Goal: Task Accomplishment & Management: Use online tool/utility

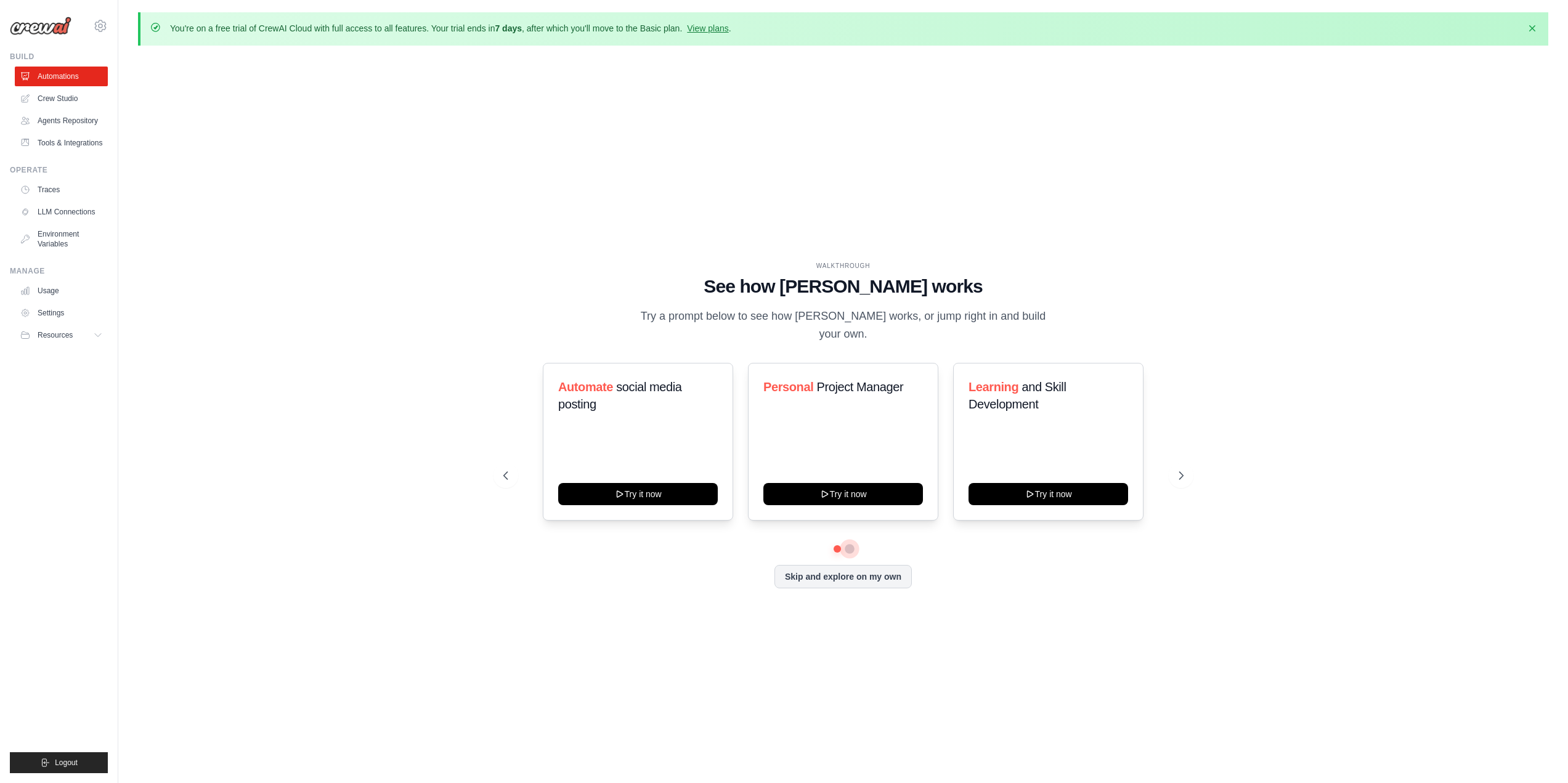
click at [848, 544] on button at bounding box center [849, 548] width 10 height 10
click at [838, 544] on button at bounding box center [837, 548] width 9 height 9
click at [633, 489] on button "Try it now" at bounding box center [638, 493] width 160 height 22
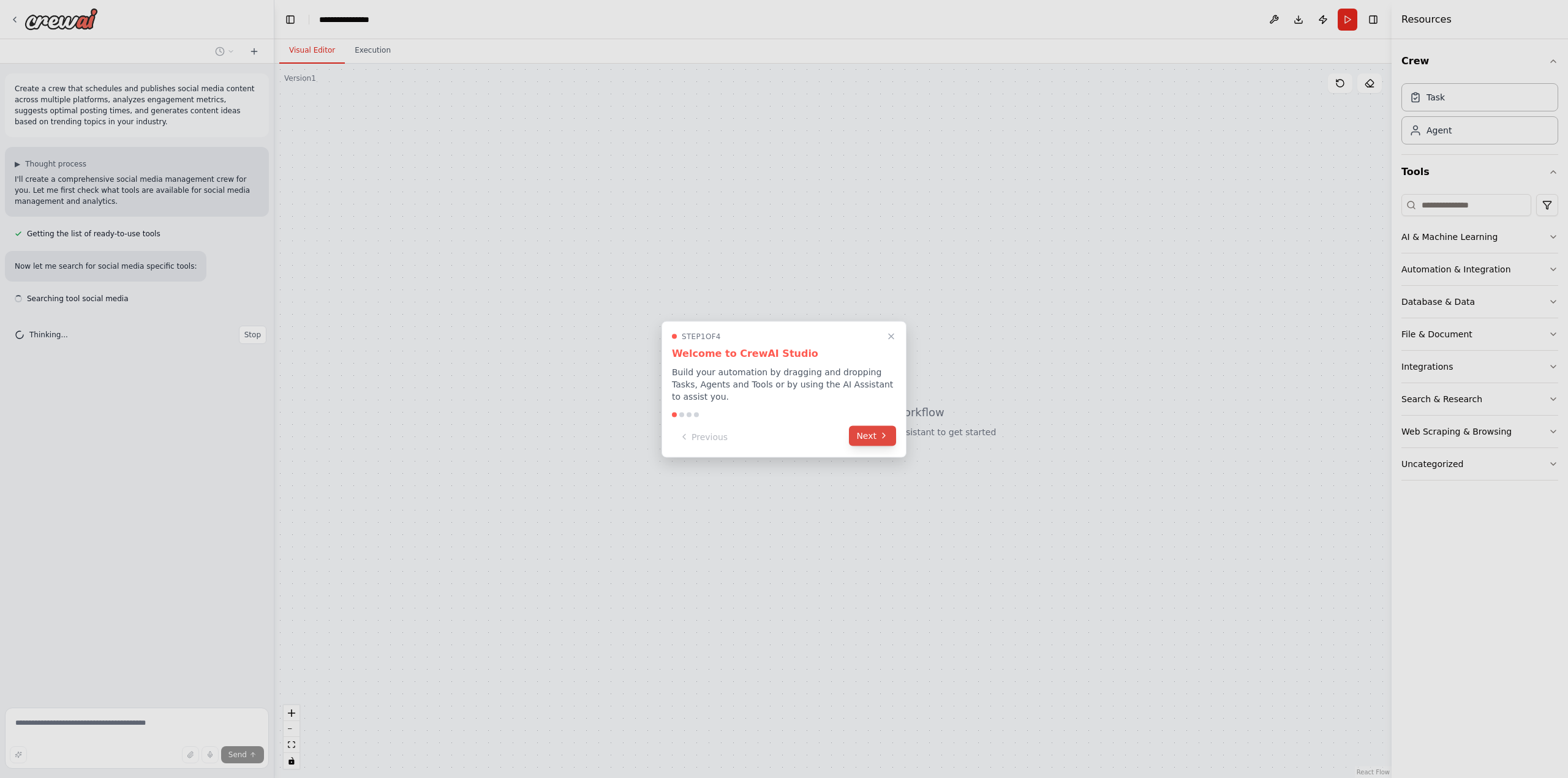
click at [870, 430] on button "Next" at bounding box center [872, 436] width 47 height 20
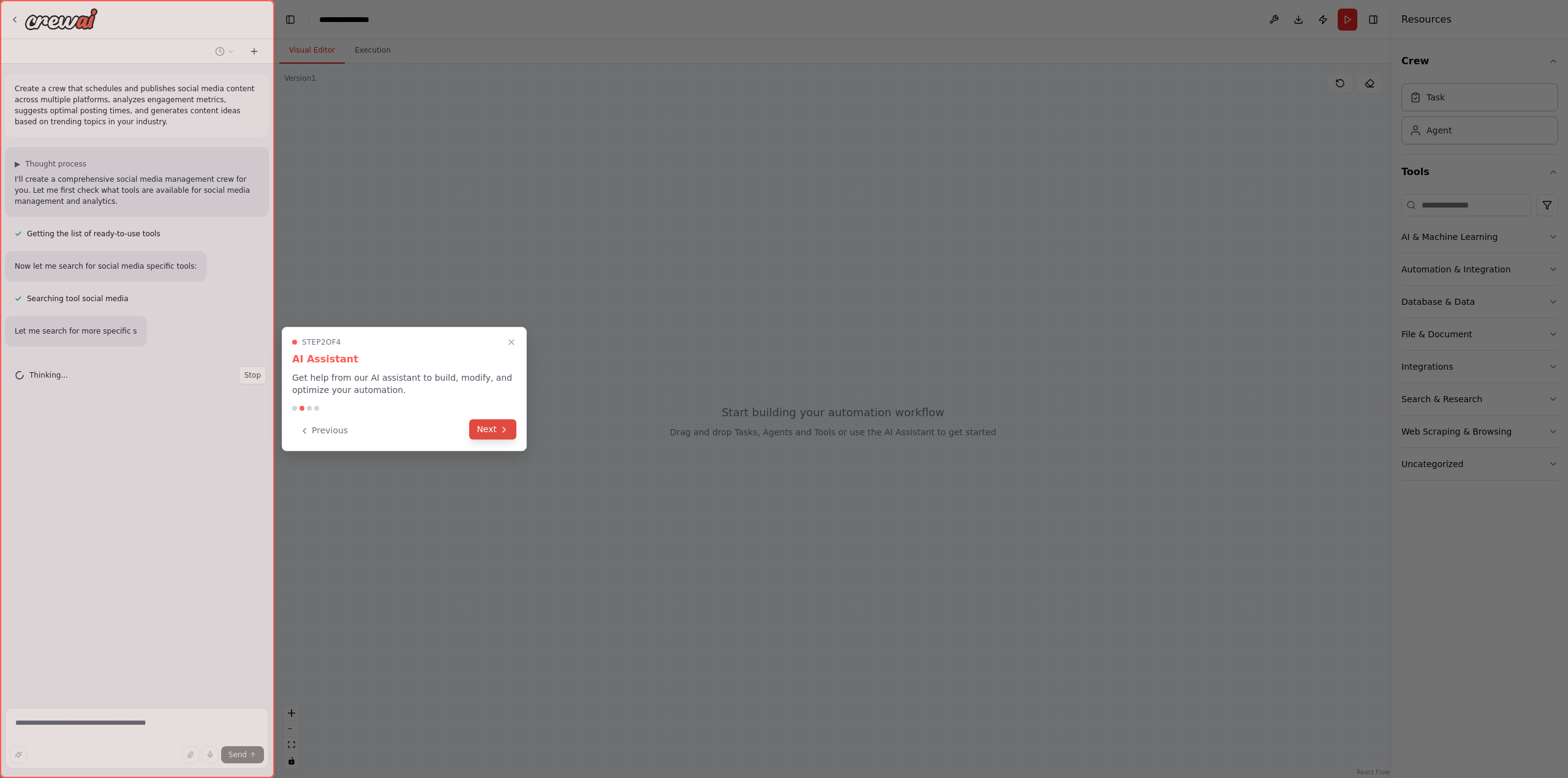
click at [502, 434] on icon at bounding box center [504, 430] width 10 height 10
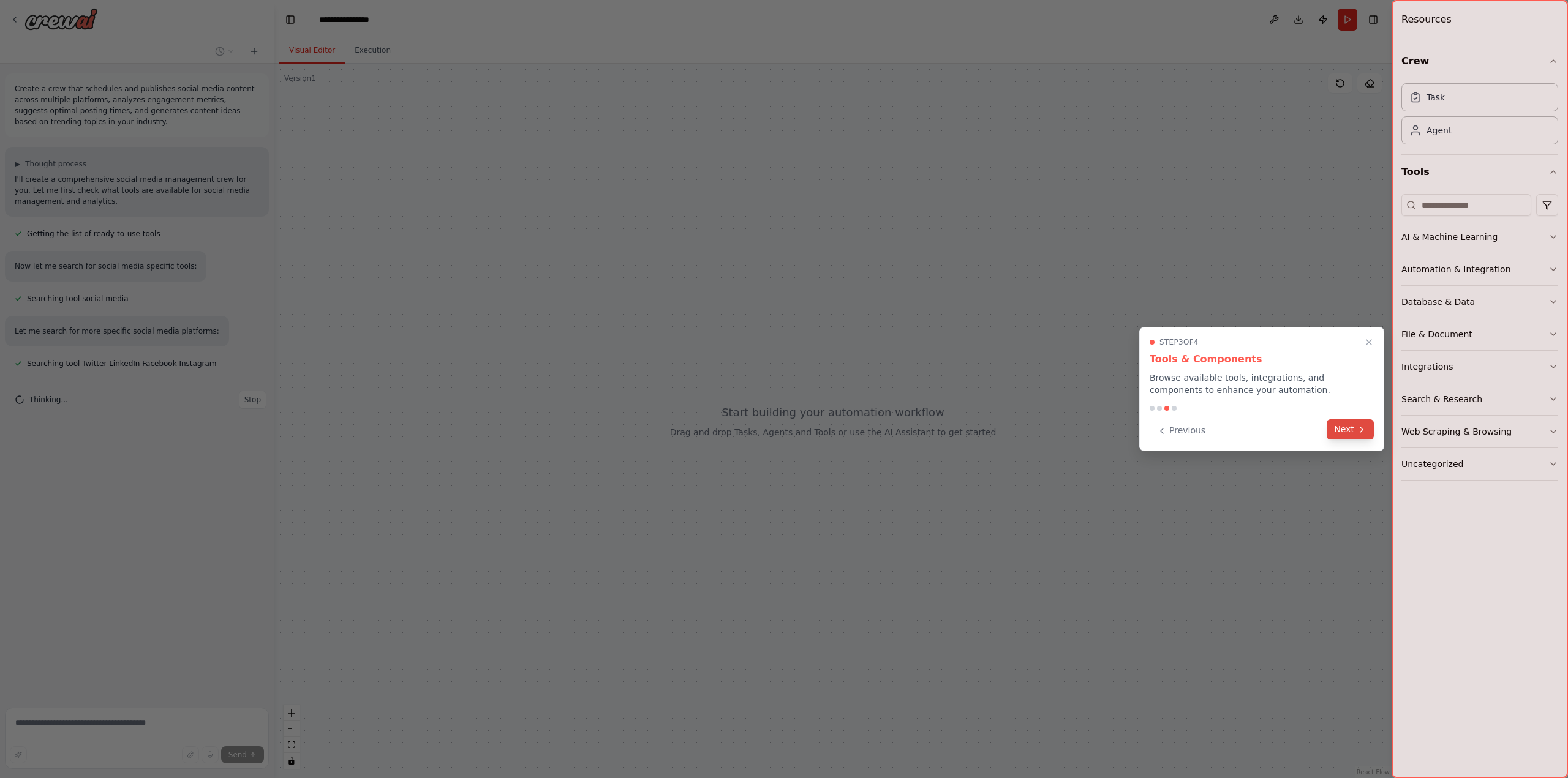
click at [1345, 429] on button "Next" at bounding box center [1350, 430] width 47 height 20
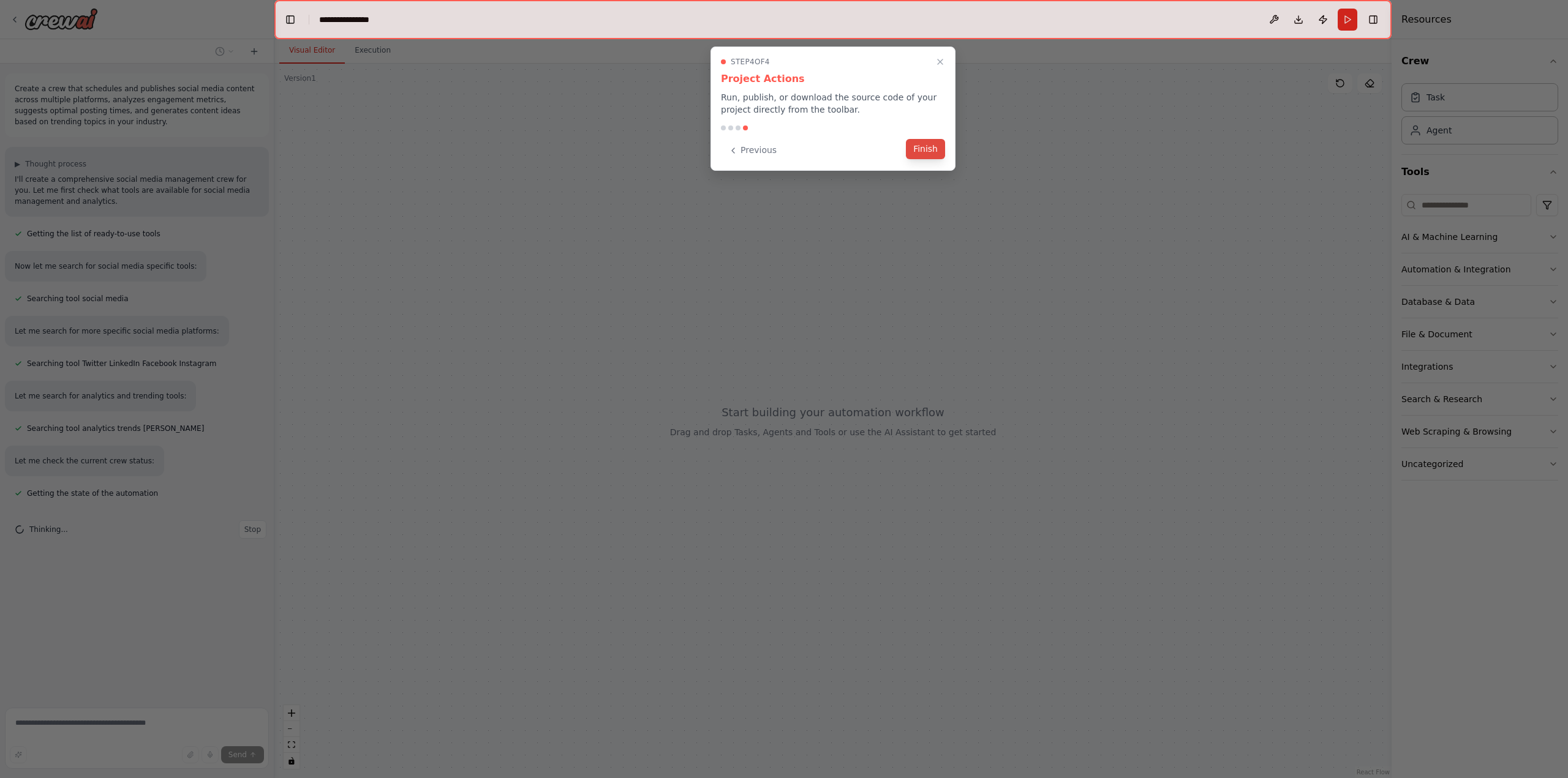
click at [927, 149] on button "Finish" at bounding box center [925, 149] width 39 height 20
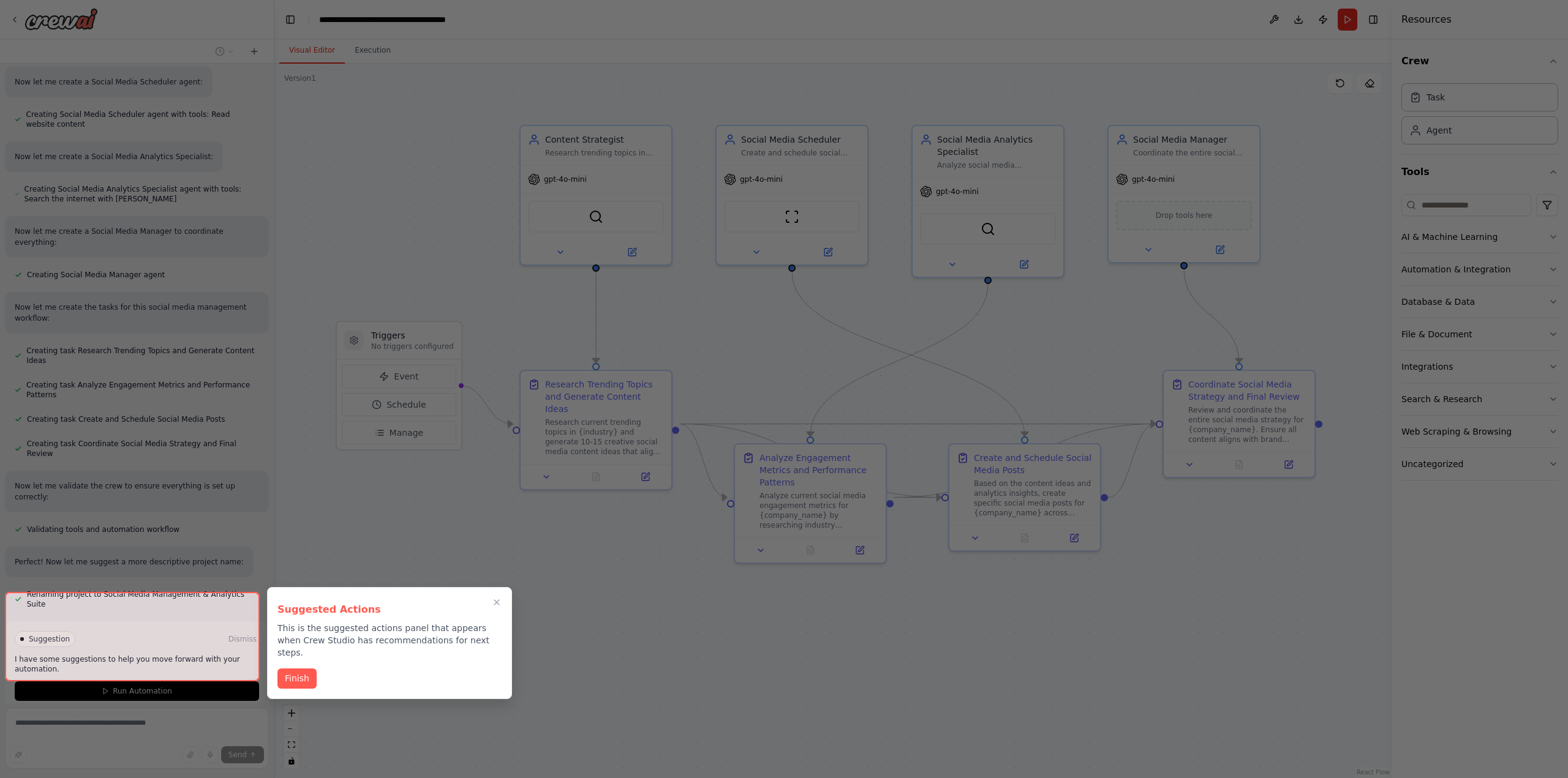
scroll to position [580, 0]
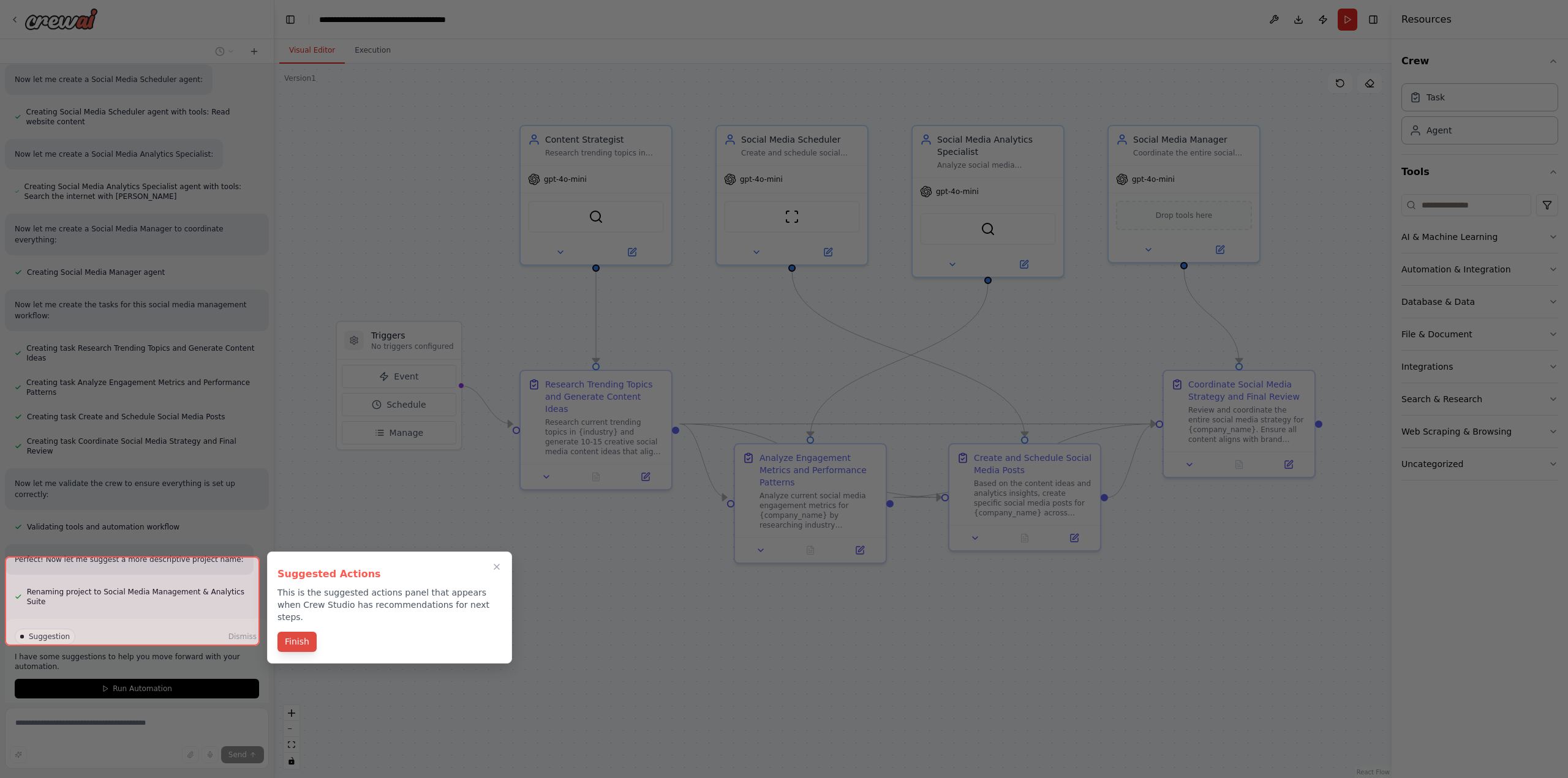
click at [300, 637] on button "Finish" at bounding box center [297, 641] width 39 height 20
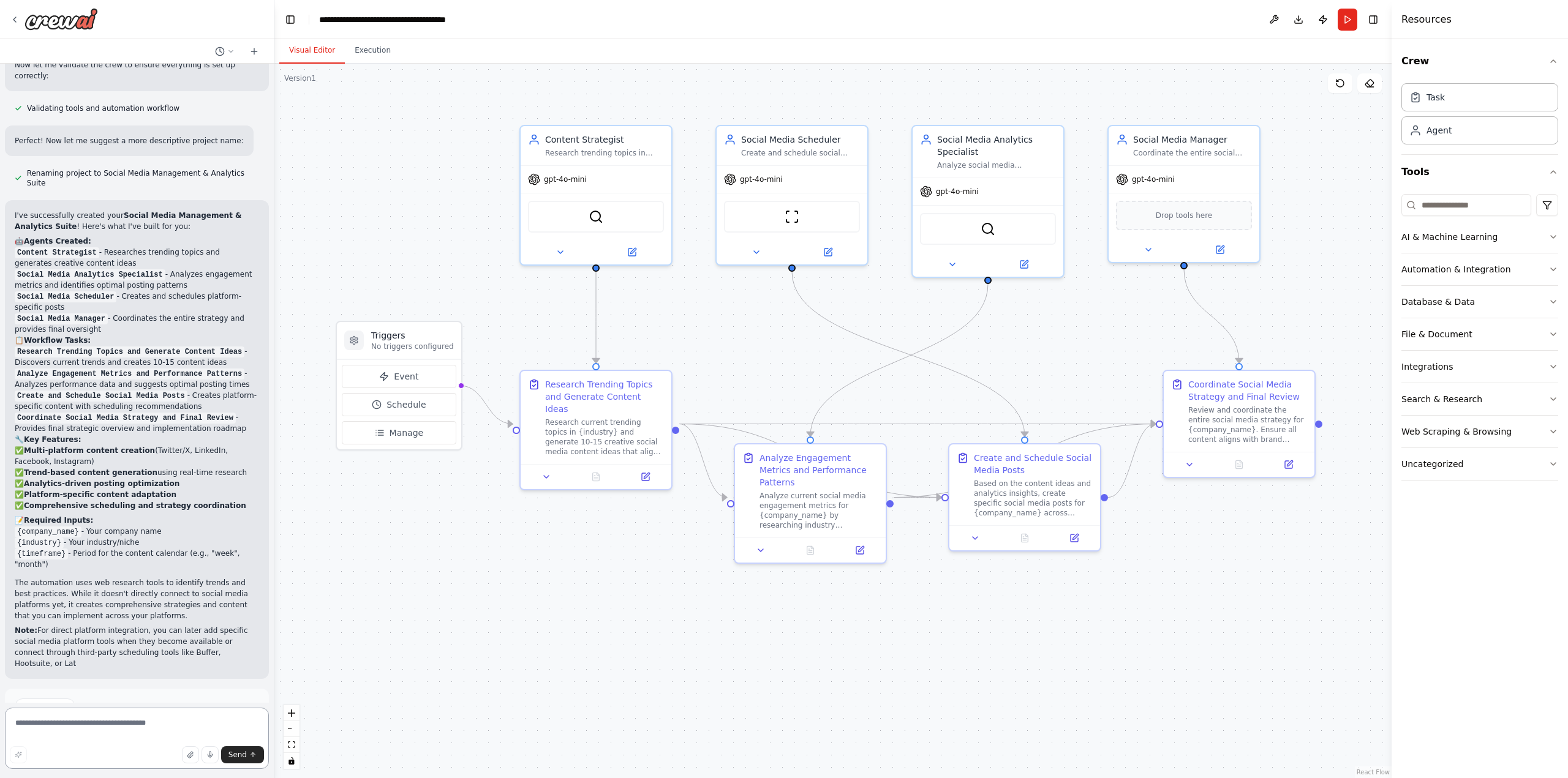
scroll to position [1013, 0]
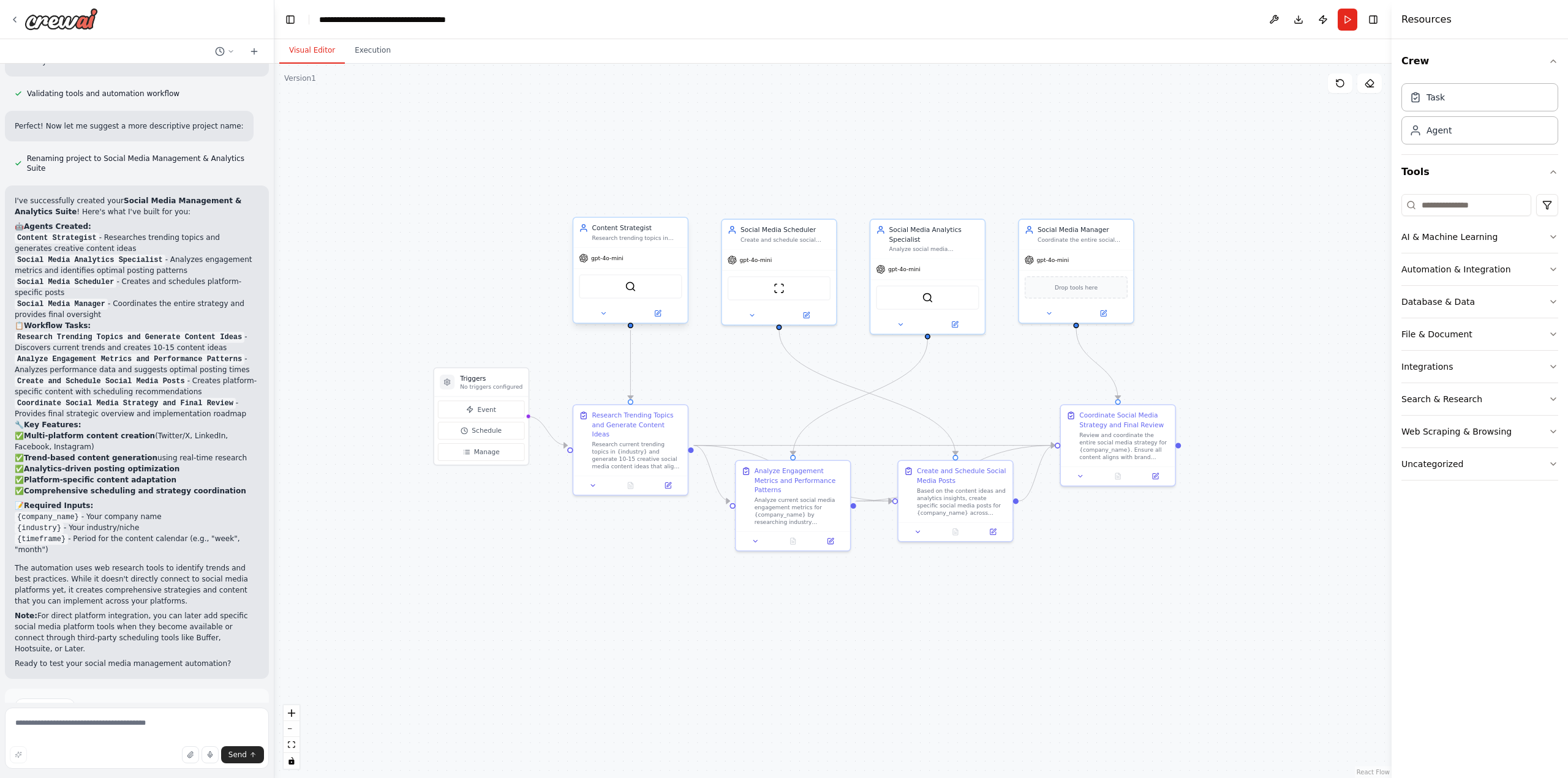
click at [644, 252] on div "gpt-4o-mini" at bounding box center [630, 258] width 114 height 20
drag, startPoint x: 642, startPoint y: 252, endPoint x: 606, endPoint y: 306, distance: 64.9
click at [606, 306] on div at bounding box center [630, 314] width 114 height 19
click at [603, 314] on icon at bounding box center [603, 313] width 7 height 7
click at [660, 476] on div "A tool that can be used to search the internet with a search_query. Supports di…" at bounding box center [658, 478] width 102 height 7
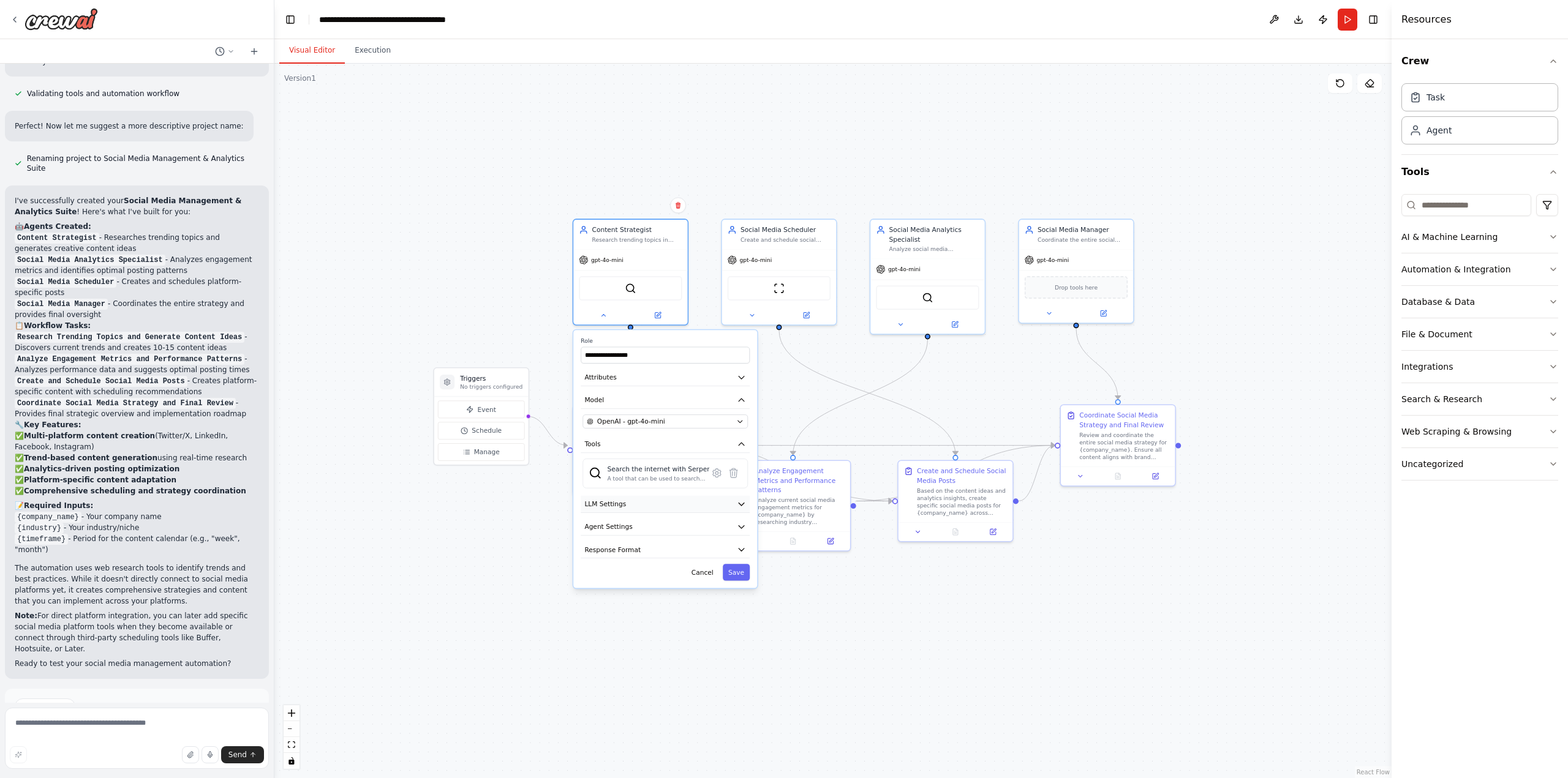
click at [678, 505] on button "LLM Settings" at bounding box center [665, 504] width 169 height 17
click at [675, 504] on button "LLM Settings" at bounding box center [665, 504] width 169 height 17
click at [673, 523] on button "Agent Settings" at bounding box center [665, 527] width 169 height 17
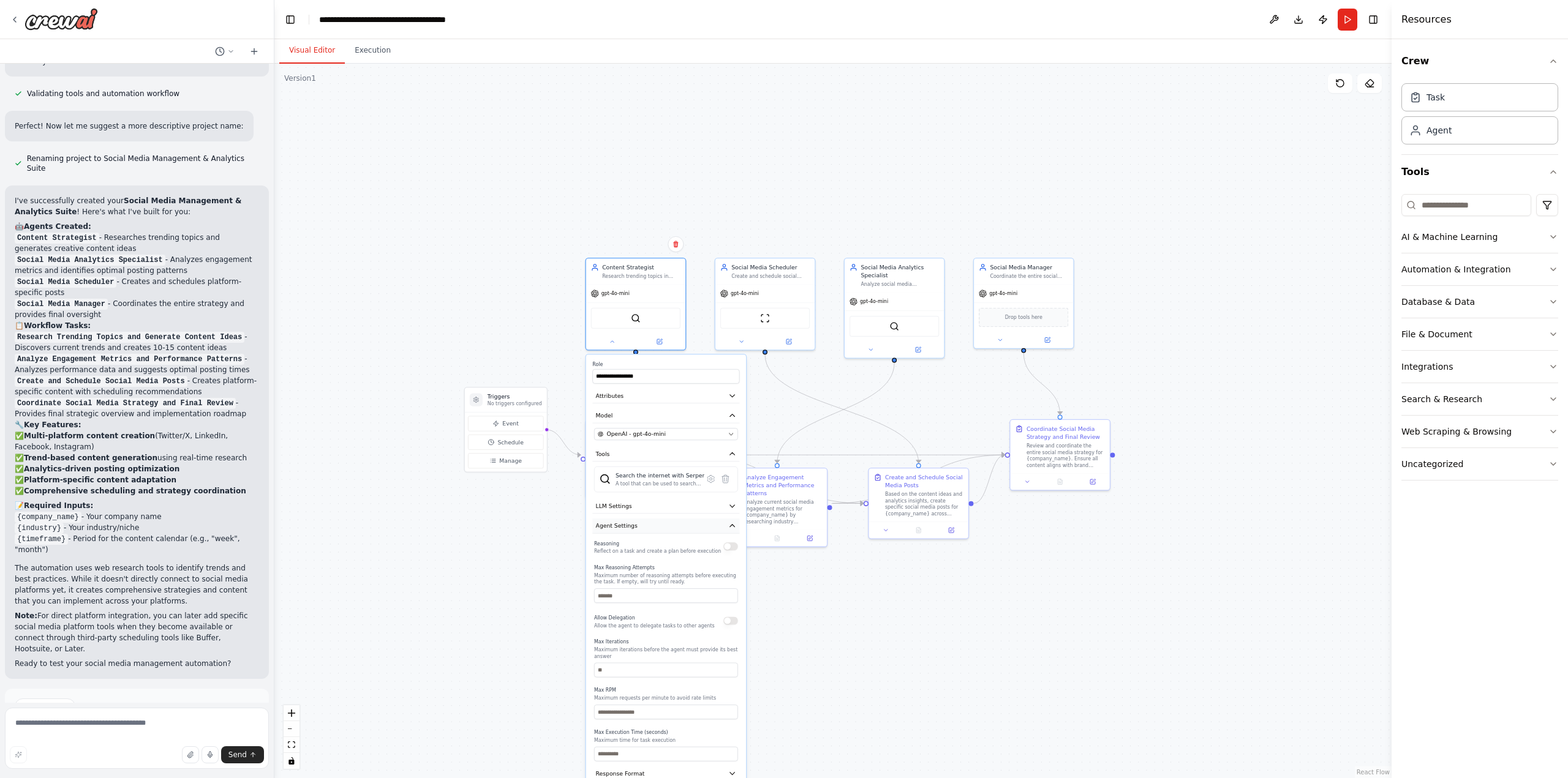
click at [674, 526] on button "Agent Settings" at bounding box center [666, 526] width 147 height 15
click at [728, 526] on icon "button" at bounding box center [732, 526] width 8 height 8
drag, startPoint x: 796, startPoint y: 609, endPoint x: 744, endPoint y: 582, distance: 58.6
click at [795, 608] on div ".deletable-edge-delete-btn { width: 20px; height: 20px; border: 0px solid #ffff…" at bounding box center [833, 421] width 1117 height 714
click at [684, 545] on button "Response Format" at bounding box center [665, 545] width 147 height 15
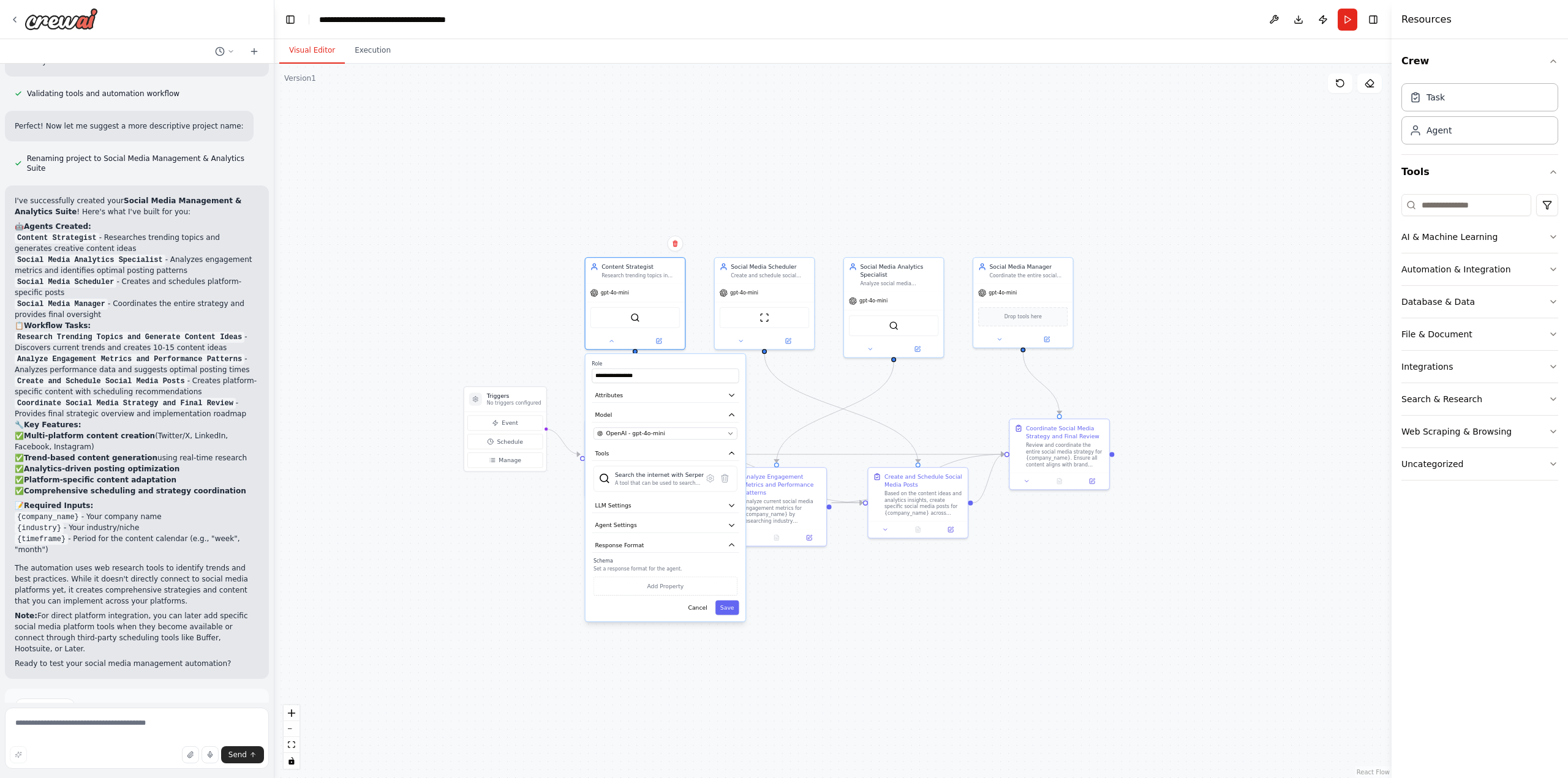
click at [810, 591] on div ".deletable-edge-delete-btn { width: 20px; height: 20px; border: 0px solid #ffff…" at bounding box center [833, 421] width 1117 height 714
click at [799, 603] on div ".deletable-edge-delete-btn { width: 20px; height: 20px; border: 0px solid #ffff…" at bounding box center [833, 421] width 1117 height 714
click at [684, 669] on div ".deletable-edge-delete-btn { width: 20px; height: 20px; border: 0px solid #ffff…" at bounding box center [833, 421] width 1117 height 714
click at [742, 344] on div at bounding box center [764, 339] width 99 height 16
click at [742, 342] on icon at bounding box center [741, 340] width 7 height 7
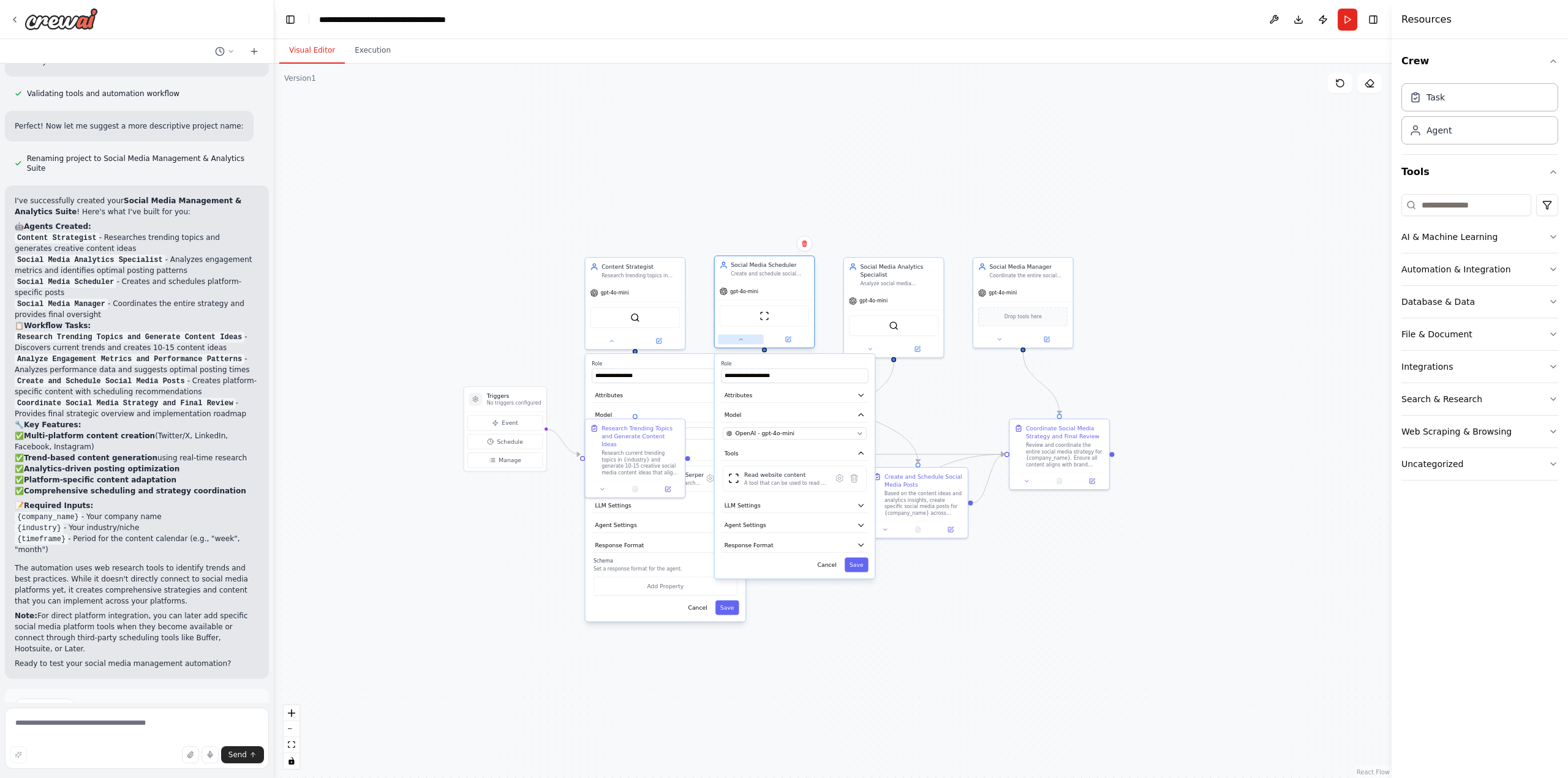
click at [742, 342] on icon at bounding box center [741, 340] width 7 height 7
click at [611, 337] on icon at bounding box center [612, 340] width 7 height 7
click at [630, 611] on div ".deletable-edge-delete-btn { width: 20px; height: 20px; border: 0px solid #ffff…" at bounding box center [833, 421] width 1117 height 714
click at [630, 450] on div "Research current trending topics in {industry} and generate 10-15 creative soci…" at bounding box center [640, 462] width 79 height 26
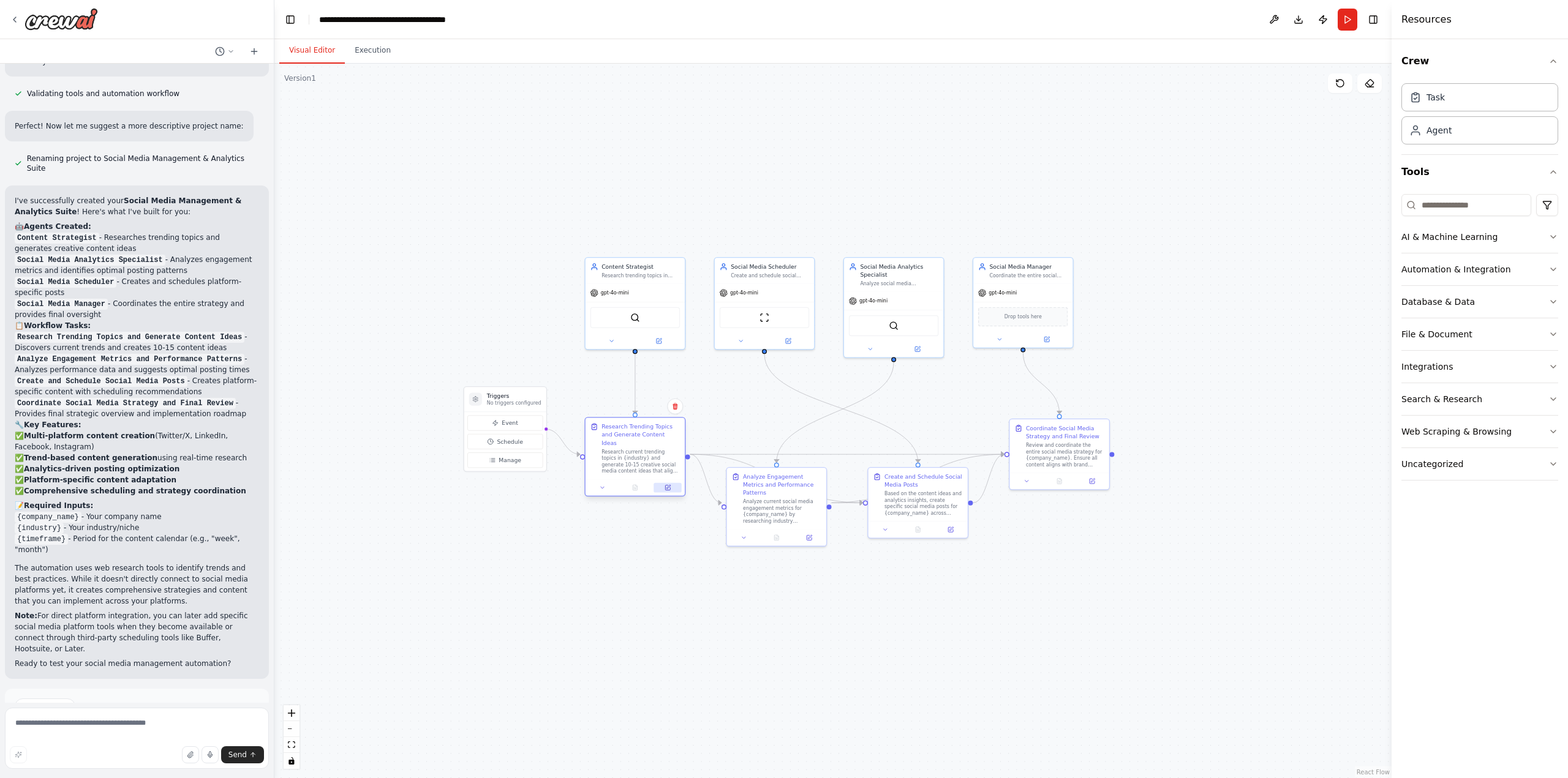
click at [668, 486] on icon at bounding box center [667, 488] width 5 height 5
click at [125, 753] on span "Run Automation" at bounding box center [142, 758] width 59 height 10
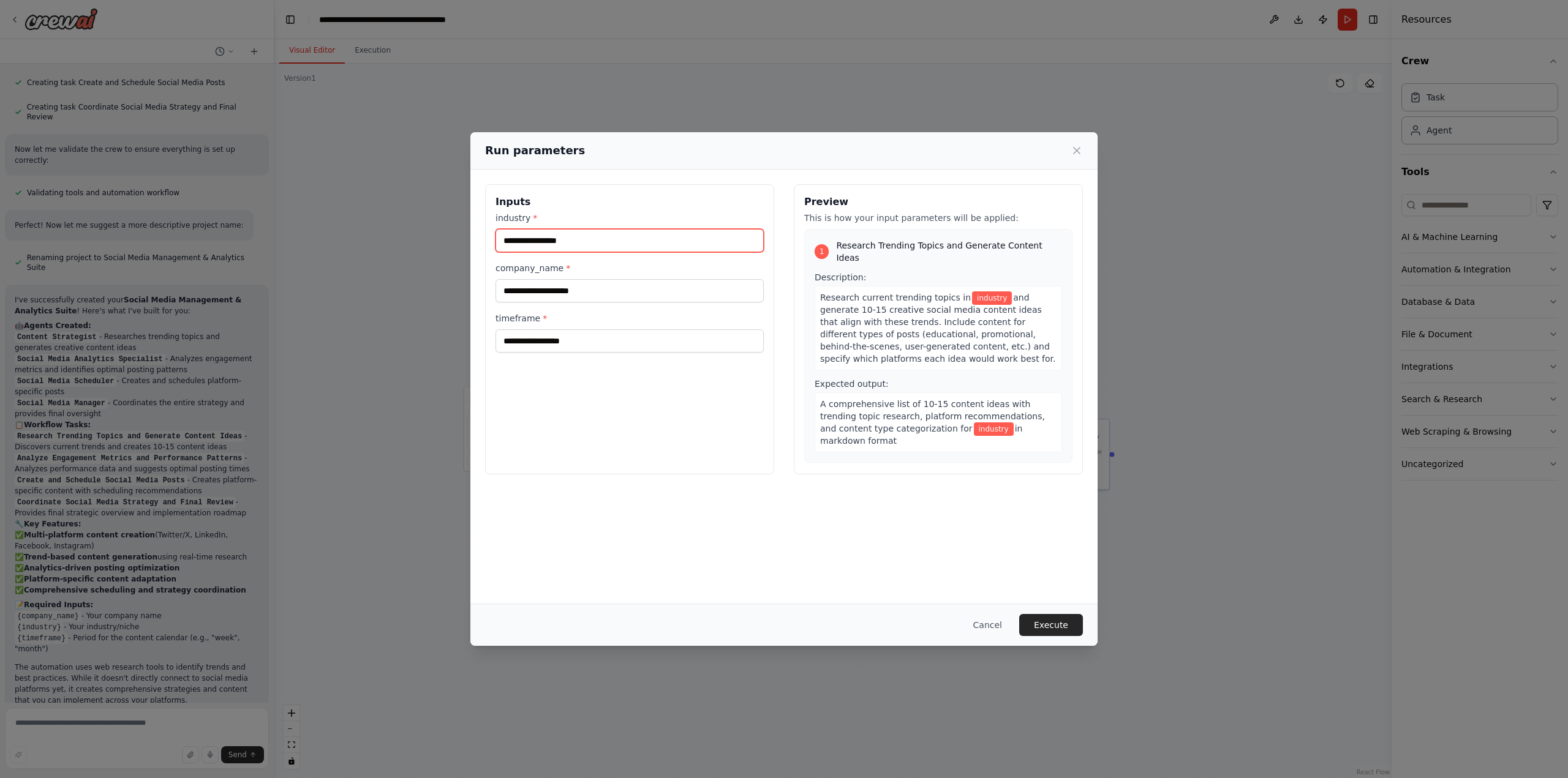
click at [570, 238] on input "industry *" at bounding box center [629, 240] width 269 height 23
type input "*"
type input "**********"
click at [574, 292] on input "company_name *" at bounding box center [629, 290] width 269 height 23
type input "**********"
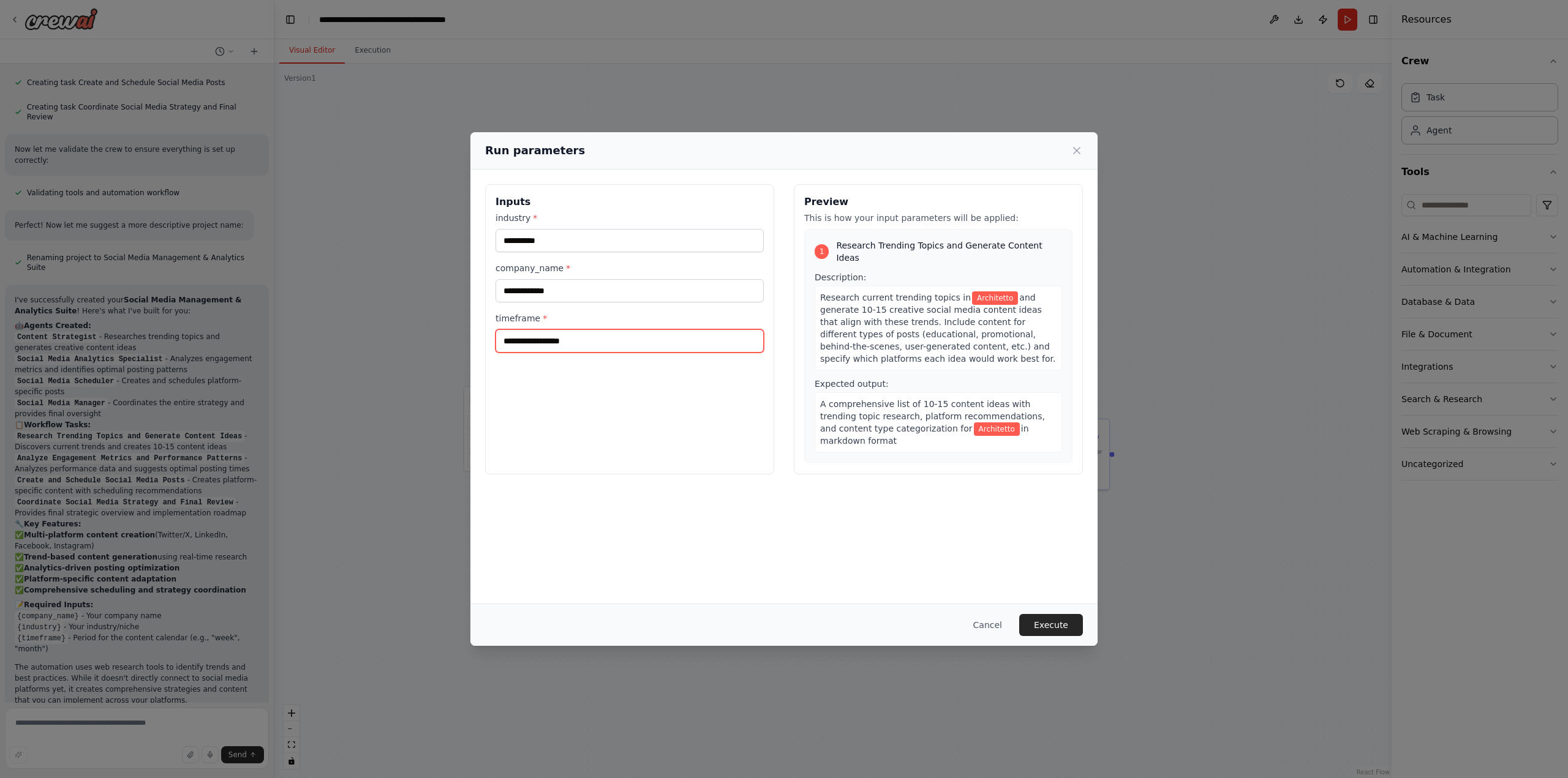
click at [621, 339] on input "timeframe *" at bounding box center [629, 340] width 269 height 23
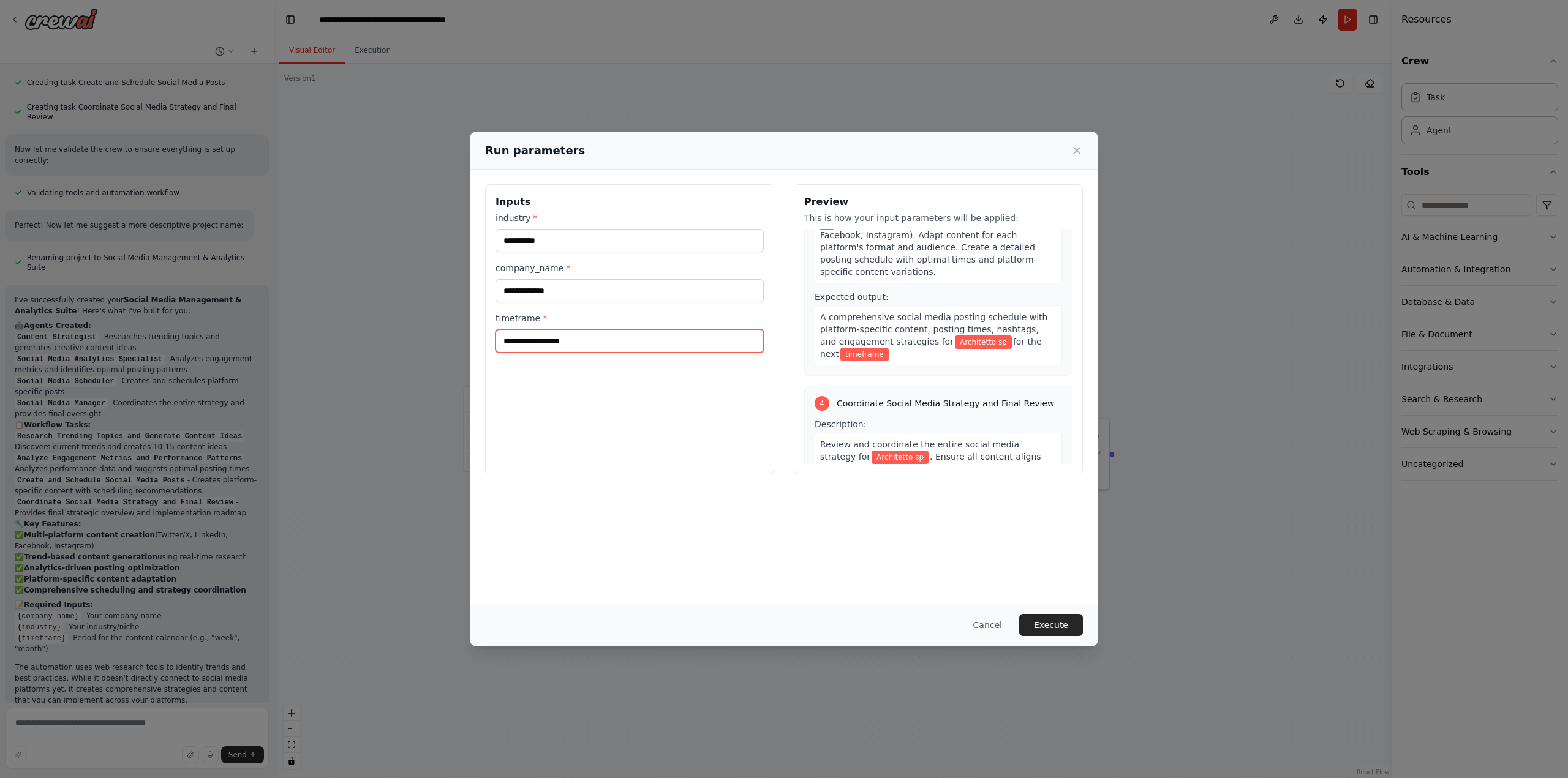
scroll to position [532, 0]
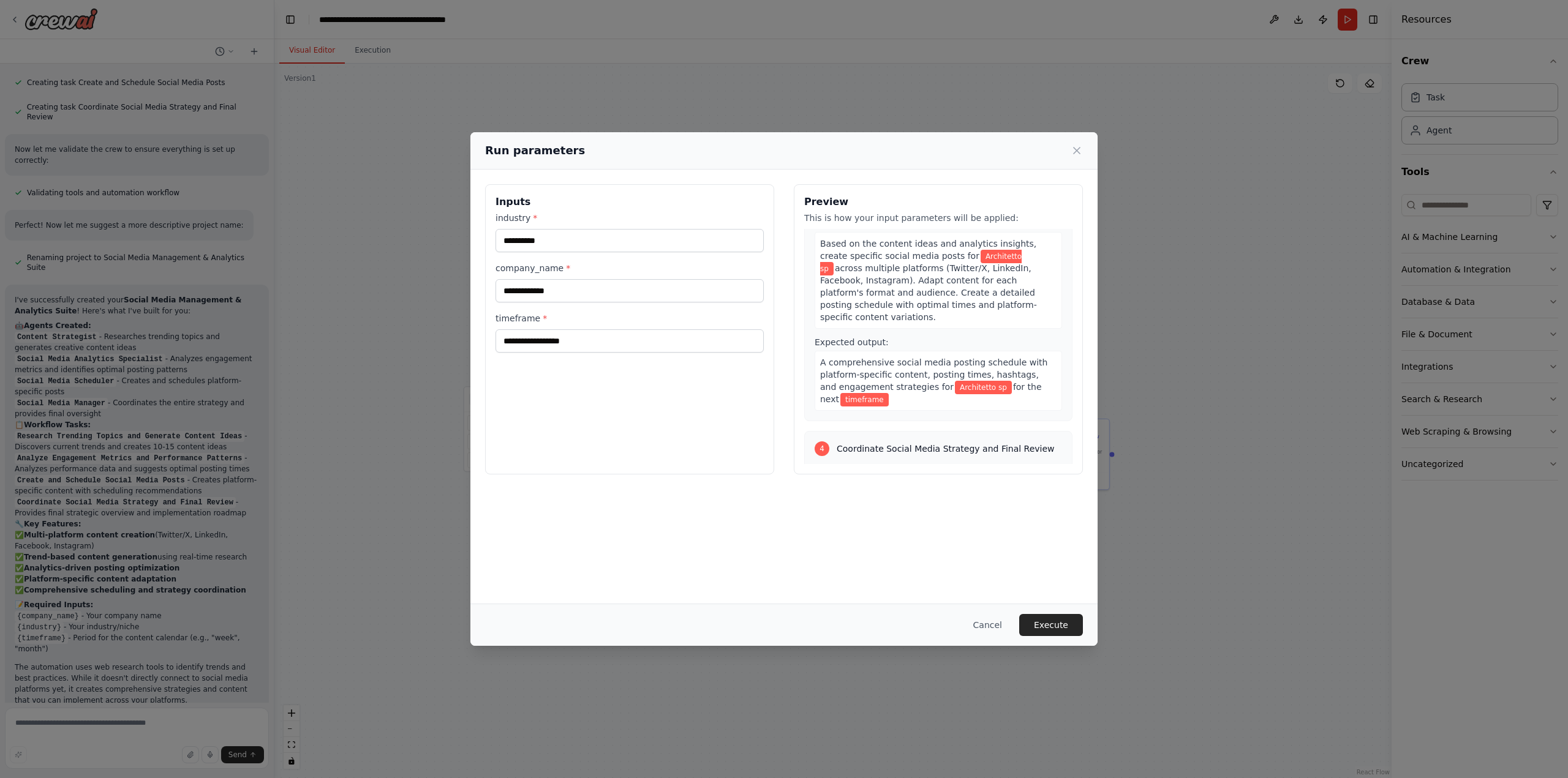
click at [574, 328] on div "timeframe *" at bounding box center [629, 332] width 269 height 41
click at [571, 342] on input "timeframe *" at bounding box center [629, 340] width 269 height 23
type input "**********"
click at [1074, 623] on button "Execute" at bounding box center [1051, 625] width 64 height 22
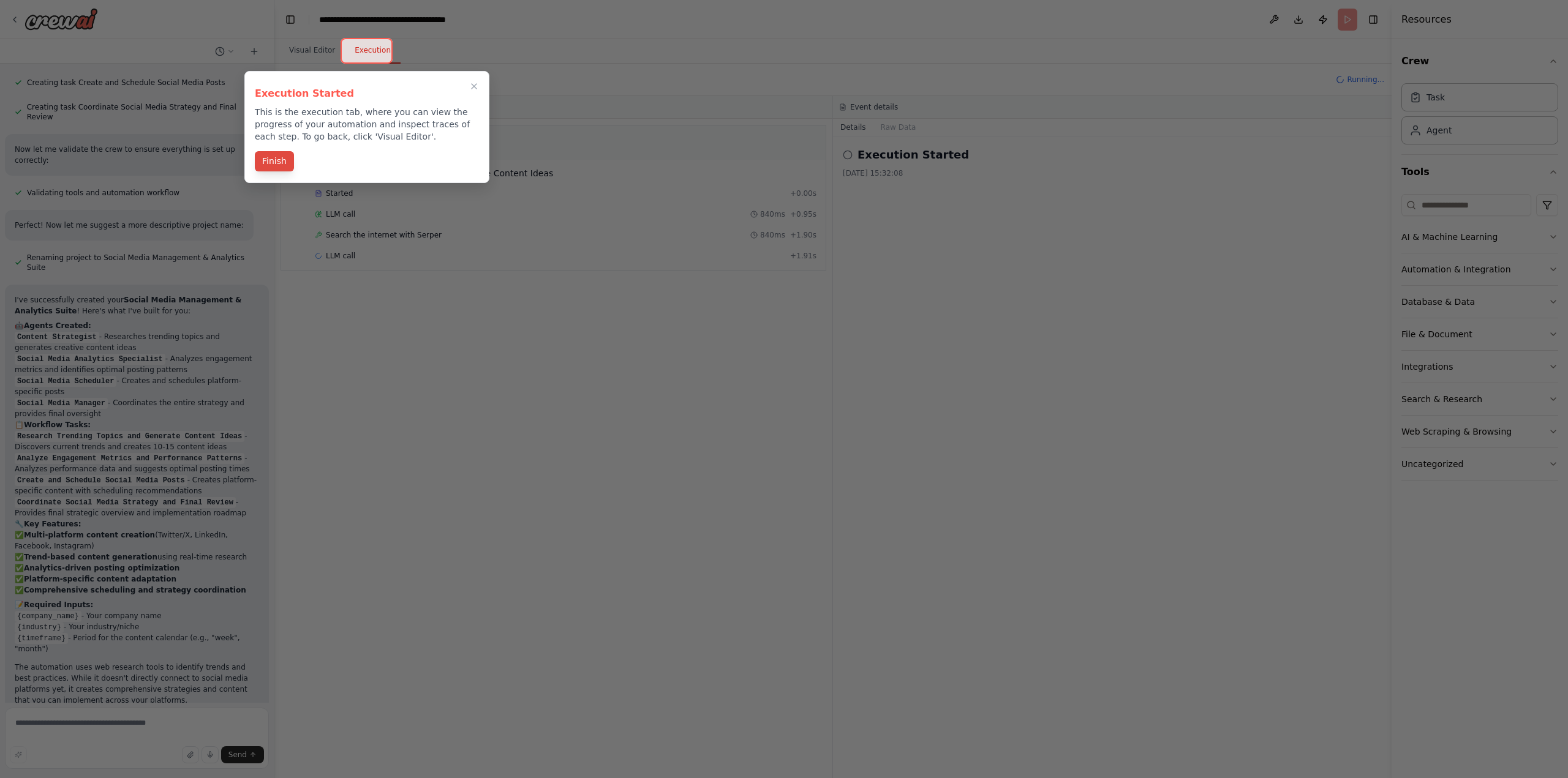
click at [277, 165] on button "Finish" at bounding box center [274, 161] width 39 height 20
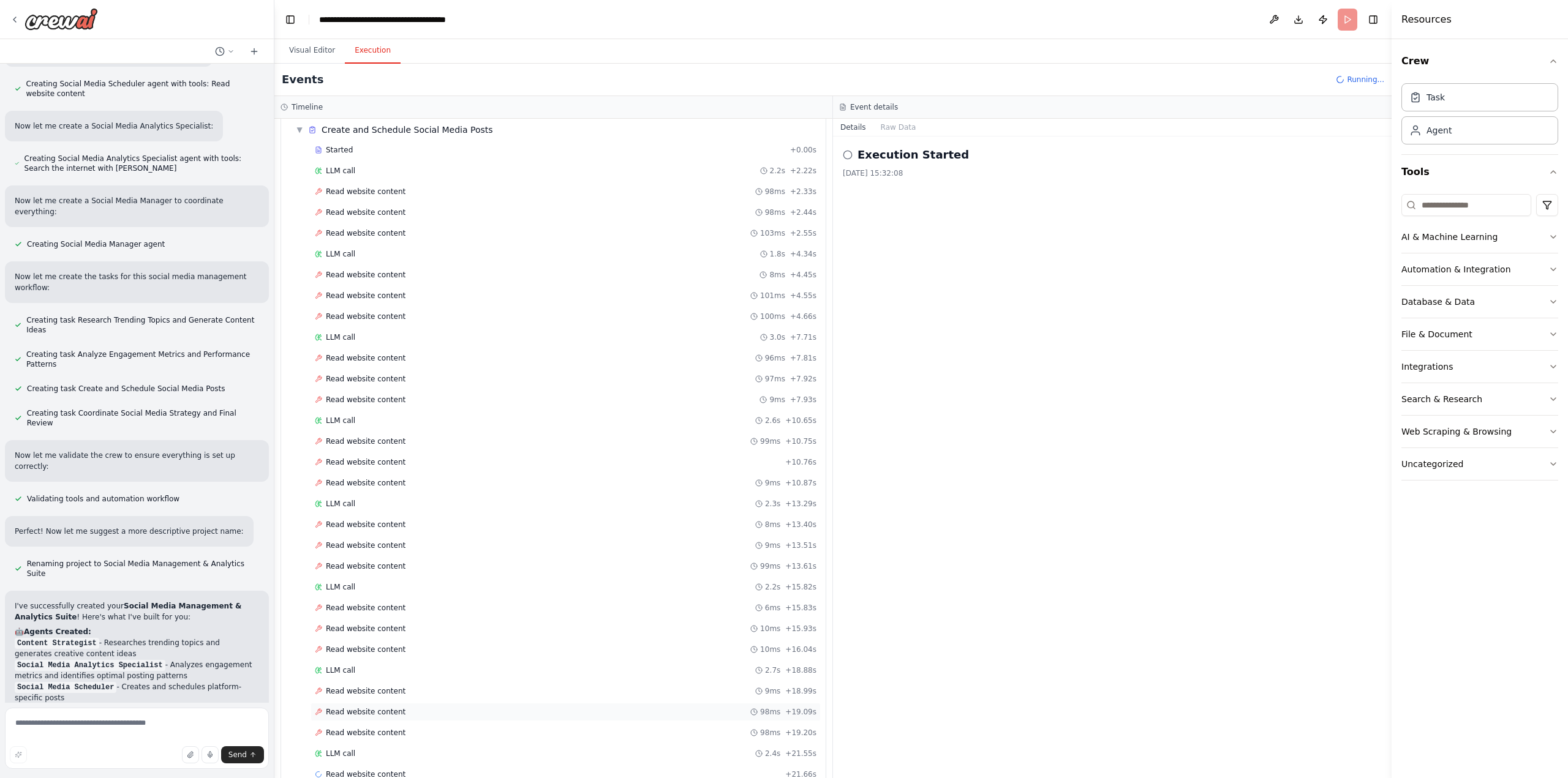
scroll to position [551, 0]
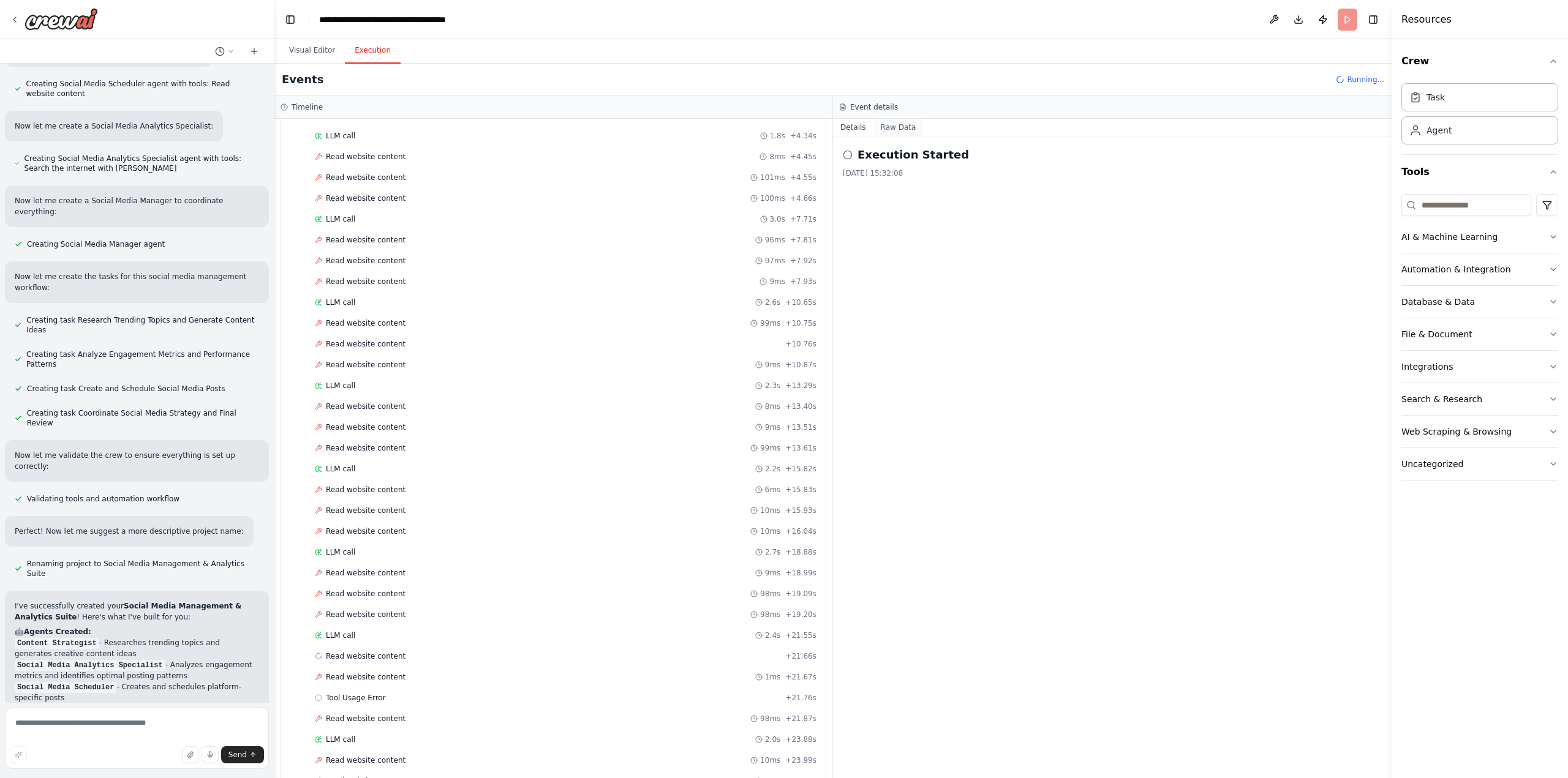
click at [899, 128] on button "Raw Data" at bounding box center [898, 127] width 50 height 17
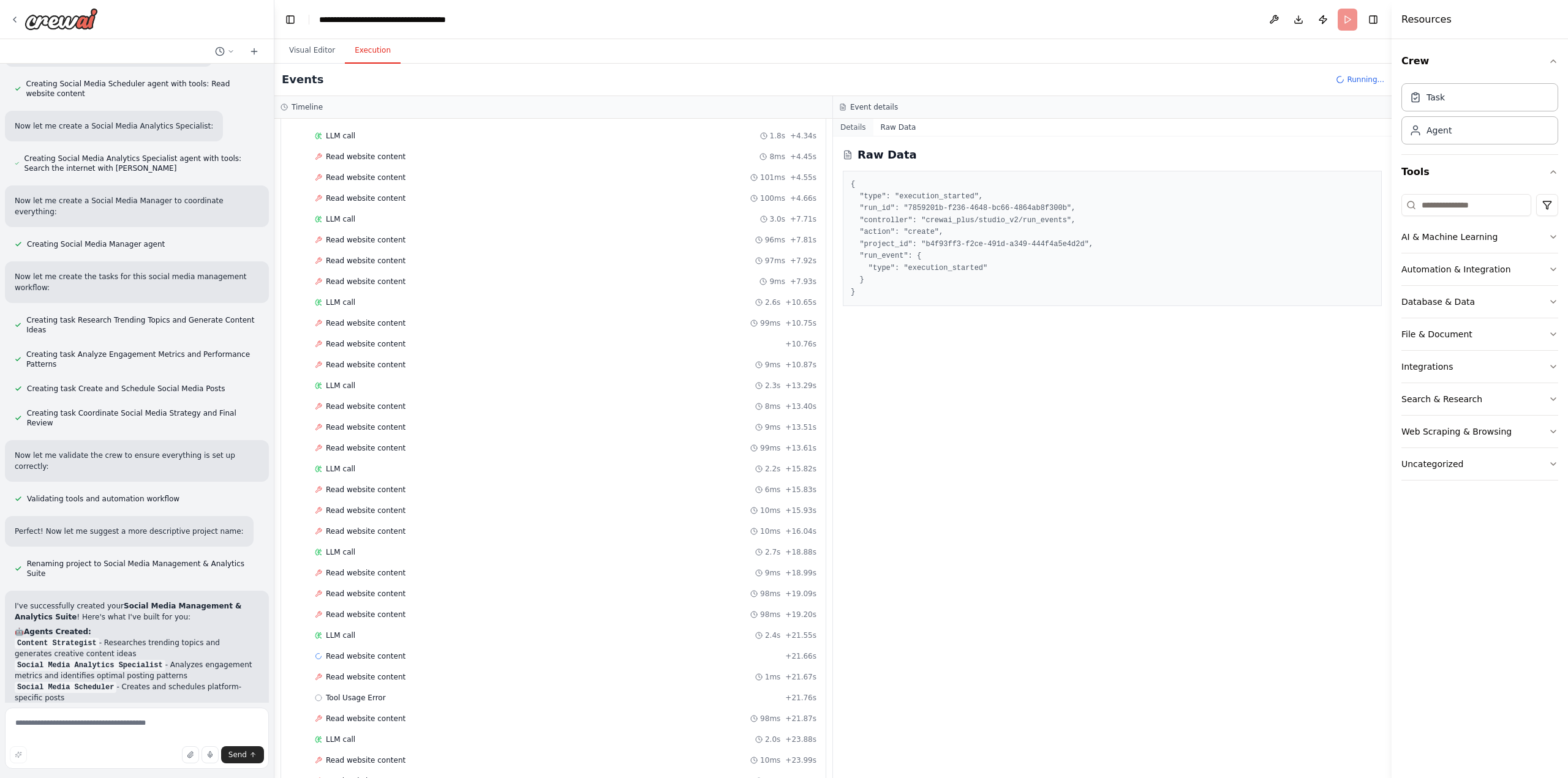
click at [854, 129] on button "Details" at bounding box center [853, 127] width 41 height 17
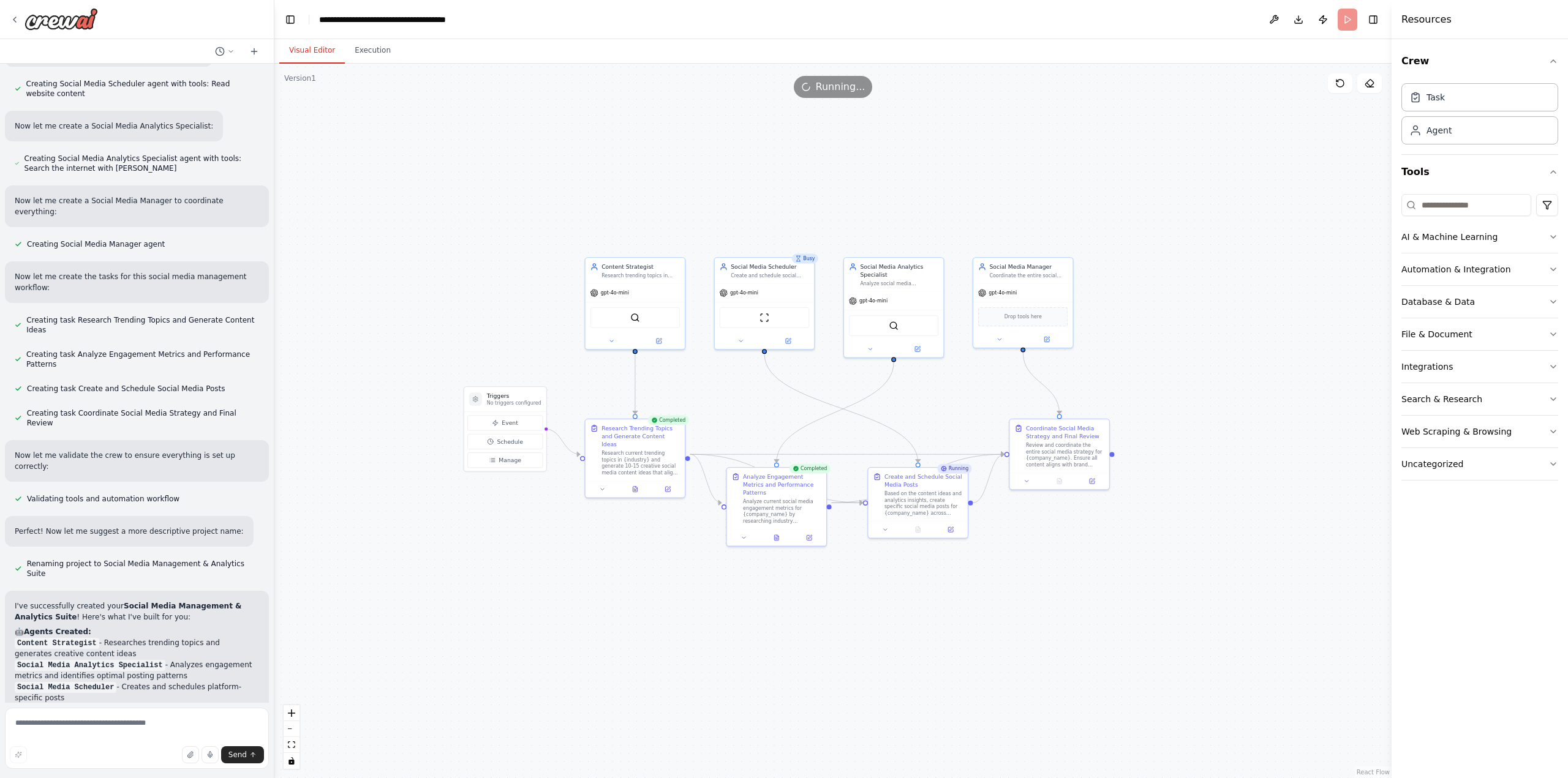
click at [321, 55] on button "Visual Editor" at bounding box center [312, 51] width 65 height 26
click at [359, 51] on button "Execution" at bounding box center [373, 51] width 56 height 26
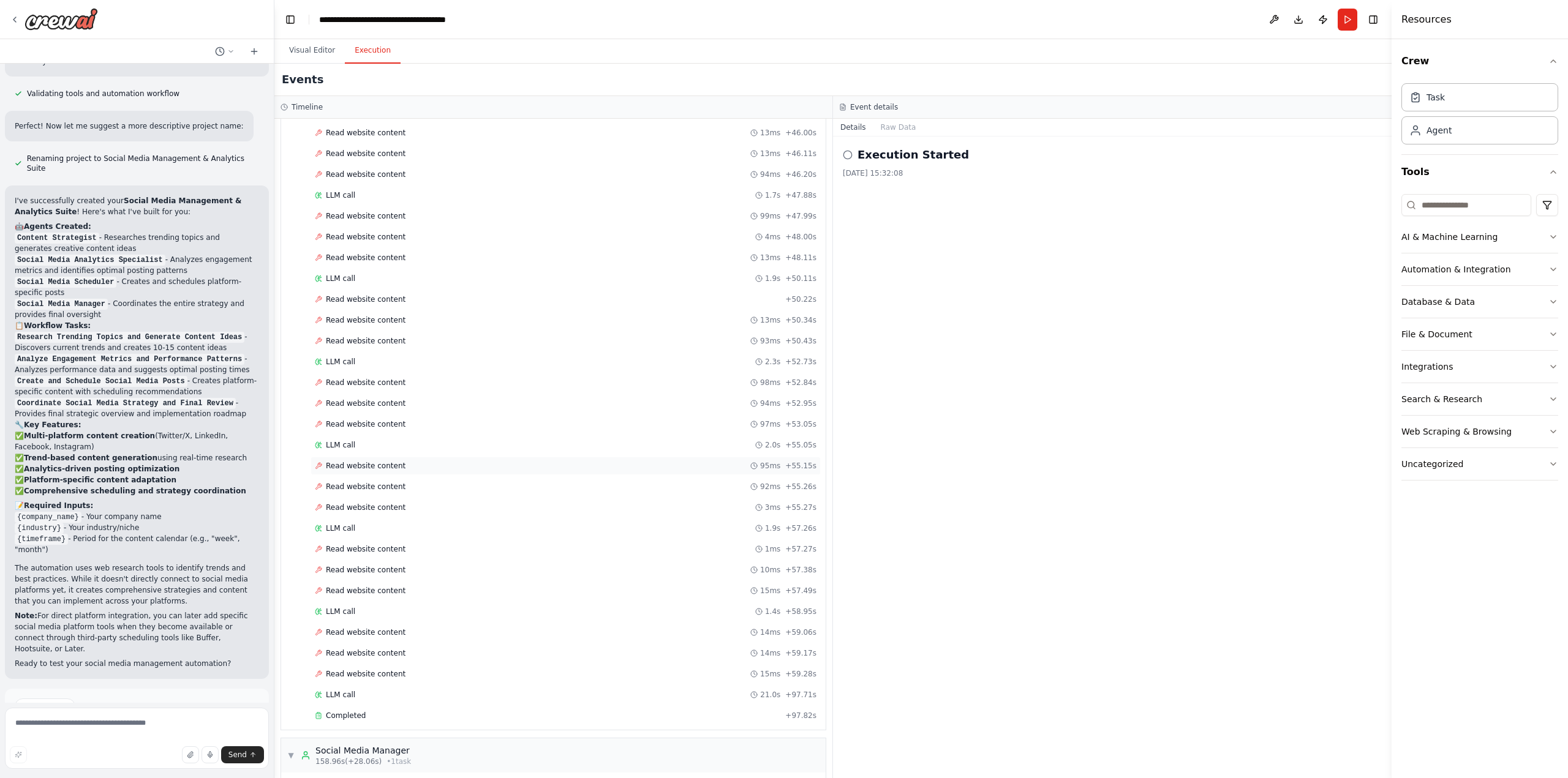
scroll to position [1986, 0]
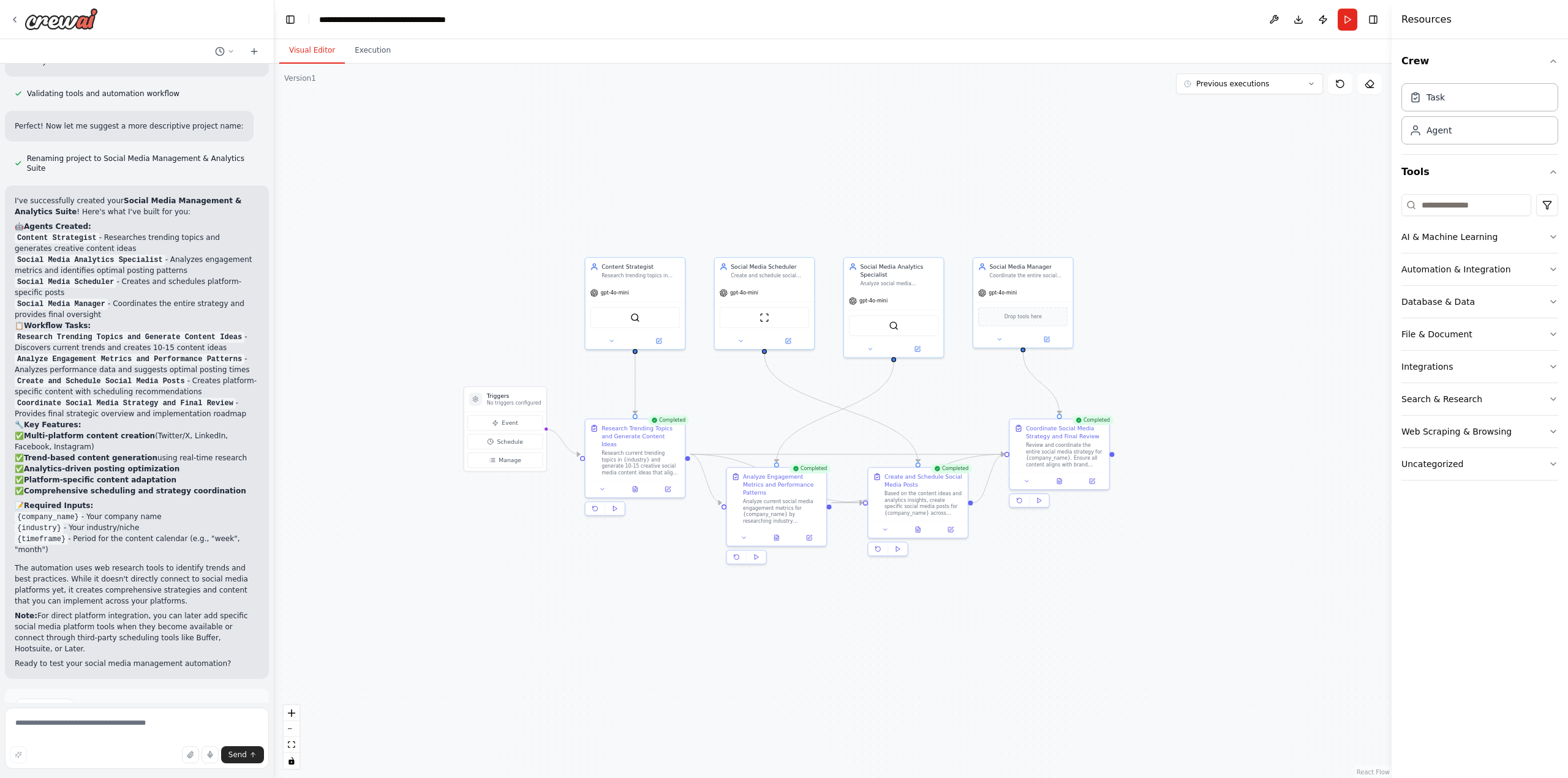
click at [310, 49] on button "Visual Editor" at bounding box center [312, 51] width 65 height 26
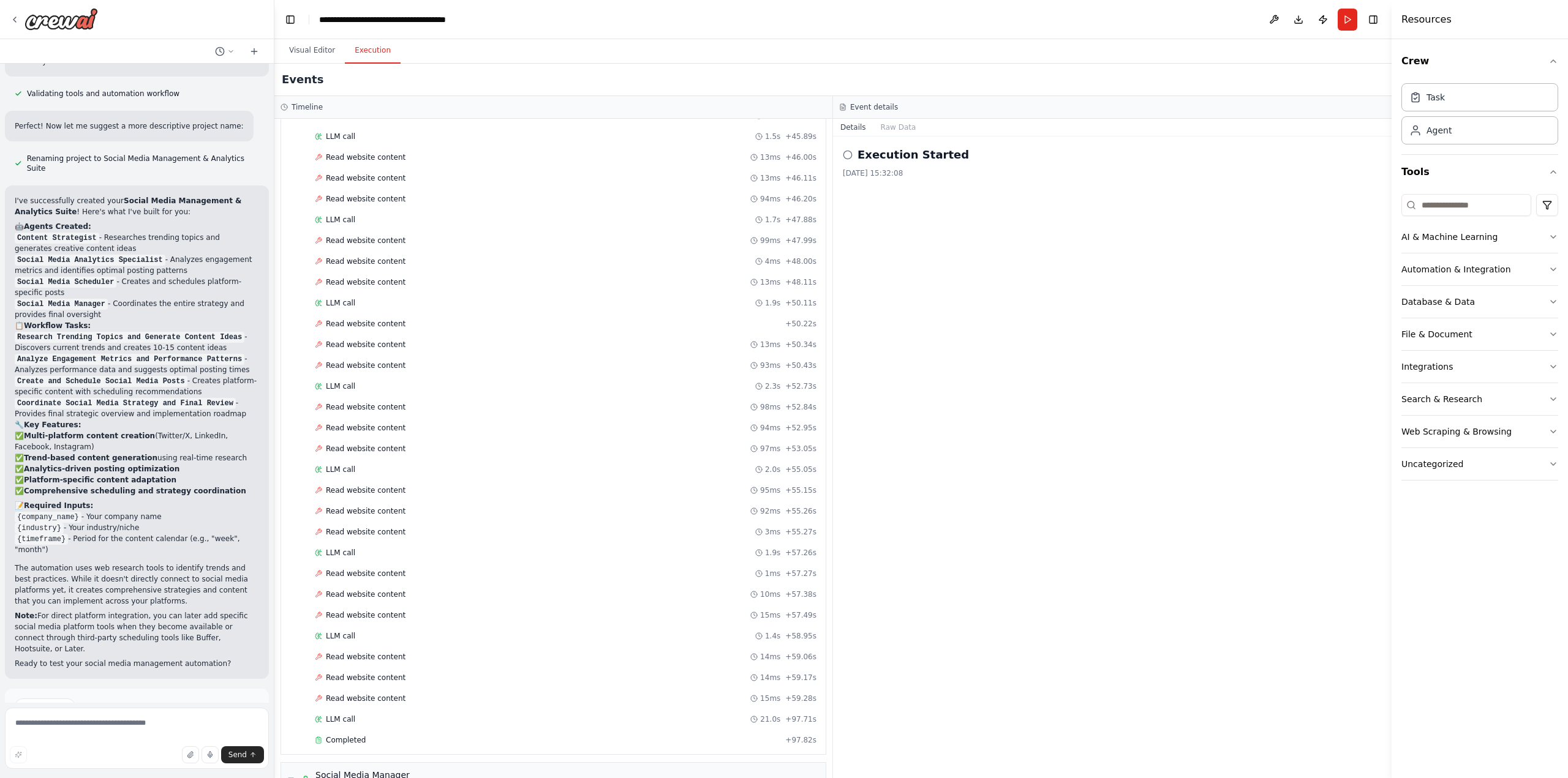
click at [354, 43] on button "Execution" at bounding box center [373, 51] width 56 height 26
click at [993, 278] on div "Execution Started 03/10/2025, 15:32:08" at bounding box center [1112, 457] width 558 height 641
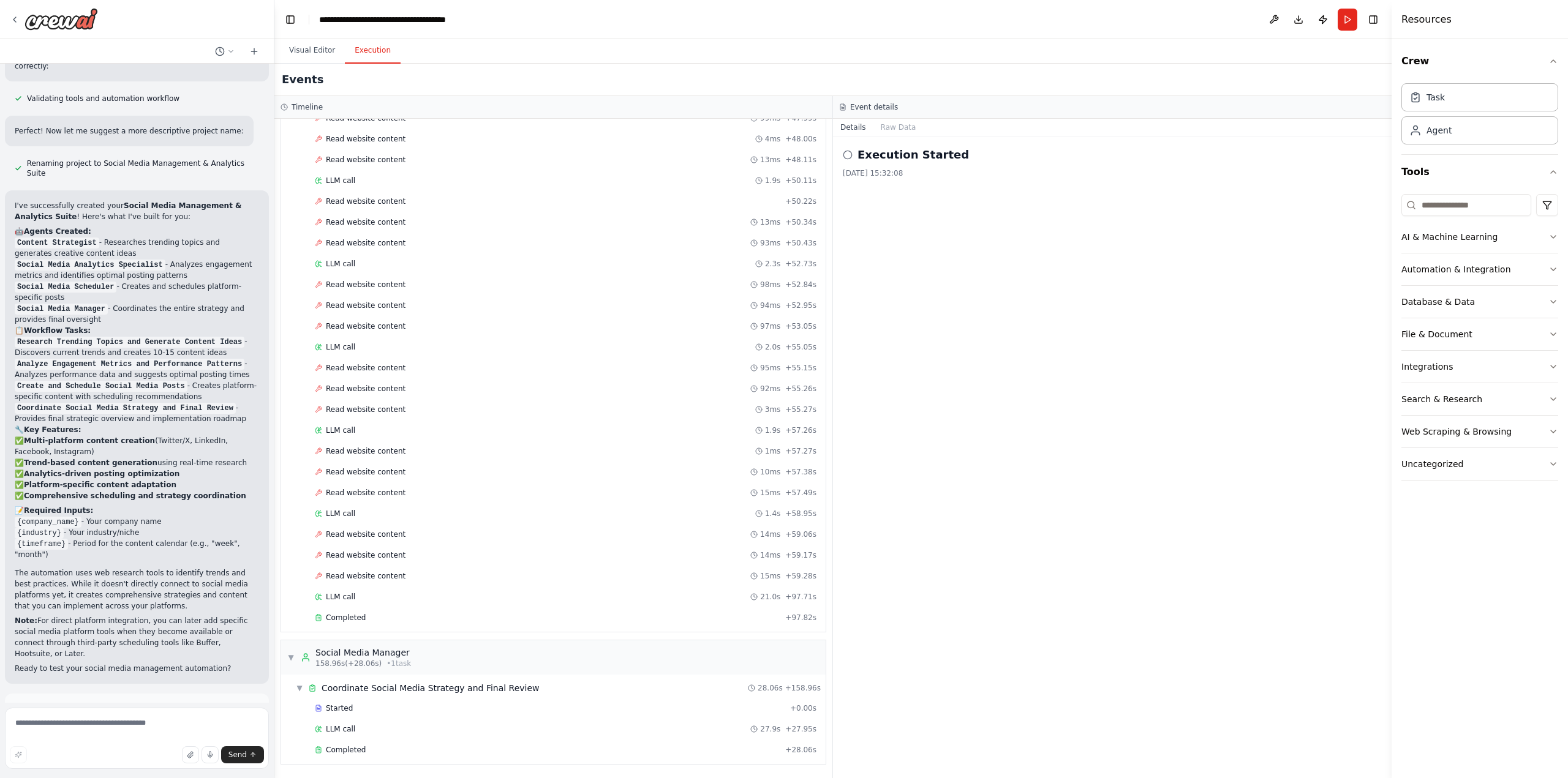
scroll to position [1013, 0]
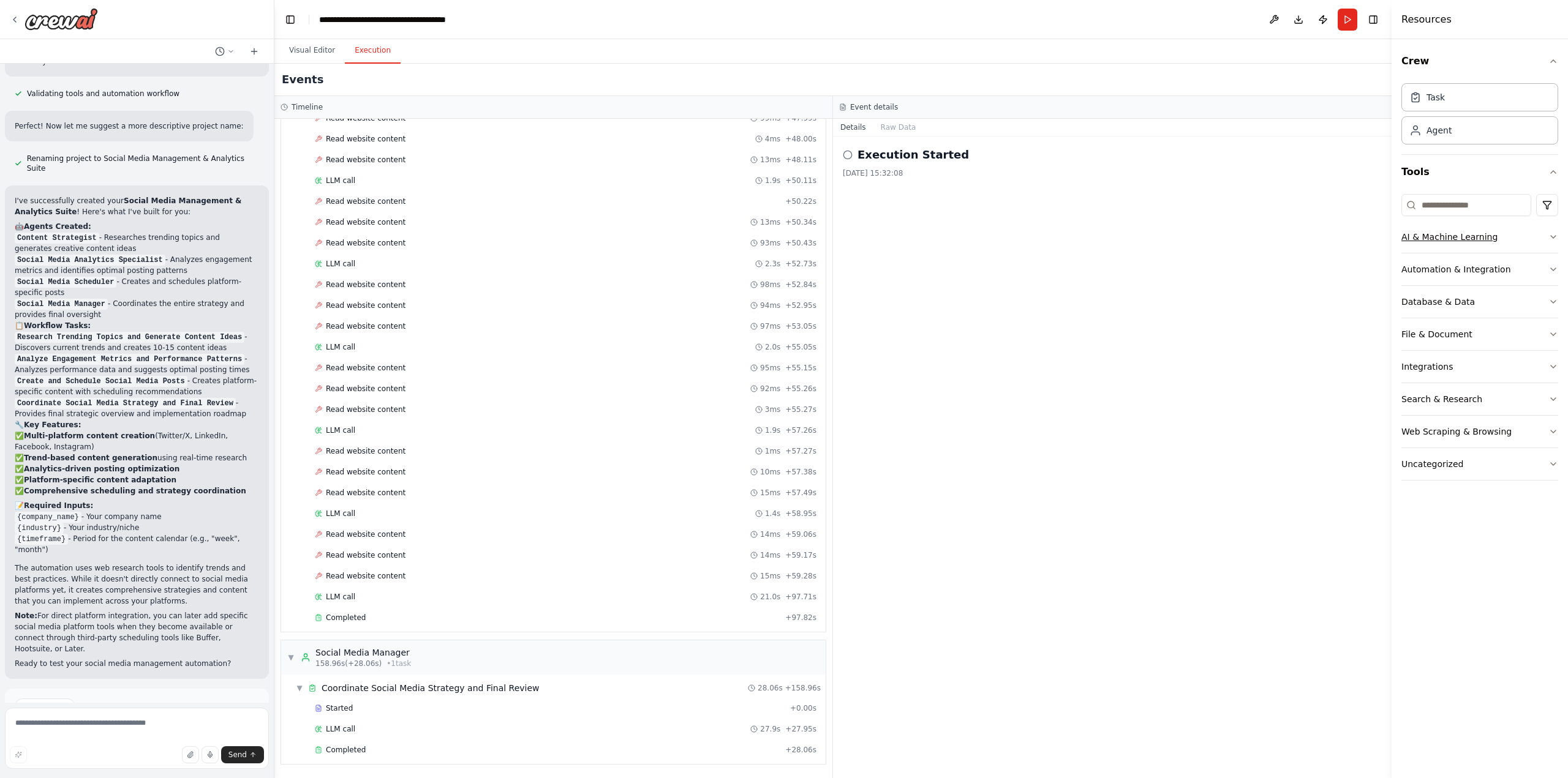
click at [1543, 228] on button "AI & Machine Learning" at bounding box center [1479, 237] width 157 height 32
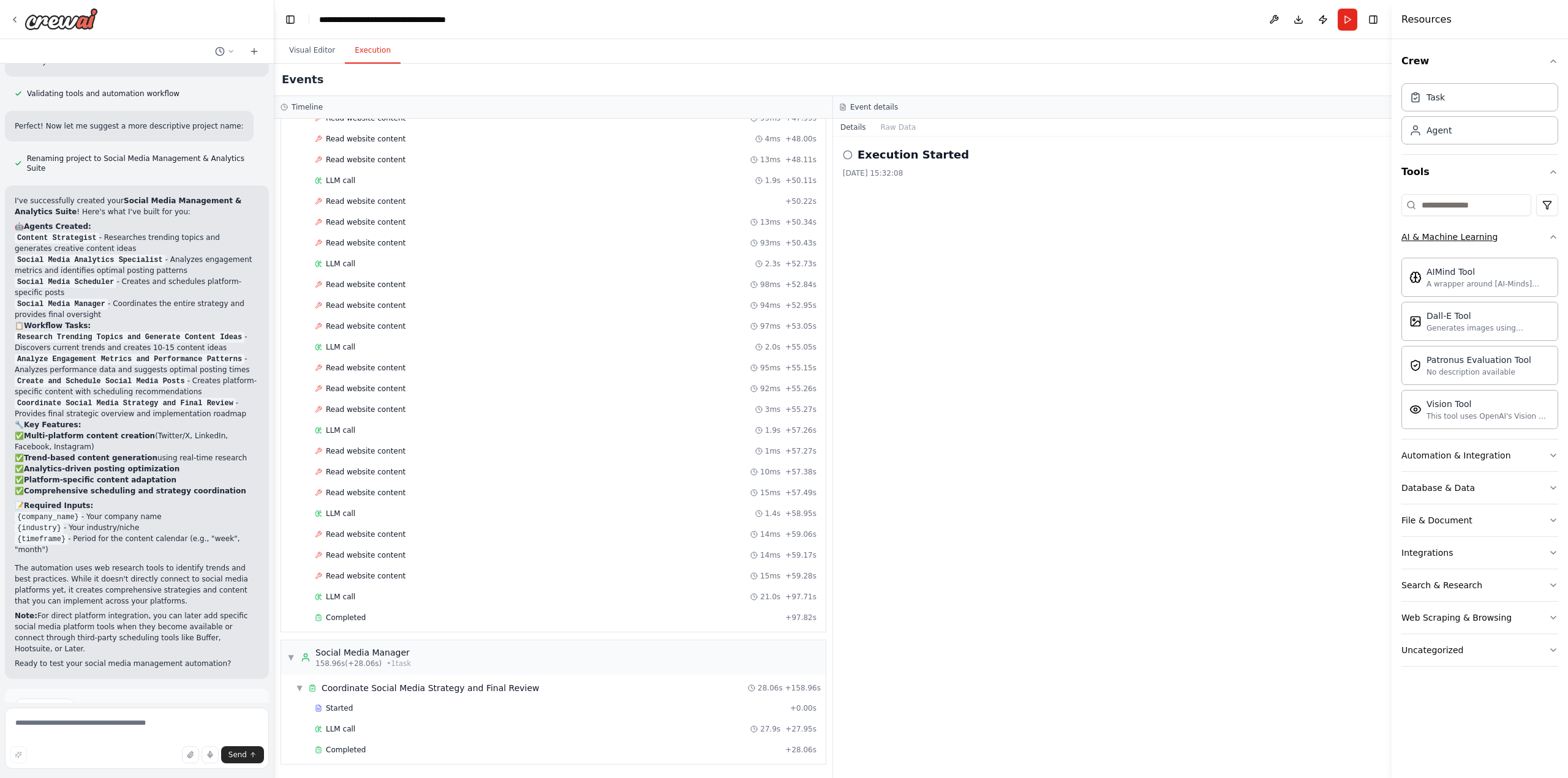
click at [1535, 238] on button "AI & Machine Learning" at bounding box center [1479, 237] width 157 height 32
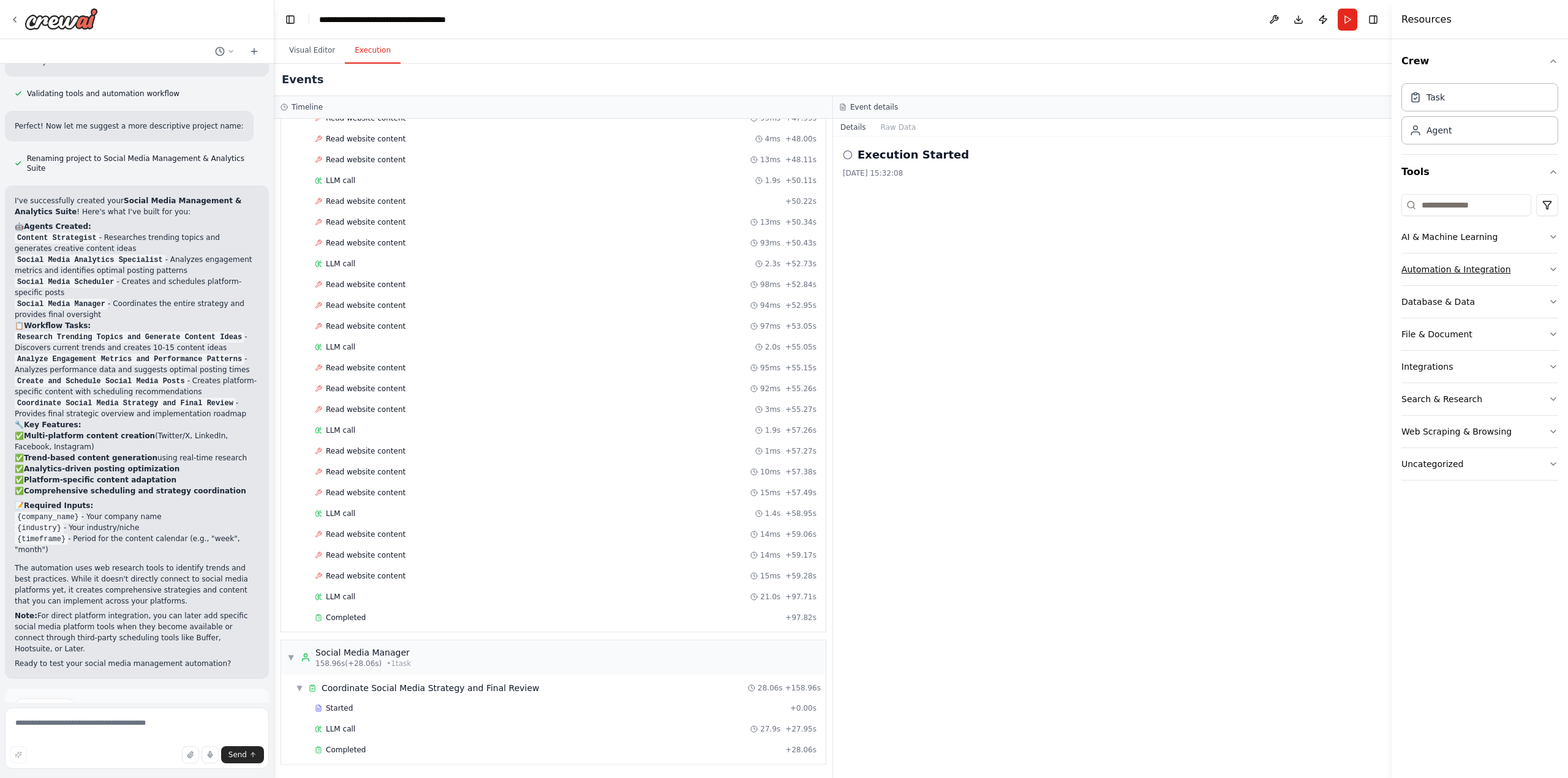
click at [1519, 262] on button "Automation & Integration" at bounding box center [1479, 269] width 157 height 32
click at [1499, 308] on button "Database & Data" at bounding box center [1479, 302] width 157 height 32
click at [1501, 304] on button "Database & Data" at bounding box center [1479, 302] width 157 height 32
click at [1490, 340] on button "File & Document" at bounding box center [1479, 334] width 157 height 32
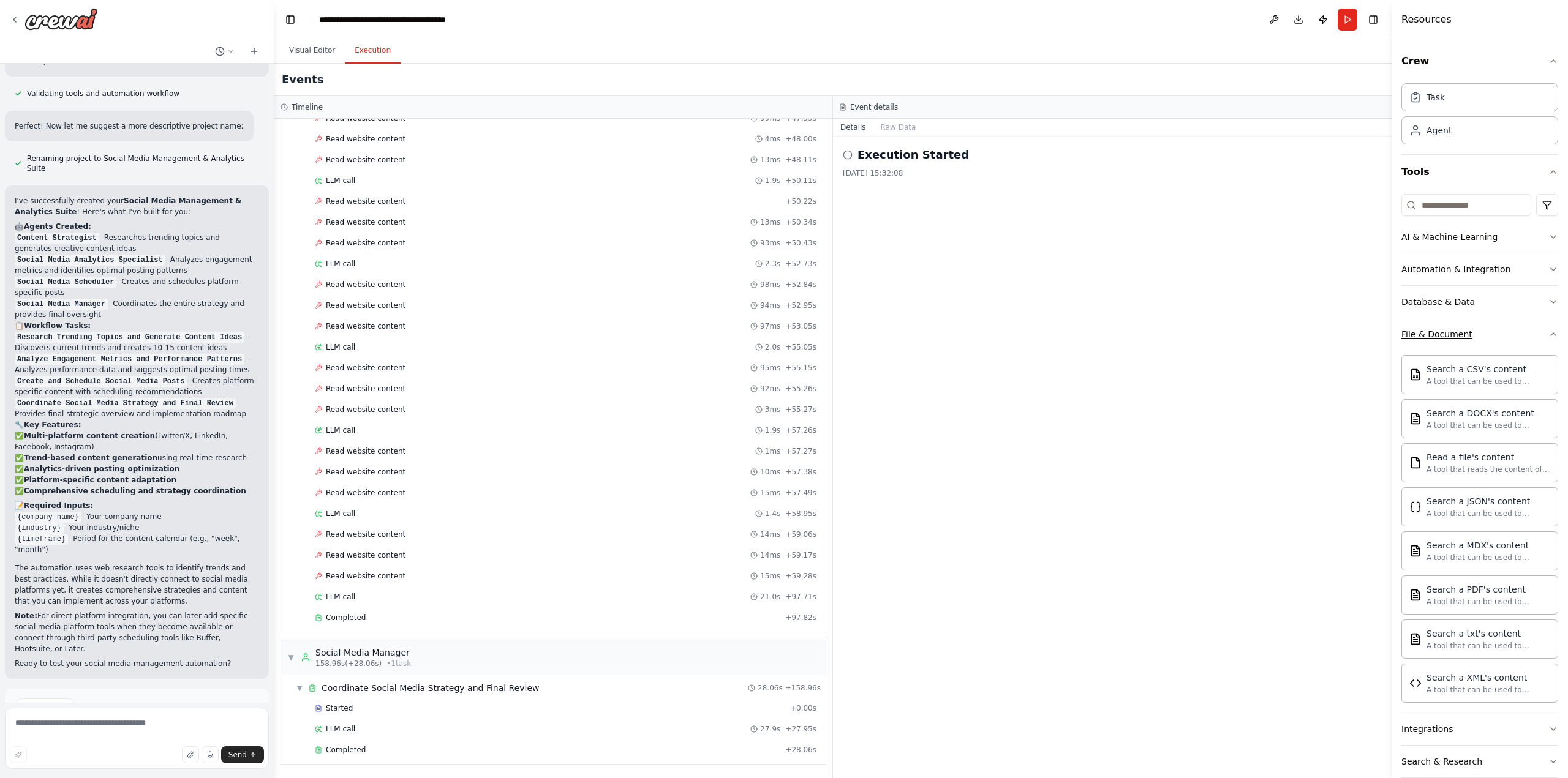
click at [1492, 334] on button "File & Document" at bounding box center [1479, 334] width 157 height 32
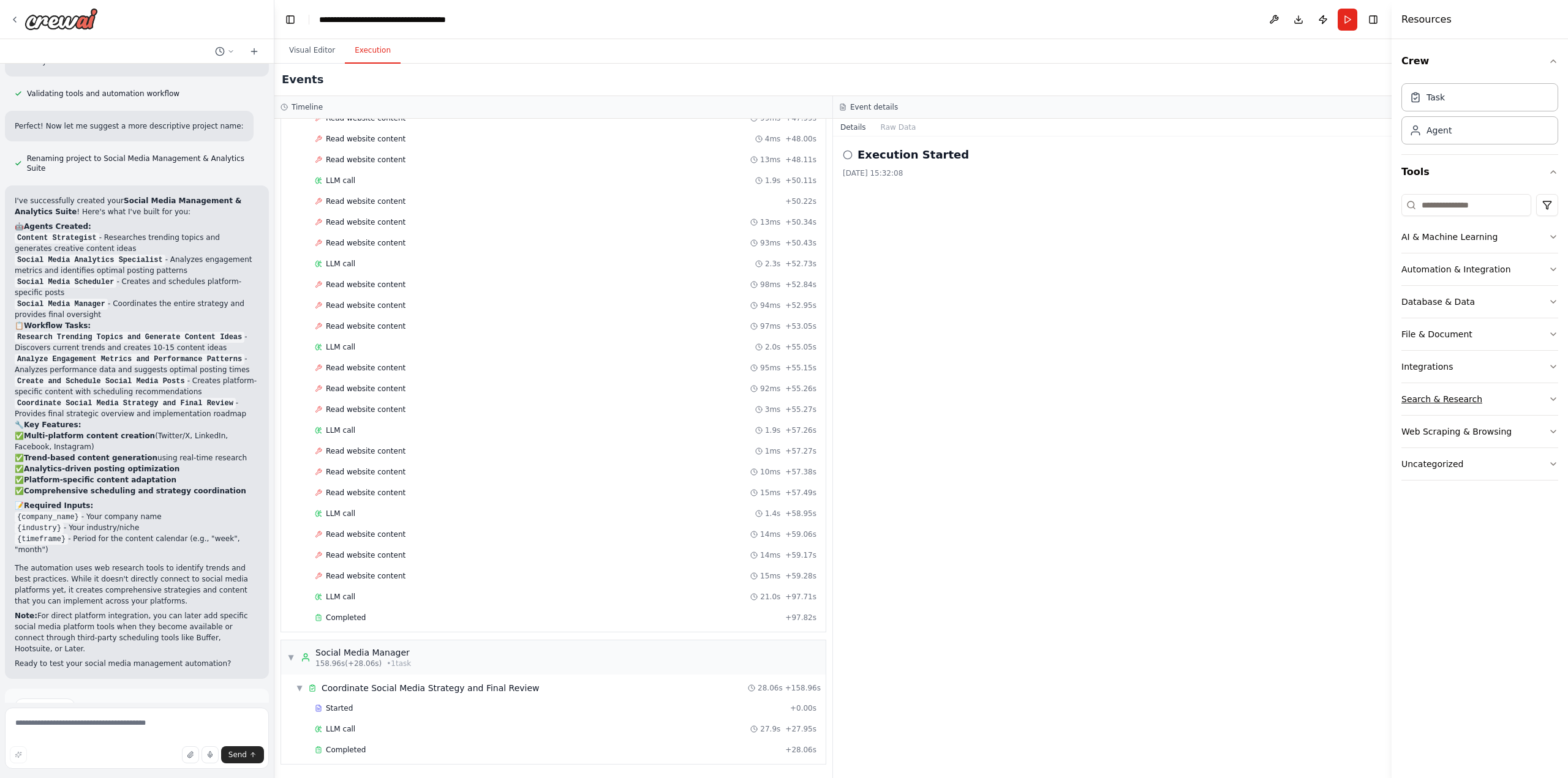
click at [1481, 397] on button "Search & Research" at bounding box center [1479, 399] width 157 height 32
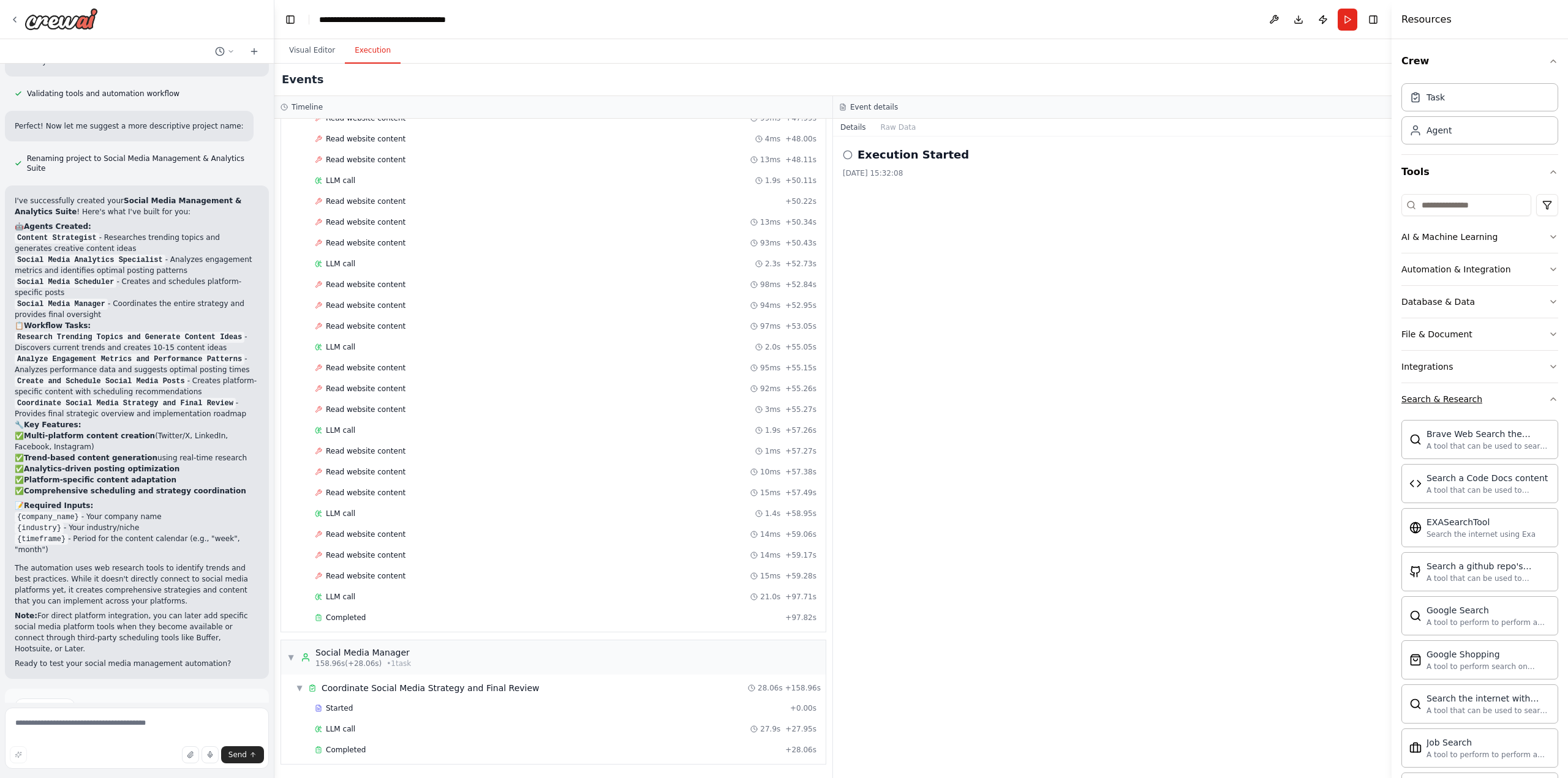
click at [1481, 397] on button "Search & Research" at bounding box center [1479, 399] width 157 height 32
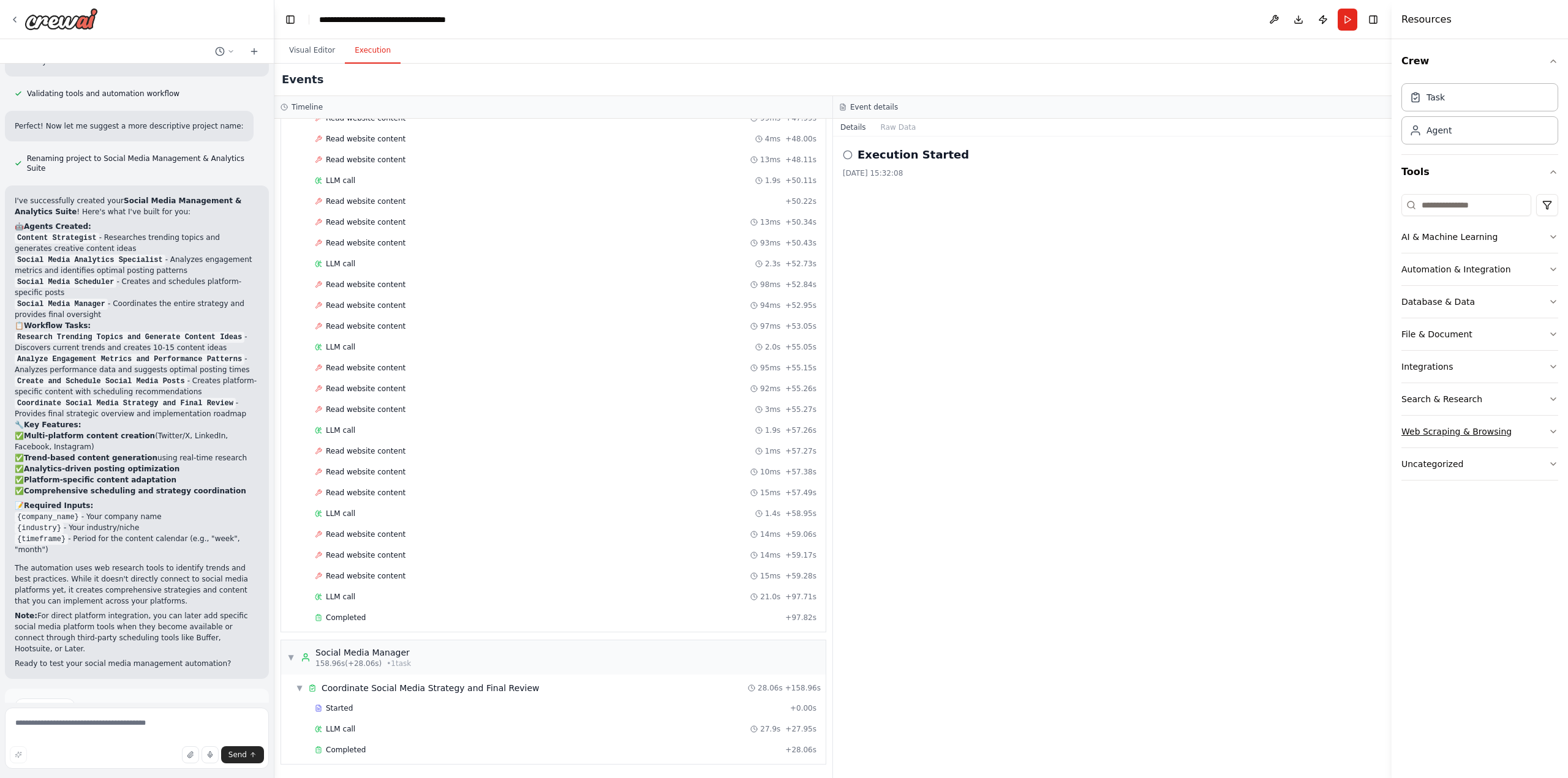
click at [1485, 428] on button "Web Scraping & Browsing" at bounding box center [1479, 432] width 157 height 32
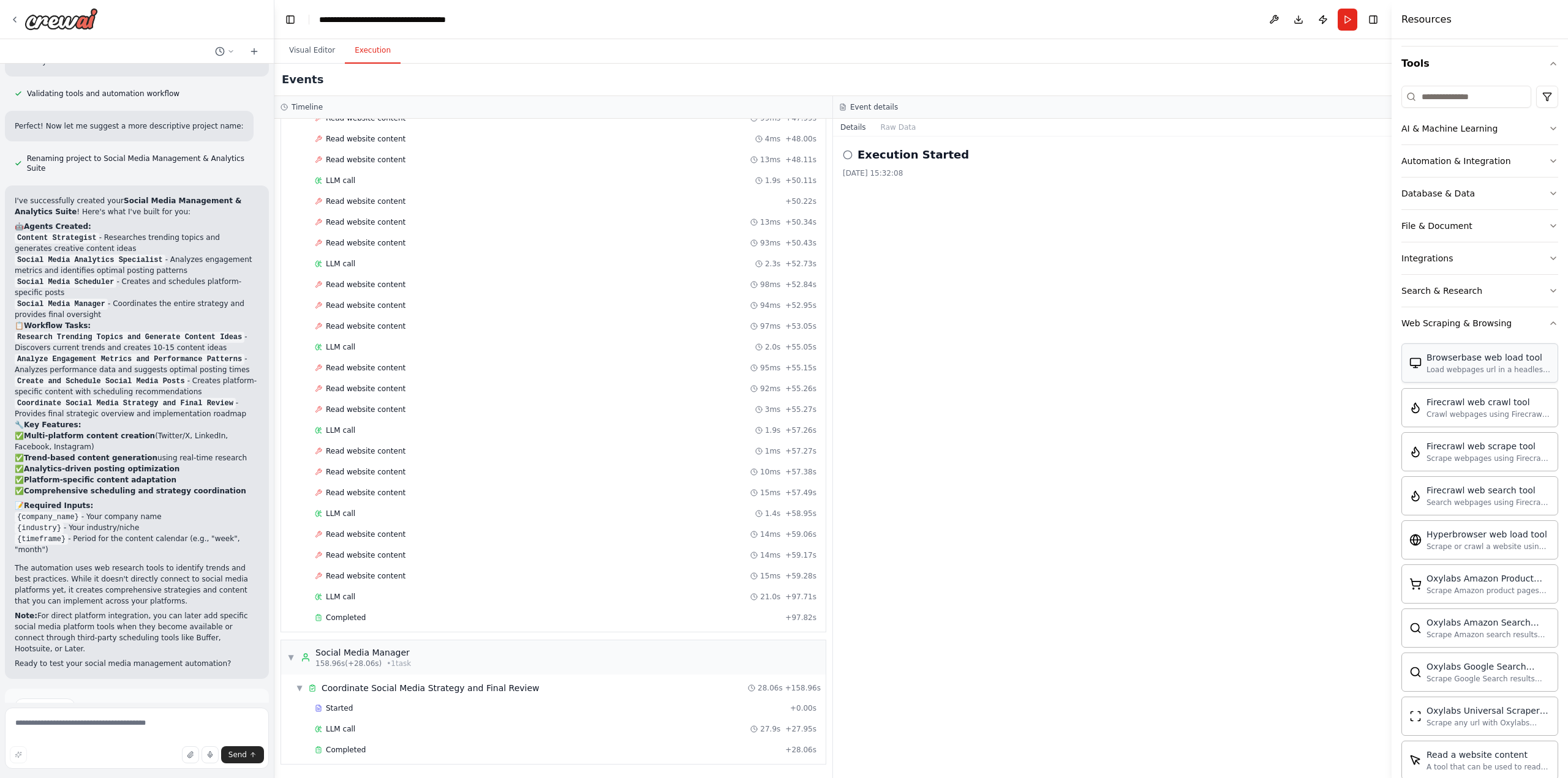
scroll to position [87, 0]
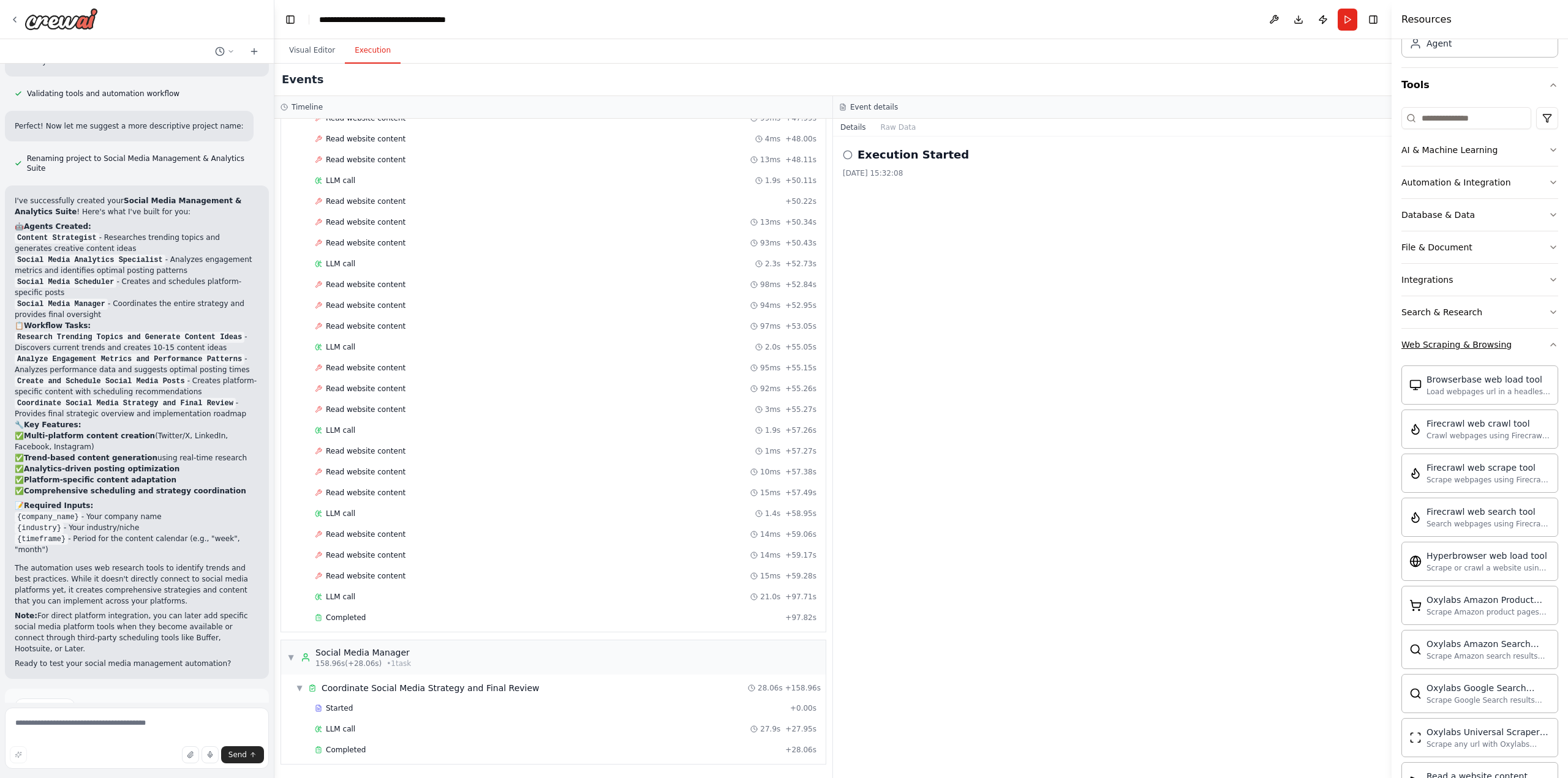
click at [1518, 349] on button "Web Scraping & Browsing" at bounding box center [1479, 345] width 157 height 32
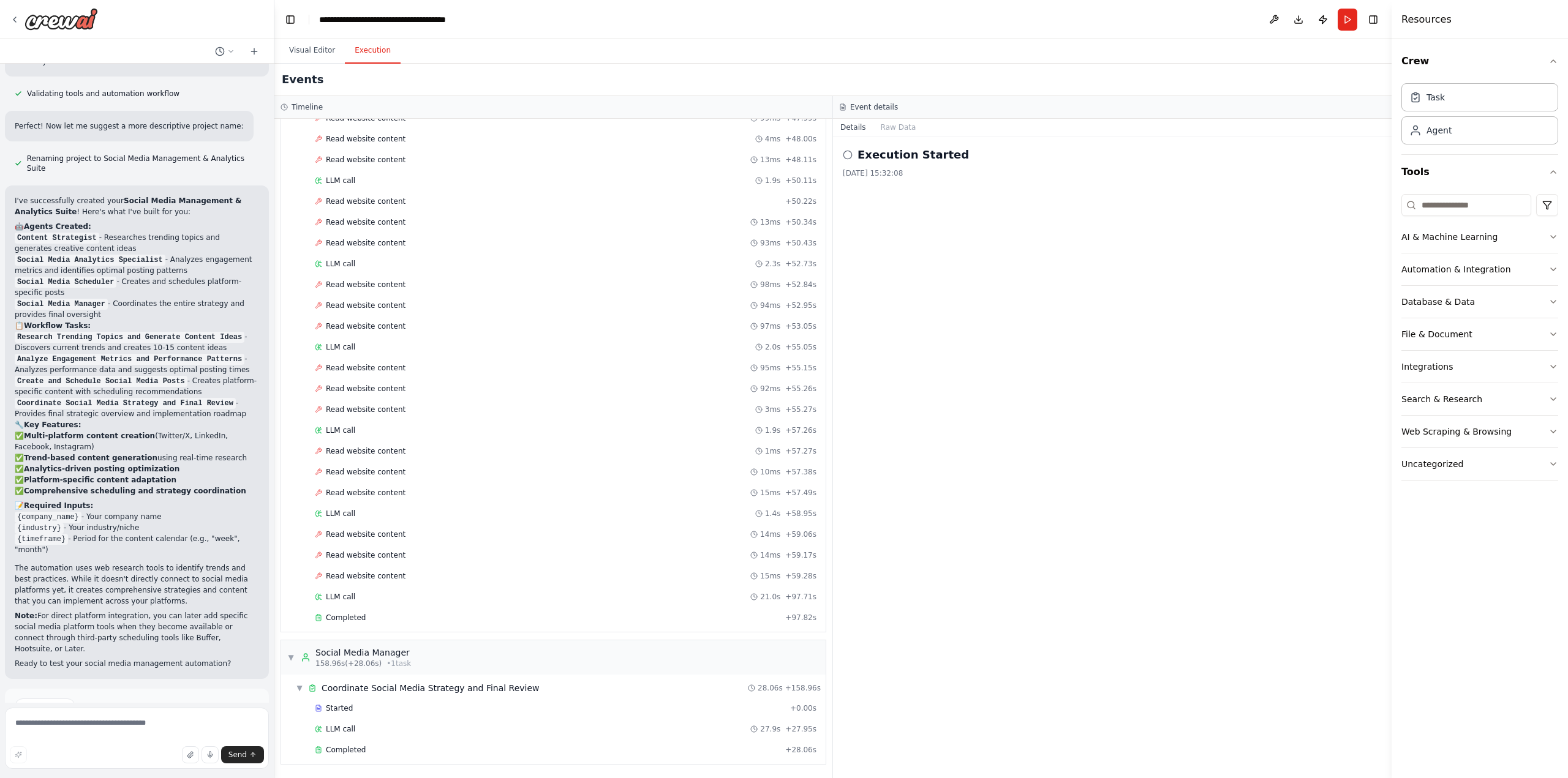
click at [1015, 189] on div "Execution Started 03/10/2025, 15:32:08" at bounding box center [1112, 457] width 558 height 641
click at [896, 130] on button "Raw Data" at bounding box center [898, 127] width 50 height 17
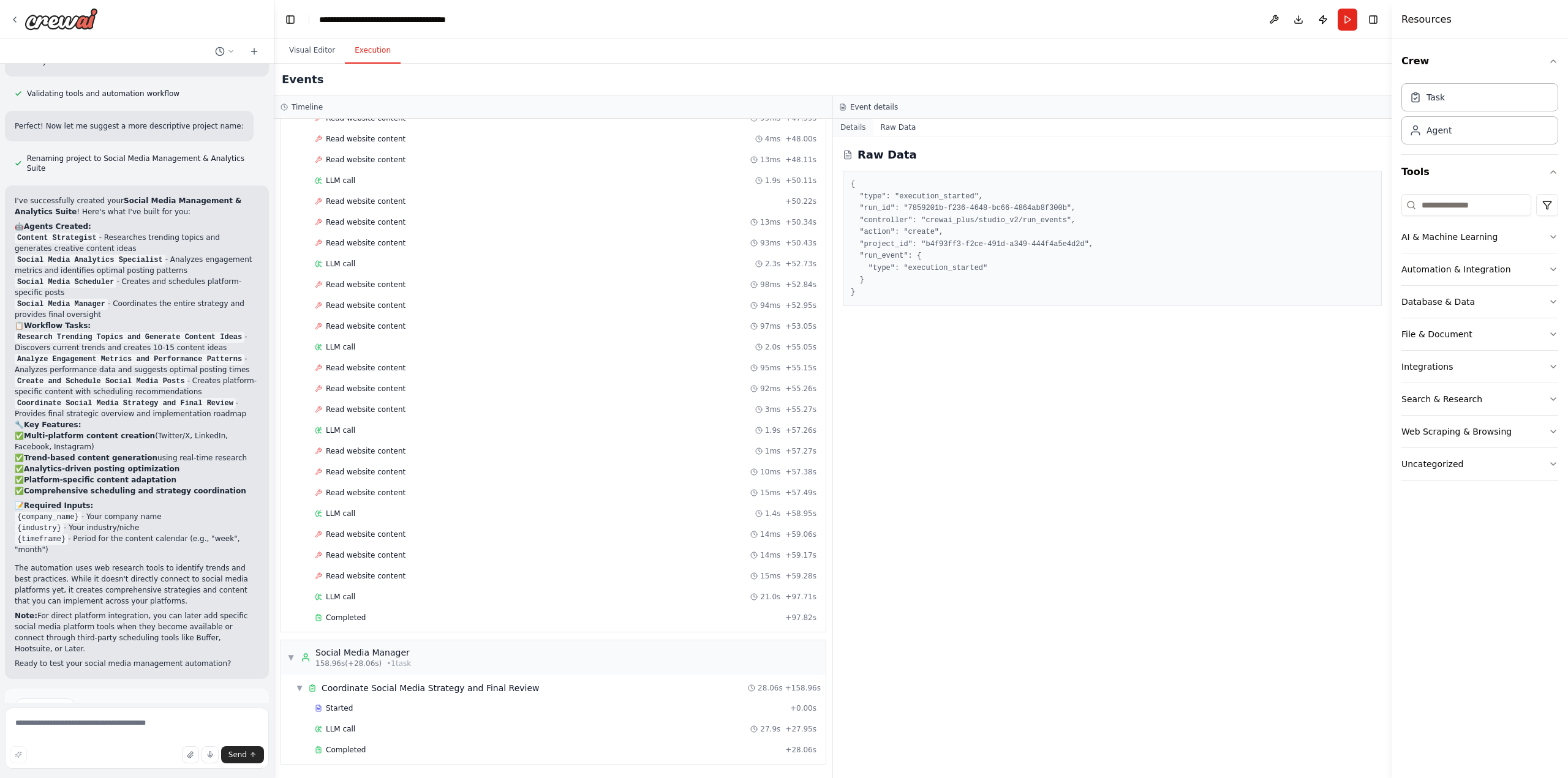
click at [851, 125] on button "Details" at bounding box center [853, 127] width 41 height 17
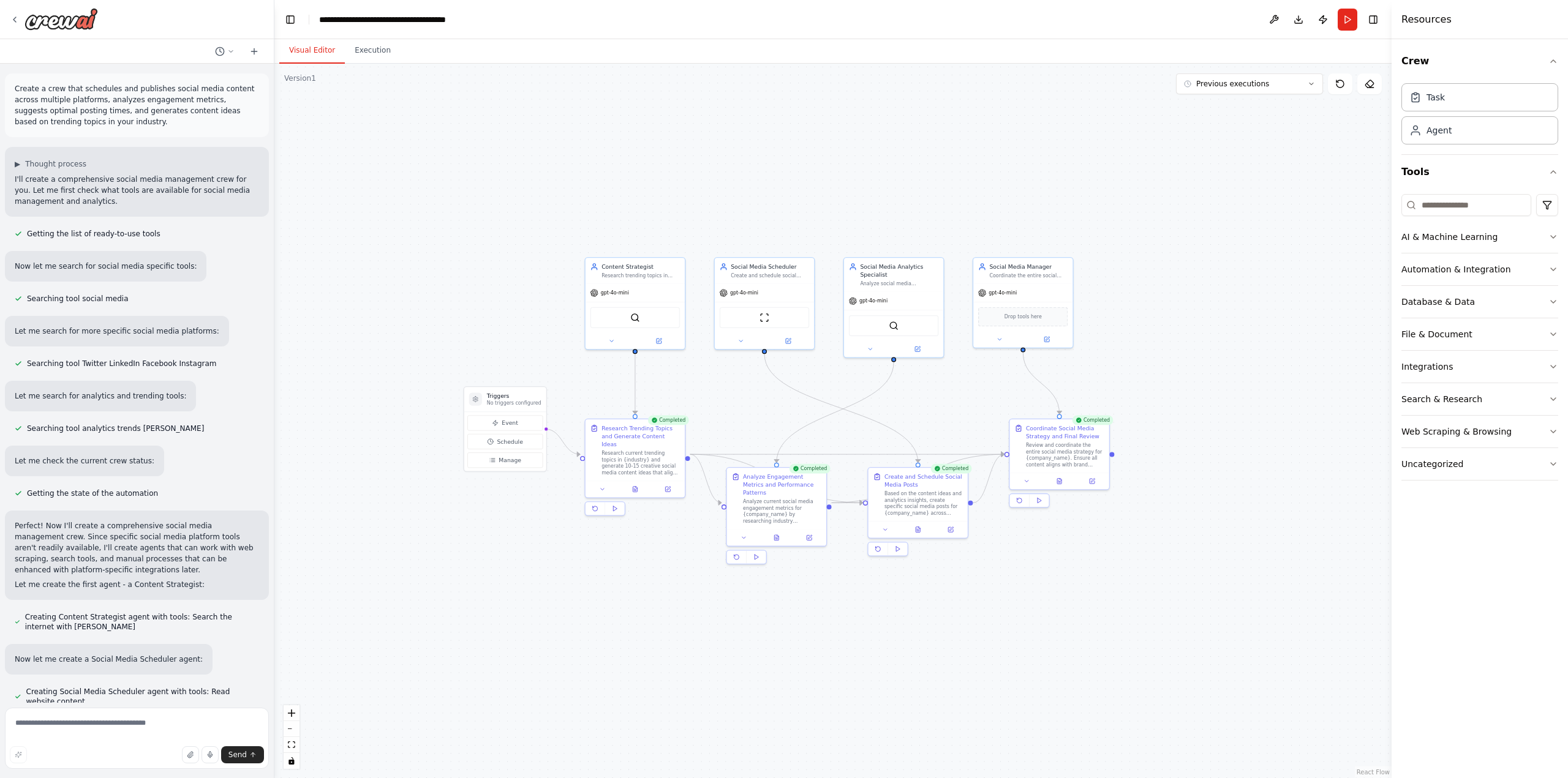
click at [317, 53] on button "Visual Editor" at bounding box center [312, 51] width 65 height 26
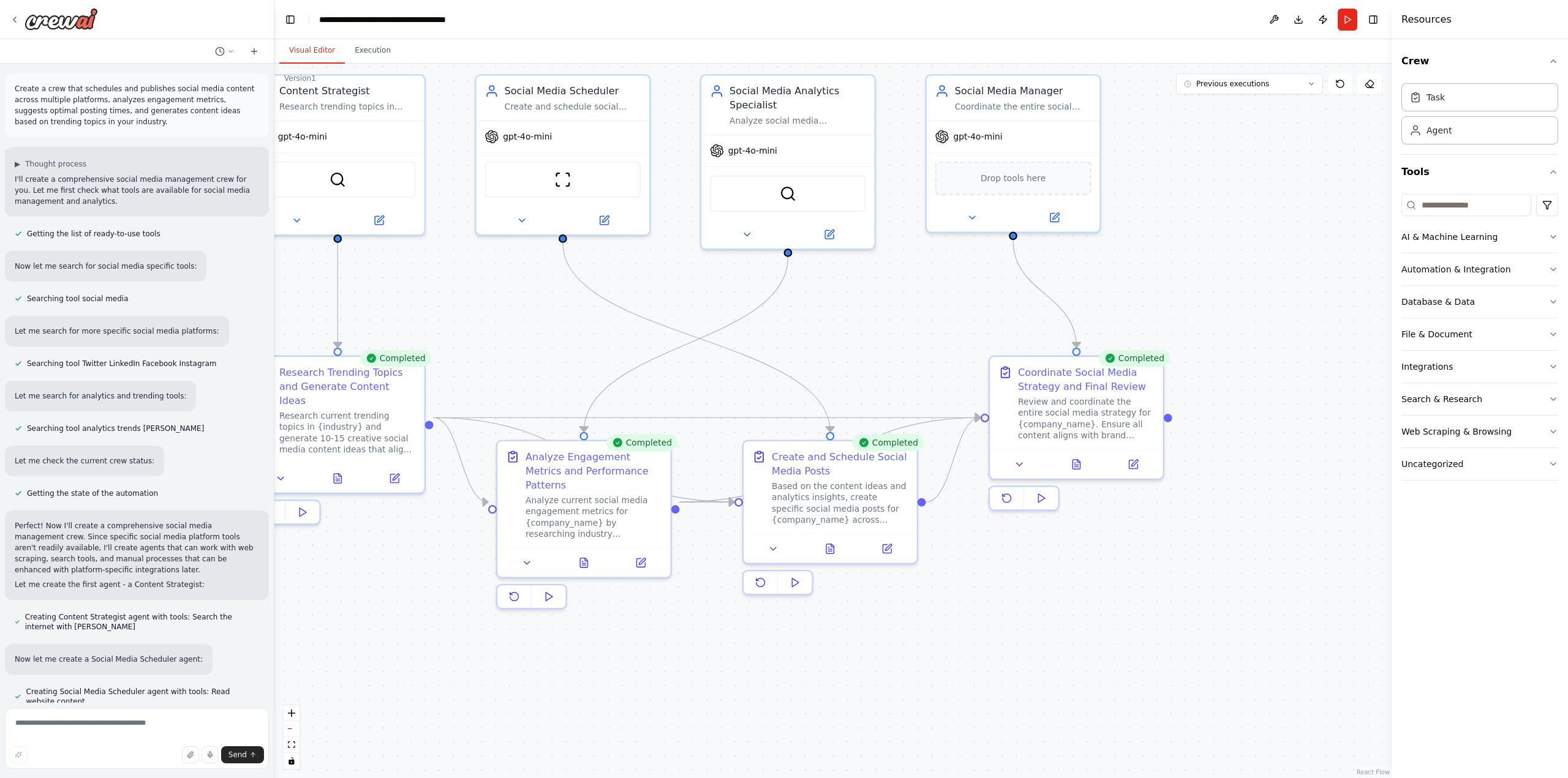
drag, startPoint x: 881, startPoint y: 649, endPoint x: 917, endPoint y: 638, distance: 37.6
click at [917, 638] on div ".deletable-edge-delete-btn { width: 20px; height: 20px; border: 0px solid #ffff…" at bounding box center [833, 421] width 1117 height 714
click at [836, 480] on div "Based on the content ideas and analytics insights, create specific social media…" at bounding box center [840, 500] width 137 height 45
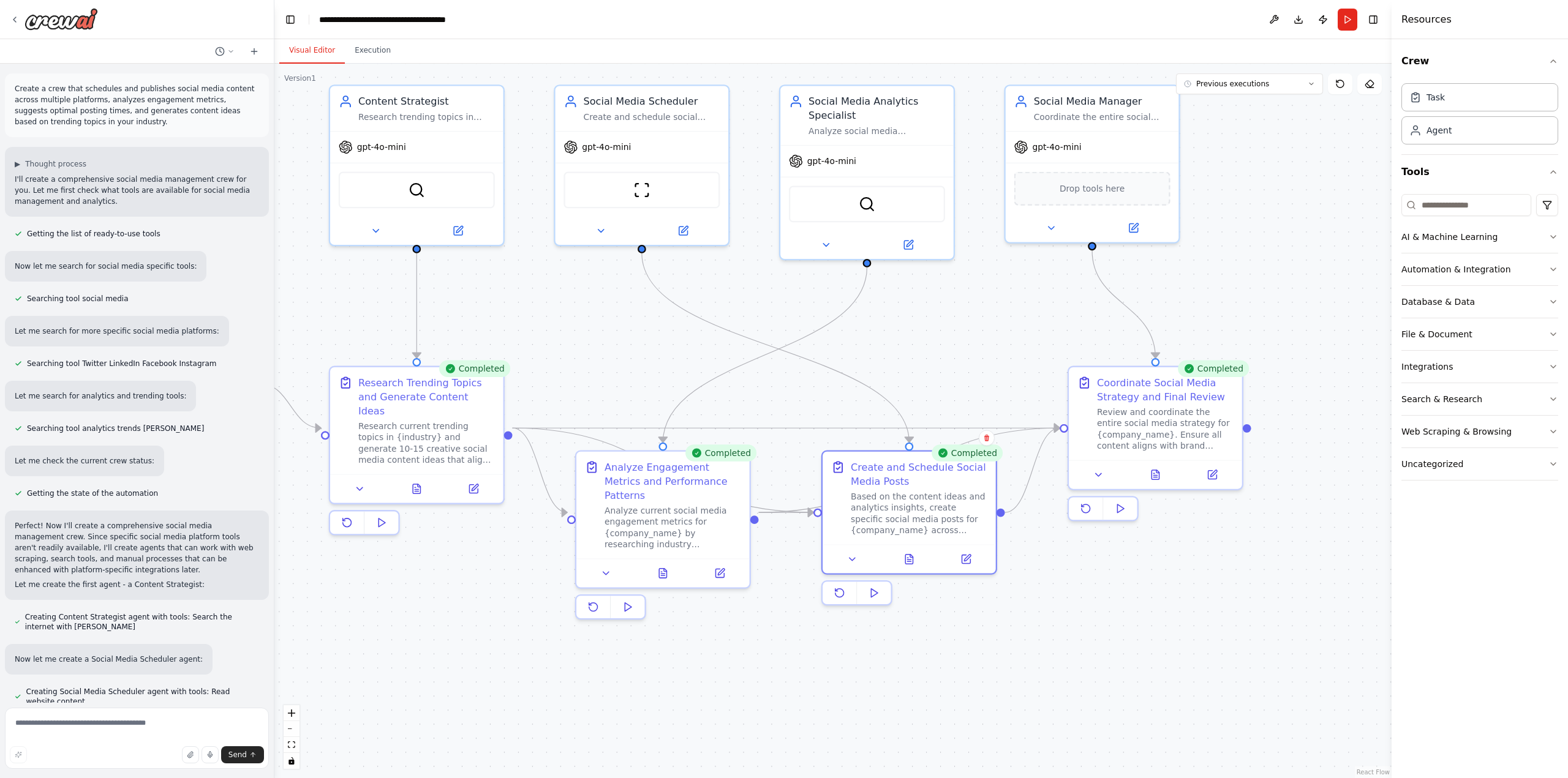
drag, startPoint x: 420, startPoint y: 621, endPoint x: 562, endPoint y: 646, distance: 144.2
click at [562, 647] on div ".deletable-edge-delete-btn { width: 20px; height: 20px; border: 0px solid #ffff…" at bounding box center [833, 421] width 1117 height 714
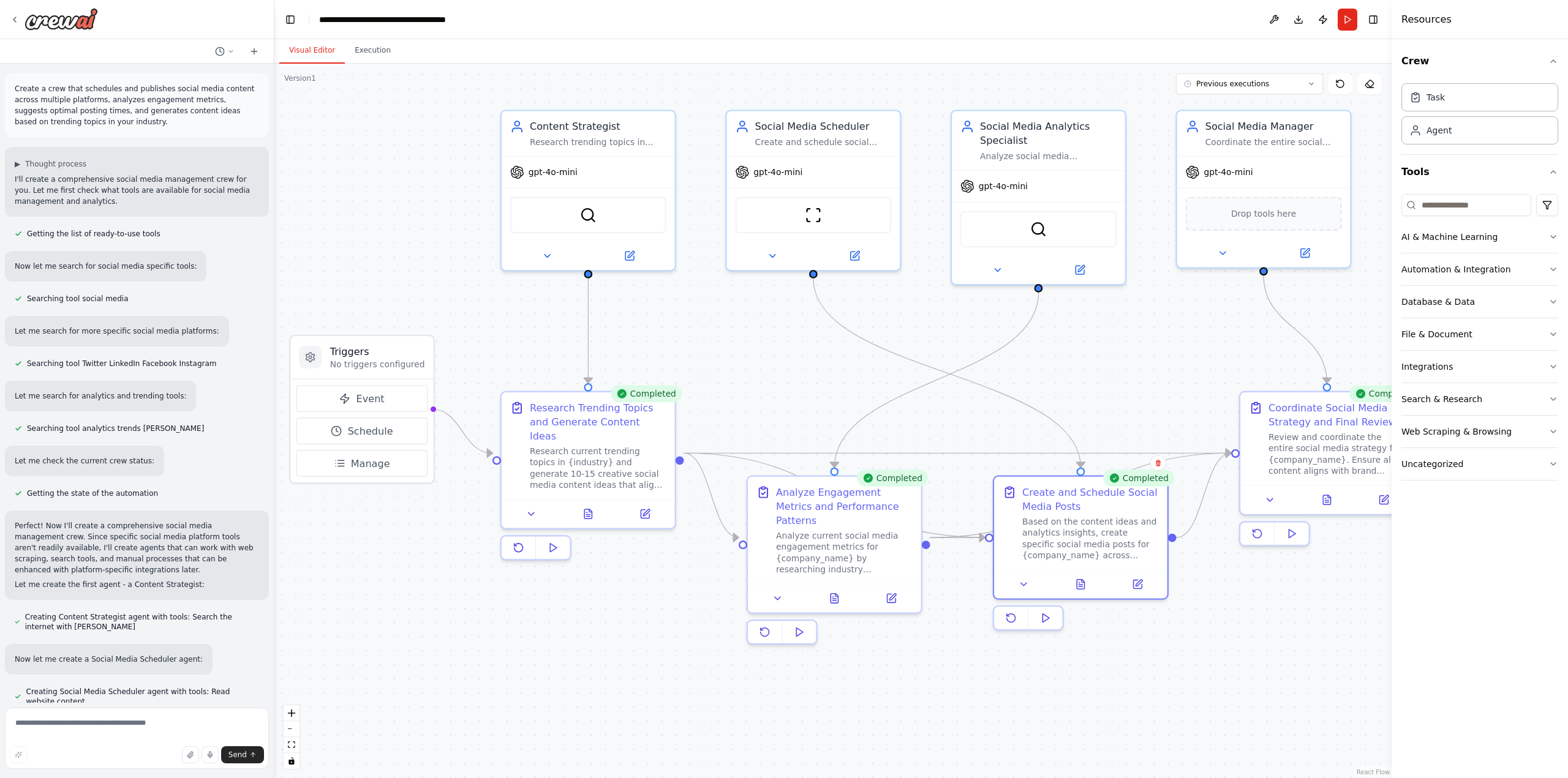
drag, startPoint x: 552, startPoint y: 605, endPoint x: 661, endPoint y: 616, distance: 109.6
click at [661, 616] on div ".deletable-edge-delete-btn { width: 20px; height: 20px; border: 0px solid #ffff…" at bounding box center [833, 421] width 1117 height 714
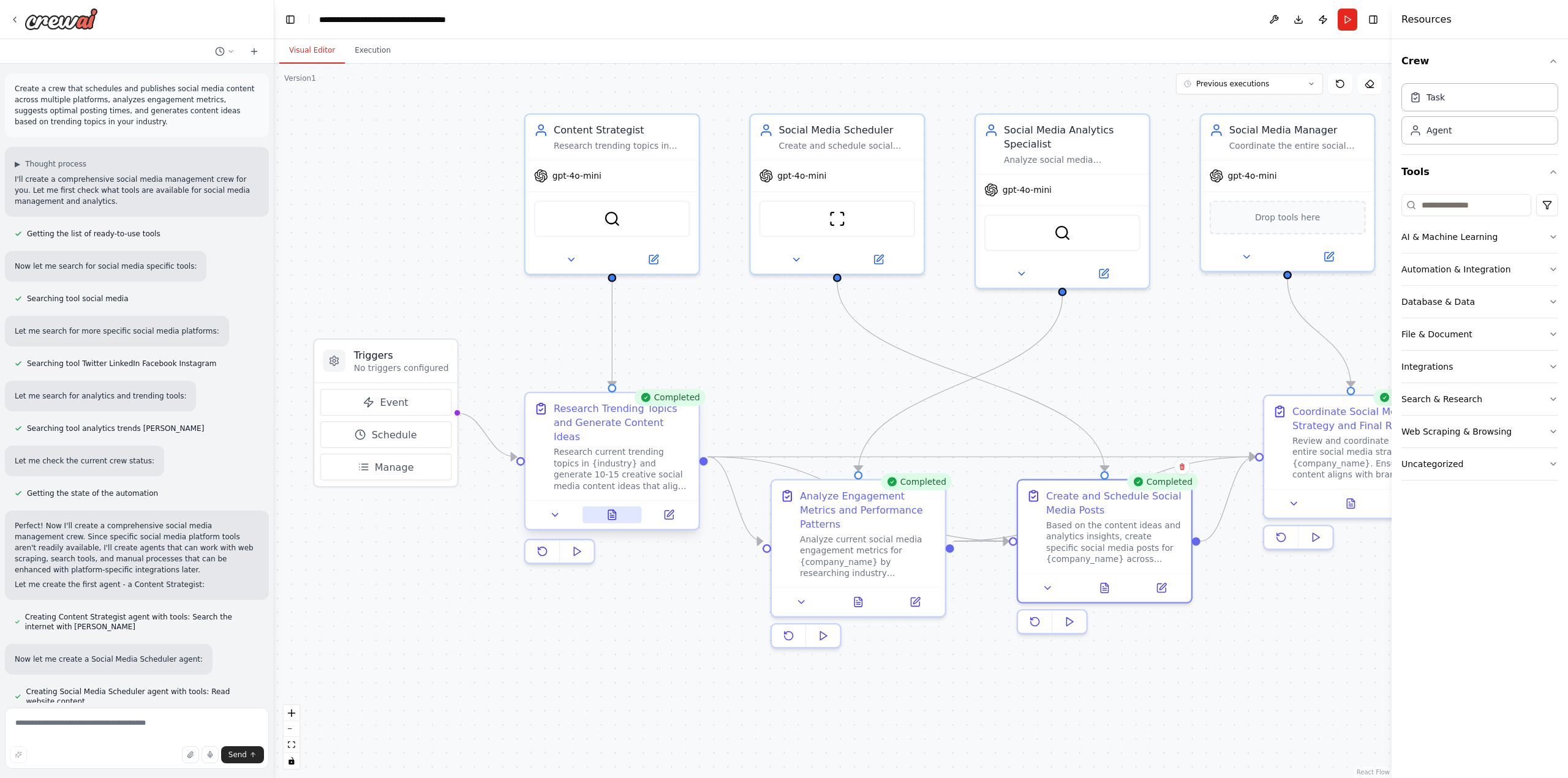
click at [612, 516] on icon at bounding box center [612, 516] width 4 height 0
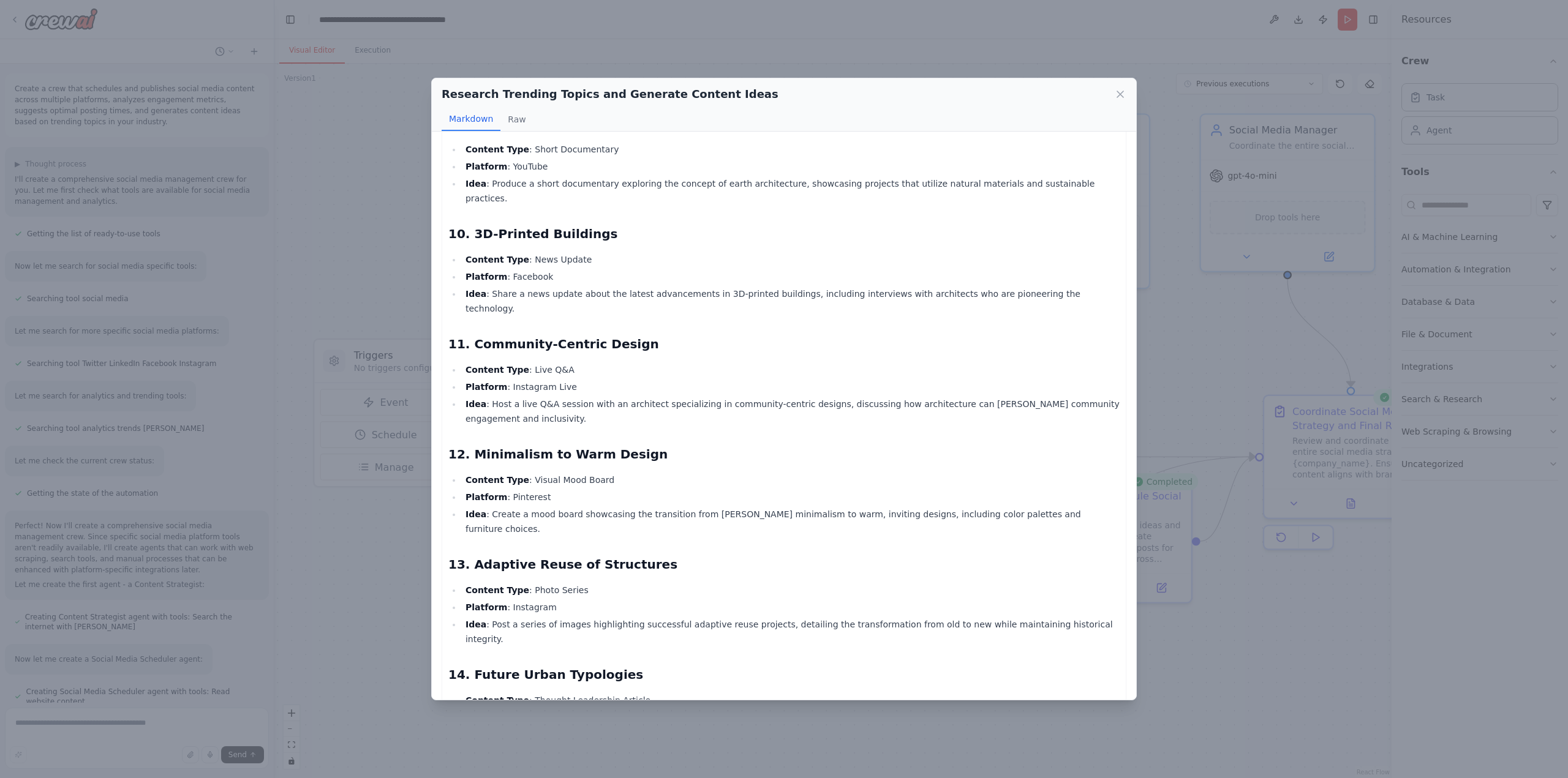
scroll to position [966, 0]
click at [396, 584] on div "Research Trending Topics and Generate Content Ideas Markdown Raw Trending Topic…" at bounding box center [784, 389] width 1568 height 778
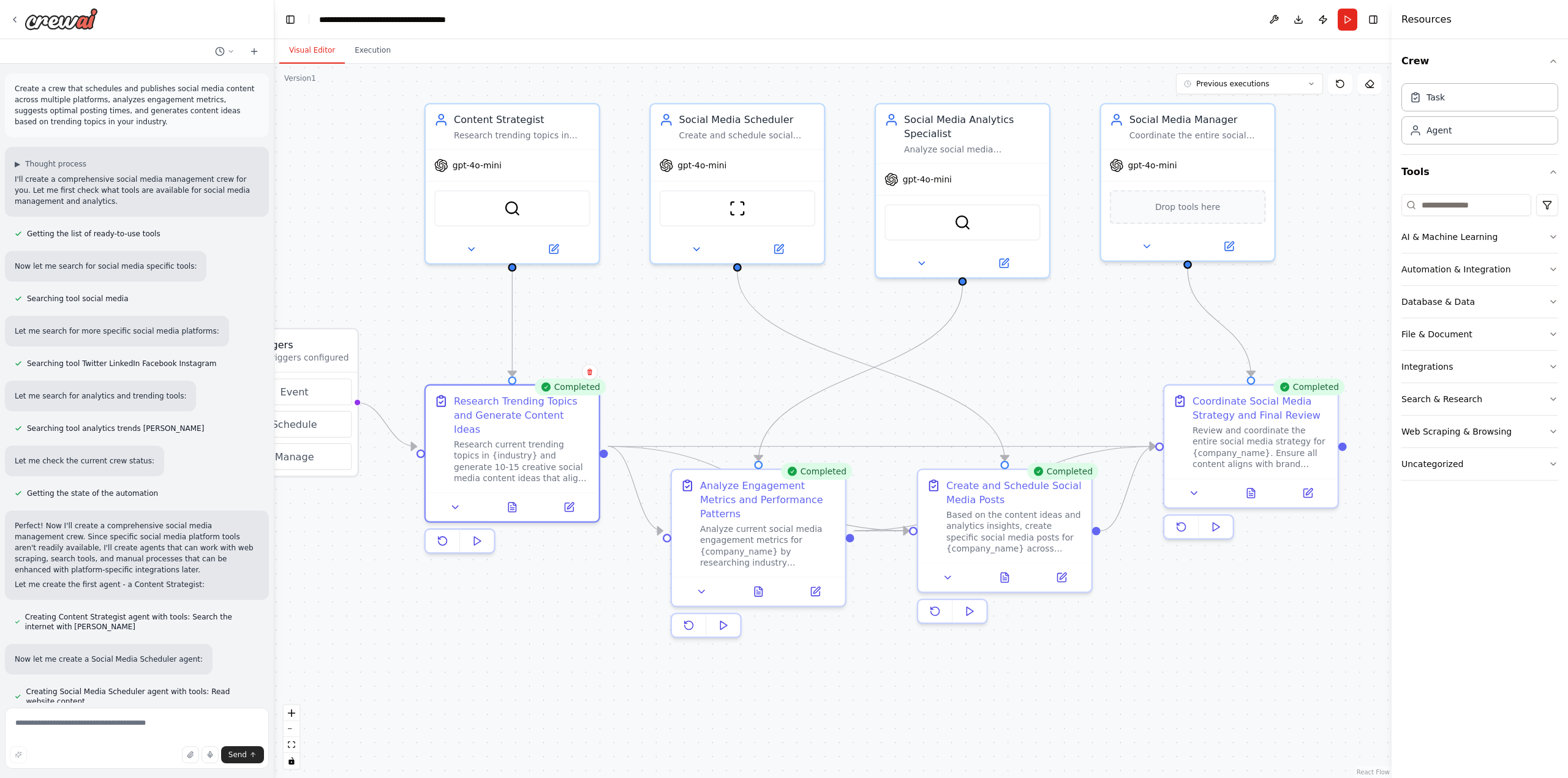
drag, startPoint x: 703, startPoint y: 588, endPoint x: 576, endPoint y: 573, distance: 127.9
click at [569, 572] on div ".deletable-edge-delete-btn { width: 20px; height: 20px; border: 0px solid #ffff…" at bounding box center [833, 421] width 1117 height 714
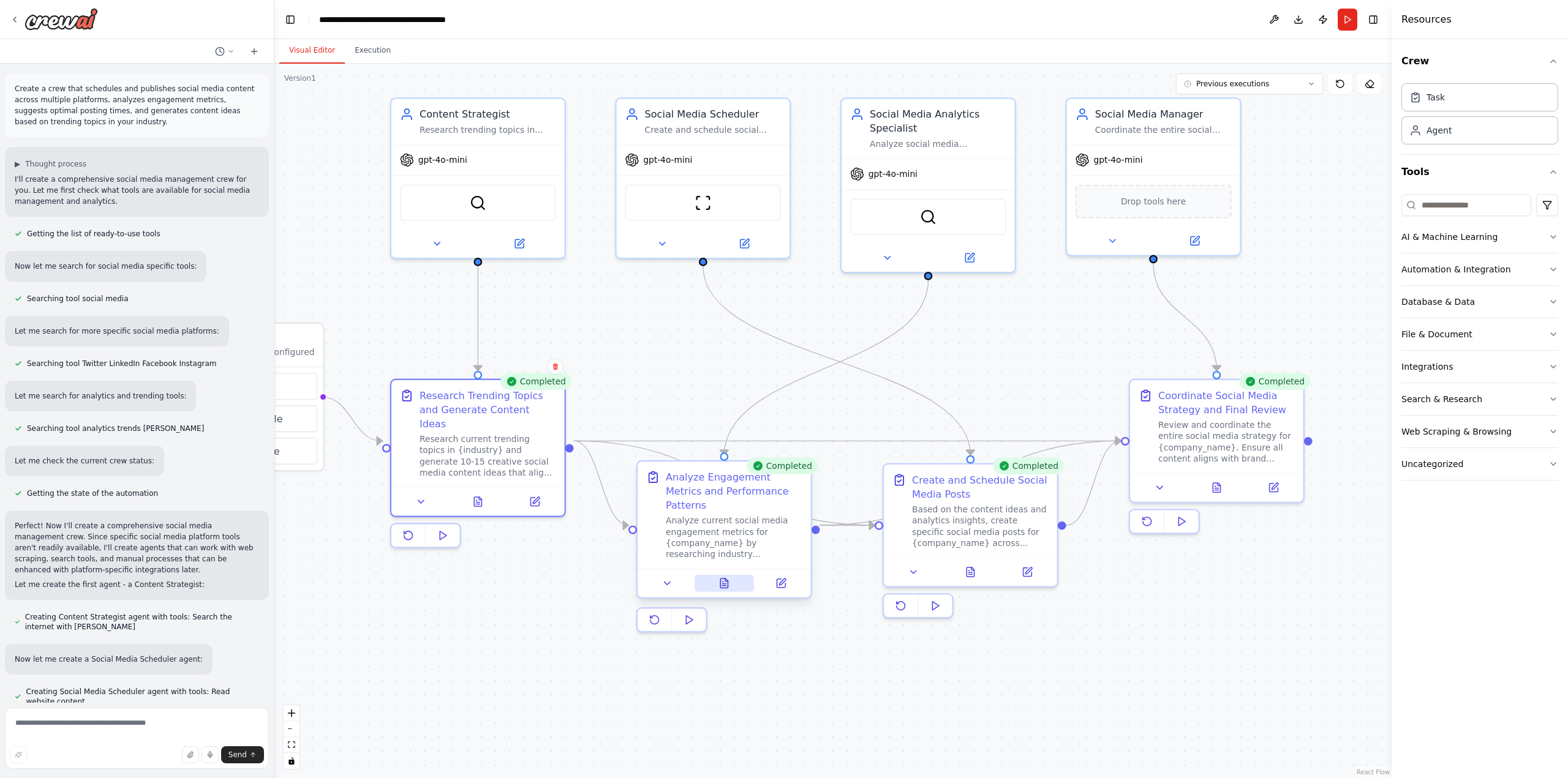
click at [725, 578] on icon at bounding box center [724, 583] width 7 height 9
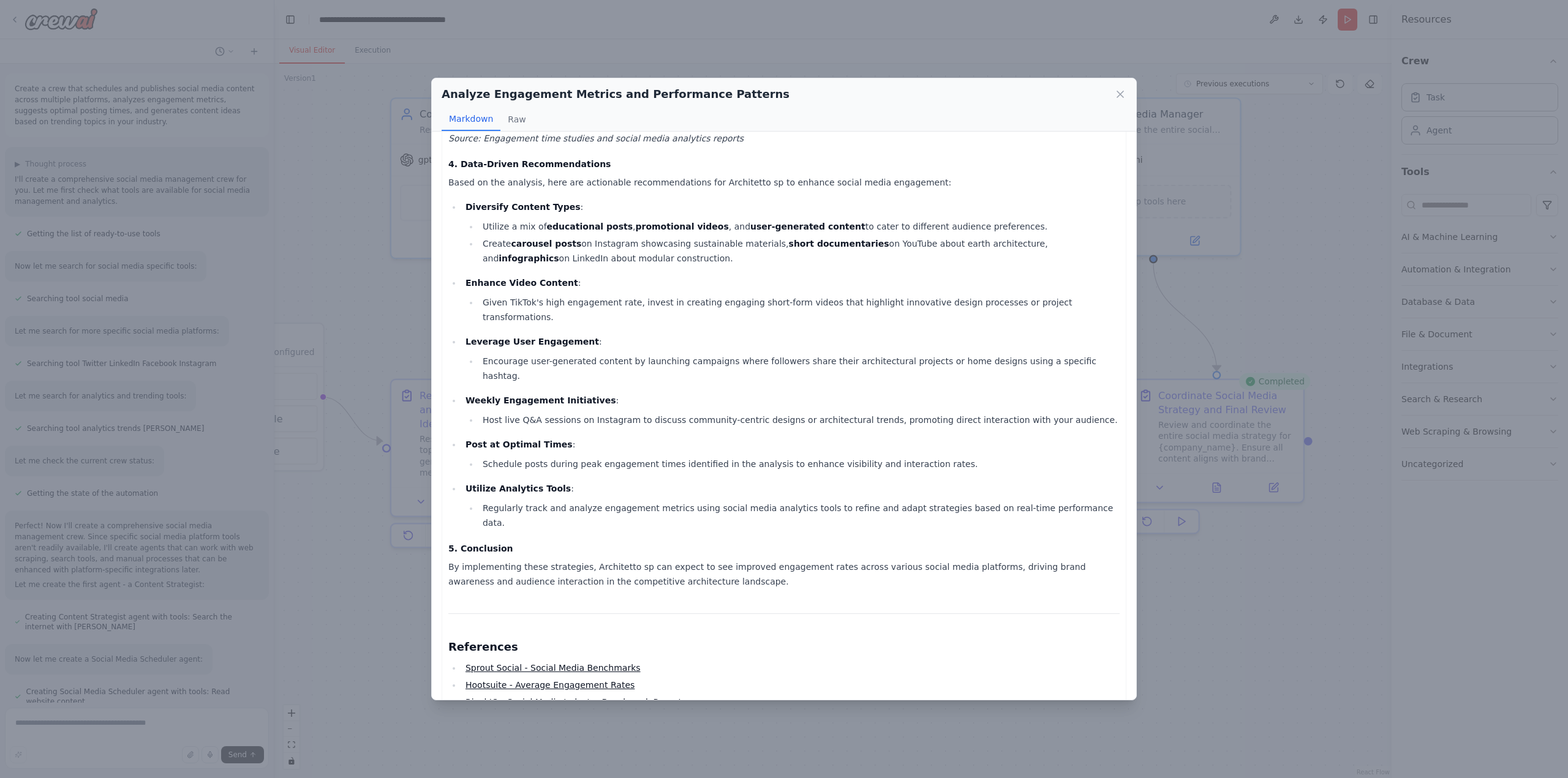
scroll to position [416, 0]
click at [380, 606] on div "Analyze Engagement Metrics and Performance Patterns Markdown Raw Architetto sp:…" at bounding box center [784, 389] width 1568 height 778
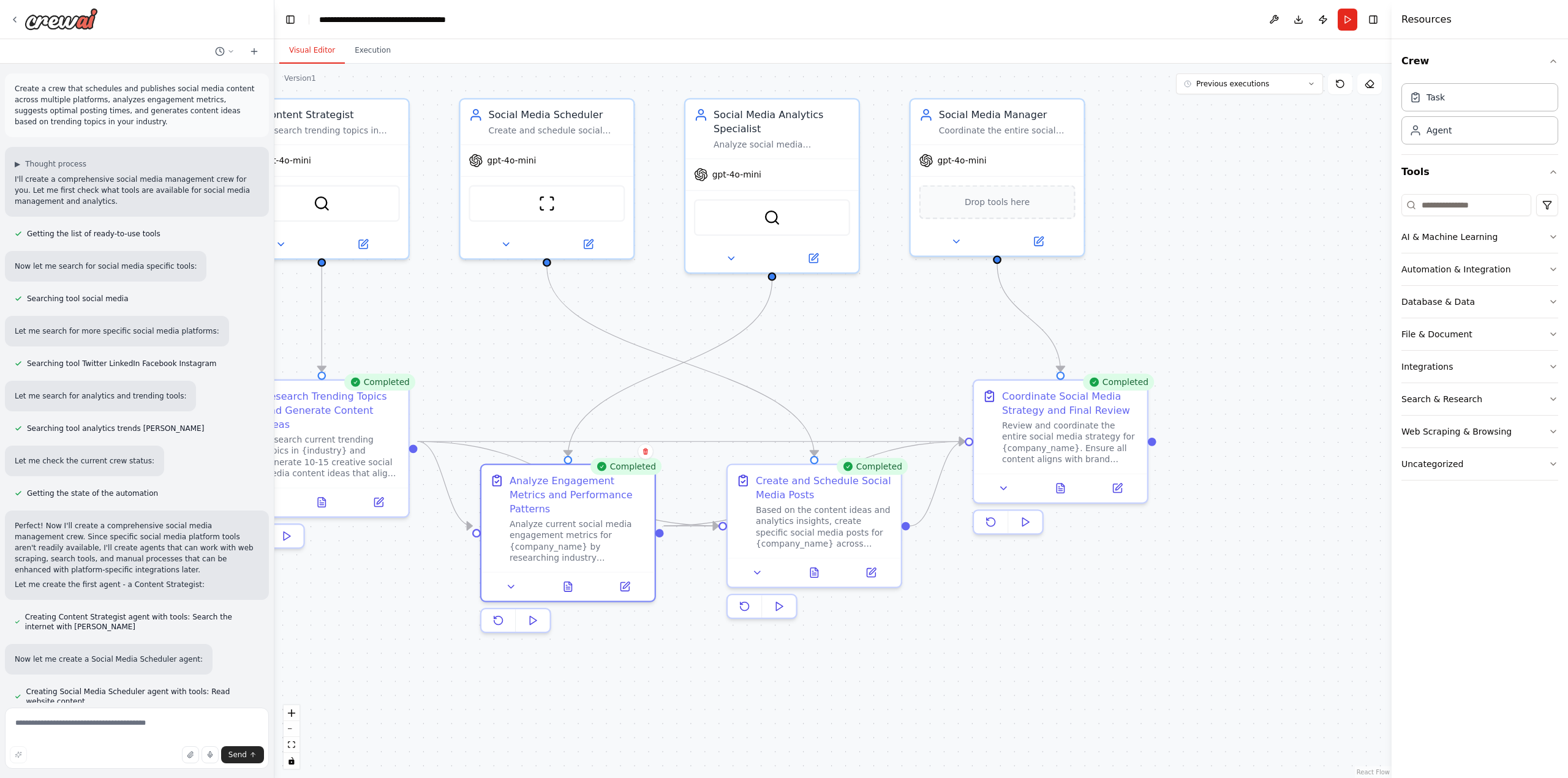
drag, startPoint x: 861, startPoint y: 650, endPoint x: 702, endPoint y: 651, distance: 159.0
click at [702, 651] on div ".deletable-edge-delete-btn { width: 20px; height: 20px; border: 0px solid #ffff…" at bounding box center [833, 421] width 1117 height 714
click at [809, 573] on icon at bounding box center [806, 570] width 7 height 9
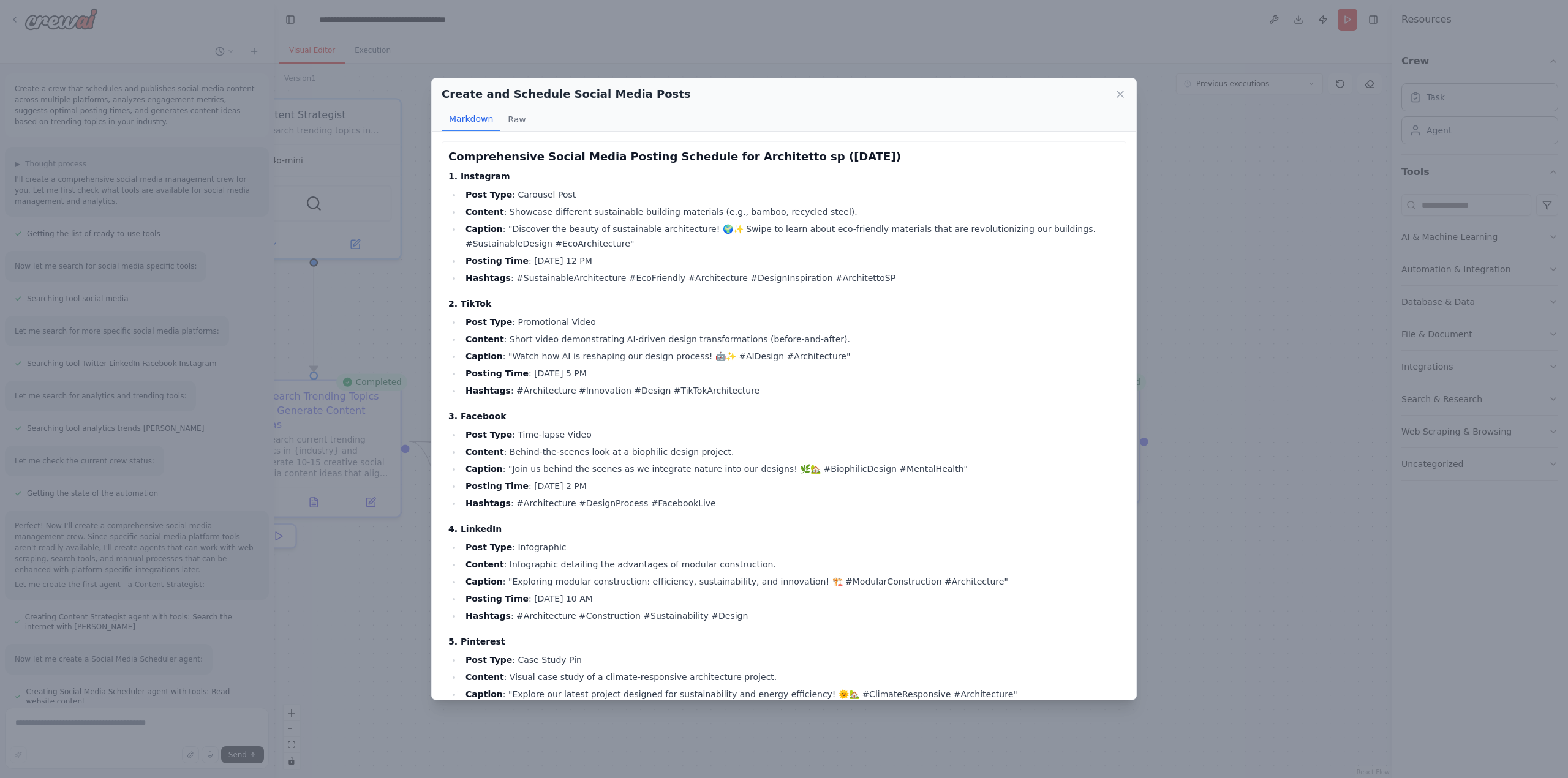
click at [348, 595] on div "Create and Schedule Social Media Posts Markdown Raw Comprehensive Social Media …" at bounding box center [784, 389] width 1568 height 778
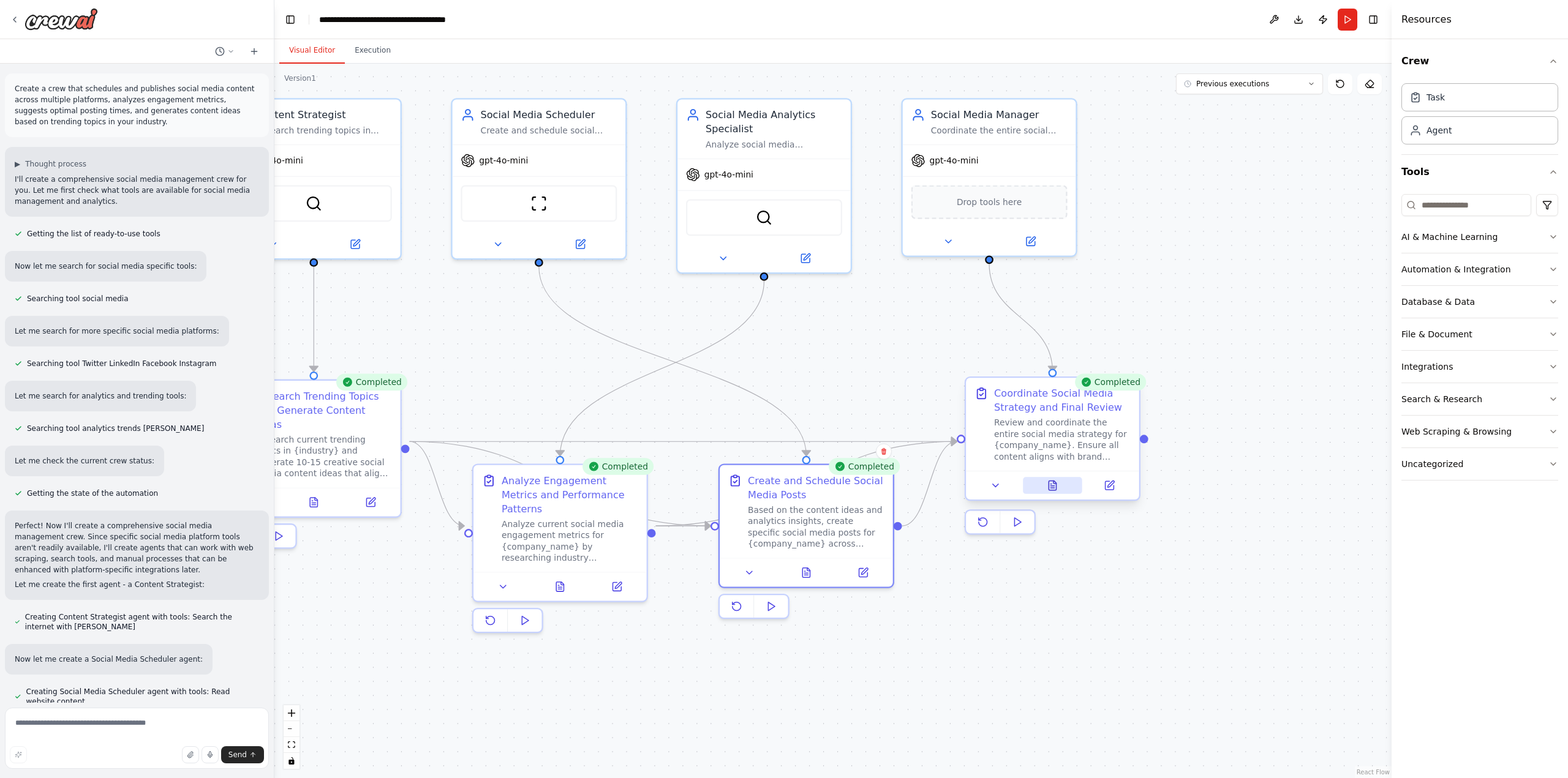
click at [1054, 488] on icon at bounding box center [1052, 485] width 7 height 9
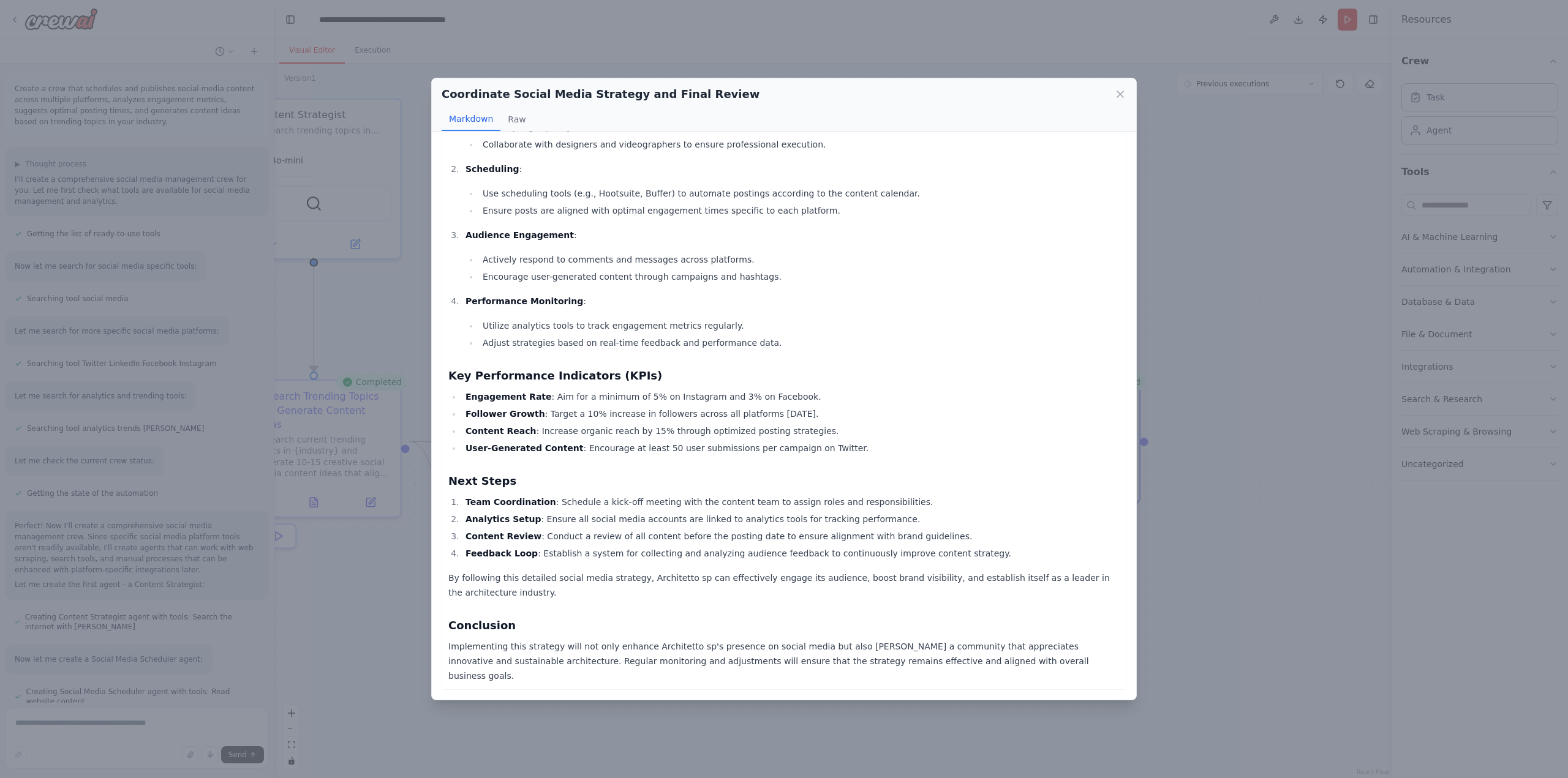
scroll to position [619, 0]
click at [598, 561] on li "Feedback Loop : Establish a system for collecting and analyzing audience feedba…" at bounding box center [790, 554] width 658 height 15
click at [390, 580] on div "Coordinate Social Media Strategy and Final Review Markdown Raw Architetto sp So…" at bounding box center [784, 389] width 1568 height 778
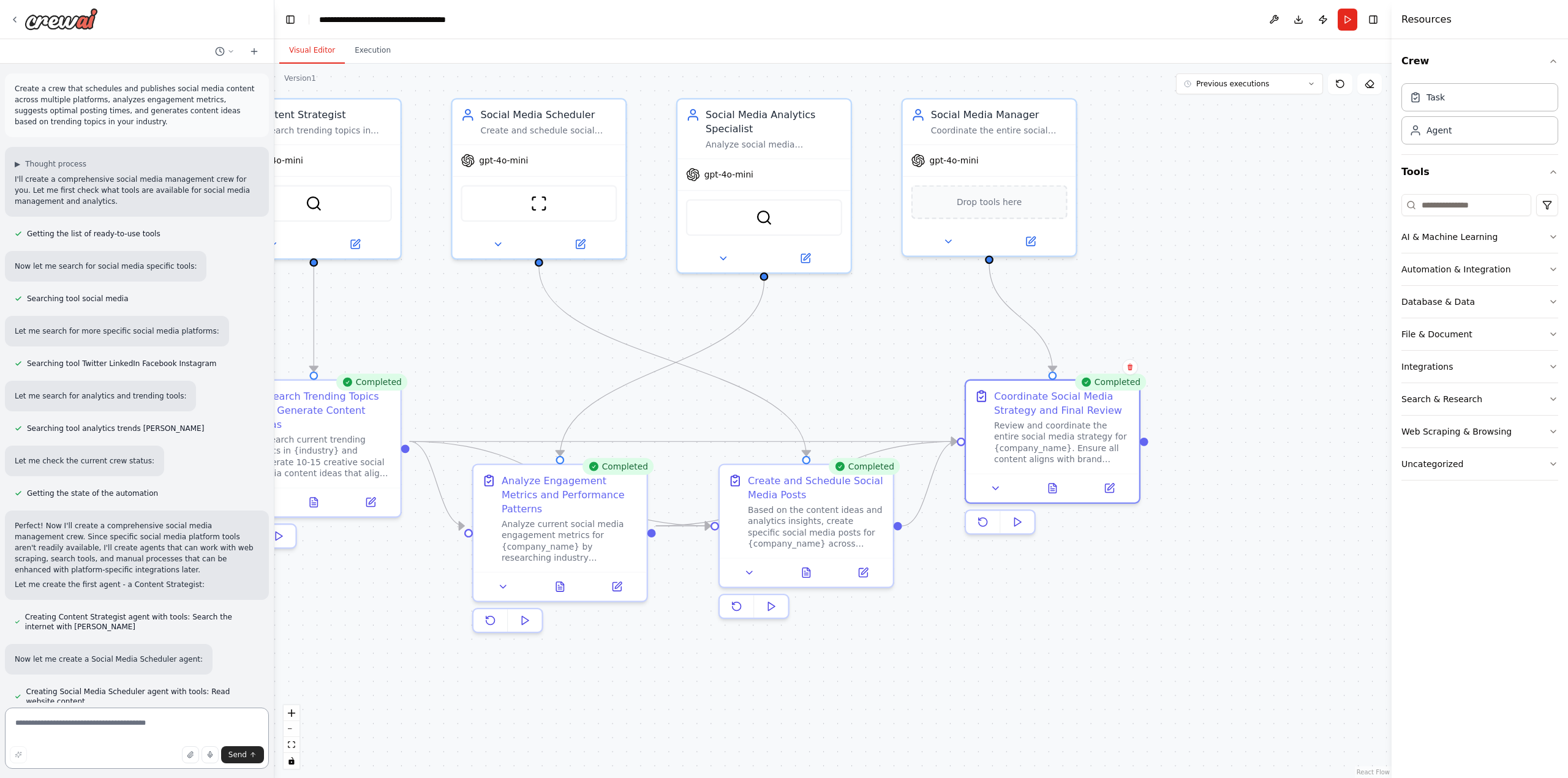
click at [102, 736] on textarea at bounding box center [137, 738] width 264 height 61
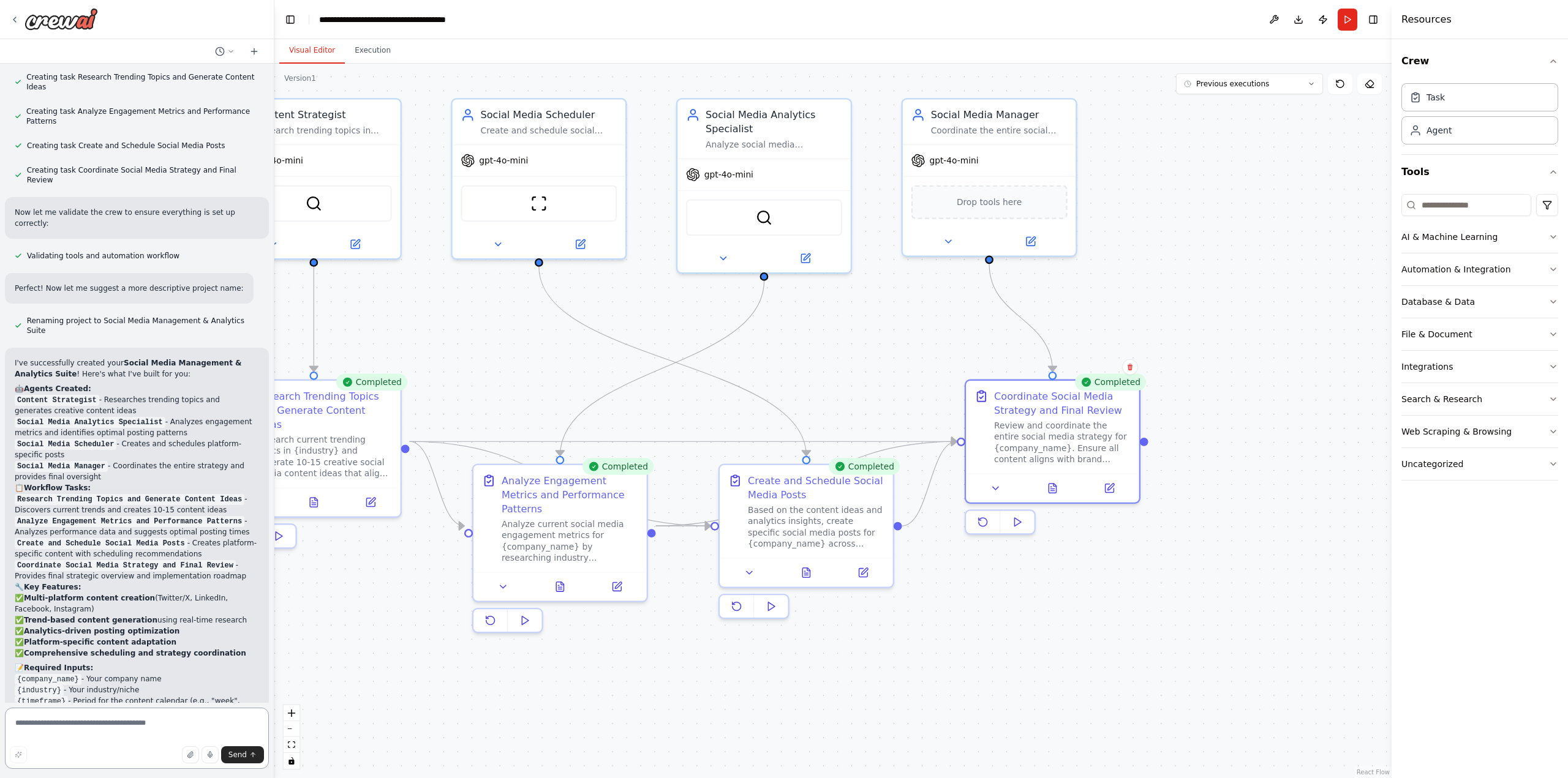
scroll to position [1013, 0]
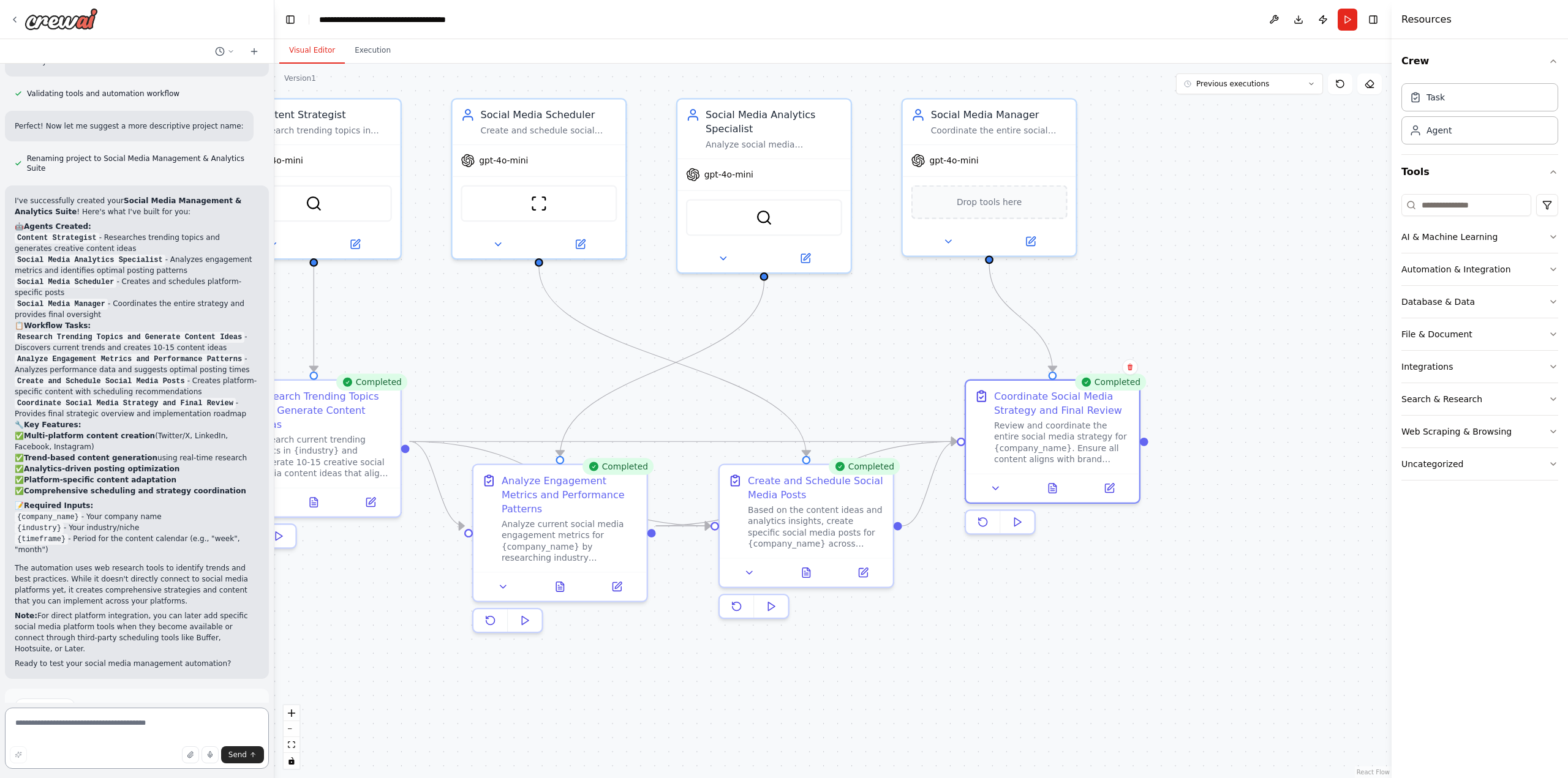
click at [101, 733] on textarea at bounding box center [137, 738] width 264 height 61
type textarea "*"
click at [286, 19] on button "Toggle Left Sidebar" at bounding box center [291, 20] width 17 height 17
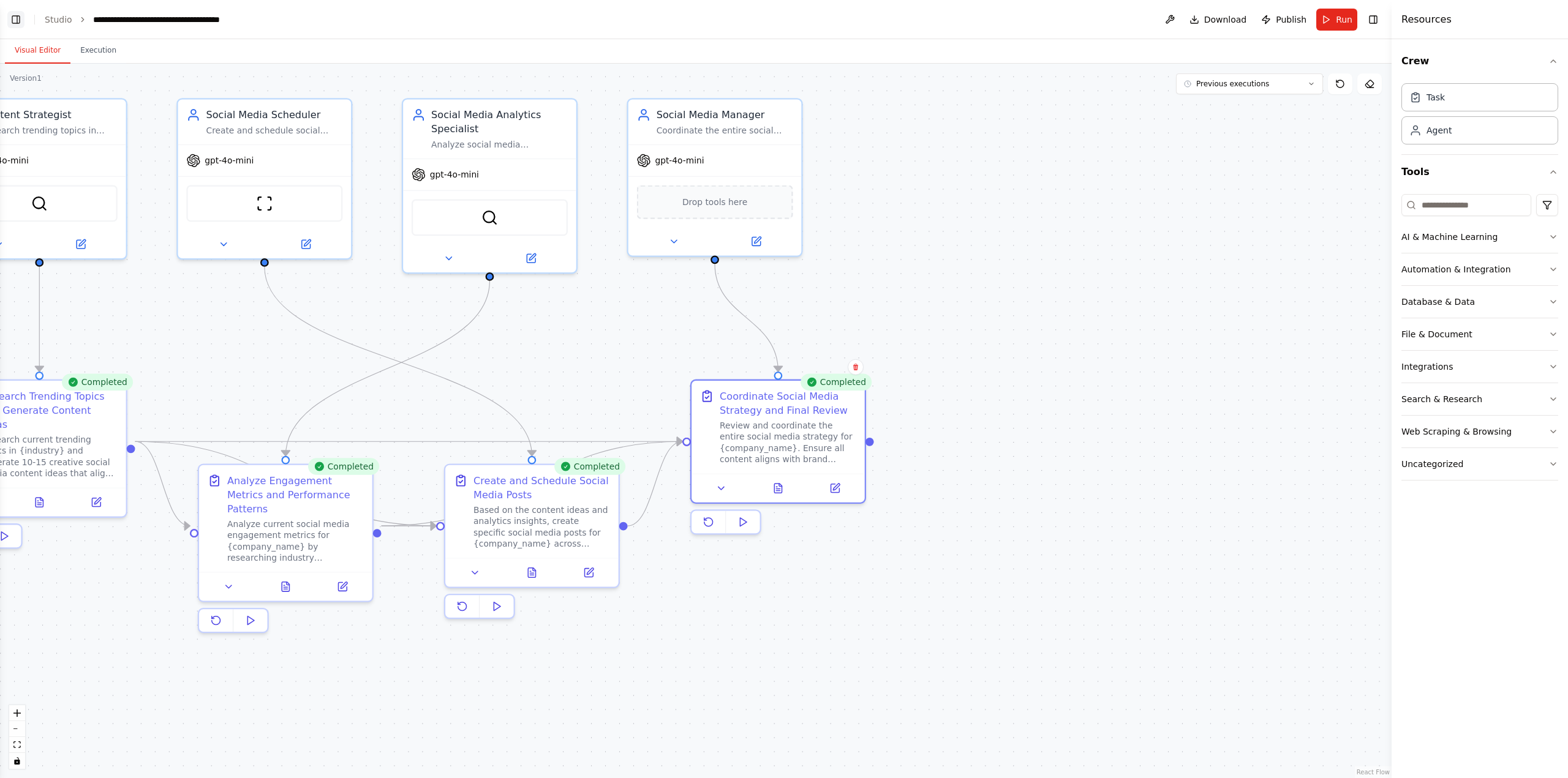
click at [14, 18] on button "Toggle Left Sidebar" at bounding box center [16, 20] width 17 height 17
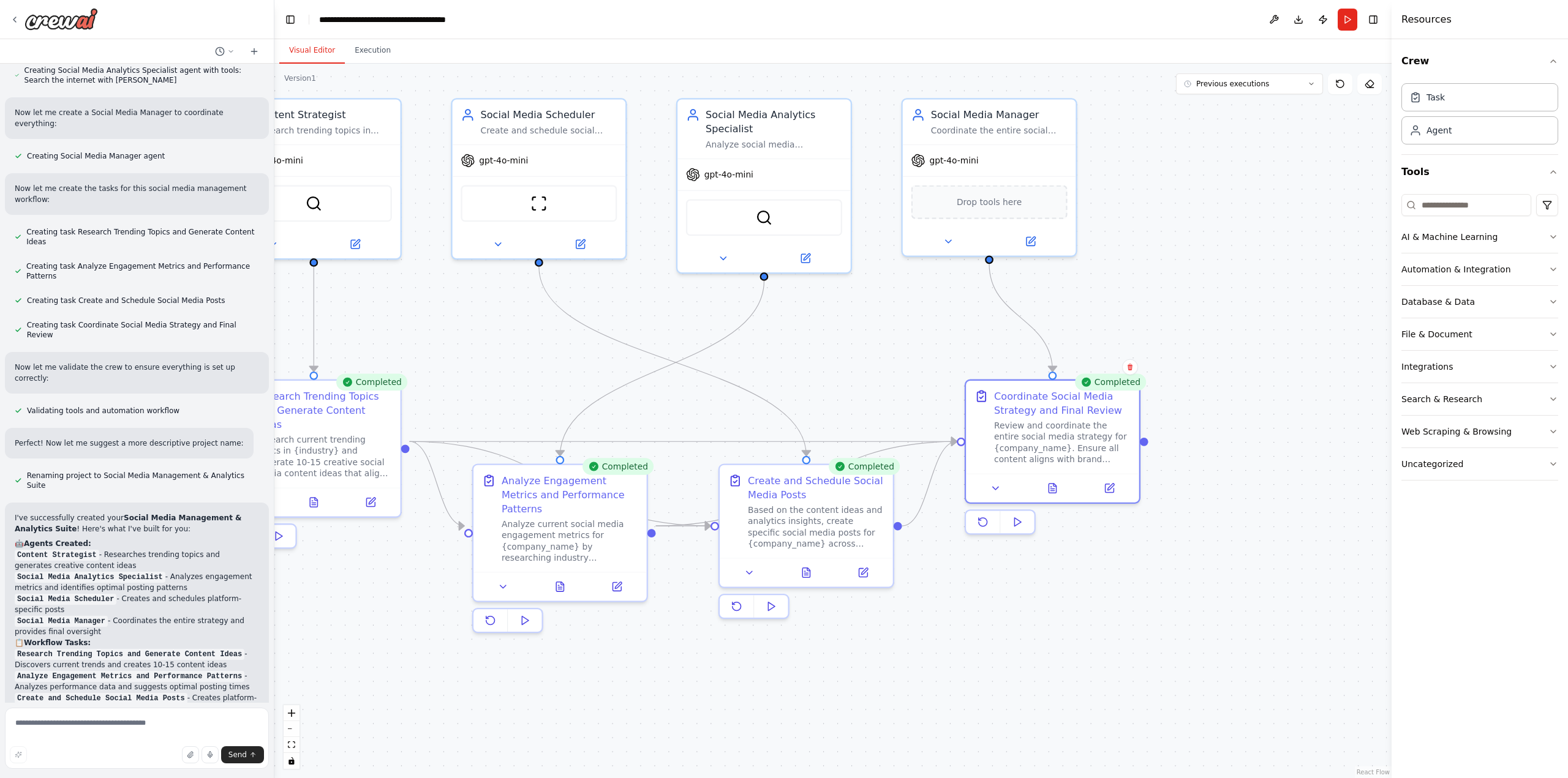
scroll to position [646, 0]
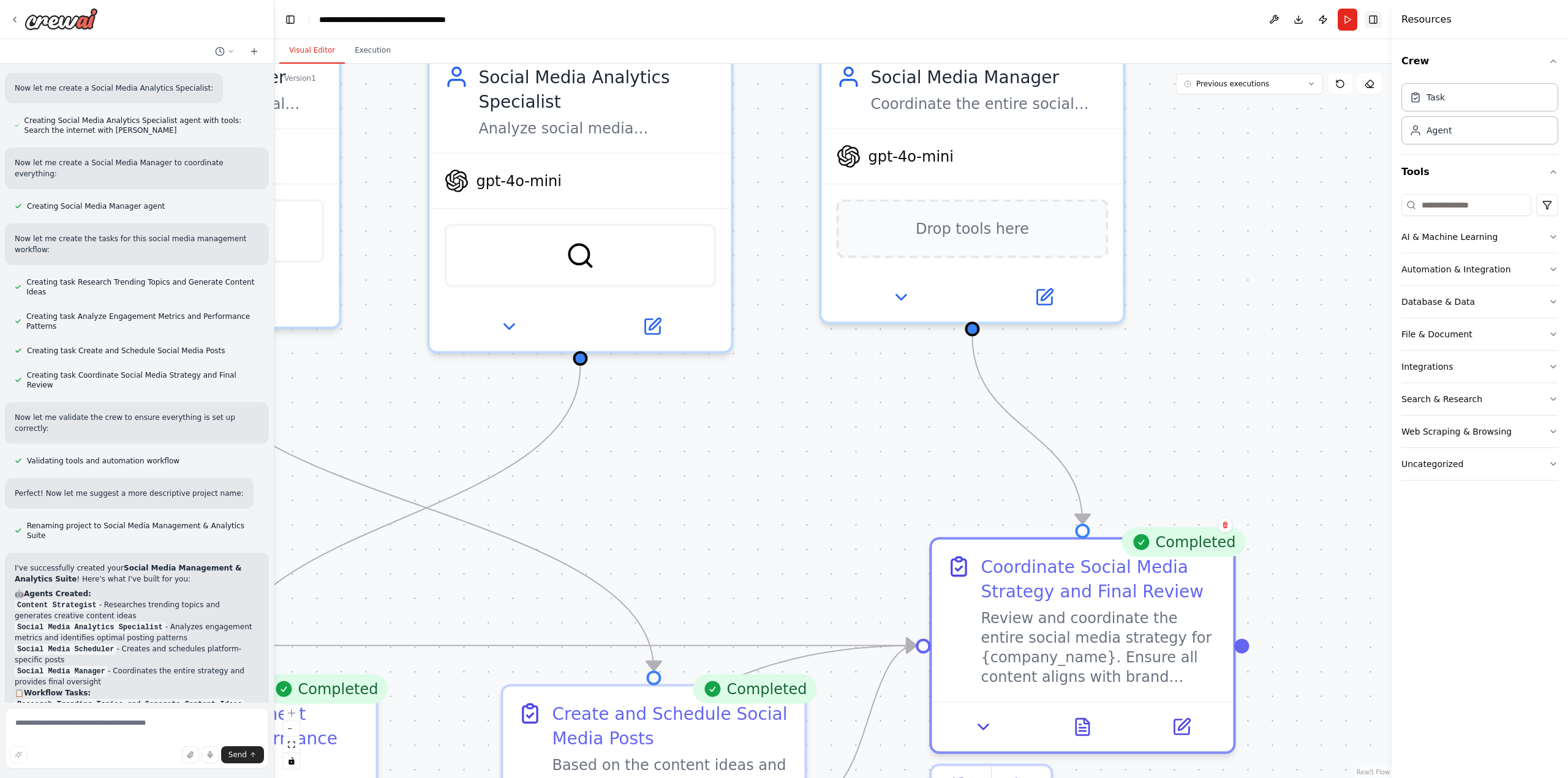
click at [1372, 17] on button "Toggle Right Sidebar" at bounding box center [1373, 20] width 17 height 17
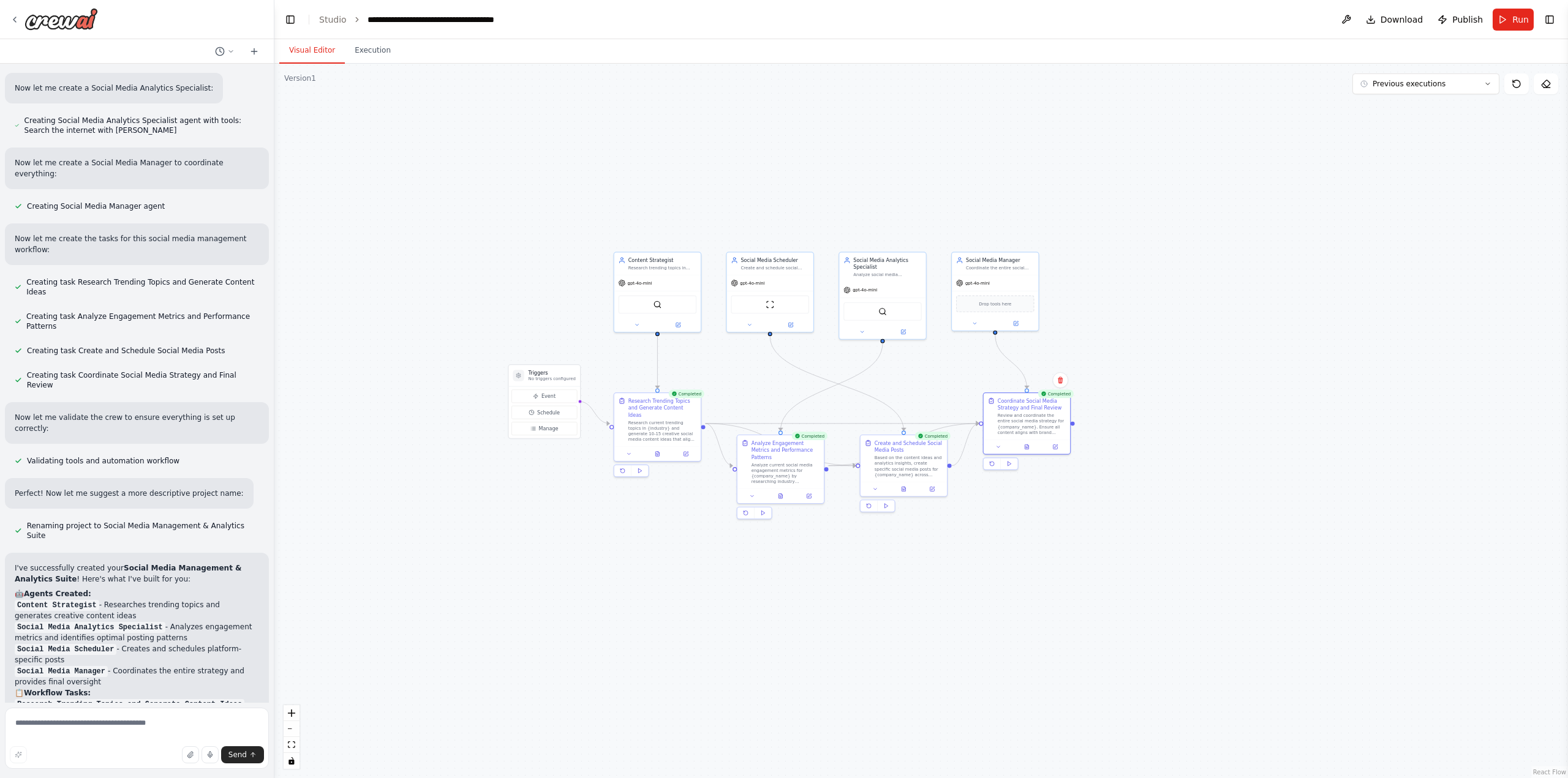
drag, startPoint x: 1193, startPoint y: 228, endPoint x: 1072, endPoint y: 278, distance: 130.9
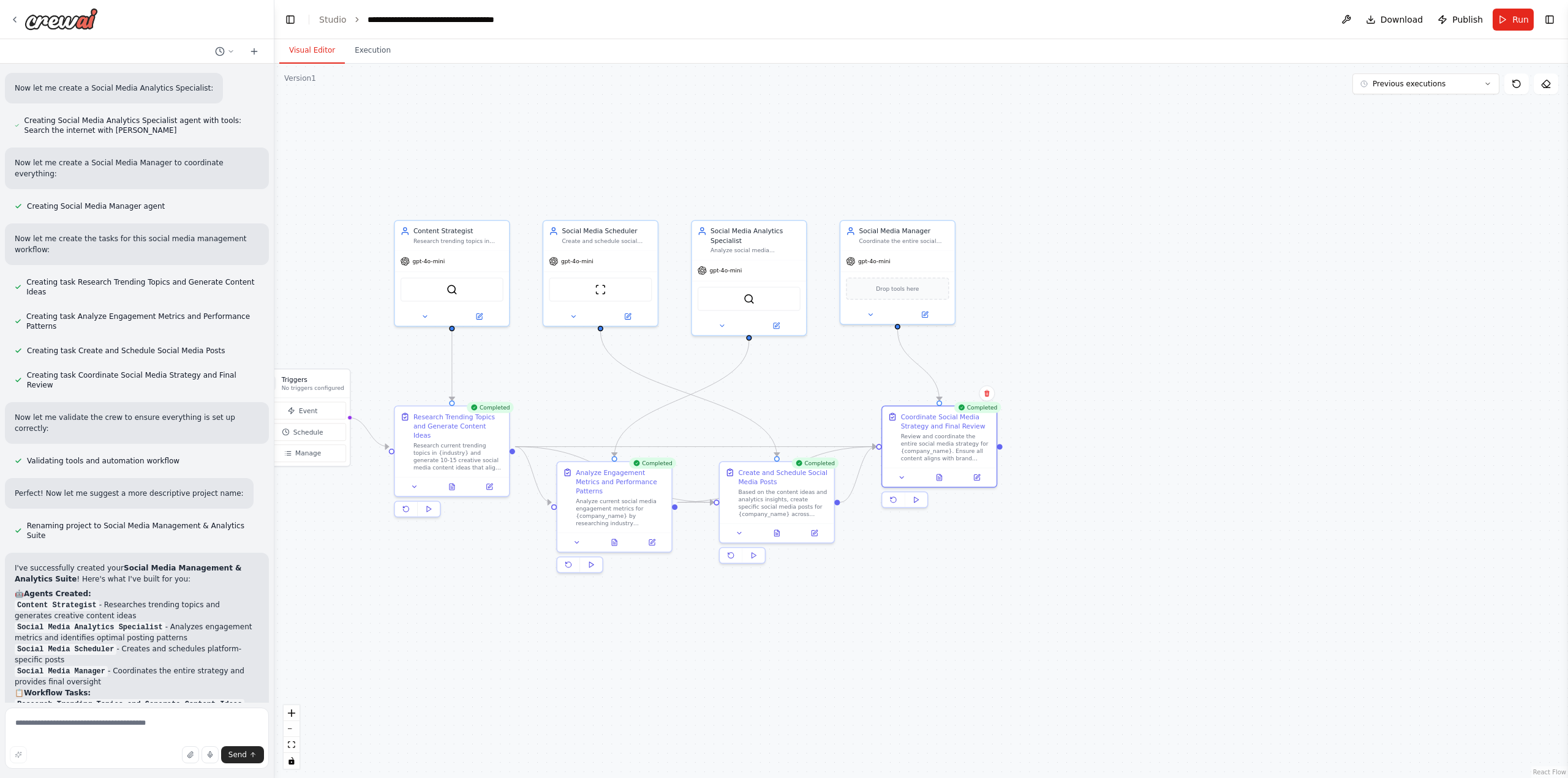
drag, startPoint x: 955, startPoint y: 384, endPoint x: 837, endPoint y: 369, distance: 118.9
click at [837, 369] on div ".deletable-edge-delete-btn { width: 20px; height: 20px; border: 0px solid #ffff…" at bounding box center [921, 421] width 1293 height 714
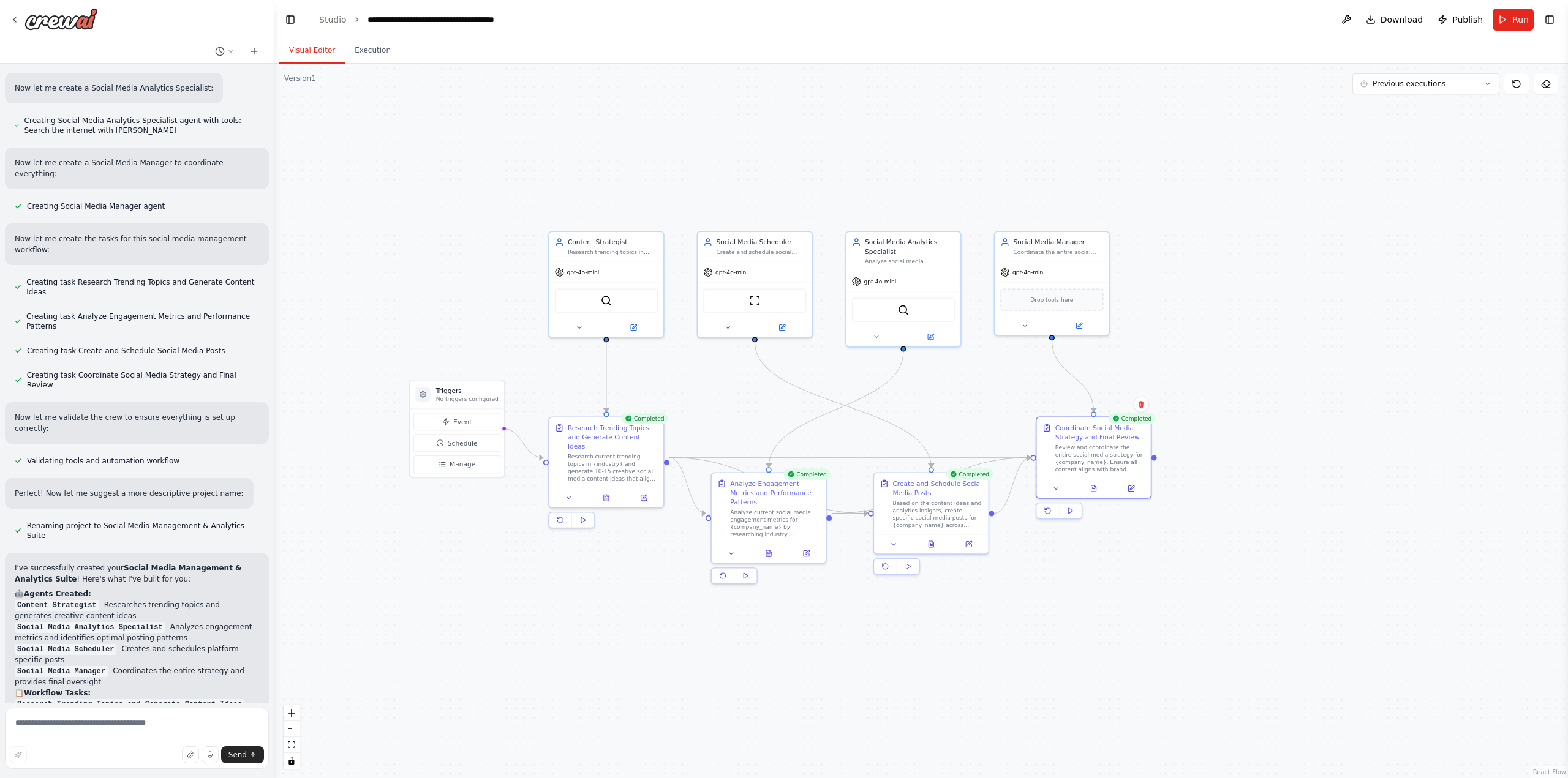
drag, startPoint x: 779, startPoint y: 379, endPoint x: 958, endPoint y: 392, distance: 179.5
click at [958, 392] on div ".deletable-edge-delete-btn { width: 20px; height: 20px; border: 0px solid #ffff…" at bounding box center [921, 421] width 1293 height 714
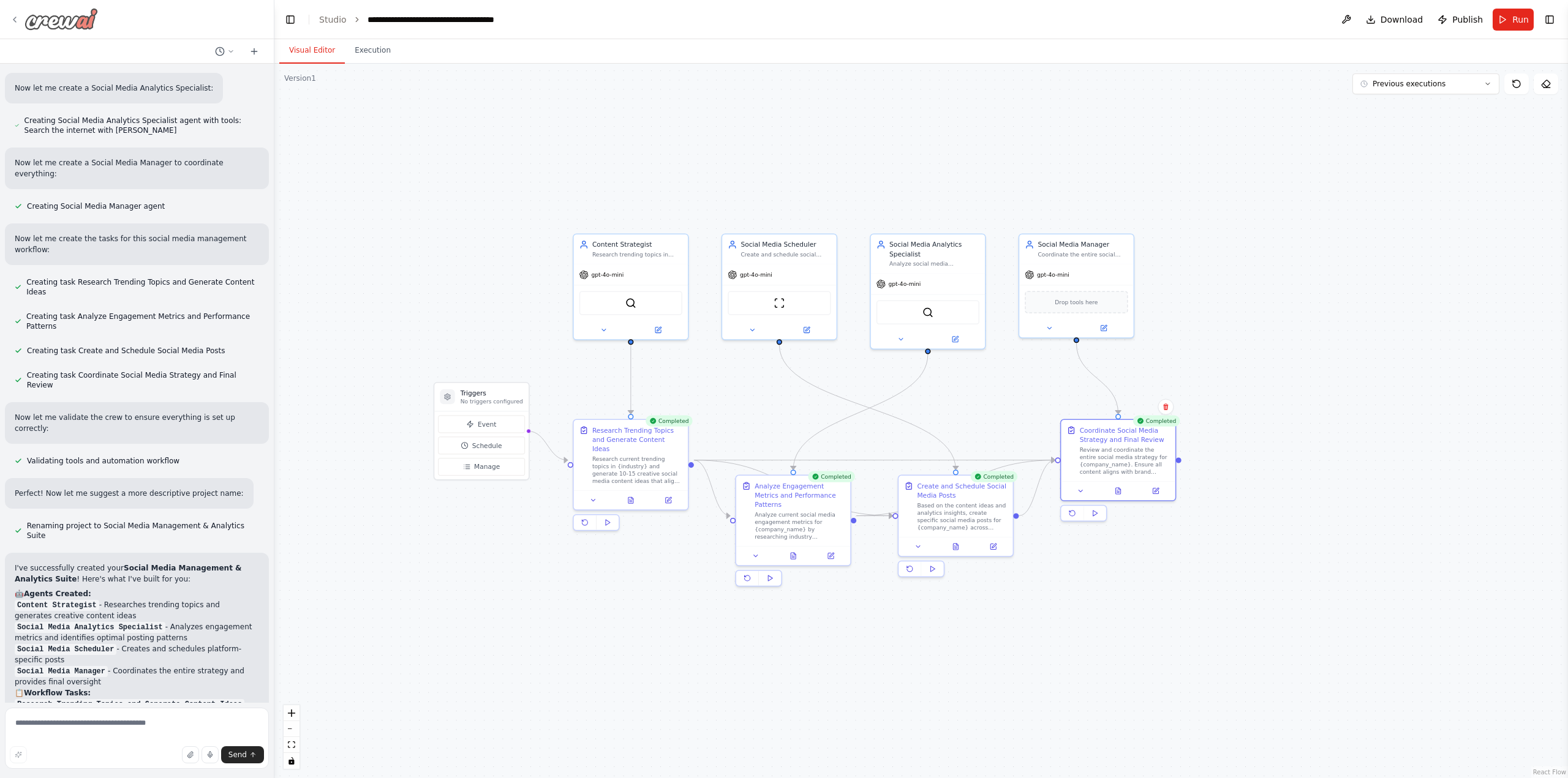
click at [12, 21] on icon at bounding box center [15, 19] width 10 height 10
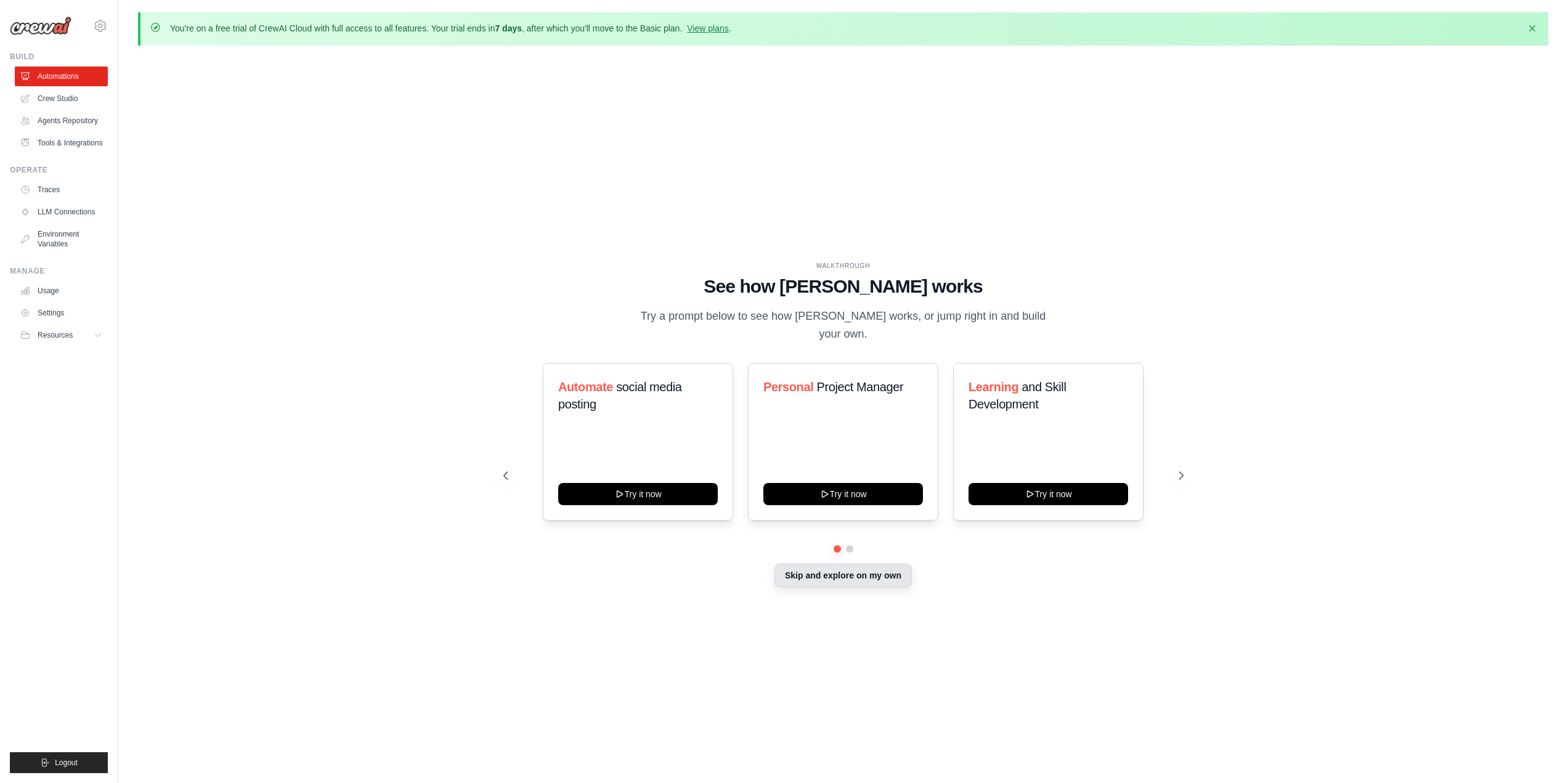
click at [818, 572] on button "Skip and explore on my own" at bounding box center [843, 575] width 137 height 23
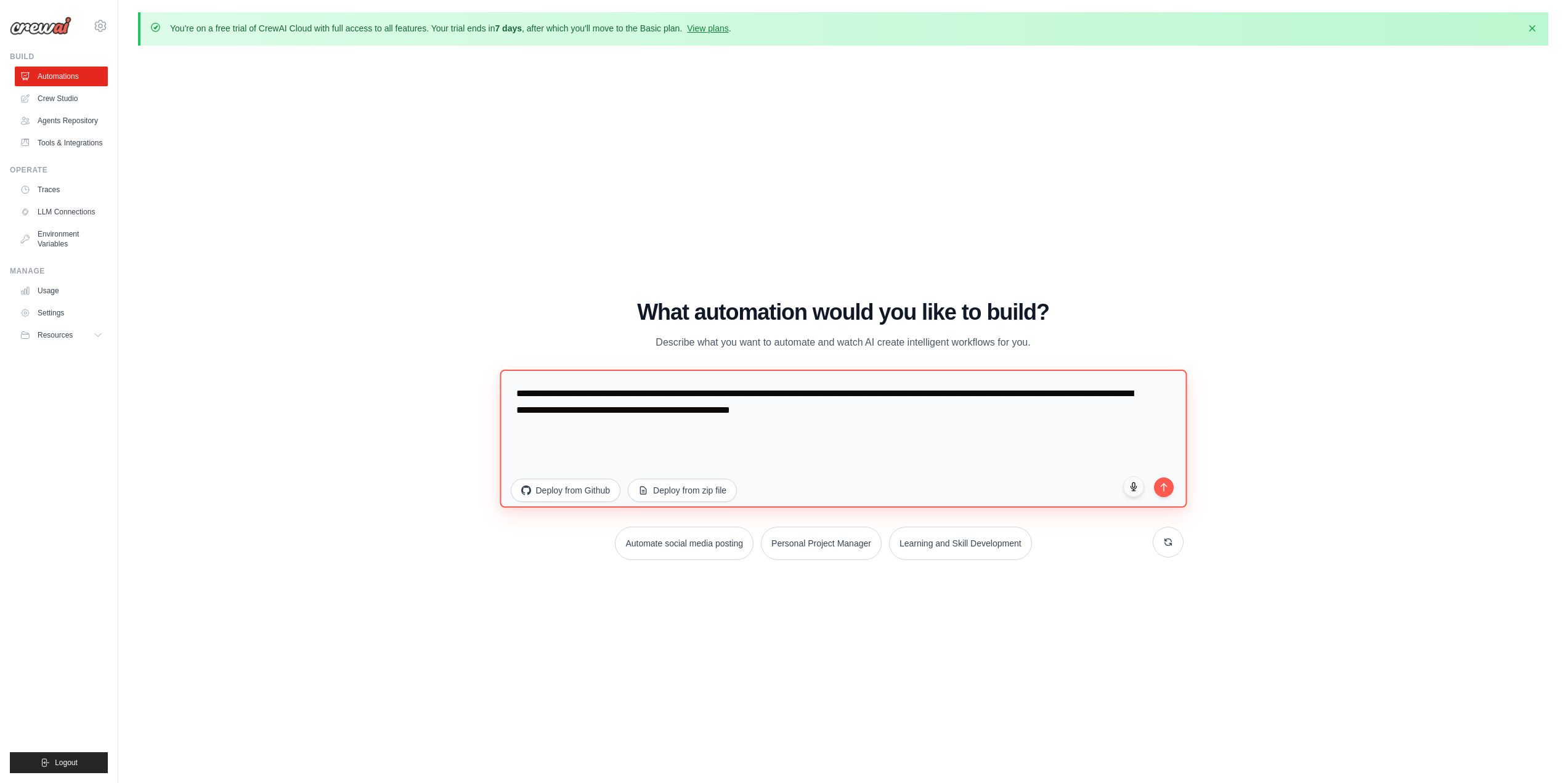
click at [623, 415] on textarea "**********" at bounding box center [843, 438] width 687 height 138
click at [703, 418] on textarea "**********" at bounding box center [843, 438] width 687 height 138
click at [704, 407] on textarea "**********" at bounding box center [843, 438] width 687 height 138
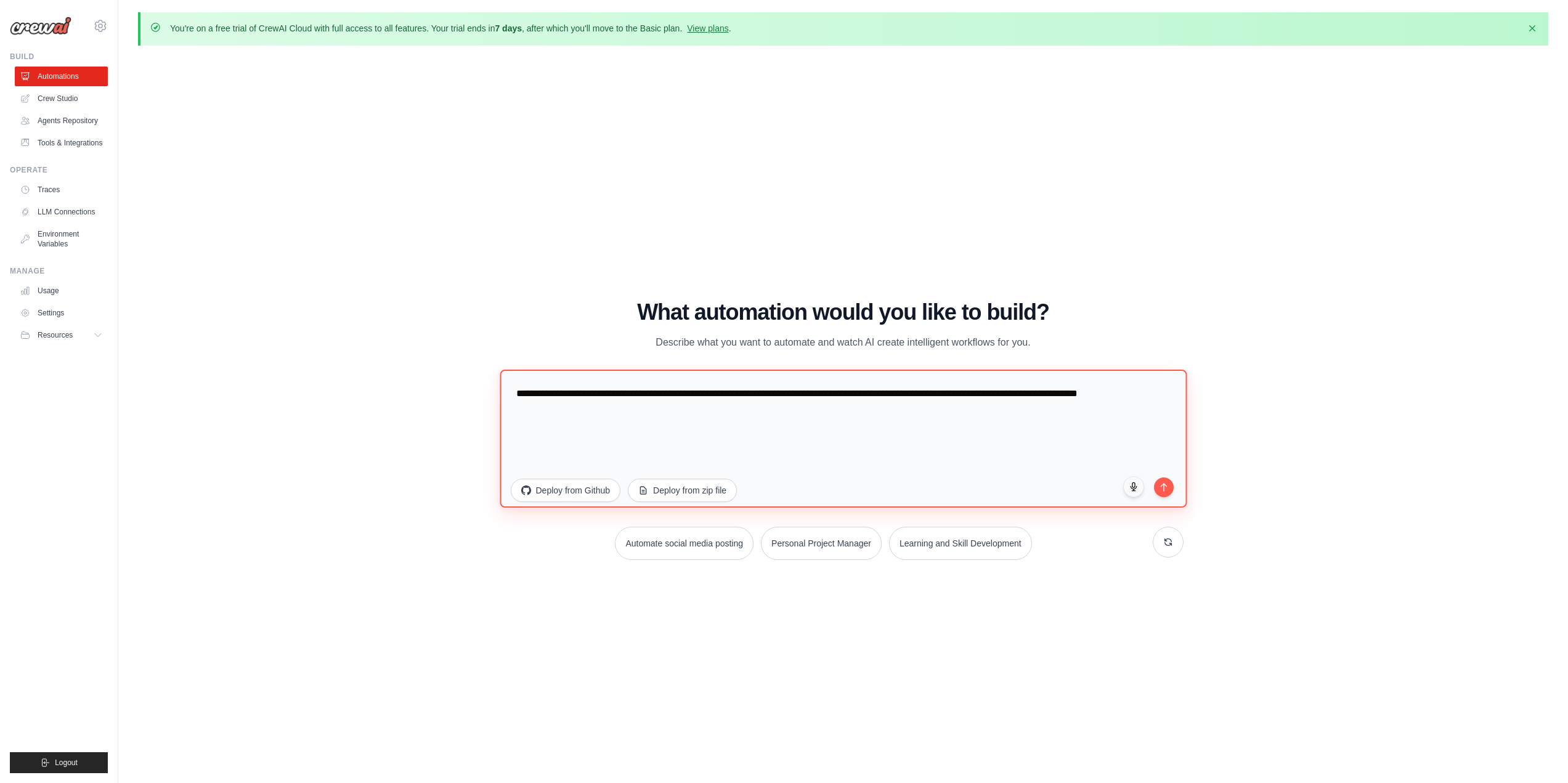
click at [854, 417] on textarea "**********" at bounding box center [843, 438] width 687 height 138
type textarea "**********"
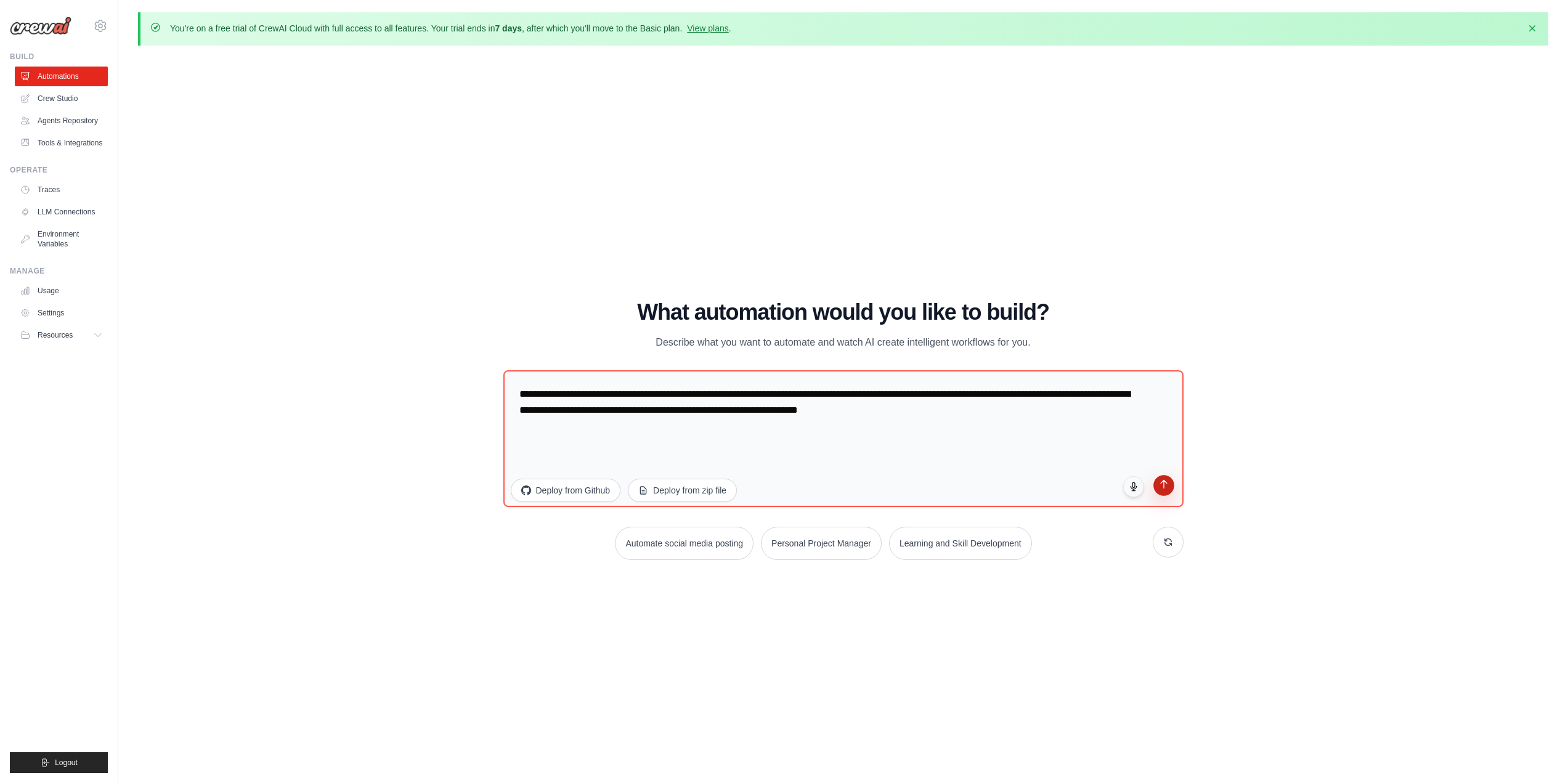
click at [1166, 486] on icon "submit" at bounding box center [1164, 484] width 11 height 11
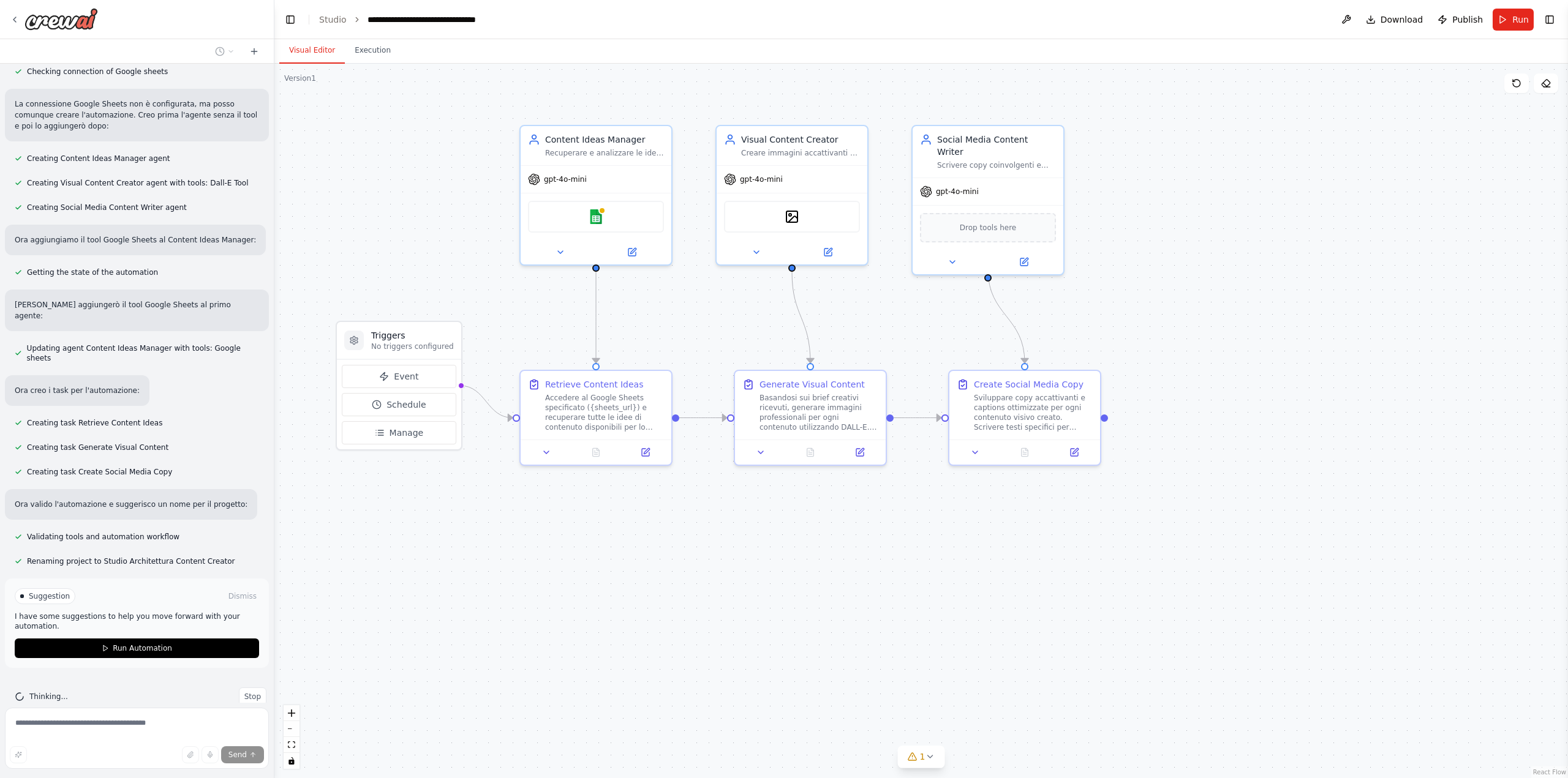
scroll to position [480, 0]
click at [137, 642] on span "Run Automation" at bounding box center [142, 647] width 59 height 10
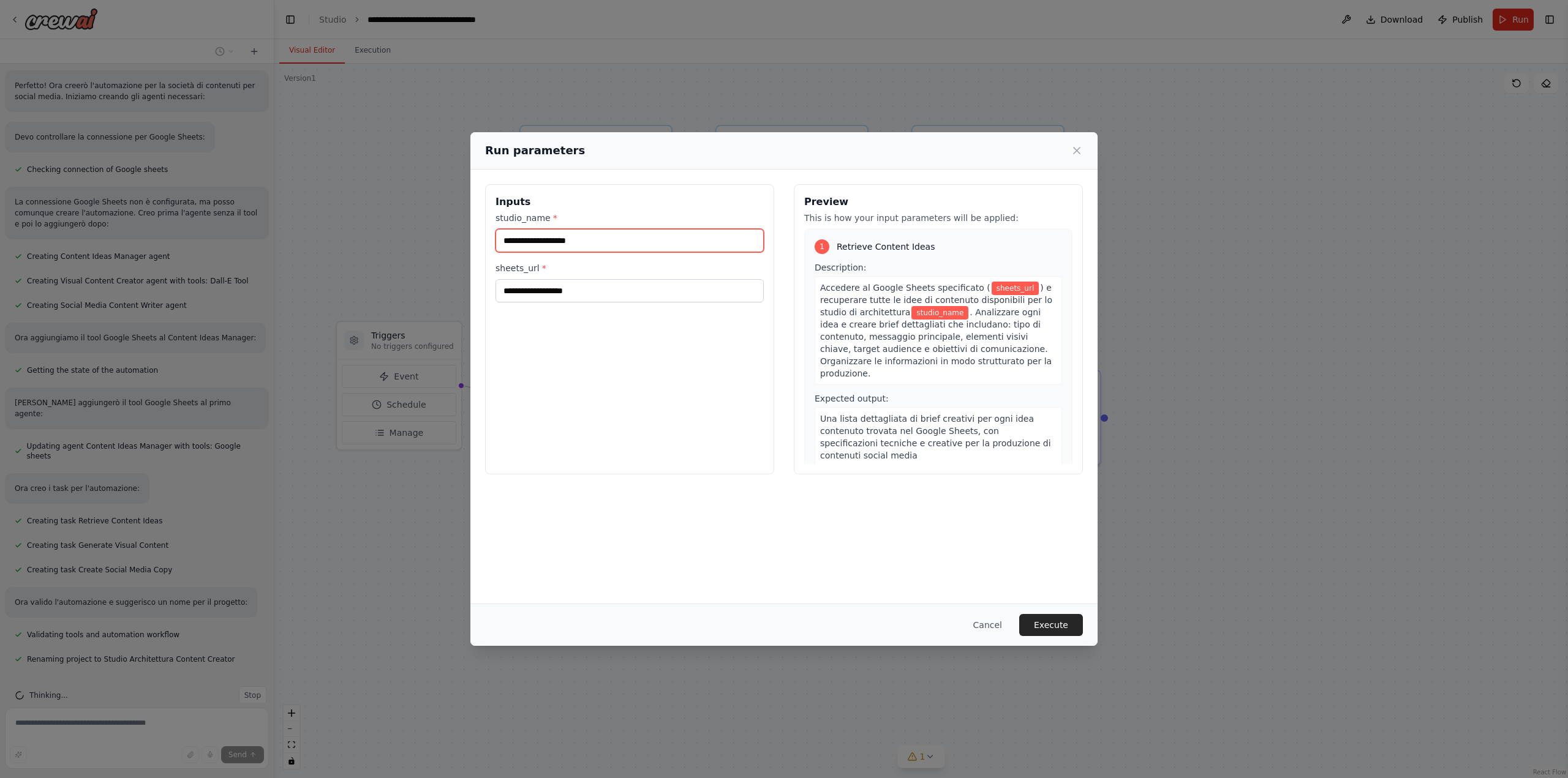
click at [579, 239] on input "studio_name *" at bounding box center [629, 240] width 269 height 23
type input "******"
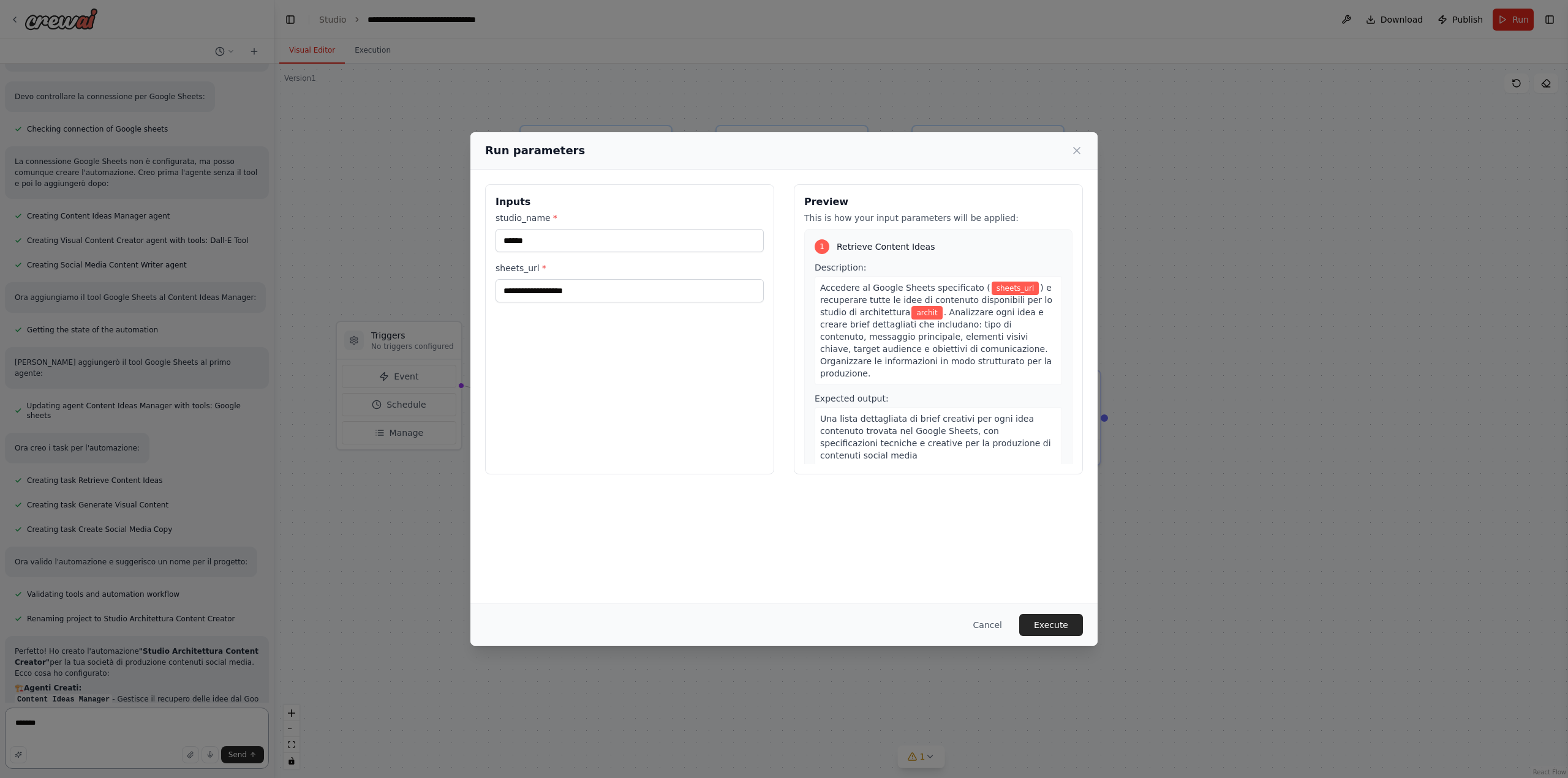
type textarea "*******"
click at [579, 239] on input "******" at bounding box center [629, 240] width 269 height 23
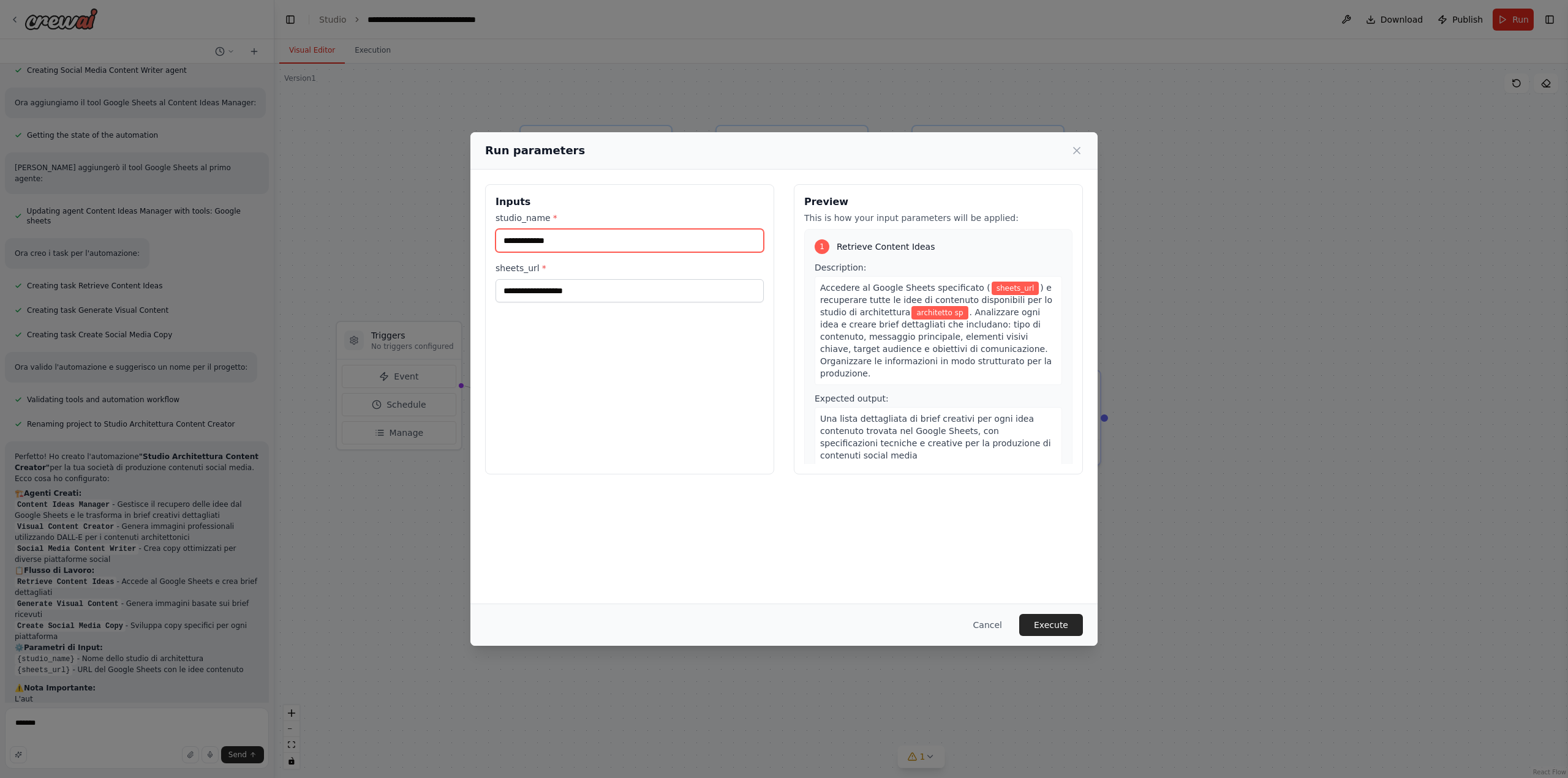
type input "**********"
click at [556, 294] on input "sheets_url *" at bounding box center [629, 290] width 269 height 23
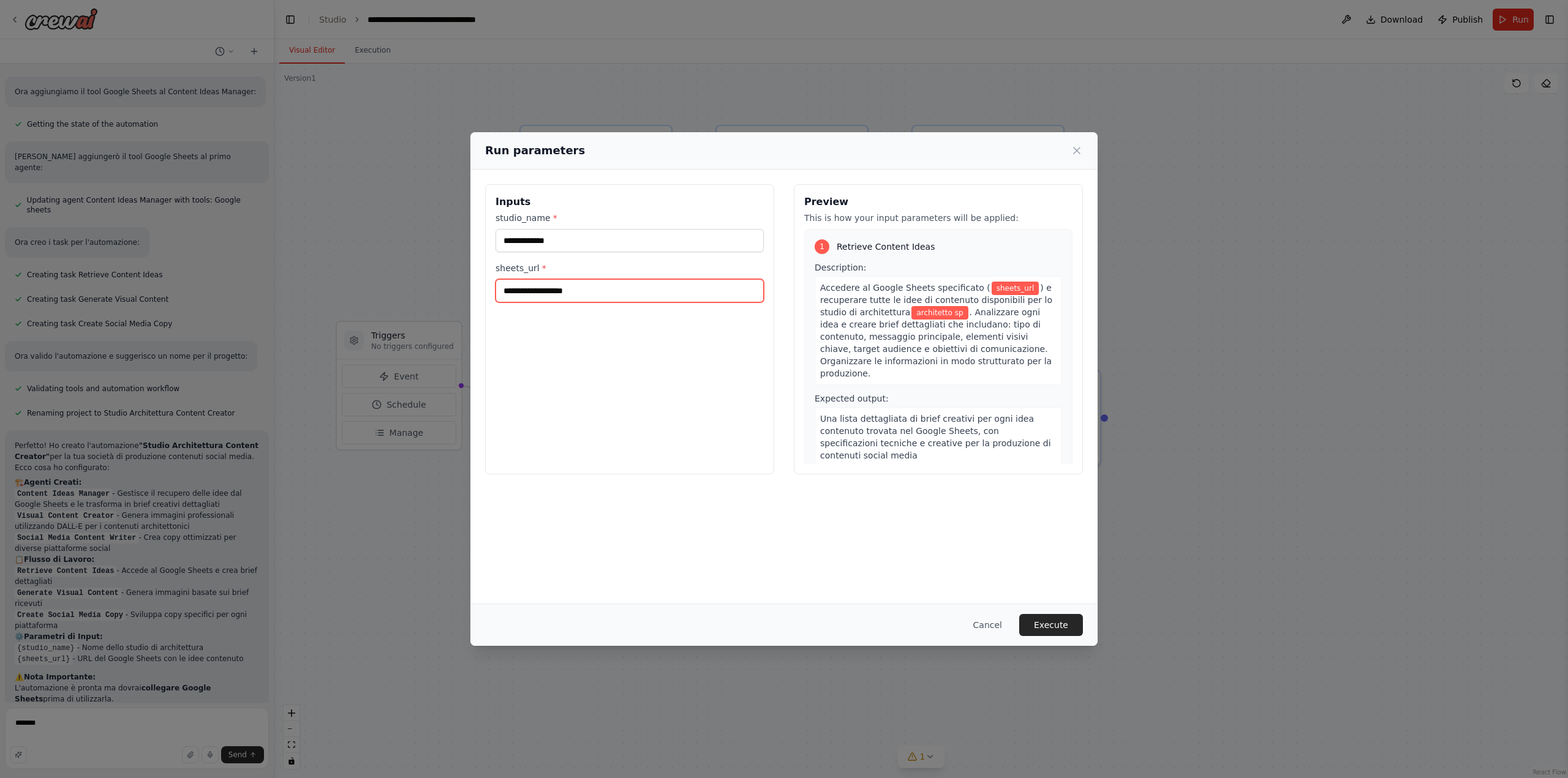
click at [556, 294] on input "sheets_url *" at bounding box center [629, 290] width 269 height 23
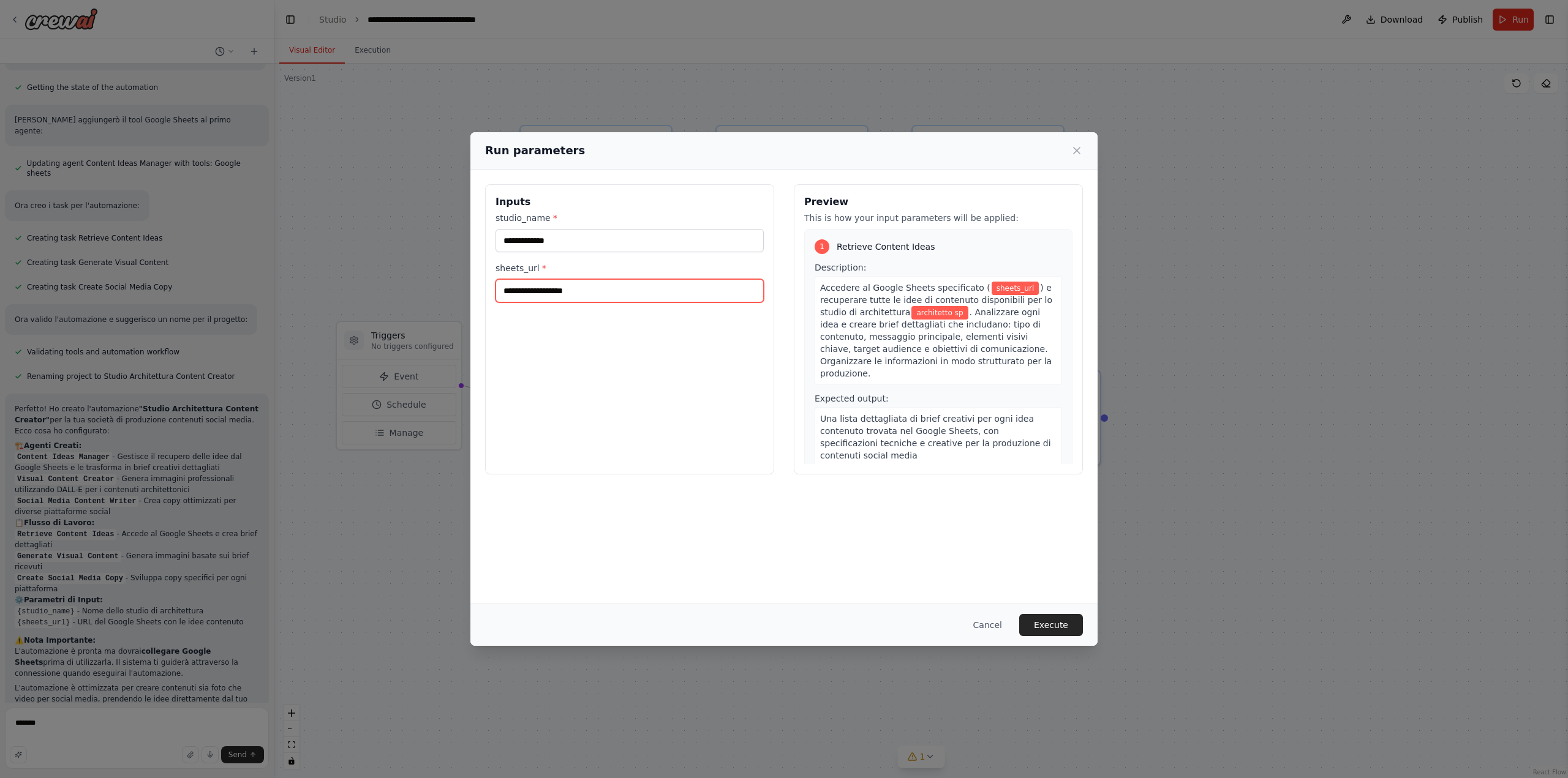
scroll to position [674, 0]
paste input "**********"
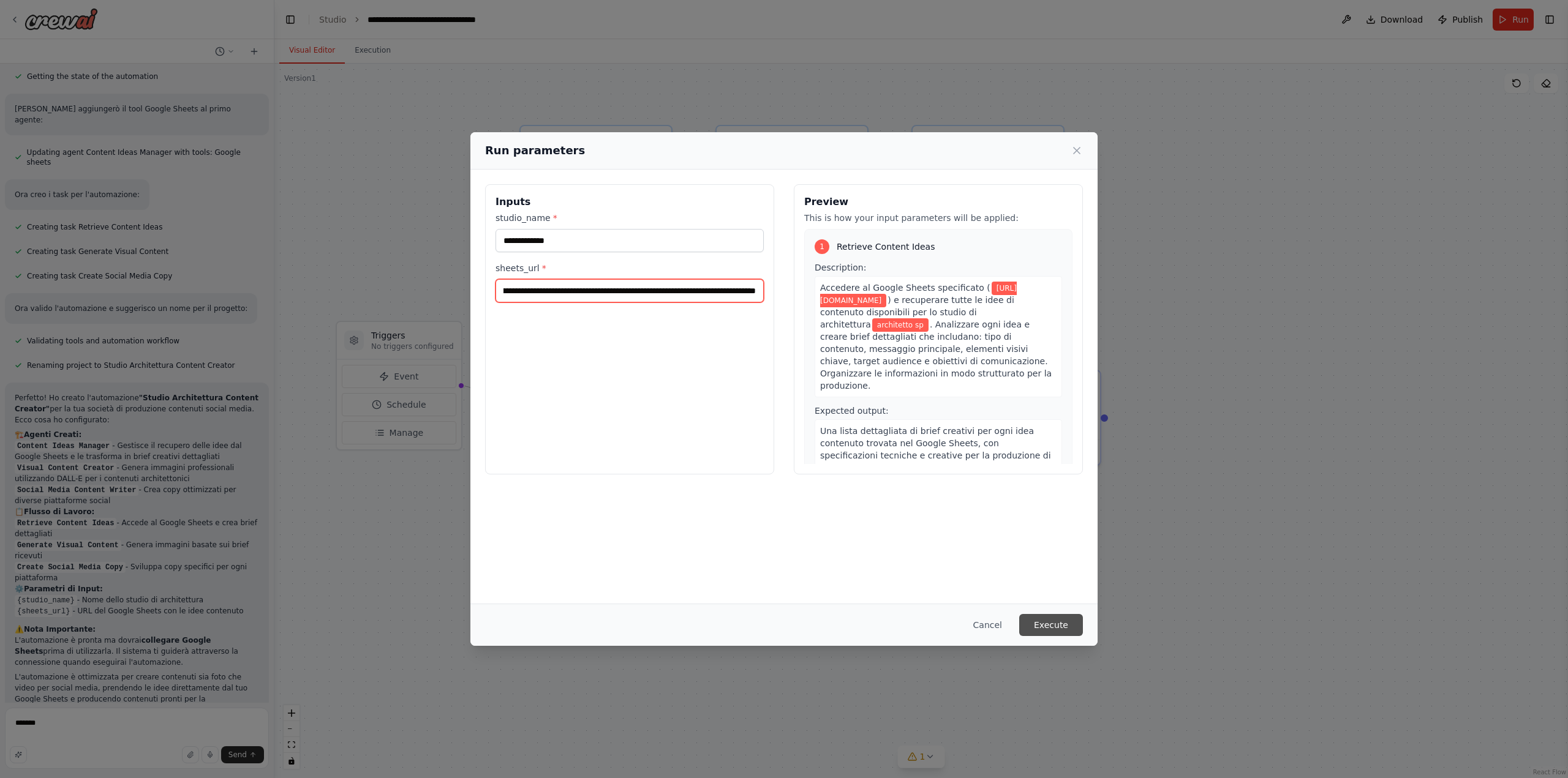
type input "**********"
click at [1068, 631] on button "Execute" at bounding box center [1051, 625] width 64 height 22
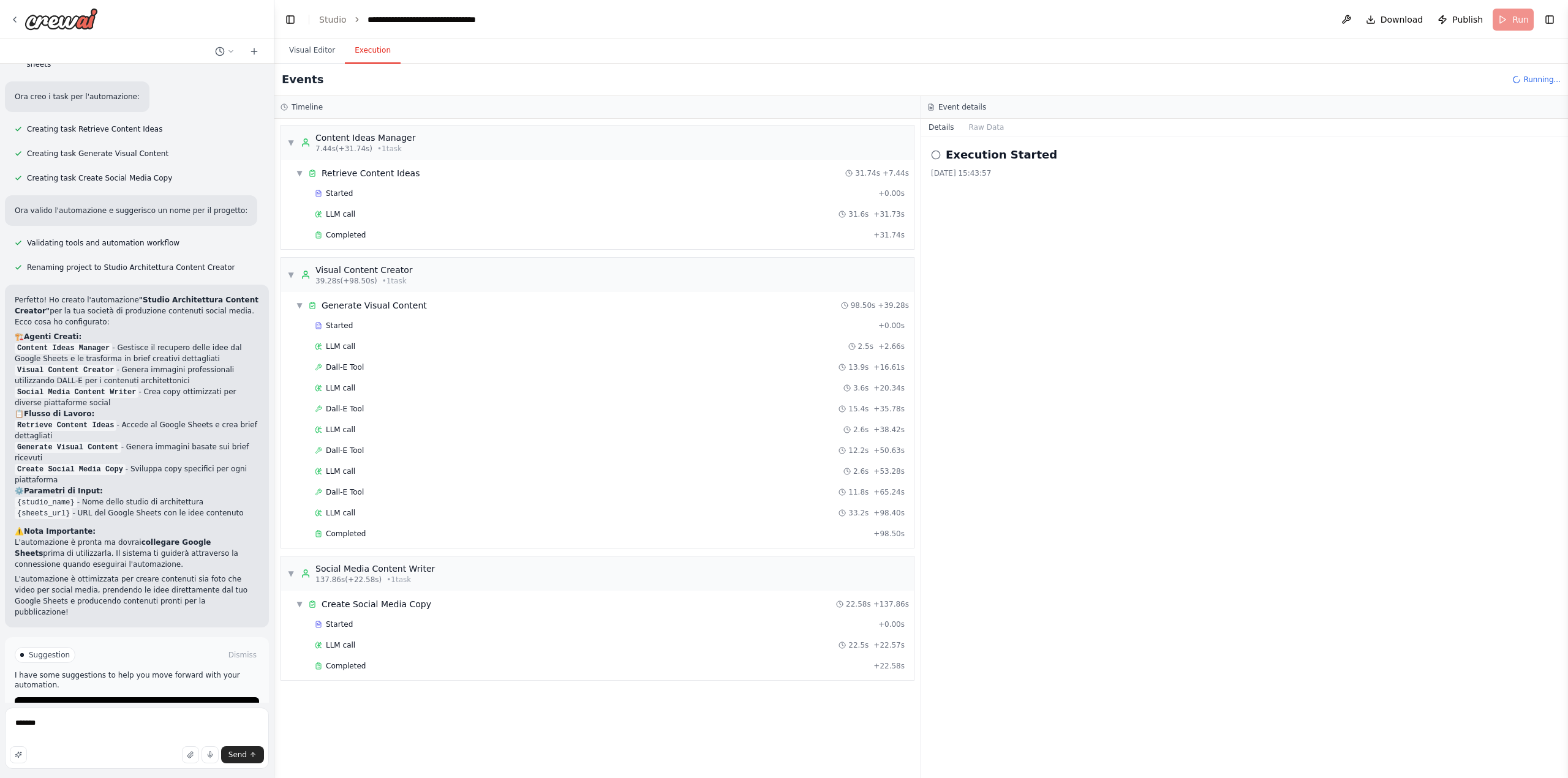
scroll to position [773, 0]
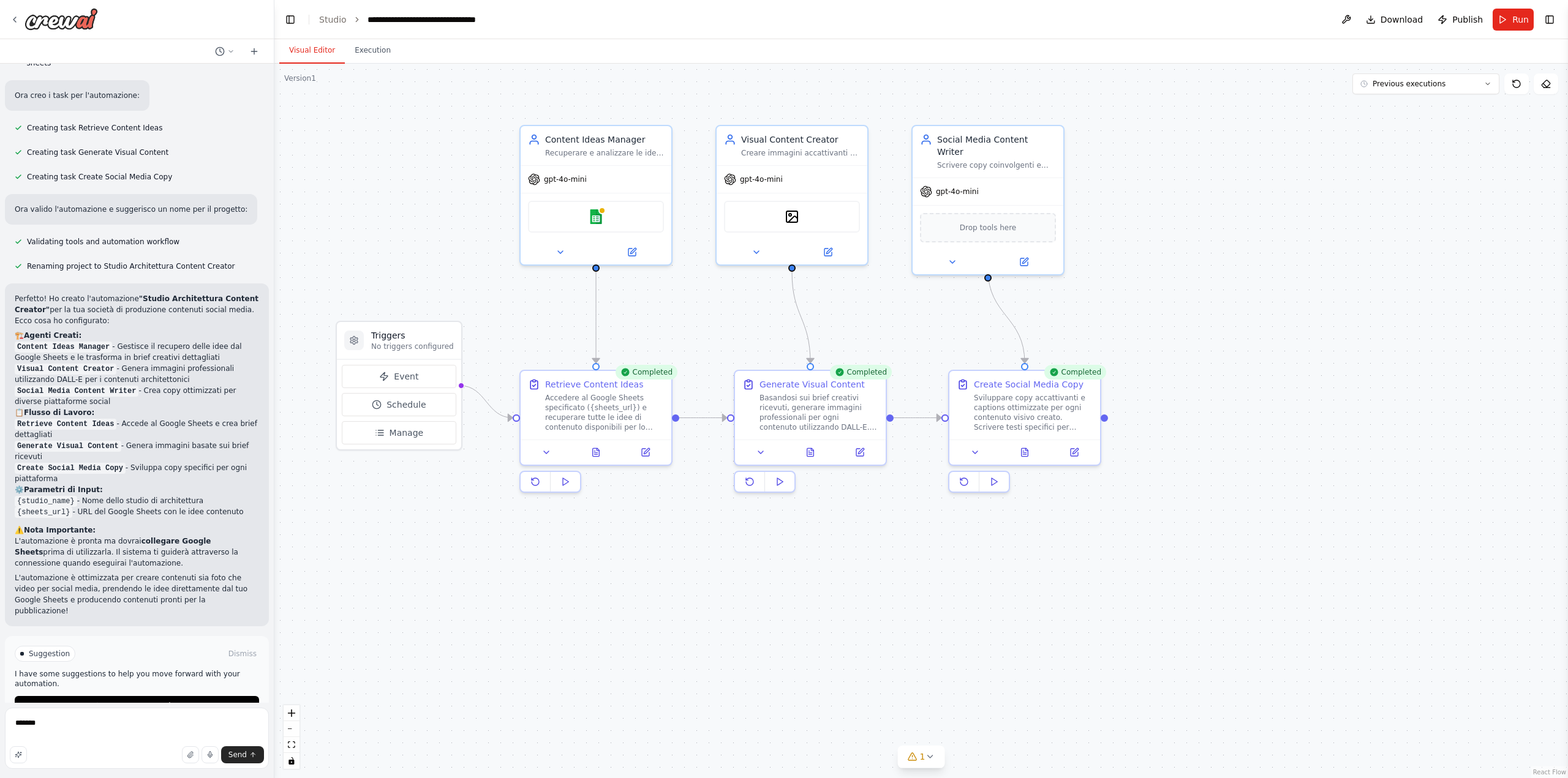
click at [321, 53] on button "Visual Editor" at bounding box center [312, 51] width 65 height 26
click at [598, 460] on div at bounding box center [596, 450] width 151 height 25
click at [595, 456] on button at bounding box center [596, 450] width 52 height 15
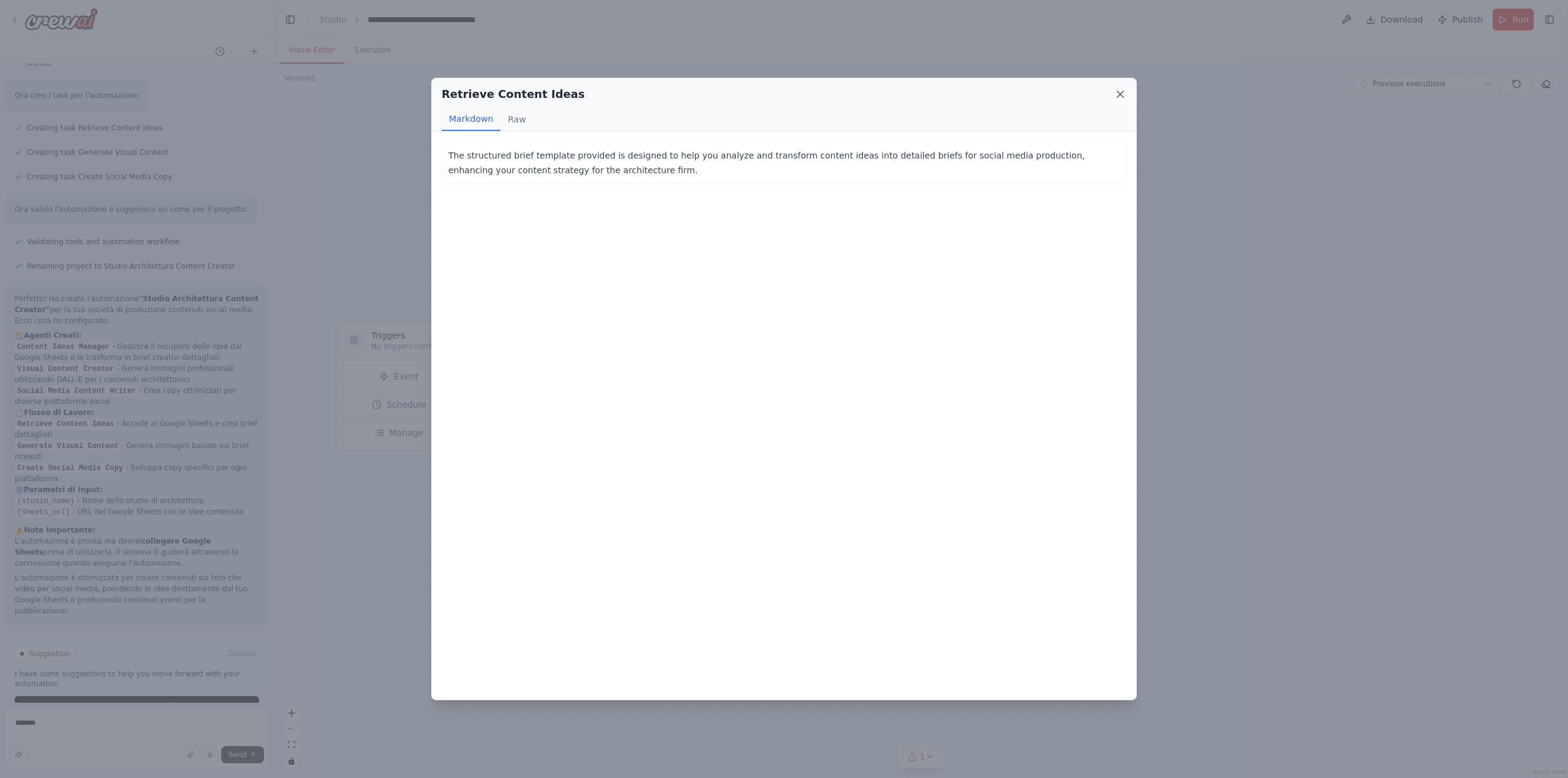
click at [1123, 94] on icon at bounding box center [1120, 94] width 12 height 12
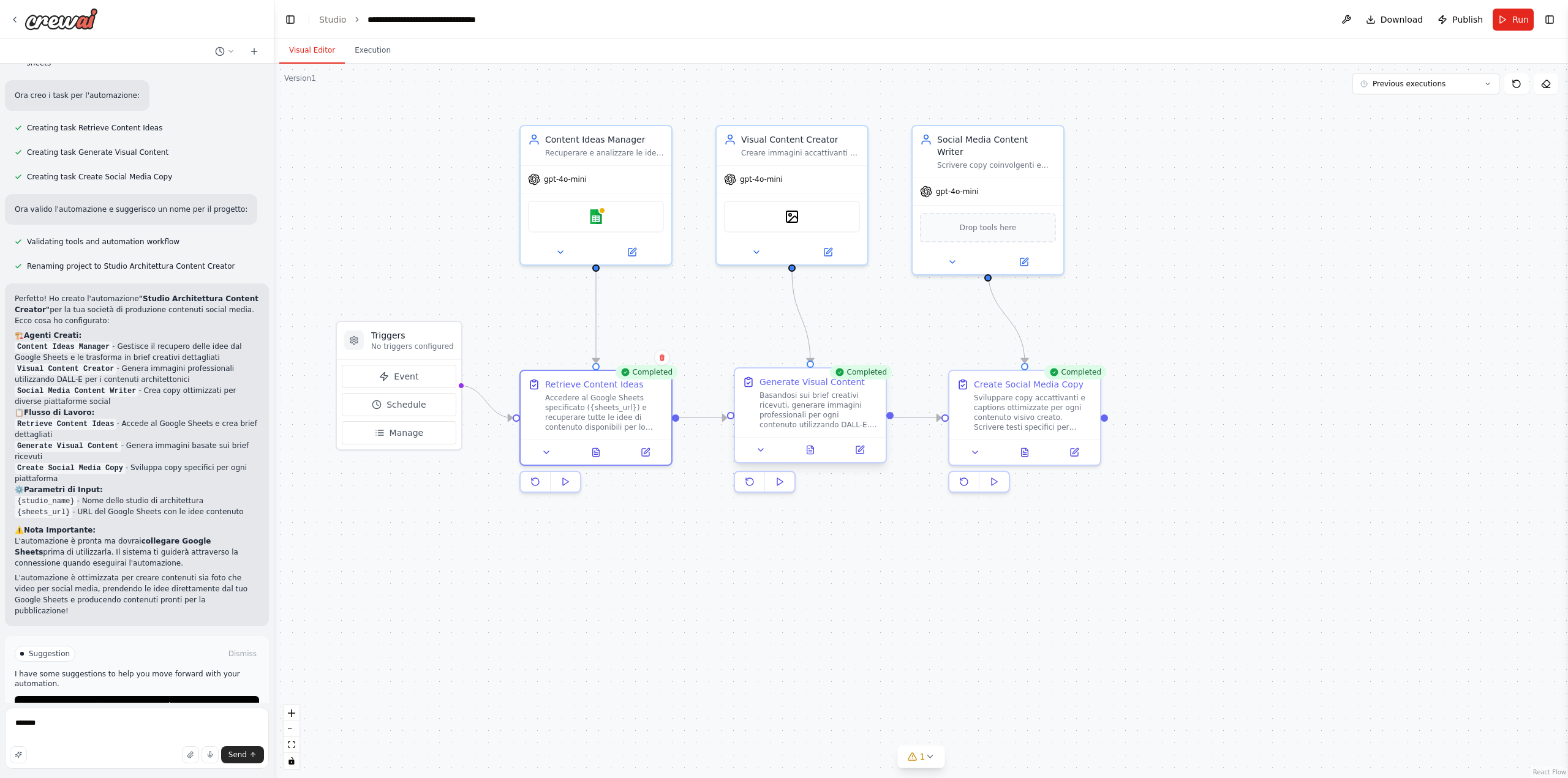
click at [812, 460] on div at bounding box center [810, 450] width 151 height 25
click at [816, 454] on button at bounding box center [810, 450] width 52 height 15
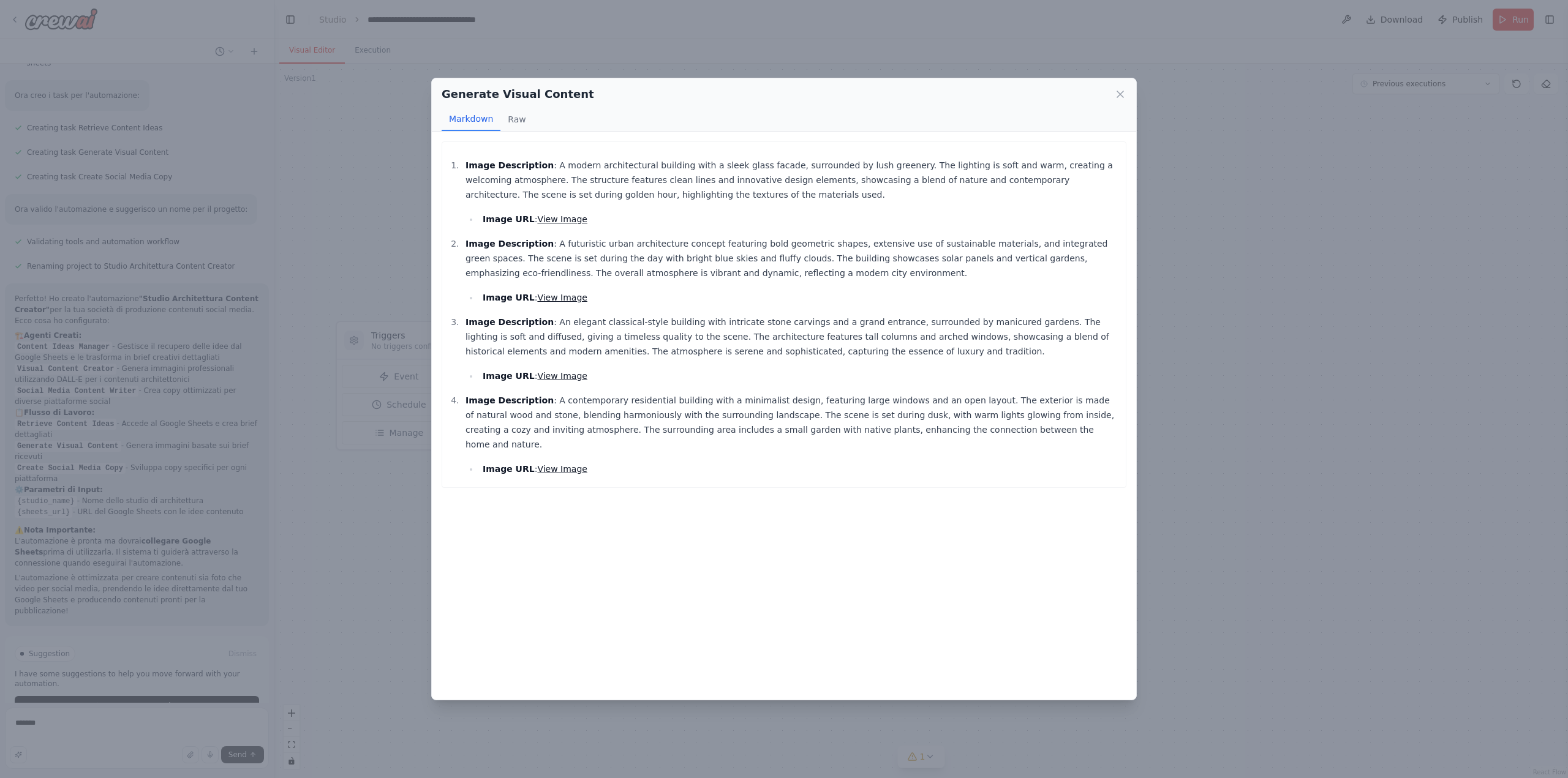
click at [550, 222] on link "View Image" at bounding box center [562, 219] width 50 height 10
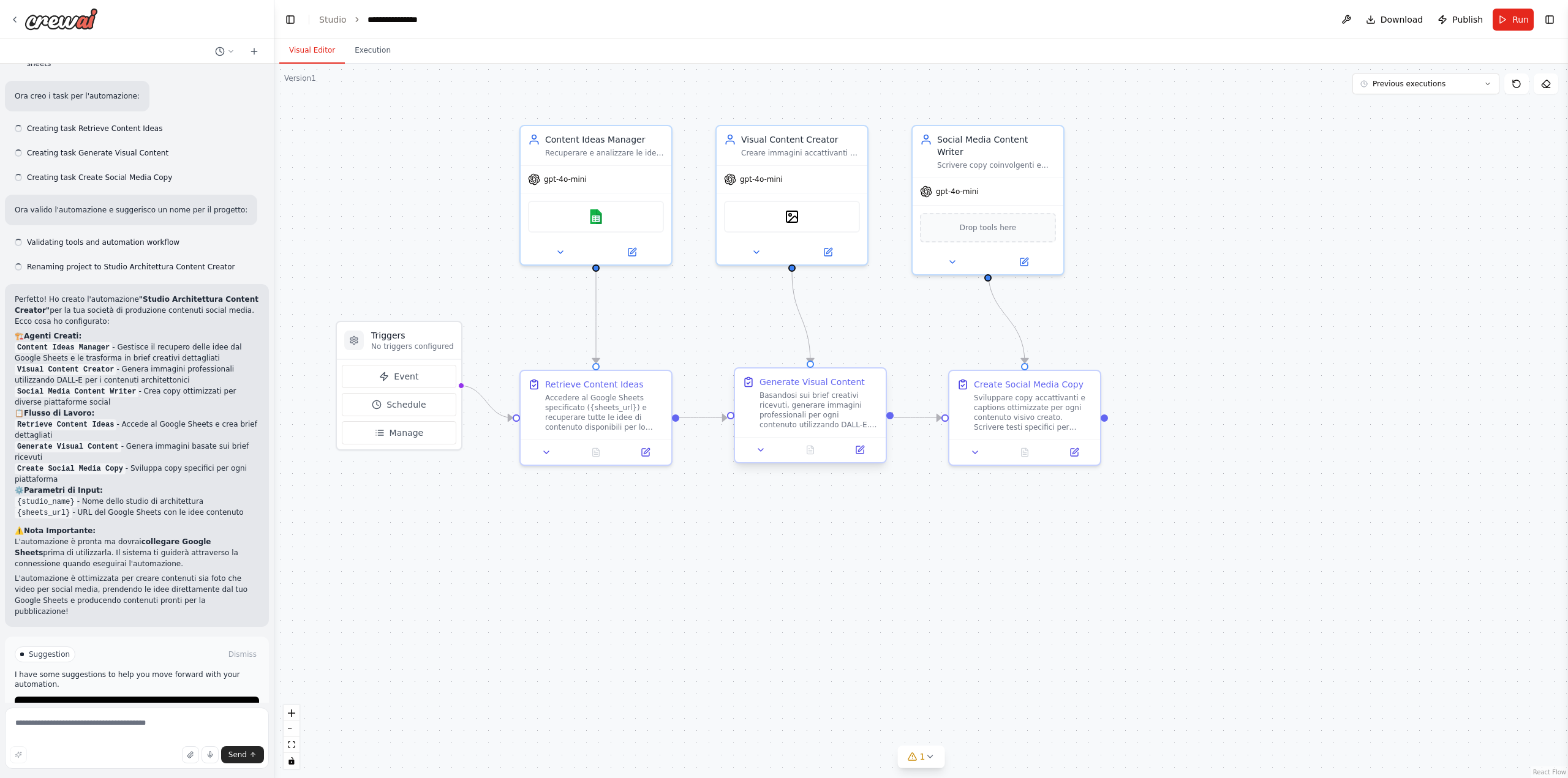
scroll to position [773, 0]
click at [856, 451] on icon at bounding box center [860, 450] width 10 height 10
click at [129, 737] on textarea at bounding box center [137, 738] width 264 height 61
type textarea "*"
type textarea "**********"
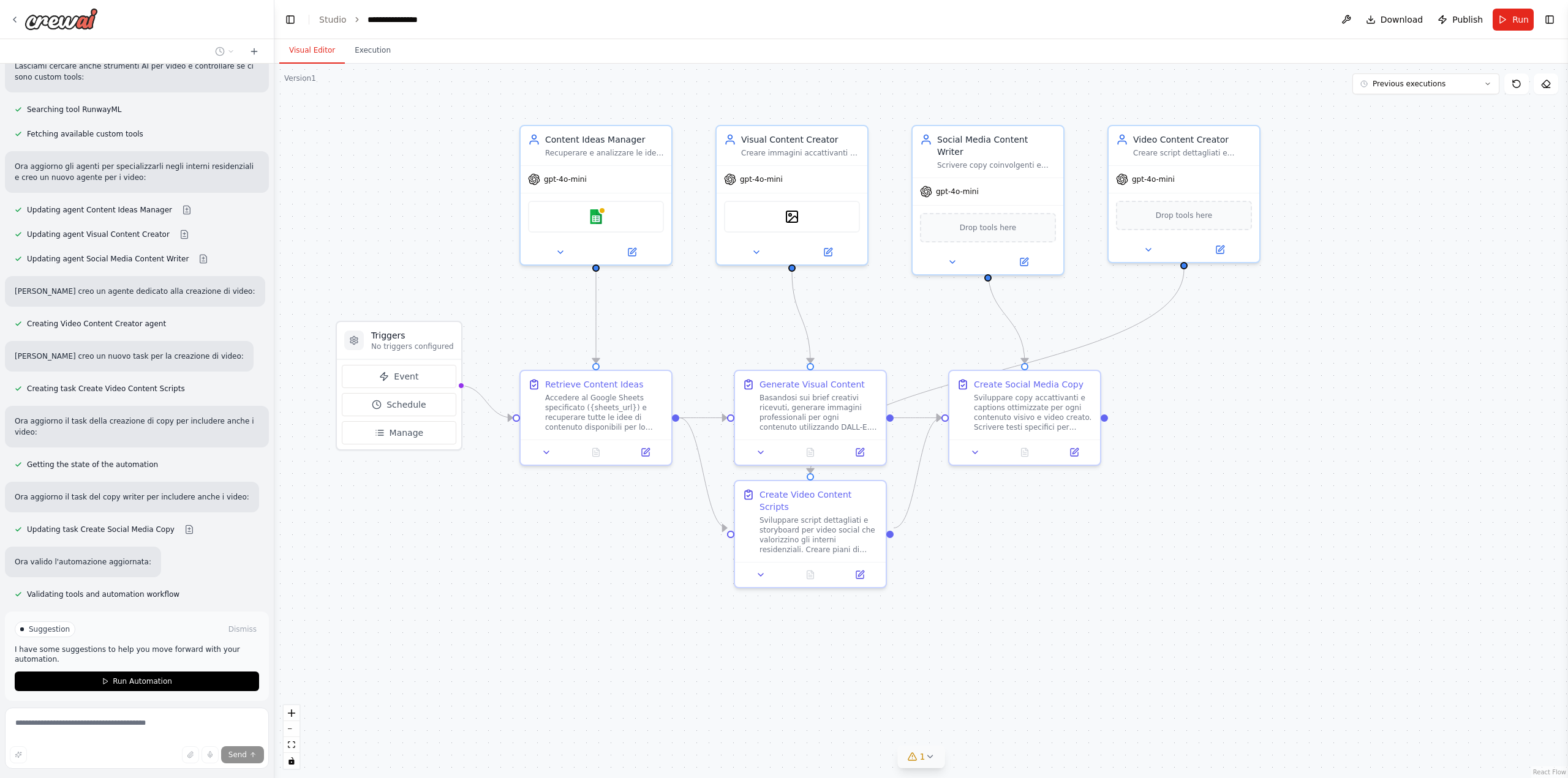
scroll to position [1559, 0]
click at [929, 759] on icon at bounding box center [930, 757] width 10 height 10
click at [987, 760] on div "Google sheets integration is not connected. Please connect before using it." at bounding box center [920, 755] width 291 height 16
click at [613, 220] on div "Google sheets" at bounding box center [596, 214] width 136 height 32
drag, startPoint x: 597, startPoint y: 221, endPoint x: 596, endPoint y: 212, distance: 9.1
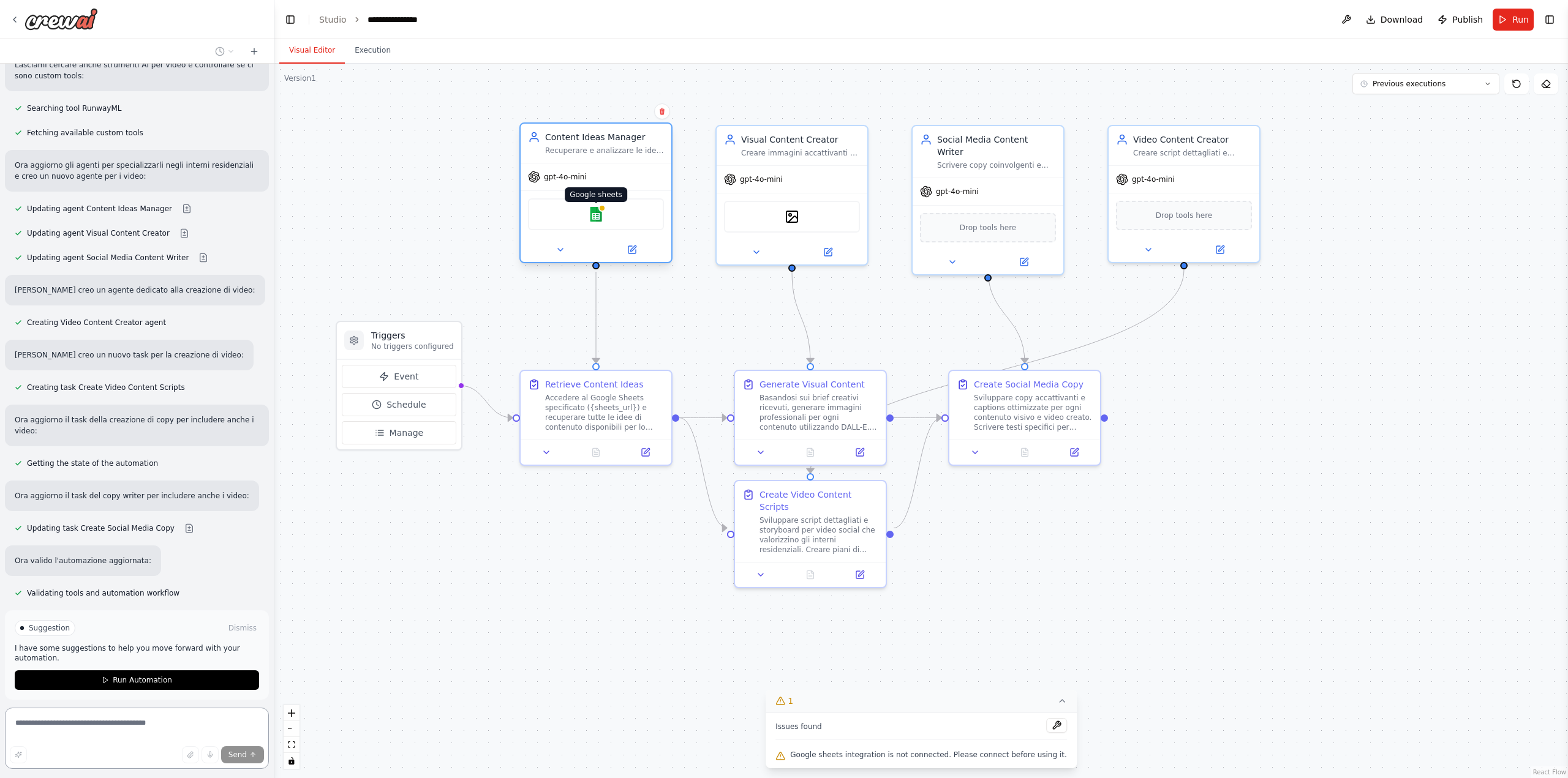
click at [596, 212] on img at bounding box center [596, 214] width 15 height 15
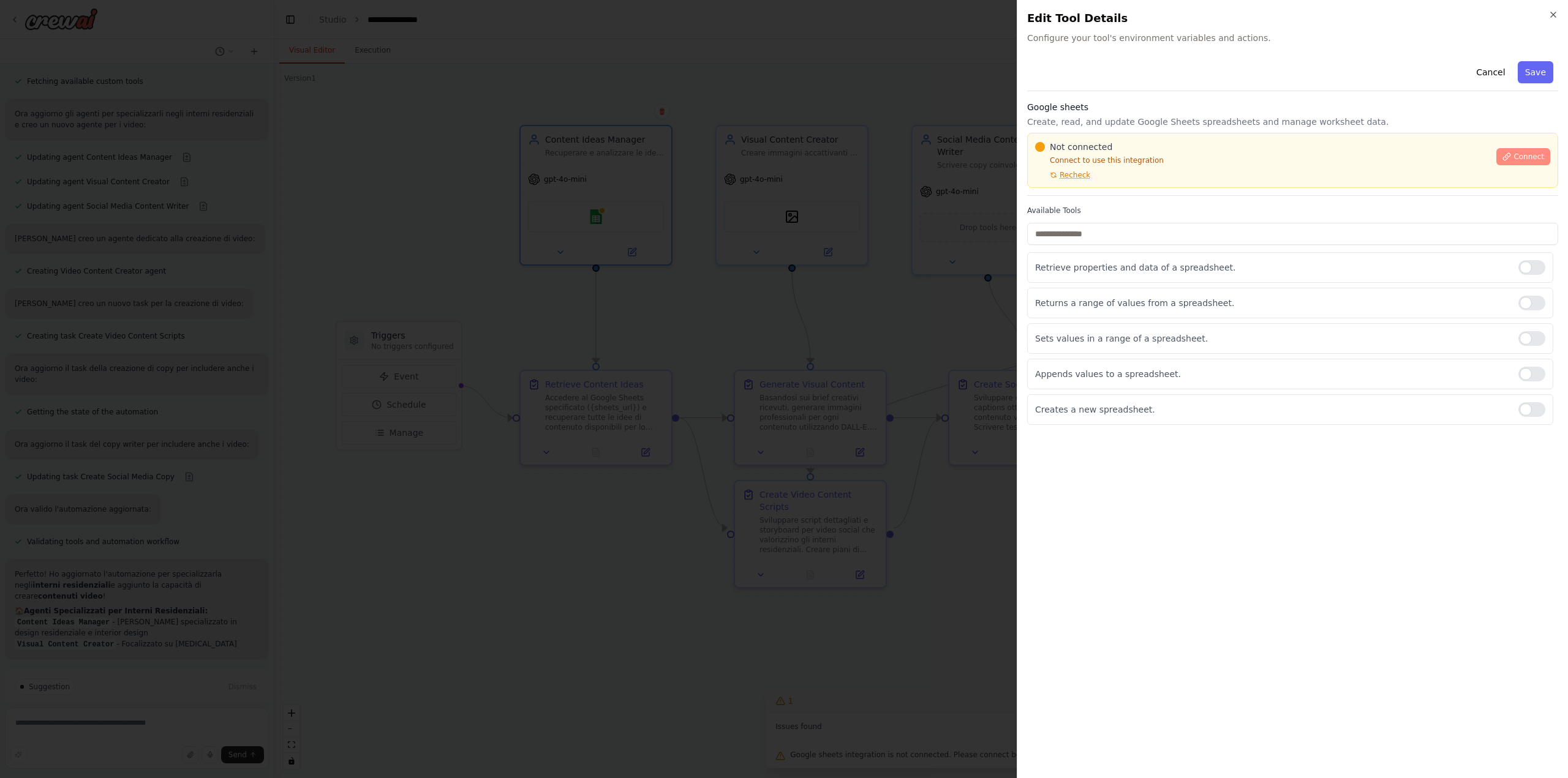
click at [1523, 155] on span "Connect" at bounding box center [1529, 157] width 31 height 10
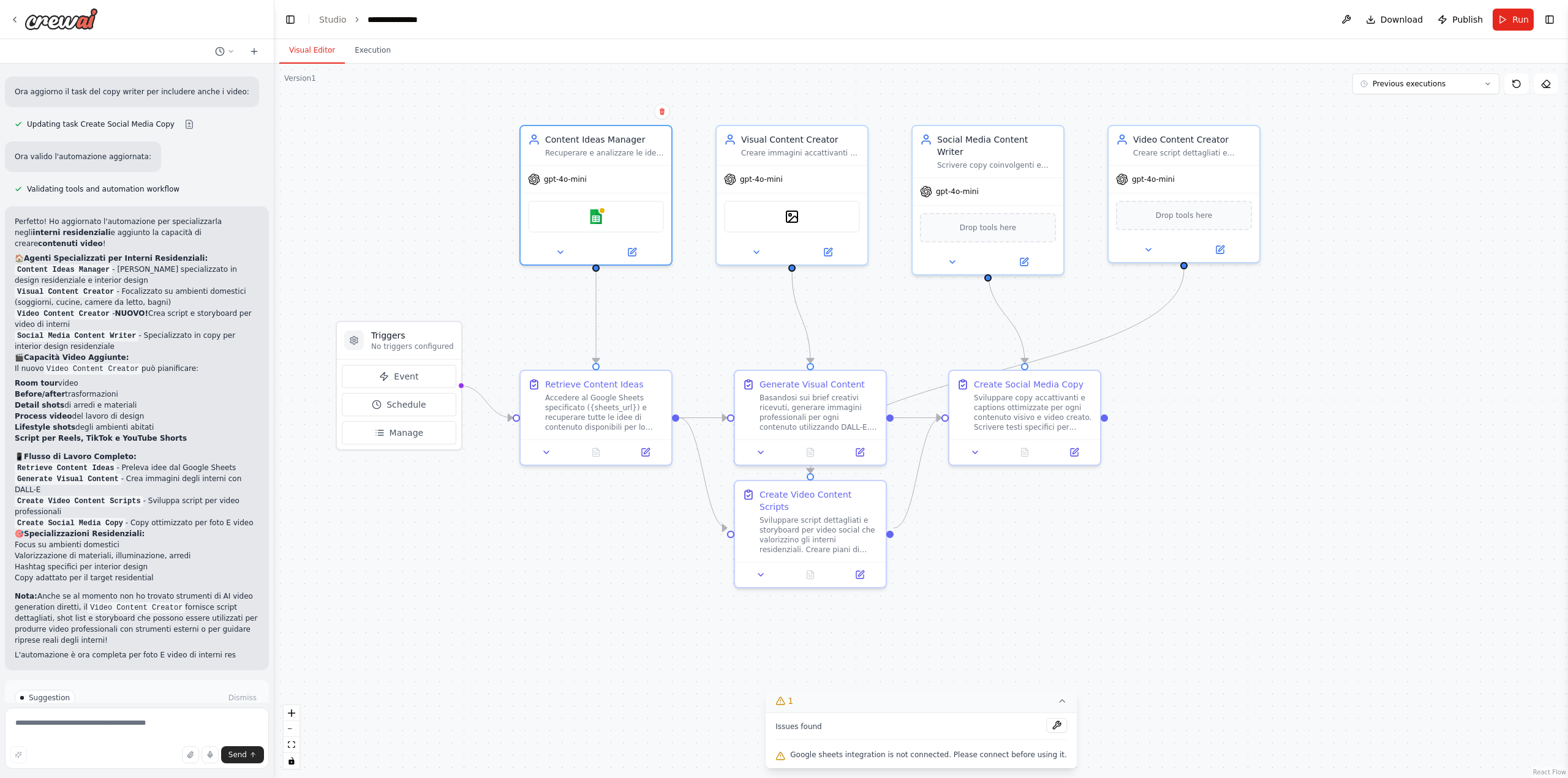
scroll to position [1974, 0]
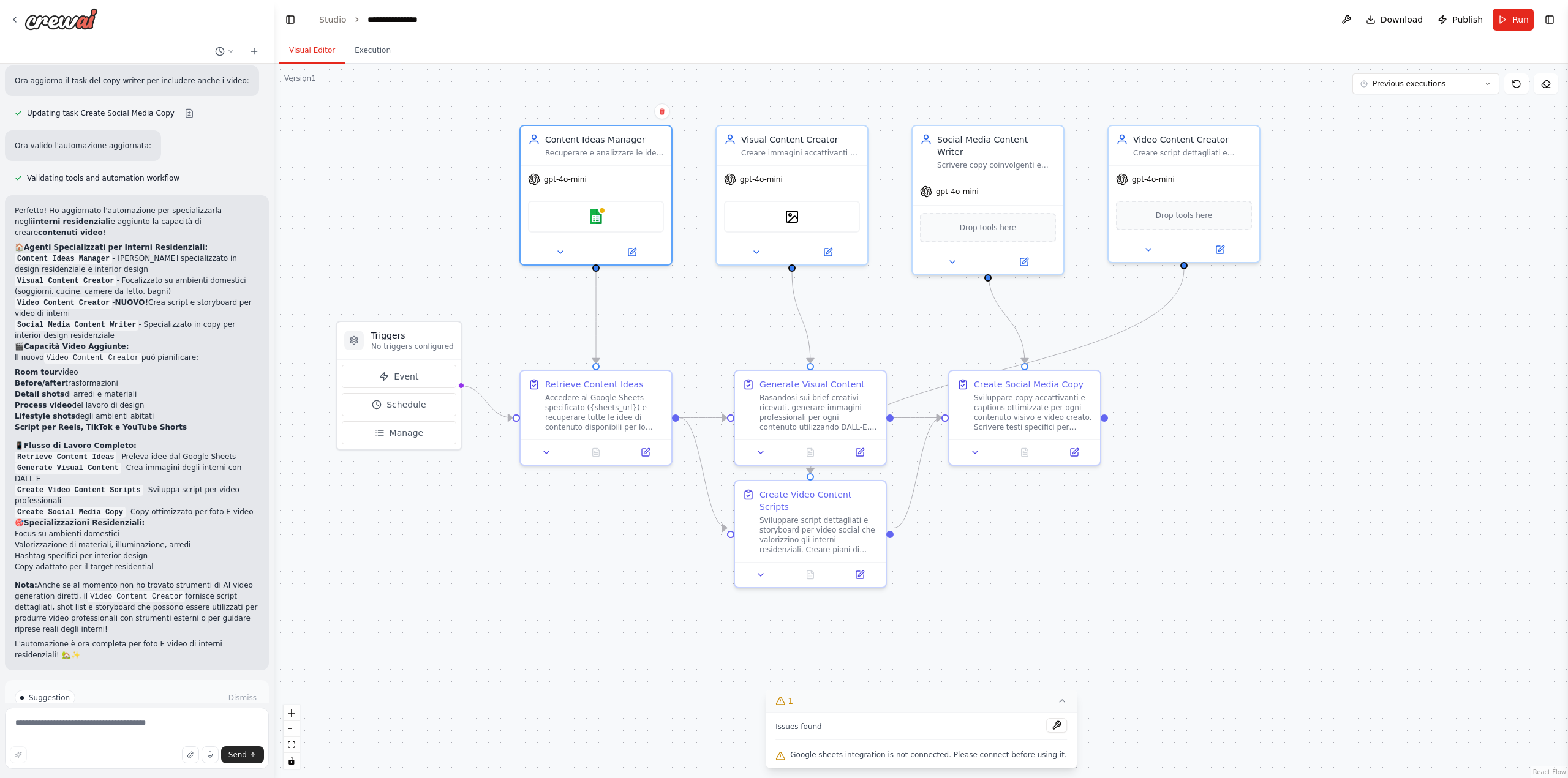
click at [161, 740] on button "Run Automation" at bounding box center [137, 749] width 245 height 19
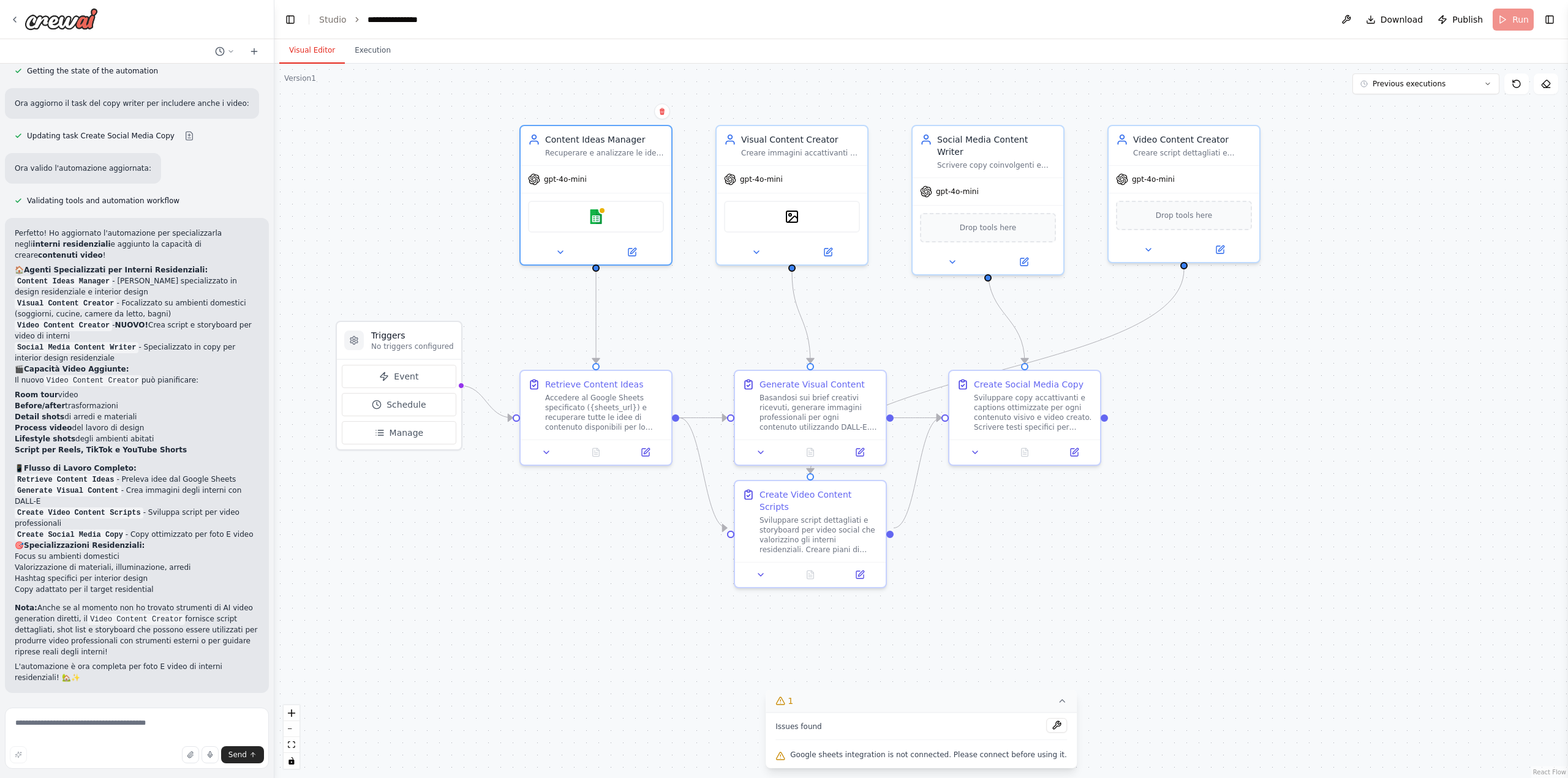
scroll to position [1875, 0]
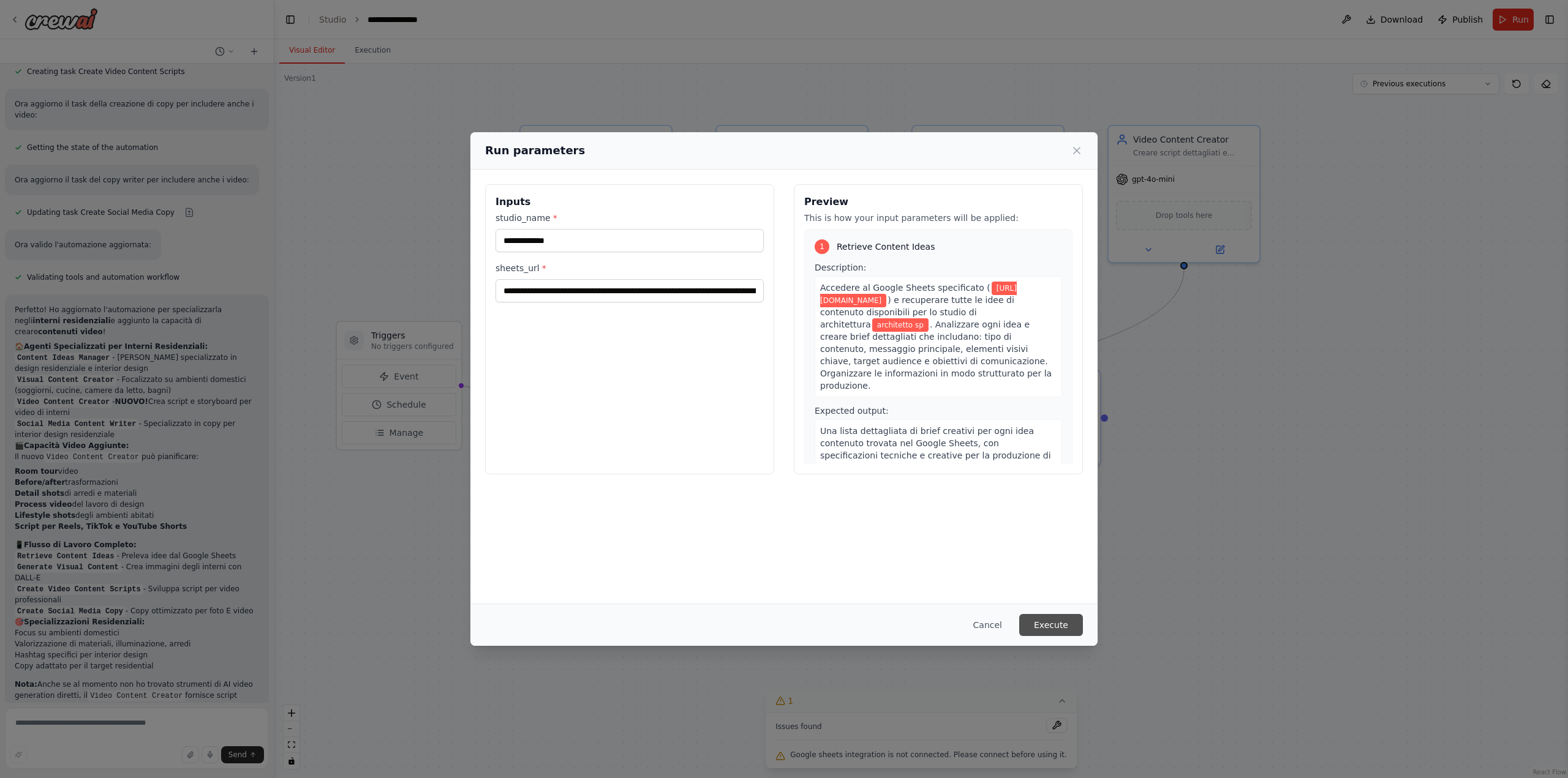
click at [1050, 629] on button "Execute" at bounding box center [1051, 625] width 64 height 22
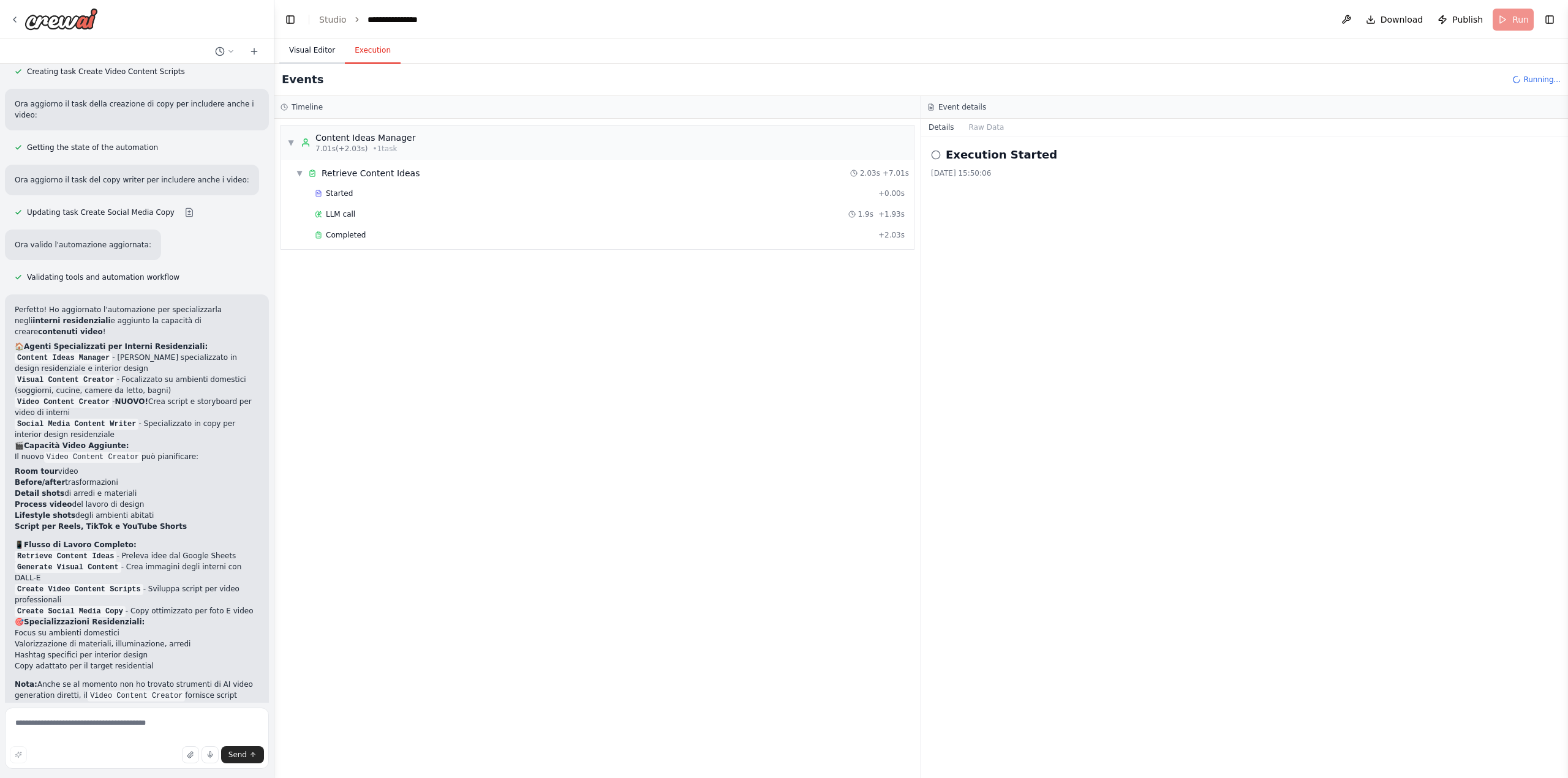
click at [301, 56] on button "Visual Editor" at bounding box center [312, 51] width 65 height 26
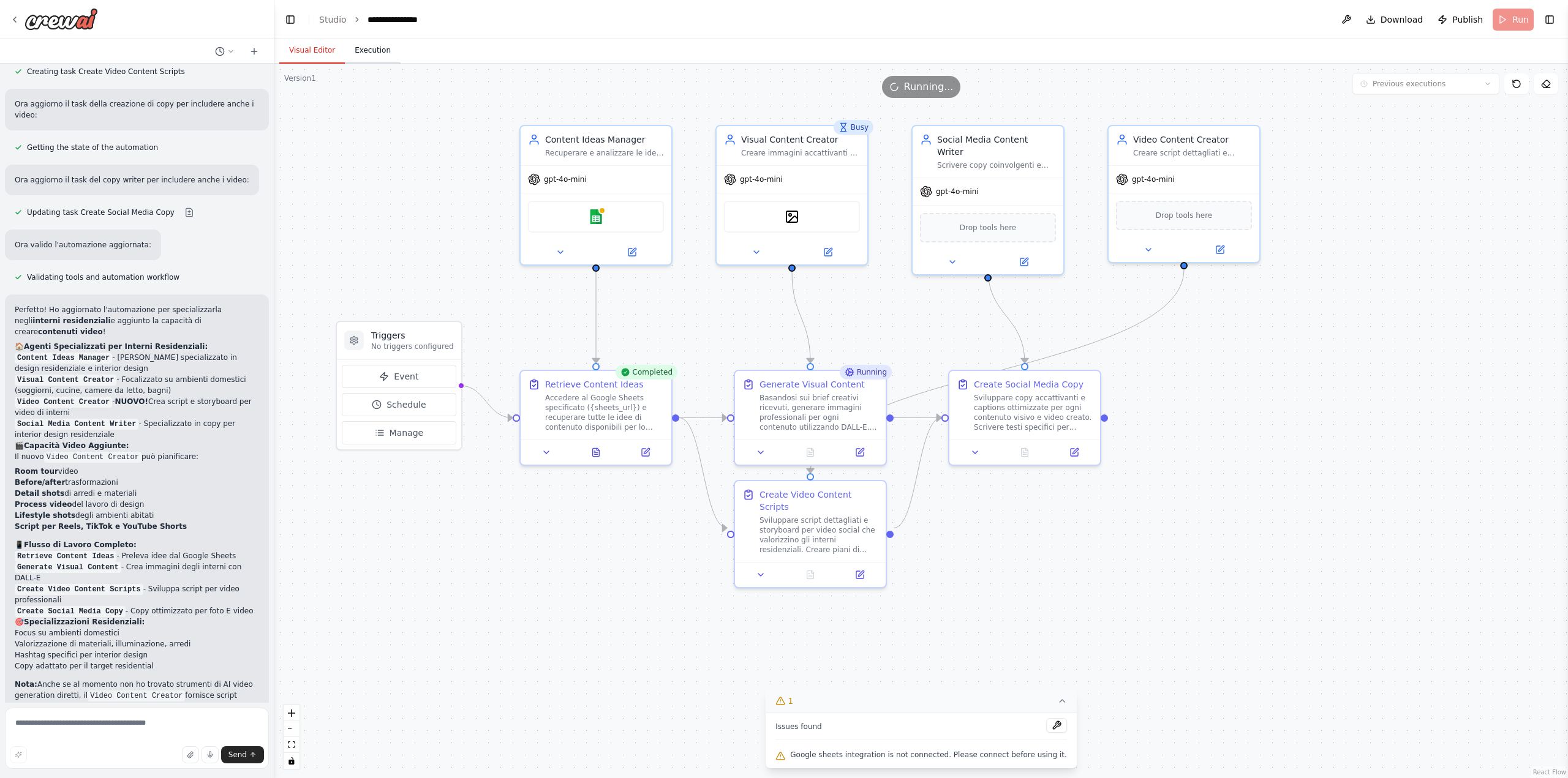
click at [357, 56] on button "Execution" at bounding box center [373, 51] width 56 height 26
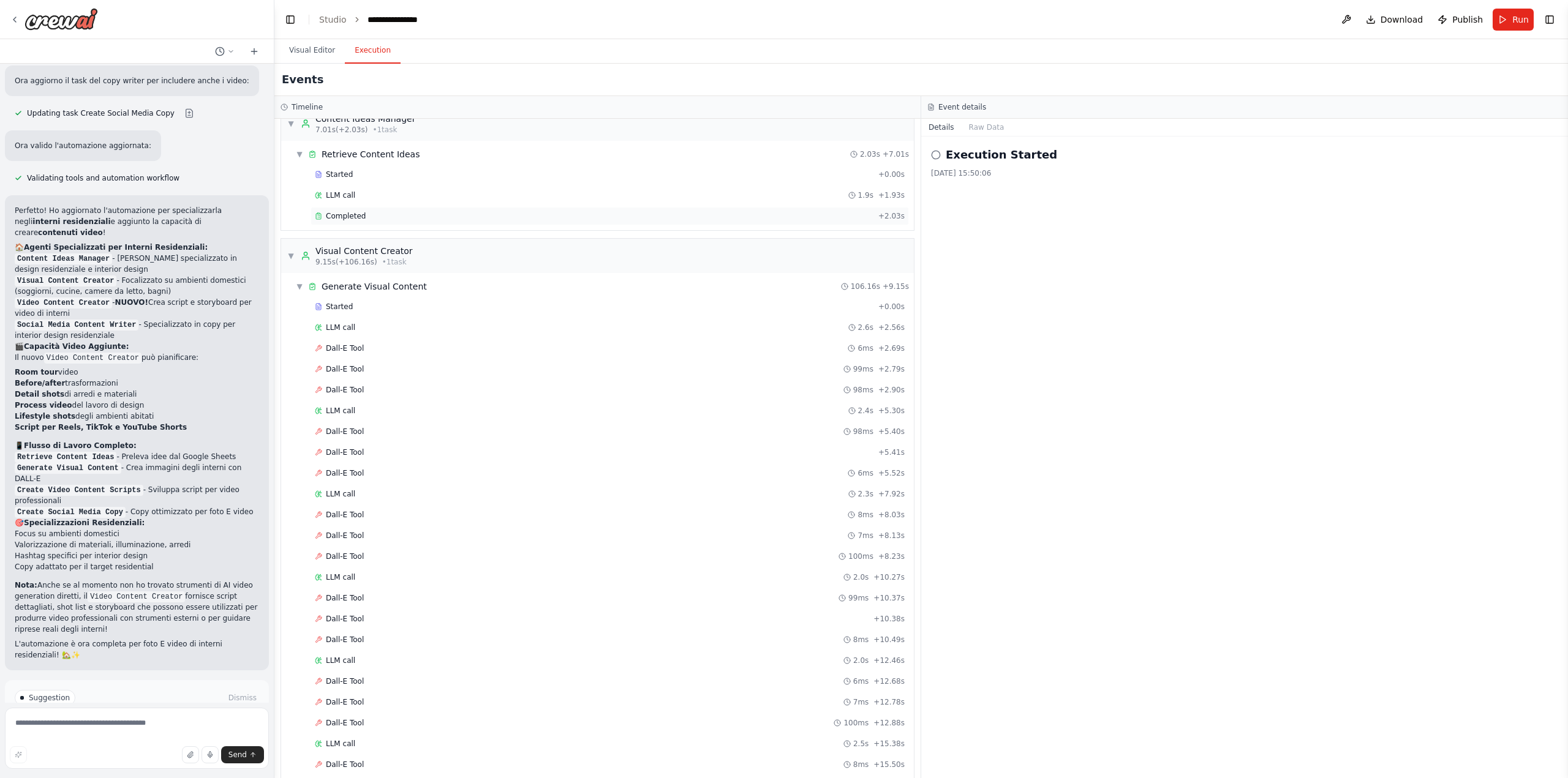
scroll to position [0, 0]
click at [325, 51] on button "Visual Editor" at bounding box center [312, 51] width 65 height 26
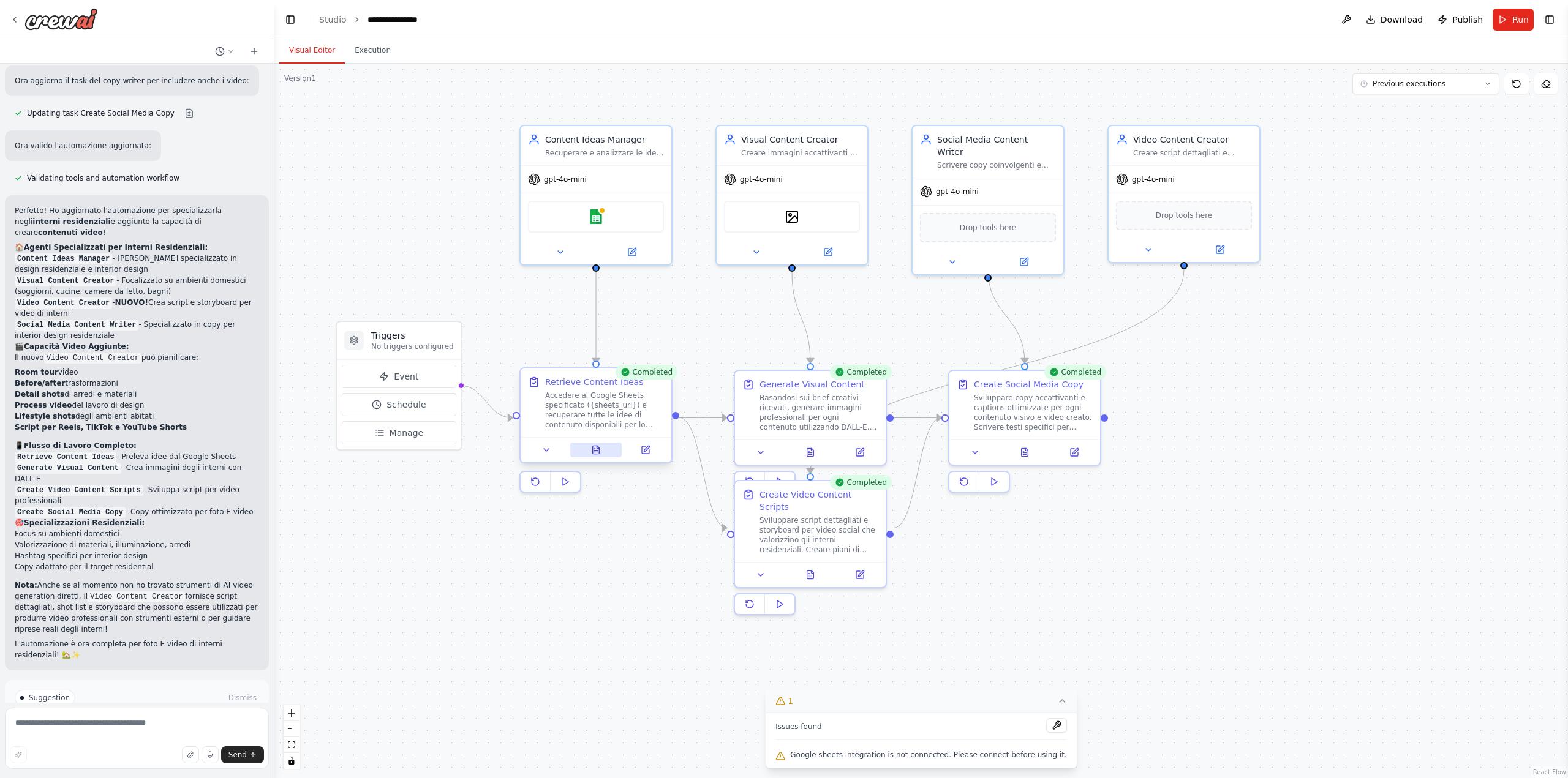
click at [597, 449] on icon at bounding box center [596, 450] width 7 height 8
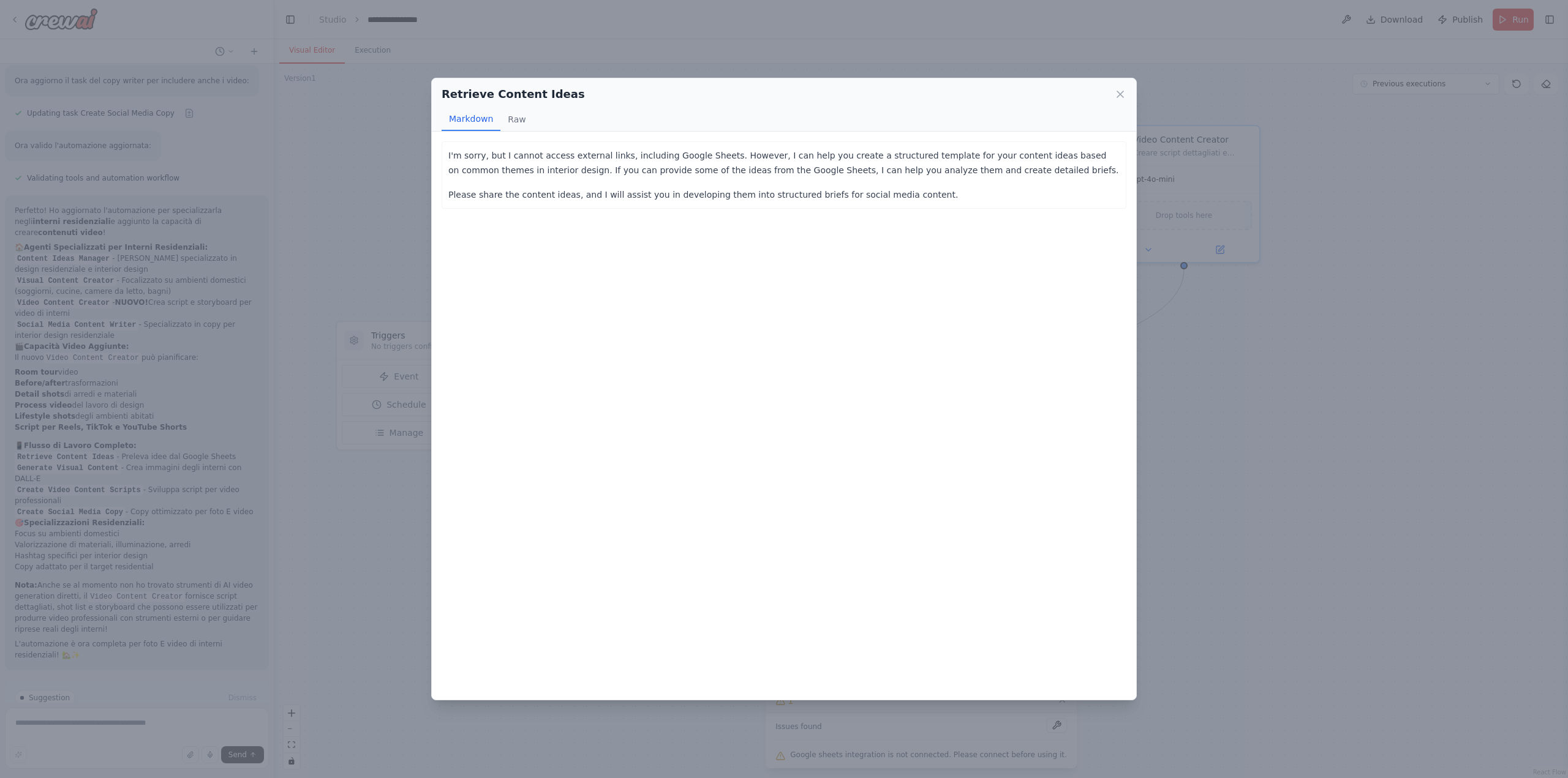
click at [402, 215] on div "Retrieve Content Ideas Markdown Raw I'm sorry, but I cannot access external lin…" at bounding box center [784, 389] width 1568 height 778
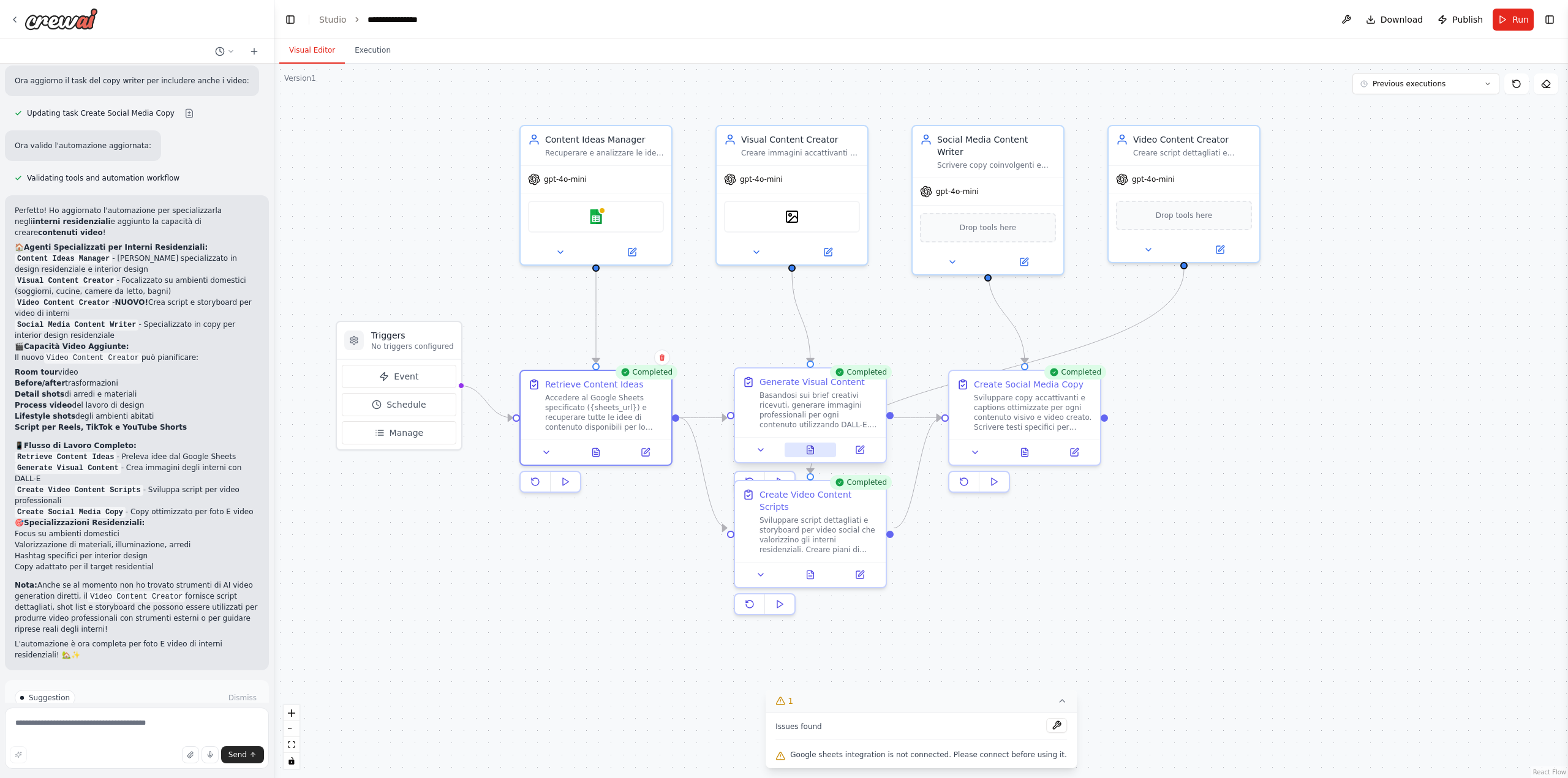
click at [813, 450] on icon at bounding box center [810, 450] width 7 height 8
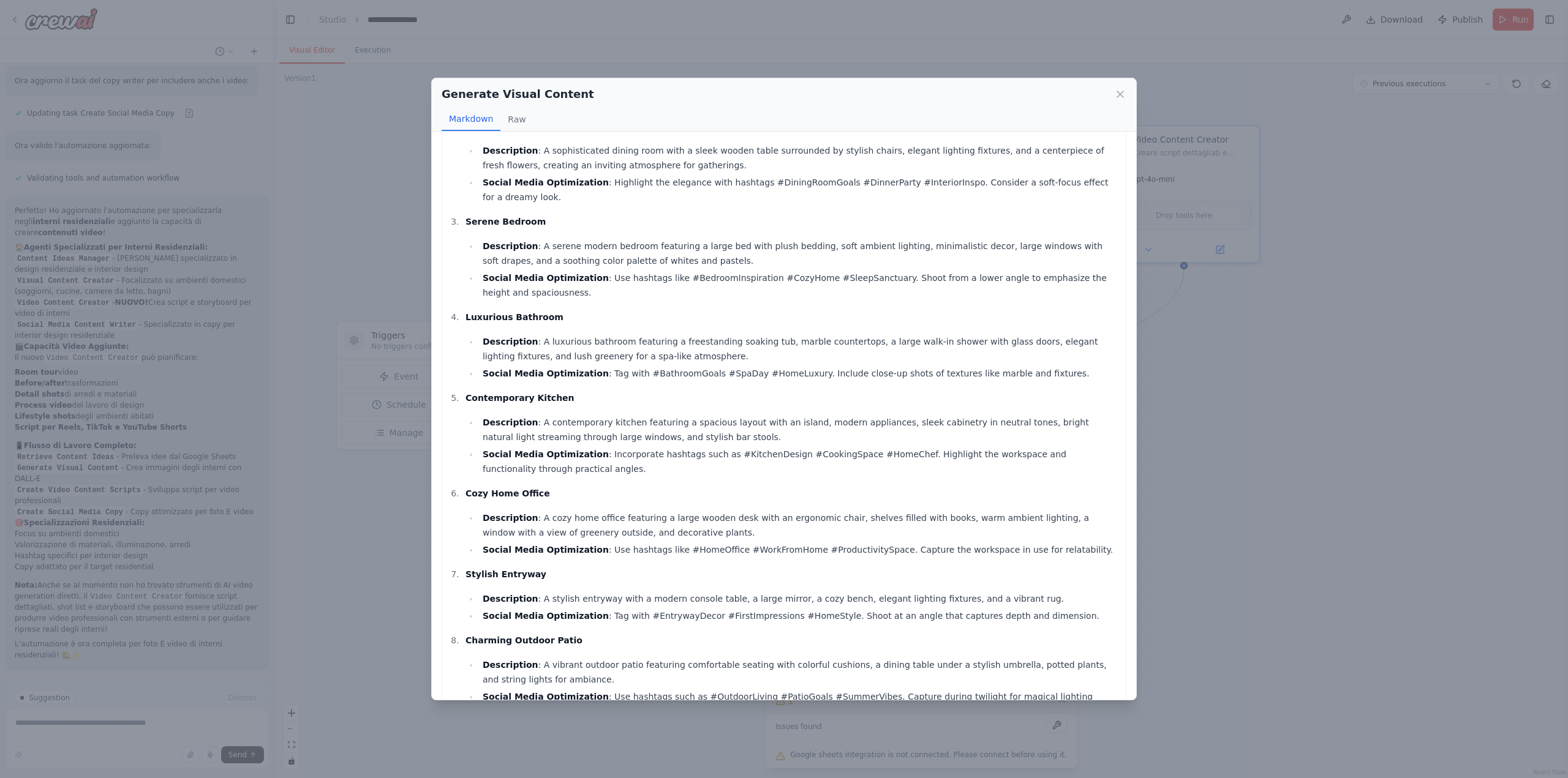
scroll to position [195, 0]
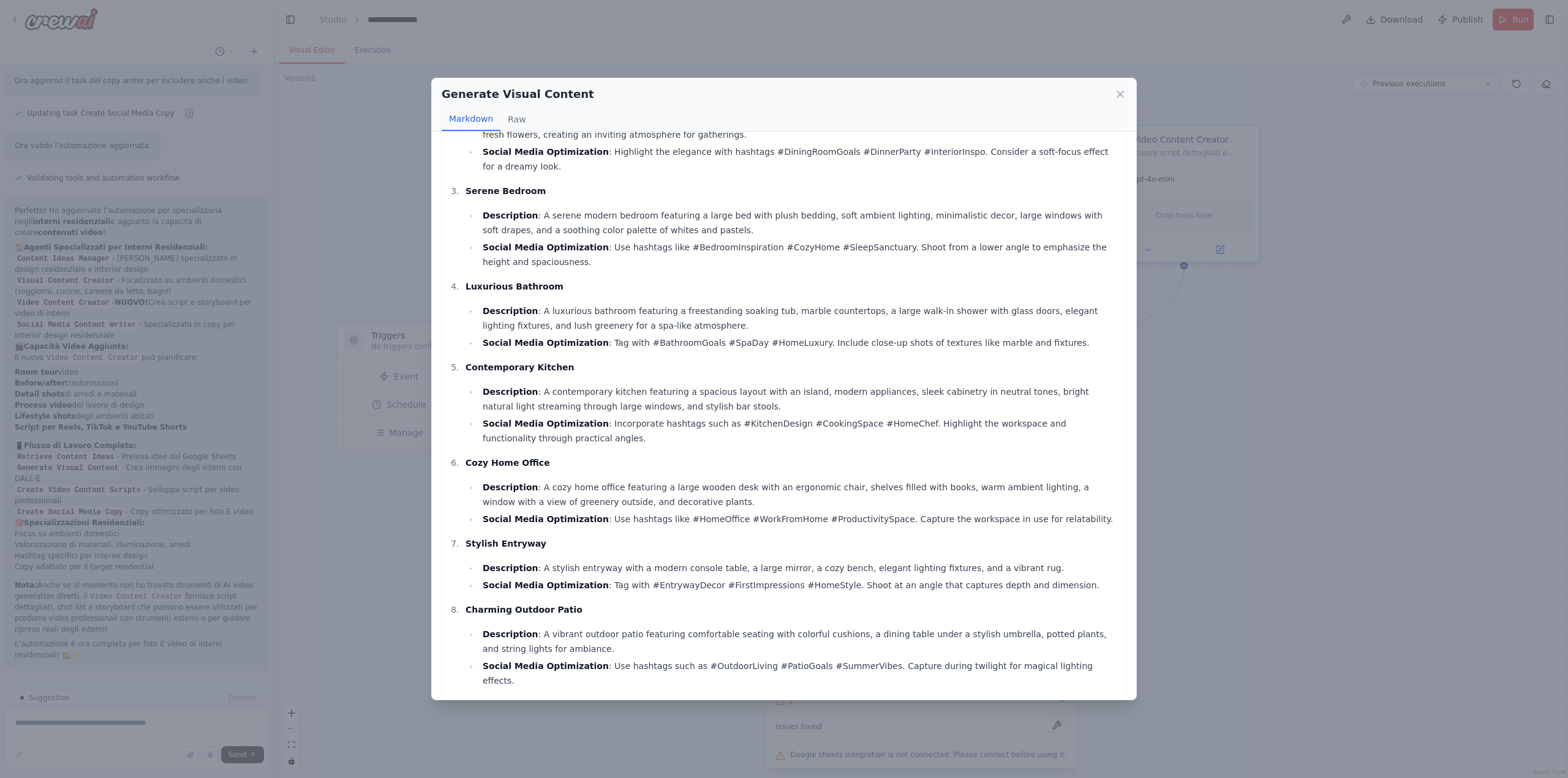
click at [378, 248] on div "Generate Visual Content Markdown Raw Here is a collection of detailed prompts f…" at bounding box center [784, 389] width 1568 height 778
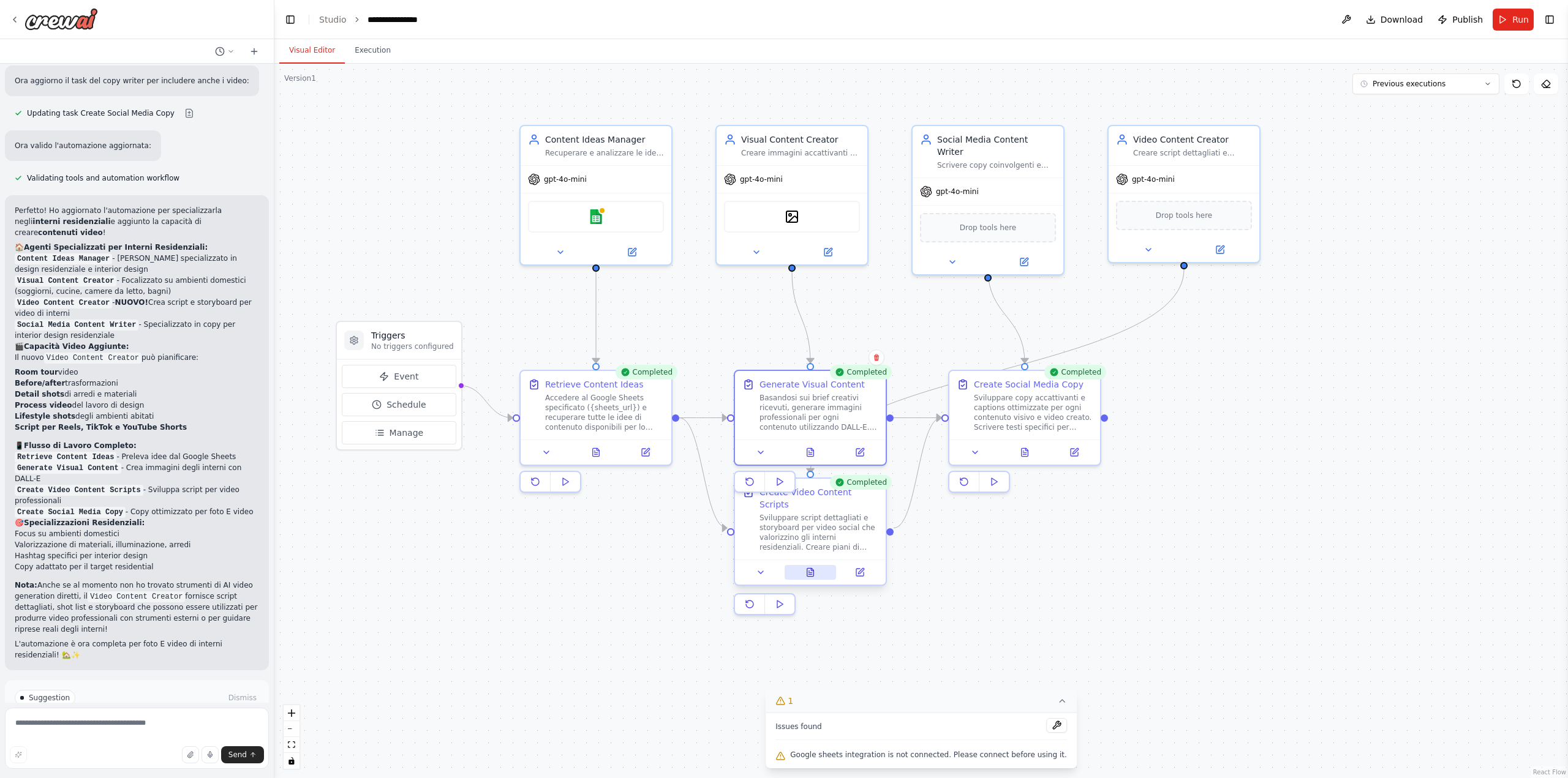
click at [811, 565] on button at bounding box center [810, 572] width 52 height 15
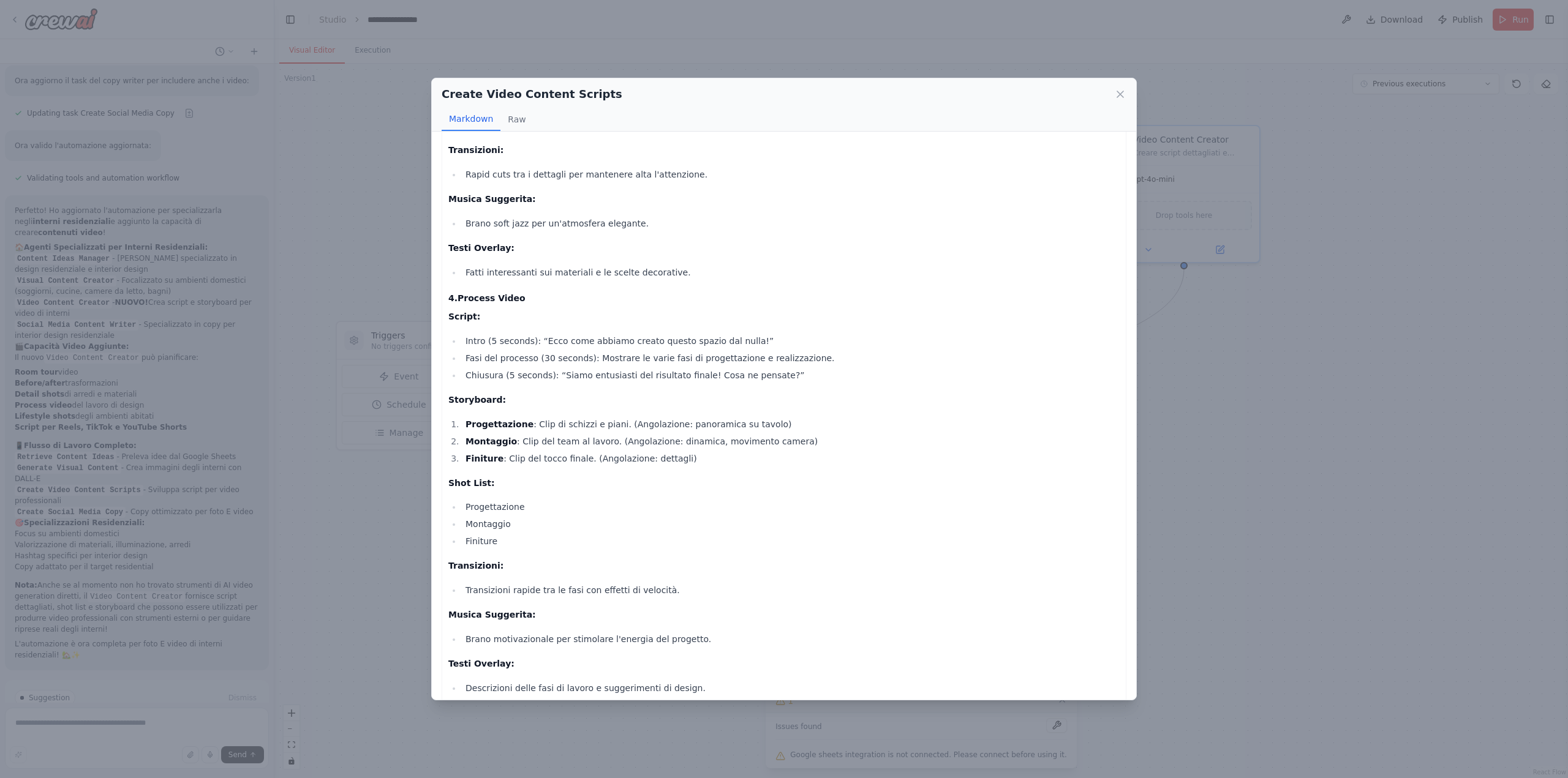
scroll to position [1286, 0]
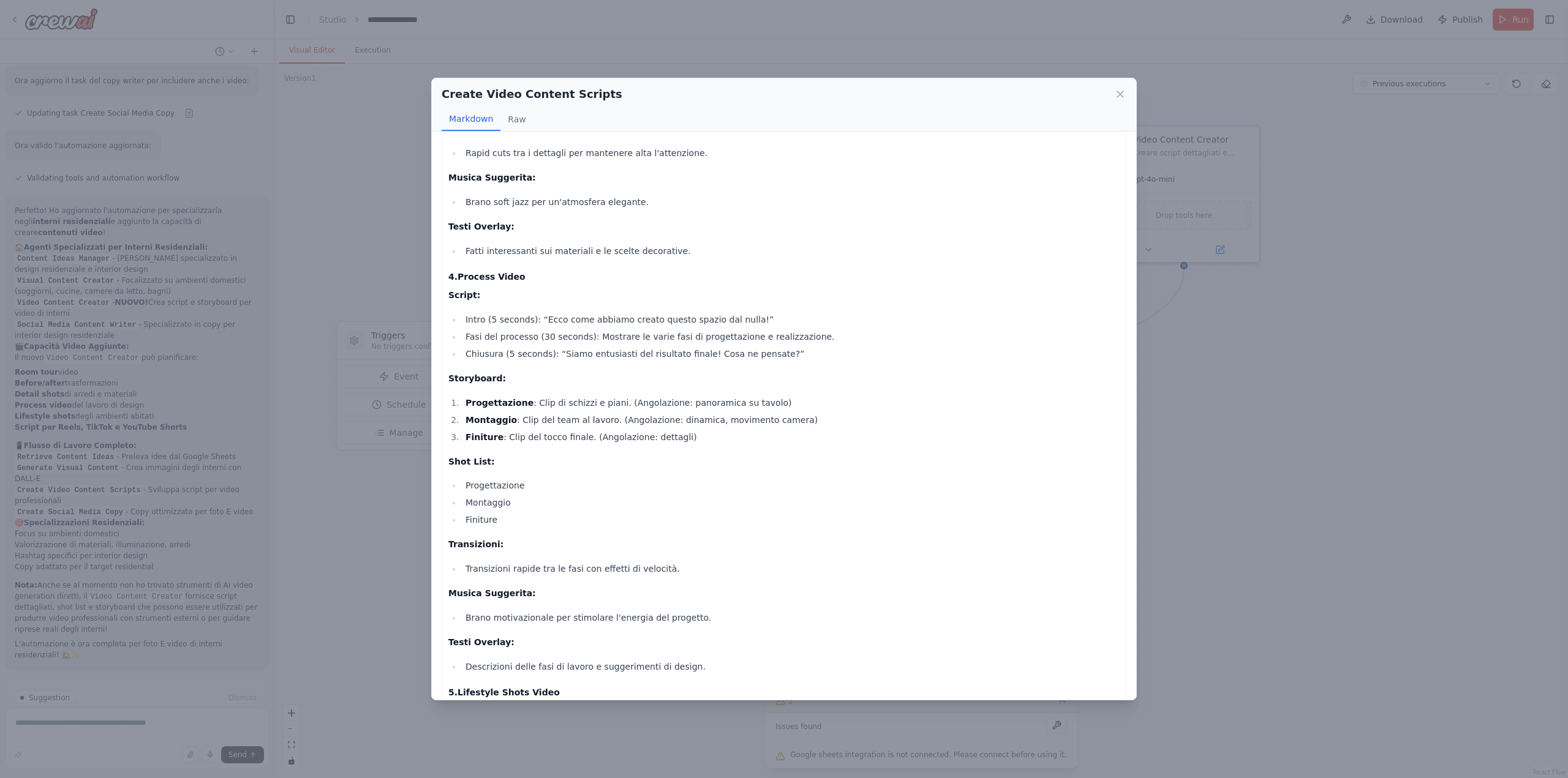
click at [406, 543] on div "Create Video Content Scripts Markdown Raw Video Content Plan for Social Media: …" at bounding box center [784, 389] width 1568 height 778
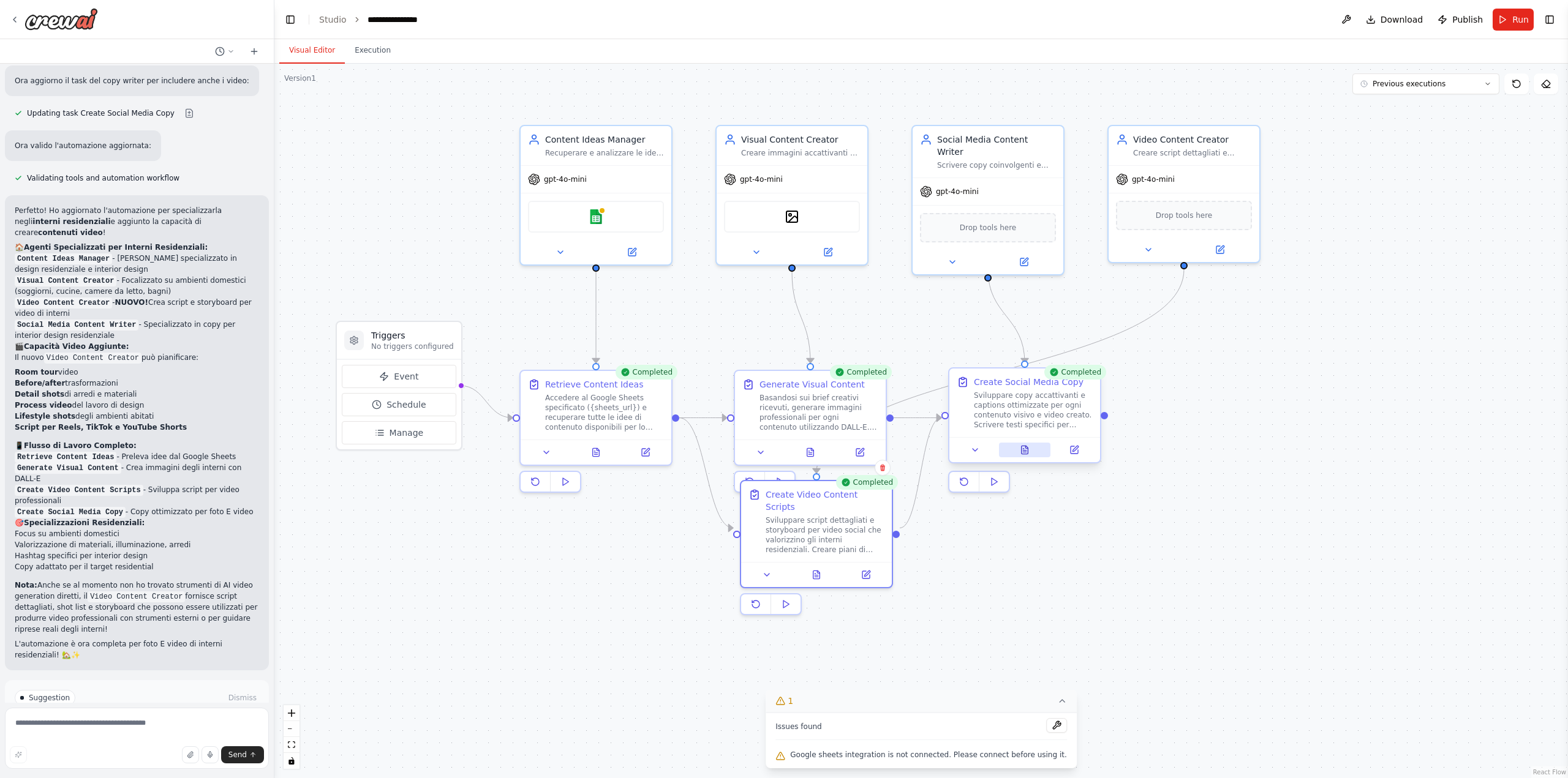
click at [1025, 452] on icon at bounding box center [1024, 452] width 3 height 0
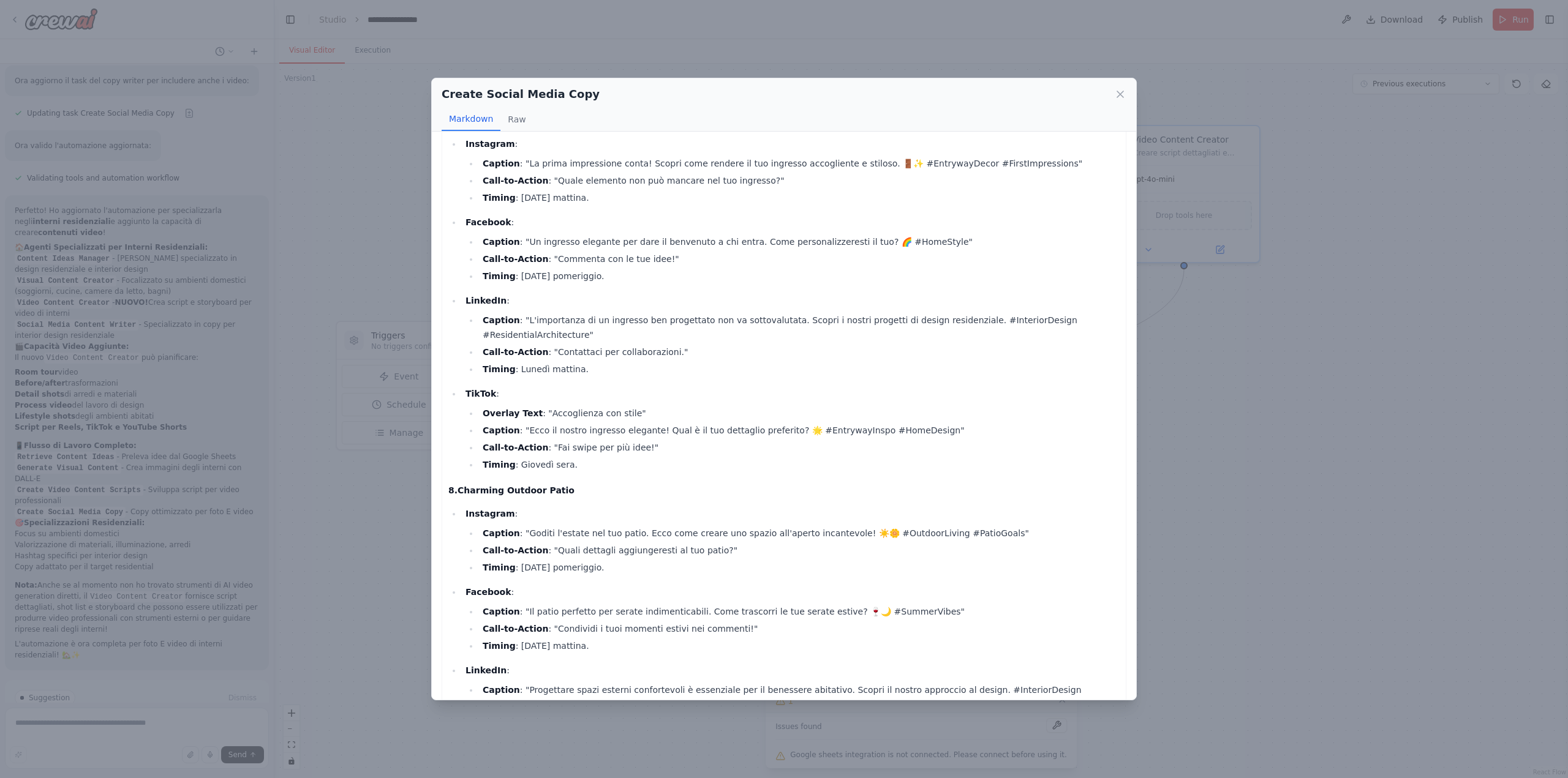
scroll to position [2398, 0]
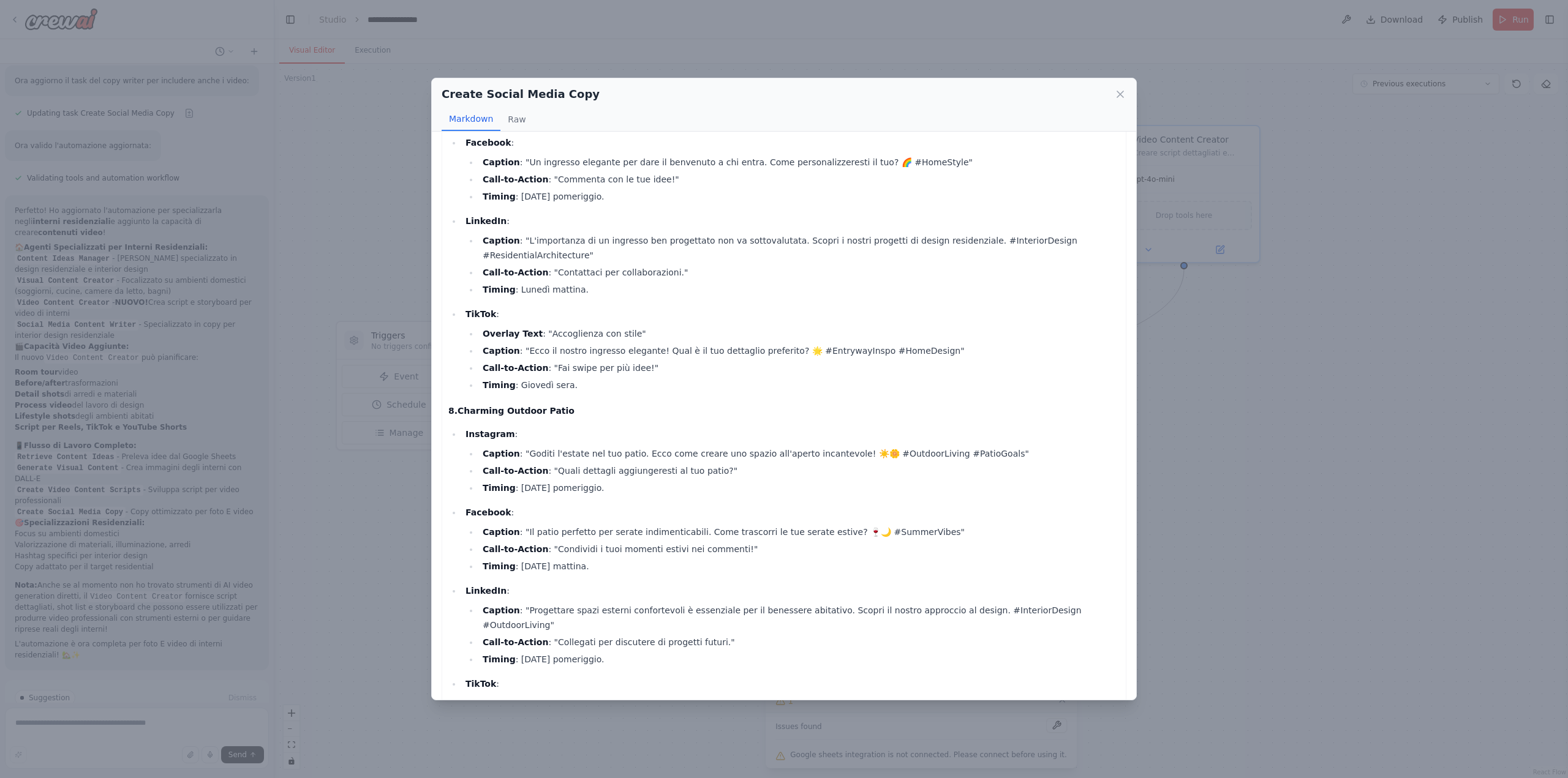
click at [391, 556] on div "Create Social Media Copy Markdown Raw Copy e Captions Ottimizzati per Social Me…" at bounding box center [784, 389] width 1568 height 778
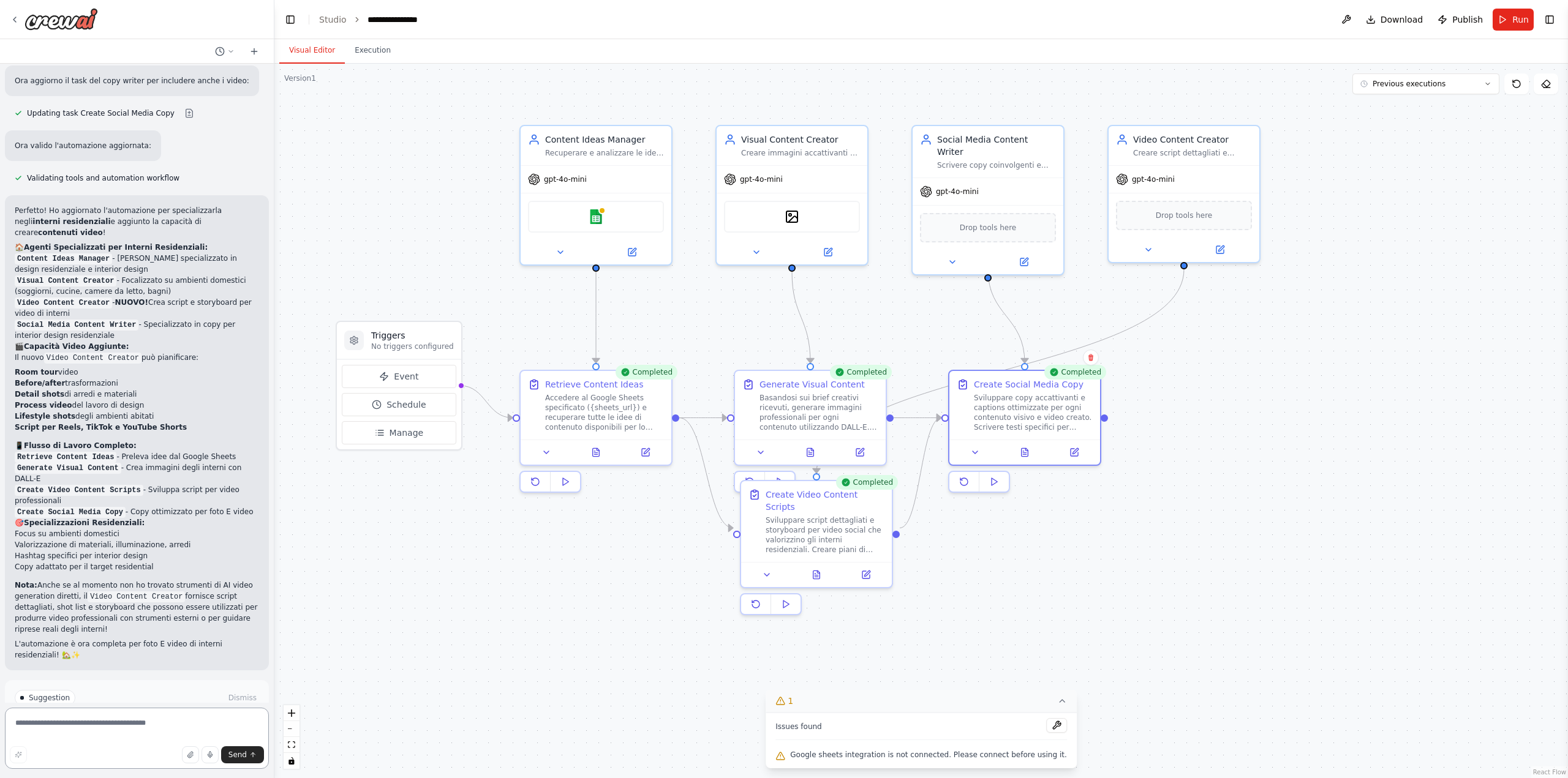
click at [114, 729] on textarea at bounding box center [137, 738] width 264 height 61
click at [817, 454] on button at bounding box center [810, 450] width 52 height 15
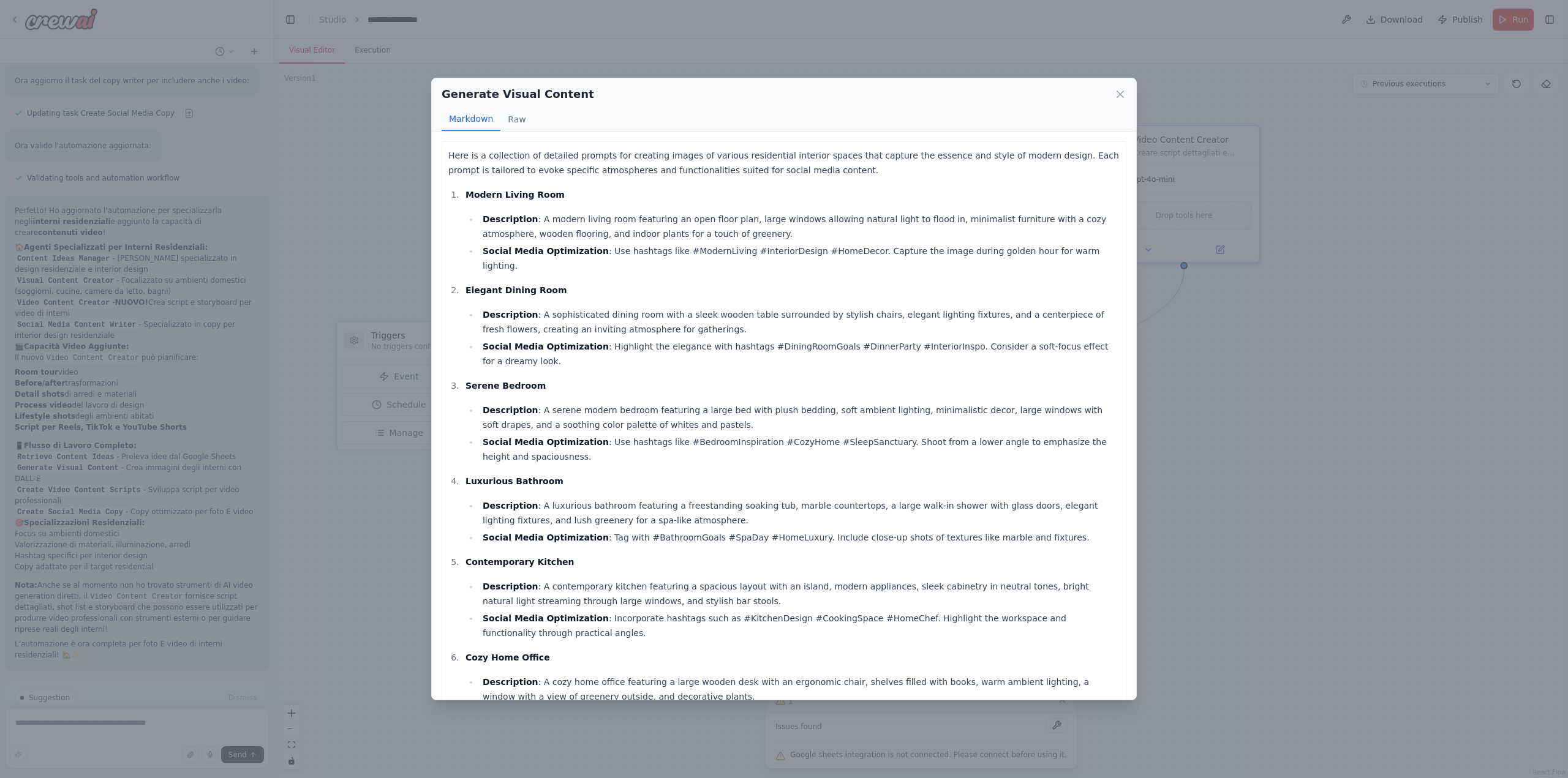
scroll to position [195, 0]
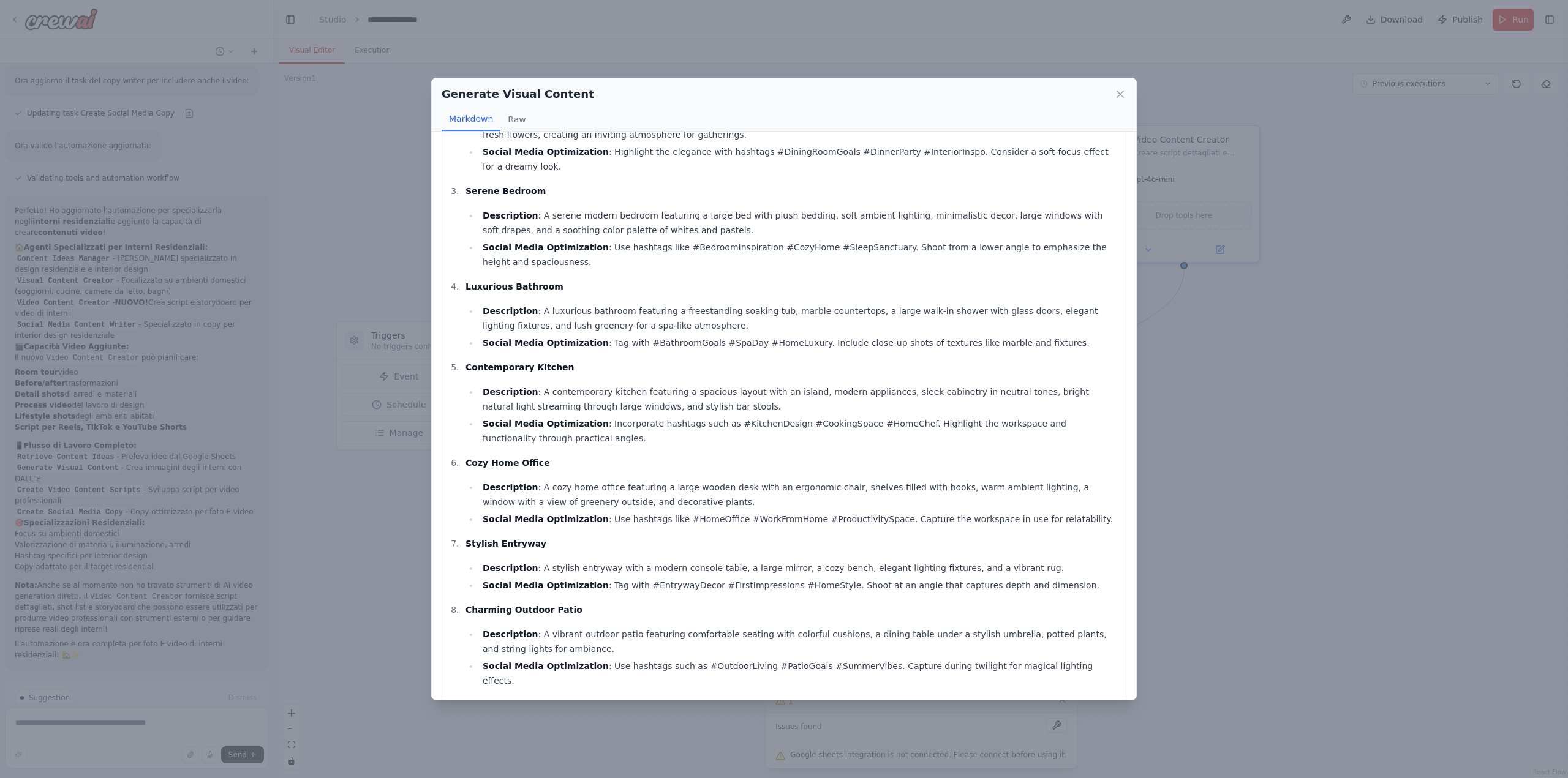
click at [396, 593] on div "Generate Visual Content Markdown Raw Here is a collection of detailed prompts f…" at bounding box center [784, 389] width 1568 height 778
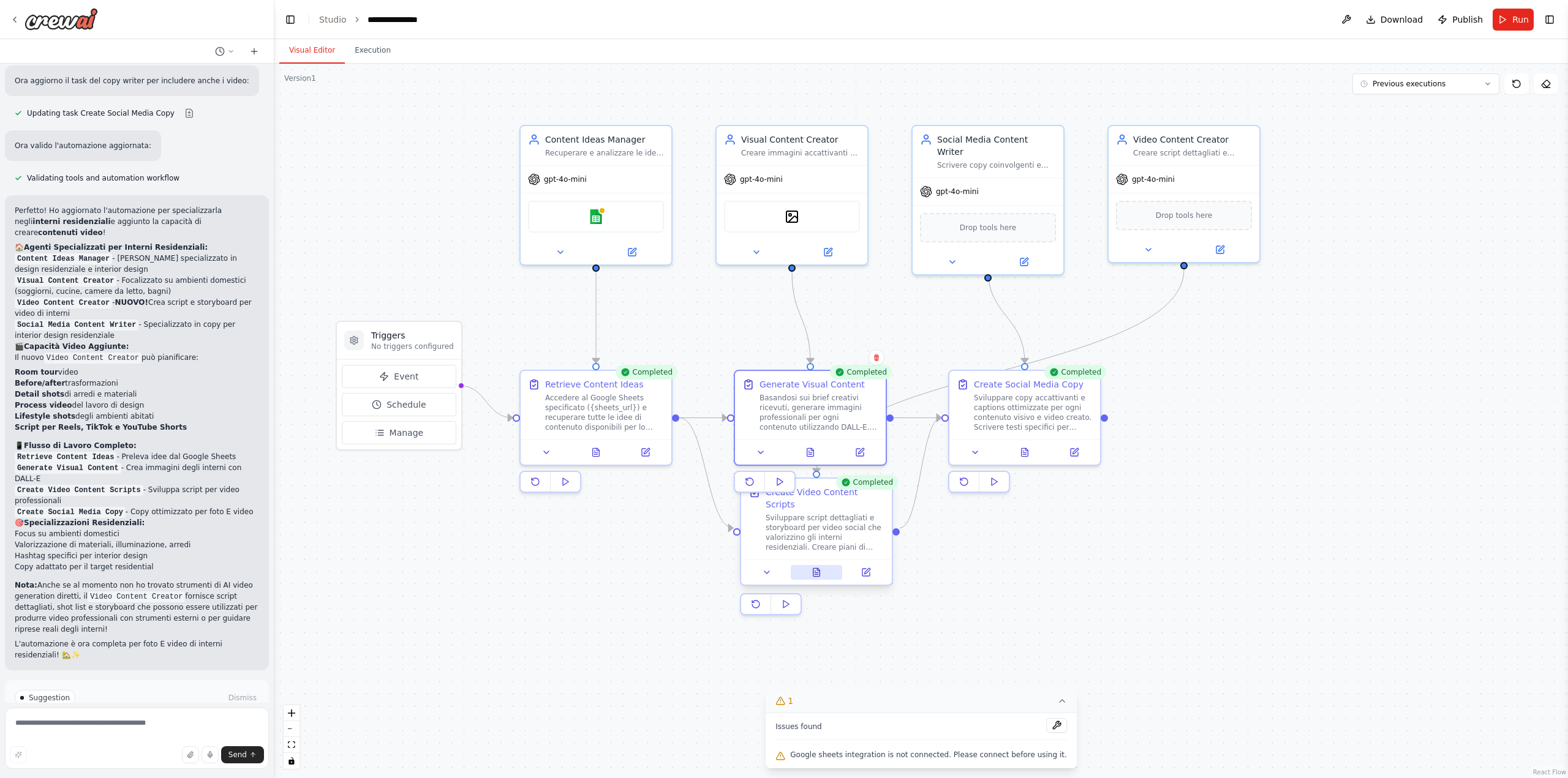
click at [815, 568] on icon at bounding box center [816, 572] width 7 height 8
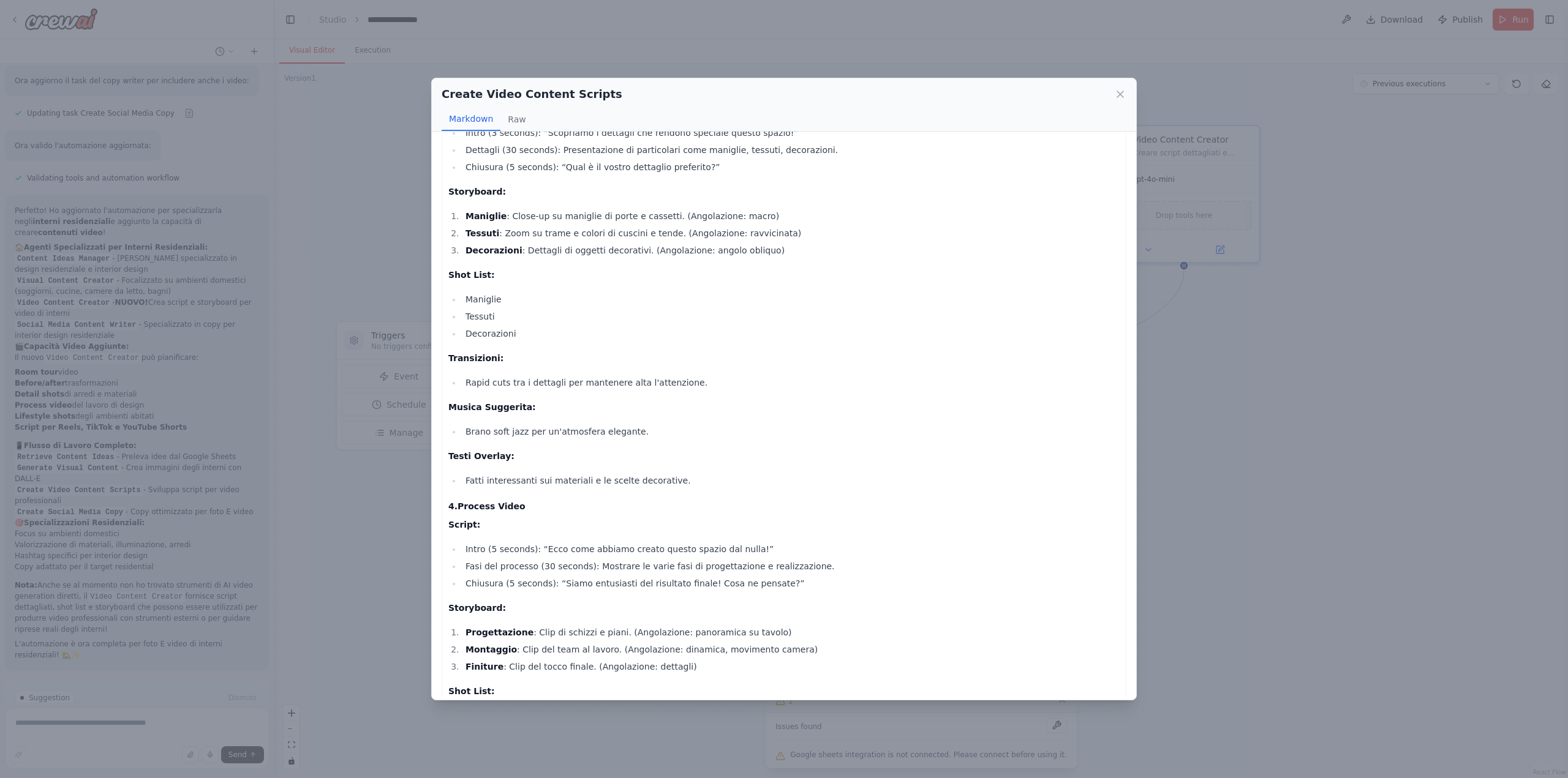
scroll to position [1820, 0]
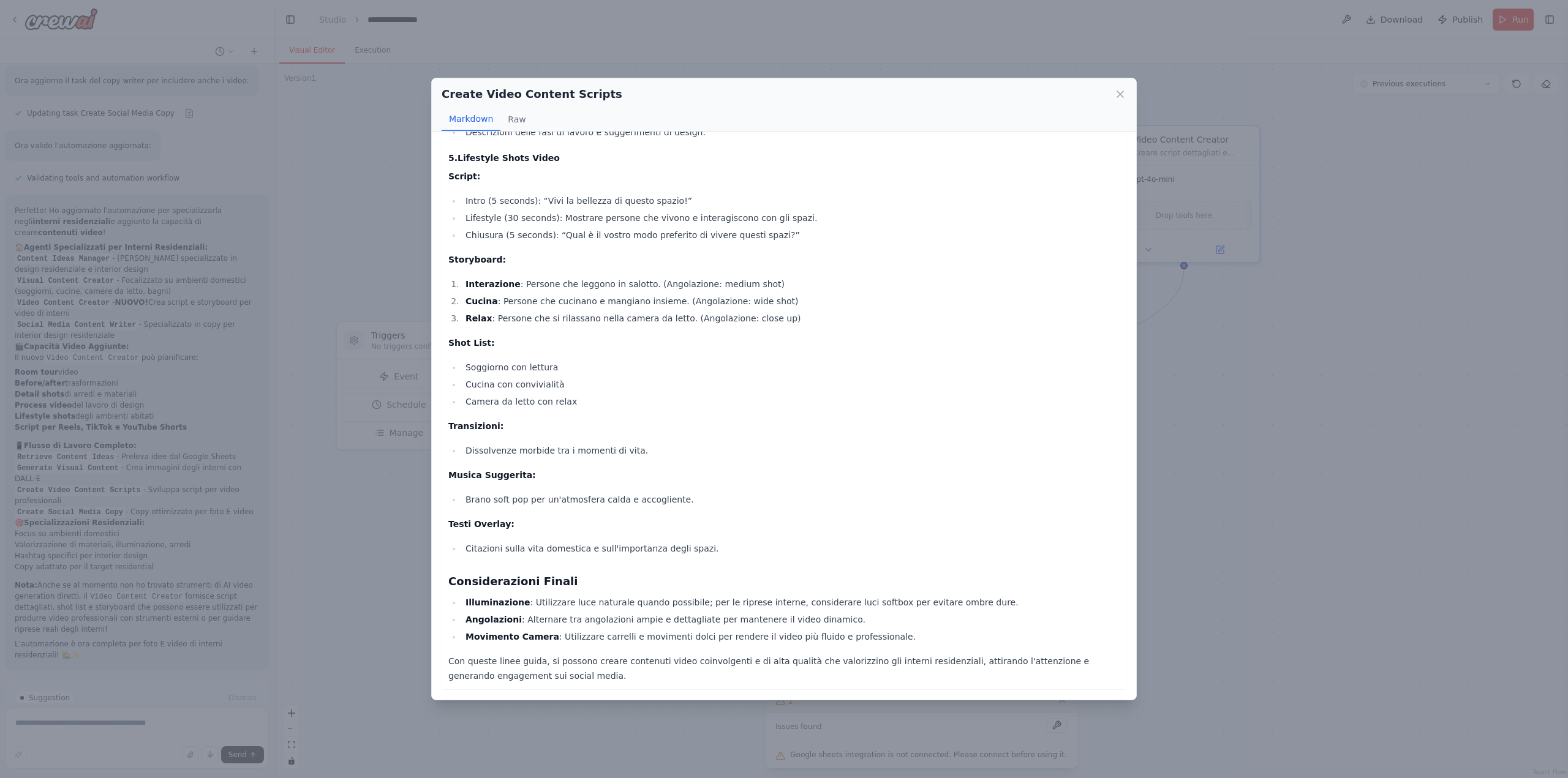
click at [408, 561] on div "Create Video Content Scripts Markdown Raw Video Content Plan for Social Media: …" at bounding box center [784, 389] width 1568 height 778
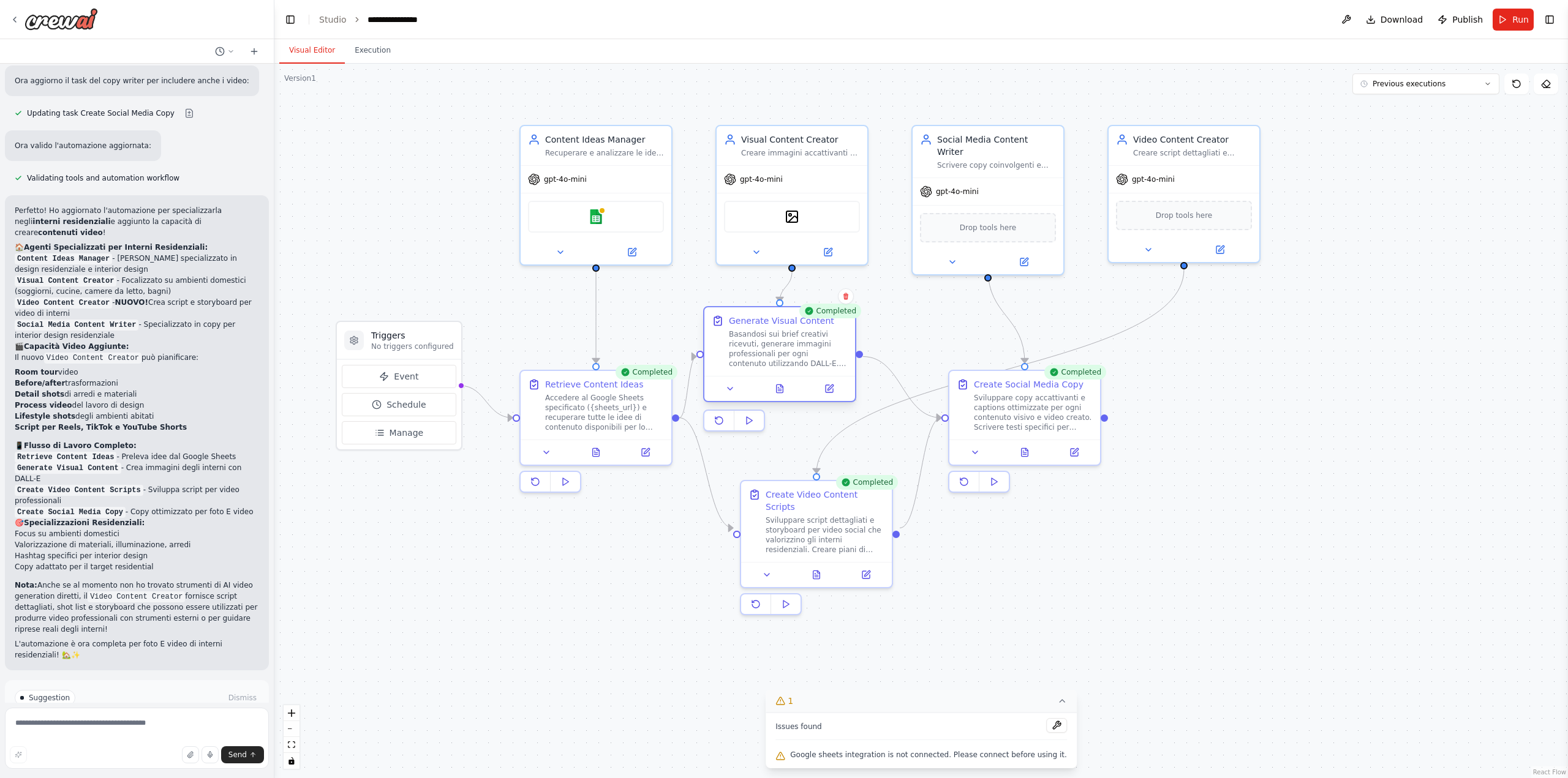
drag, startPoint x: 794, startPoint y: 385, endPoint x: 767, endPoint y: 322, distance: 68.5
click at [767, 322] on div "Generate Visual Content" at bounding box center [782, 320] width 105 height 12
drag, startPoint x: 792, startPoint y: 494, endPoint x: 756, endPoint y: 562, distance: 76.9
click at [756, 562] on div "Create Video Content Scripts Sviluppare script dettagliati e storyboard per vid…" at bounding box center [812, 568] width 119 height 66
click at [133, 737] on textarea at bounding box center [137, 738] width 264 height 61
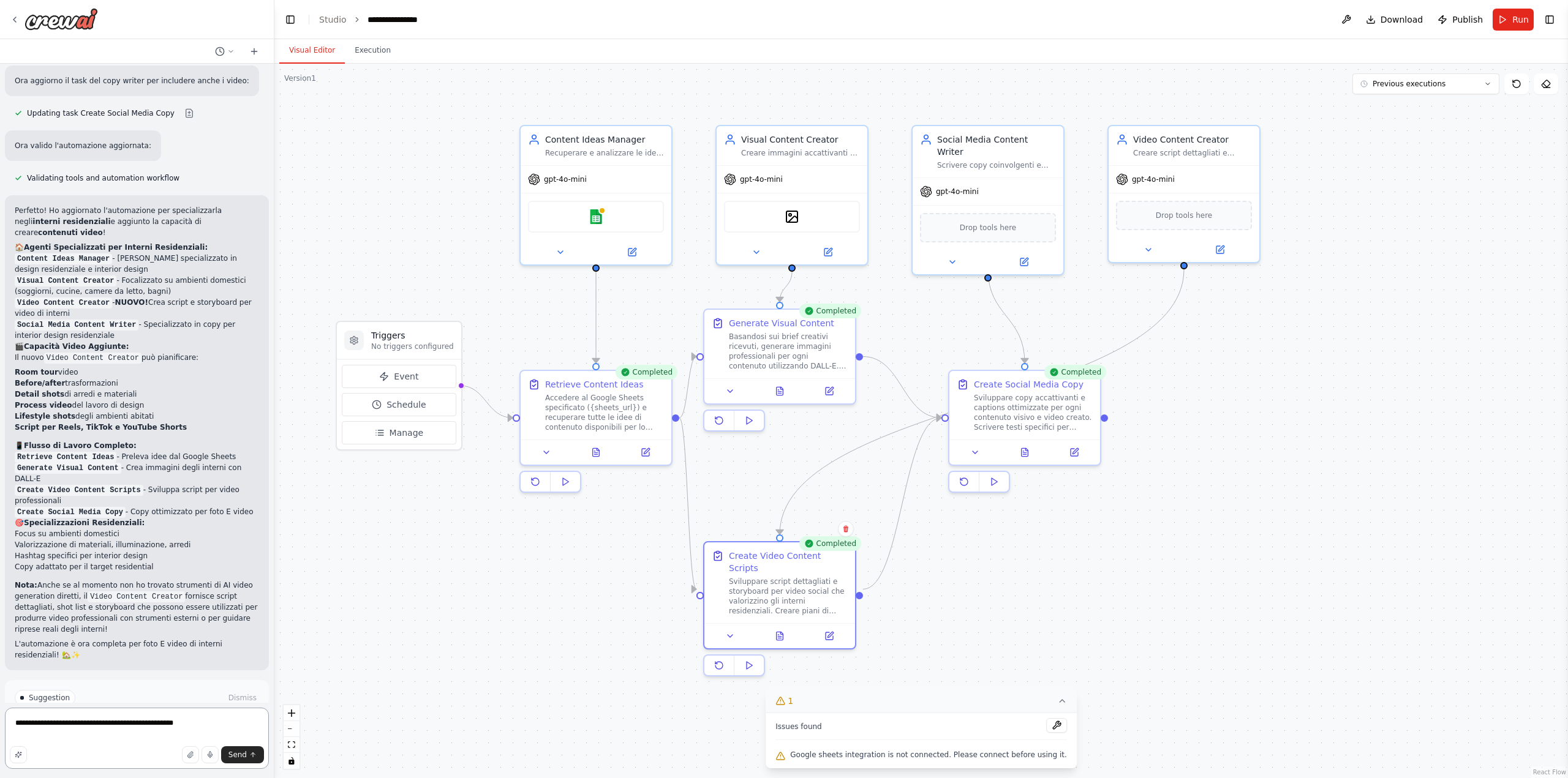
type textarea "**********"
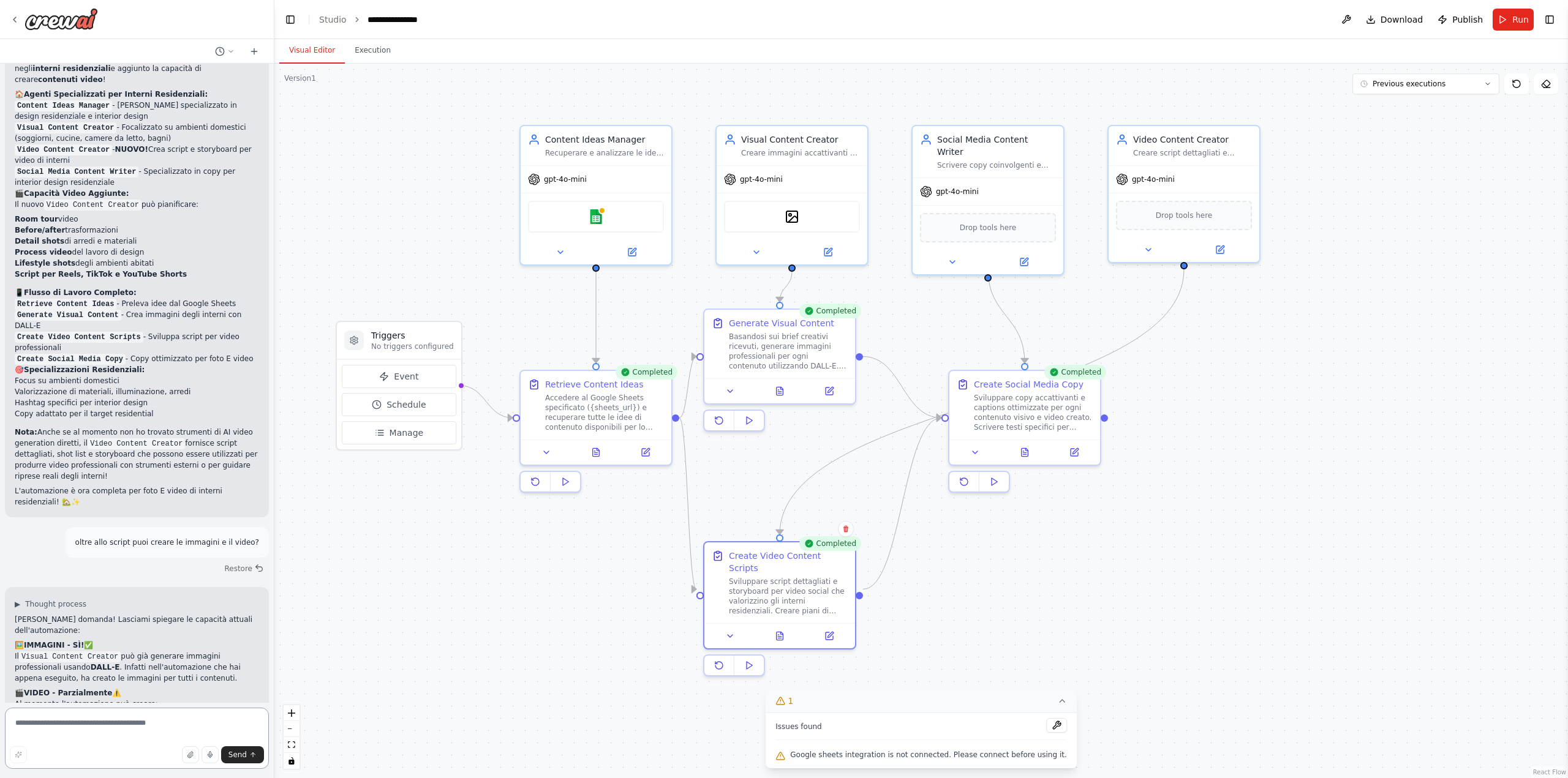
scroll to position [2151, 0]
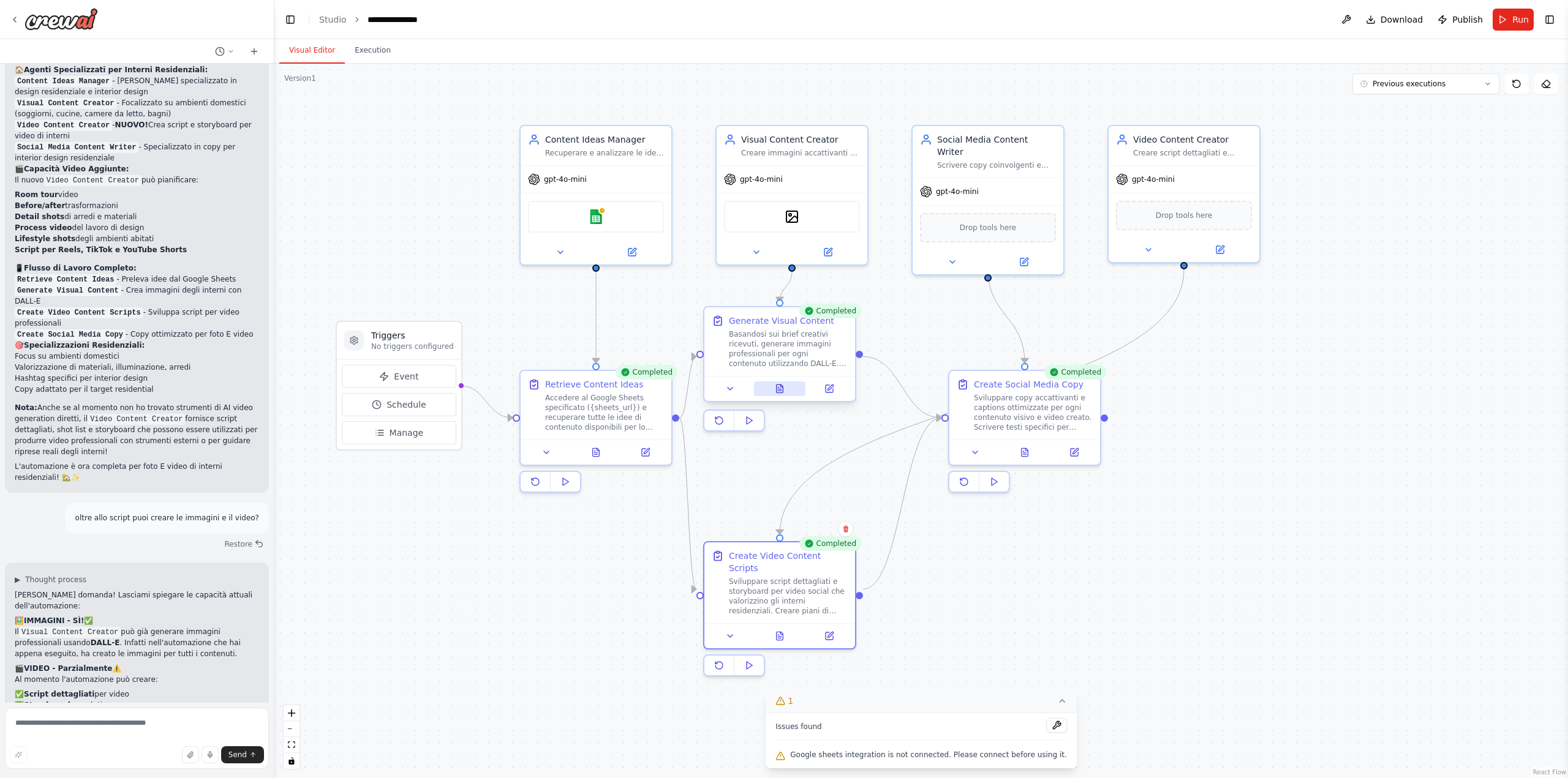
click at [782, 392] on icon at bounding box center [780, 388] width 7 height 8
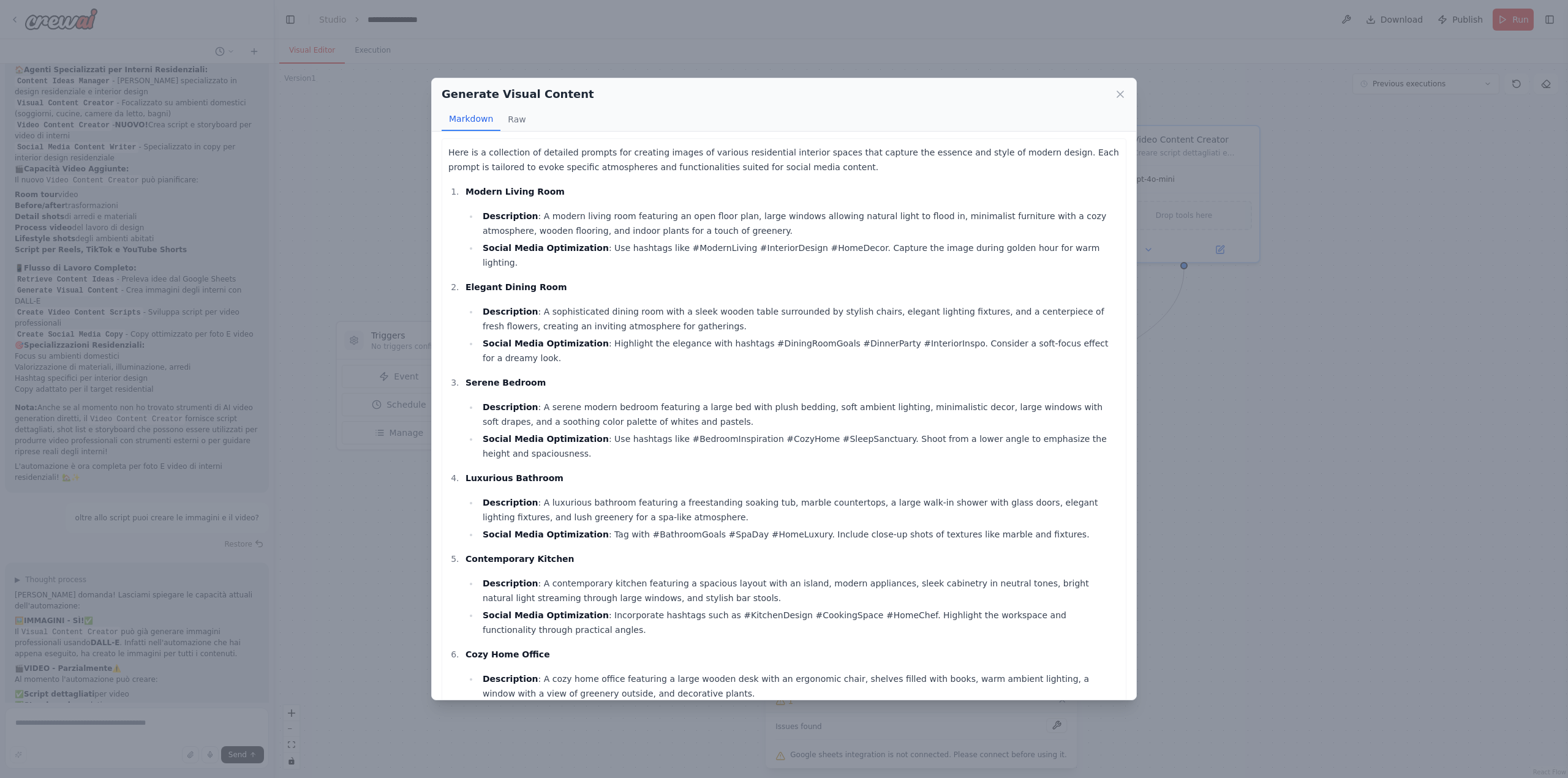
scroll to position [0, 0]
click at [382, 617] on div "Generate Visual Content Markdown Raw Here is a collection of detailed prompts f…" at bounding box center [784, 389] width 1568 height 778
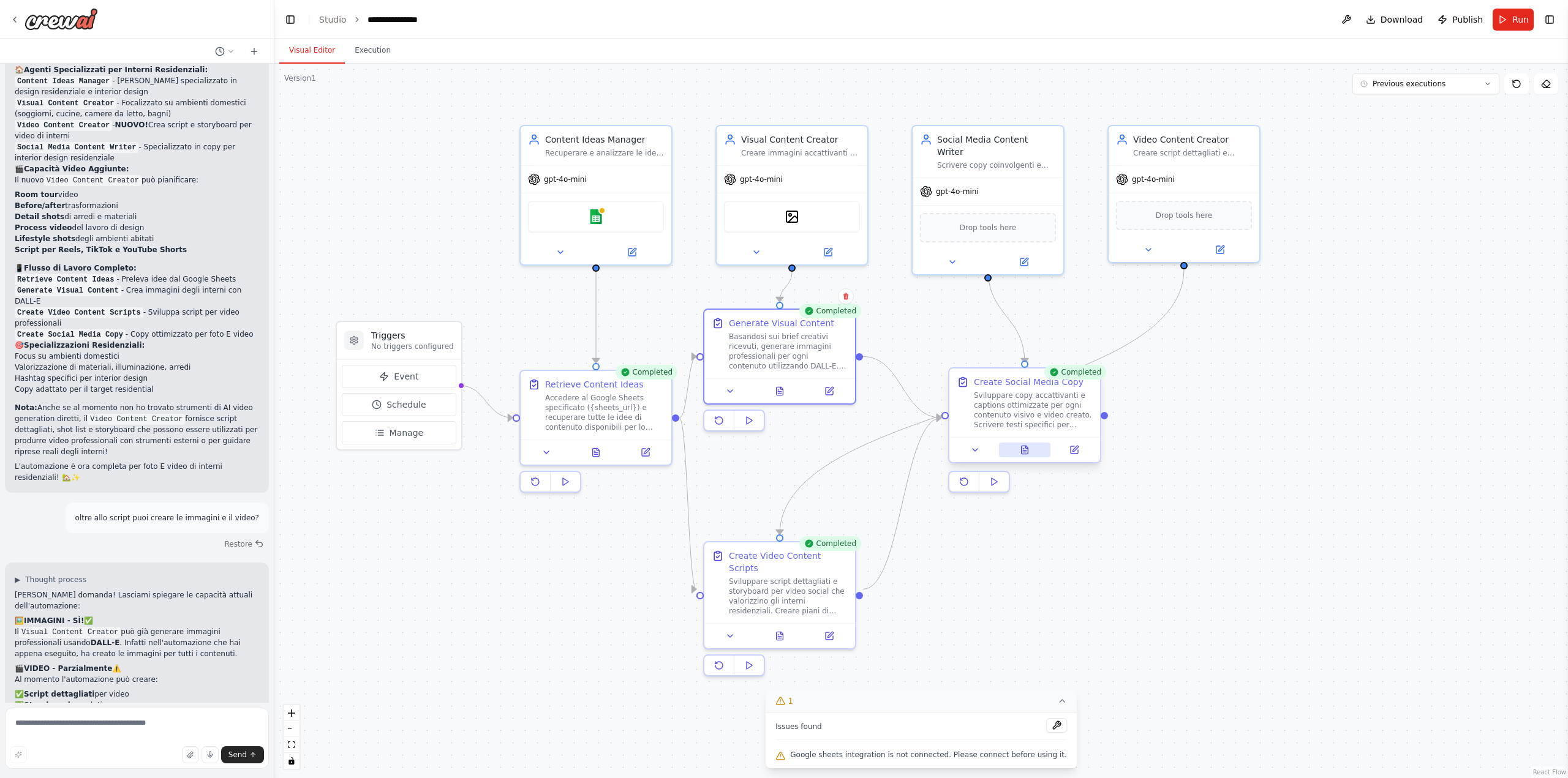
click at [1023, 452] on icon at bounding box center [1024, 452] width 3 height 0
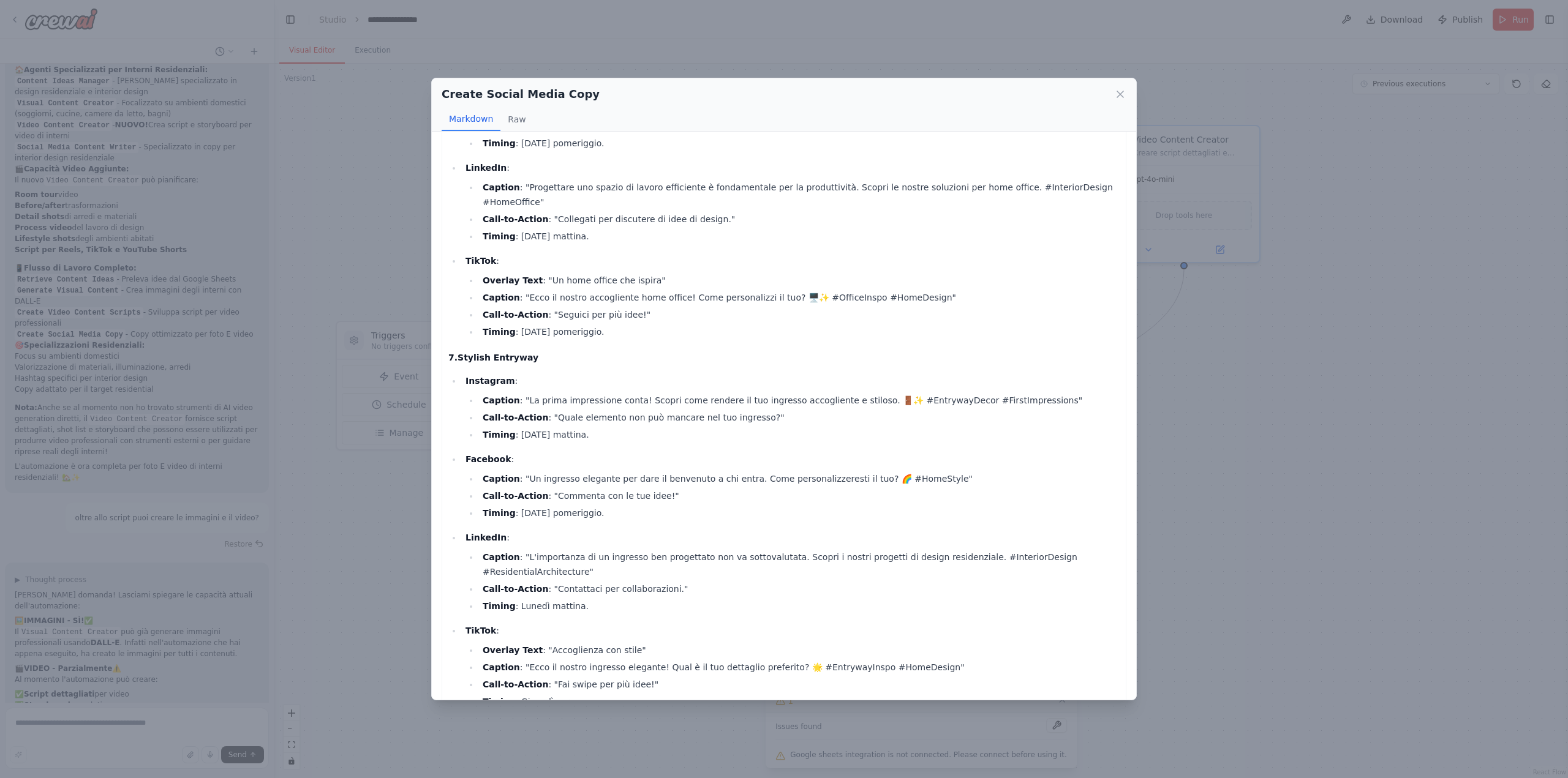
scroll to position [2398, 0]
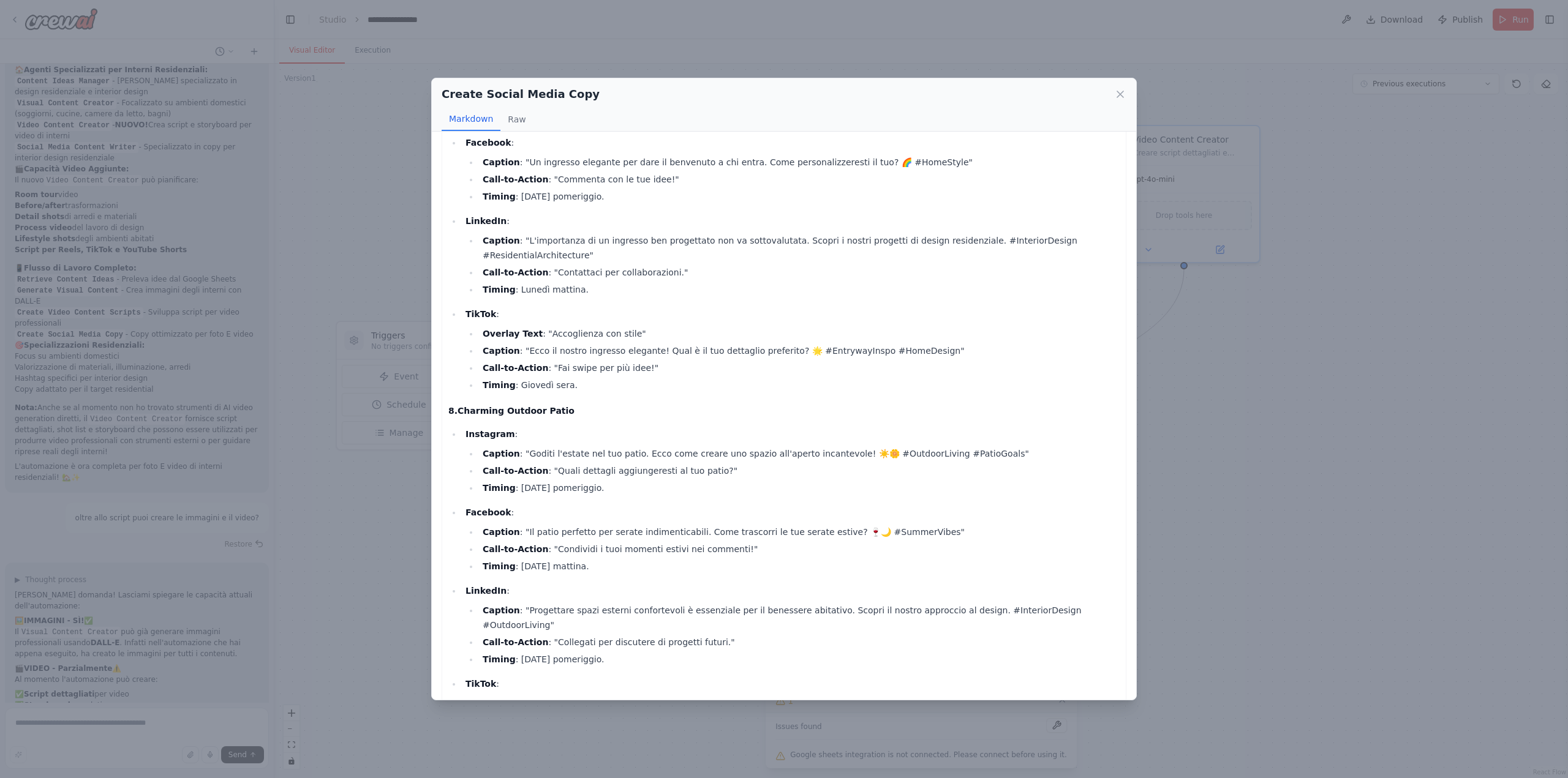
click at [382, 573] on div "Create Social Media Copy Markdown Raw Copy e Captions Ottimizzati per Social Me…" at bounding box center [784, 389] width 1568 height 778
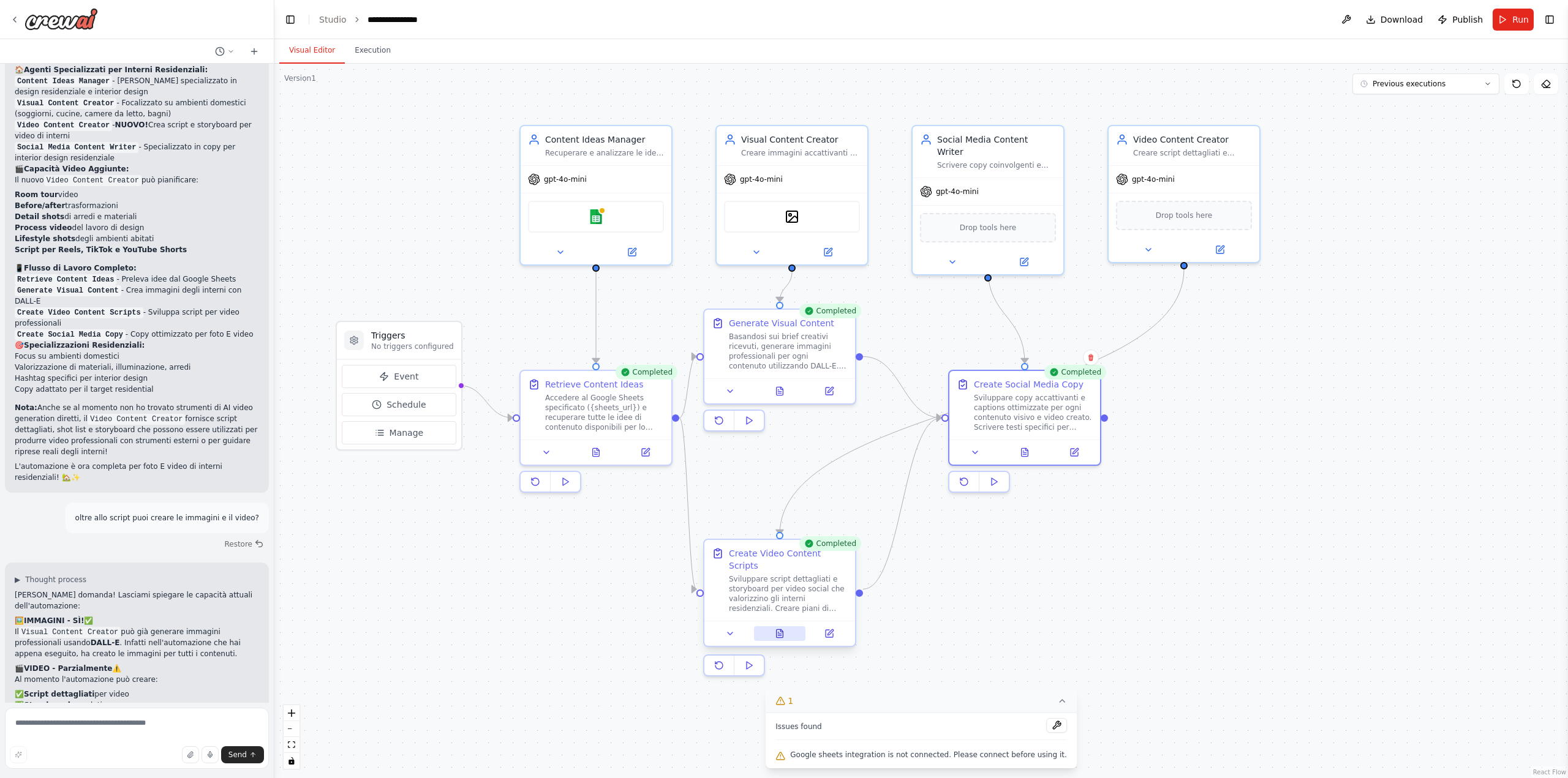
click at [784, 629] on icon at bounding box center [780, 633] width 10 height 10
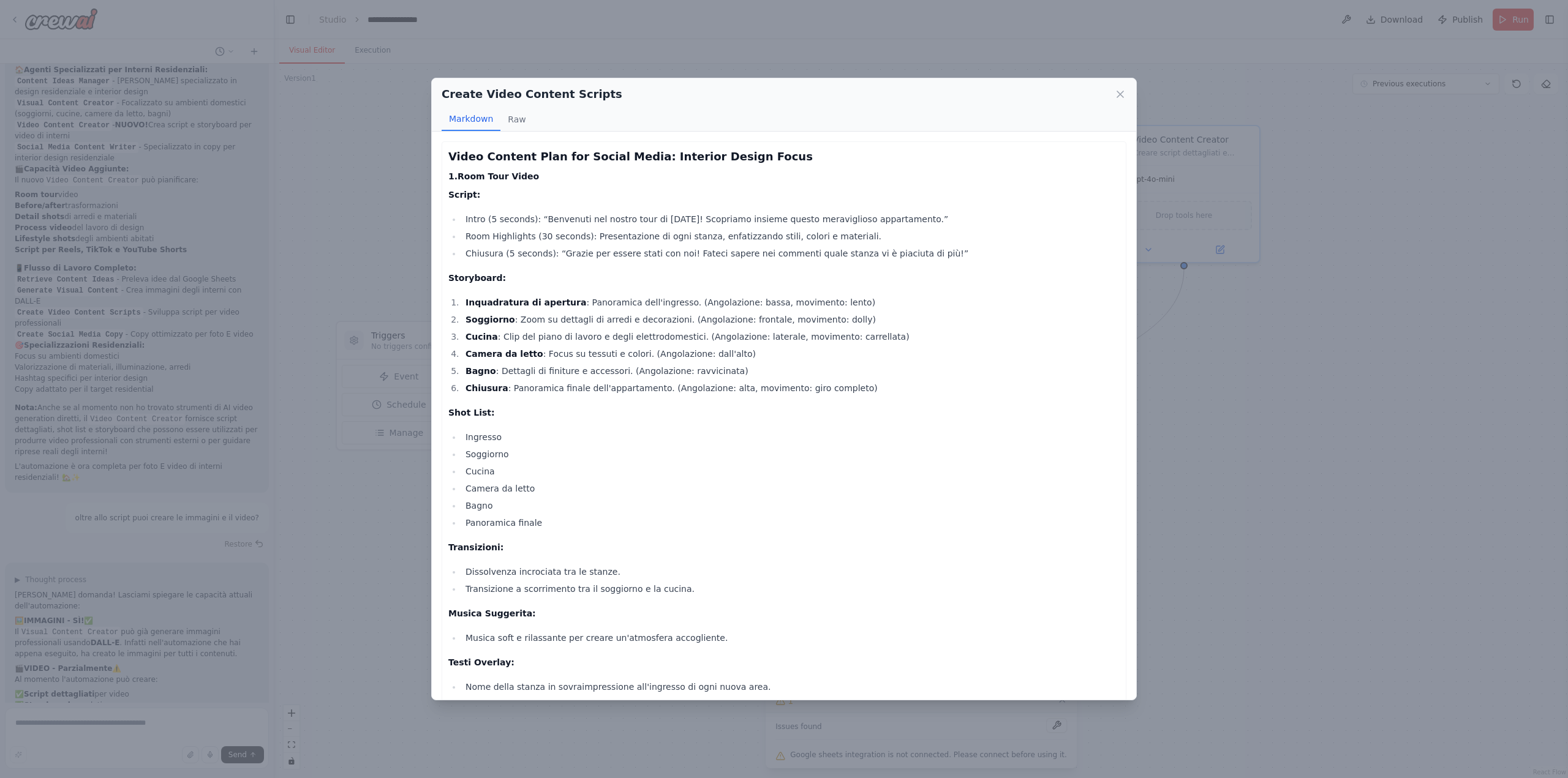
click at [382, 597] on div "Create Video Content Scripts Markdown Raw Video Content Plan for Social Media: …" at bounding box center [784, 389] width 1568 height 778
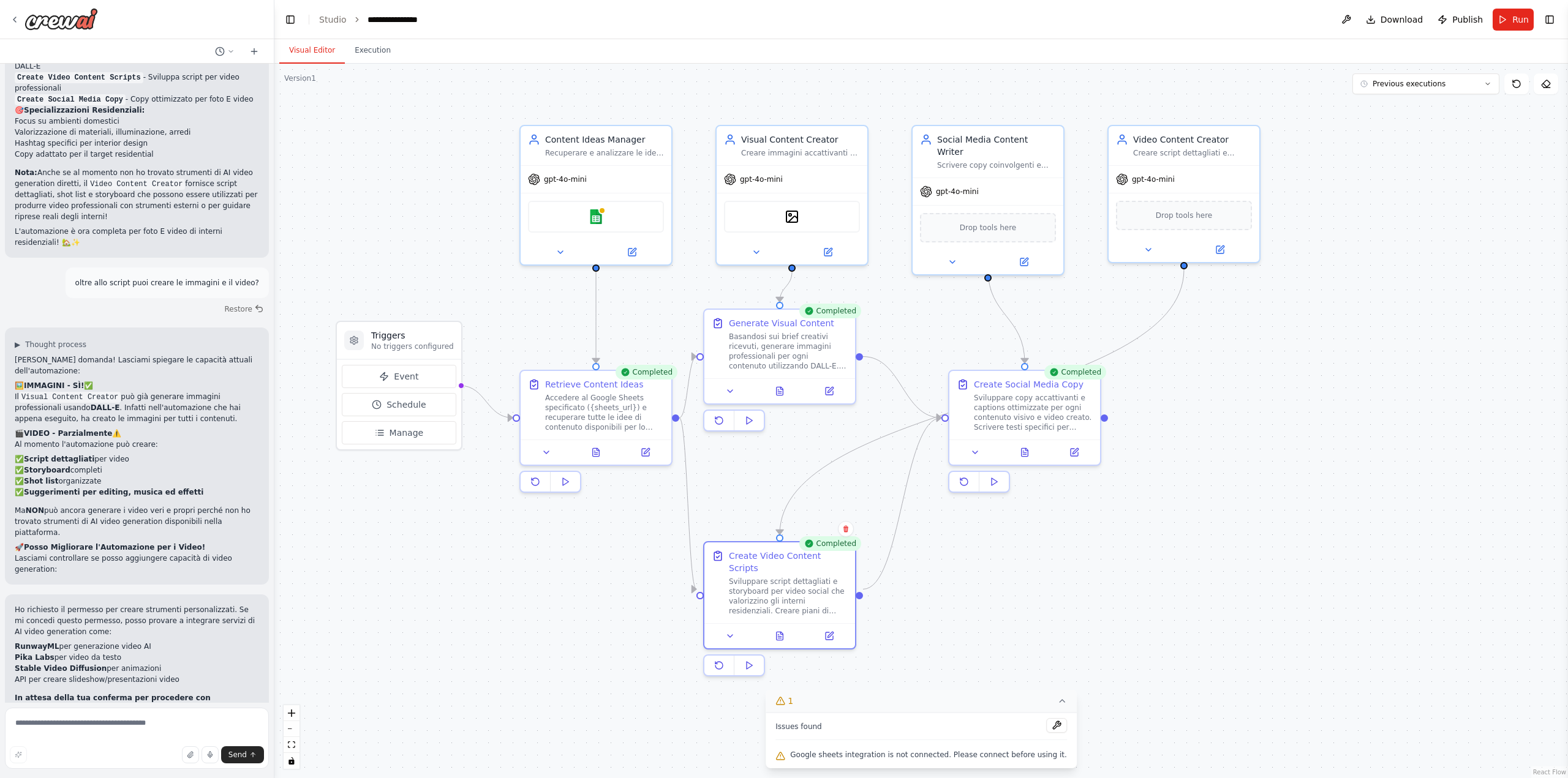
scroll to position [2370, 0]
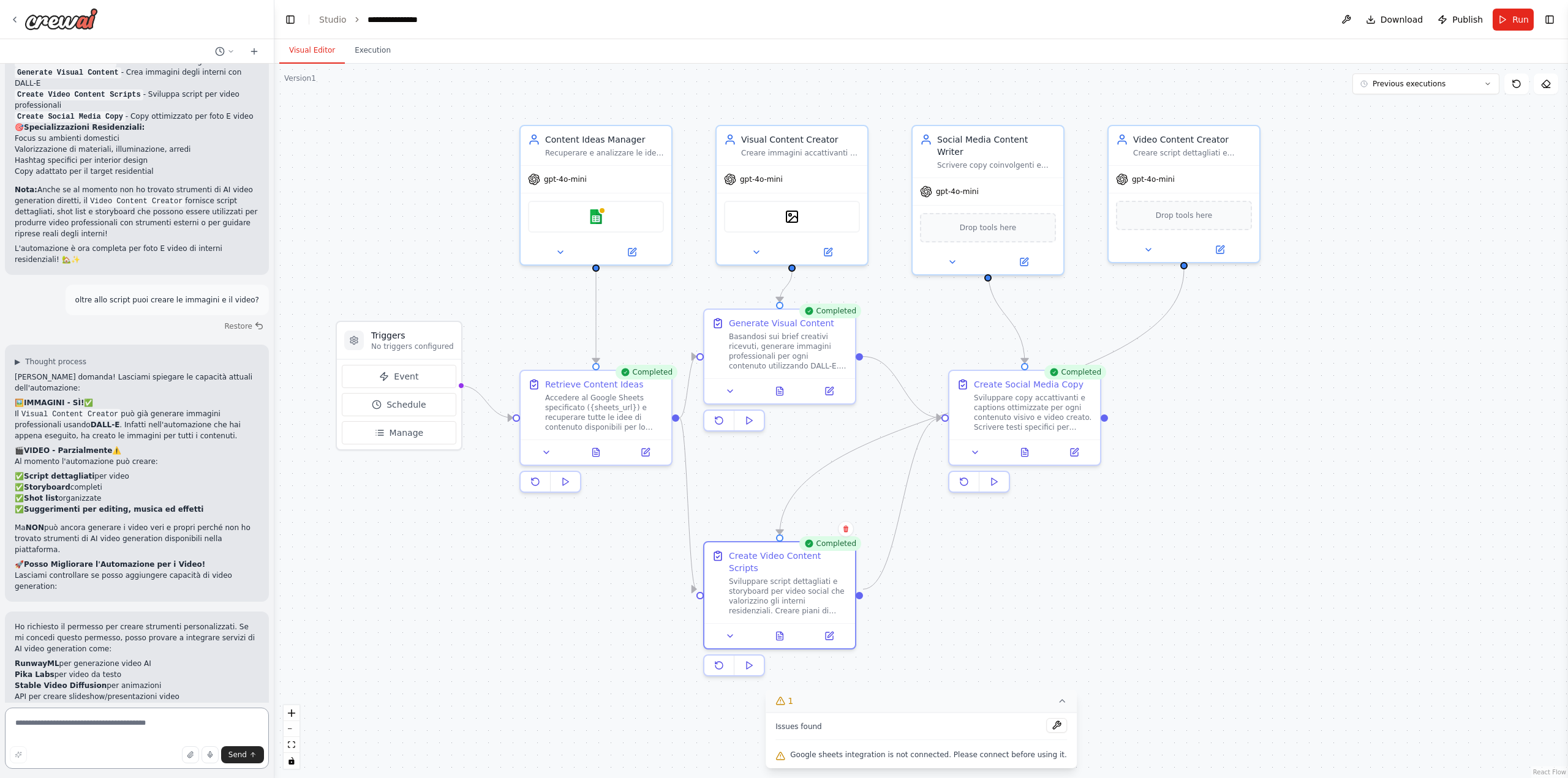
click at [115, 722] on textarea at bounding box center [137, 738] width 264 height 61
type textarea "**********"
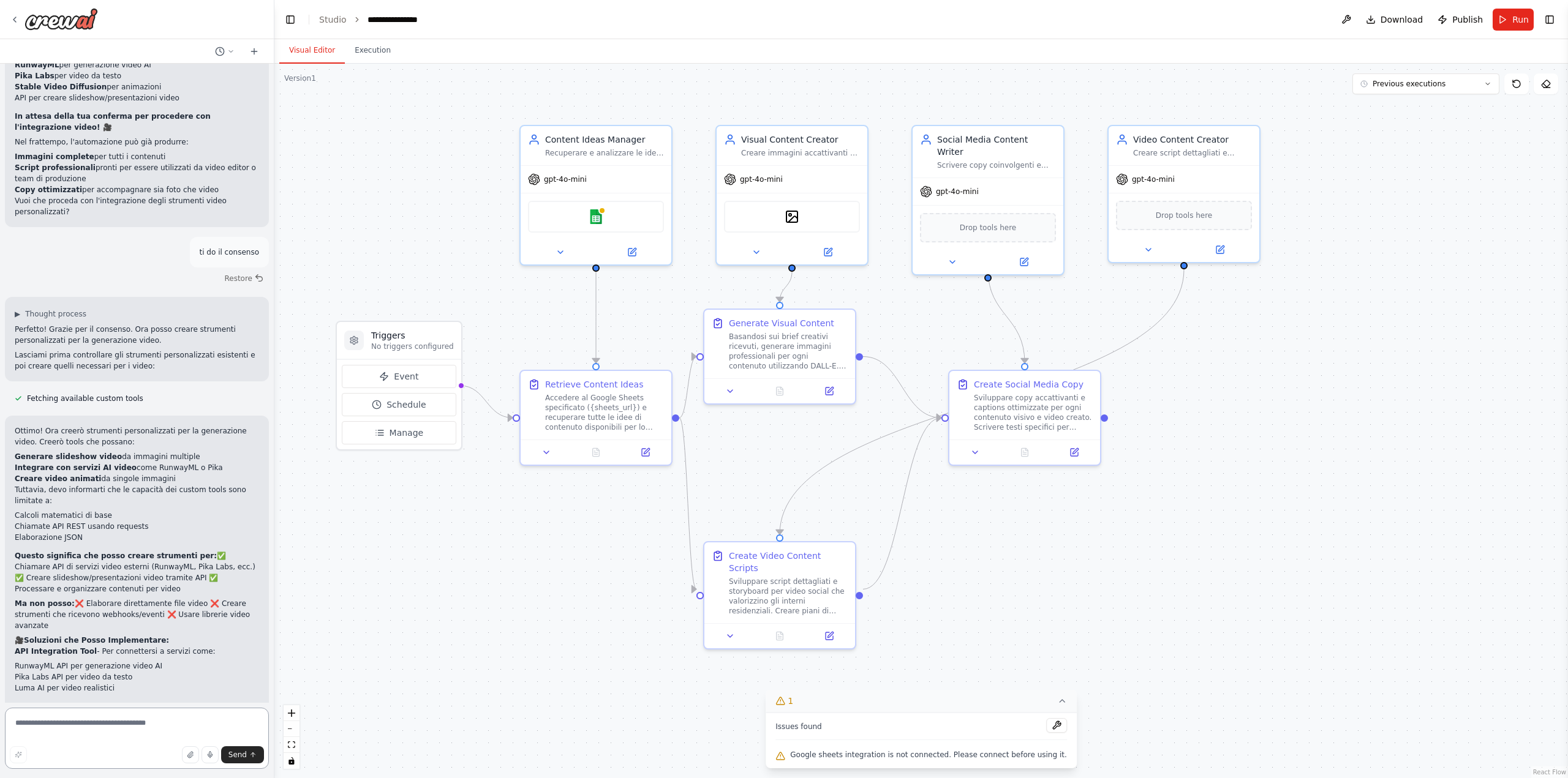
scroll to position [2979, 0]
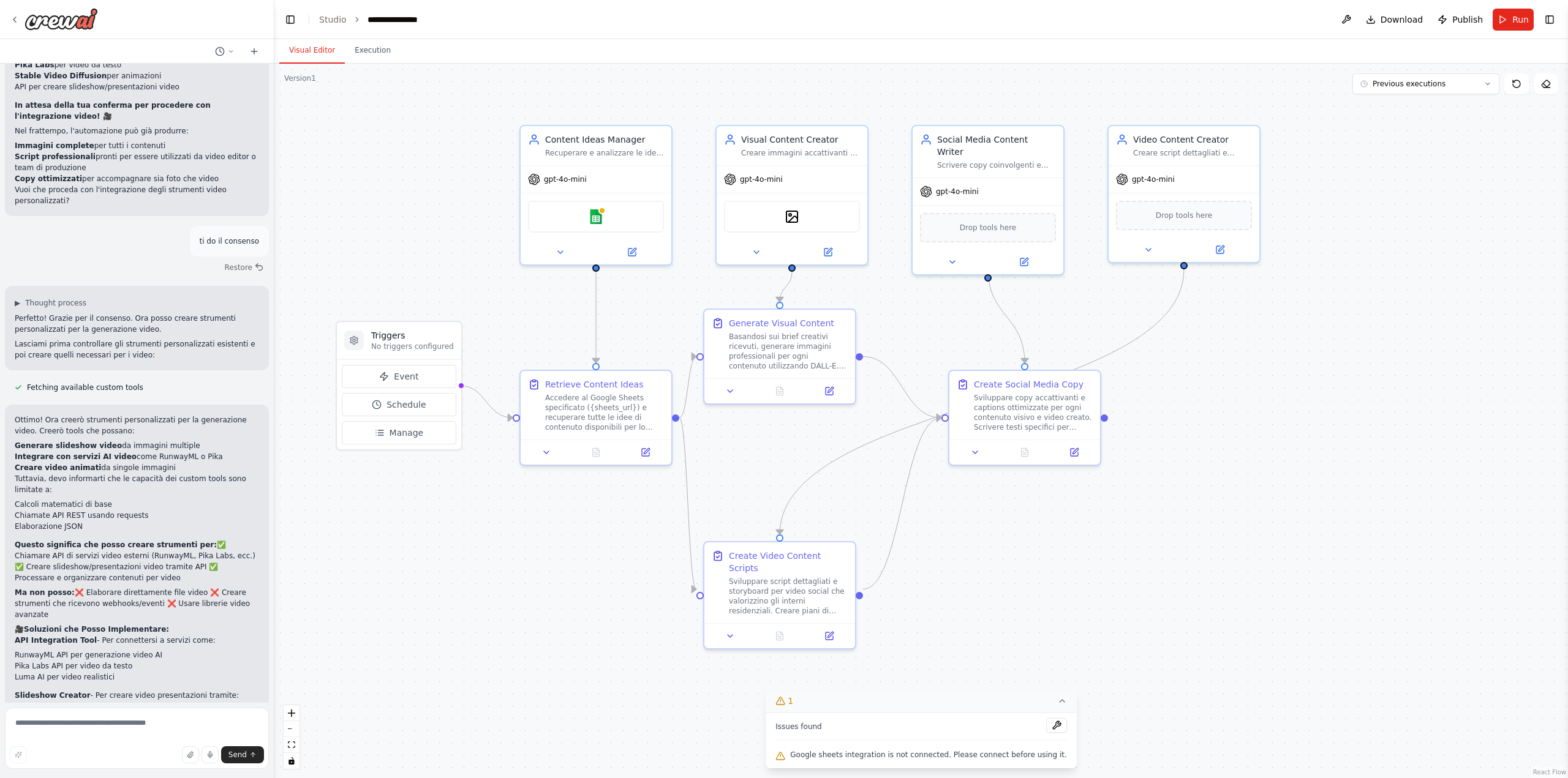
drag, startPoint x: 19, startPoint y: 652, endPoint x: 48, endPoint y: 657, distance: 29.4
click at [48, 734] on p "Vuoi che proceda con la creazione di questi strumenti personalizzati? Ti serve …" at bounding box center [137, 751] width 245 height 33
click at [50, 734] on p "Vuoi che proceda con la creazione di questi strumenti personalizzati? Ti serve …" at bounding box center [137, 751] width 245 height 33
click at [55, 734] on p "Vuoi che proceda con la creazione di questi strumenti personalizzati? Ti serve …" at bounding box center [137, 751] width 245 height 33
drag, startPoint x: 52, startPoint y: 654, endPoint x: 19, endPoint y: 651, distance: 33.1
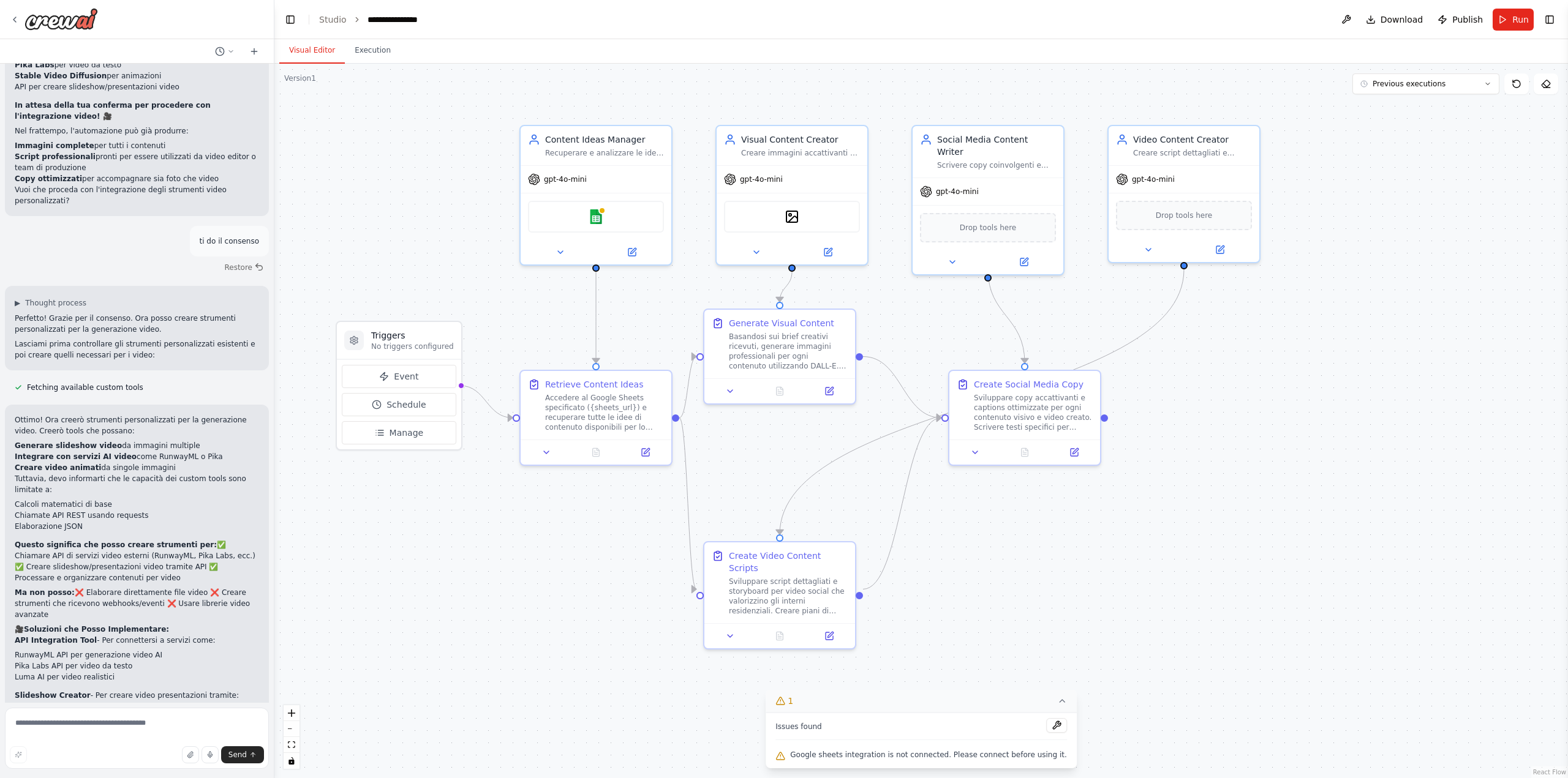
click at [19, 734] on p "Vuoi che proceda con la creazione di questi strumenti personalizzati? Ti serve …" at bounding box center [137, 751] width 245 height 33
click at [149, 729] on textarea at bounding box center [137, 738] width 264 height 61
type textarea "**********"
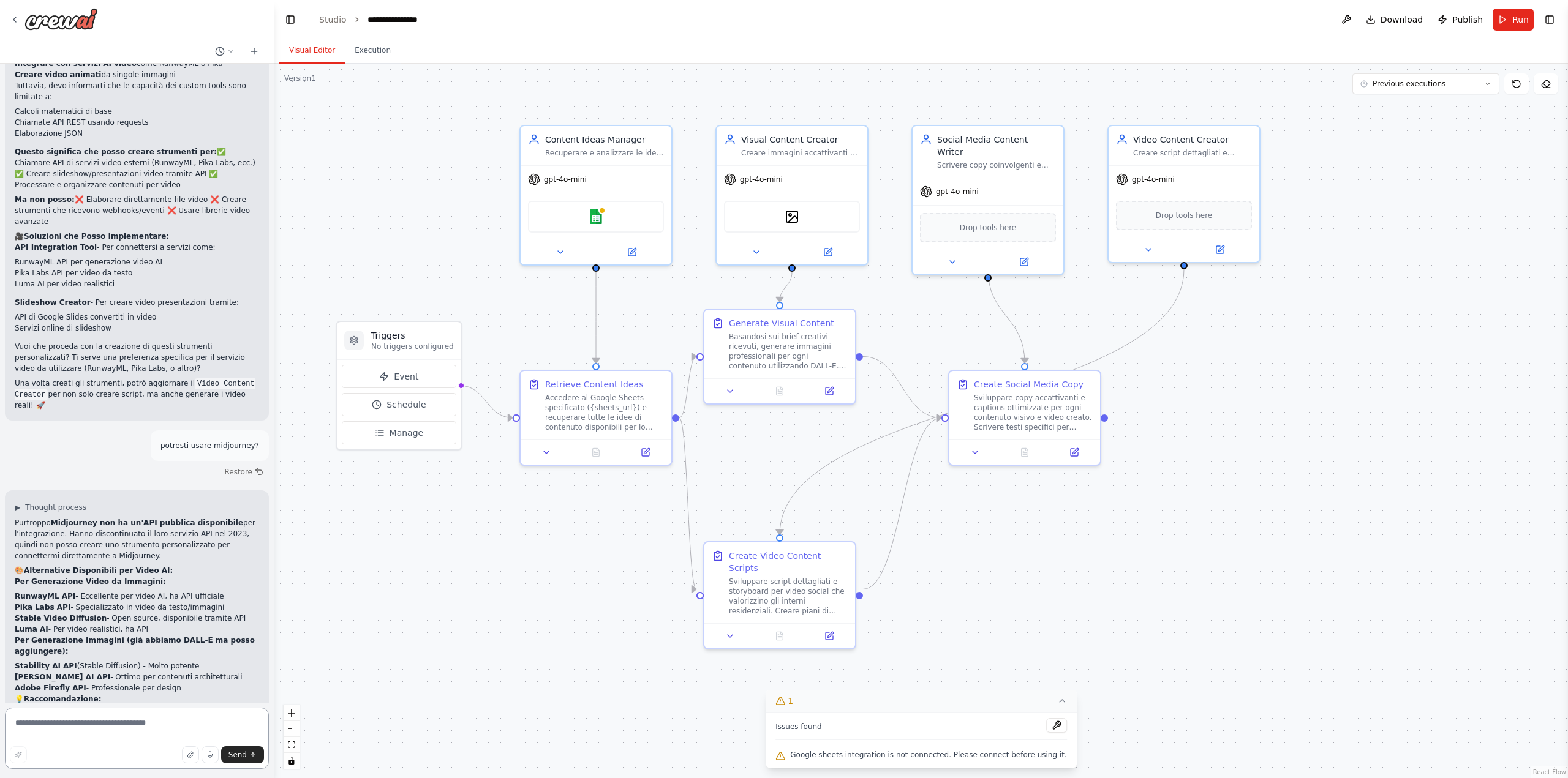
scroll to position [3383, 0]
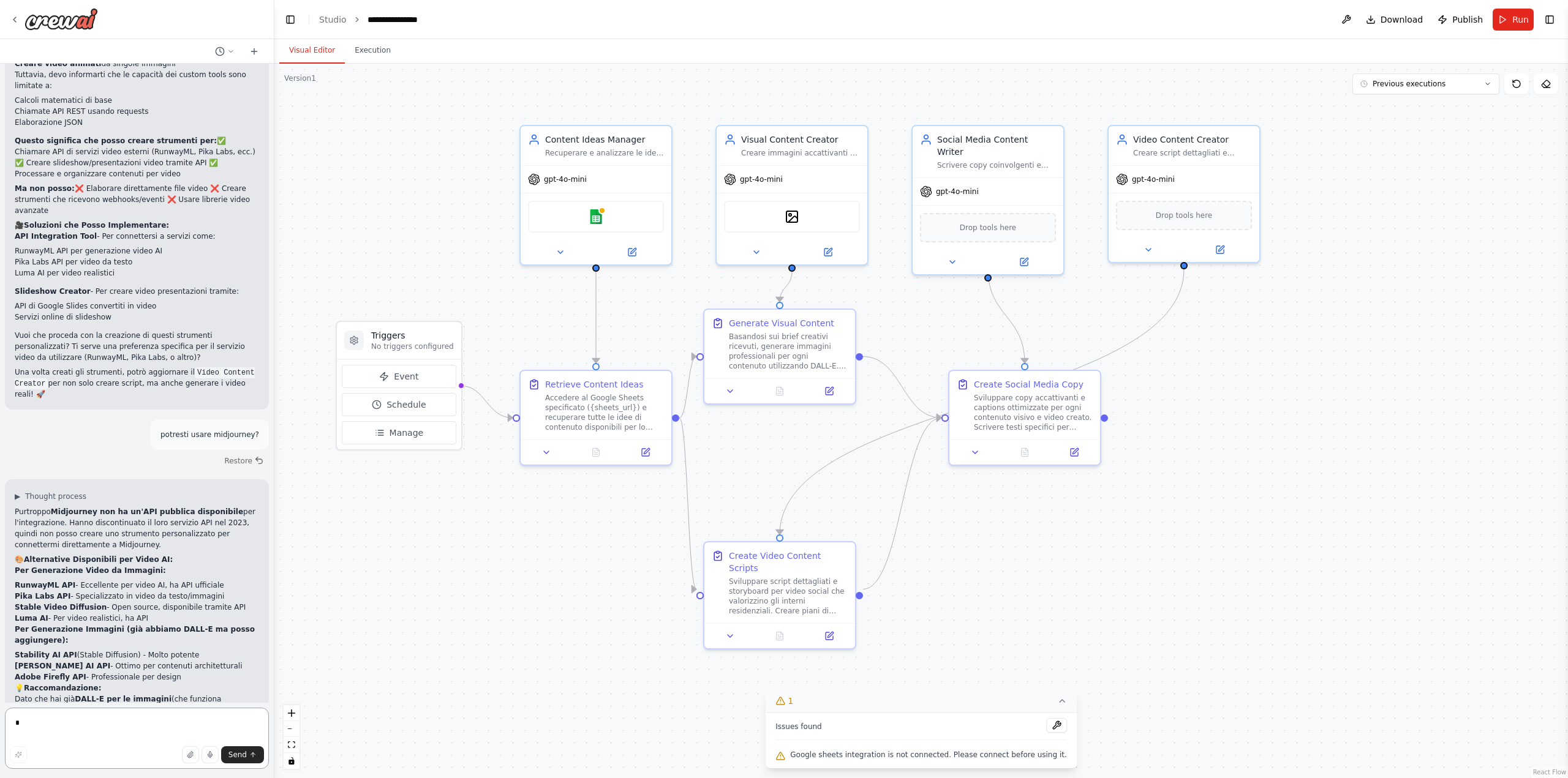
type textarea "**"
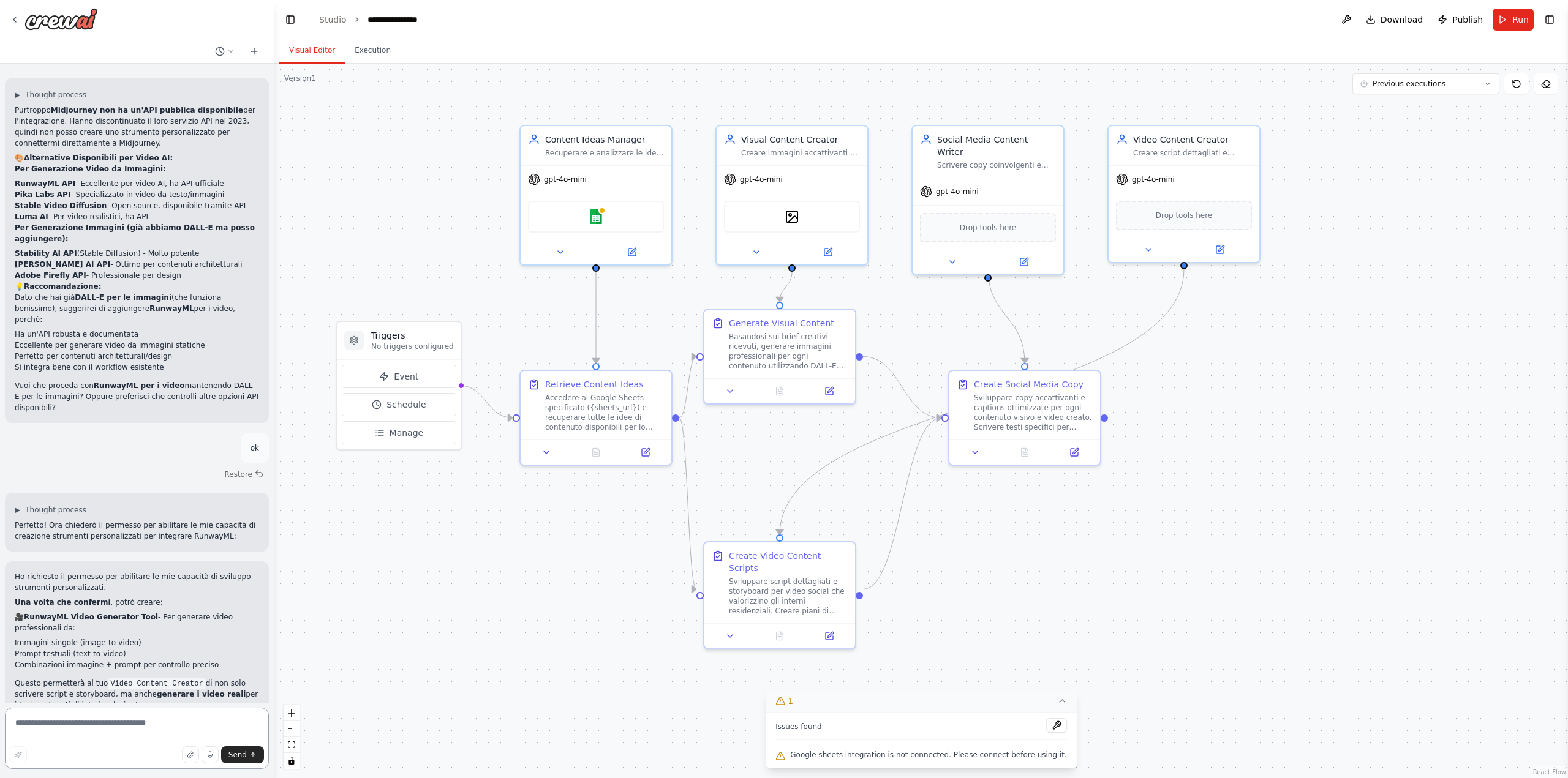
scroll to position [3795, 0]
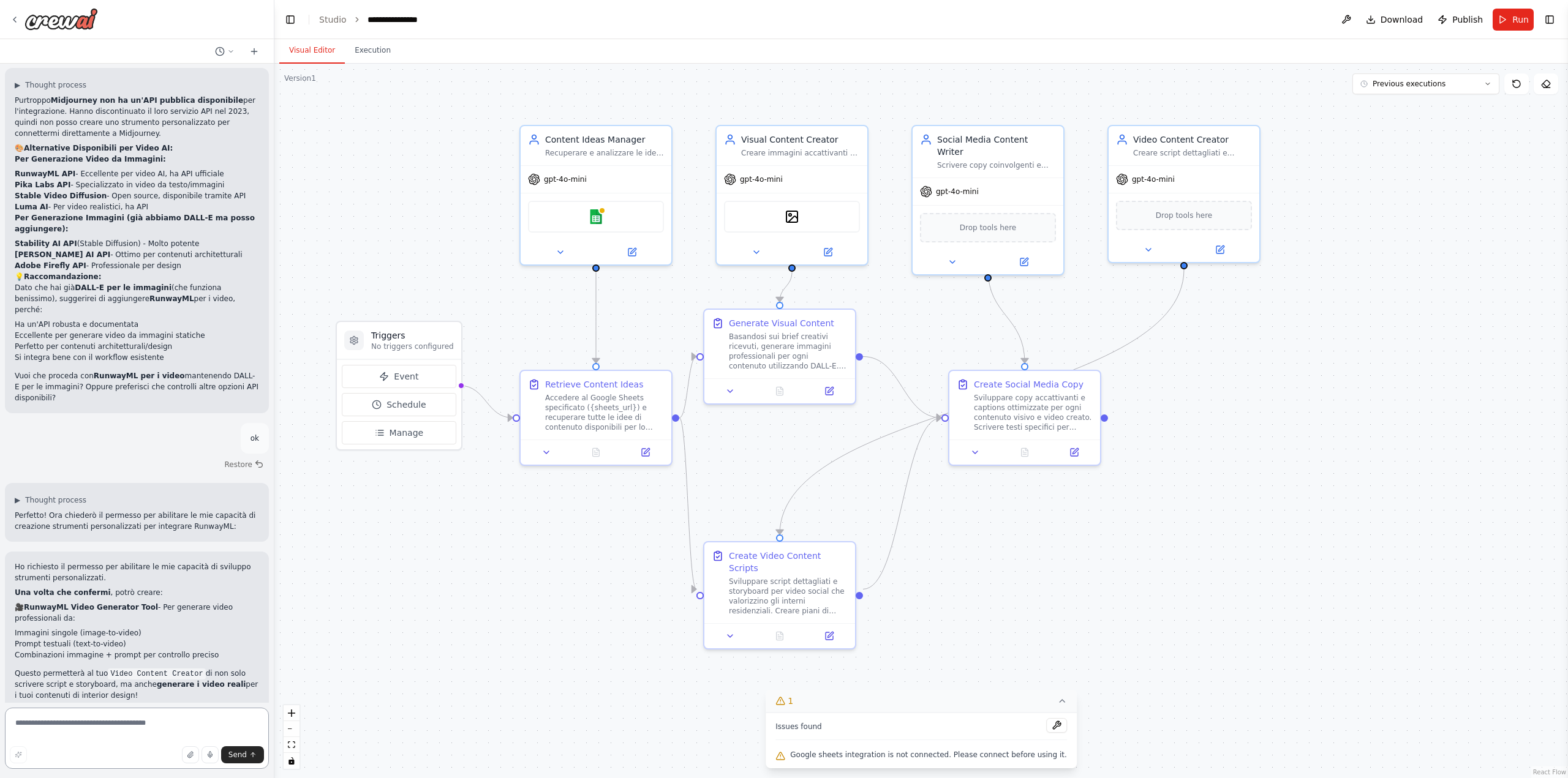
click at [99, 729] on textarea at bounding box center [137, 738] width 264 height 61
type textarea "**********"
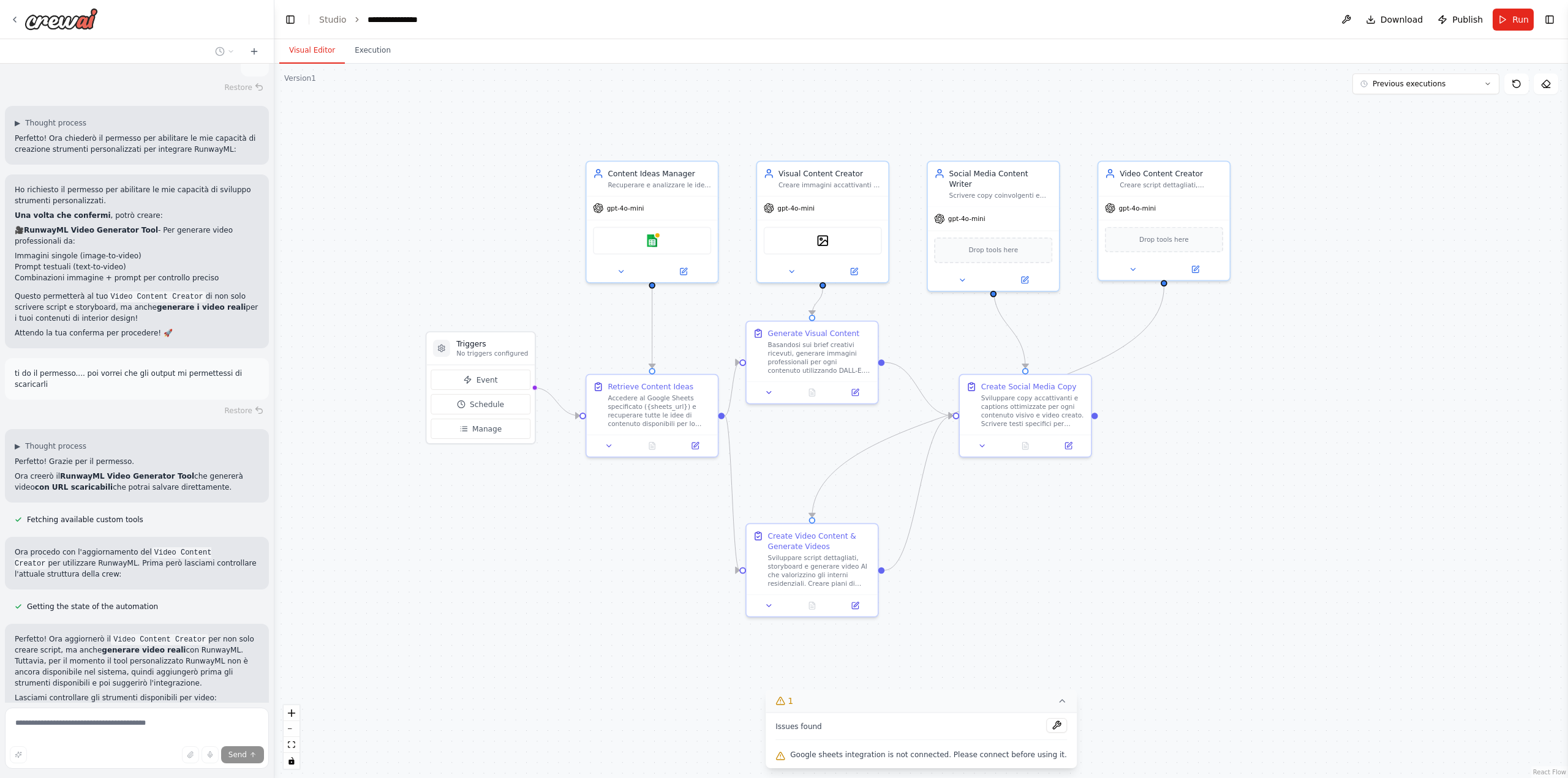
scroll to position [4168, 0]
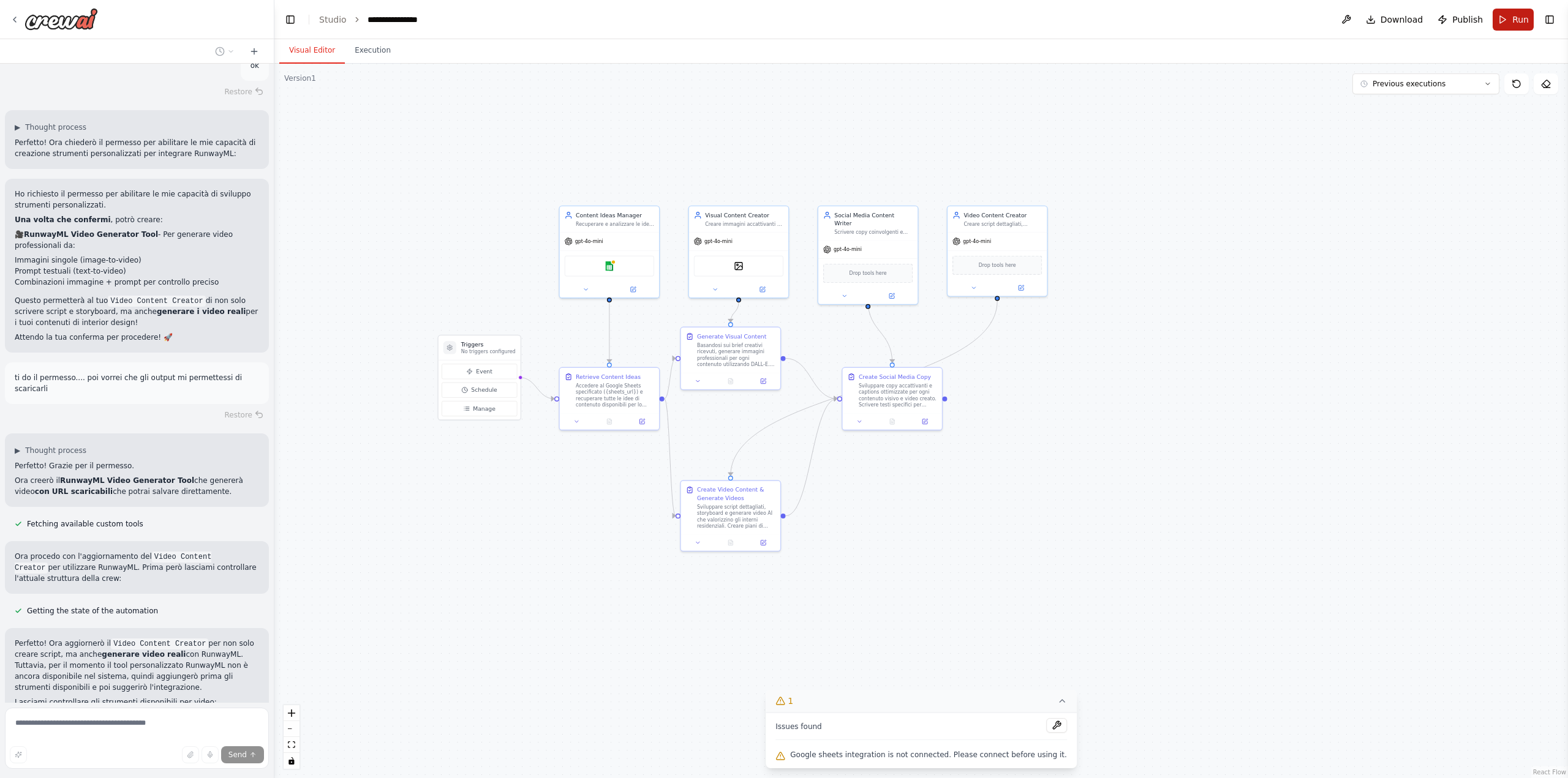
click at [1516, 19] on span "Run" at bounding box center [1520, 19] width 17 height 12
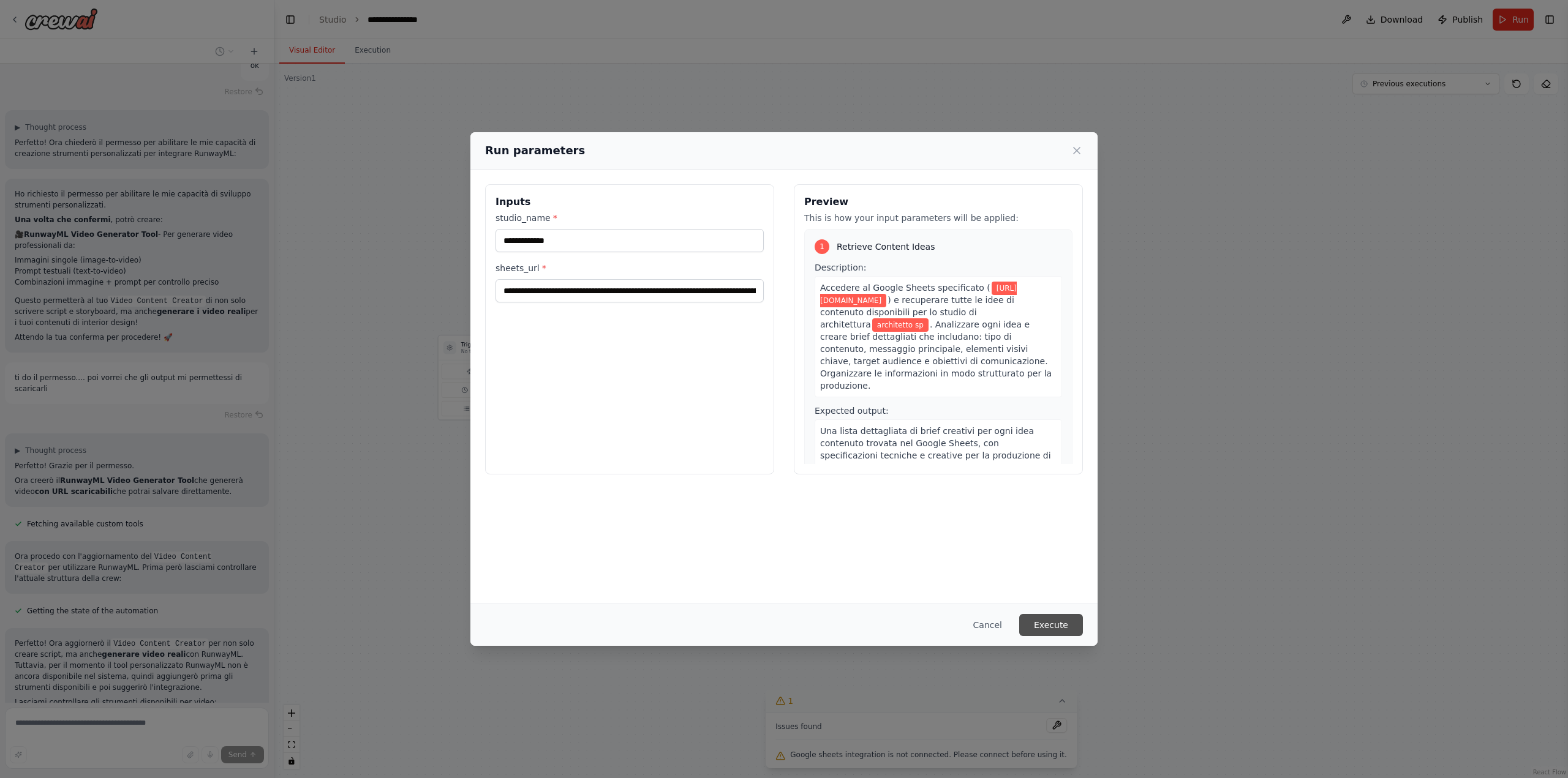
click at [1062, 631] on button "Execute" at bounding box center [1051, 625] width 64 height 22
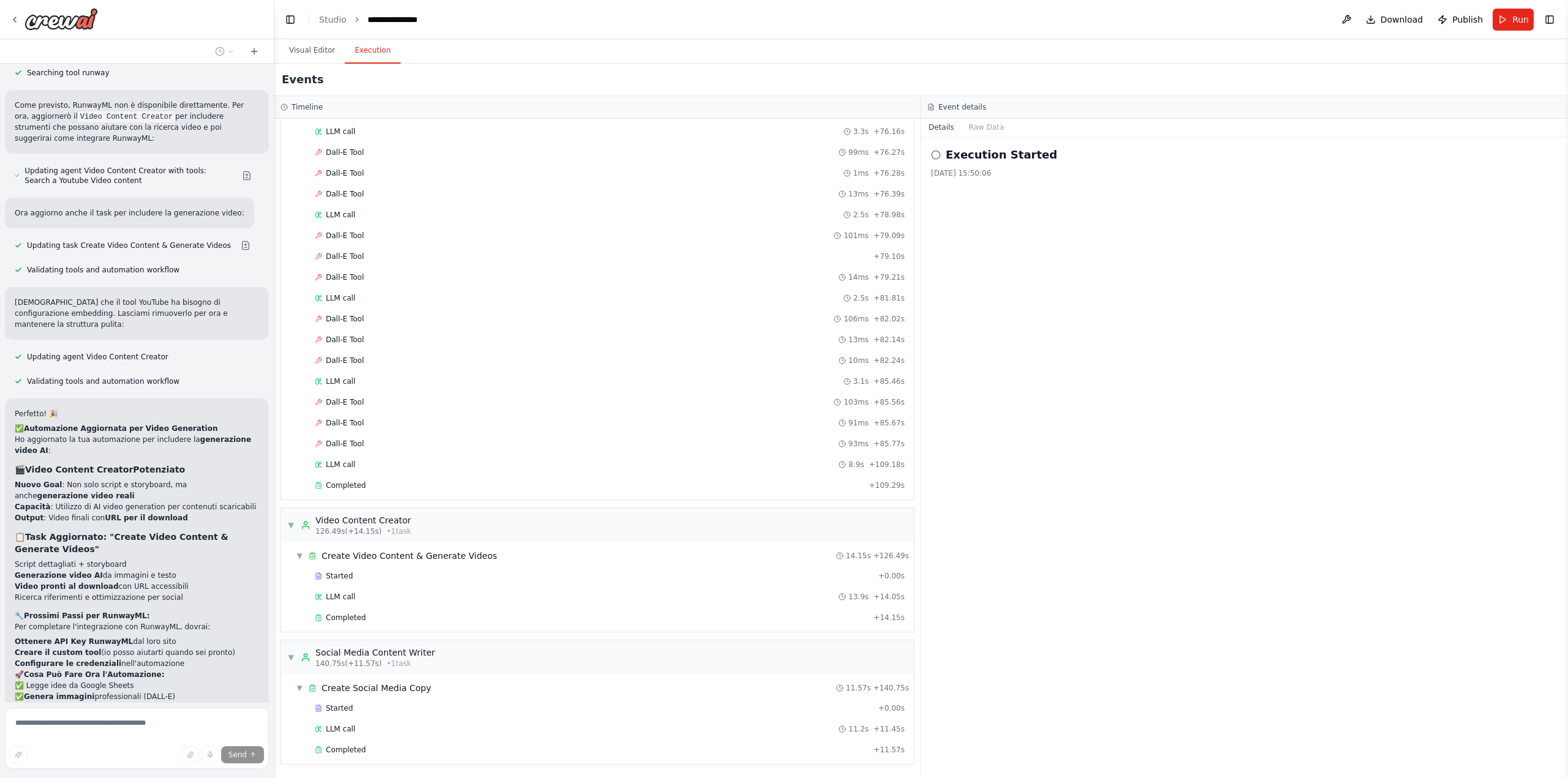
scroll to position [4936, 0]
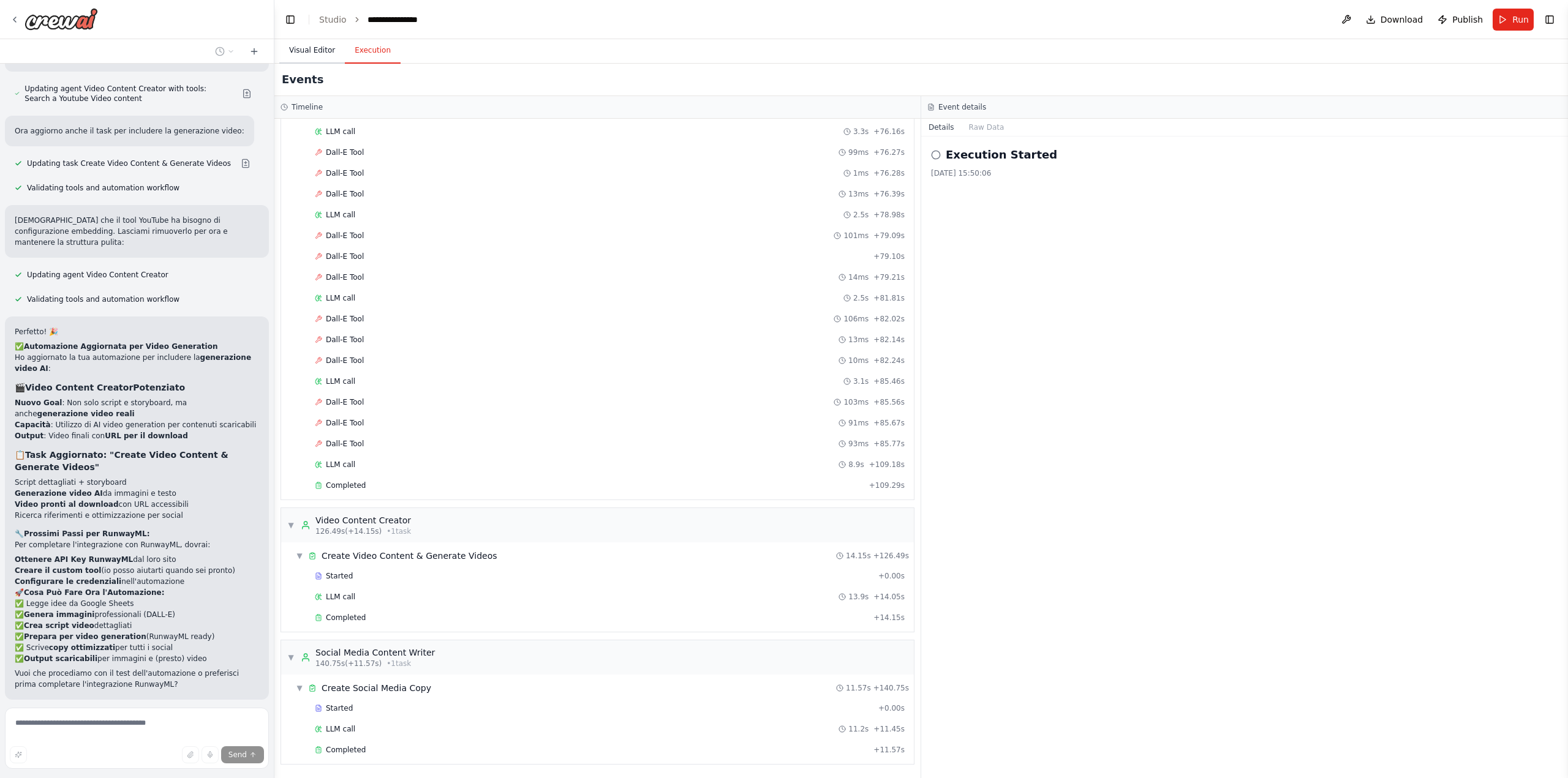
click at [302, 51] on button "Visual Editor" at bounding box center [312, 51] width 65 height 26
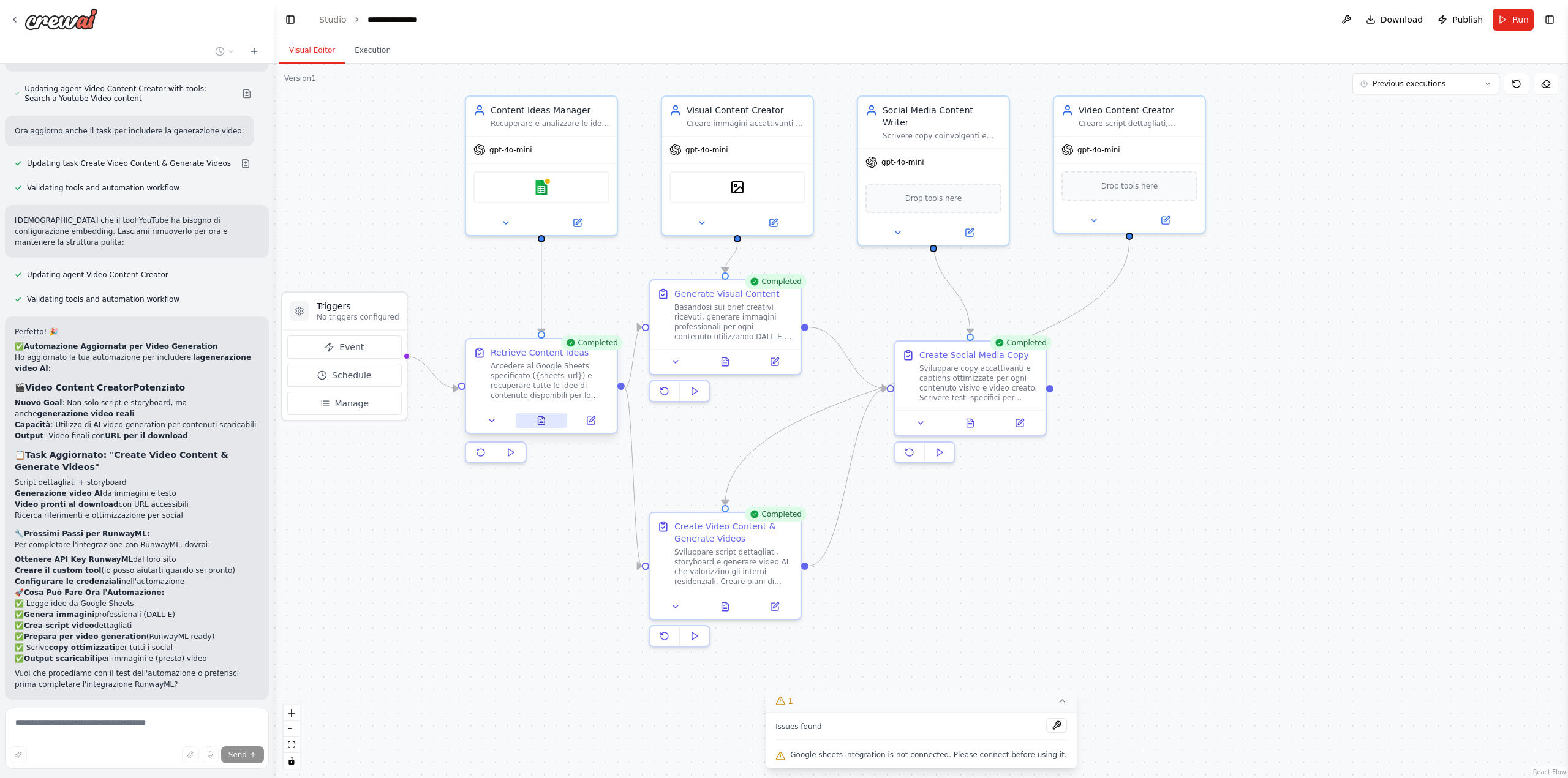
click at [542, 421] on icon at bounding box center [541, 421] width 3 height 0
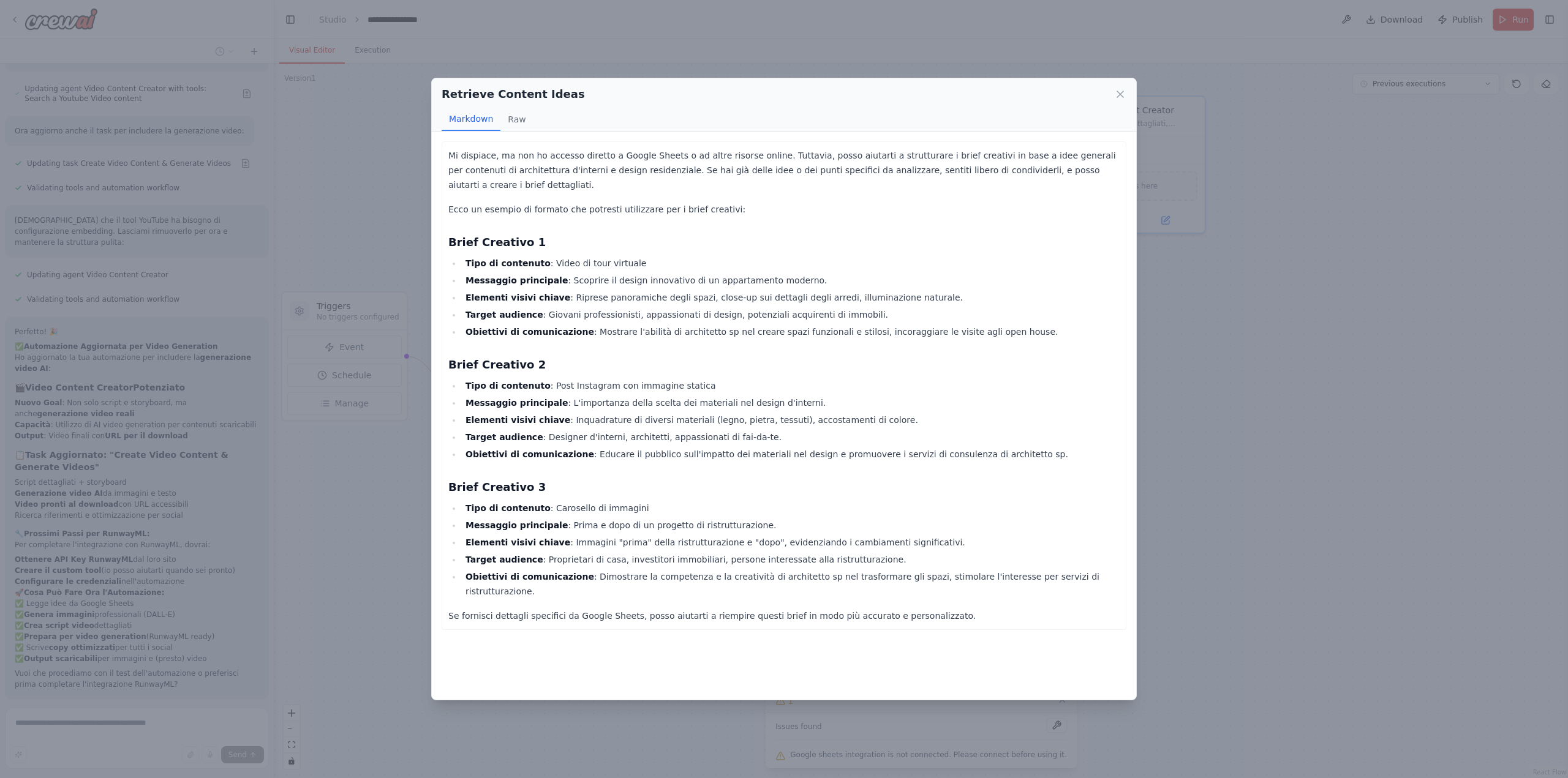
click at [391, 523] on div "Retrieve Content Ideas Markdown Raw Mi dispiace, ma non ho accesso diretto a Go…" at bounding box center [784, 389] width 1568 height 778
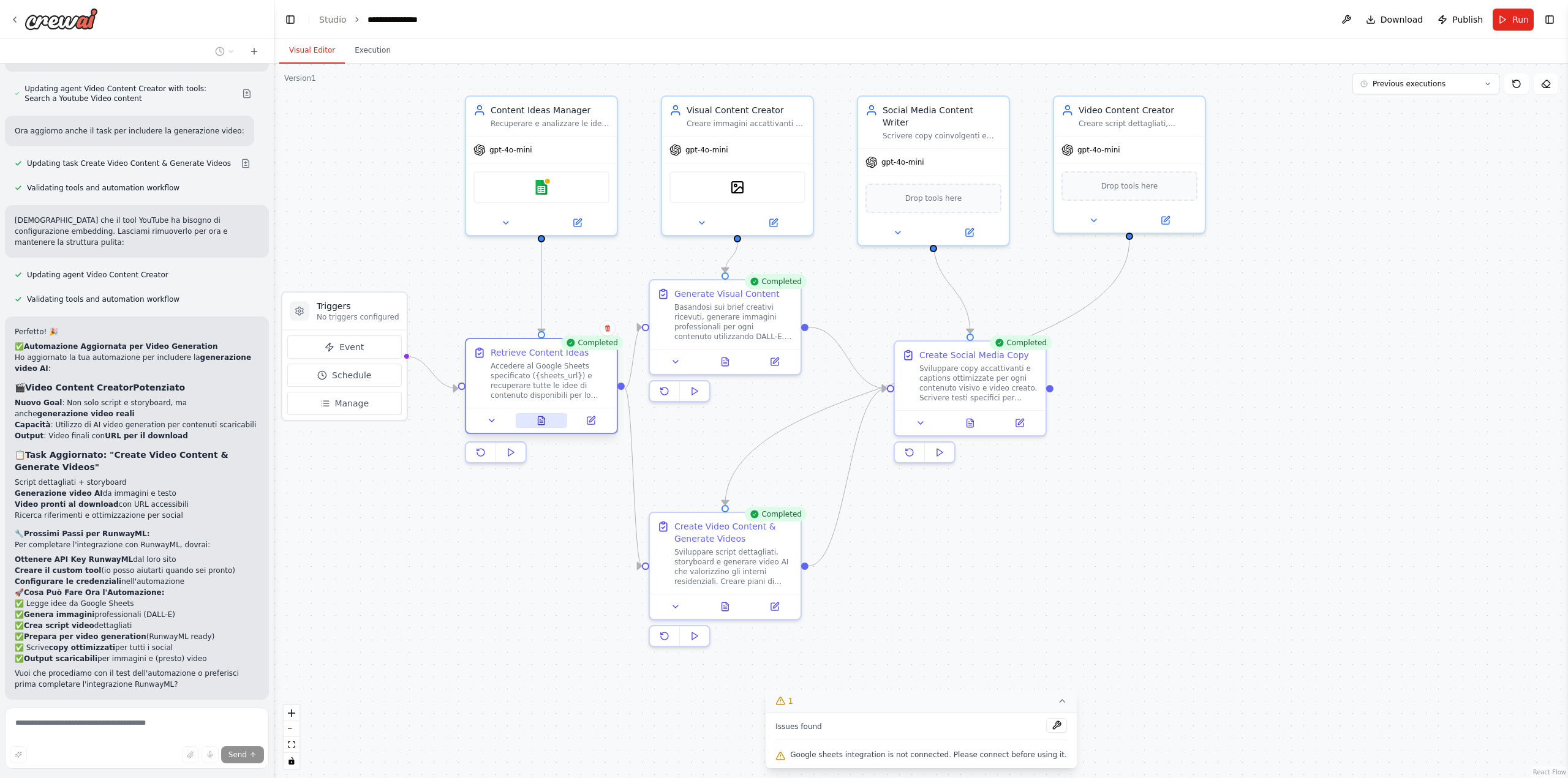
click at [540, 424] on icon at bounding box center [542, 420] width 7 height 8
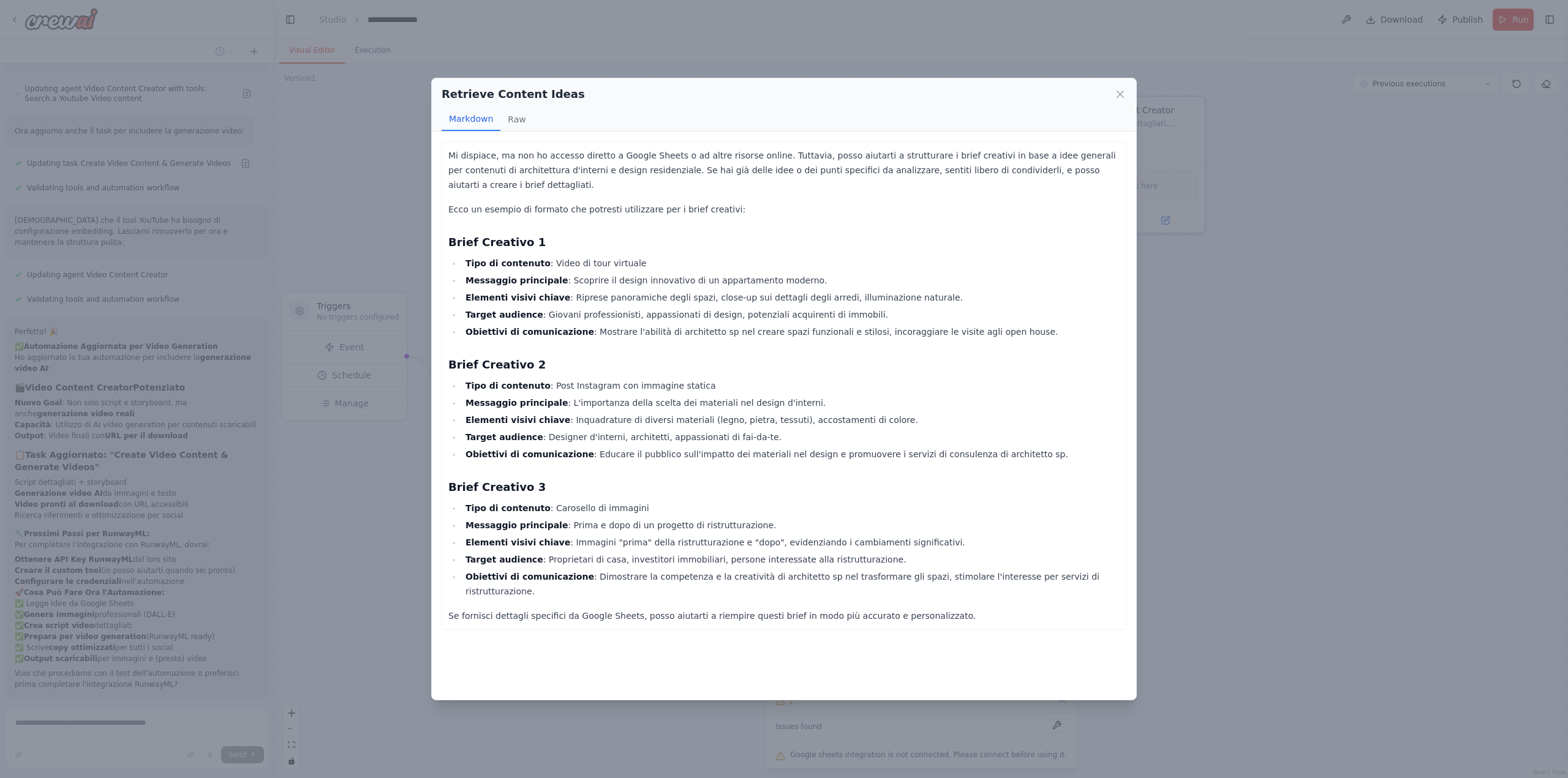
click at [371, 562] on div "Retrieve Content Ideas Markdown Raw Mi dispiace, ma non ho accesso diretto a Go…" at bounding box center [784, 389] width 1568 height 778
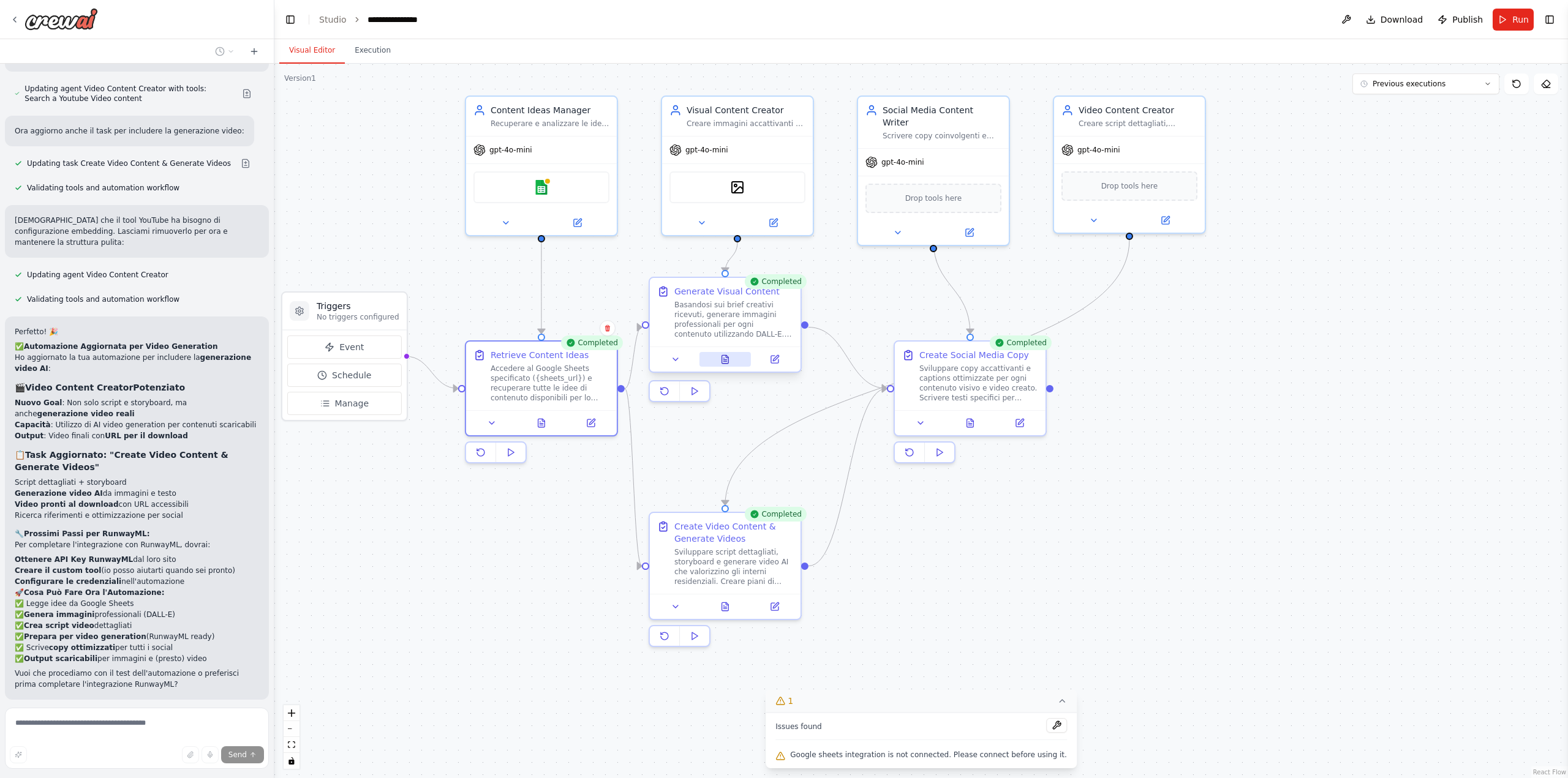
click at [726, 361] on icon at bounding box center [725, 359] width 10 height 10
click at [731, 362] on button at bounding box center [726, 359] width 52 height 15
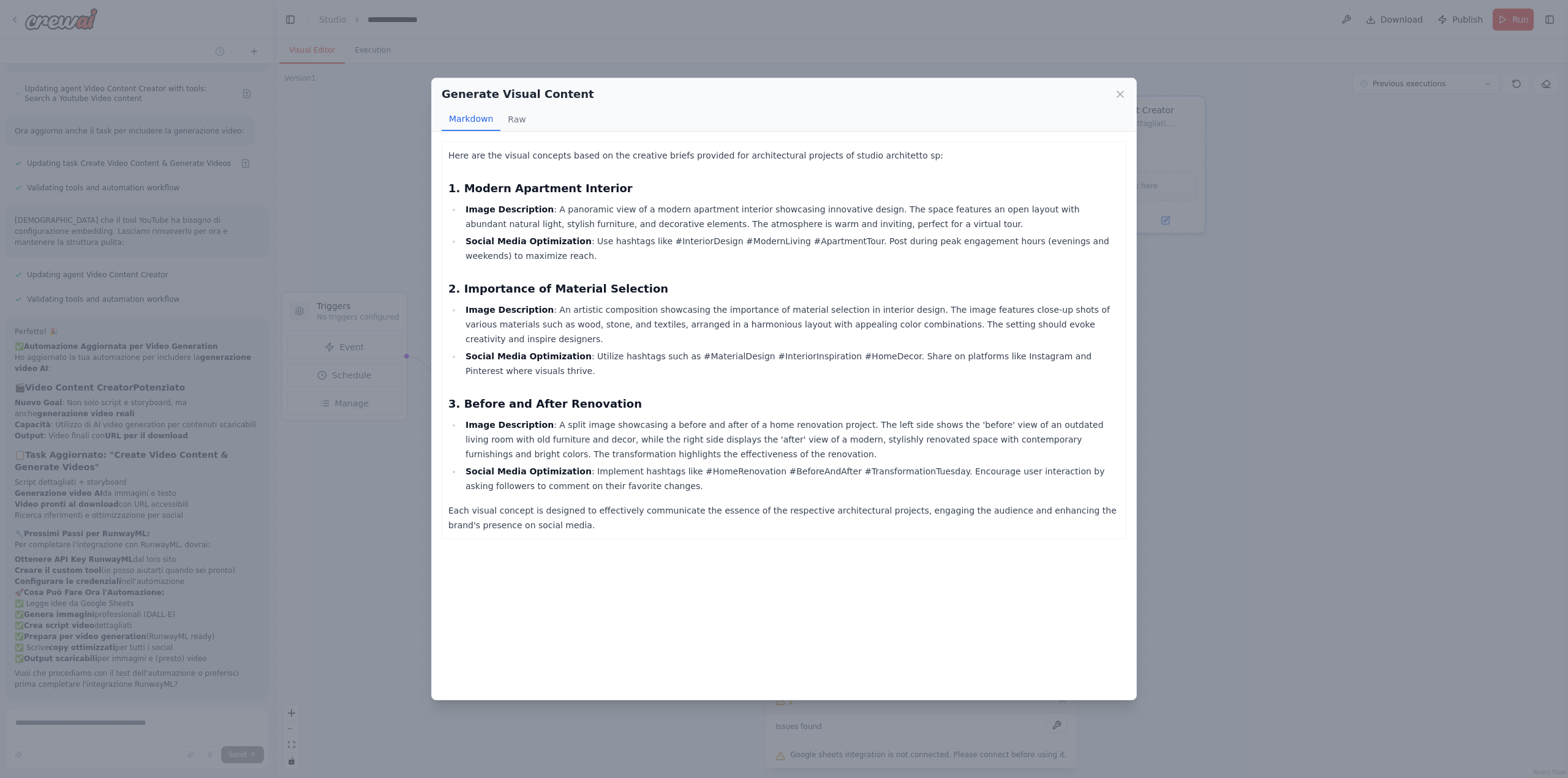
click at [370, 521] on div "Generate Visual Content Markdown Raw Here are the visual concepts based on the …" at bounding box center [784, 389] width 1568 height 778
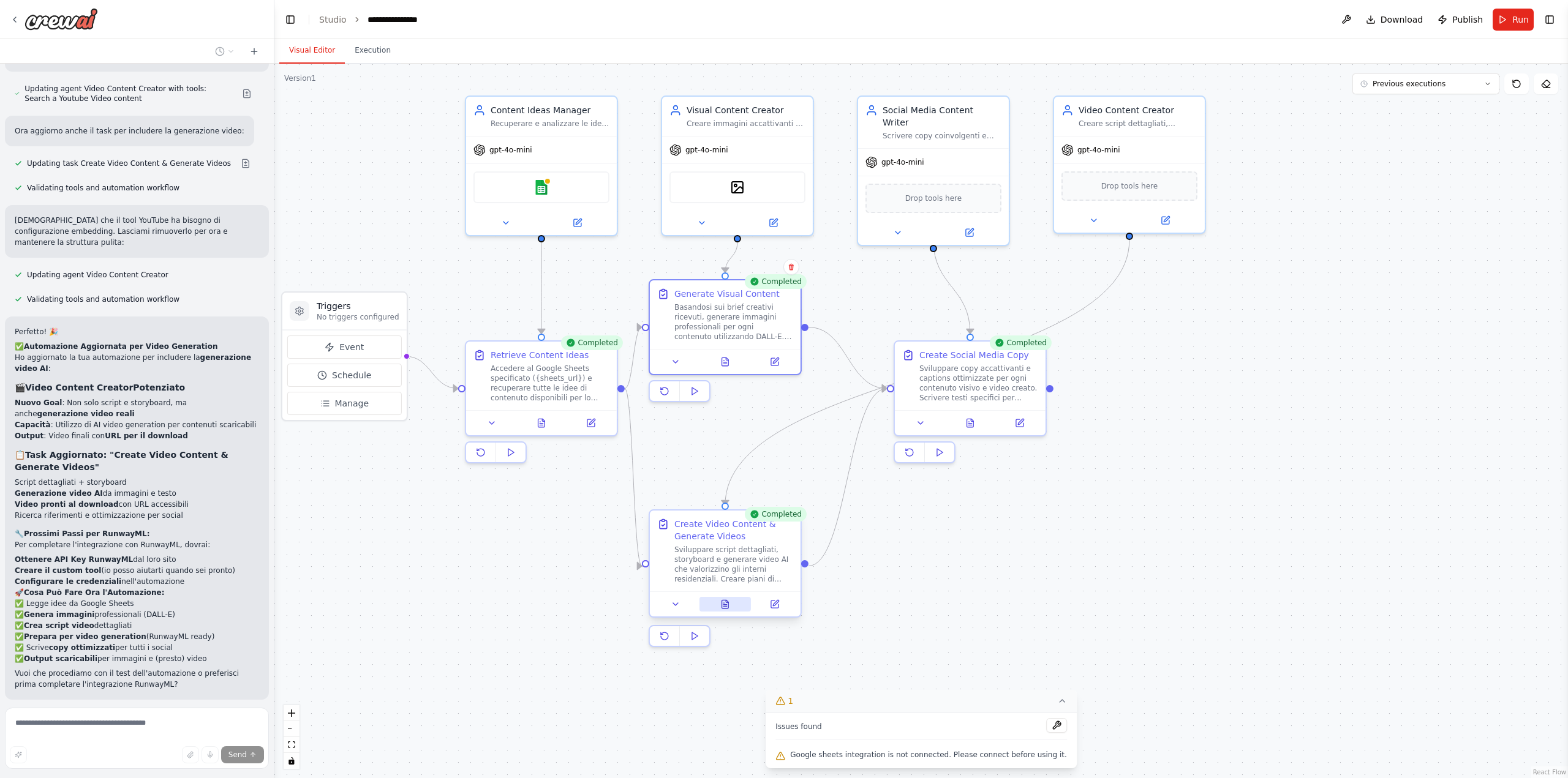
click at [722, 601] on icon at bounding box center [726, 604] width 7 height 8
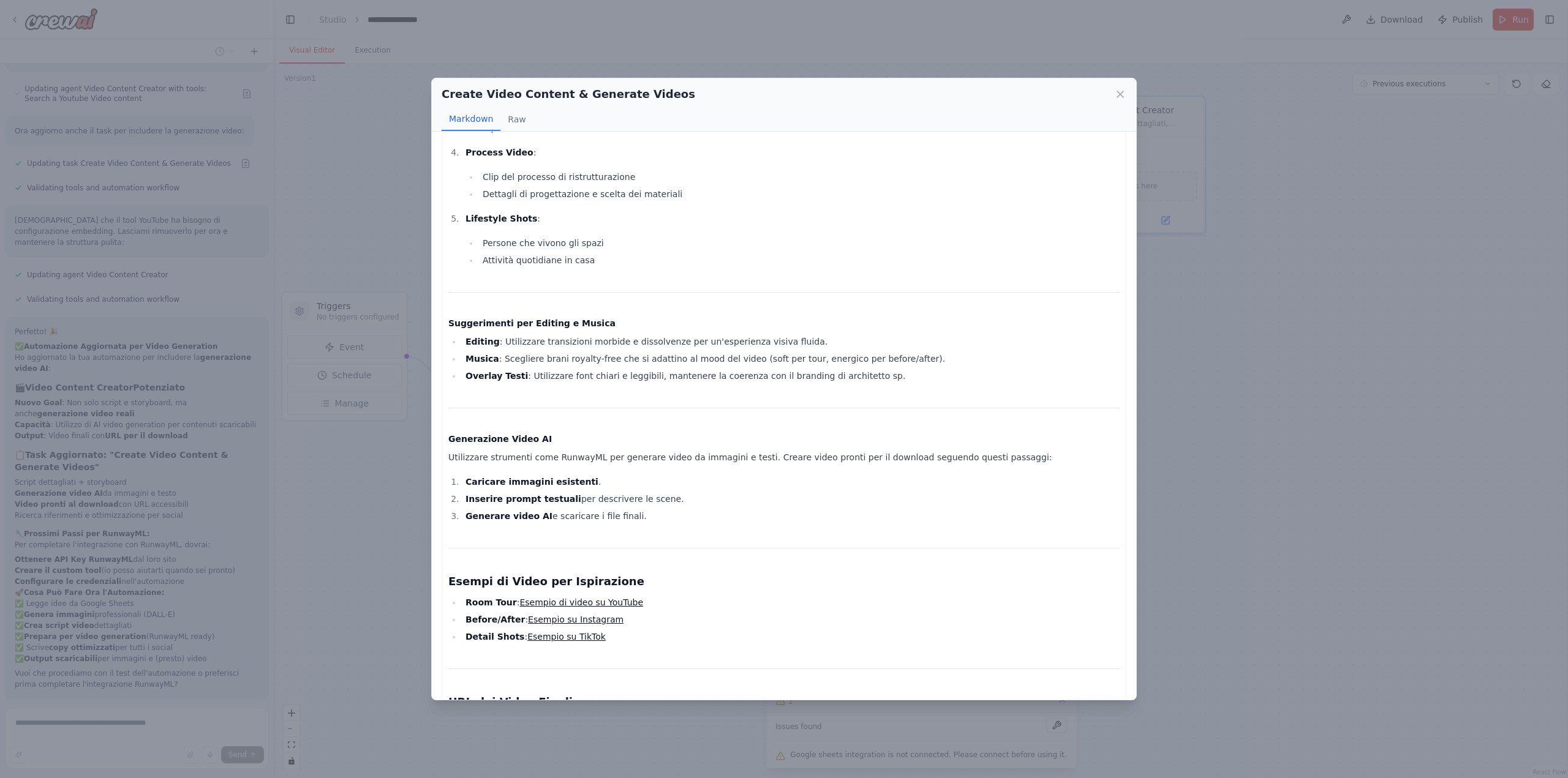
scroll to position [1295, 0]
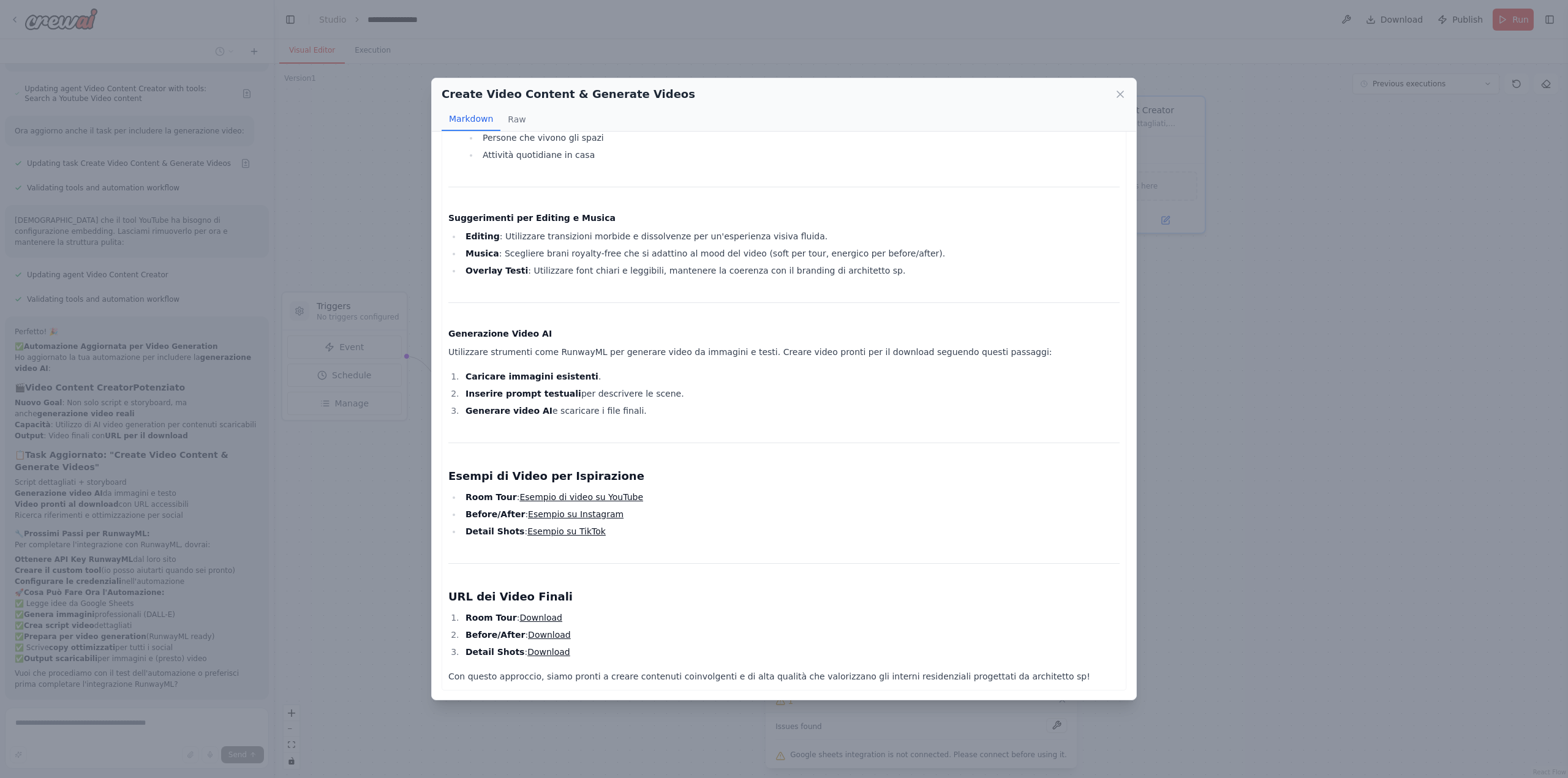
drag, startPoint x: 551, startPoint y: 516, endPoint x: 550, endPoint y: 522, distance: 6.1
click at [390, 550] on div "Create Video Content & Generate Videos Markdown Raw Script e Storyboard per Vid…" at bounding box center [784, 389] width 1568 height 778
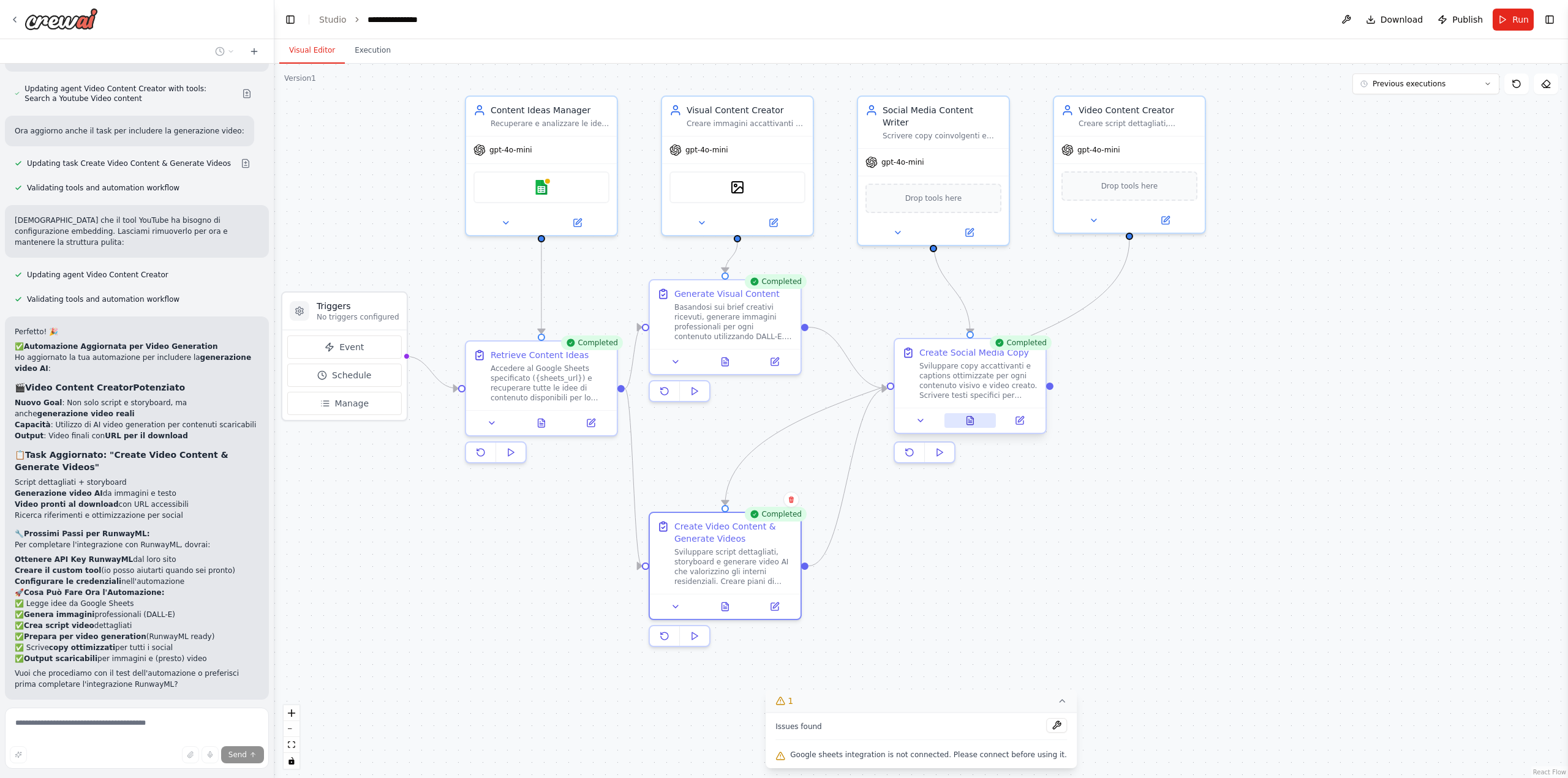
click at [971, 420] on icon at bounding box center [970, 420] width 7 height 8
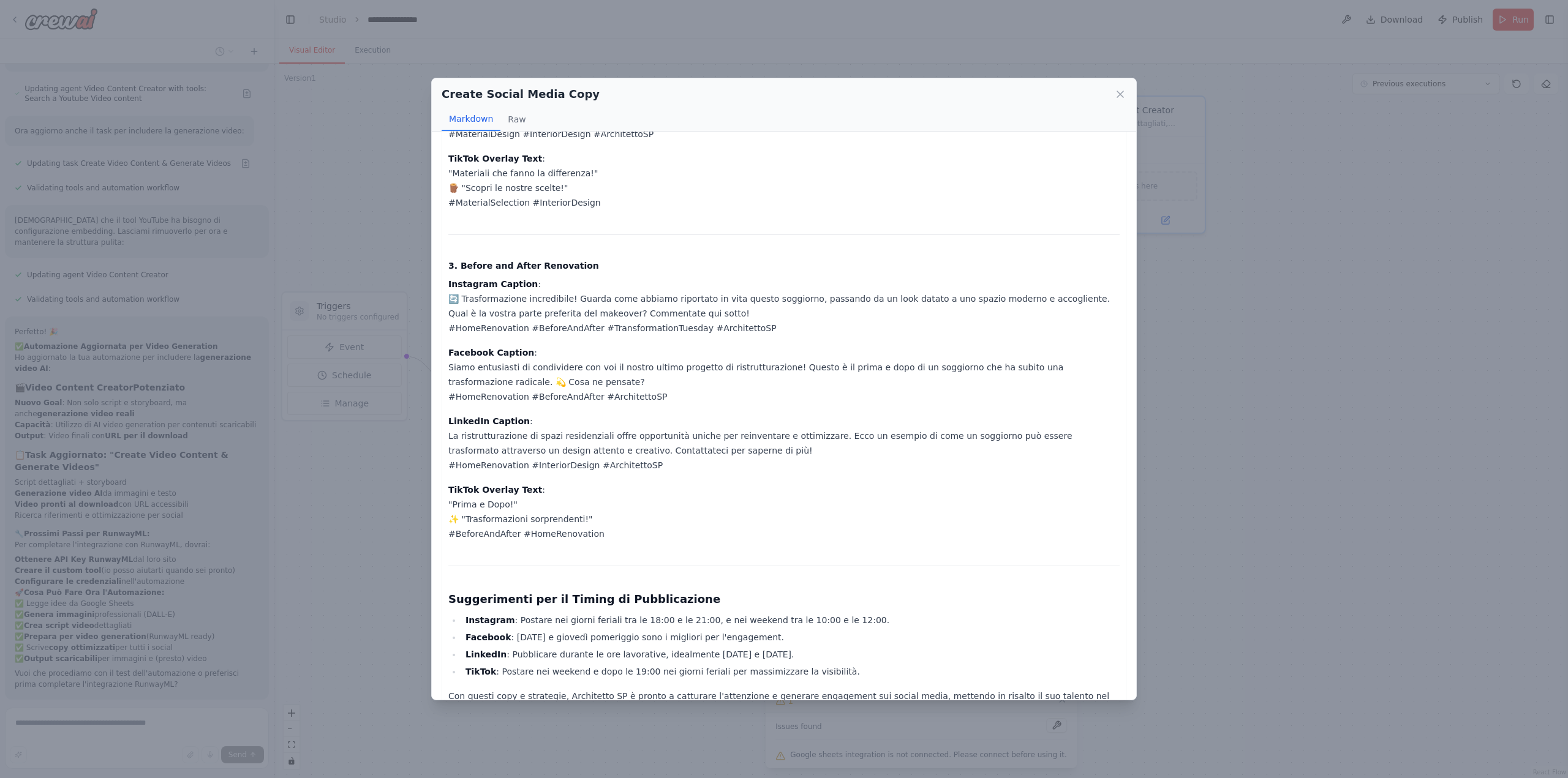
scroll to position [652, 0]
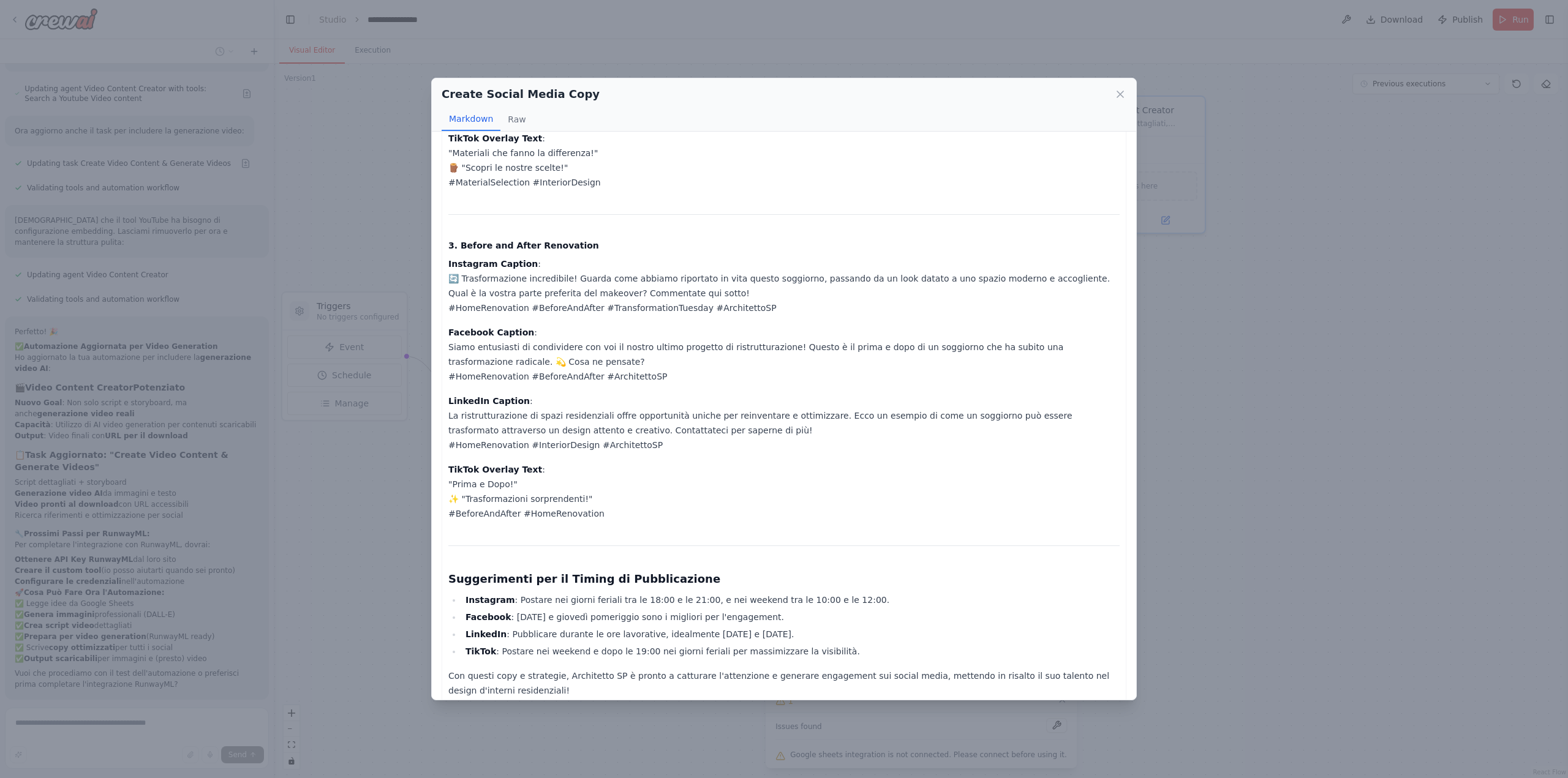
click at [408, 538] on div "Create Social Media Copy Markdown Raw Copy e Captions per Contenuti Visivi e Vi…" at bounding box center [784, 389] width 1568 height 778
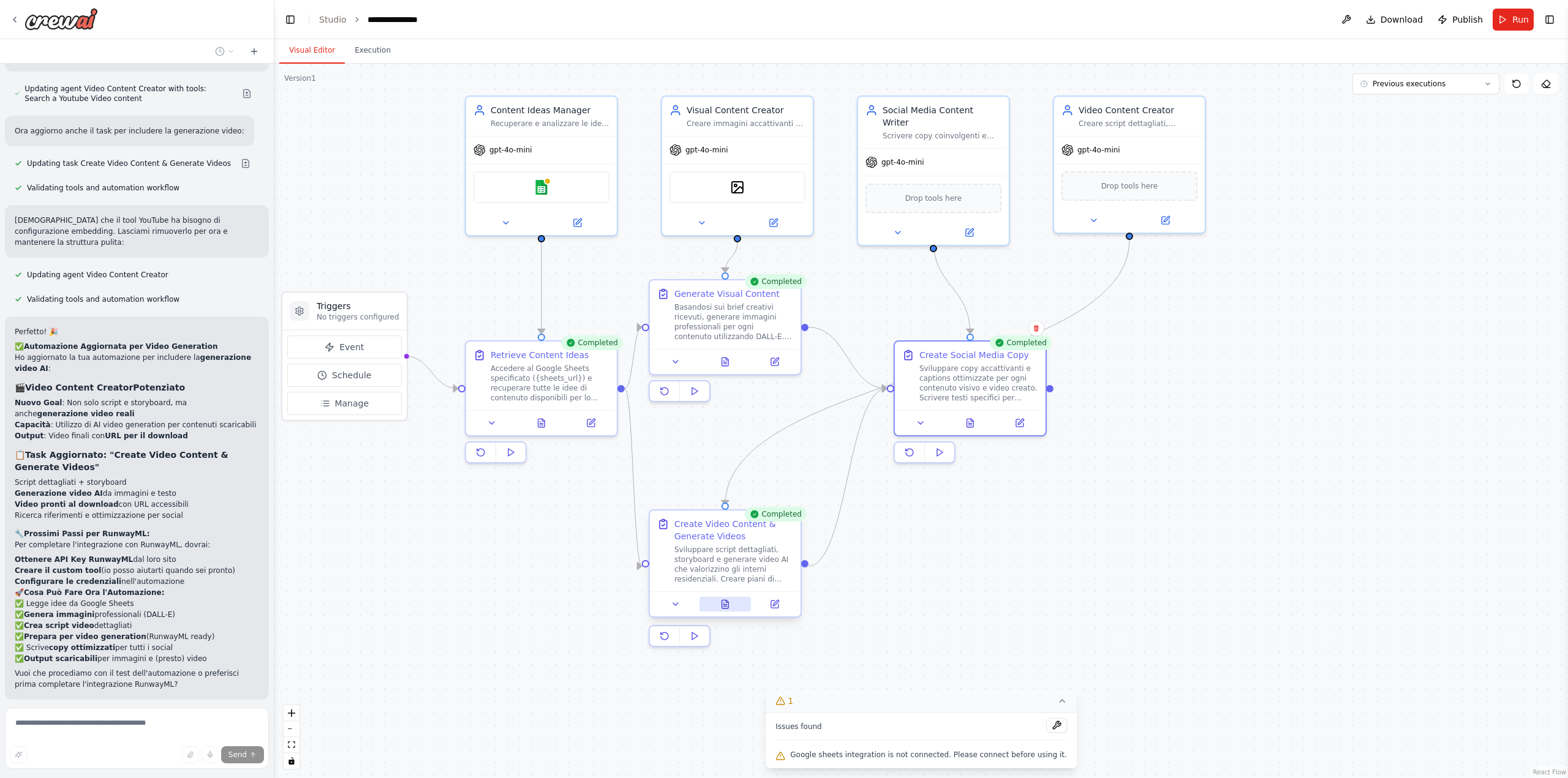
click at [730, 604] on button at bounding box center [726, 604] width 52 height 15
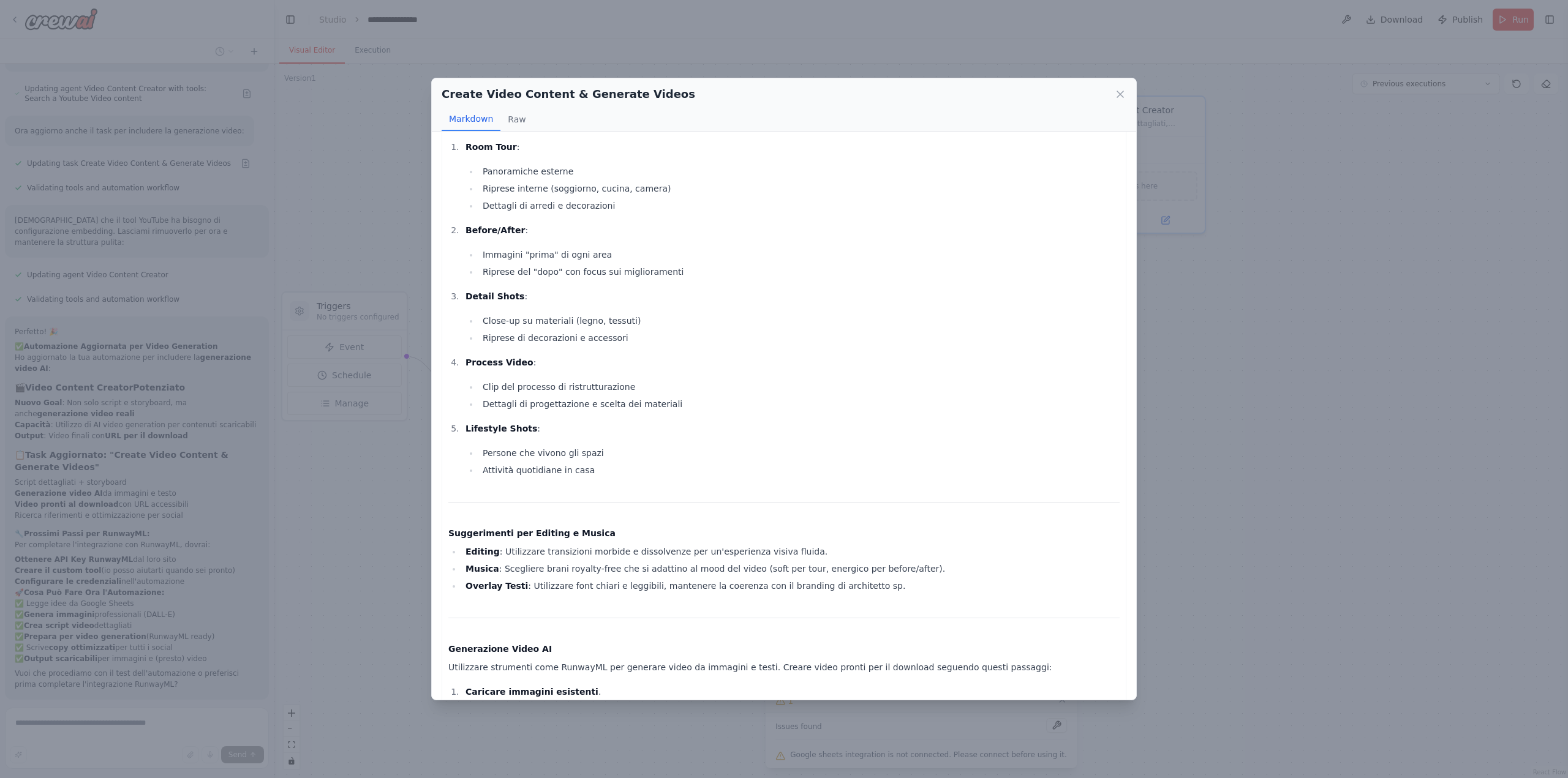
scroll to position [1295, 0]
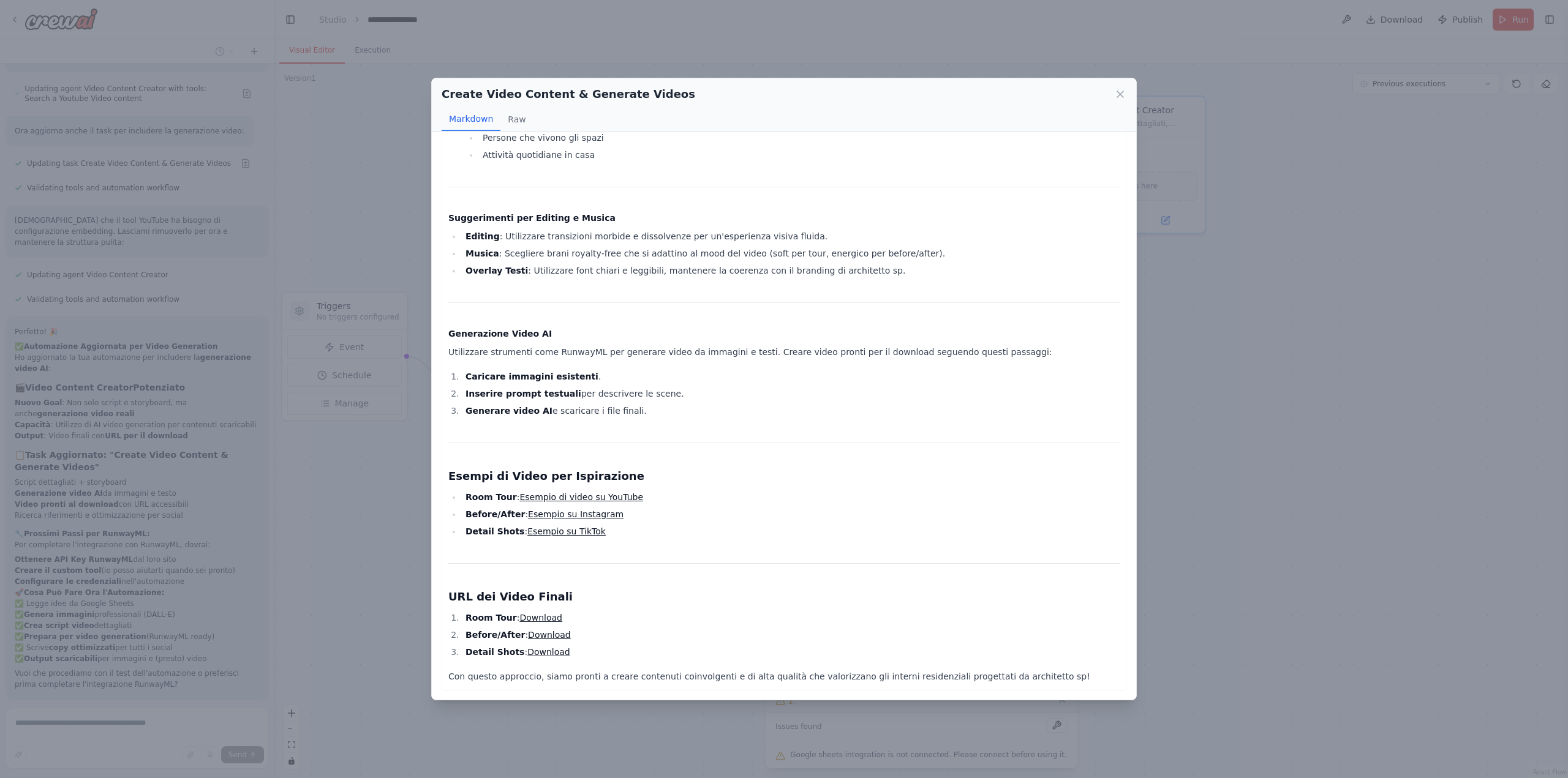
click at [532, 634] on link "Download" at bounding box center [549, 635] width 43 height 10
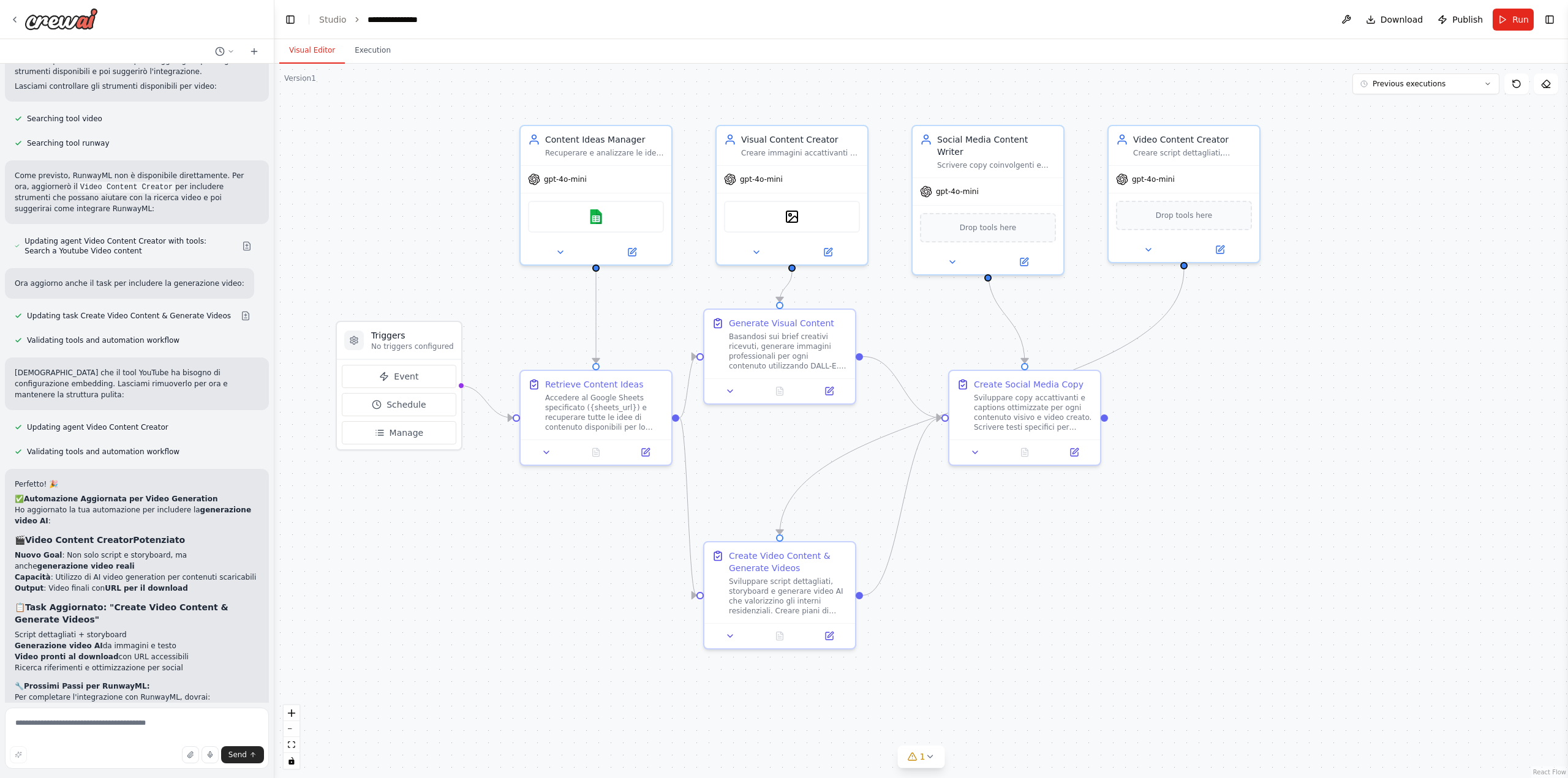
scroll to position [4789, 0]
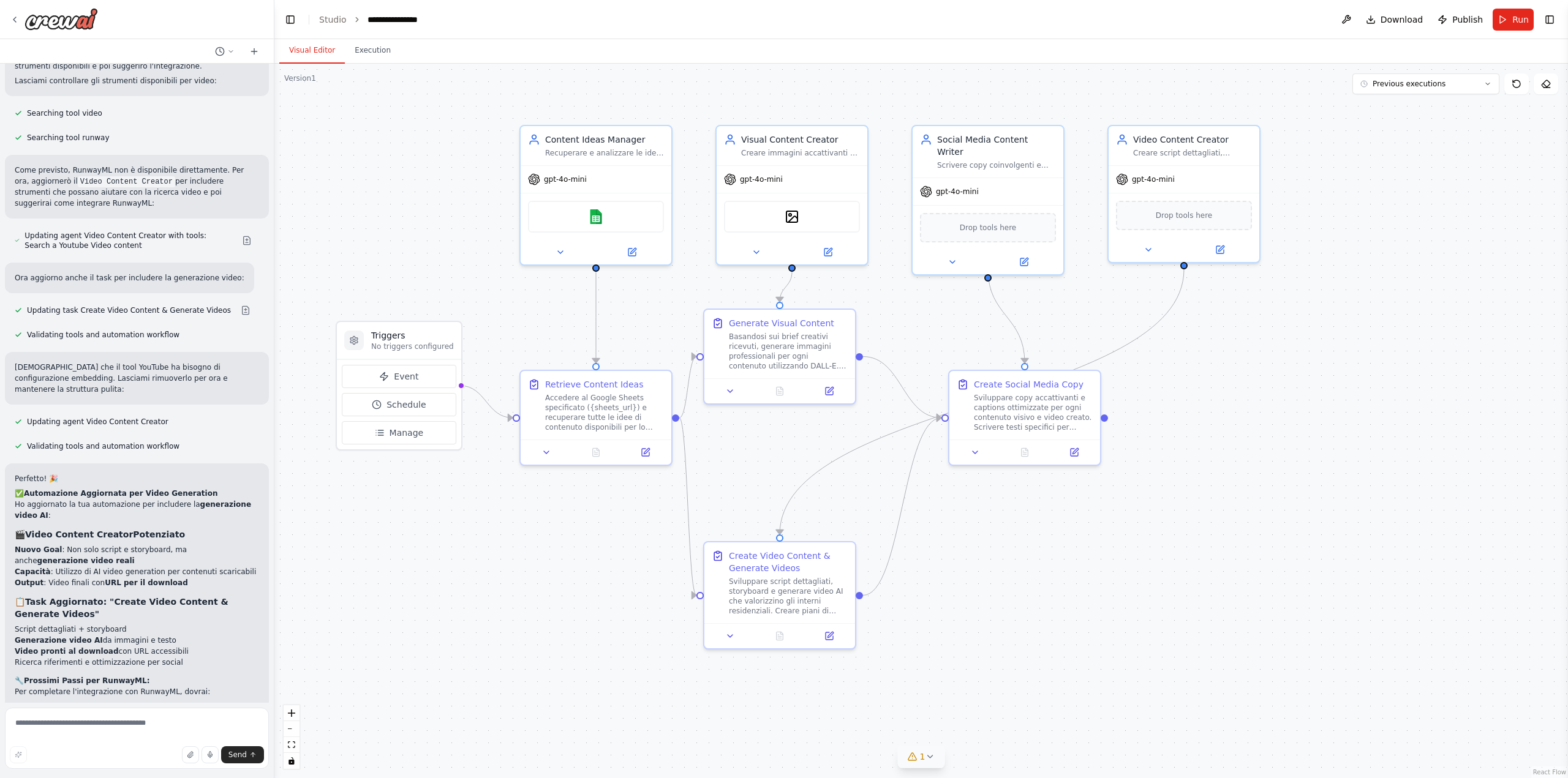
click at [926, 764] on button "1" at bounding box center [921, 757] width 47 height 23
click at [1029, 625] on div ".deletable-edge-delete-btn { width: 20px; height: 20px; border: 0px solid #ffff…" at bounding box center [921, 421] width 1293 height 714
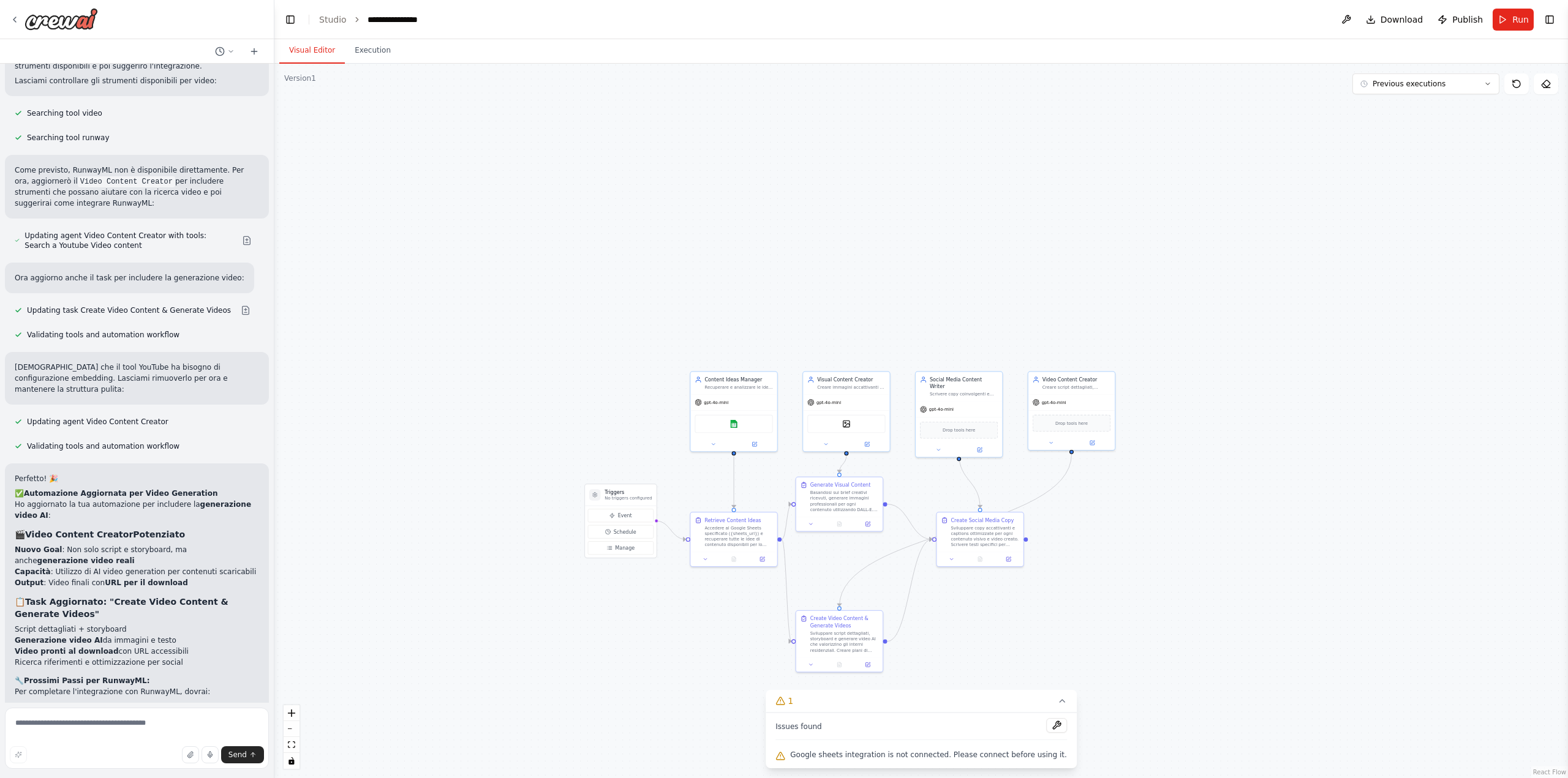
drag, startPoint x: 915, startPoint y: 450, endPoint x: 913, endPoint y: 478, distance: 28.1
click at [913, 478] on div ".deletable-edge-delete-btn { width: 20px; height: 20px; border: 0px solid #ffff…" at bounding box center [921, 421] width 1293 height 714
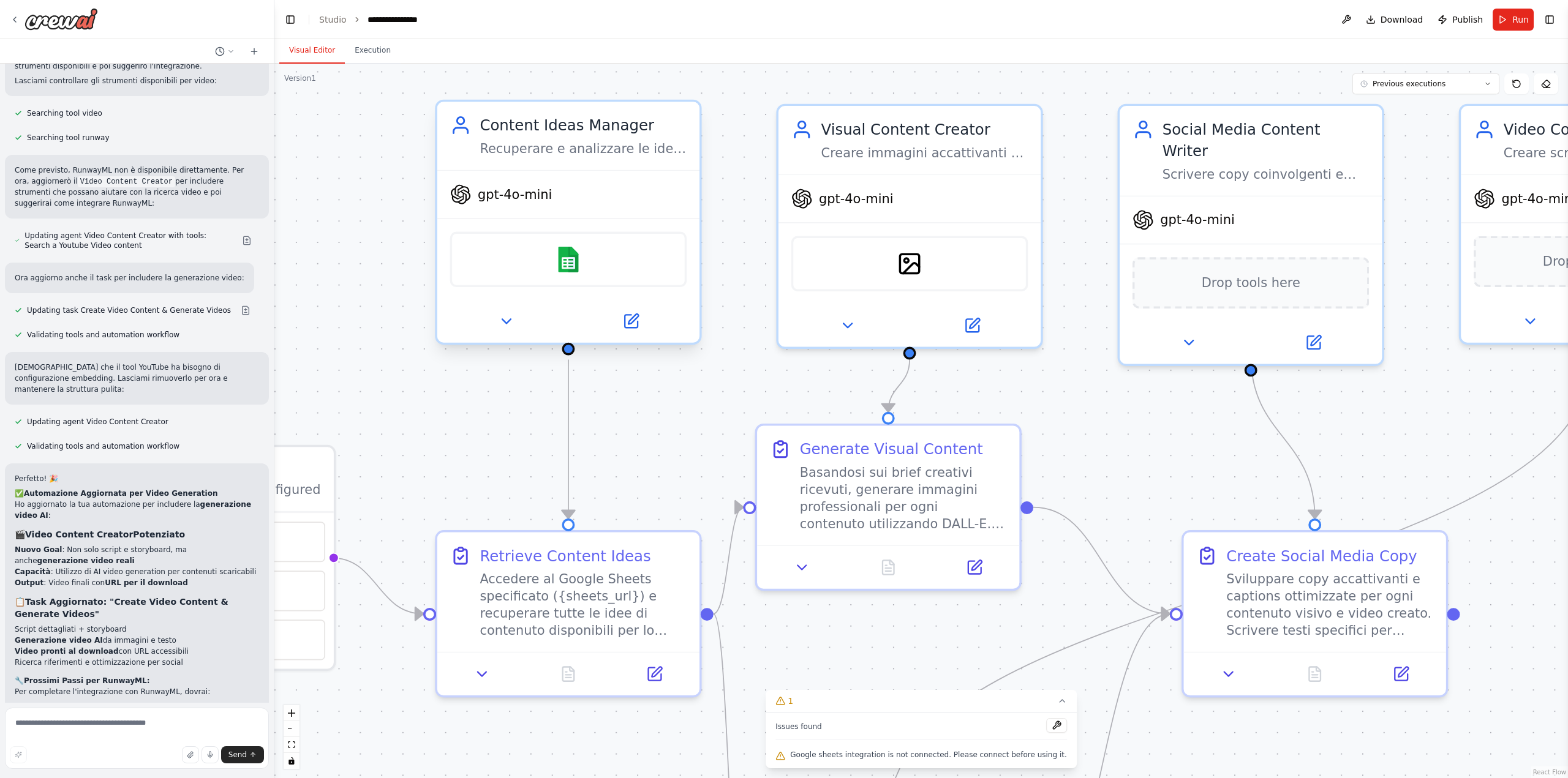
click at [544, 201] on span "gpt-4o-mini" at bounding box center [514, 195] width 74 height 17
click at [585, 160] on div "Content Ideas Manager Recuperare e analizzare le idee di contenuto da Google Sh…" at bounding box center [568, 136] width 262 height 68
click at [589, 149] on div "Recuperare e analizzare le idee di contenuto da Google Sheets per lo studio di …" at bounding box center [583, 149] width 207 height 17
click at [507, 323] on icon at bounding box center [506, 321] width 9 height 4
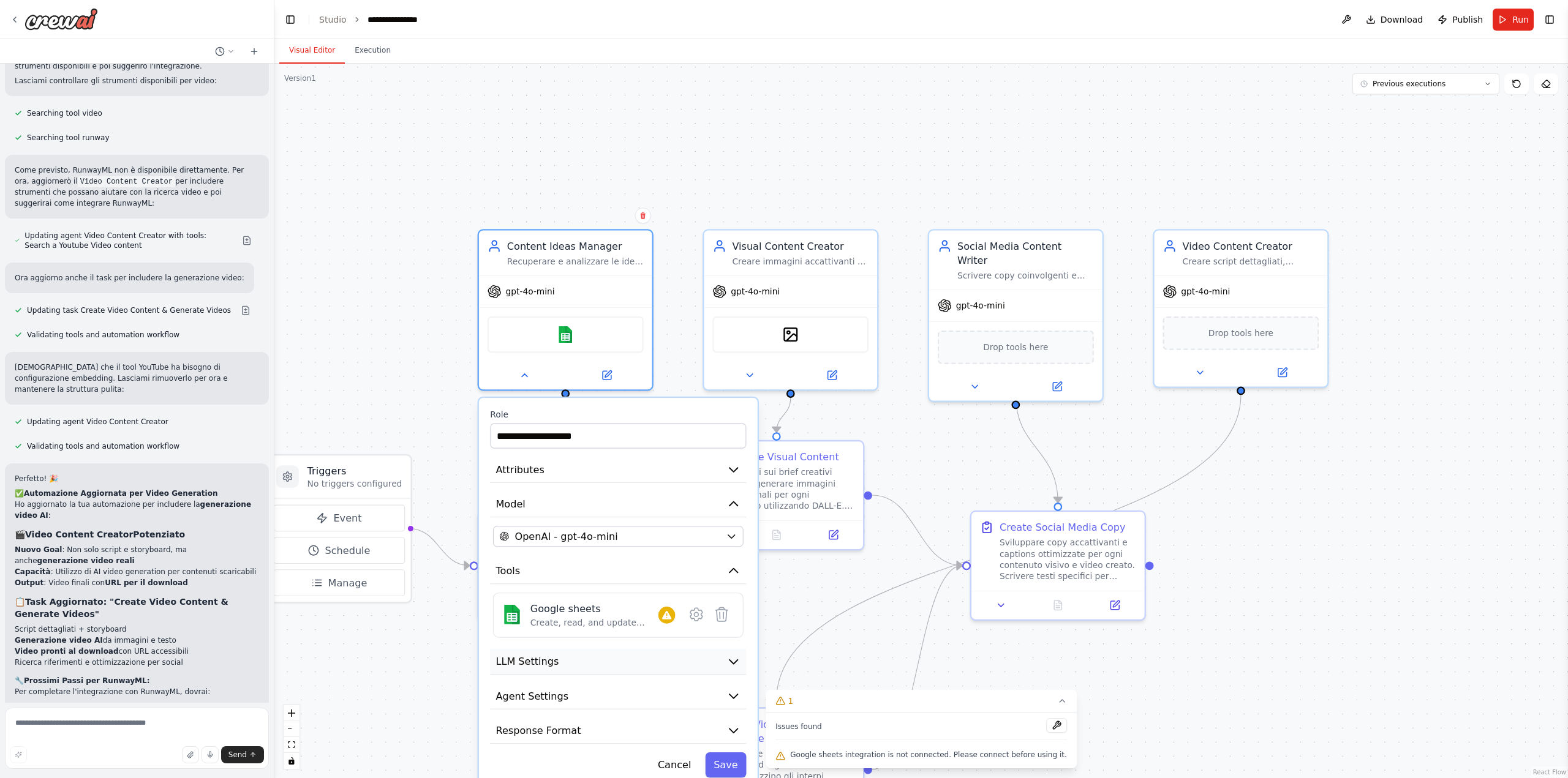
click at [562, 668] on button "LLM Settings" at bounding box center [618, 662] width 256 height 27
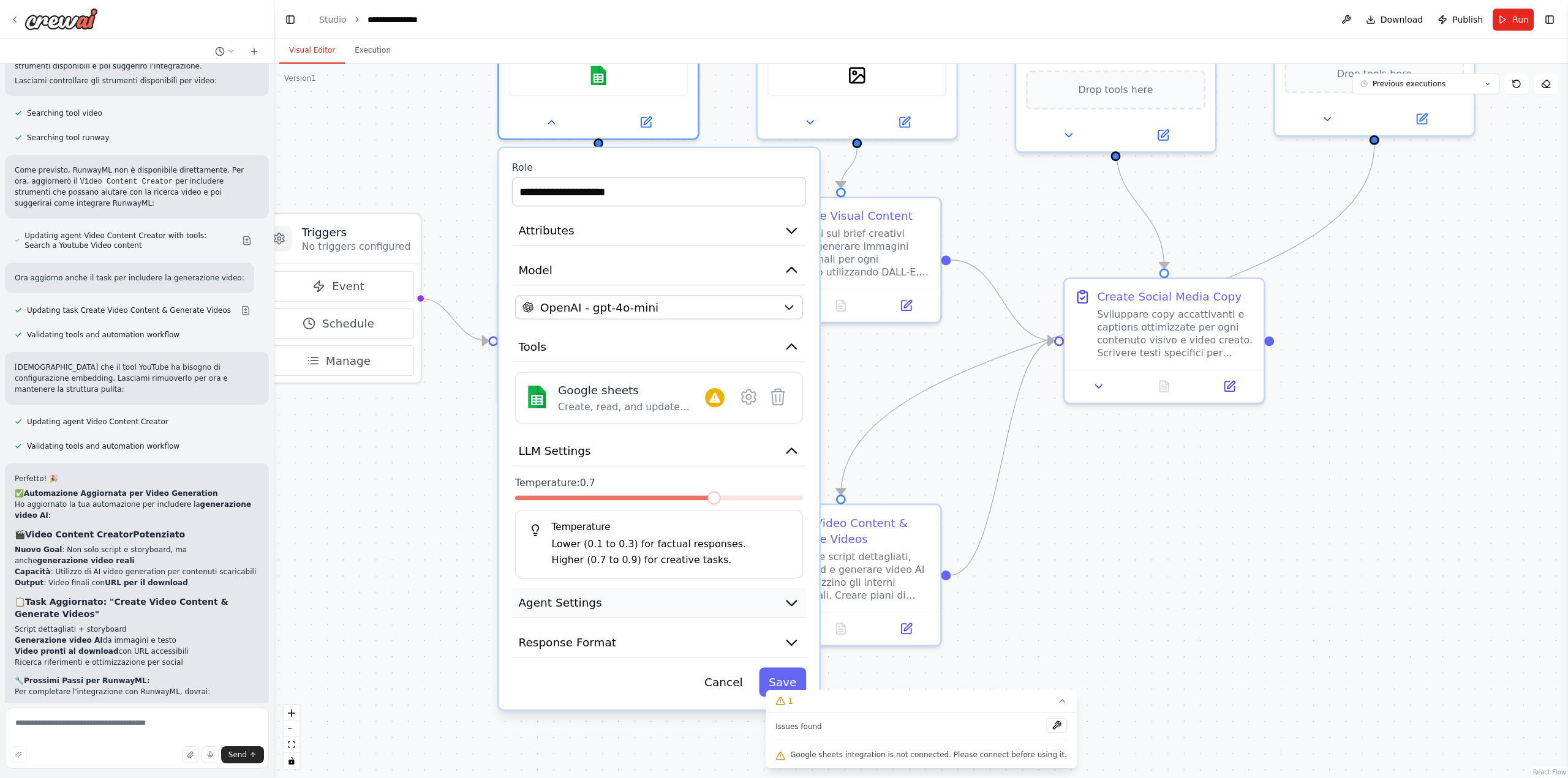
click at [677, 609] on button "Agent Settings" at bounding box center [658, 603] width 294 height 30
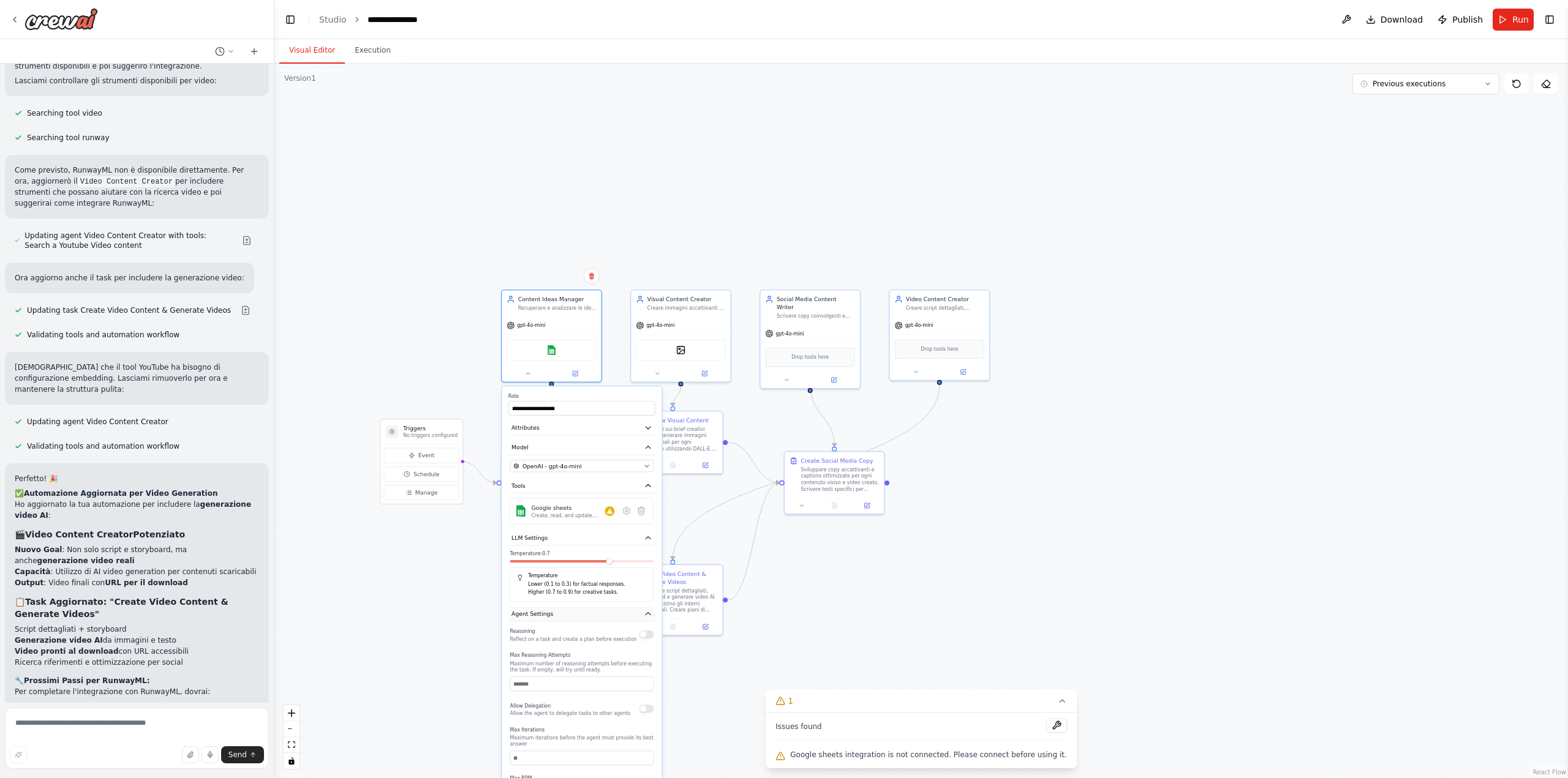
click at [640, 613] on button "Agent Settings" at bounding box center [582, 614] width 147 height 15
click at [623, 635] on button "Response Format" at bounding box center [582, 633] width 147 height 15
click at [622, 542] on button "LLM Settings" at bounding box center [582, 538] width 147 height 15
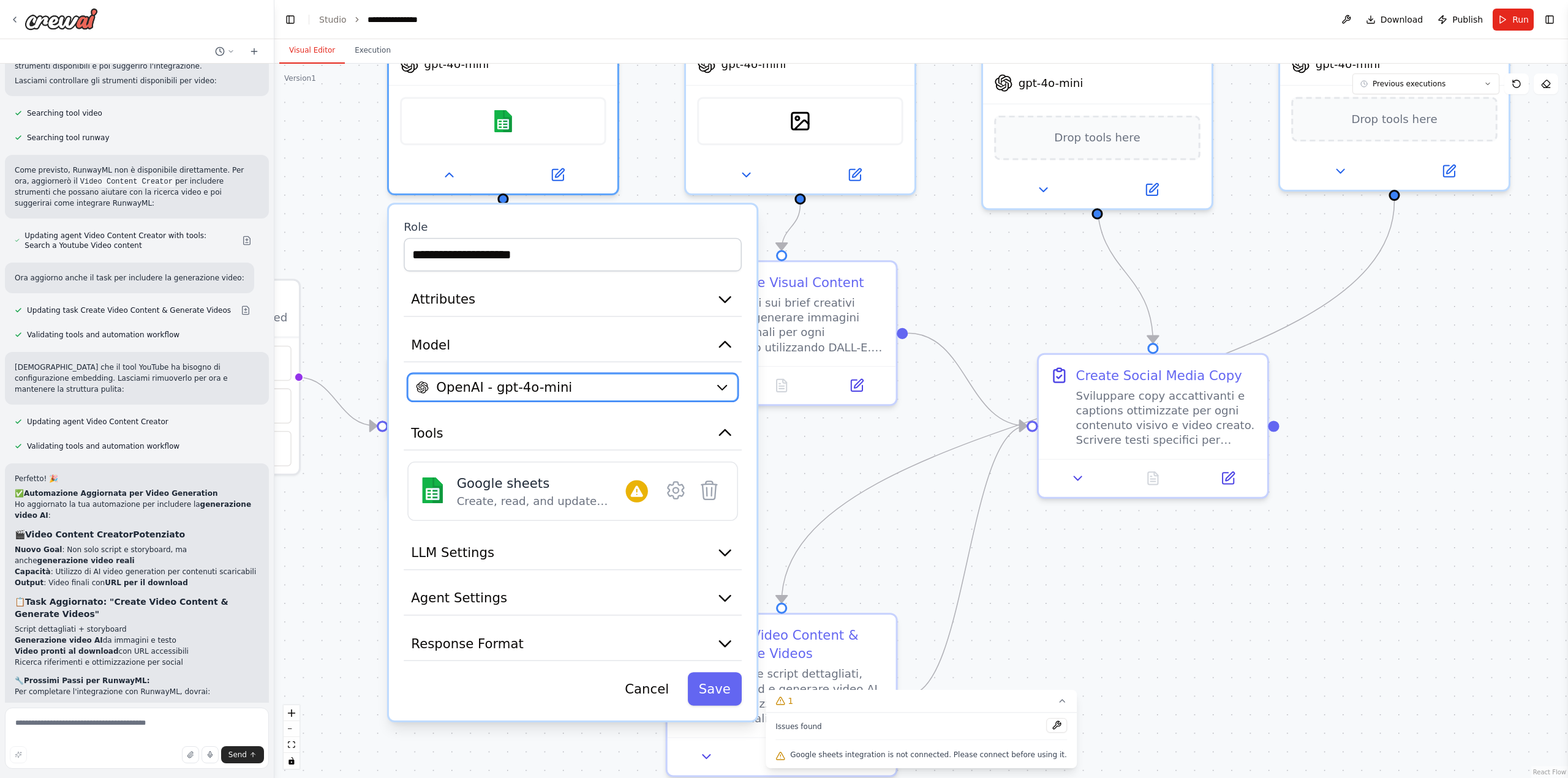
click at [719, 376] on button "OpenAI - gpt-4o-mini" at bounding box center [572, 387] width 331 height 27
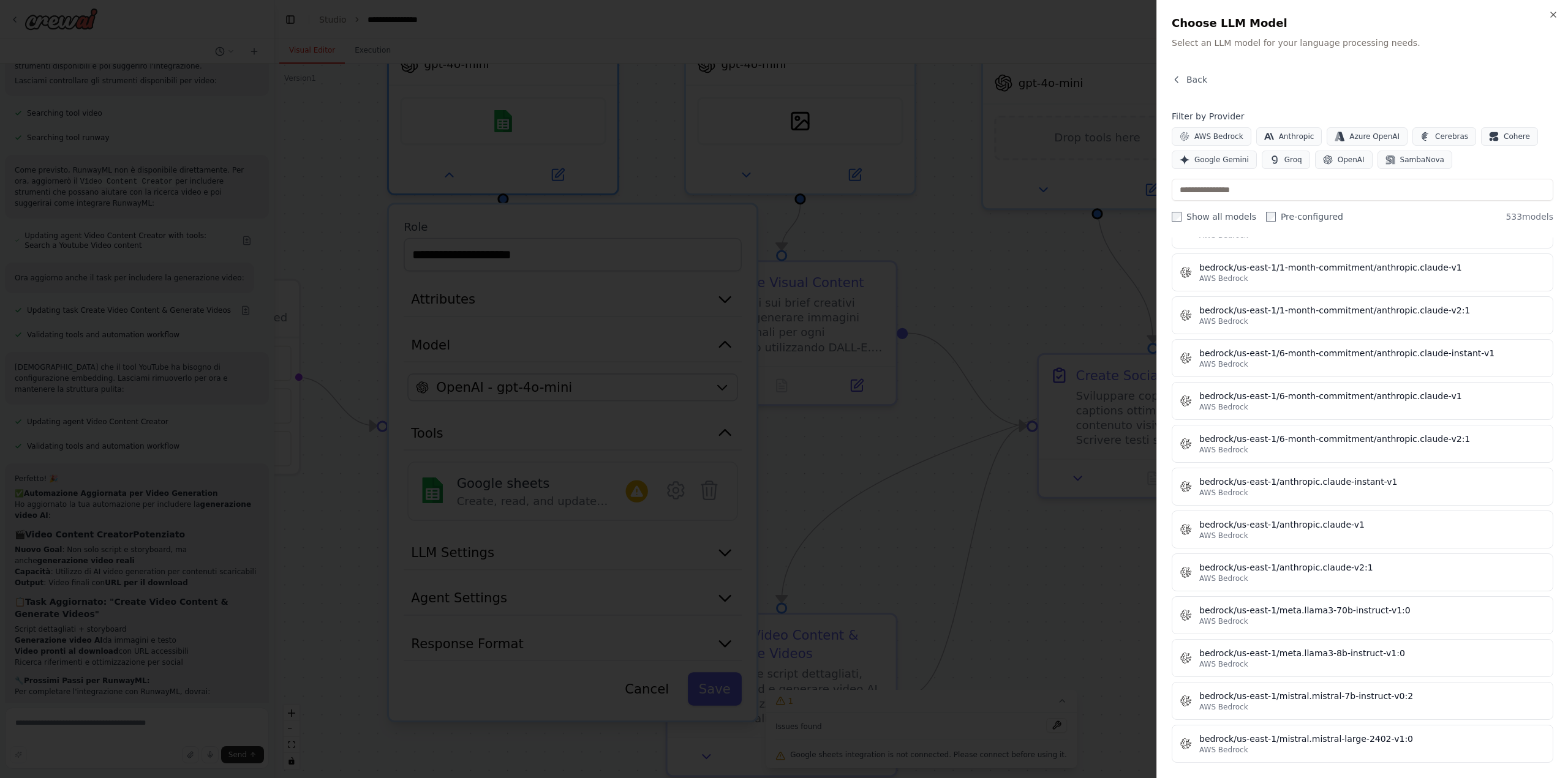
scroll to position [3122, 0]
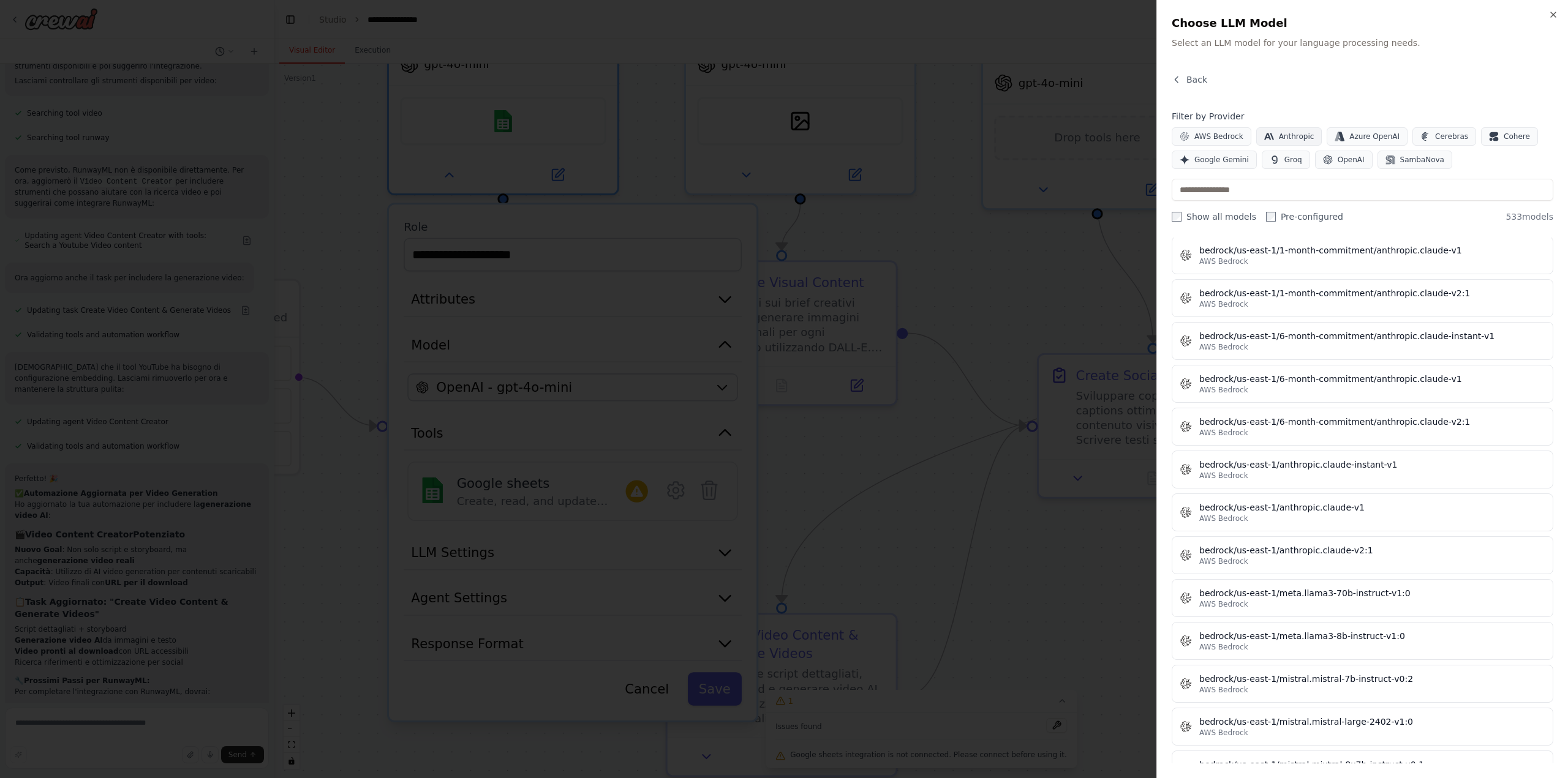
click at [1287, 140] on span "Anthropic" at bounding box center [1296, 137] width 35 height 10
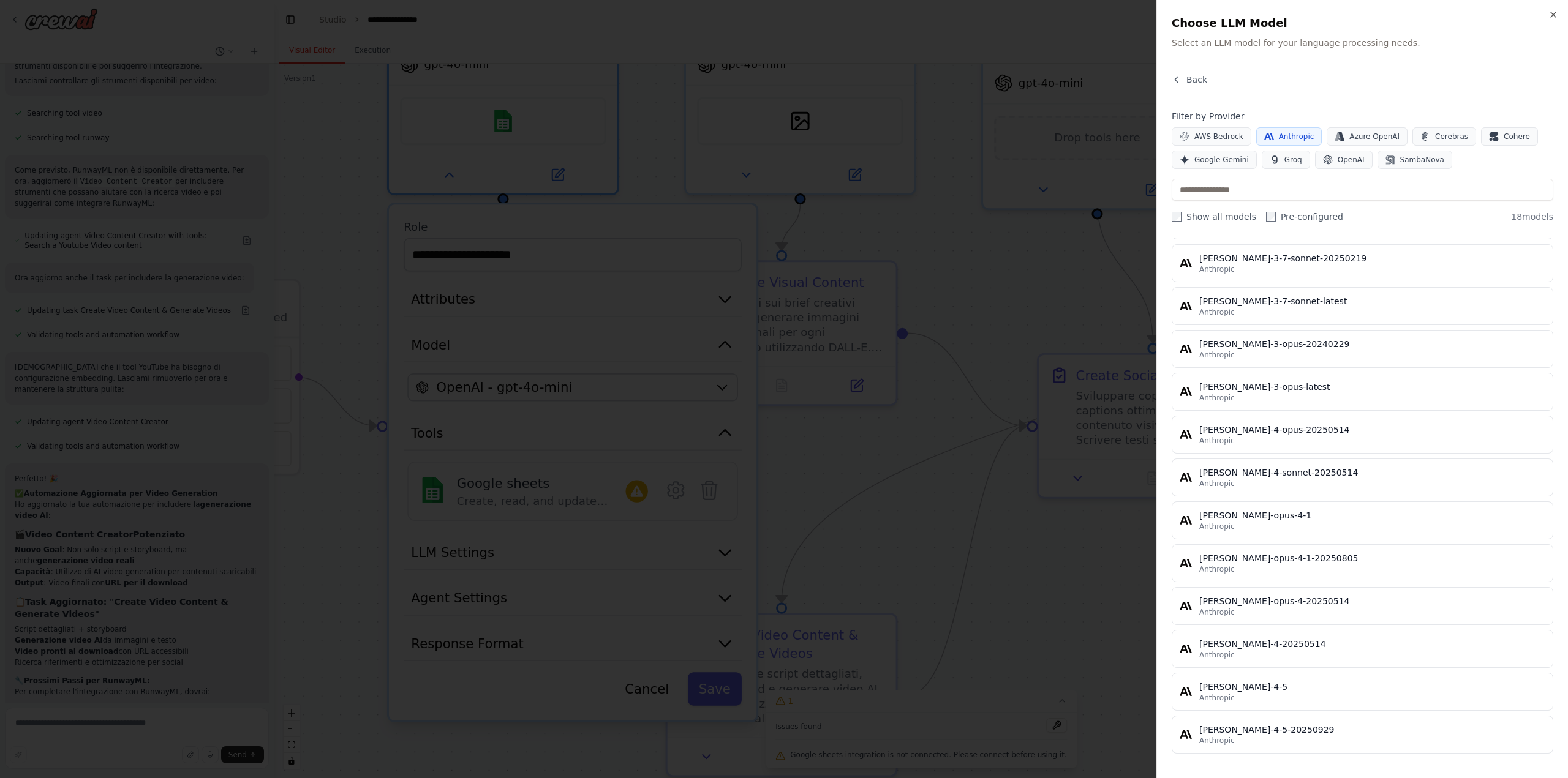
scroll to position [329, 0]
click at [1076, 609] on div at bounding box center [784, 389] width 1568 height 778
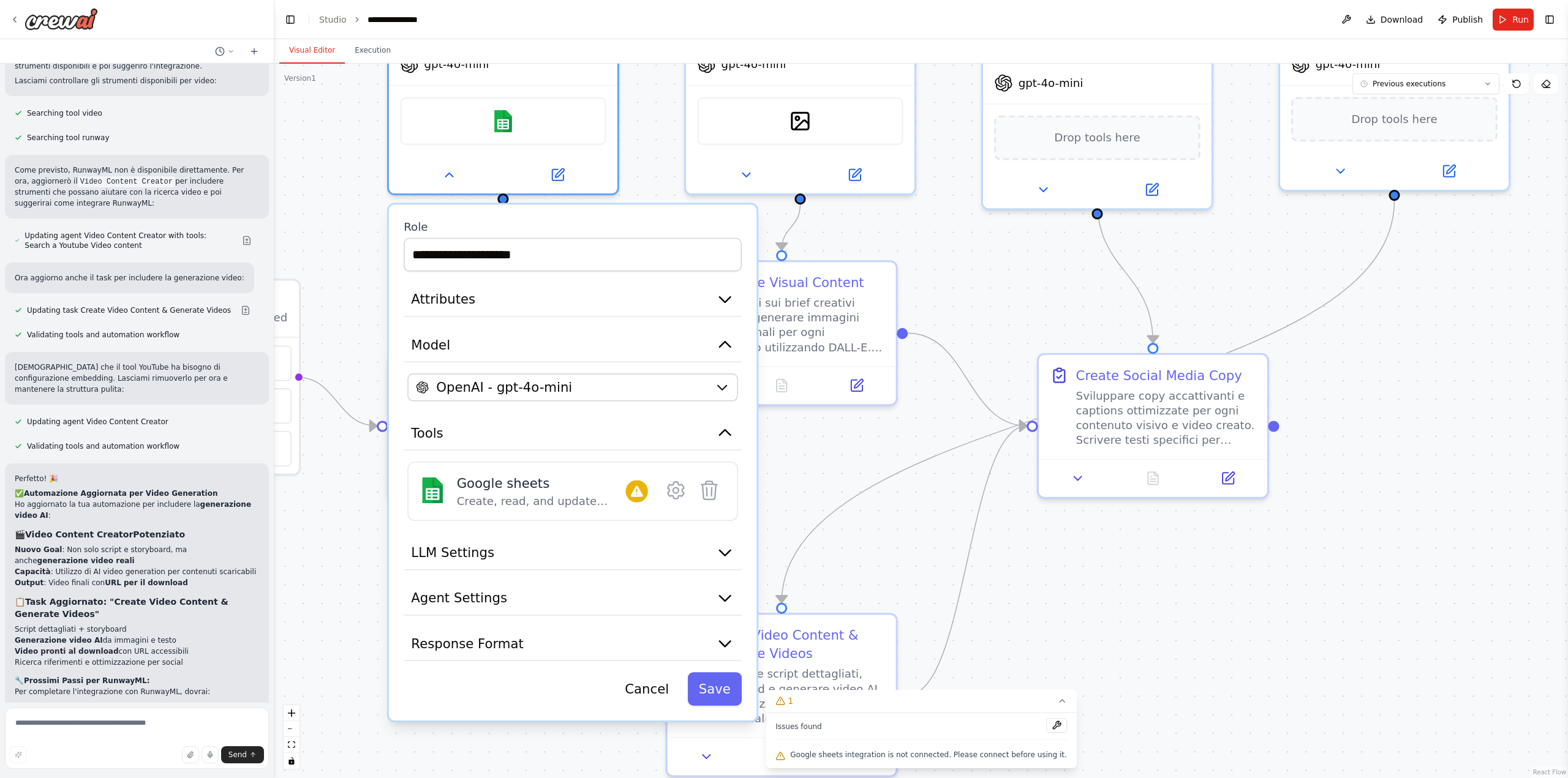
click at [1075, 609] on div ".deletable-edge-delete-btn { width: 20px; height: 20px; border: 0px solid #ffff…" at bounding box center [921, 421] width 1293 height 714
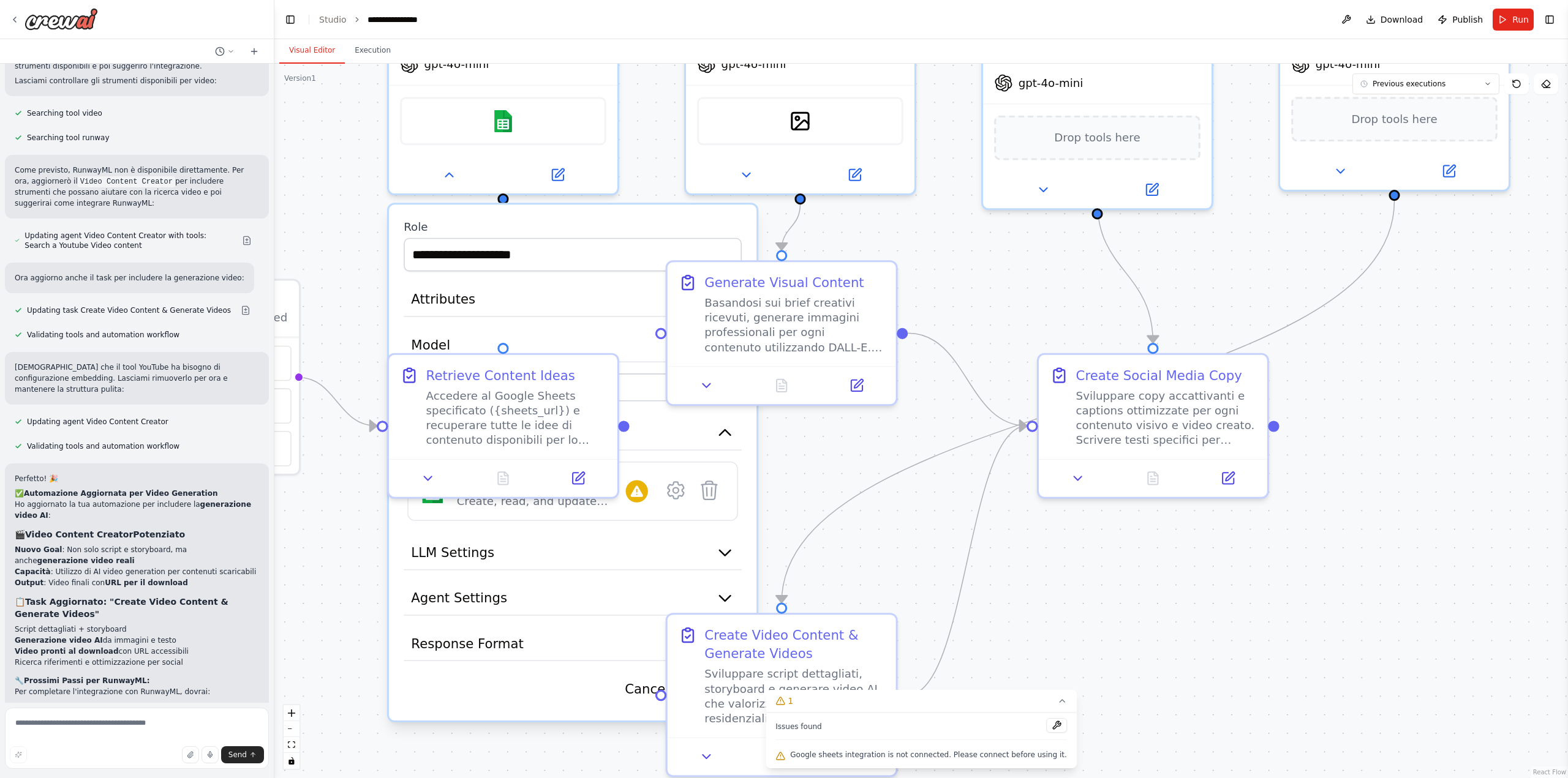
click at [1075, 609] on div ".deletable-edge-delete-btn { width: 20px; height: 20px; border: 0px solid #ffff…" at bounding box center [921, 421] width 1293 height 714
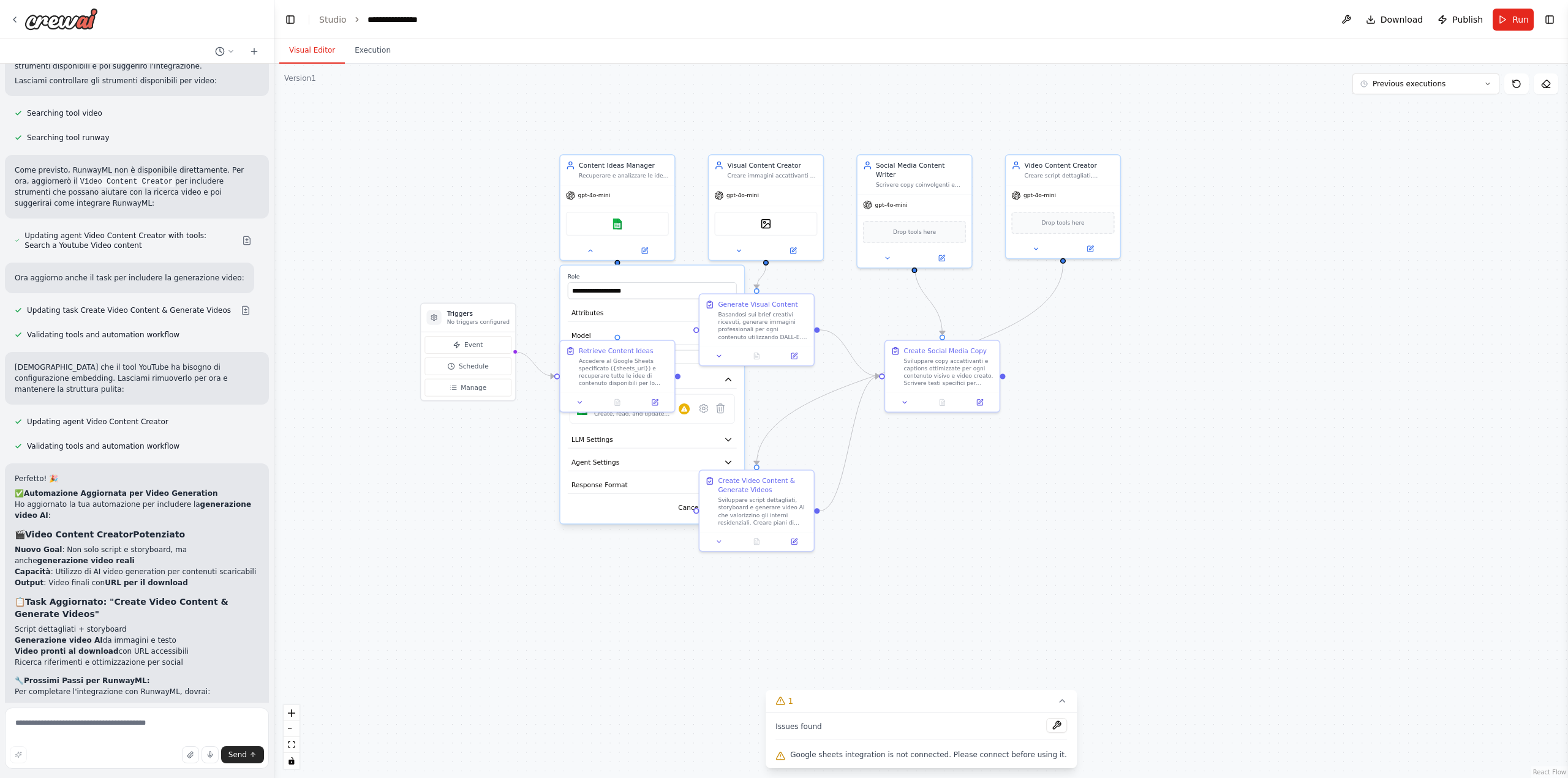
click at [694, 123] on div ".deletable-edge-delete-btn { width: 20px; height: 20px; border: 0px solid #ffff…" at bounding box center [921, 421] width 1293 height 714
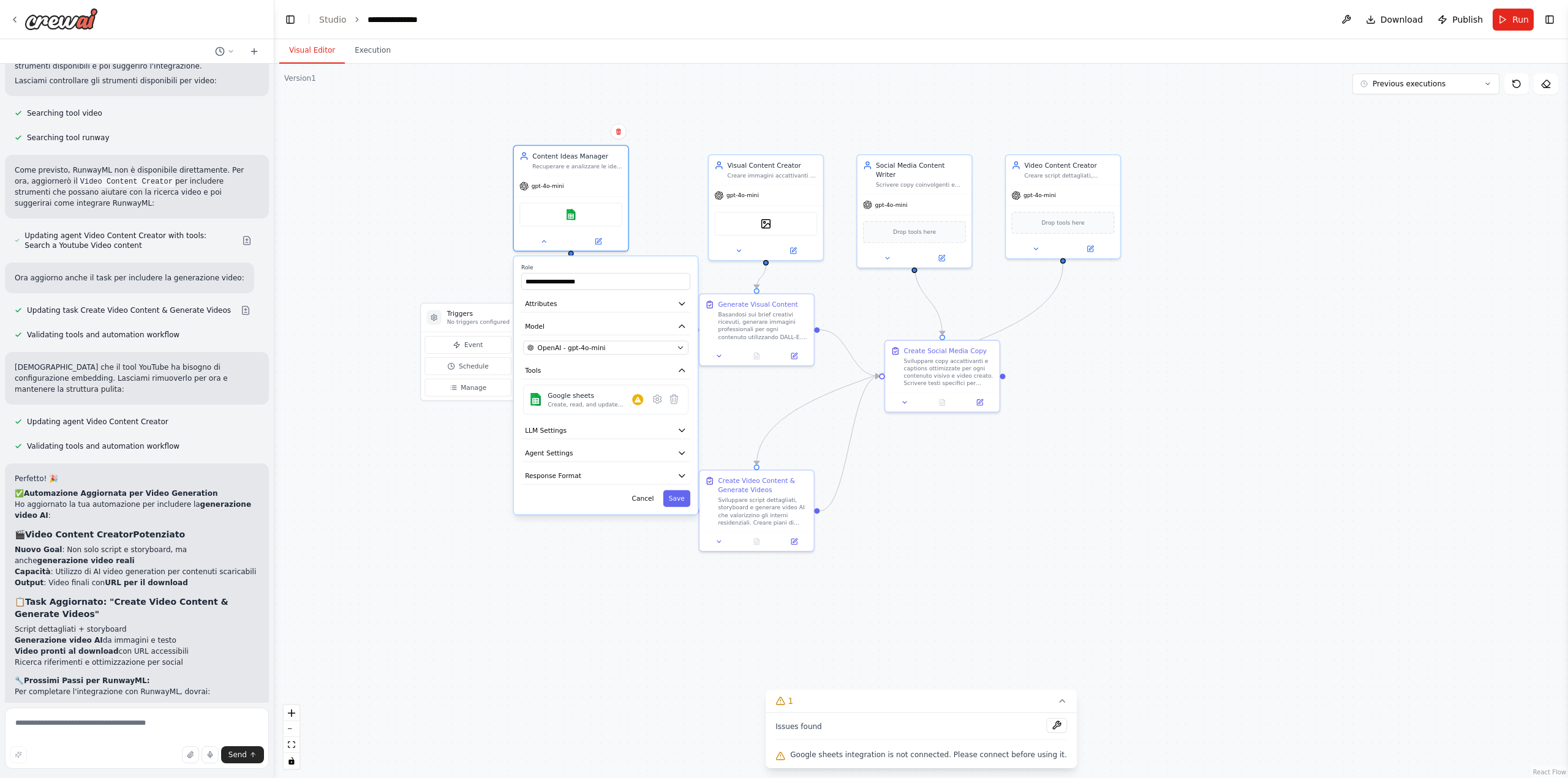
drag, startPoint x: 662, startPoint y: 275, endPoint x: 639, endPoint y: 267, distance: 24.4
click at [639, 267] on label "Role" at bounding box center [606, 267] width 169 height 7
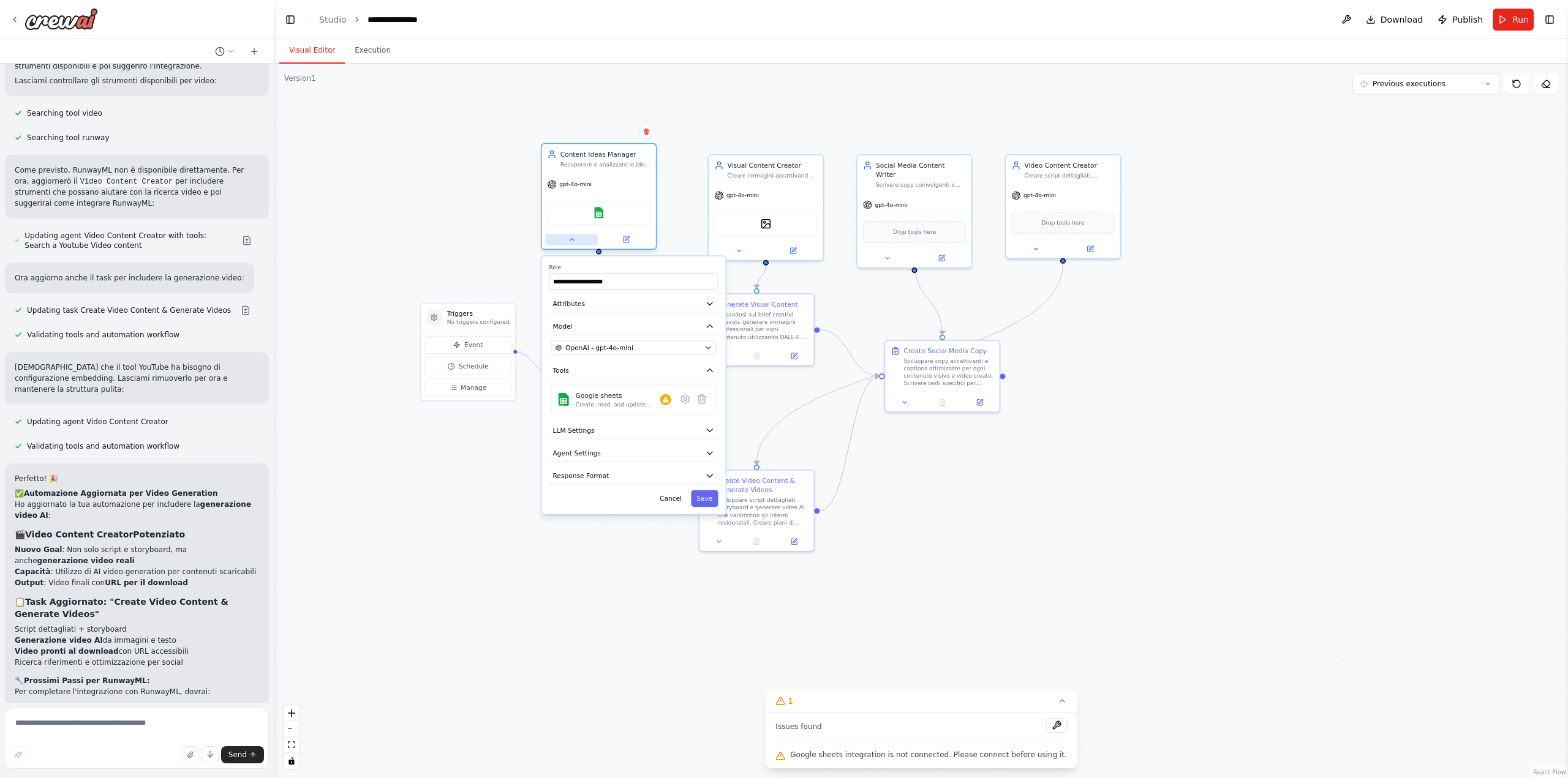
click at [576, 238] on button at bounding box center [571, 239] width 53 height 11
click at [592, 246] on div at bounding box center [598, 240] width 114 height 19
click at [580, 244] on button at bounding box center [571, 239] width 53 height 11
click at [618, 238] on button at bounding box center [626, 239] width 53 height 11
click at [768, 226] on img at bounding box center [766, 222] width 11 height 11
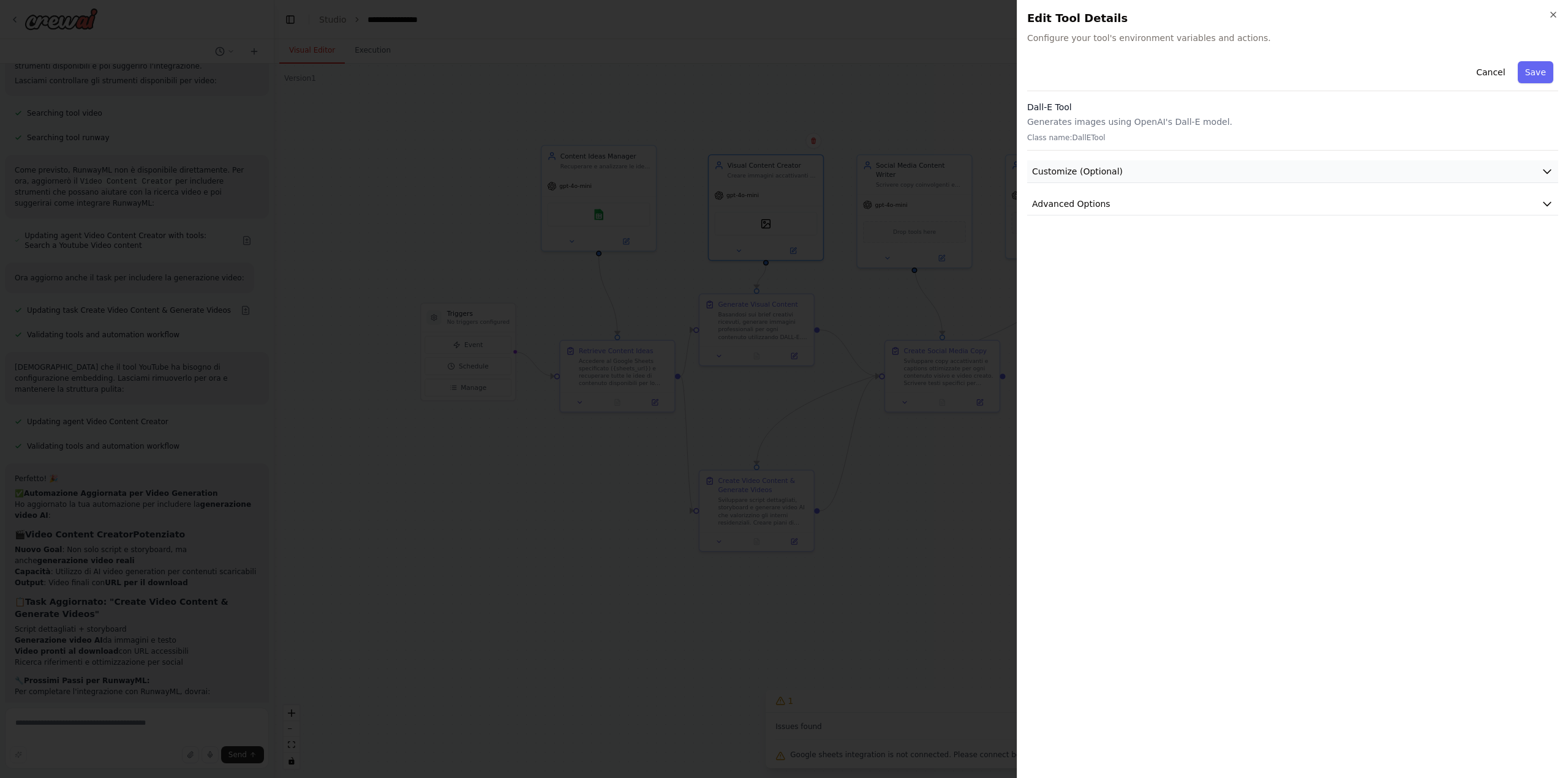
click at [1086, 166] on span "Customize (Optional)" at bounding box center [1078, 171] width 91 height 12
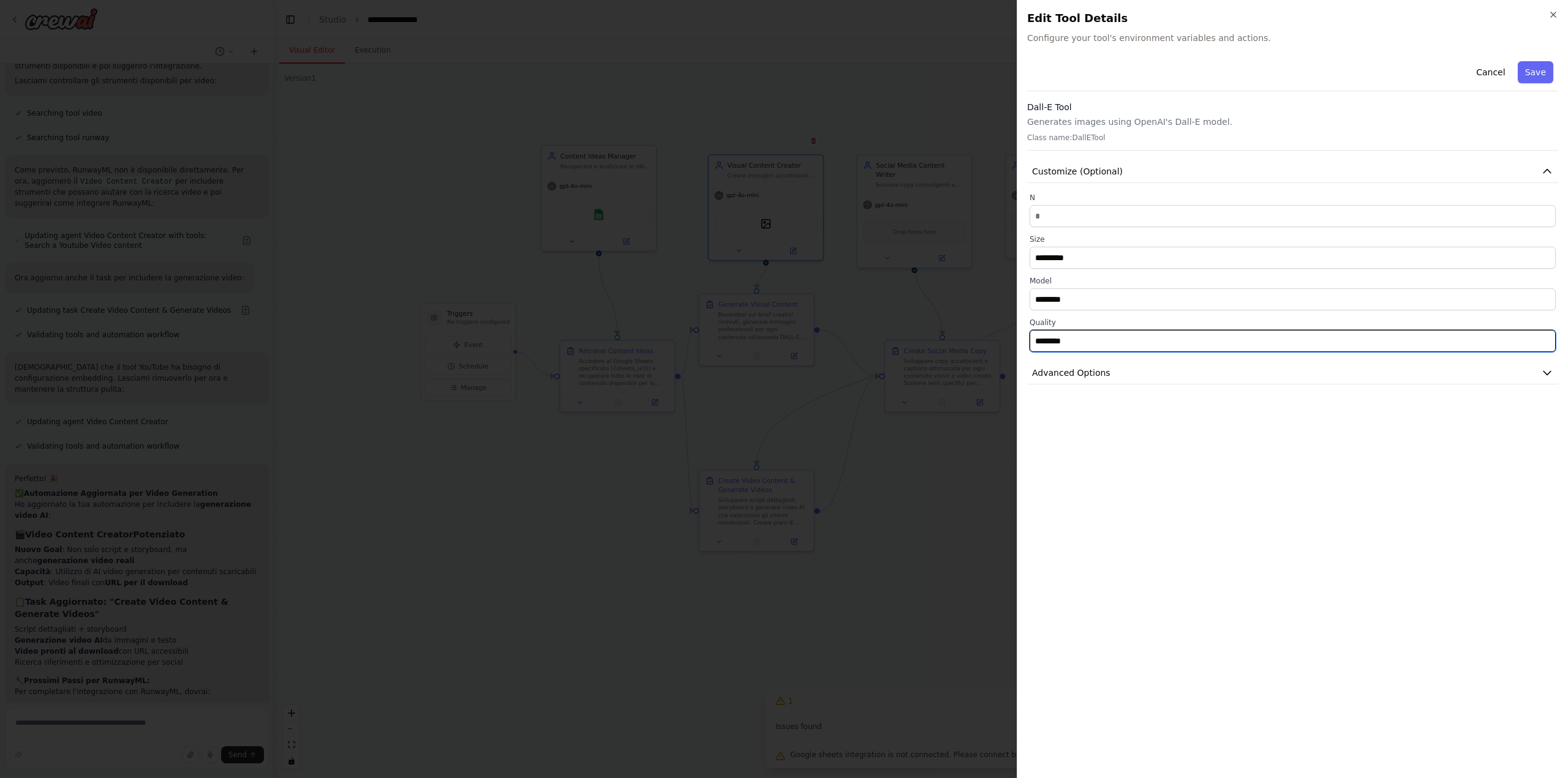
click at [1062, 336] on input "********" at bounding box center [1292, 340] width 526 height 22
click at [1102, 436] on div "Cancel Save Dall-E Tool Generates images using OpenAI's Dall-E model. Class nam…" at bounding box center [1292, 412] width 531 height 712
click at [1101, 377] on span "Advanced Options" at bounding box center [1072, 372] width 79 height 12
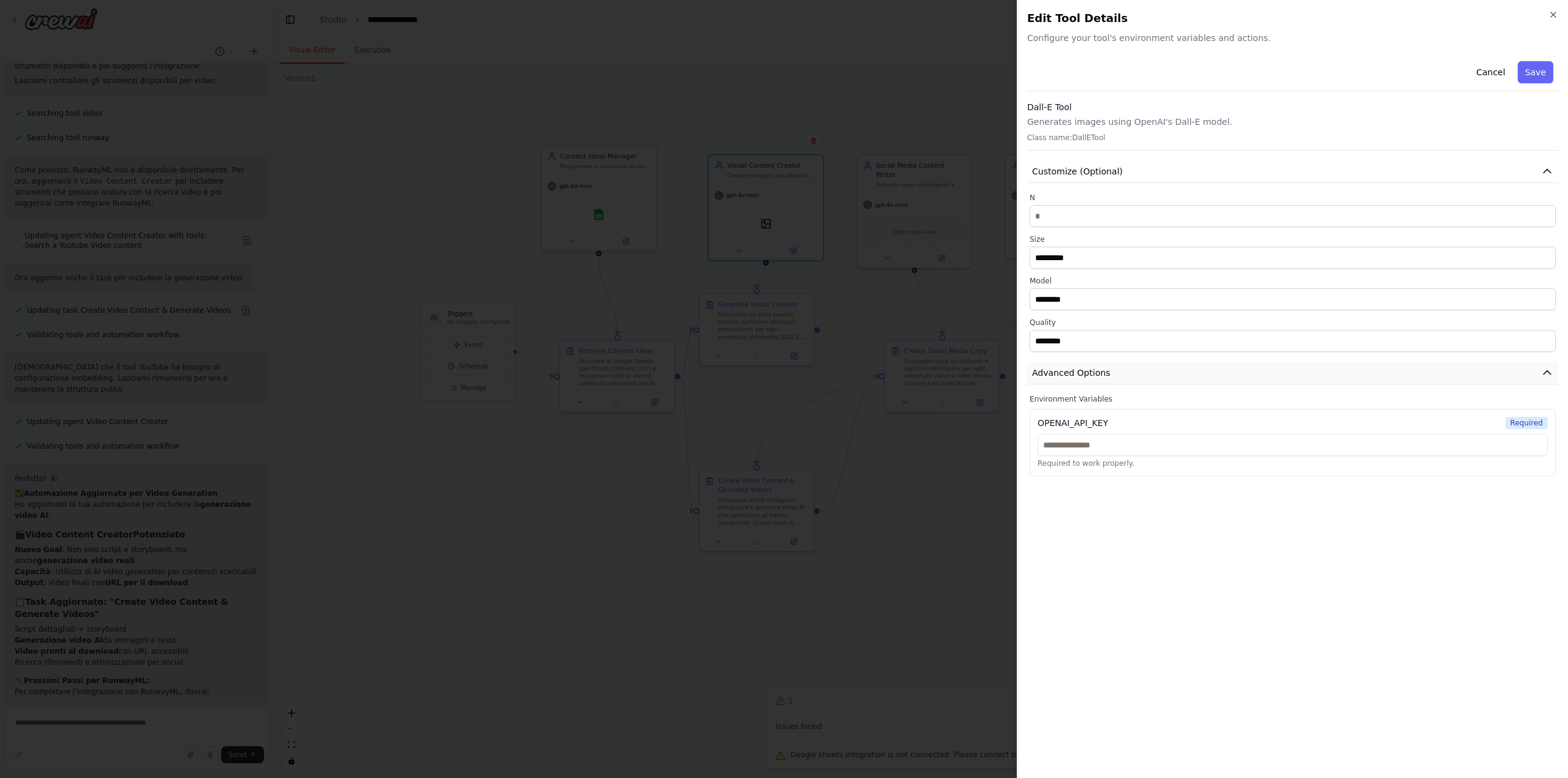
click at [1102, 371] on span "Advanced Options" at bounding box center [1072, 372] width 79 height 12
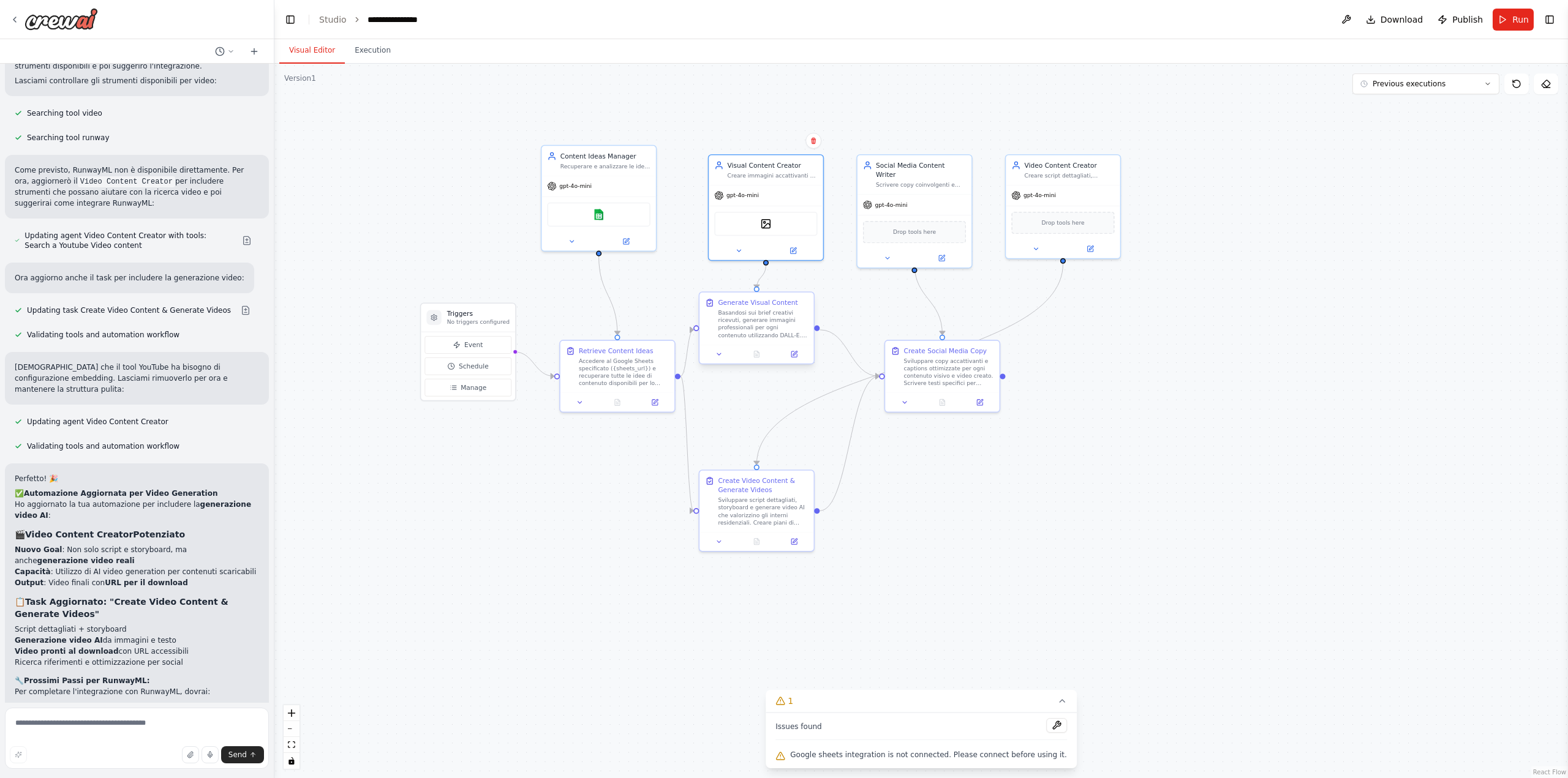
click at [747, 334] on div "Basandosi sui brief creativi ricevuti, generare immagini professionali per ogni…" at bounding box center [762, 324] width 90 height 30
click at [147, 722] on textarea at bounding box center [137, 738] width 264 height 61
type textarea "**********"
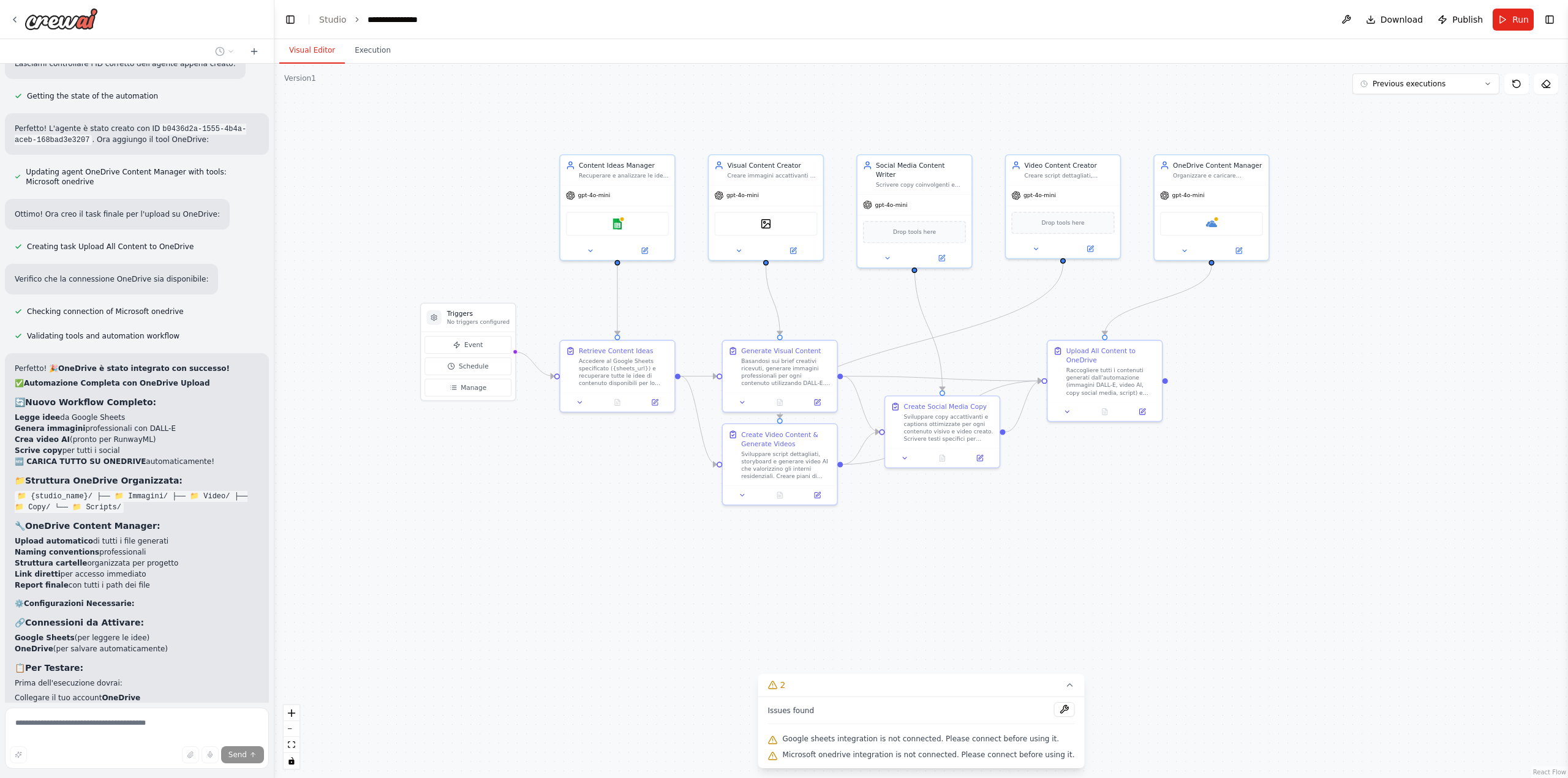
scroll to position [6209, 0]
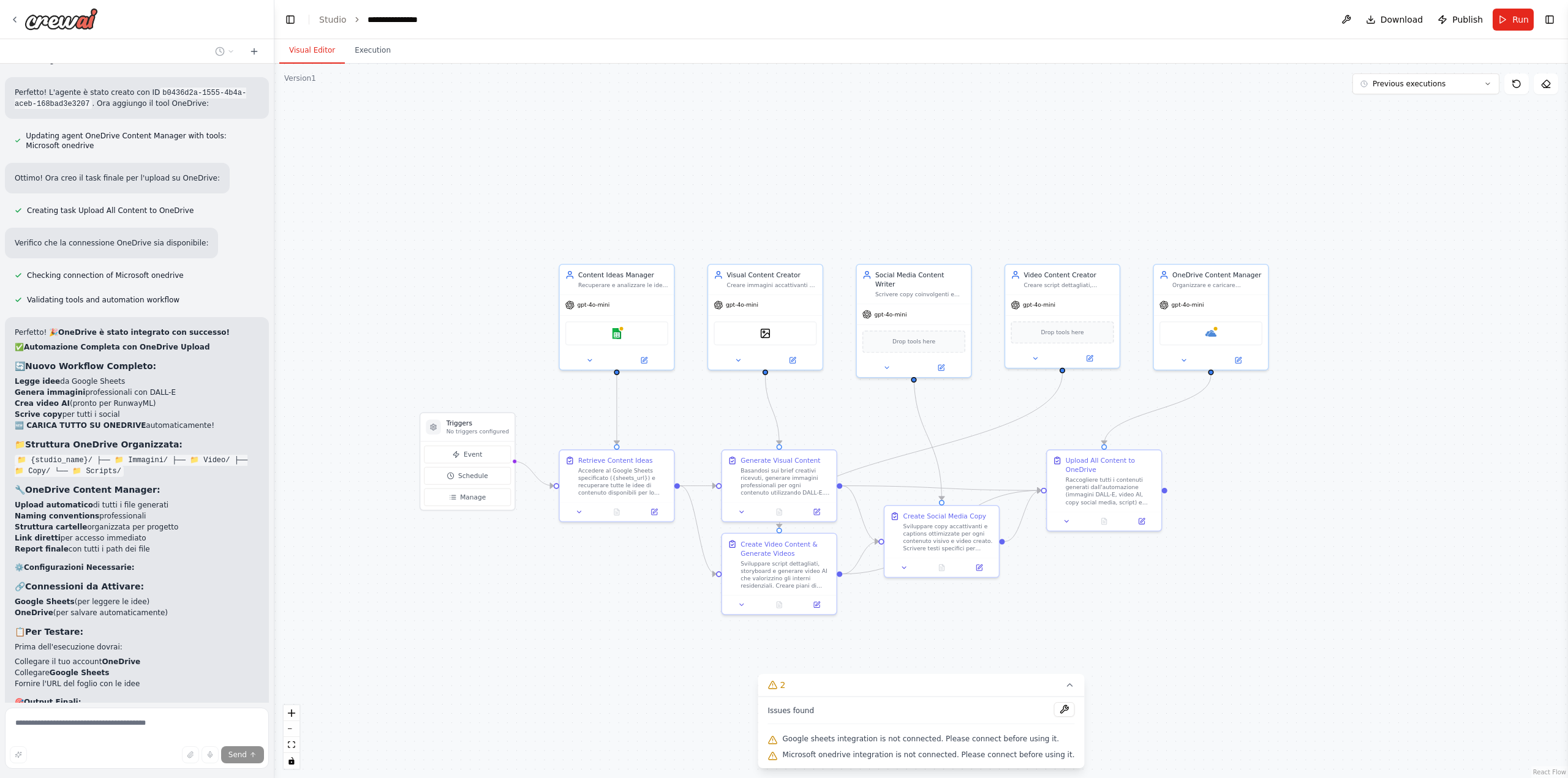
drag, startPoint x: 468, startPoint y: 490, endPoint x: 462, endPoint y: 595, distance: 105.2
click at [462, 595] on div ".deletable-edge-delete-btn { width: 20px; height: 20px; border: 0px solid #ffff…" at bounding box center [921, 421] width 1293 height 714
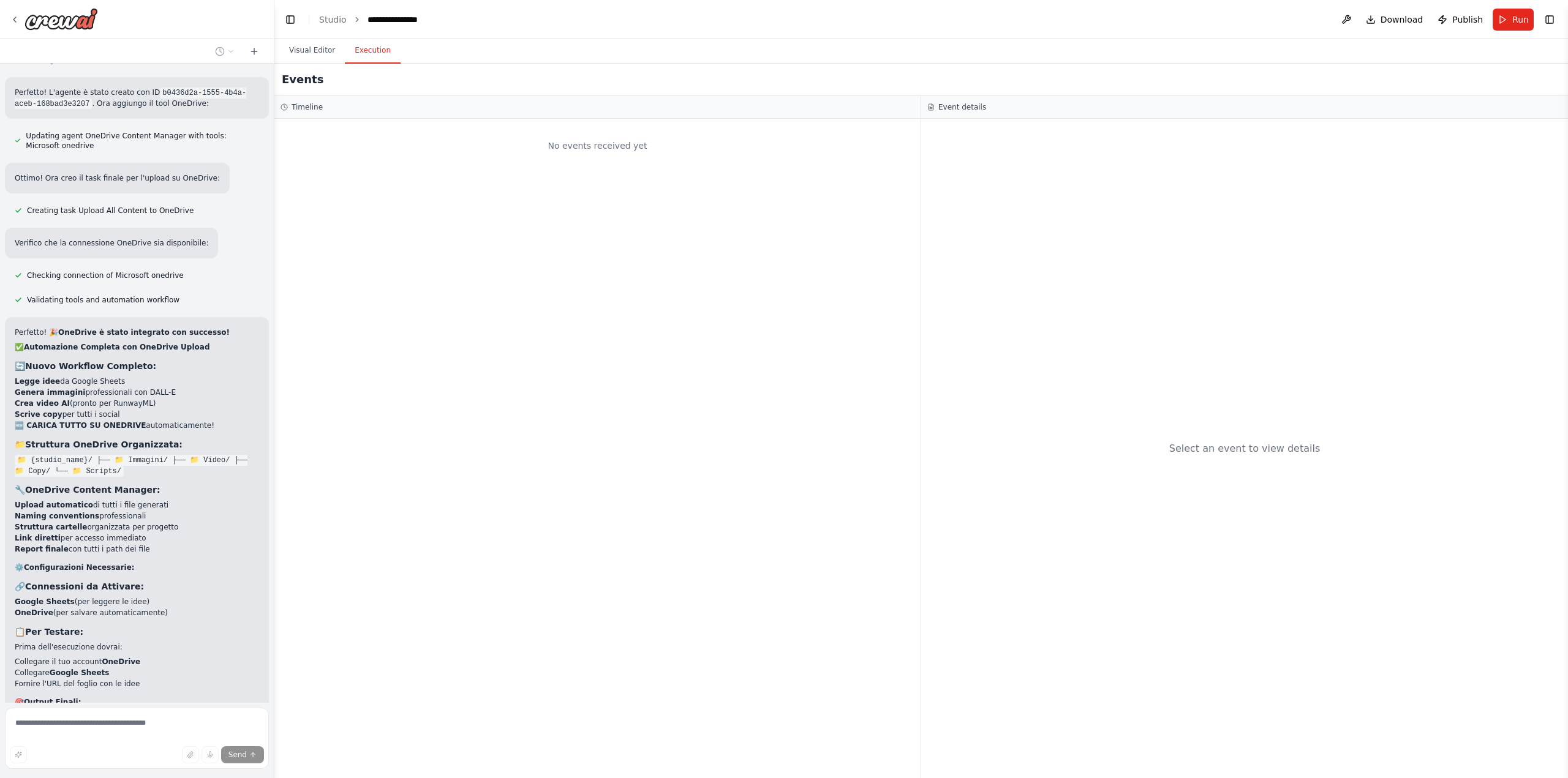
click at [361, 57] on button "Execution" at bounding box center [373, 51] width 56 height 26
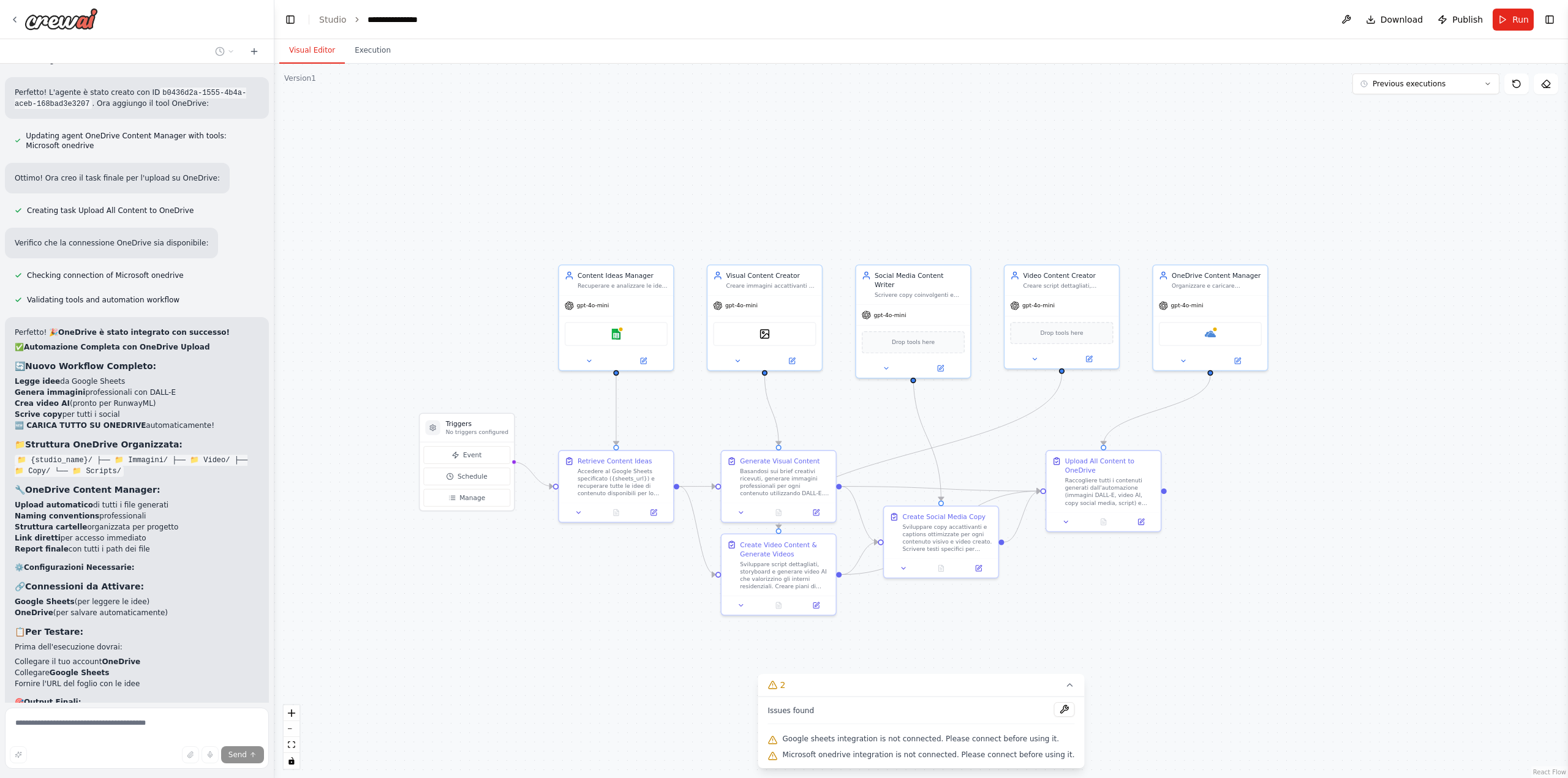
click at [305, 53] on button "Visual Editor" at bounding box center [312, 51] width 65 height 26
click at [1214, 334] on img at bounding box center [1210, 332] width 11 height 11
click at [1239, 365] on div at bounding box center [1210, 359] width 114 height 19
click at [1246, 358] on button at bounding box center [1237, 358] width 53 height 11
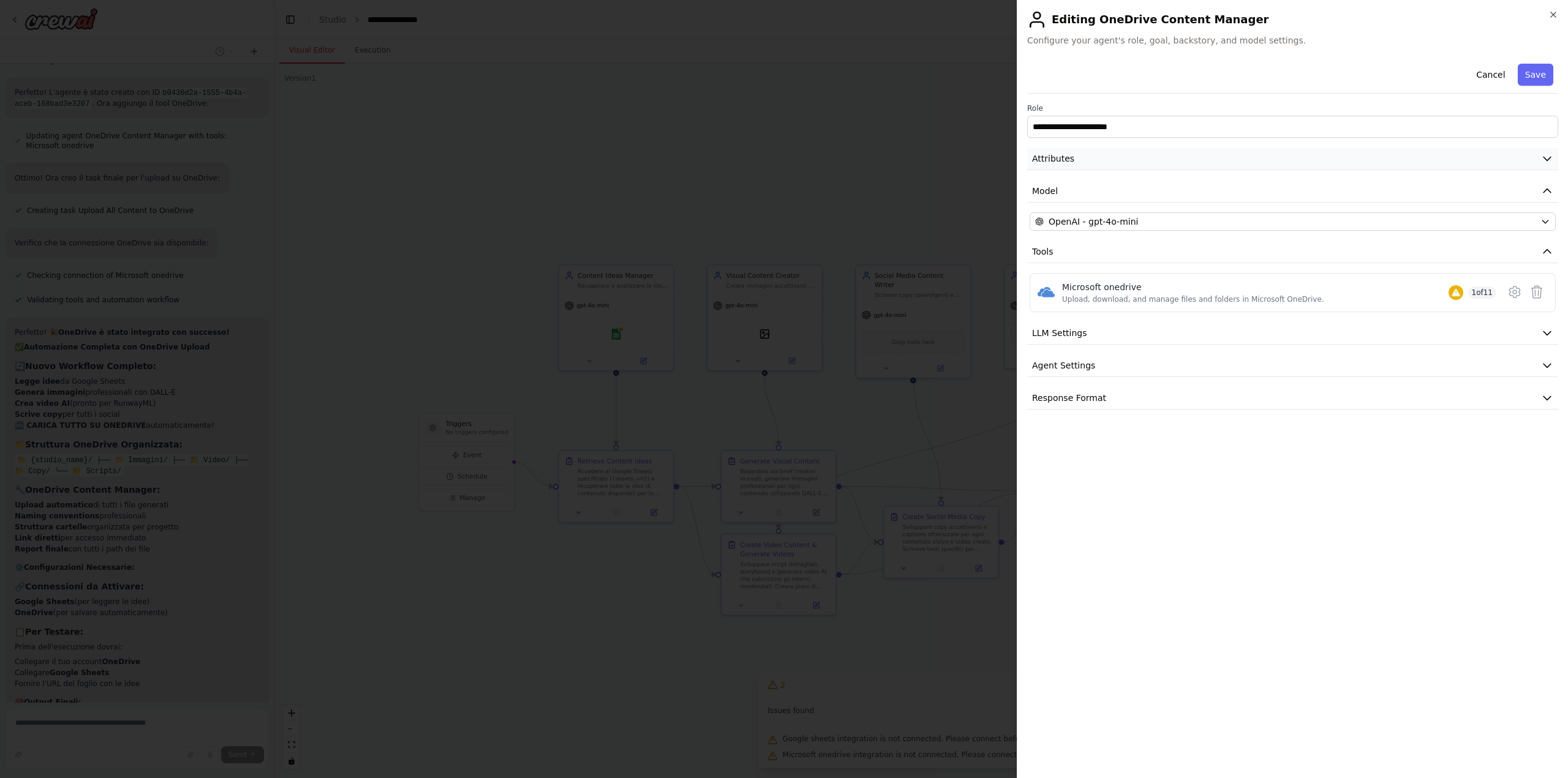
click at [1153, 157] on button "Attributes" at bounding box center [1292, 159] width 531 height 23
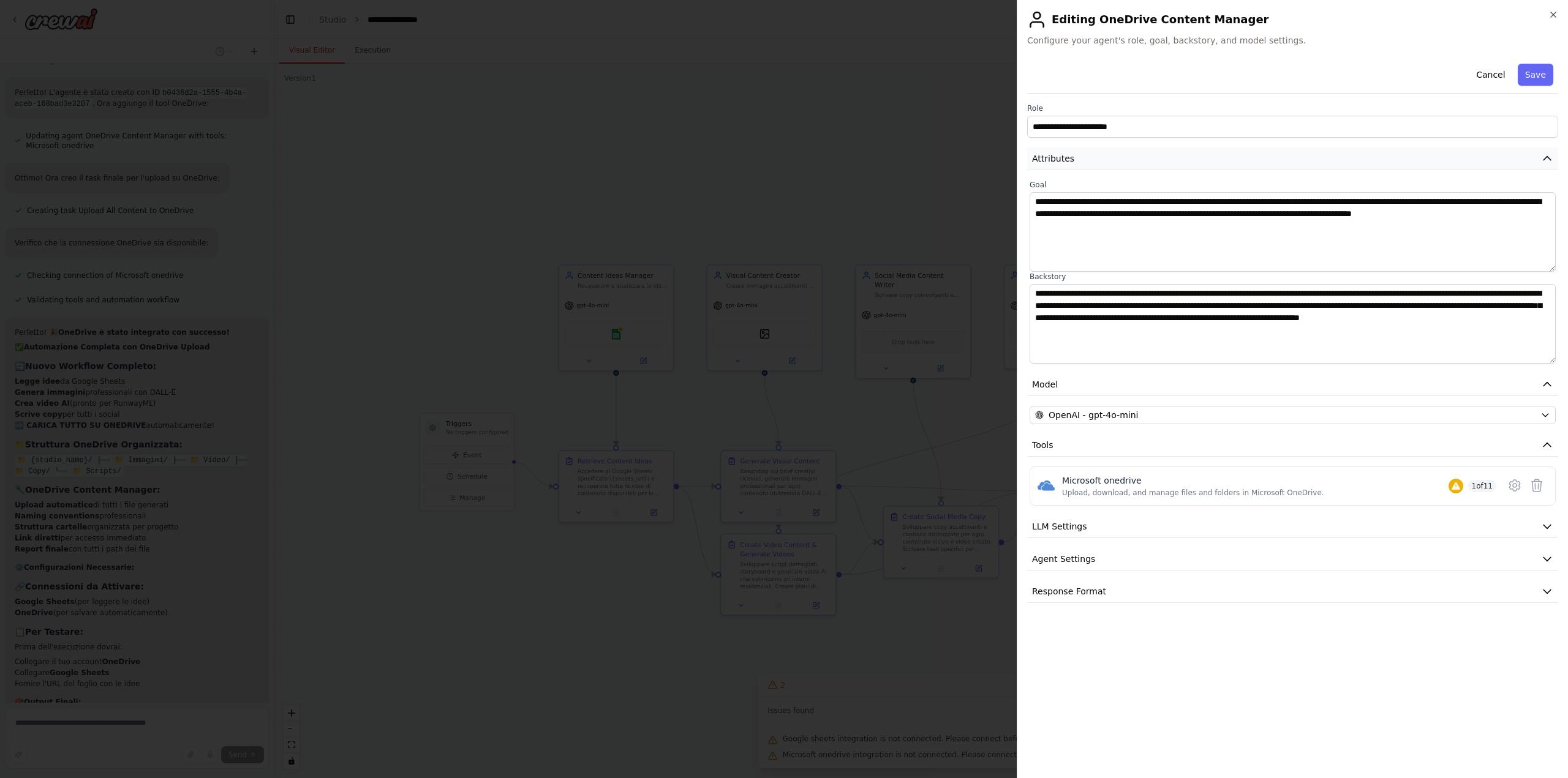
click at [1551, 152] on button "Attributes" at bounding box center [1292, 159] width 531 height 23
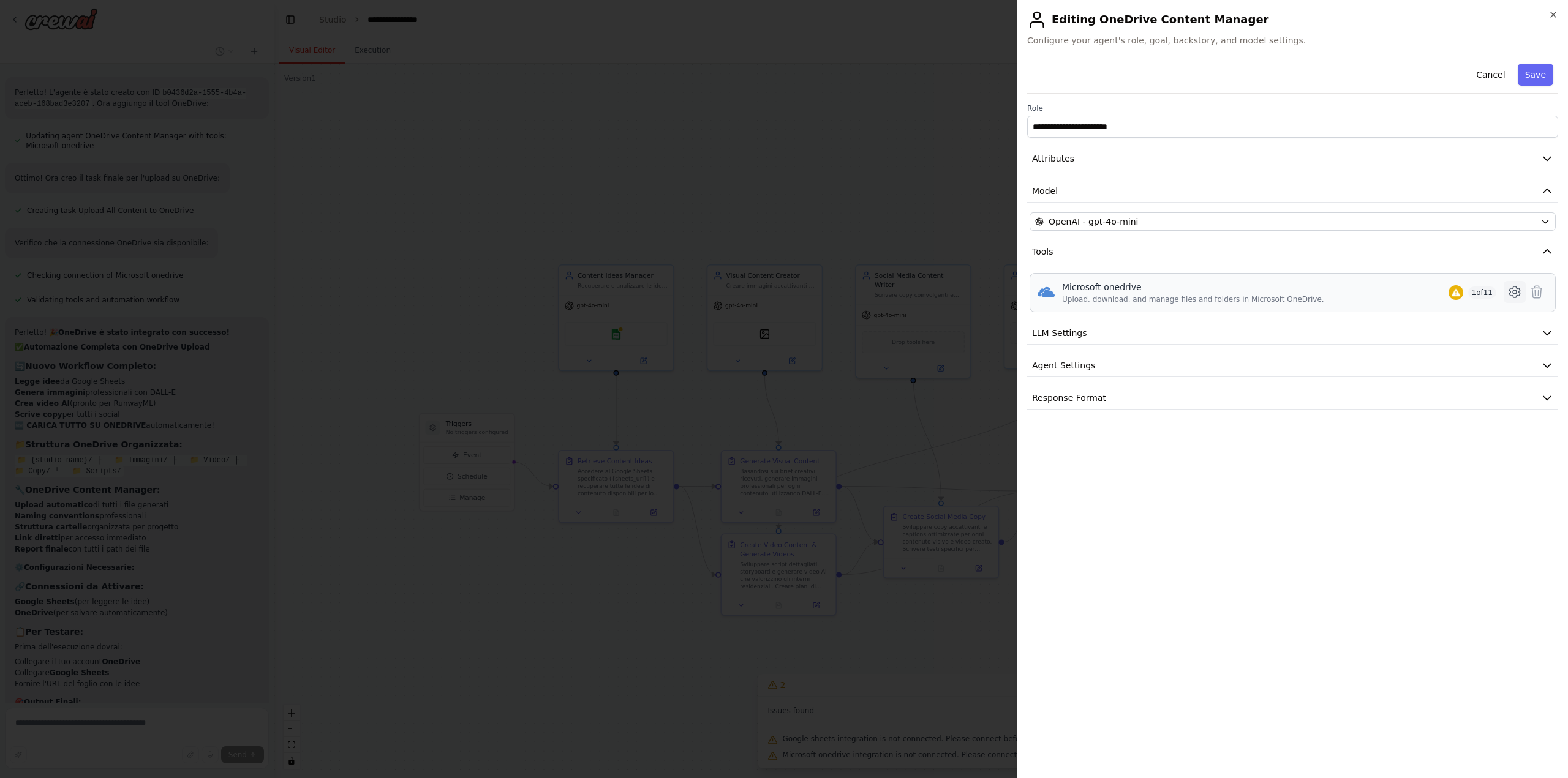
click at [1513, 292] on icon at bounding box center [1515, 292] width 15 height 15
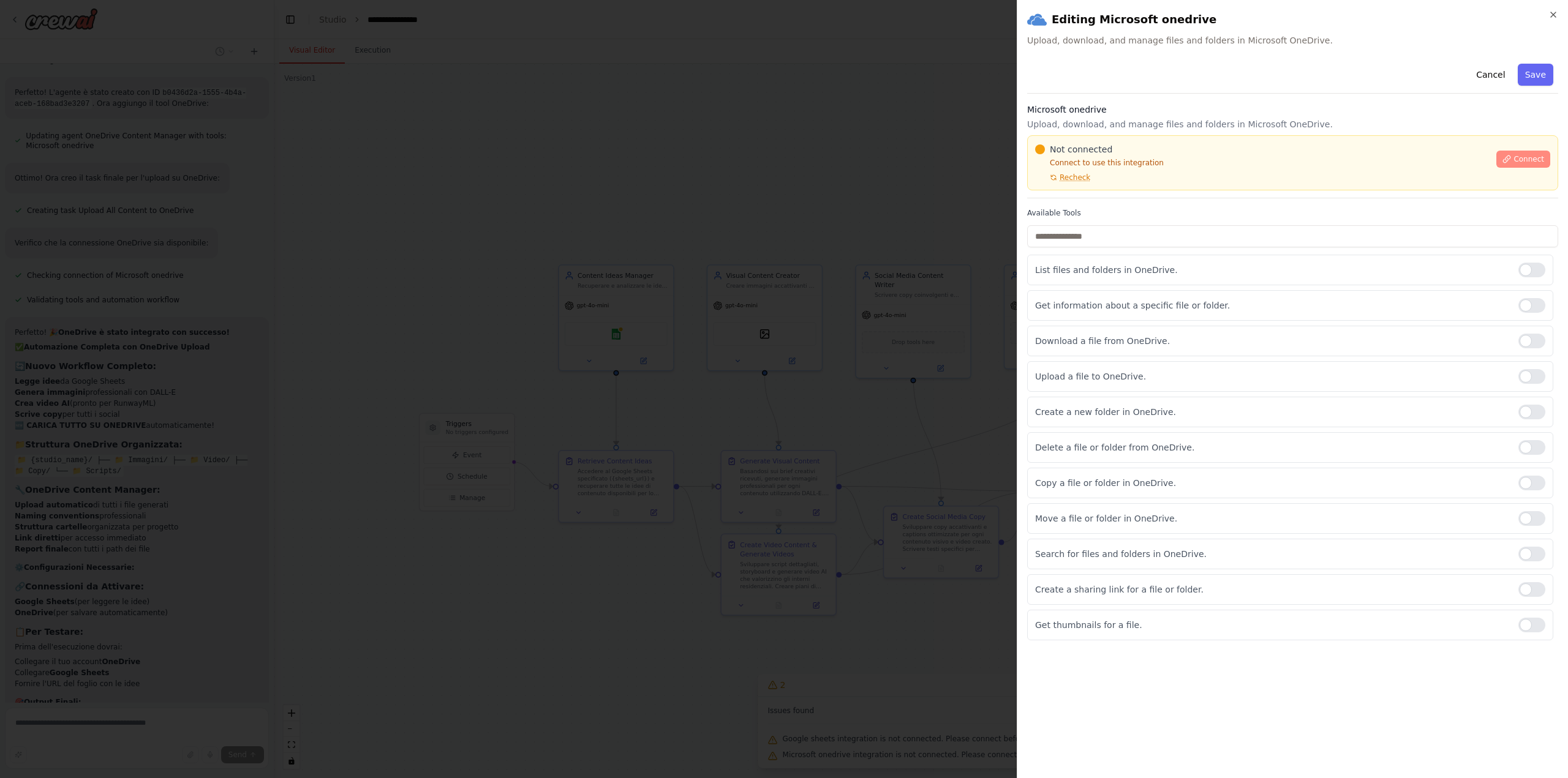
click at [1531, 161] on span "Connect" at bounding box center [1529, 159] width 31 height 10
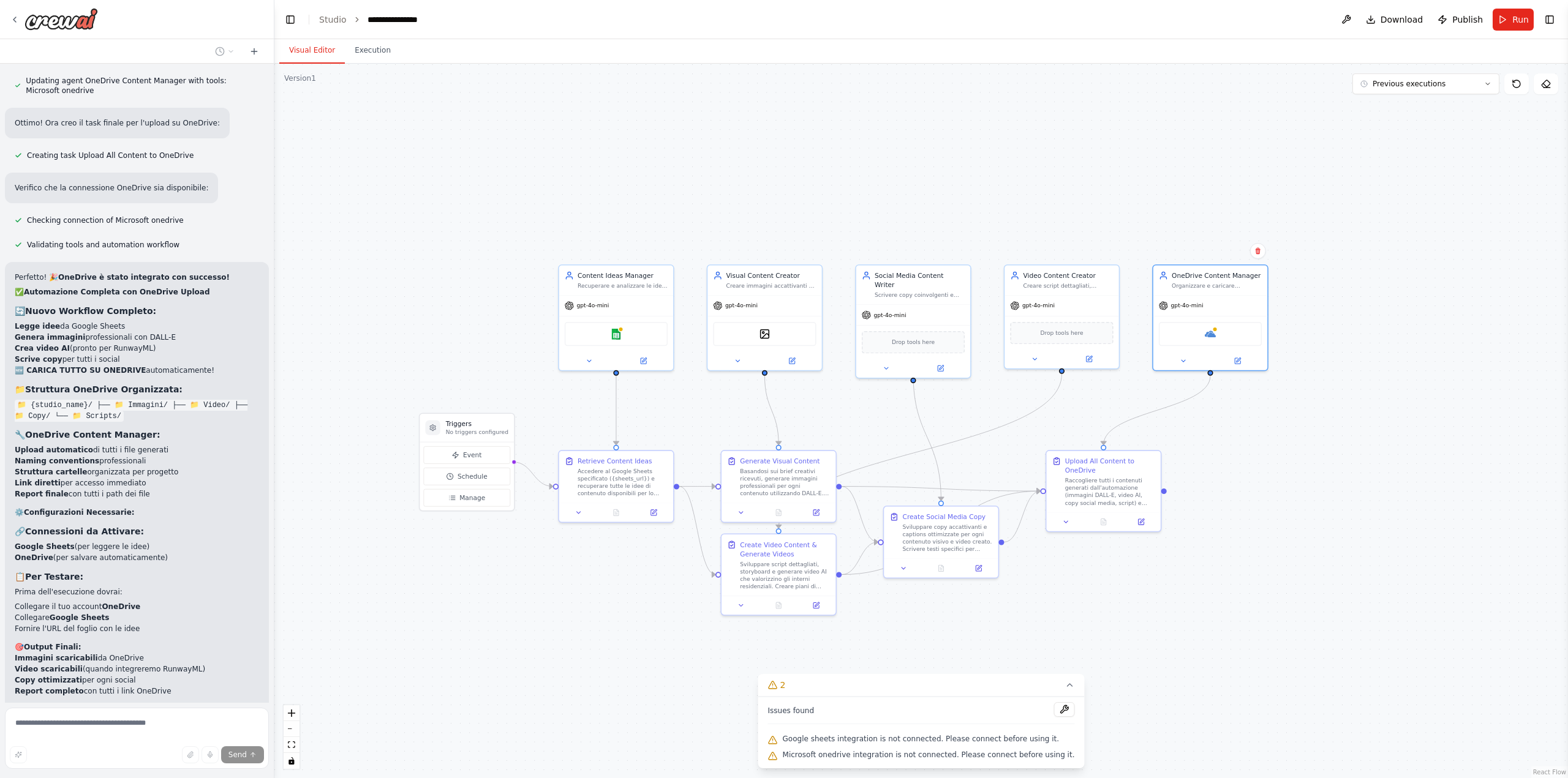
scroll to position [6267, 0]
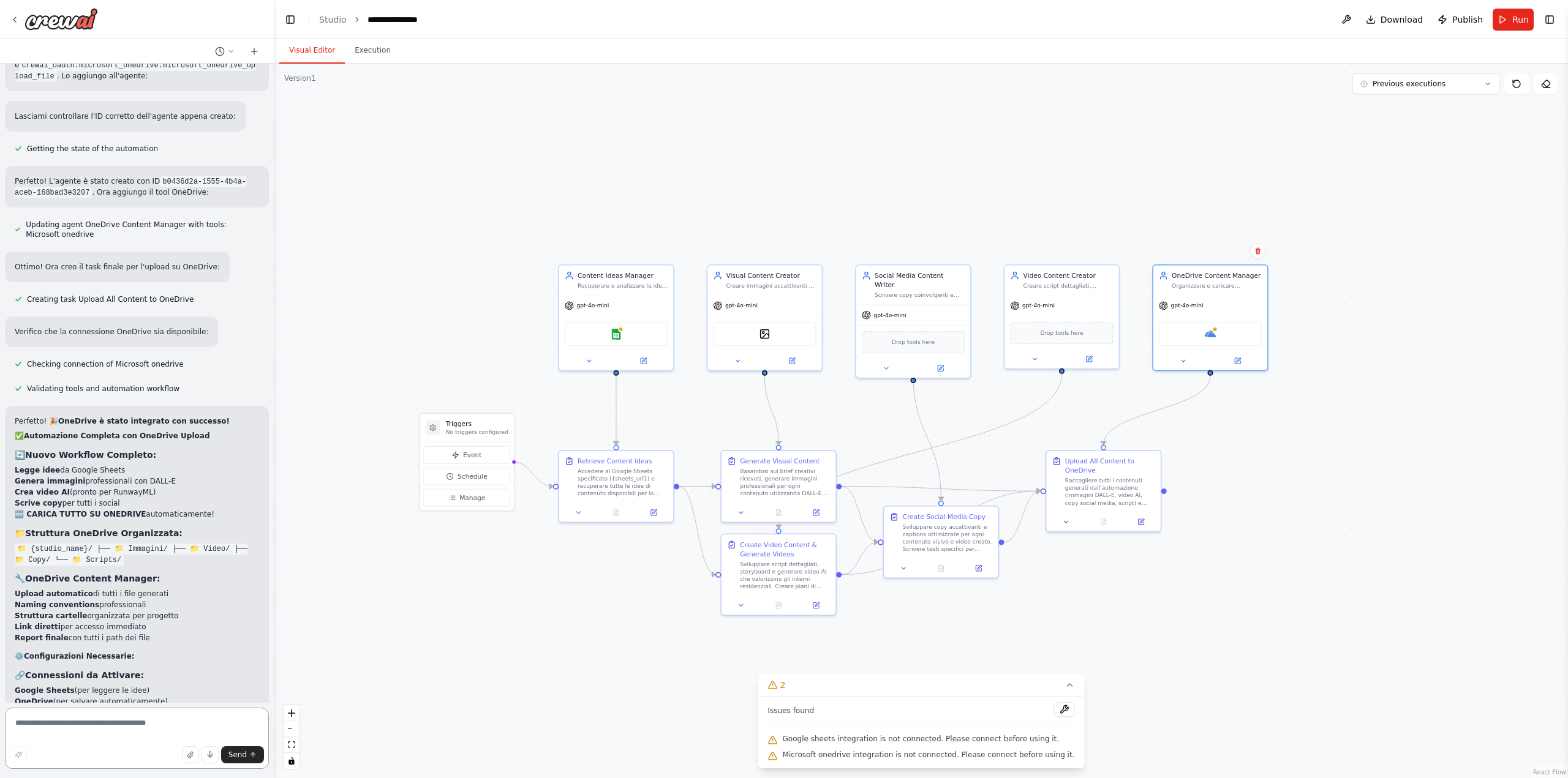
click at [125, 727] on textarea at bounding box center [137, 738] width 264 height 61
type textarea "**********"
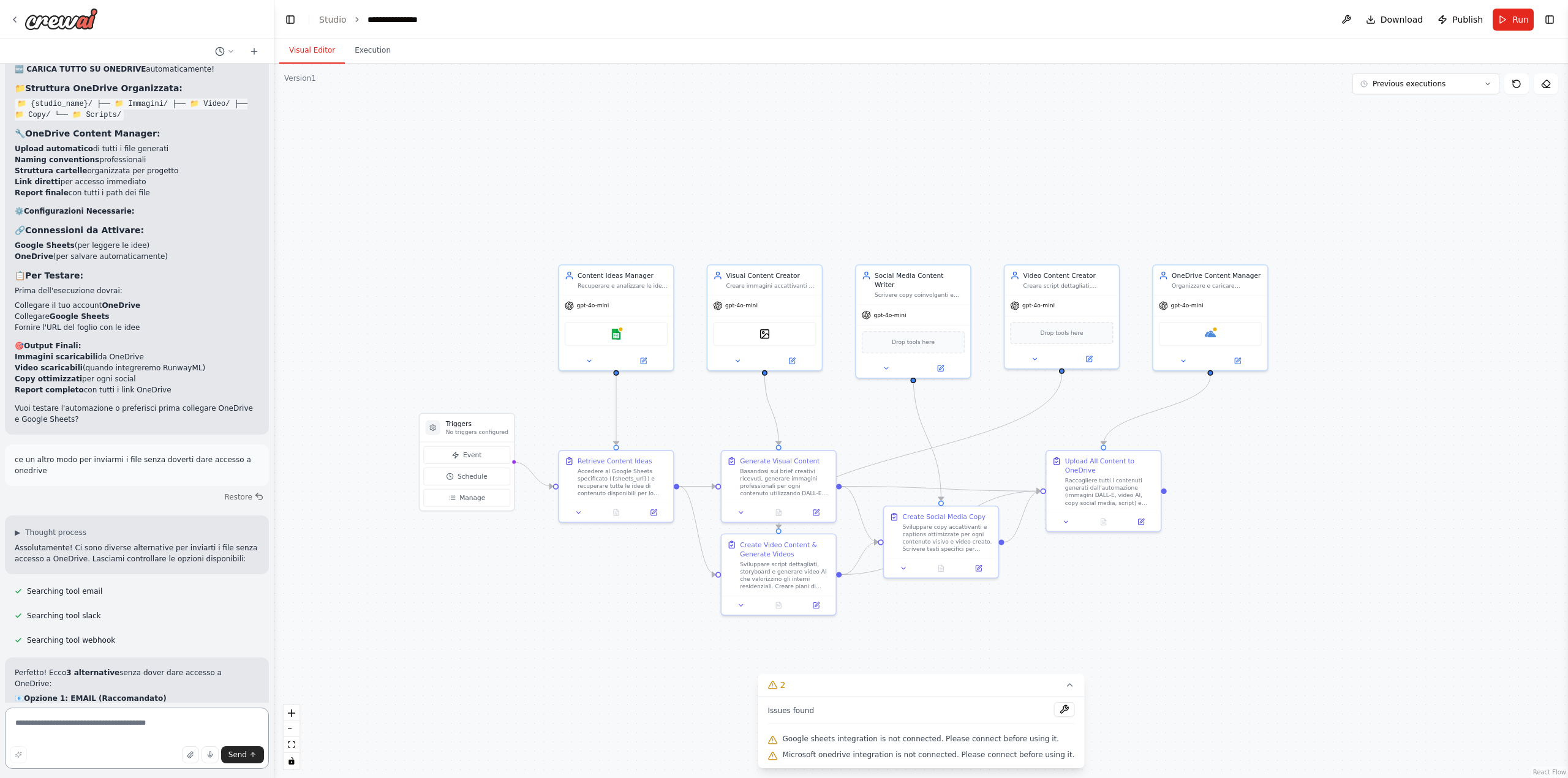
scroll to position [6580, 0]
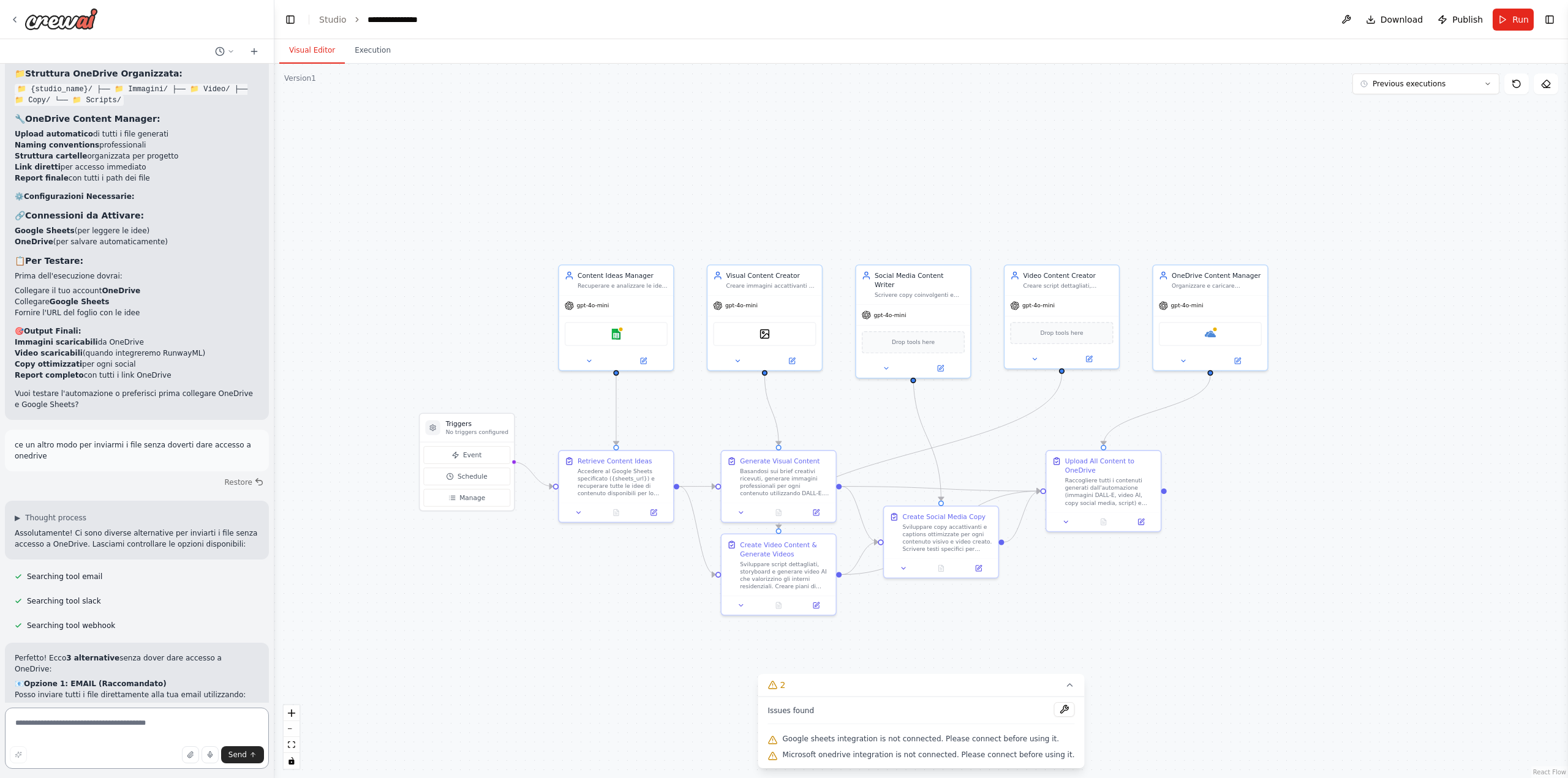
click at [133, 723] on textarea at bounding box center [137, 738] width 264 height 61
click at [119, 722] on textarea at bounding box center [137, 738] width 264 height 61
type textarea "**********"
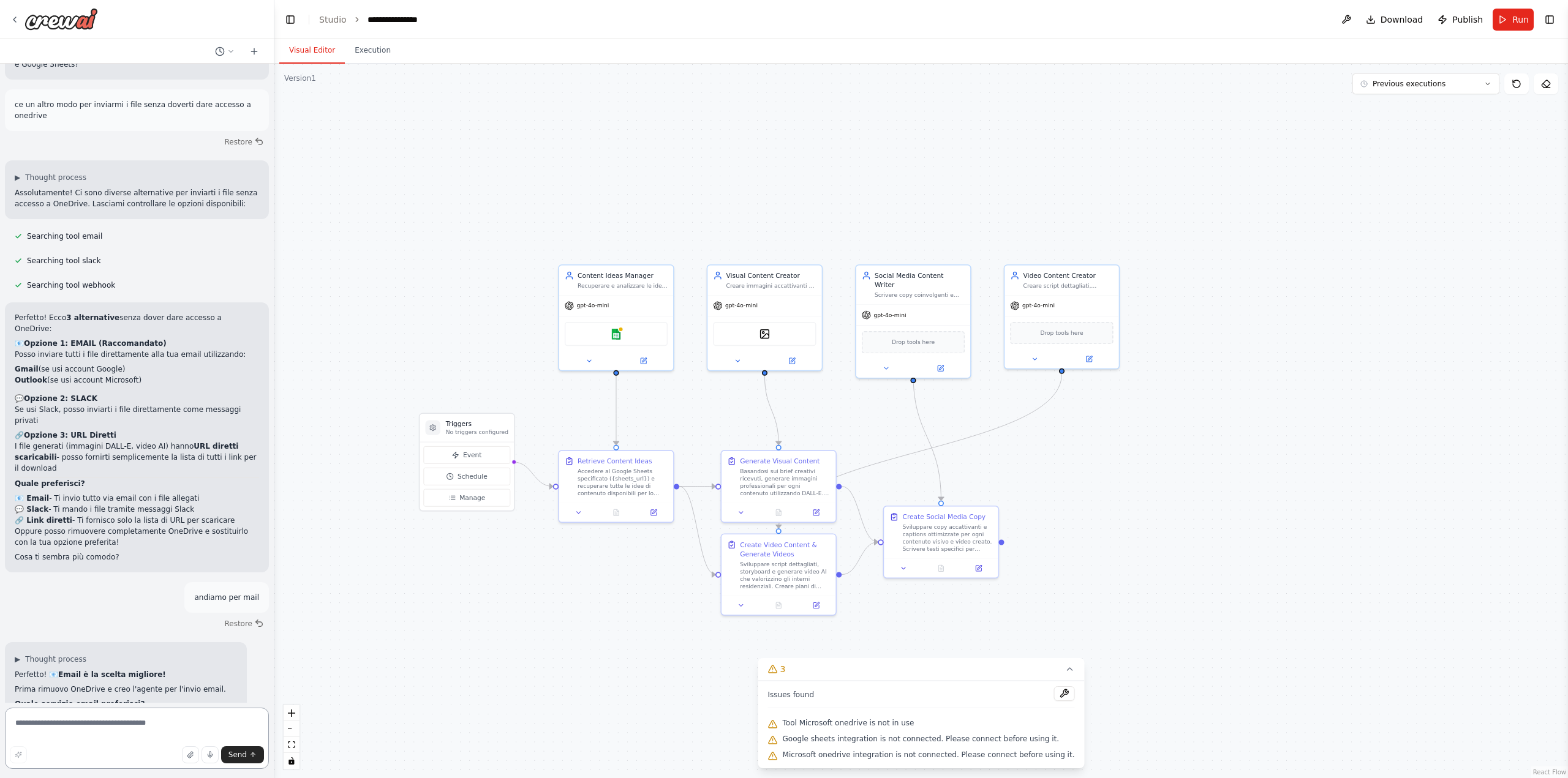
scroll to position [6926, 0]
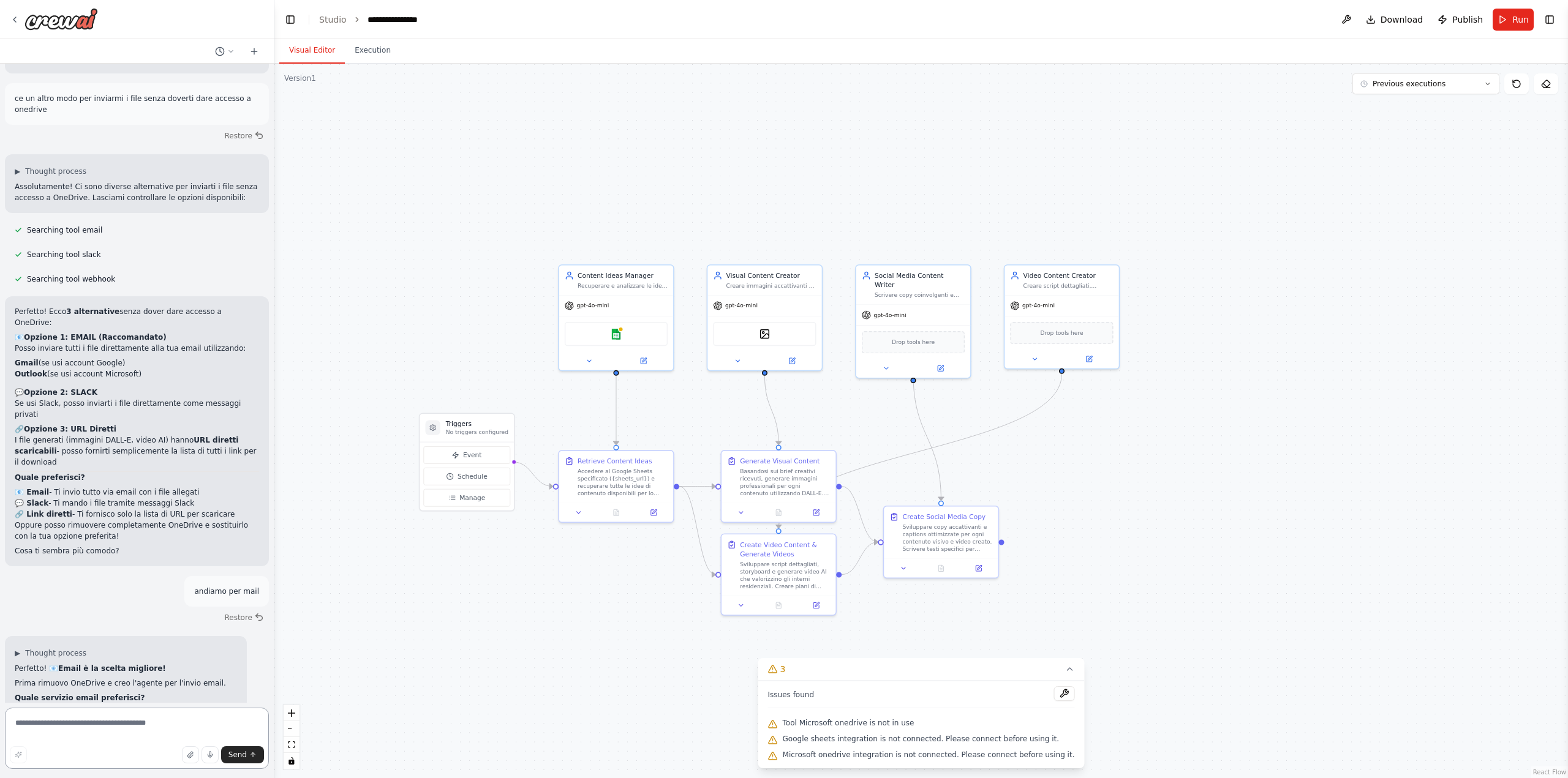
click at [106, 730] on textarea at bounding box center [137, 738] width 264 height 61
type textarea "*****"
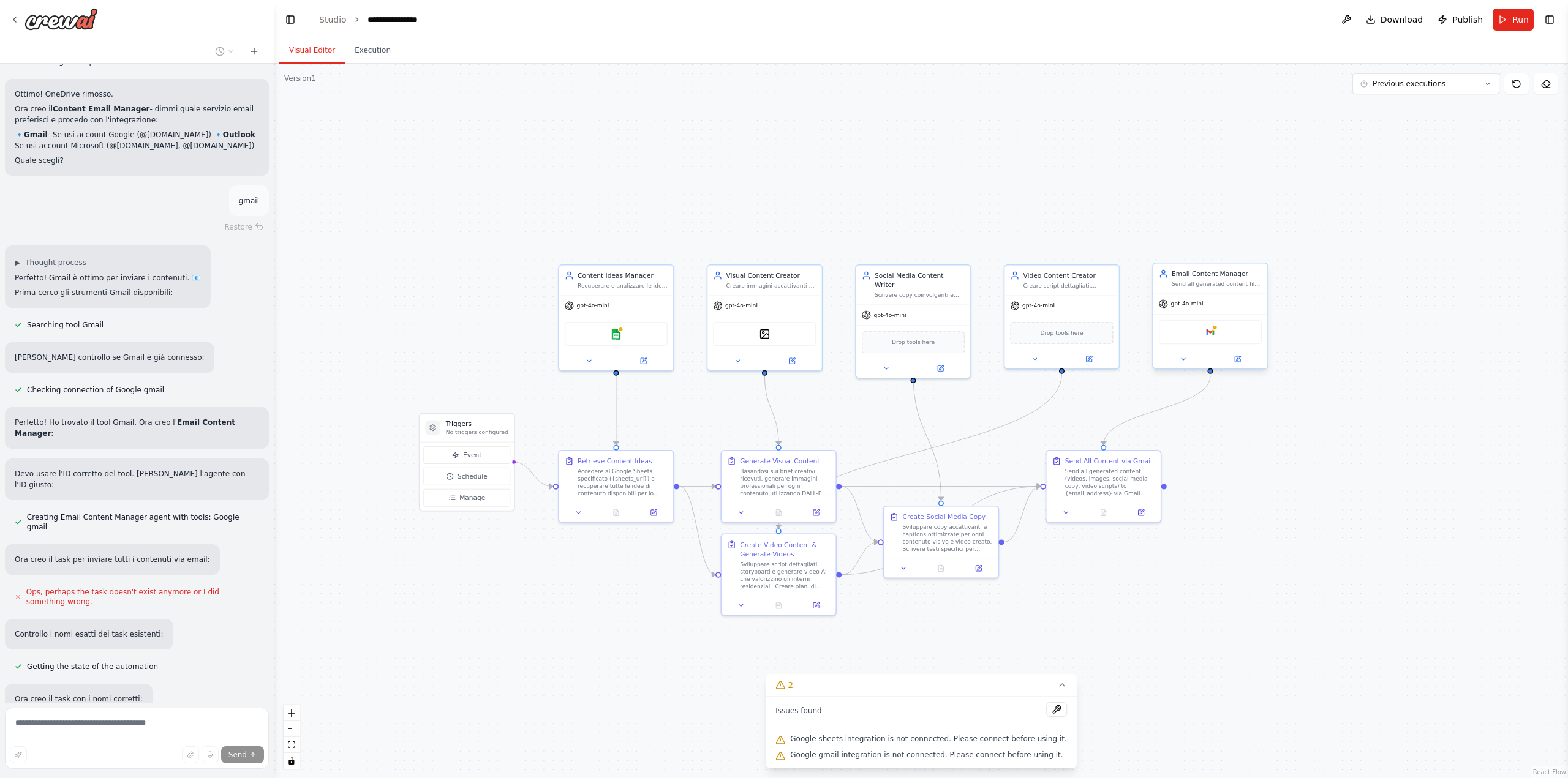
scroll to position [7664, 0]
click at [1219, 334] on div "Google gmail" at bounding box center [1210, 332] width 103 height 24
click at [1209, 333] on img at bounding box center [1210, 332] width 11 height 11
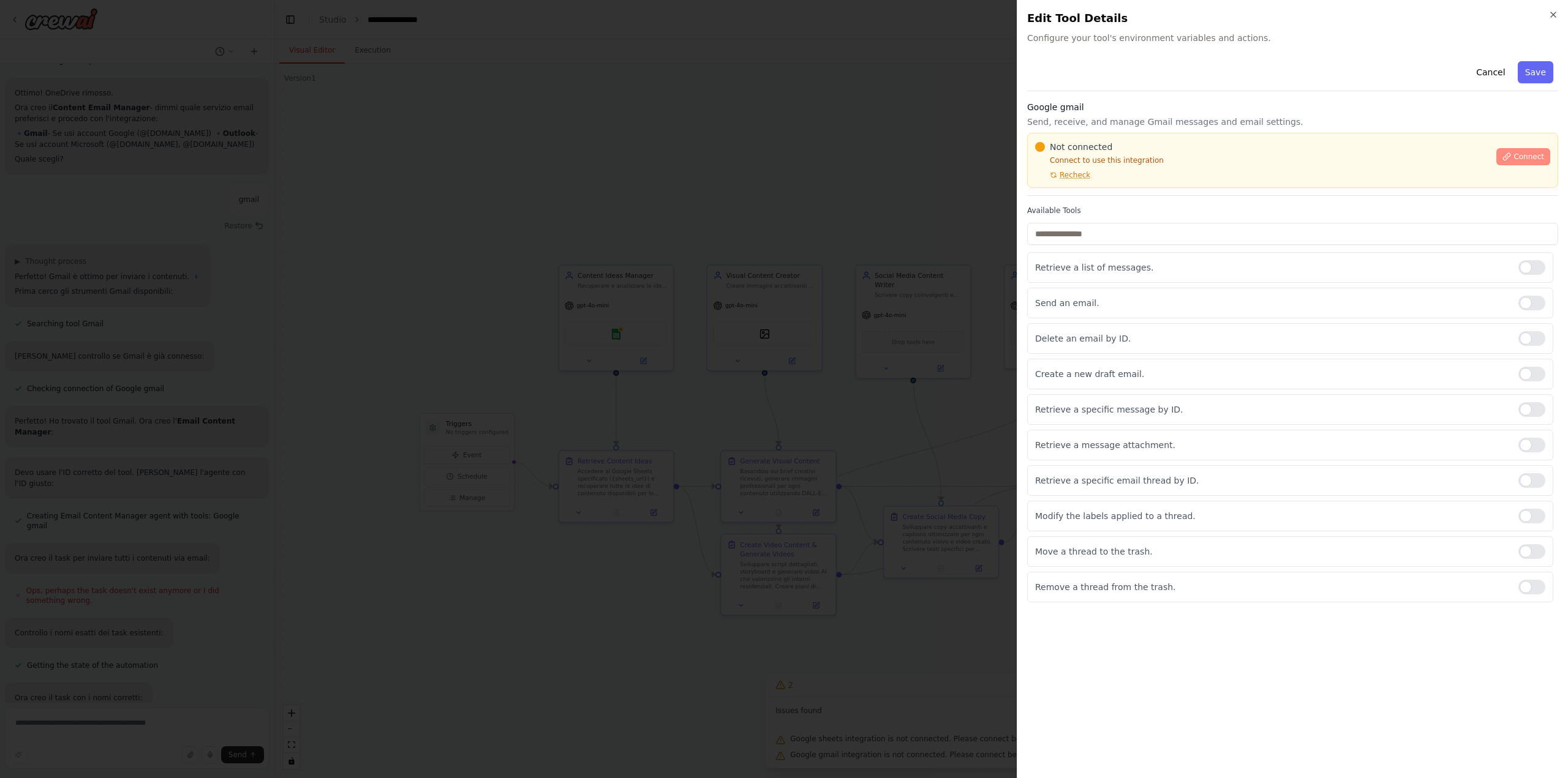
click at [1523, 151] on button "Connect" at bounding box center [1523, 157] width 54 height 17
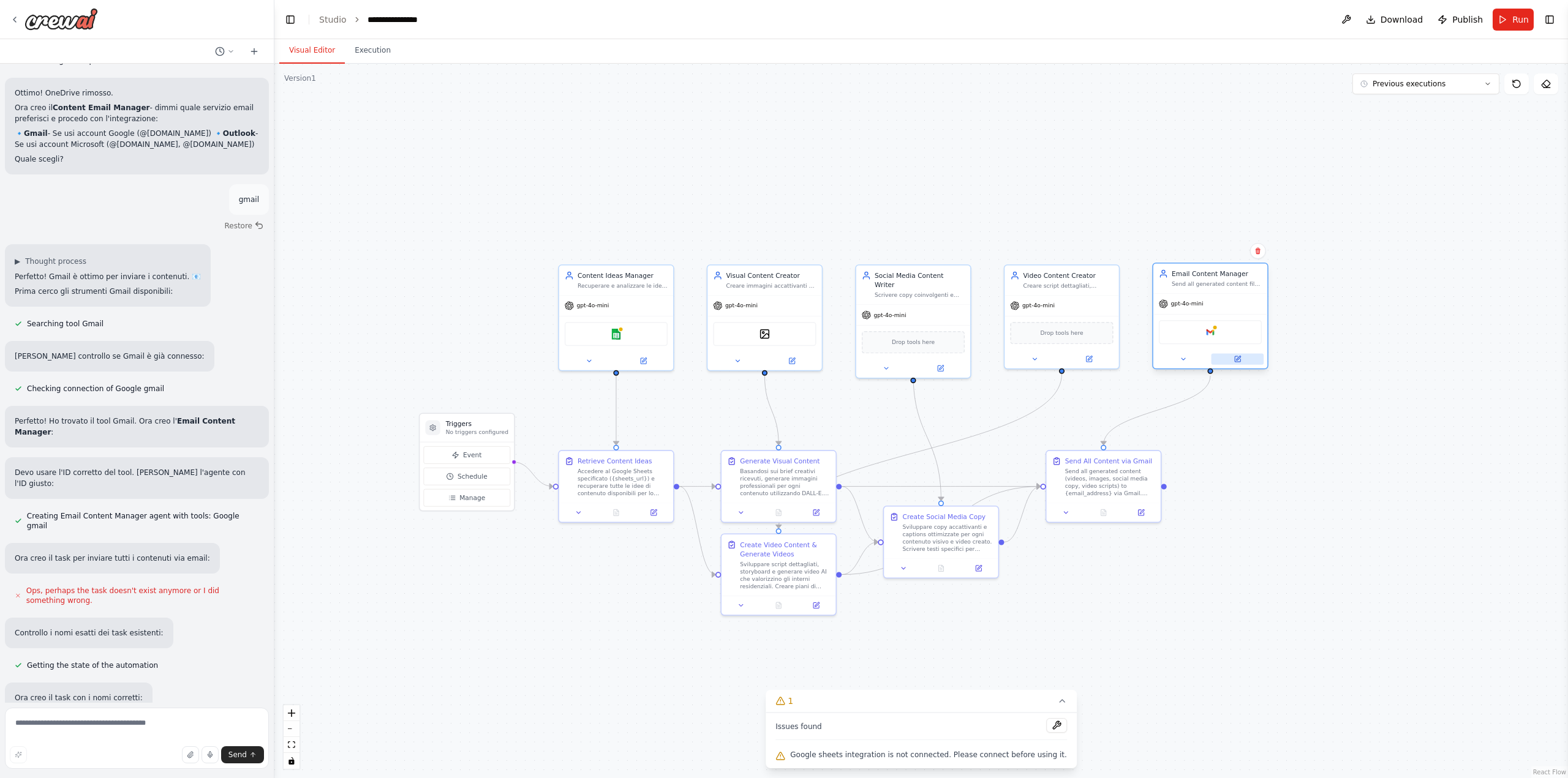
click at [1237, 359] on icon at bounding box center [1238, 358] width 4 height 4
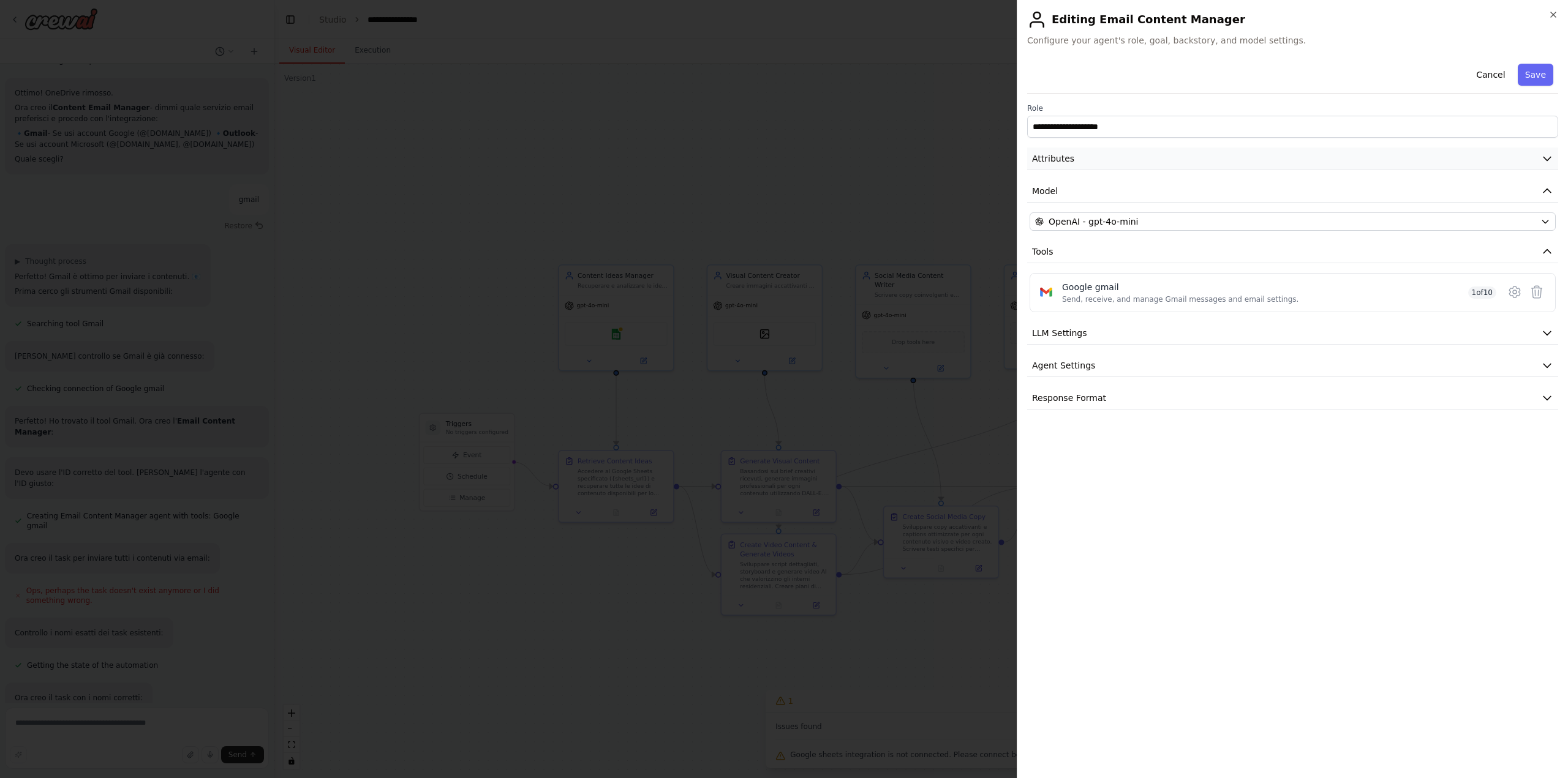
click at [1106, 156] on button "Attributes" at bounding box center [1292, 159] width 531 height 23
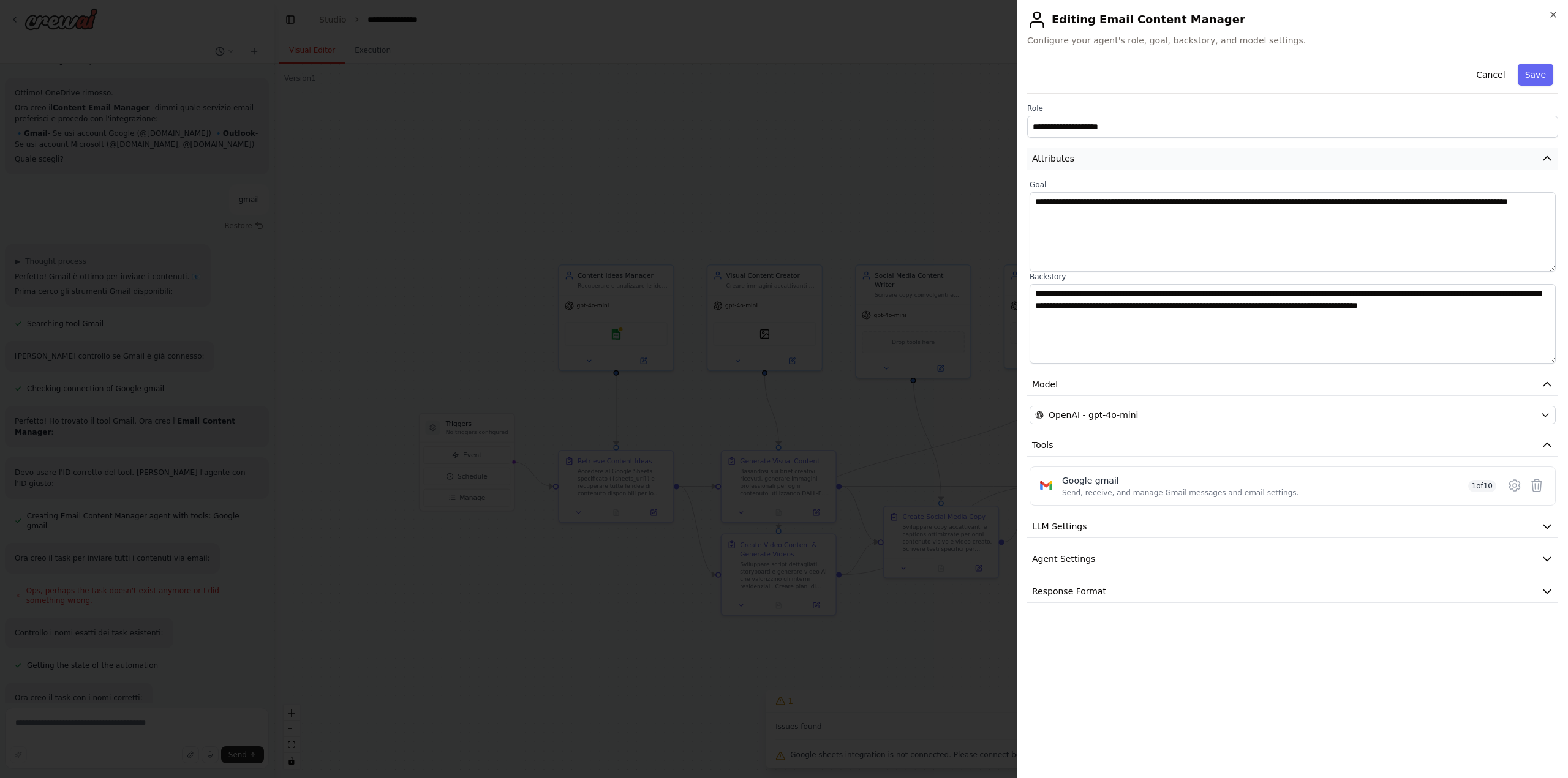
click at [1098, 159] on button "Attributes" at bounding box center [1292, 159] width 531 height 23
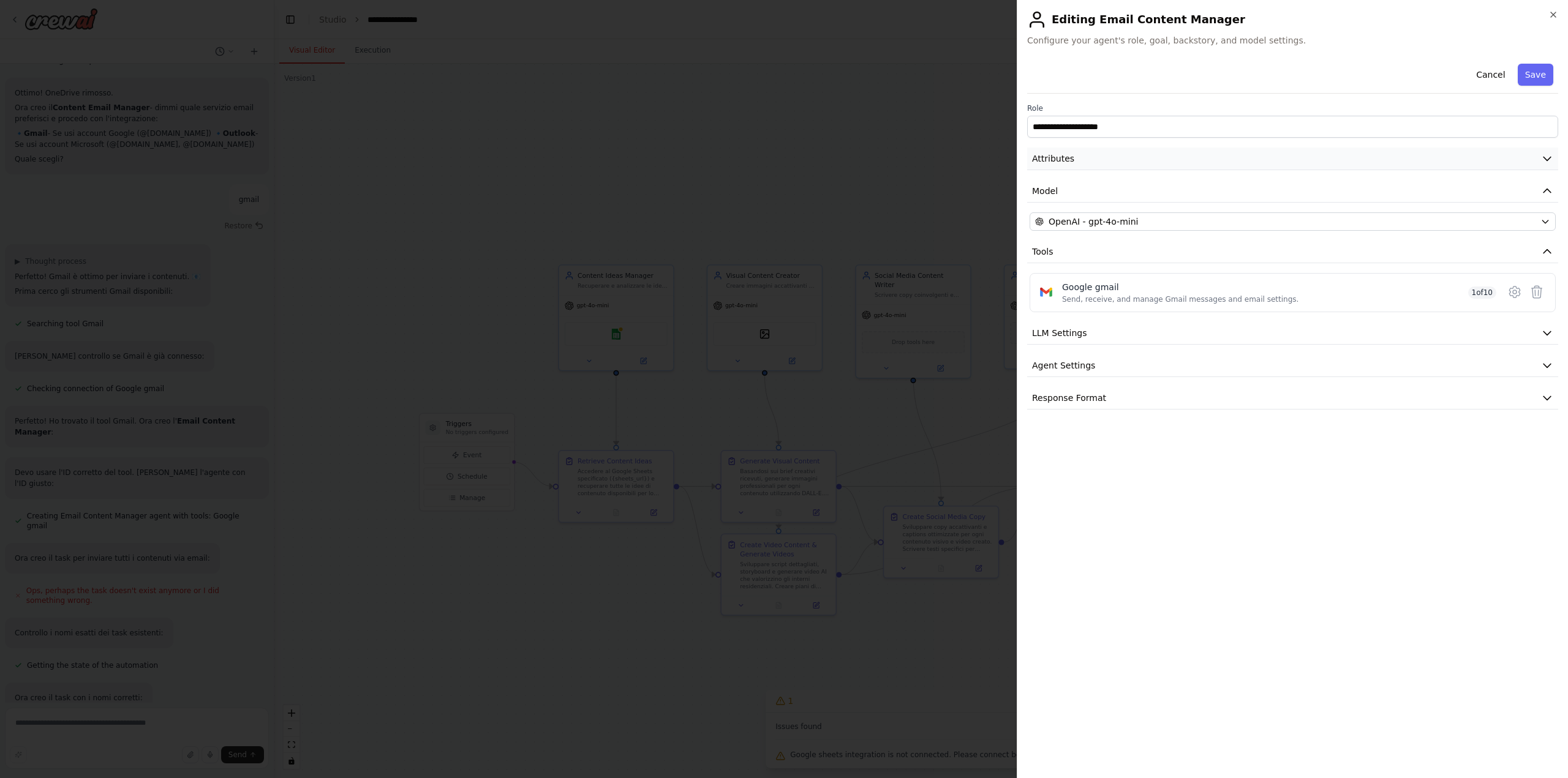
click at [1089, 163] on button "Attributes" at bounding box center [1292, 159] width 531 height 23
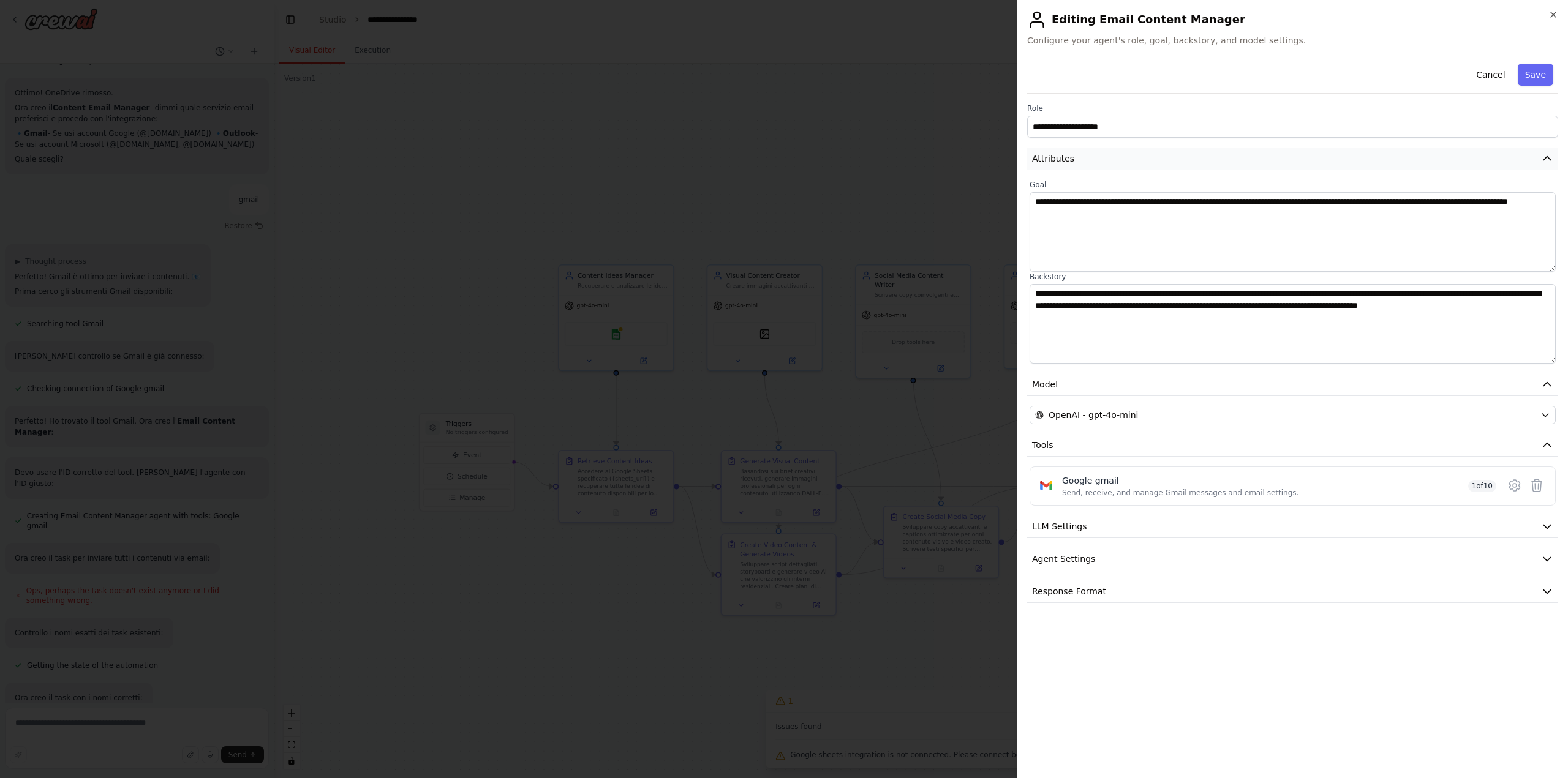
click at [1089, 163] on button "Attributes" at bounding box center [1292, 159] width 531 height 23
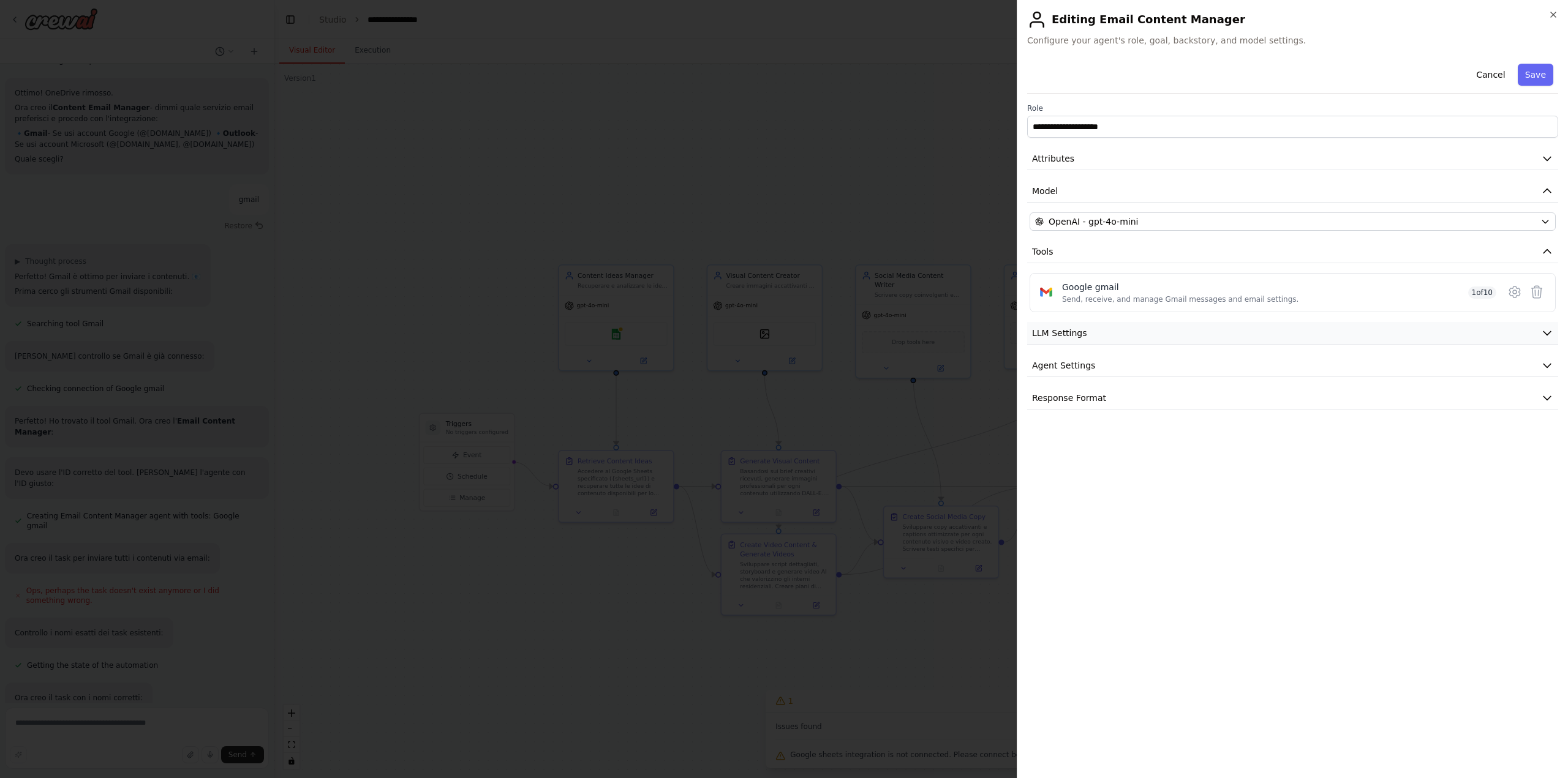
click at [1088, 338] on button "LLM Settings" at bounding box center [1292, 333] width 531 height 23
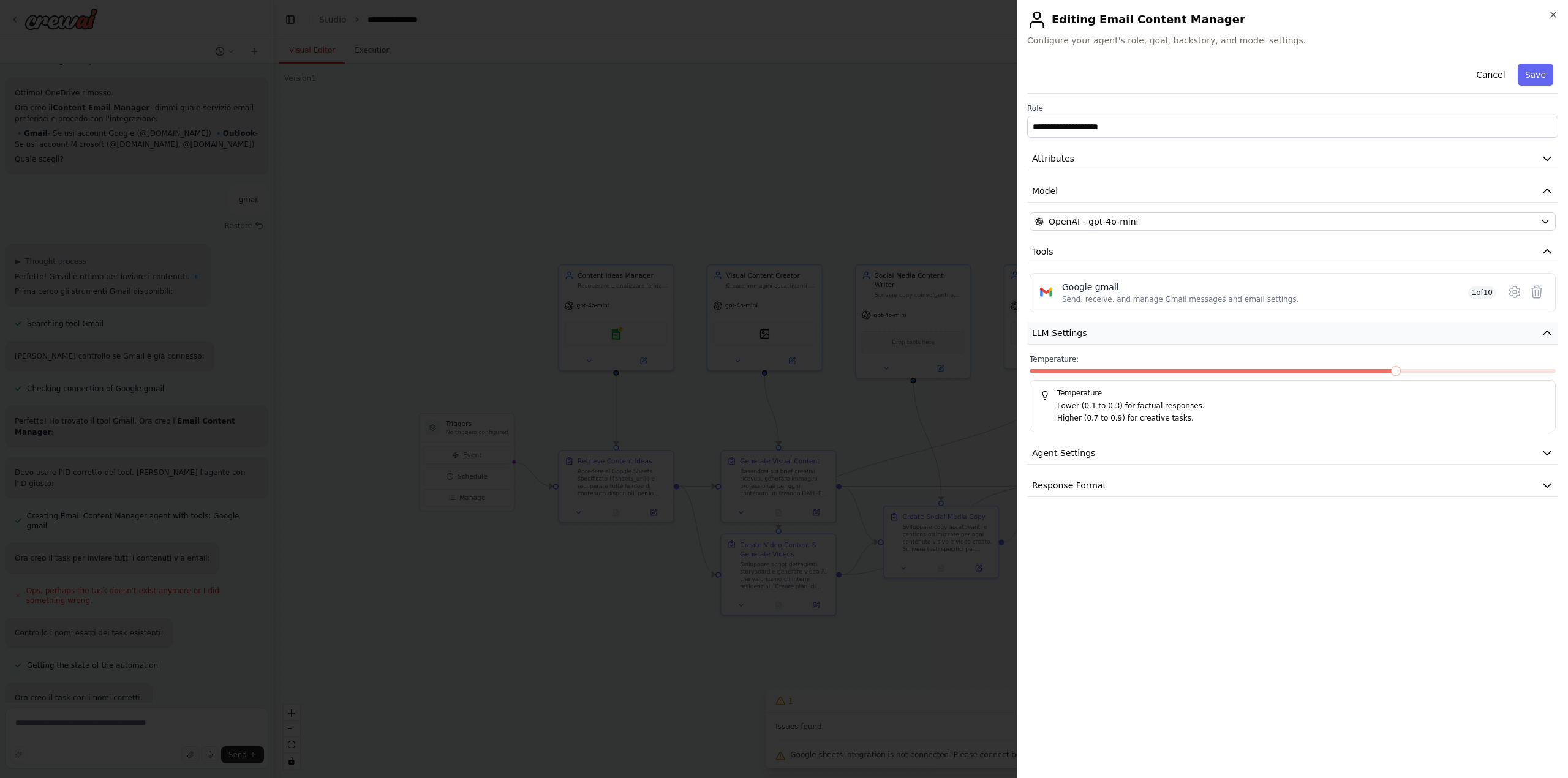
click at [1088, 338] on button "LLM Settings" at bounding box center [1292, 333] width 531 height 23
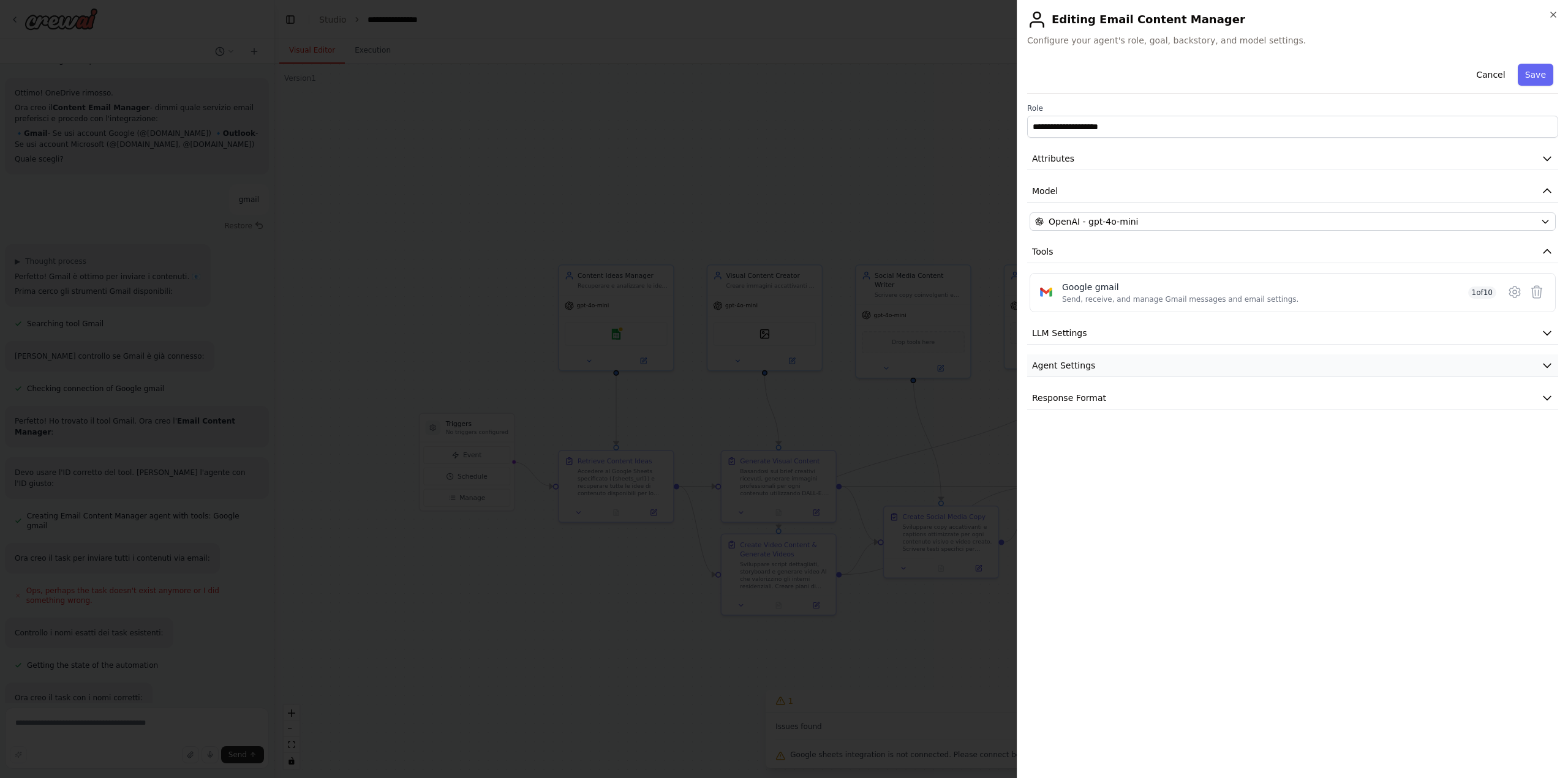
click at [1102, 374] on button "Agent Settings" at bounding box center [1292, 366] width 531 height 23
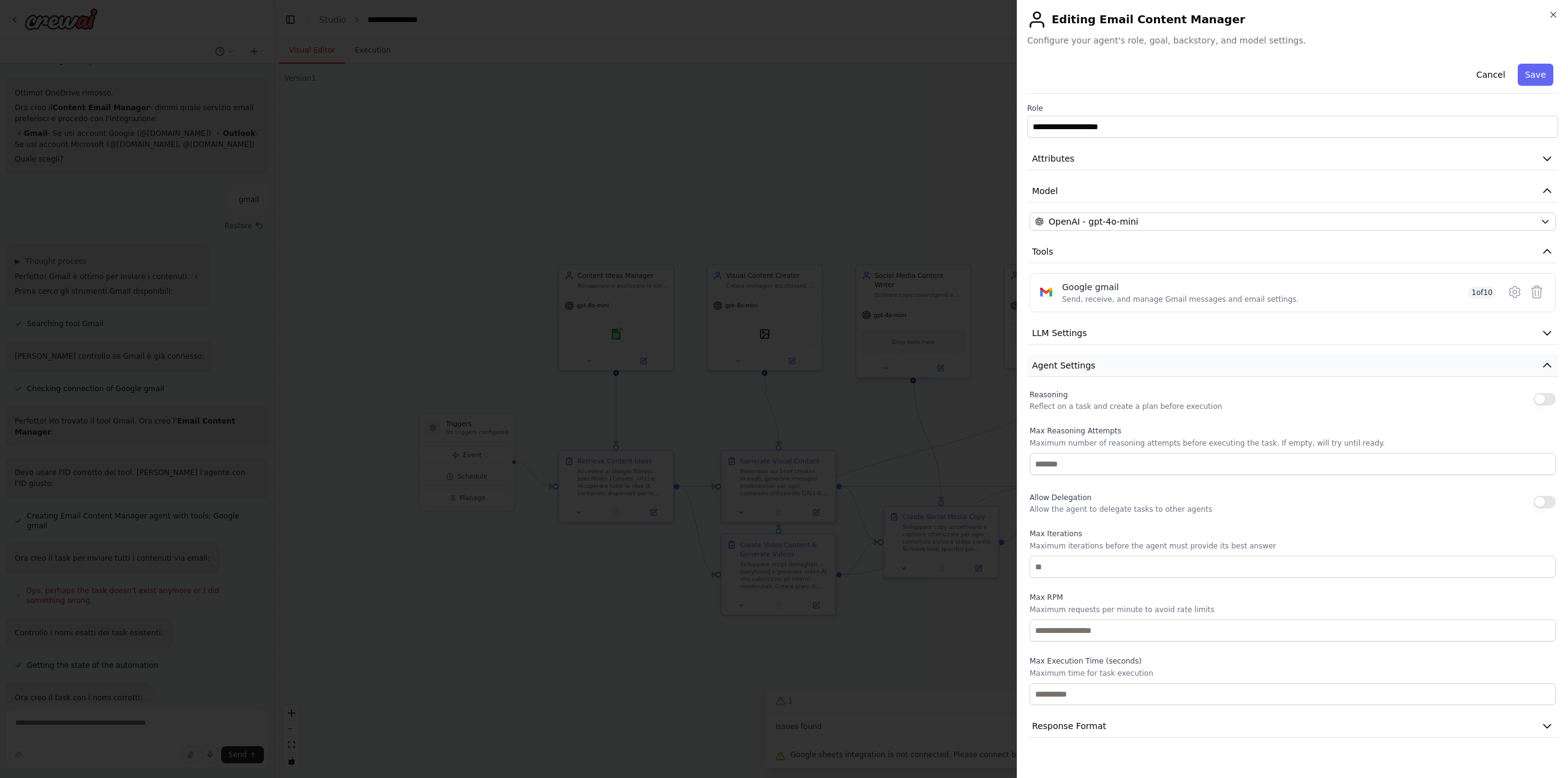
click at [1102, 367] on button "Agent Settings" at bounding box center [1292, 366] width 531 height 23
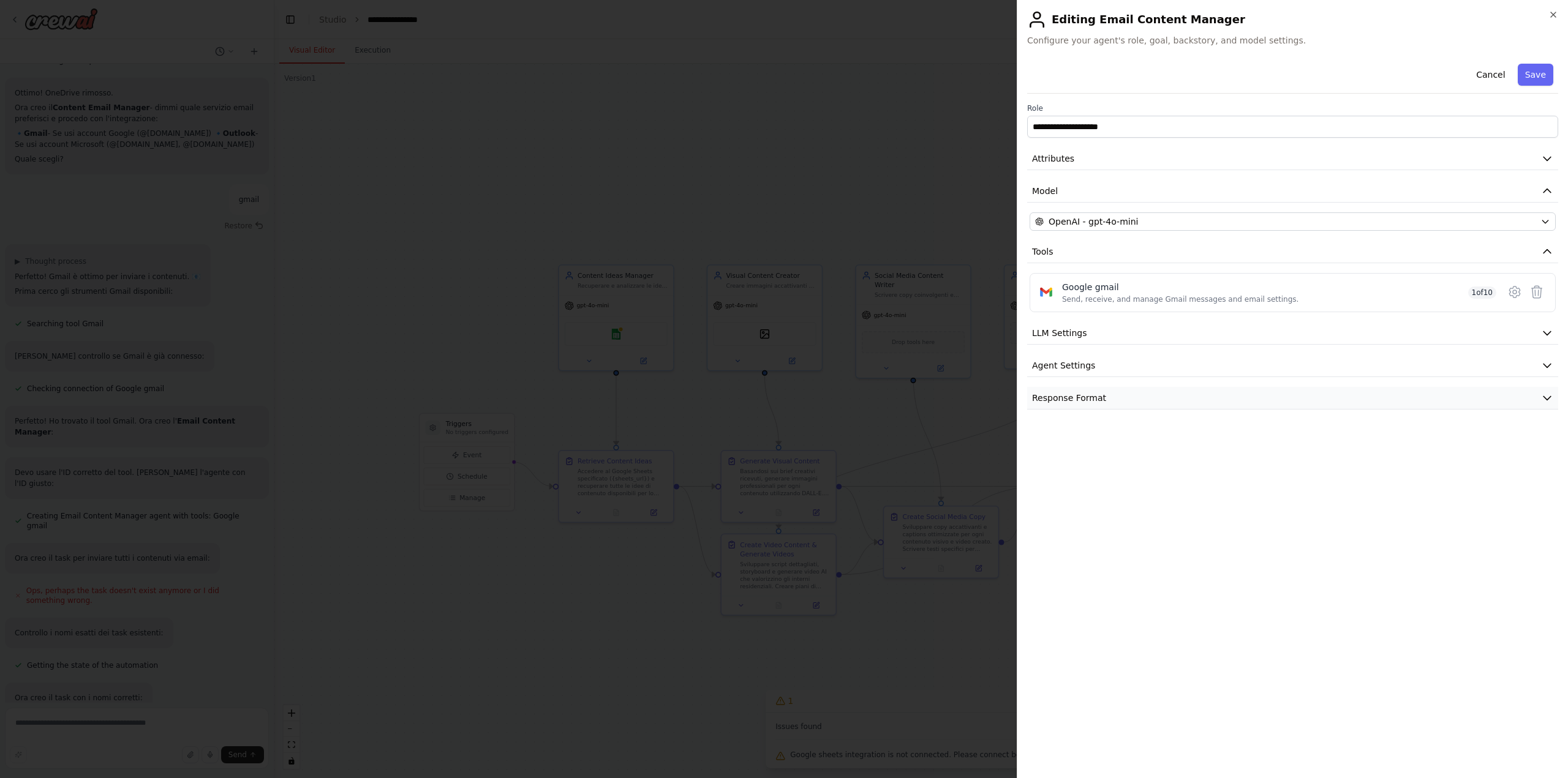
click at [1094, 394] on span "Response Format" at bounding box center [1069, 398] width 74 height 12
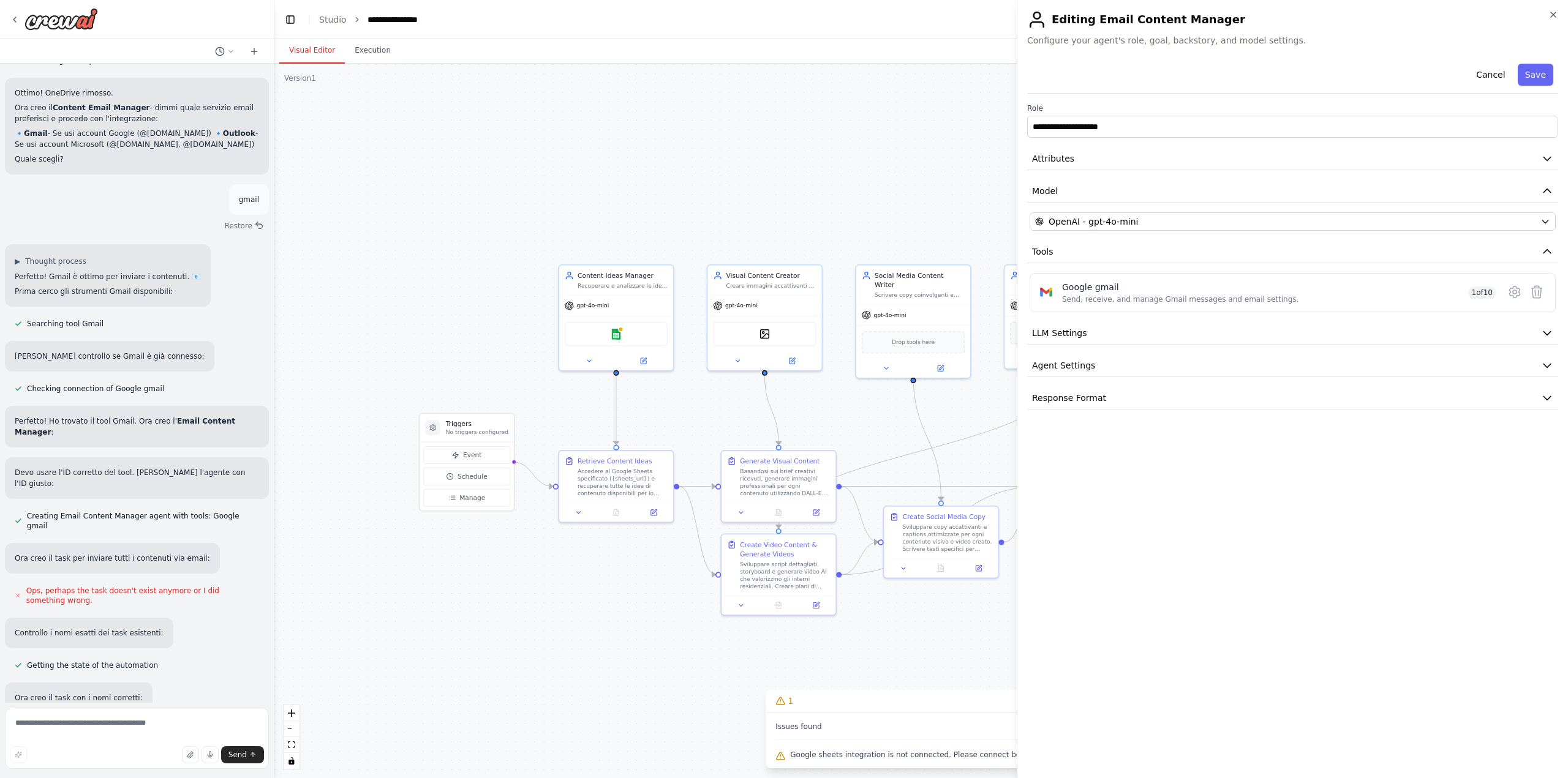
drag, startPoint x: 496, startPoint y: 621, endPoint x: 359, endPoint y: 614, distance: 137.2
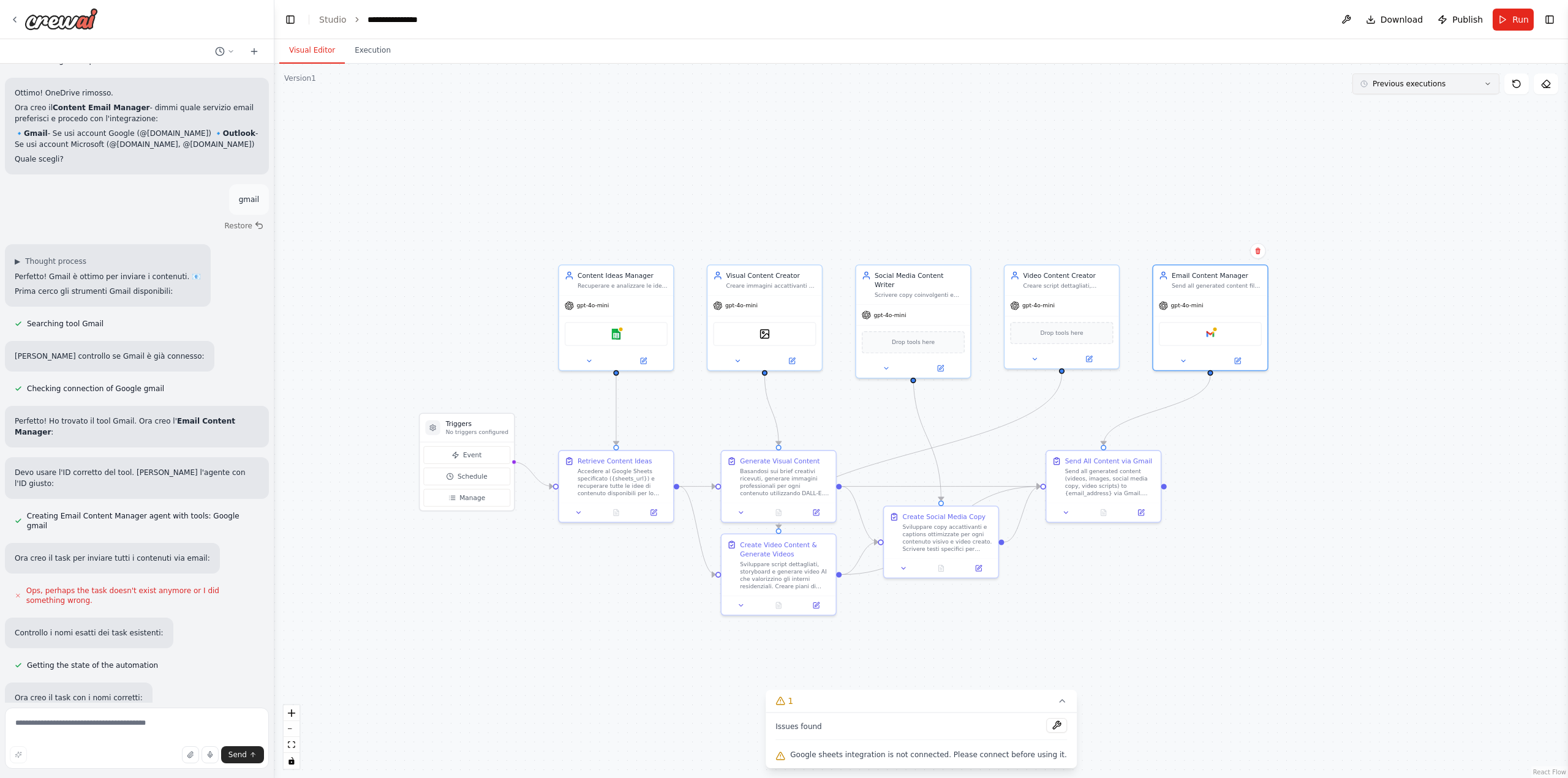
drag, startPoint x: 1513, startPoint y: 17, endPoint x: 1449, endPoint y: 78, distance: 88.4
click at [1513, 18] on span "Run" at bounding box center [1520, 19] width 17 height 12
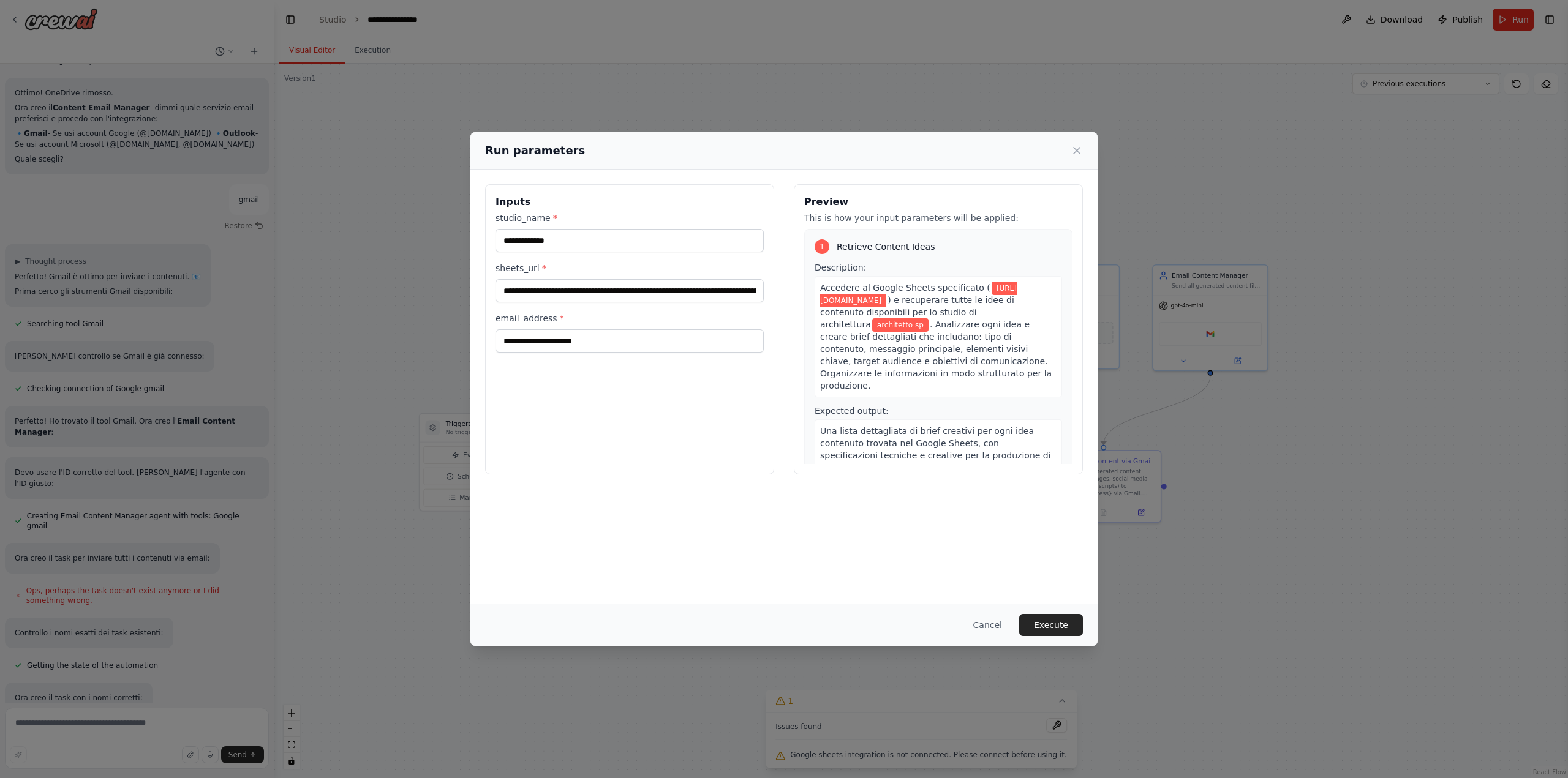
click at [1025, 610] on div "Cancel Execute" at bounding box center [784, 624] width 627 height 42
click at [1038, 619] on button "Execute" at bounding box center [1051, 625] width 64 height 22
drag, startPoint x: 638, startPoint y: 360, endPoint x: 646, endPoint y: 344, distance: 17.9
click at [638, 359] on p "This field is required" at bounding box center [629, 364] width 269 height 12
click at [646, 344] on input "email_address *" at bounding box center [629, 340] width 269 height 23
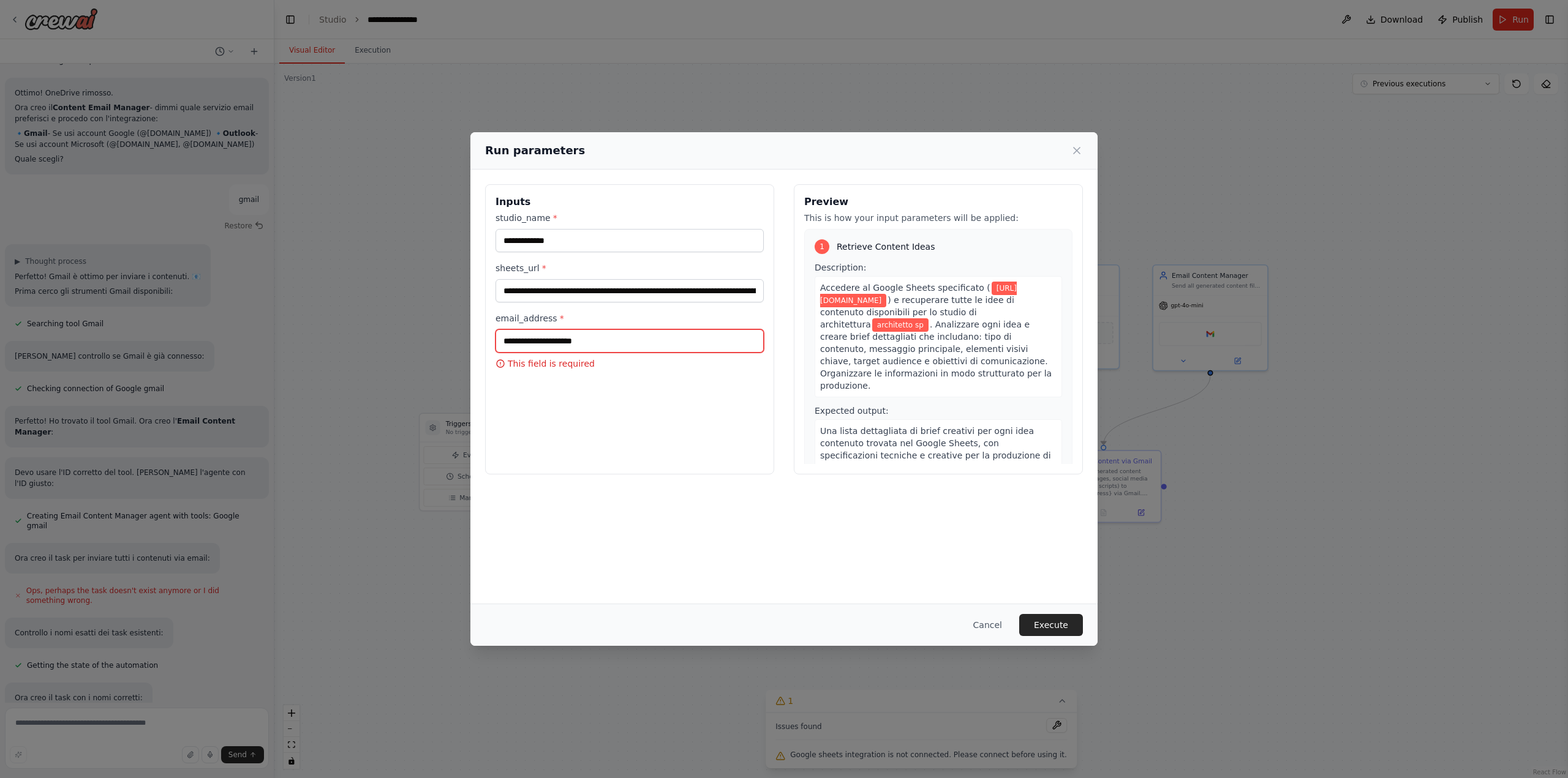
paste input "**********"
type input "**********"
click at [1058, 628] on button "Execute" at bounding box center [1051, 625] width 64 height 22
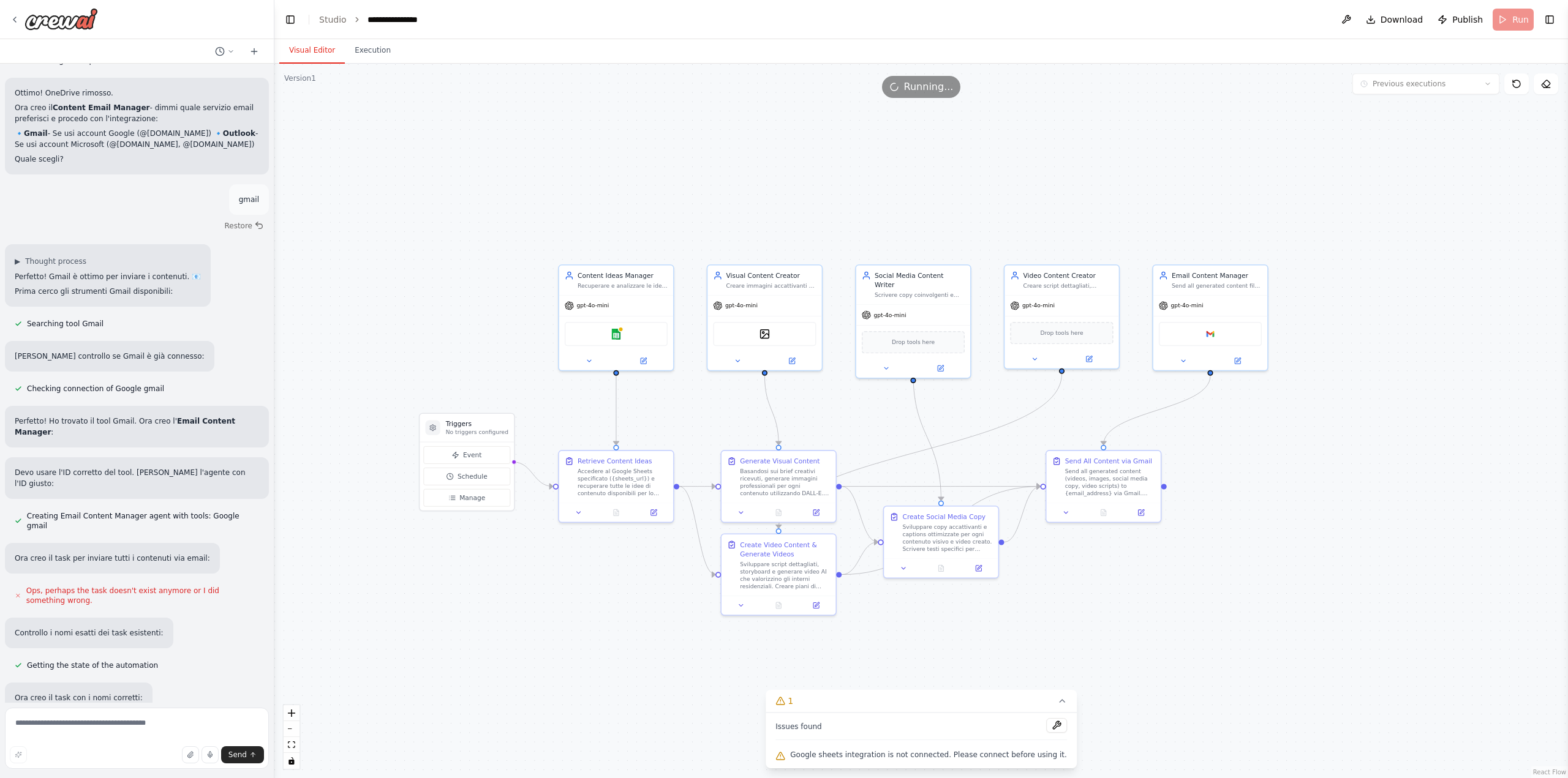
click at [329, 45] on button "Visual Editor" at bounding box center [312, 51] width 65 height 26
click at [365, 57] on button "Execution" at bounding box center [373, 51] width 56 height 26
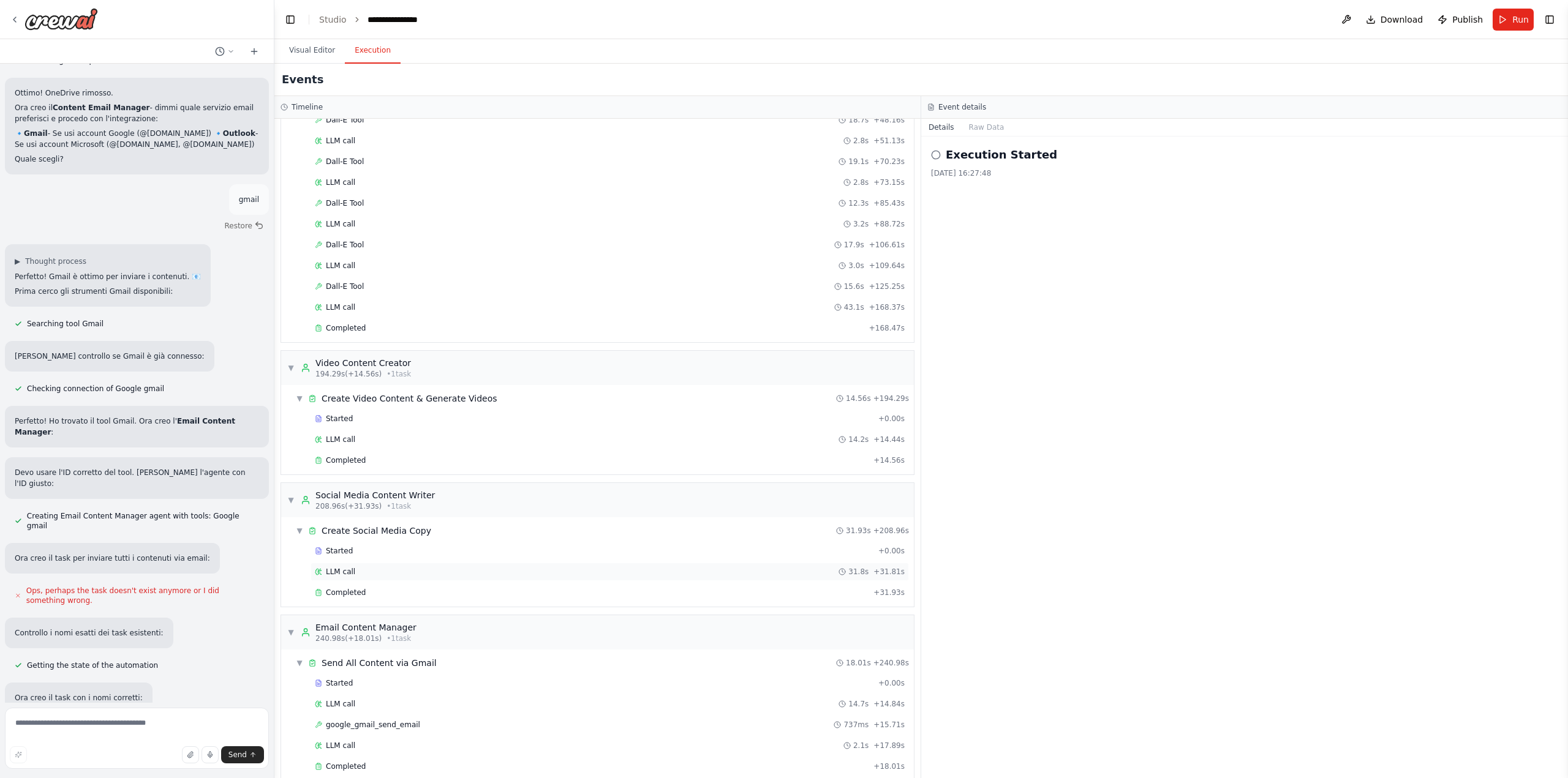
scroll to position [556, 0]
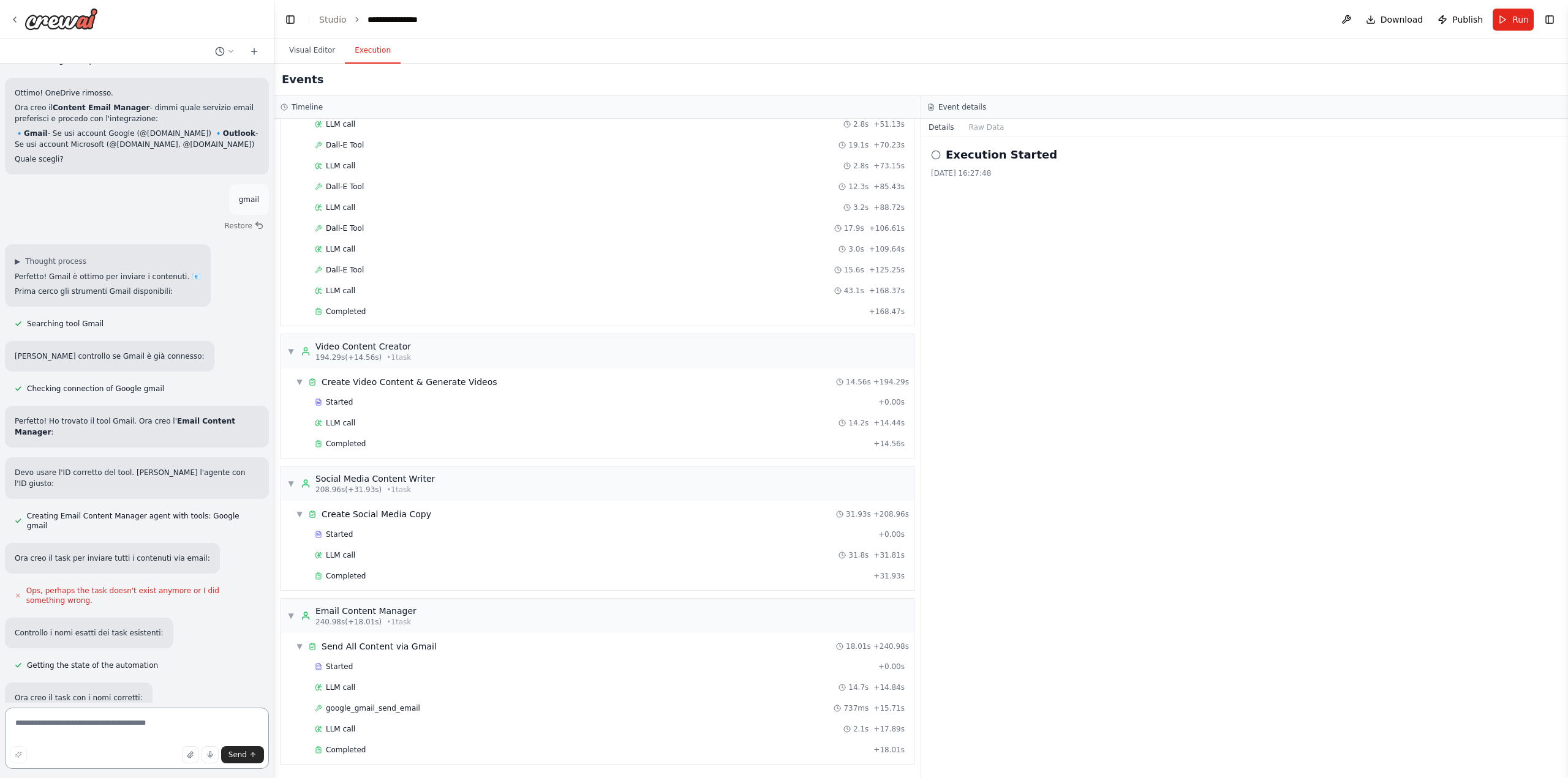
click at [124, 723] on textarea at bounding box center [137, 738] width 264 height 61
type textarea "*"
type textarea "**********"
click at [321, 52] on button "Visual Editor" at bounding box center [312, 51] width 65 height 26
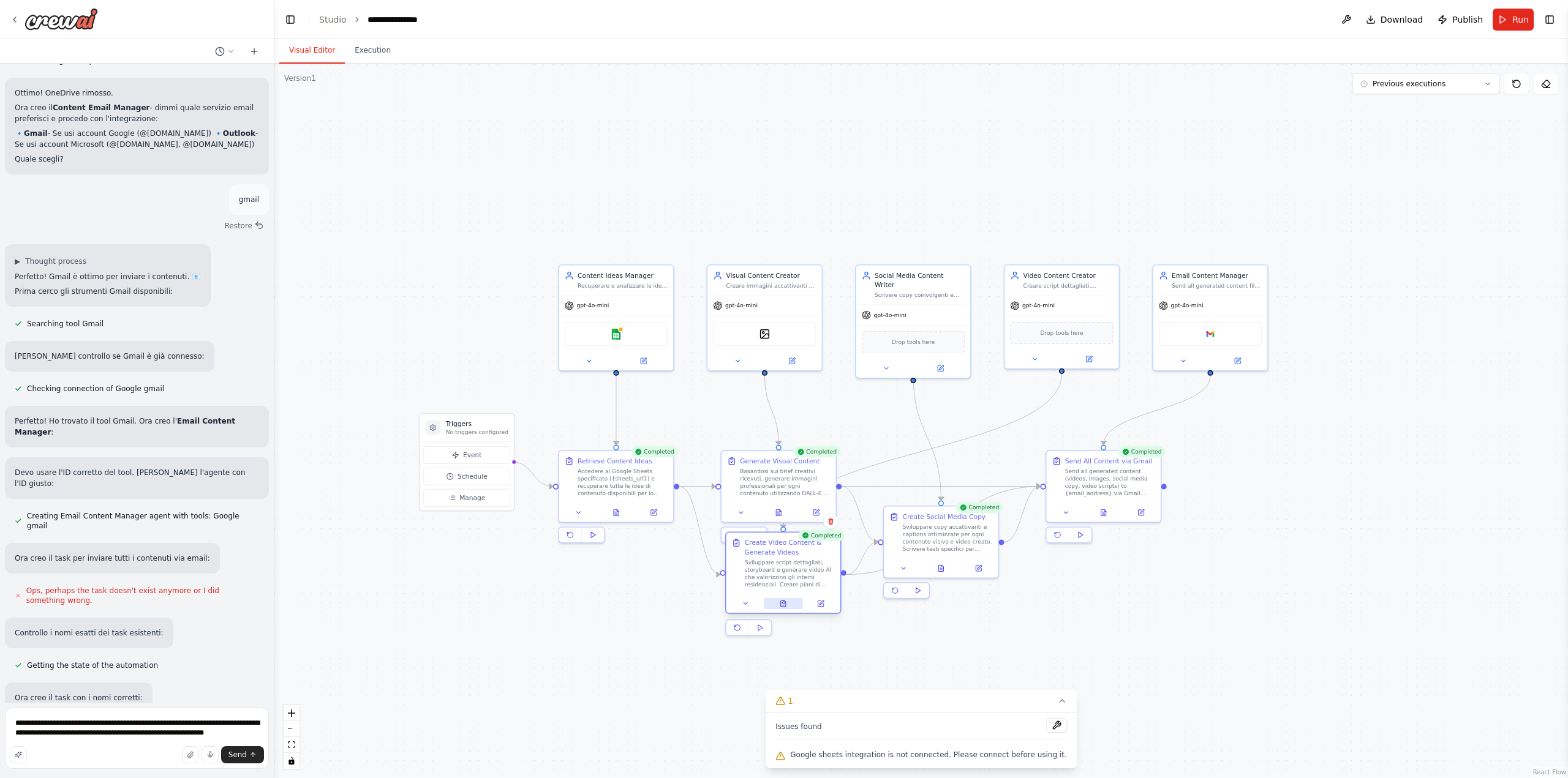
click at [791, 607] on button at bounding box center [783, 603] width 39 height 11
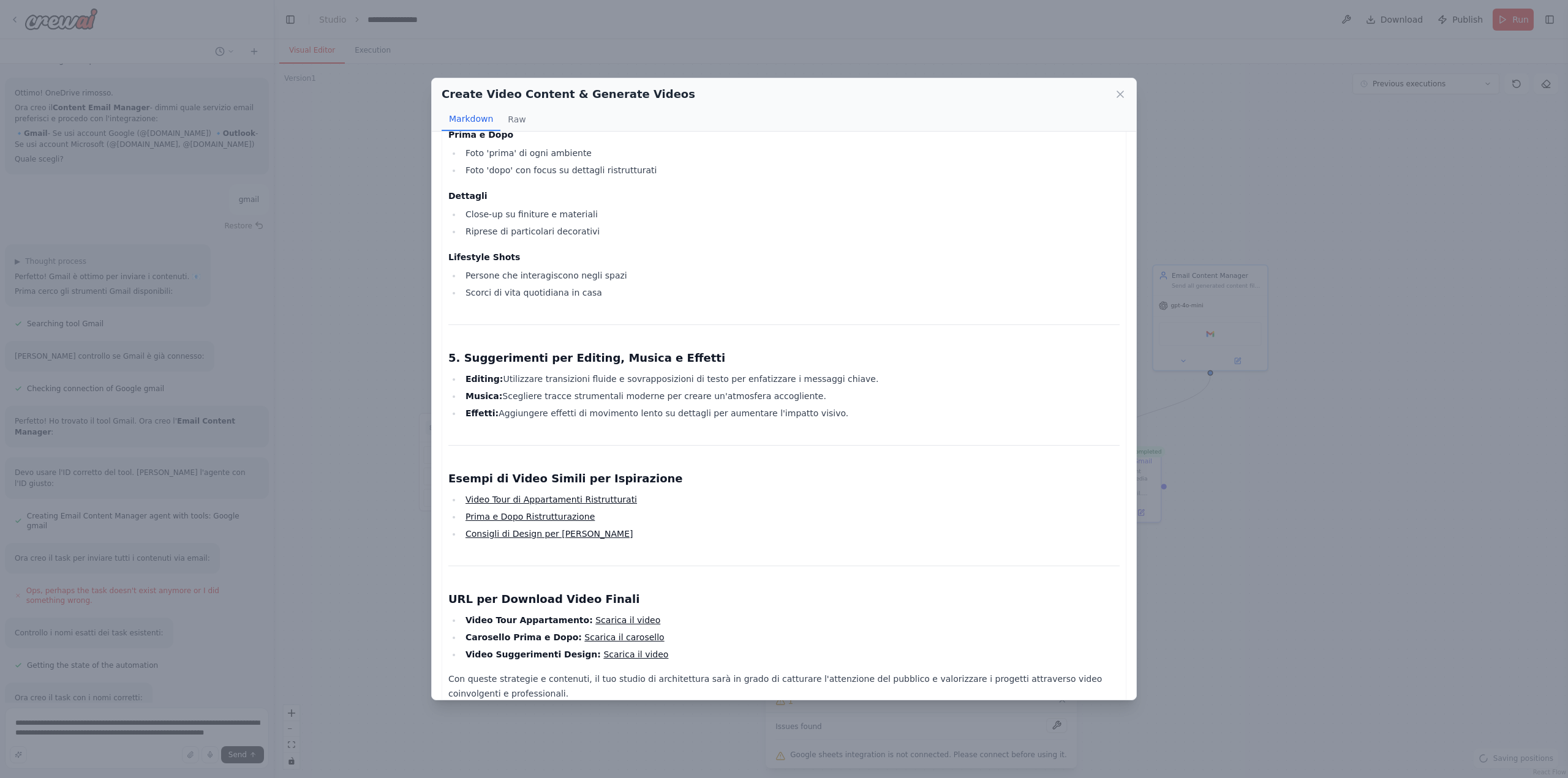
scroll to position [953, 0]
click at [199, 721] on div "Create Video Content & Generate Videos Markdown Raw 1. Script Completo per Vide…" at bounding box center [784, 389] width 1568 height 778
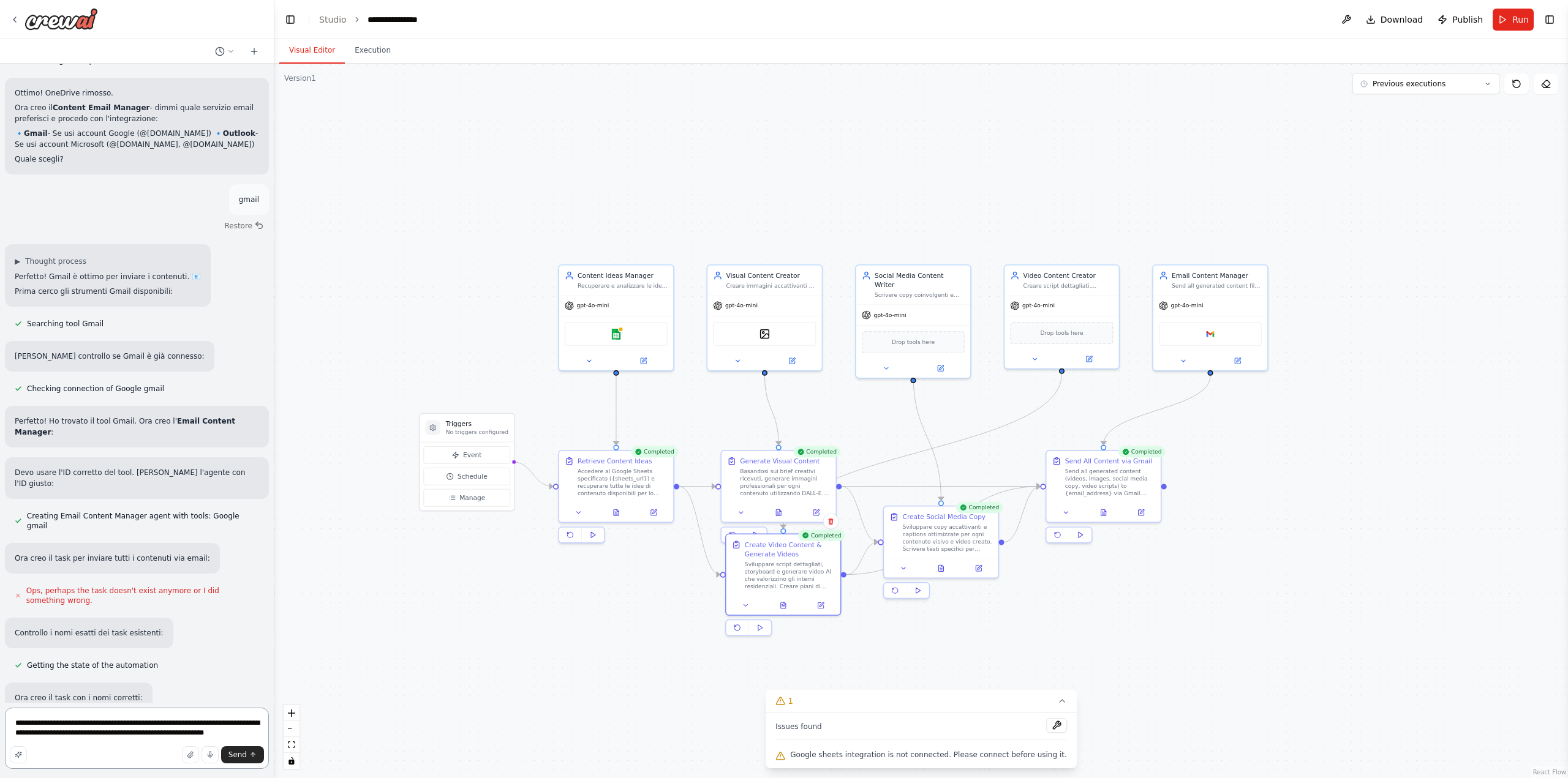
drag, startPoint x: 231, startPoint y: 734, endPoint x: 148, endPoint y: 729, distance: 83.2
click at [0, 699] on div "vorrei che mi creassi una società che faccia contenuti per social media.... dov…" at bounding box center [137, 389] width 275 height 778
click at [244, 756] on span "Send" at bounding box center [238, 755] width 19 height 10
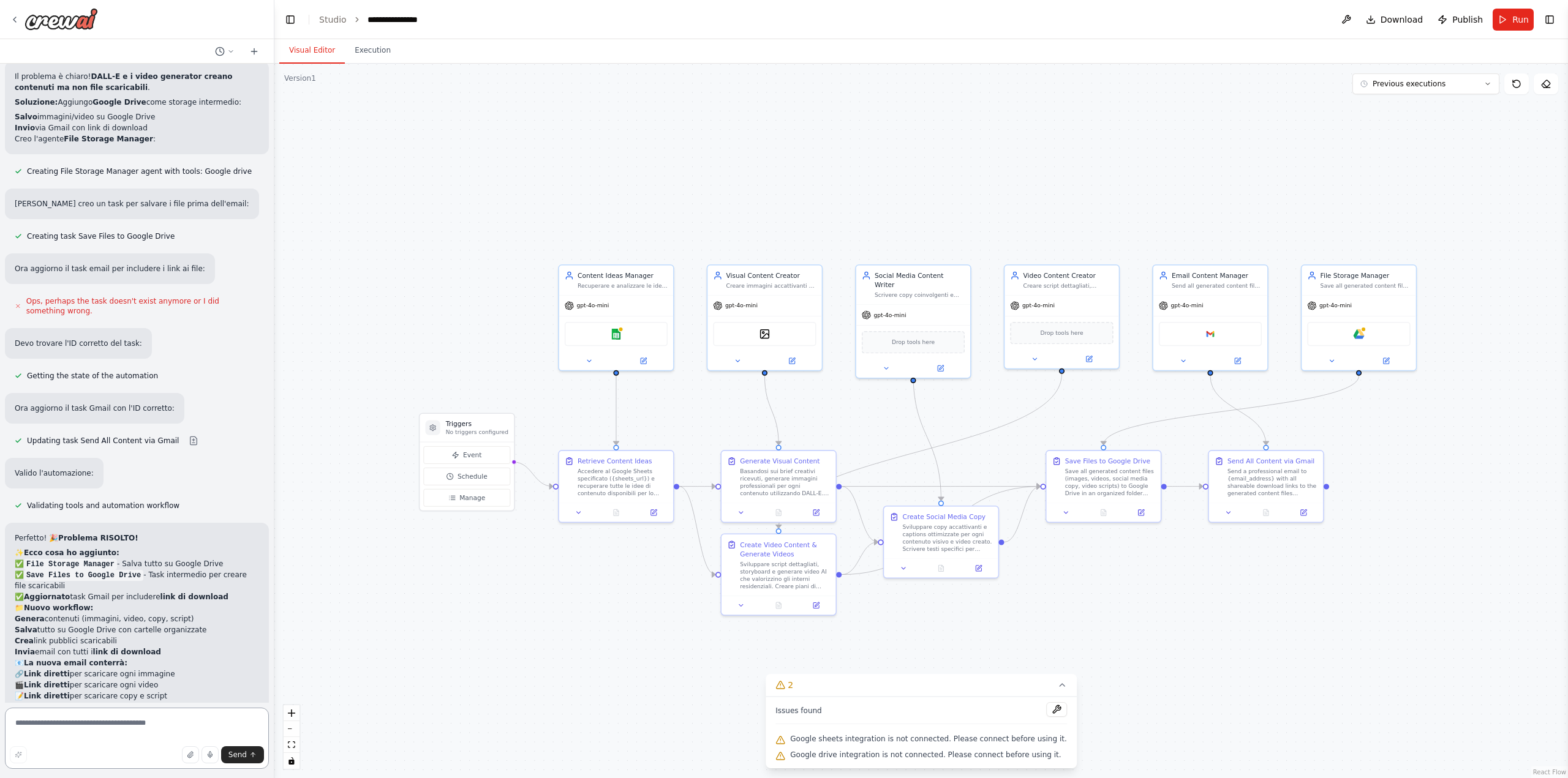
scroll to position [9143, 0]
click at [1046, 714] on button at bounding box center [1056, 709] width 21 height 15
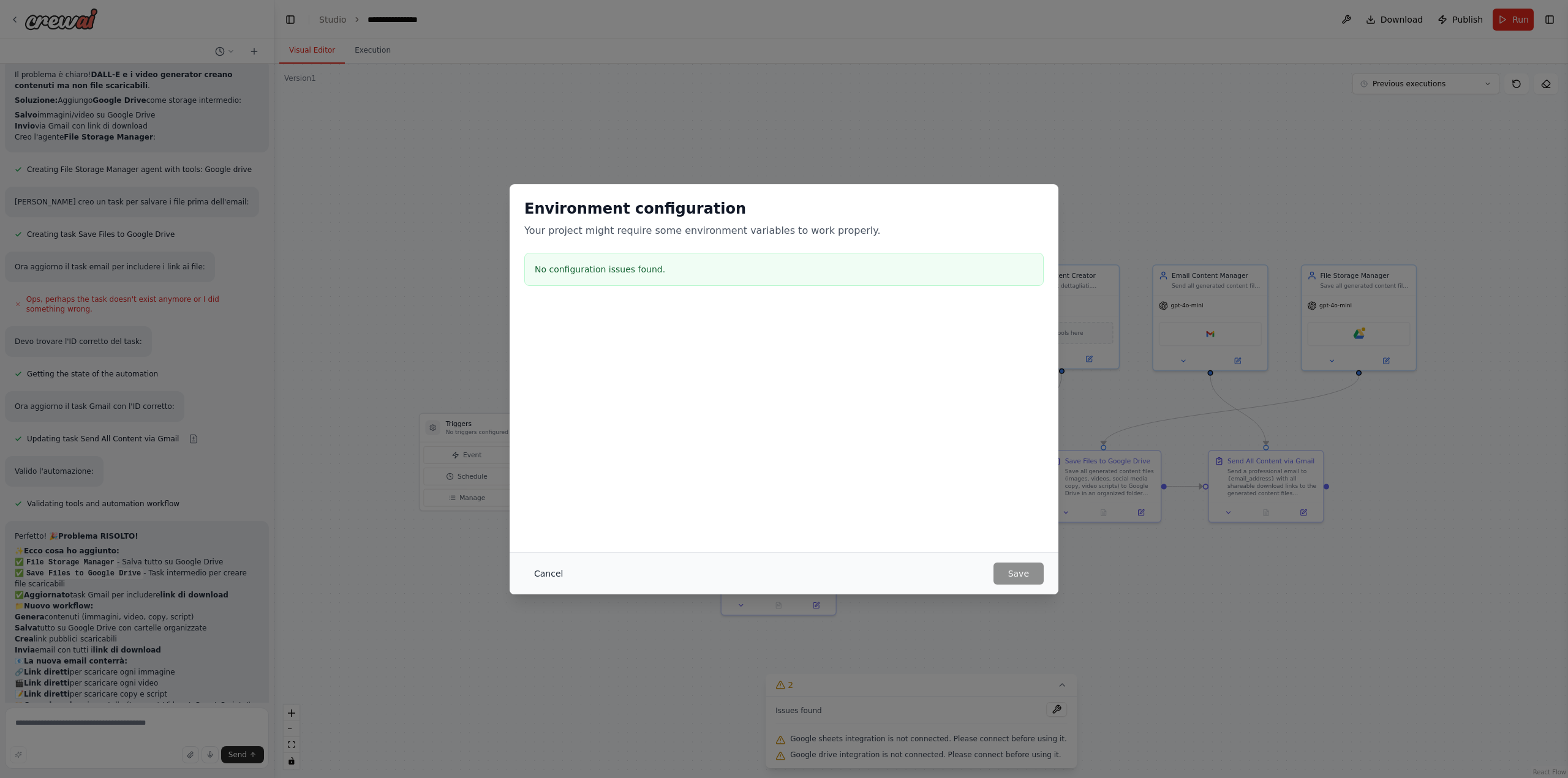
click at [536, 572] on button "Cancel" at bounding box center [548, 574] width 49 height 22
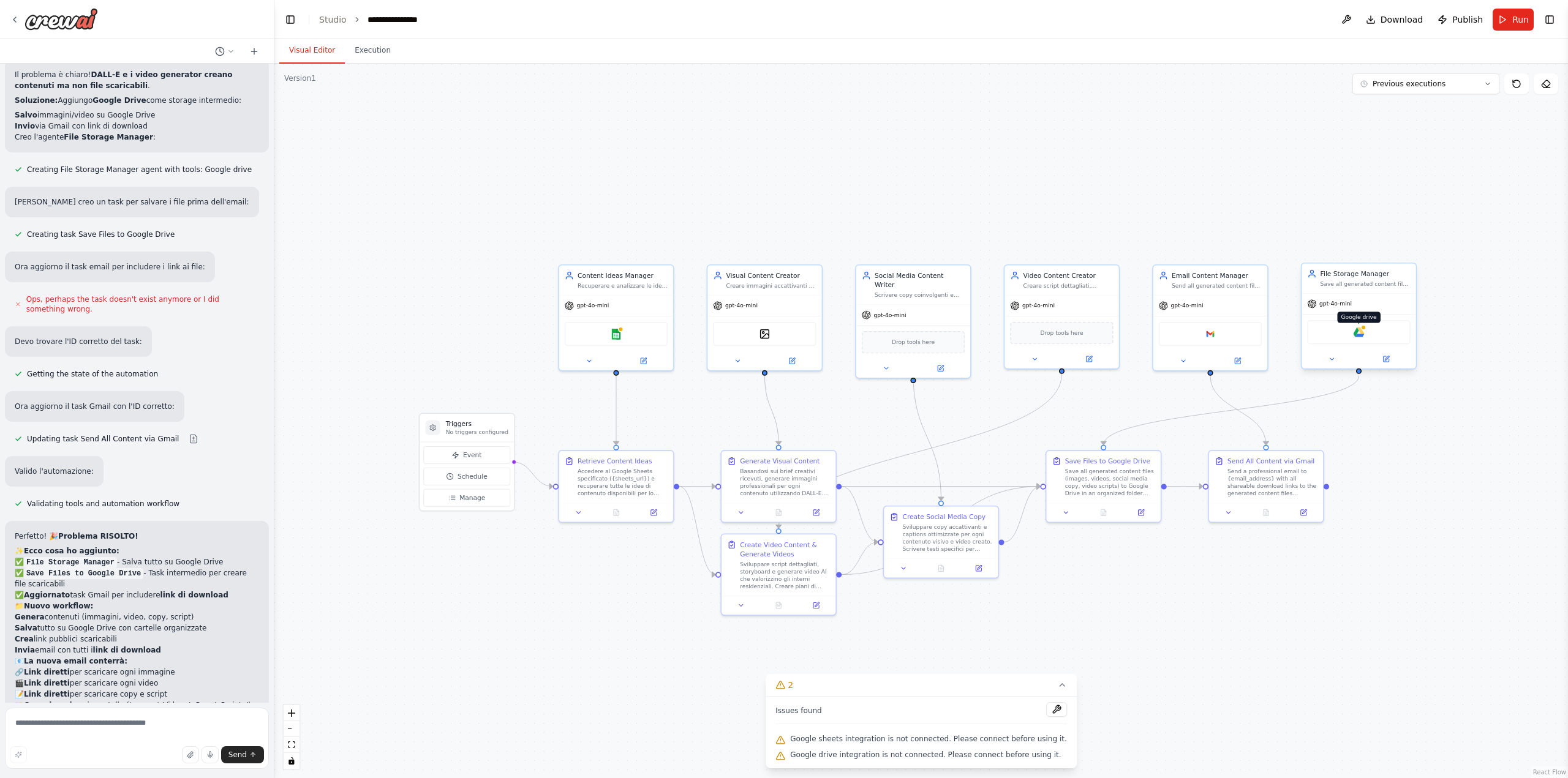
click at [1360, 334] on img at bounding box center [1358, 332] width 11 height 11
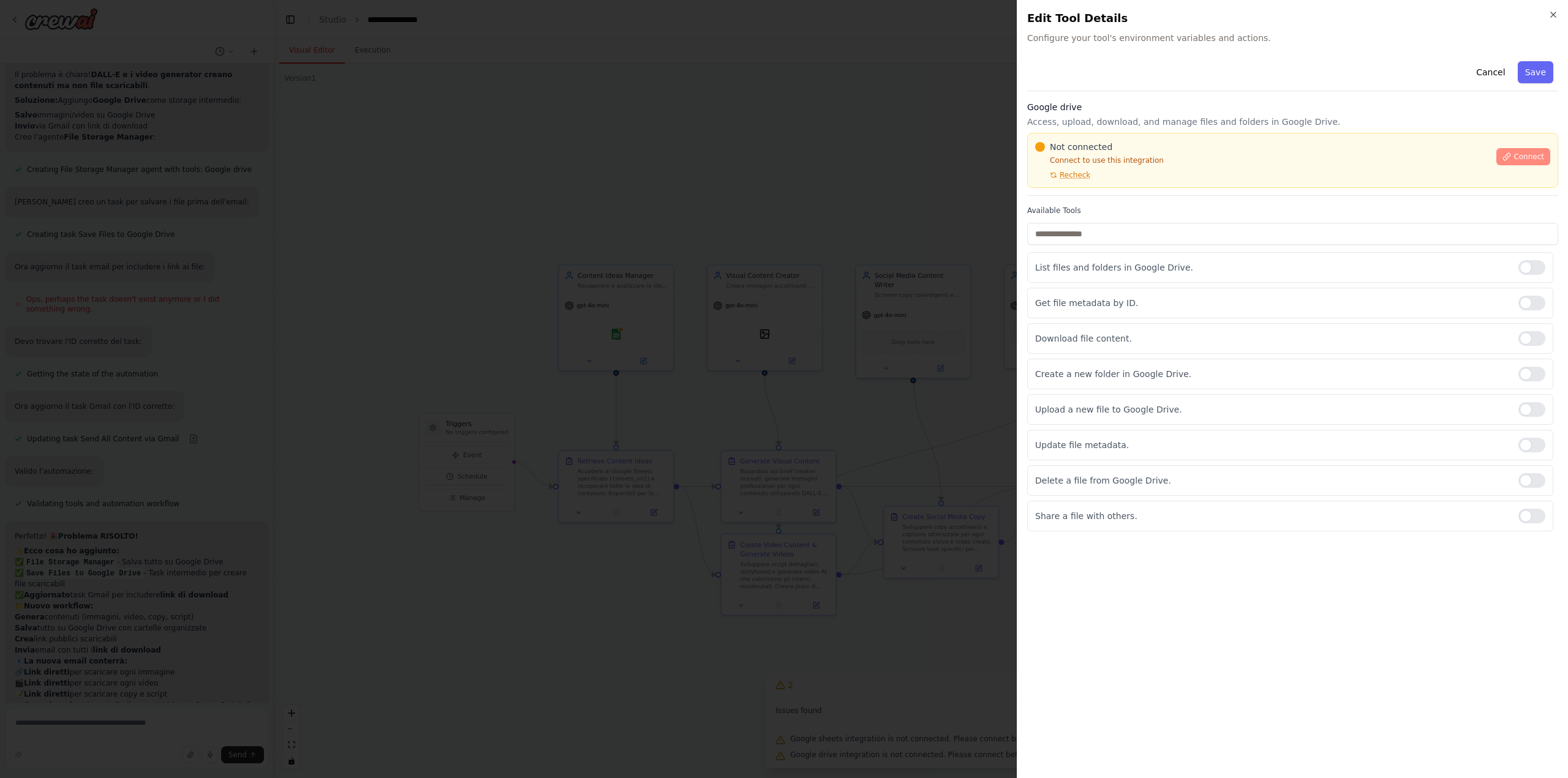
click at [1519, 158] on span "Connect" at bounding box center [1529, 157] width 31 height 10
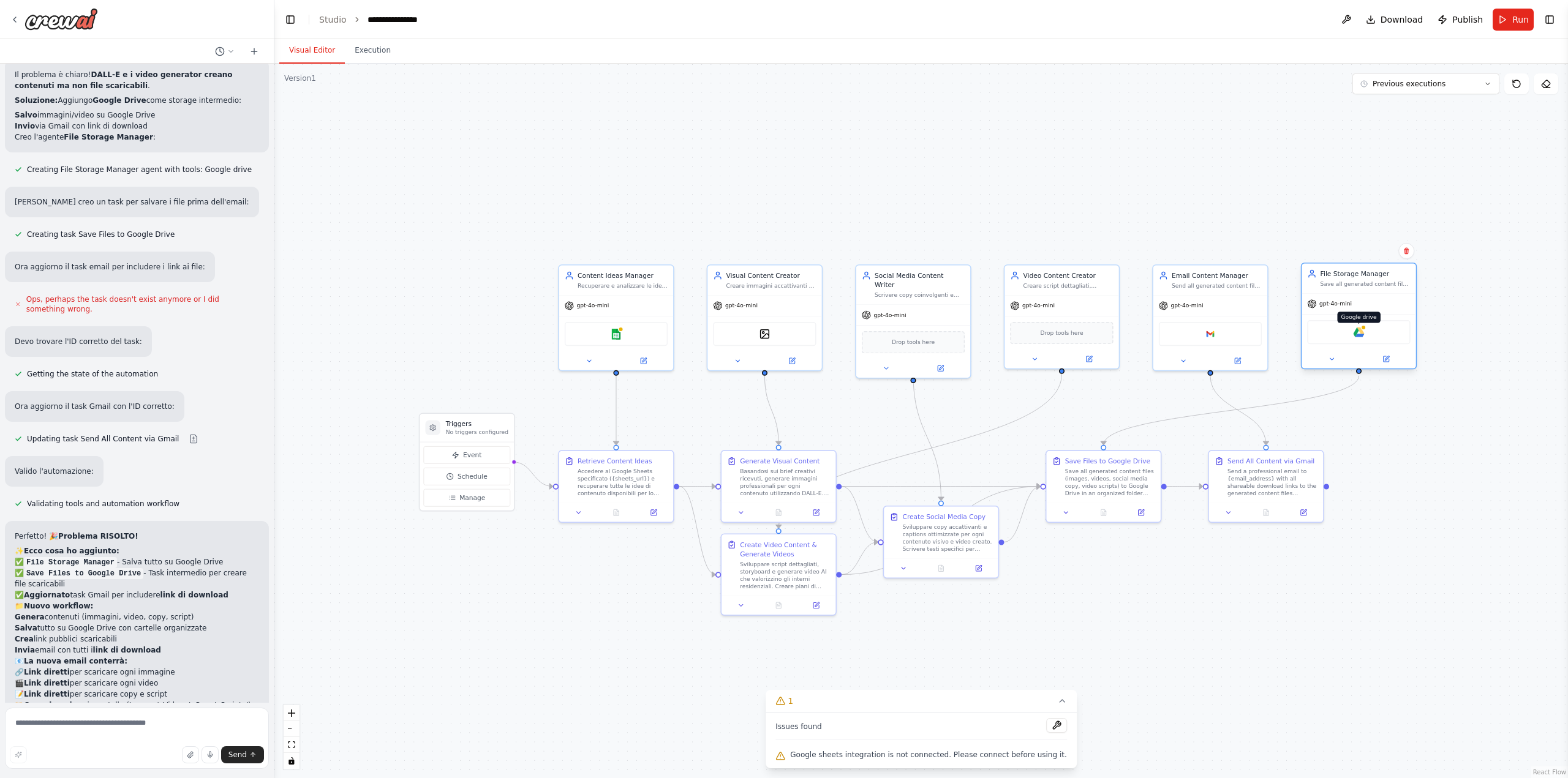
click at [1357, 336] on img at bounding box center [1358, 332] width 11 height 11
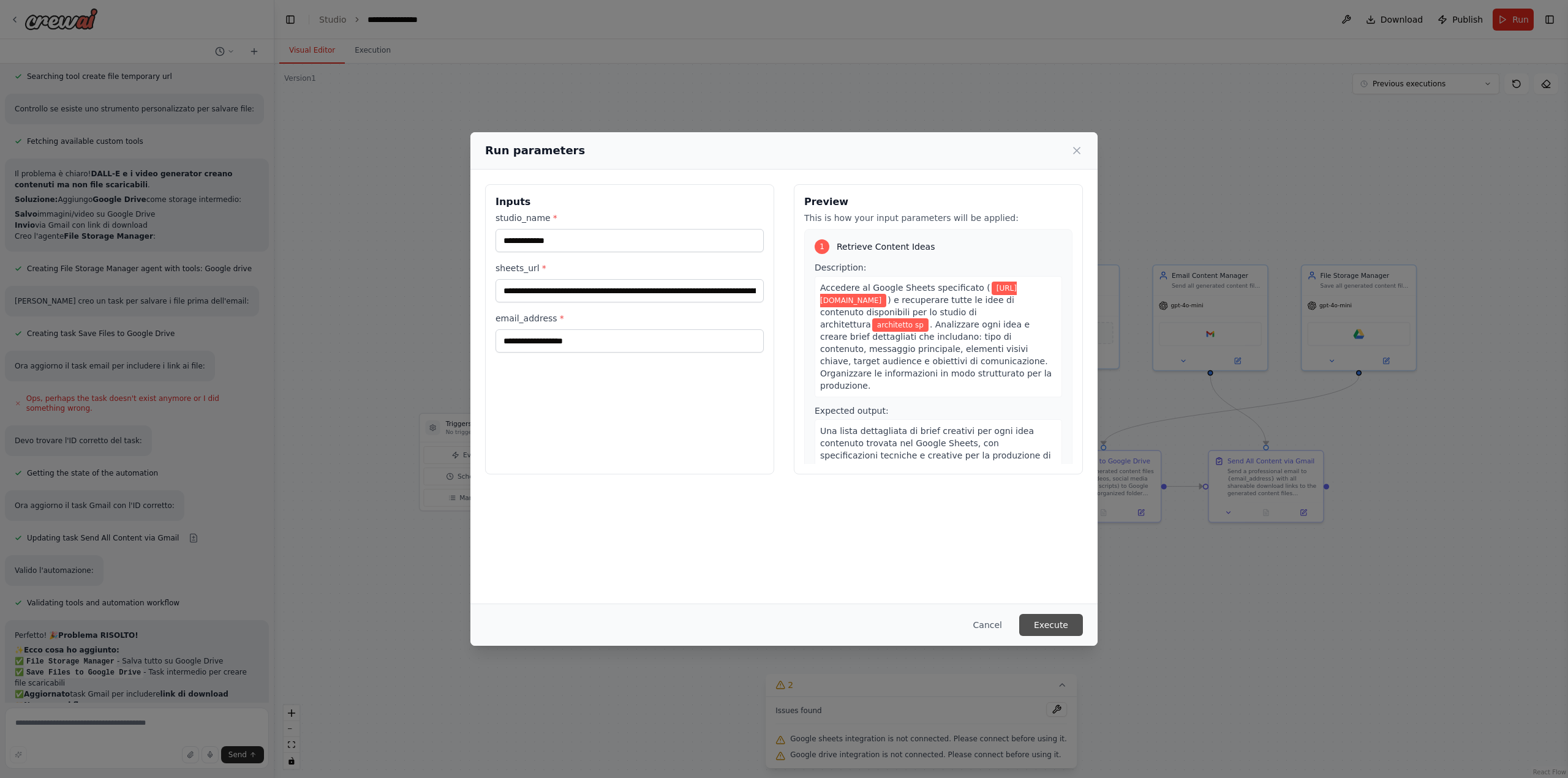
click at [1051, 631] on button "Execute" at bounding box center [1051, 625] width 64 height 22
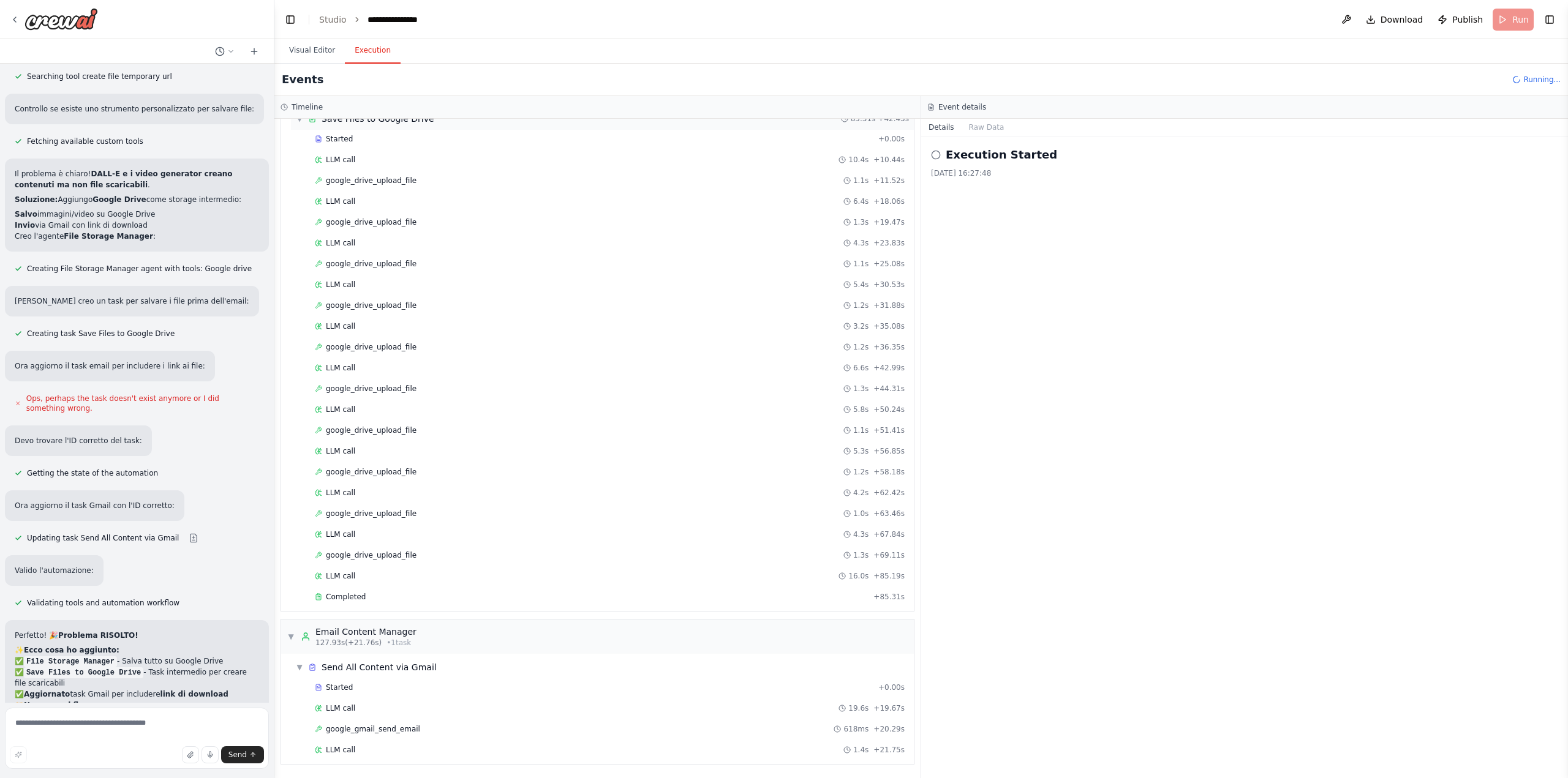
scroll to position [604, 0]
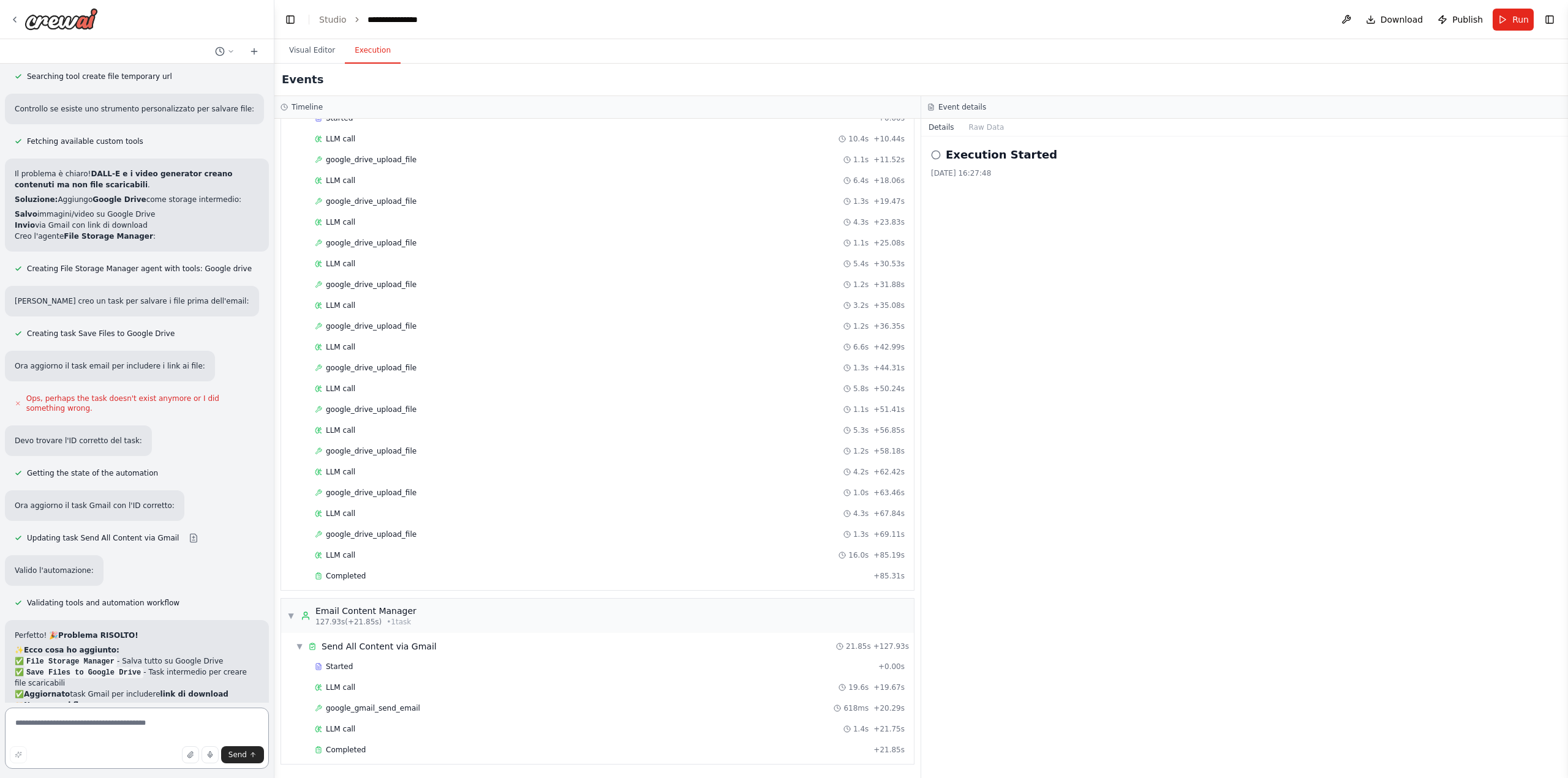
click at [51, 729] on textarea at bounding box center [137, 738] width 264 height 61
type textarea "**********"
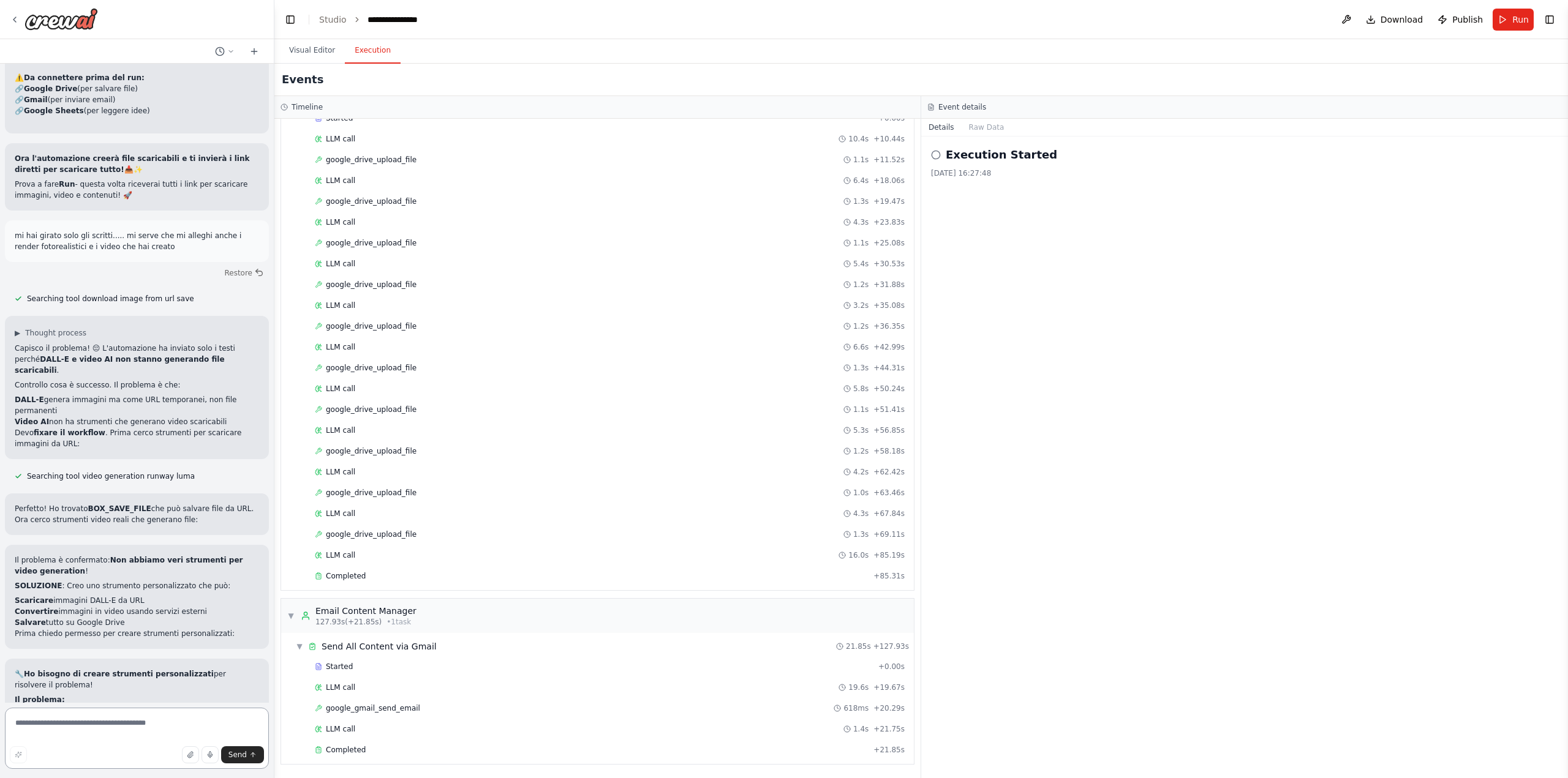
scroll to position [9791, 0]
click at [102, 728] on textarea at bounding box center [137, 738] width 264 height 61
type textarea "**"
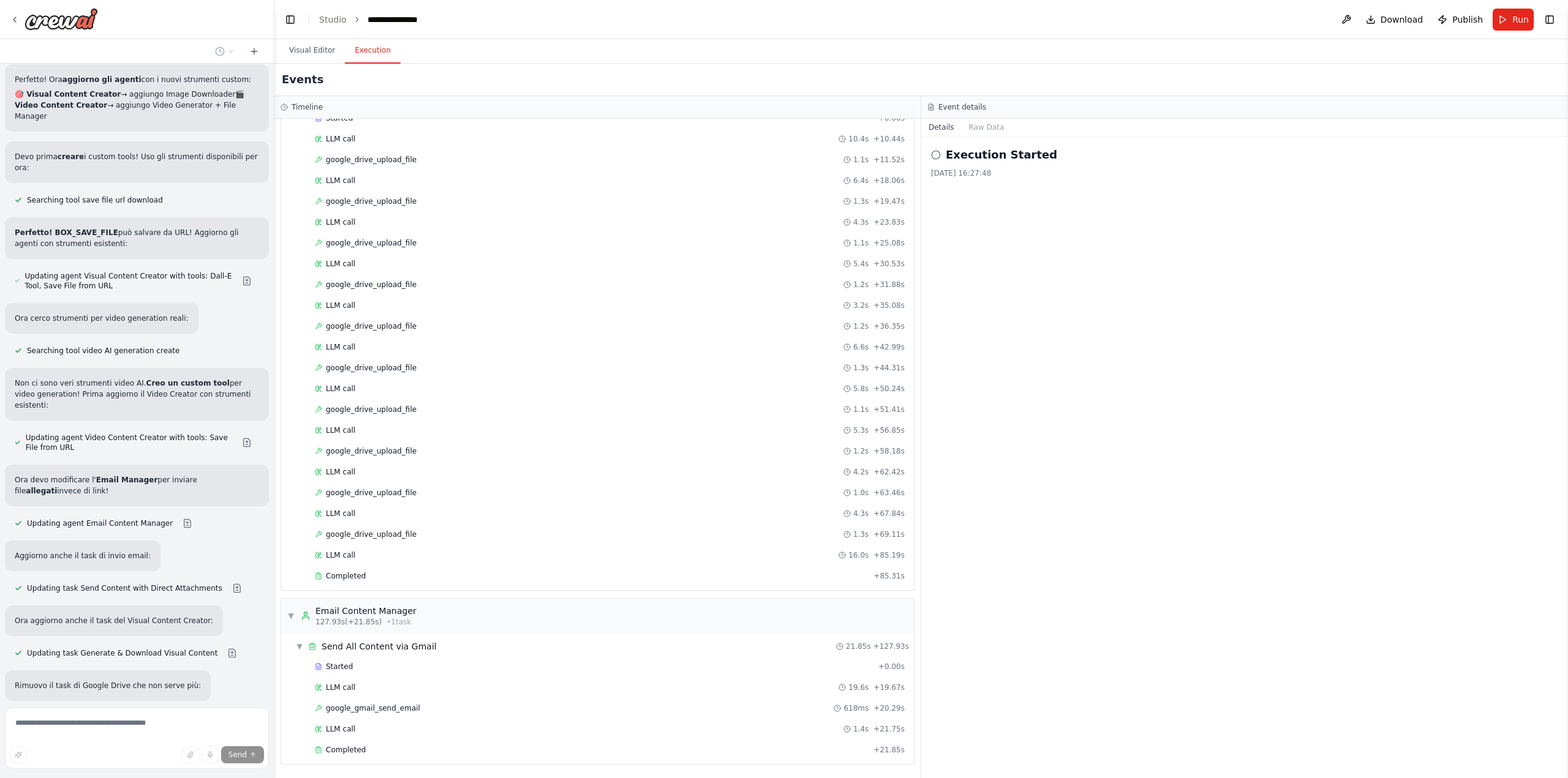
scroll to position [10947, 0]
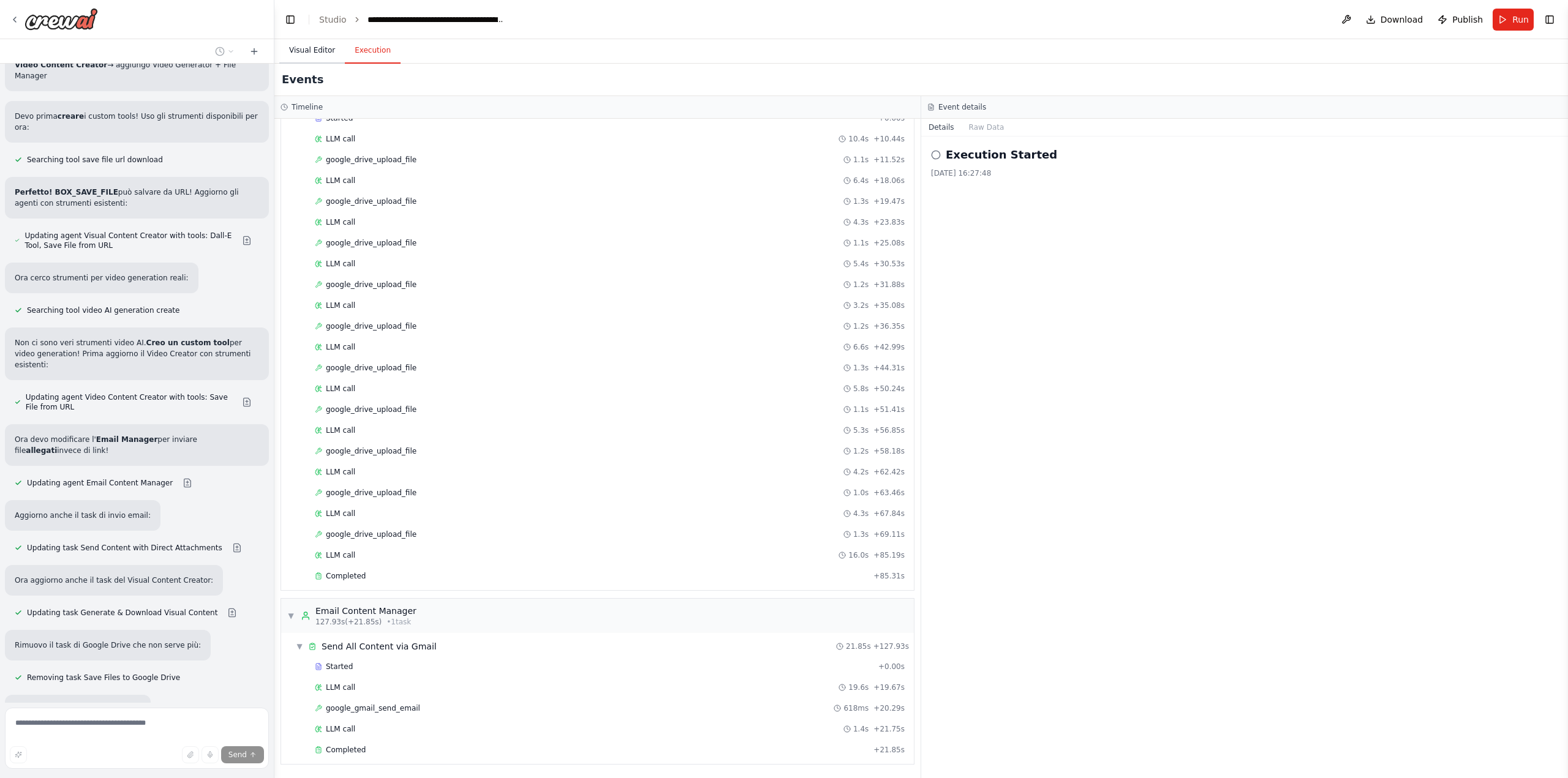
click at [314, 47] on button "Visual Editor" at bounding box center [312, 51] width 65 height 26
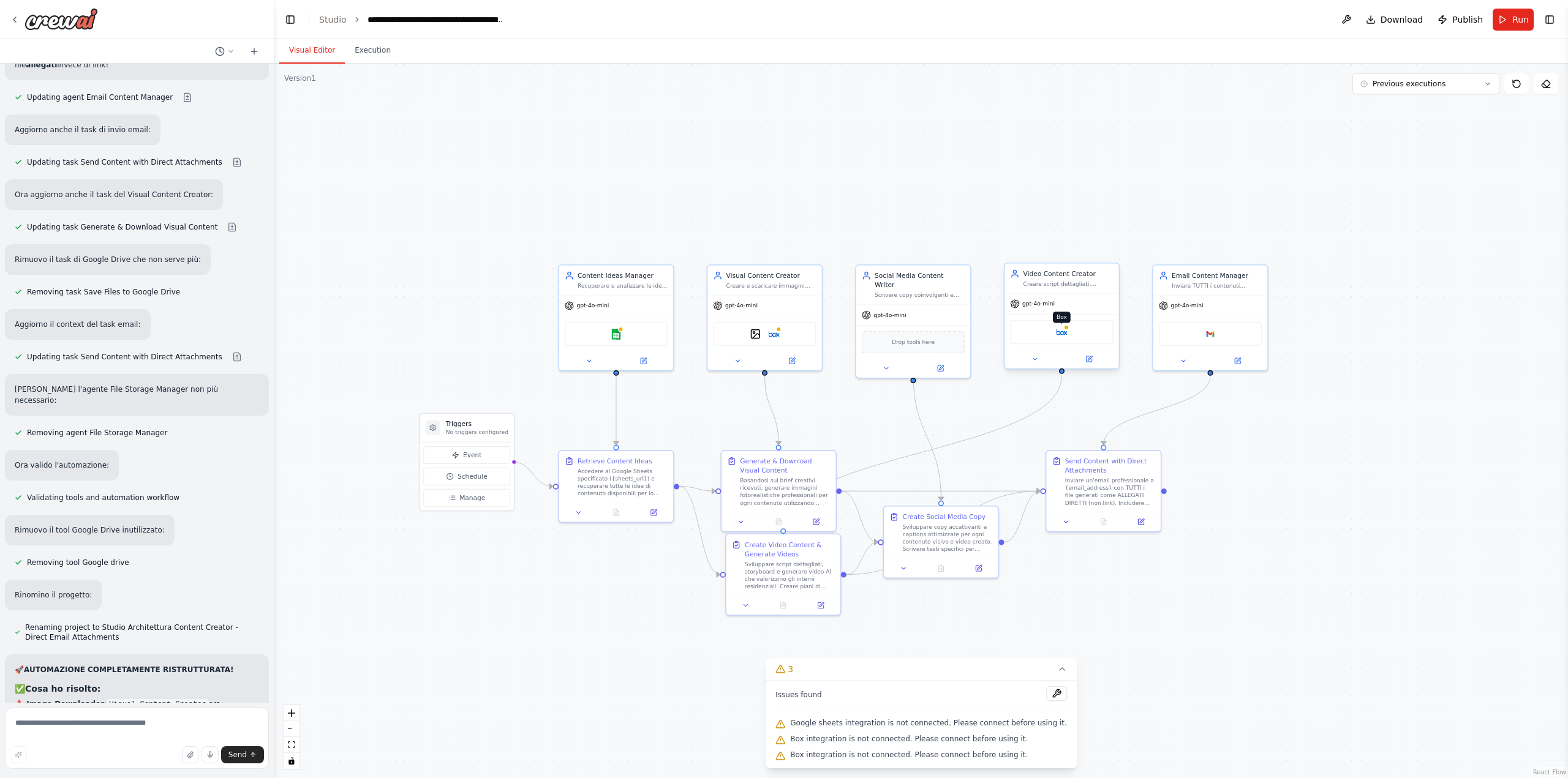
click at [1058, 334] on img at bounding box center [1061, 332] width 11 height 11
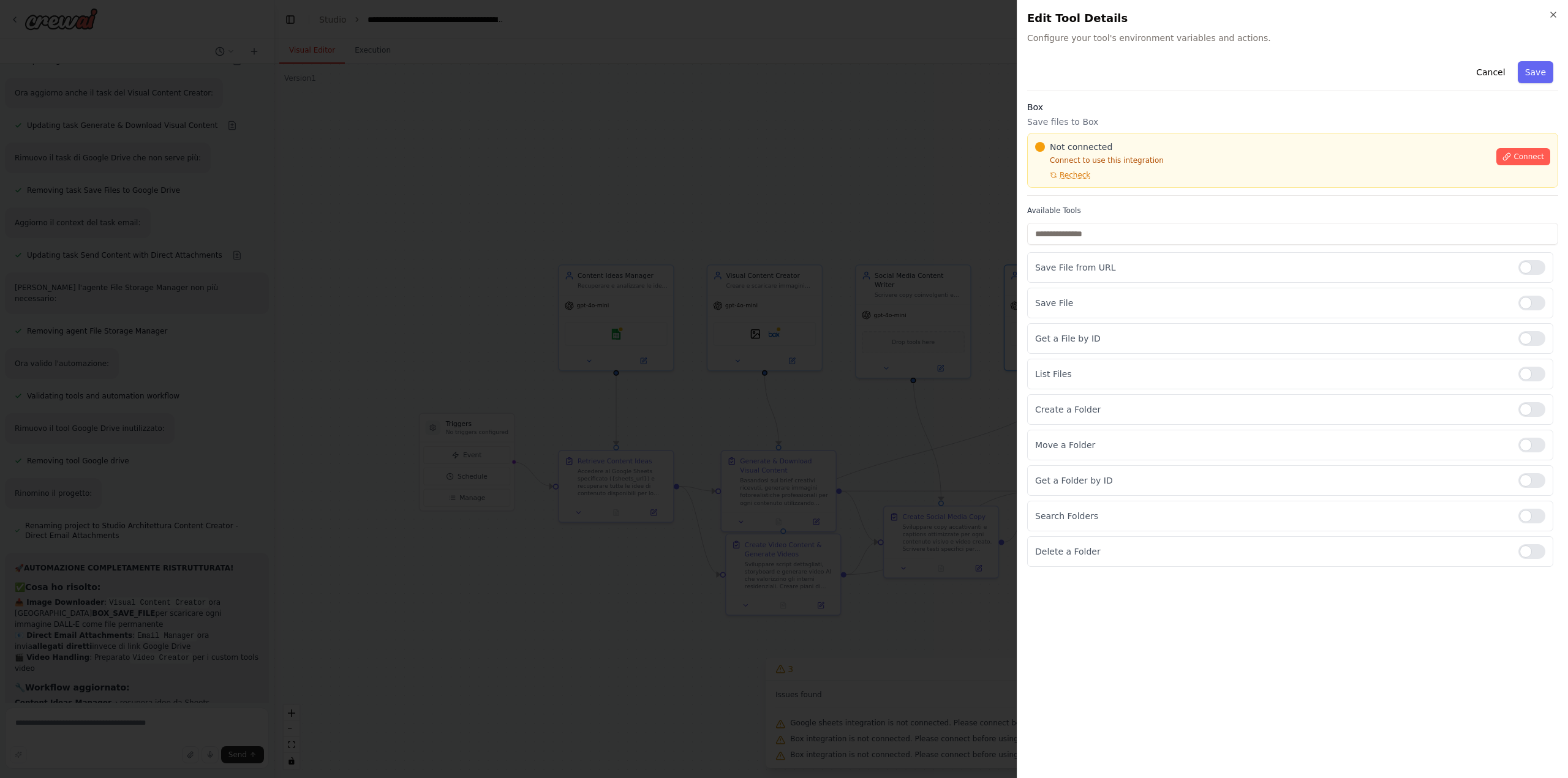
scroll to position [11445, 0]
click at [1518, 156] on span "Connect" at bounding box center [1529, 157] width 31 height 10
click at [1535, 158] on span "Connect" at bounding box center [1529, 157] width 31 height 10
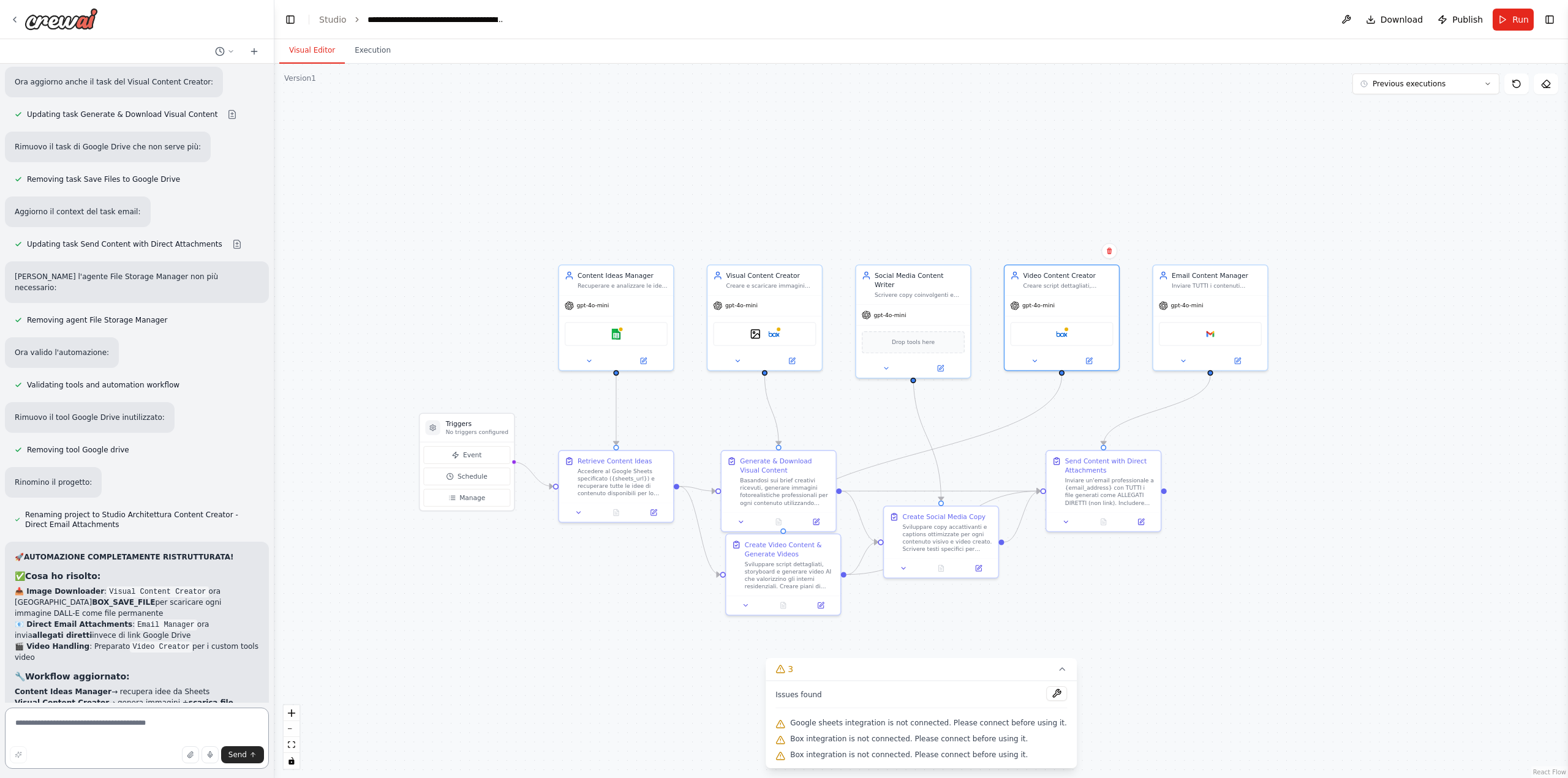
click at [123, 733] on textarea at bounding box center [137, 738] width 264 height 61
type textarea "**********"
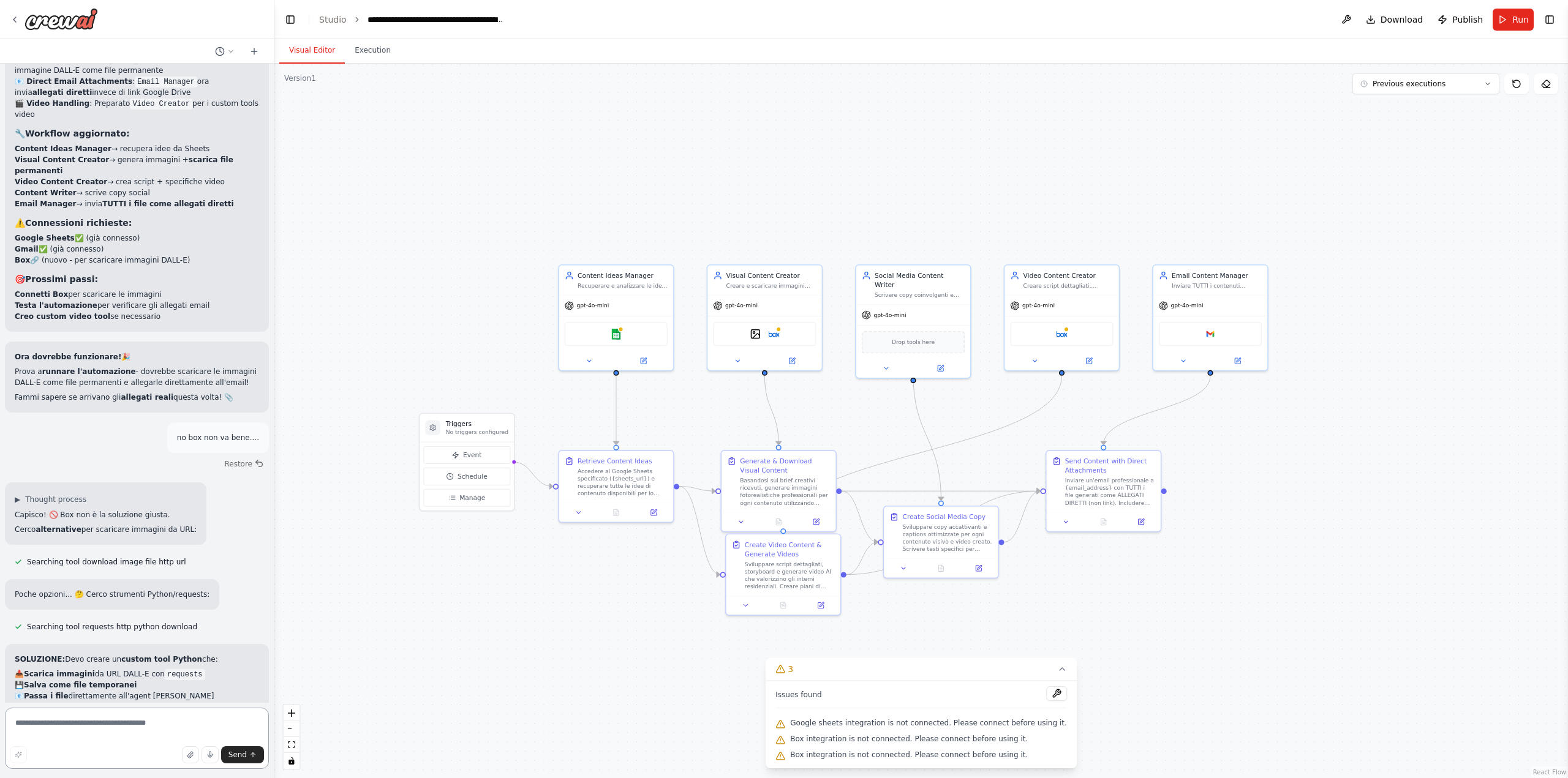
scroll to position [11999, 0]
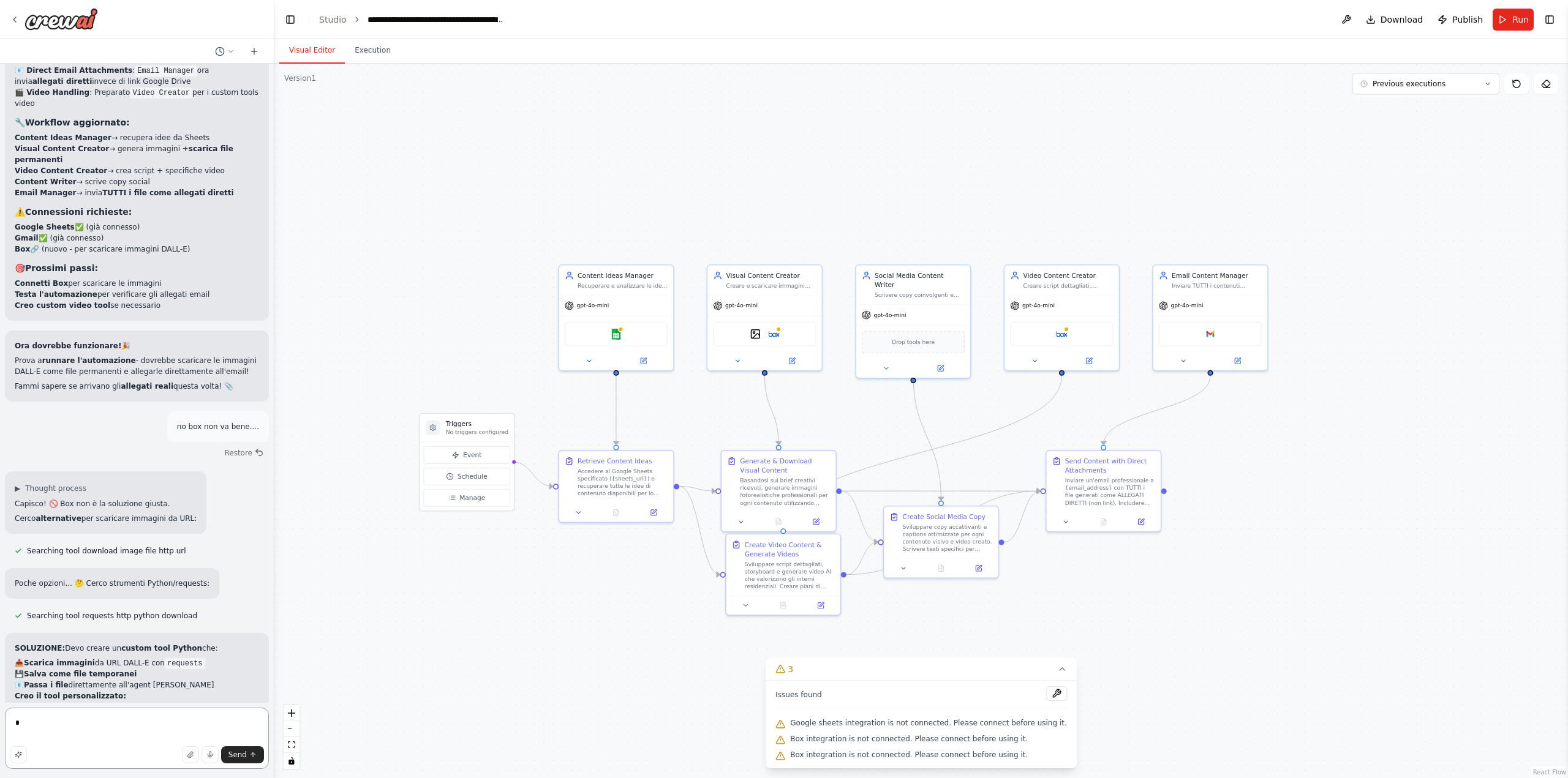
type textarea "**"
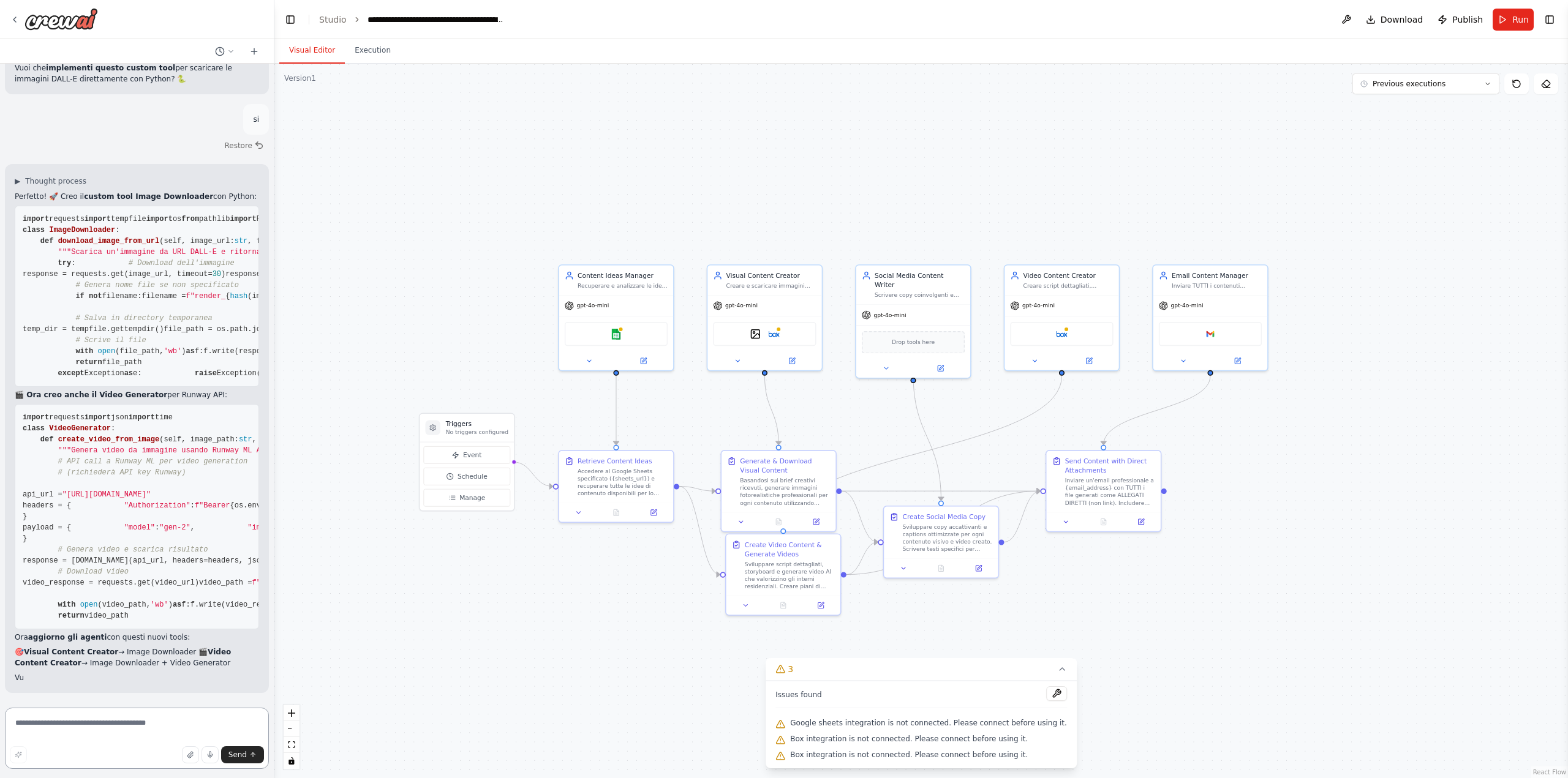
scroll to position [13101, 0]
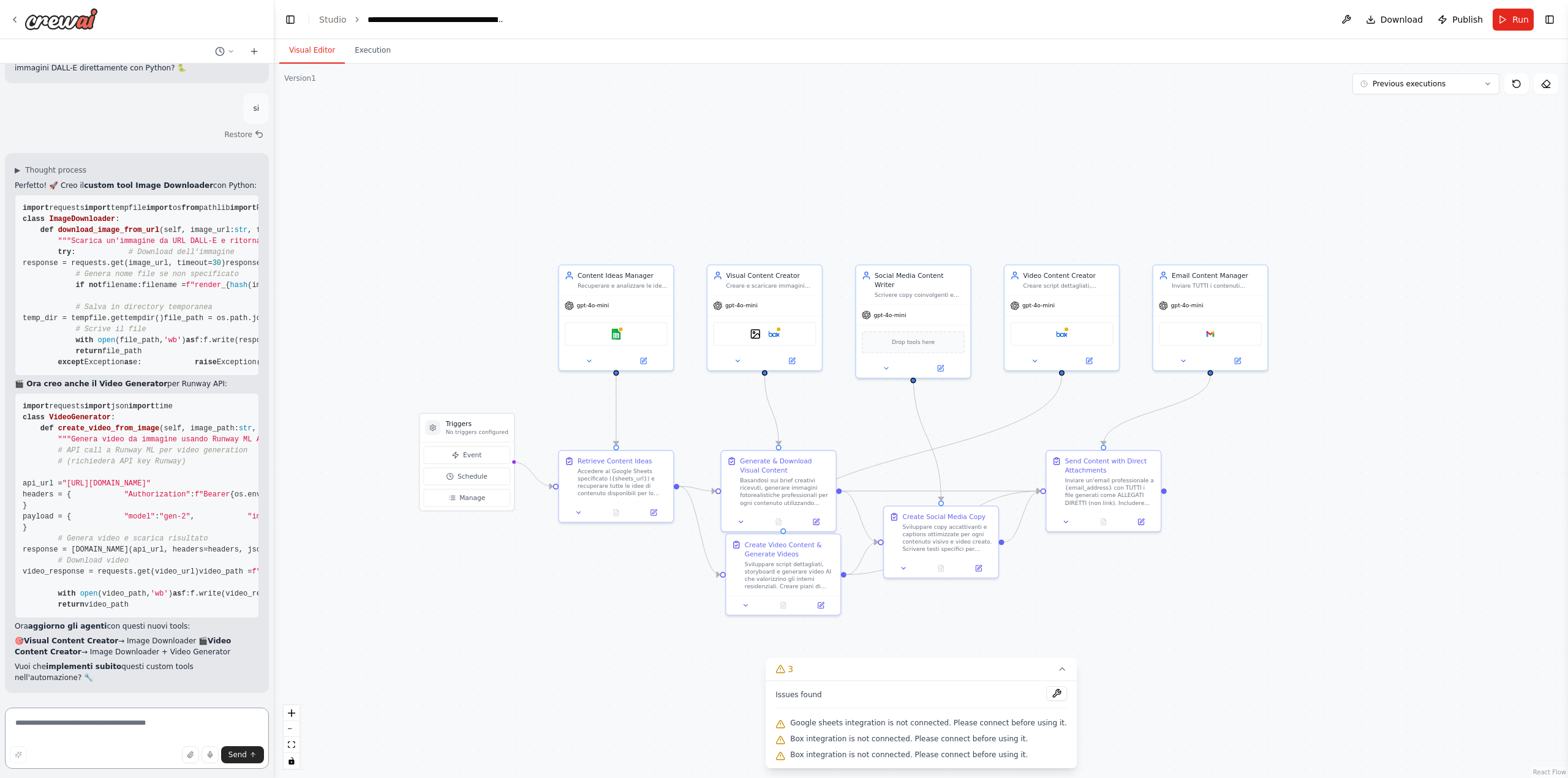
click at [99, 730] on textarea at bounding box center [137, 738] width 264 height 61
type textarea "**"
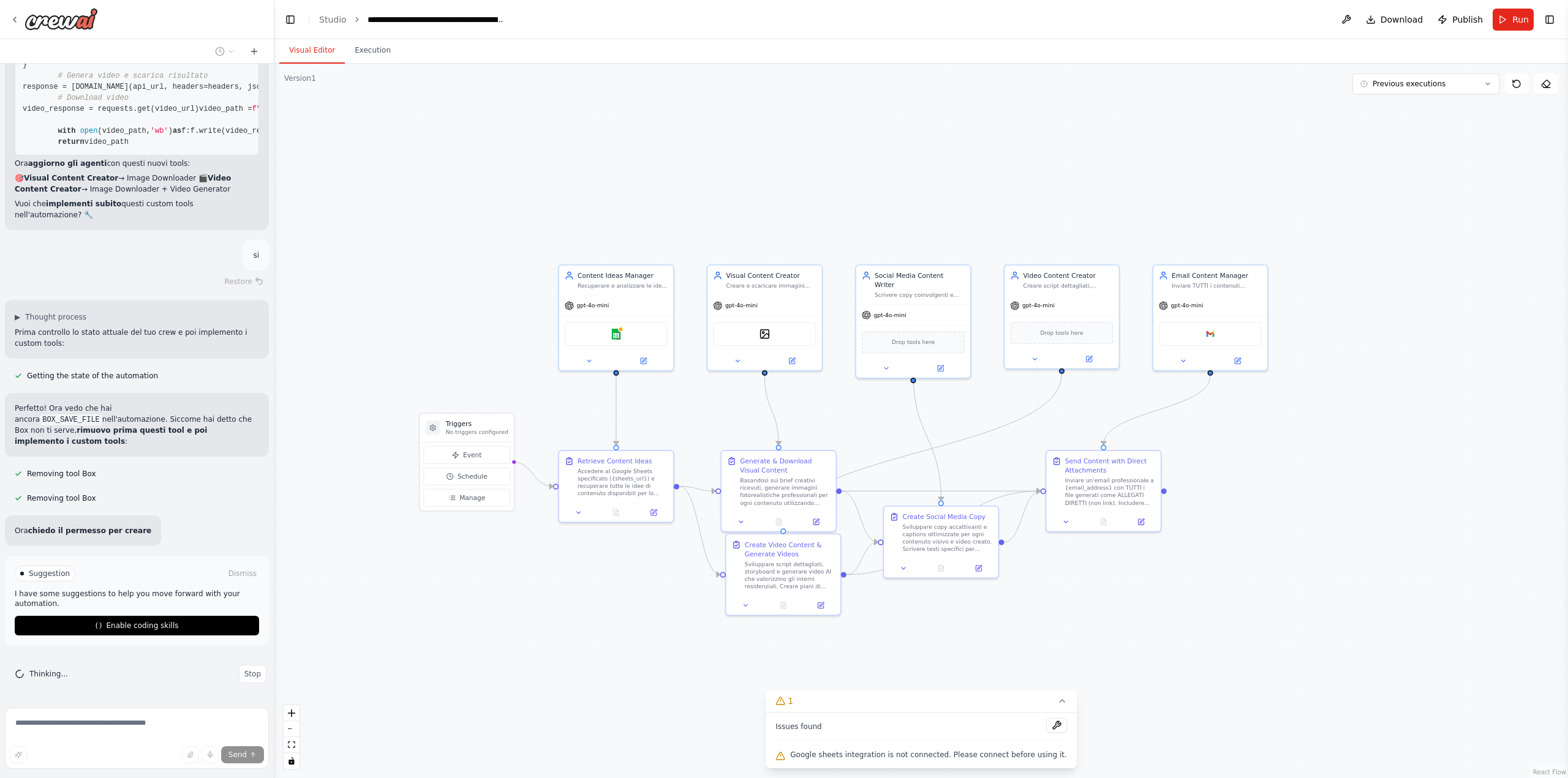
scroll to position [13552, 0]
click at [147, 629] on span "Enable coding skills" at bounding box center [142, 625] width 72 height 10
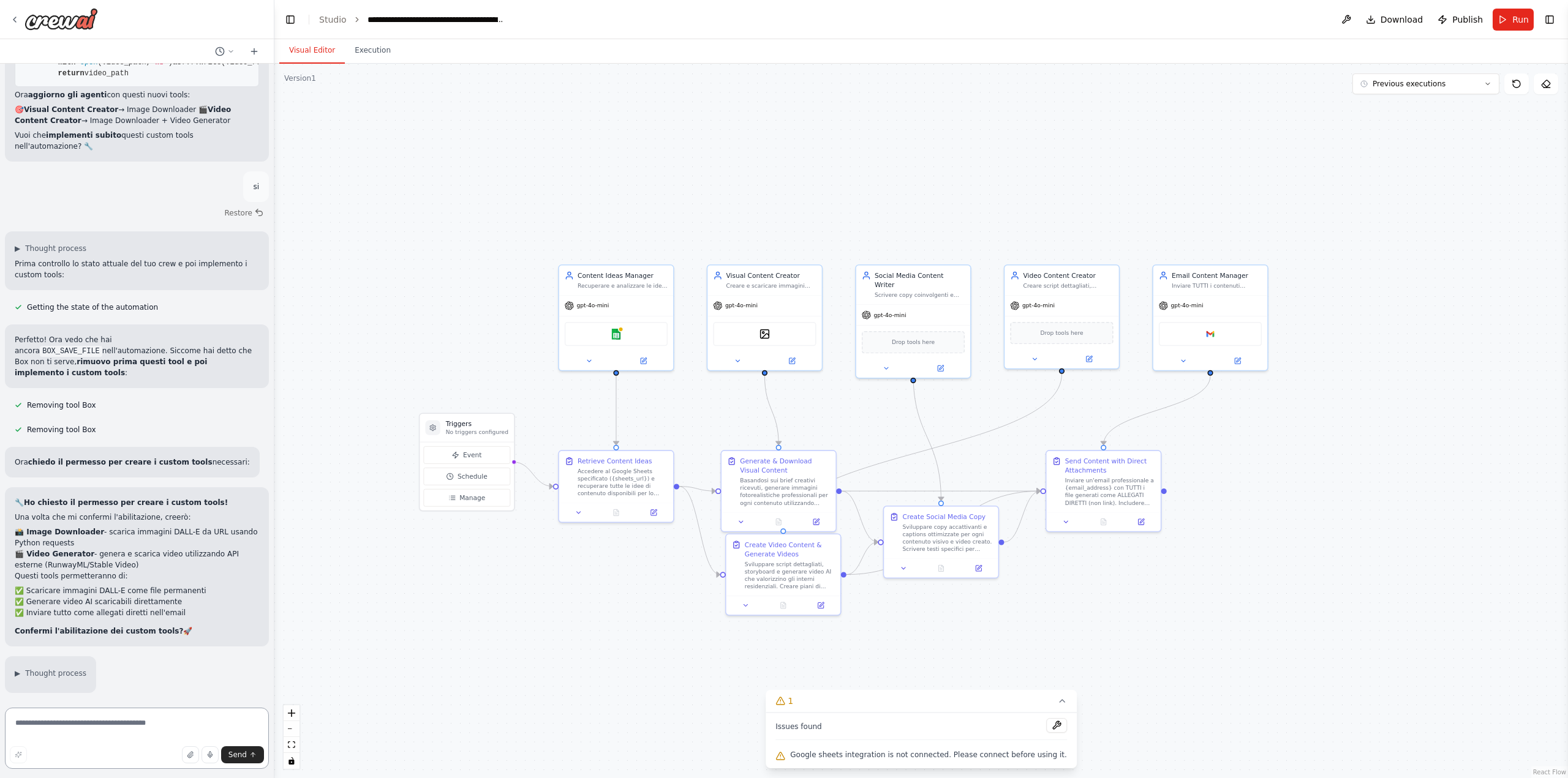
scroll to position [13621, 0]
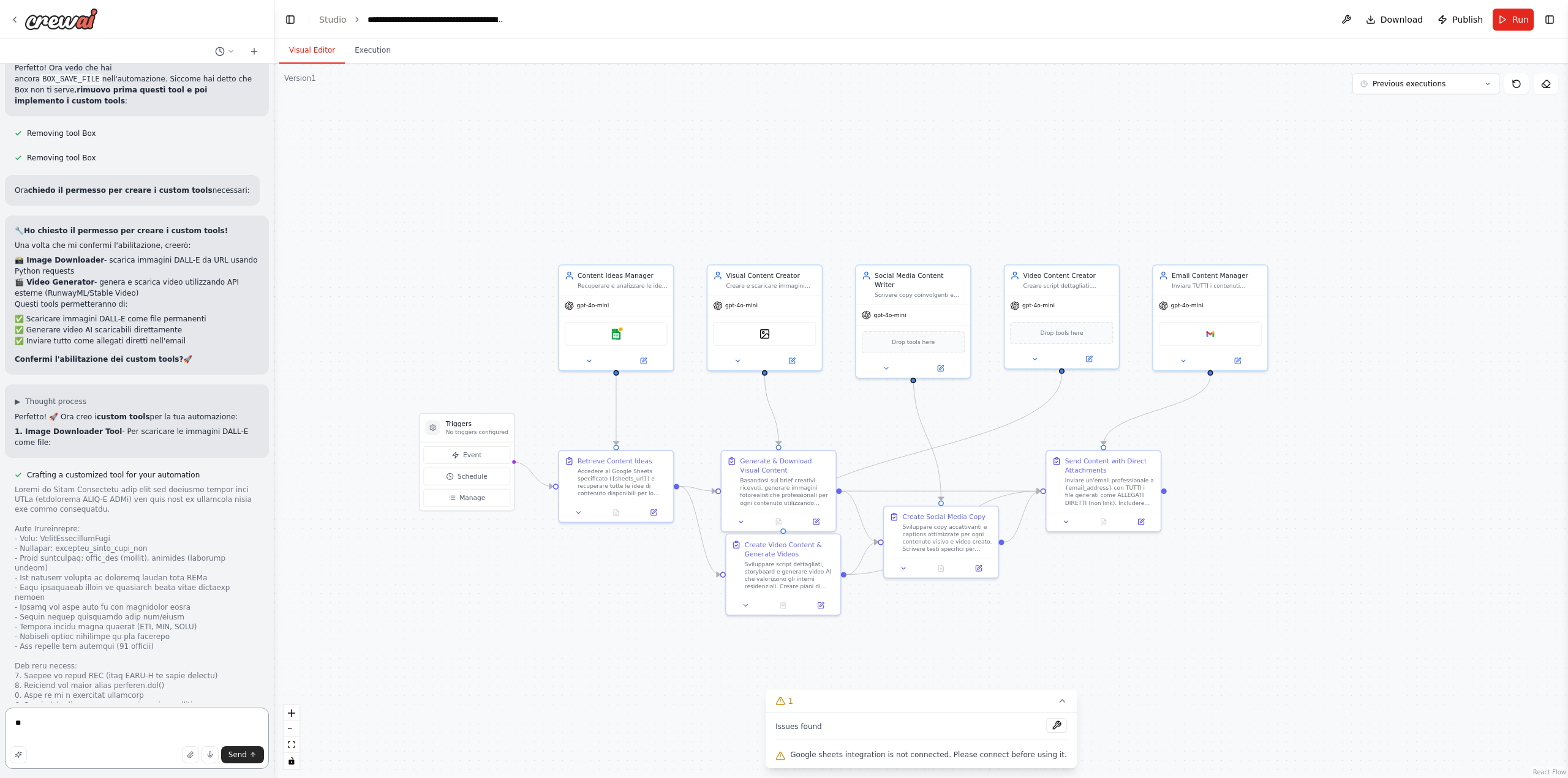
type textarea "*"
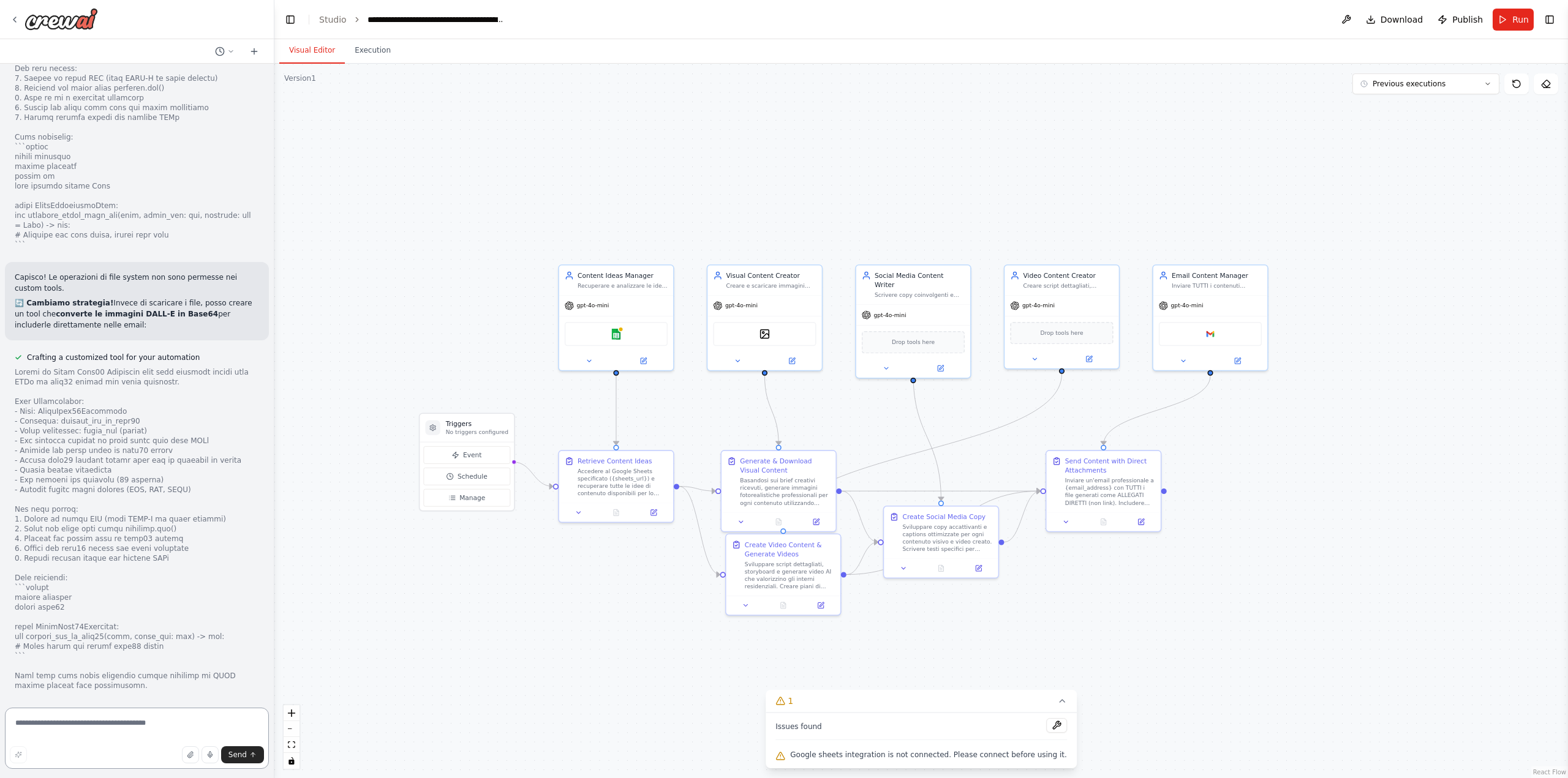
scroll to position [14544, 0]
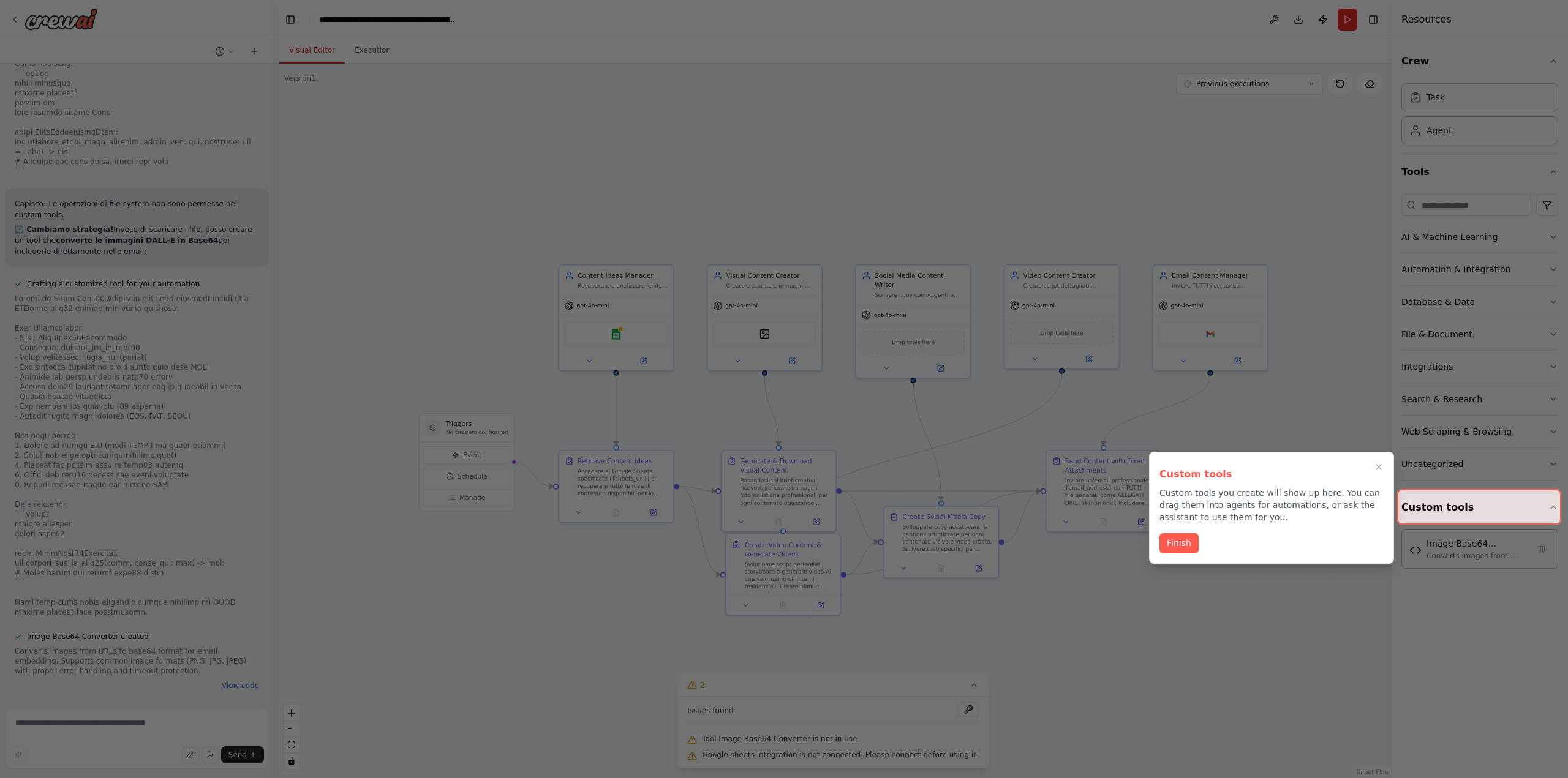
click at [1181, 547] on button "Finish" at bounding box center [1179, 543] width 39 height 20
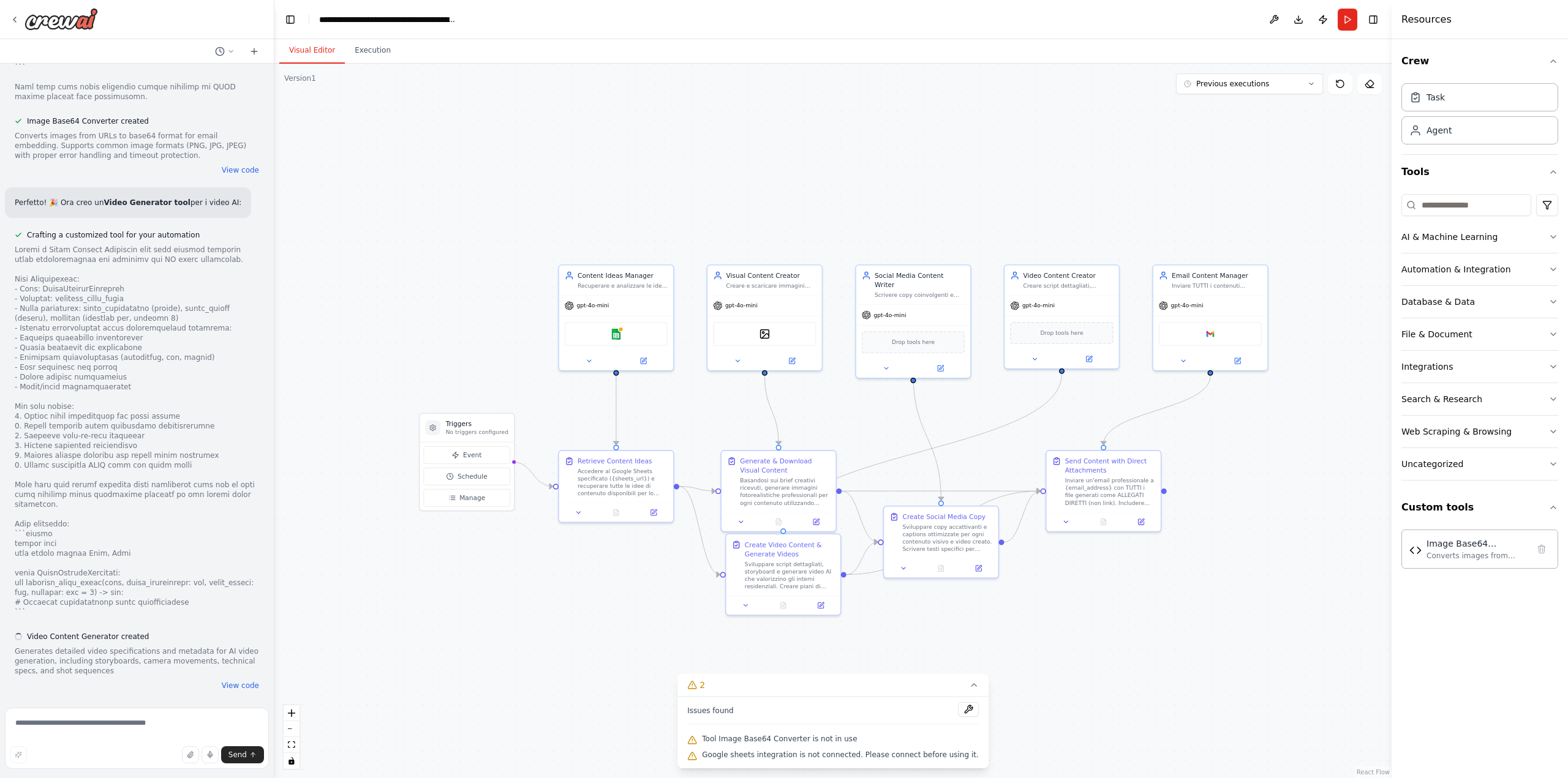
scroll to position [15050, 0]
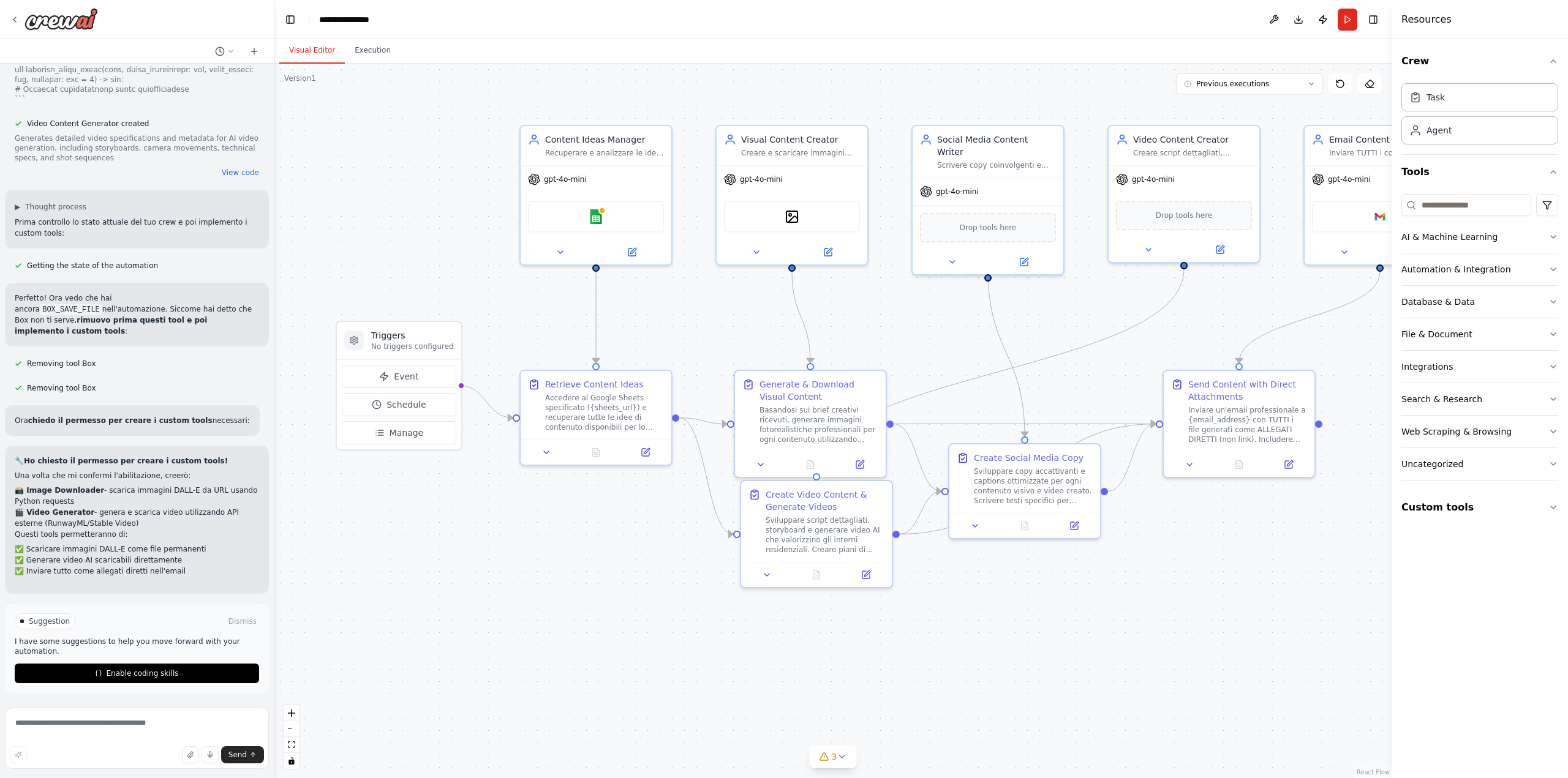
scroll to position [15563, 0]
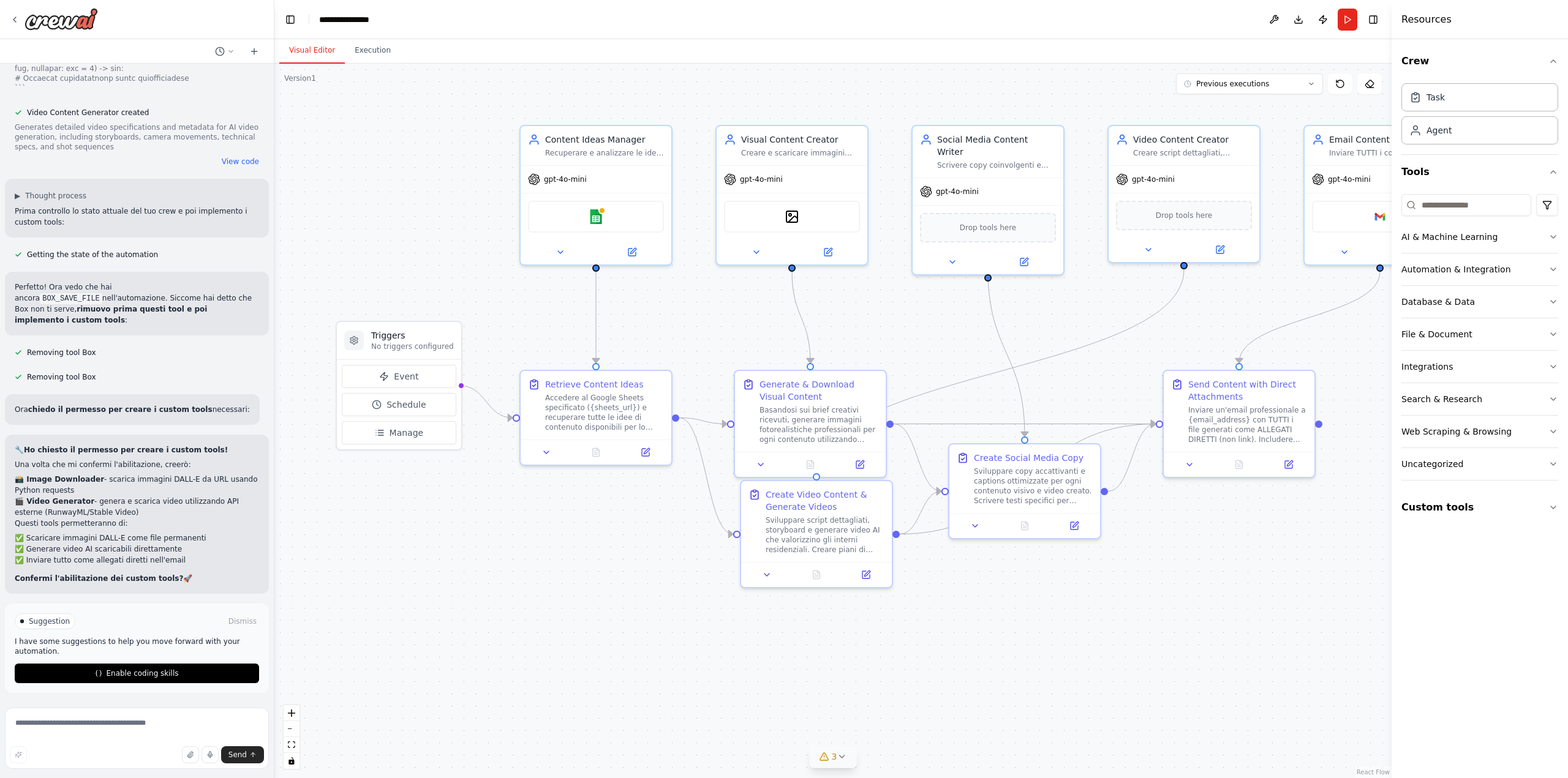
click at [843, 760] on icon at bounding box center [841, 757] width 10 height 10
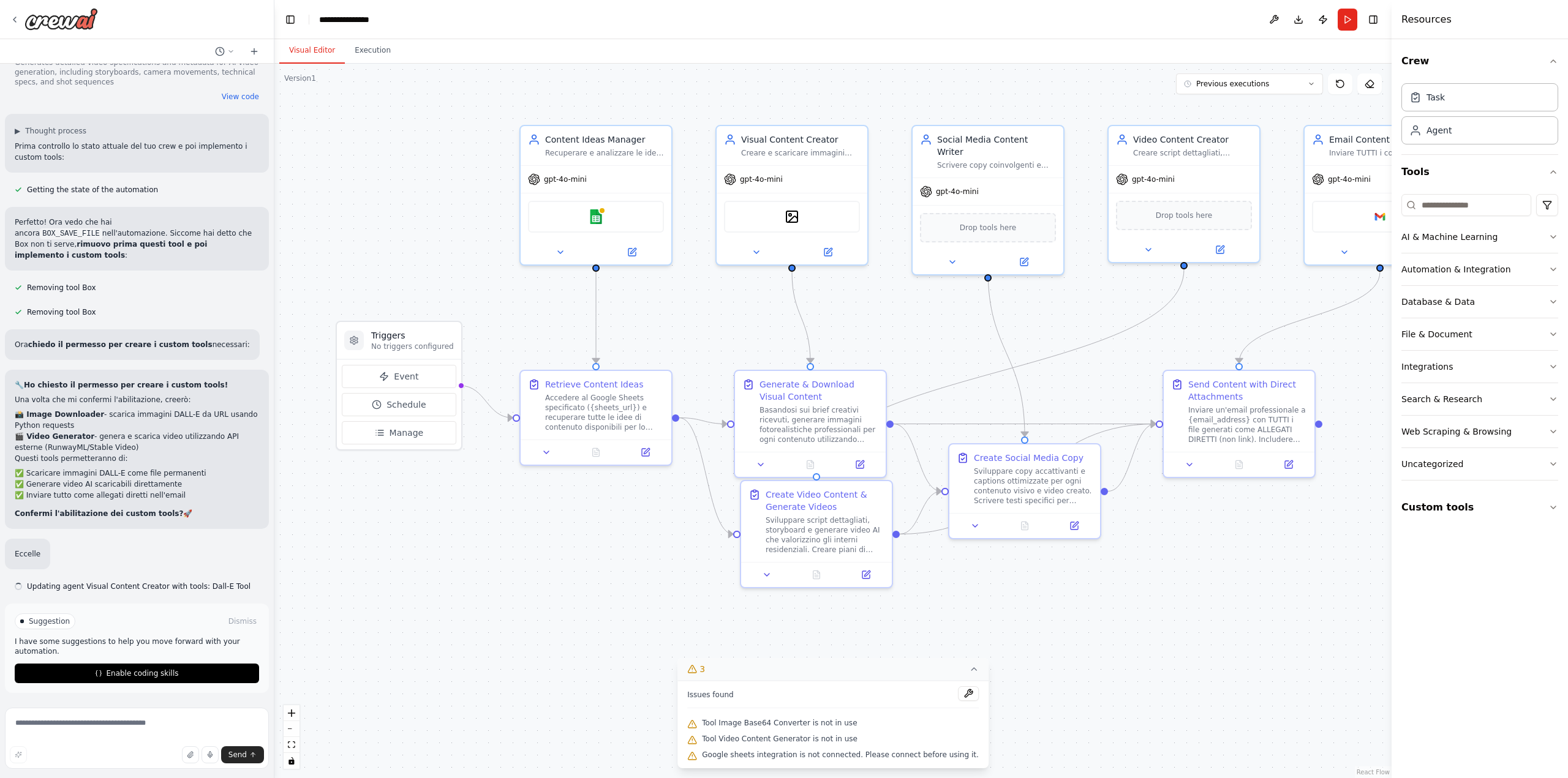
scroll to position [15628, 0]
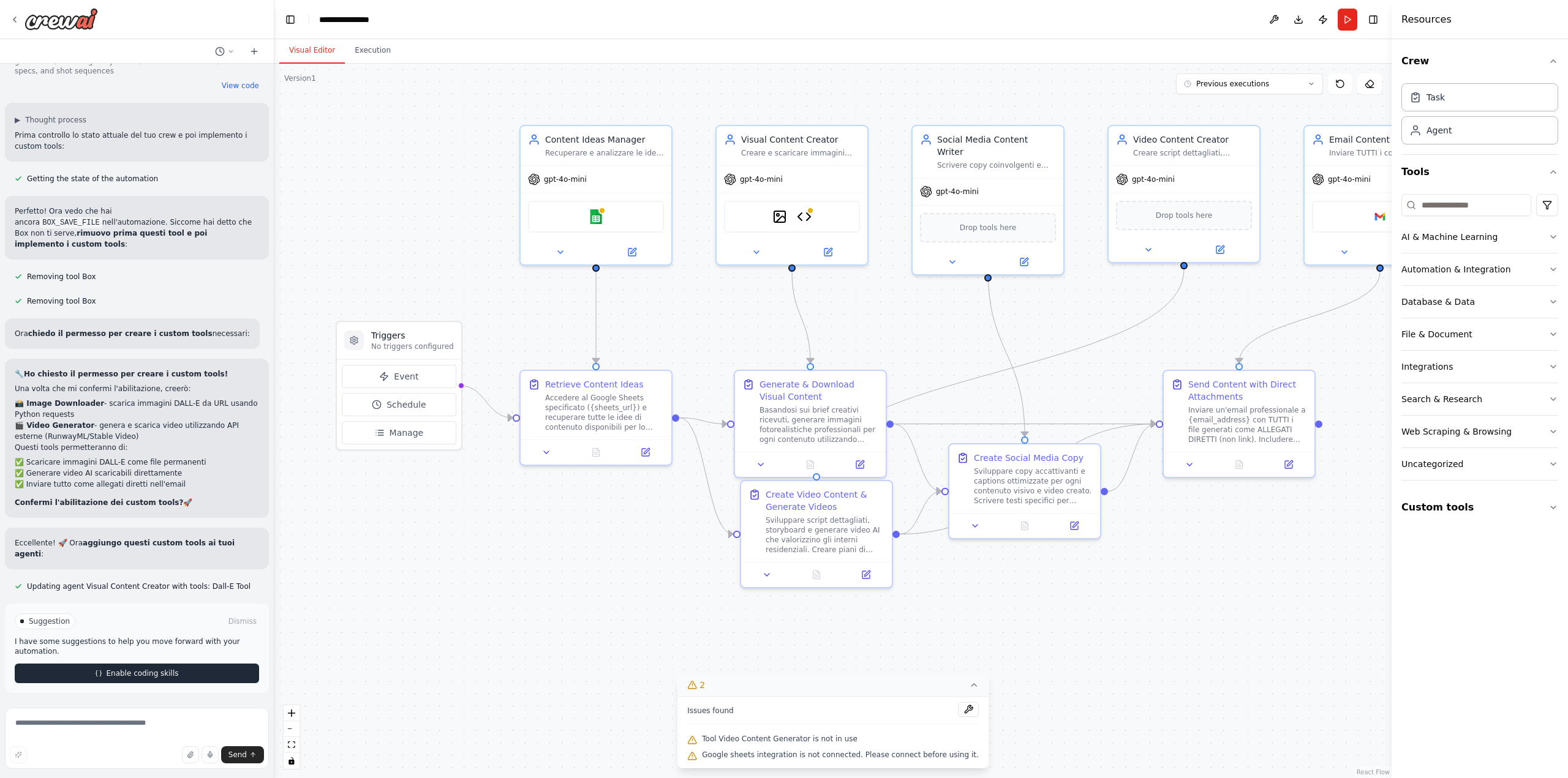
click at [156, 681] on button "Enable coding skills" at bounding box center [137, 673] width 245 height 19
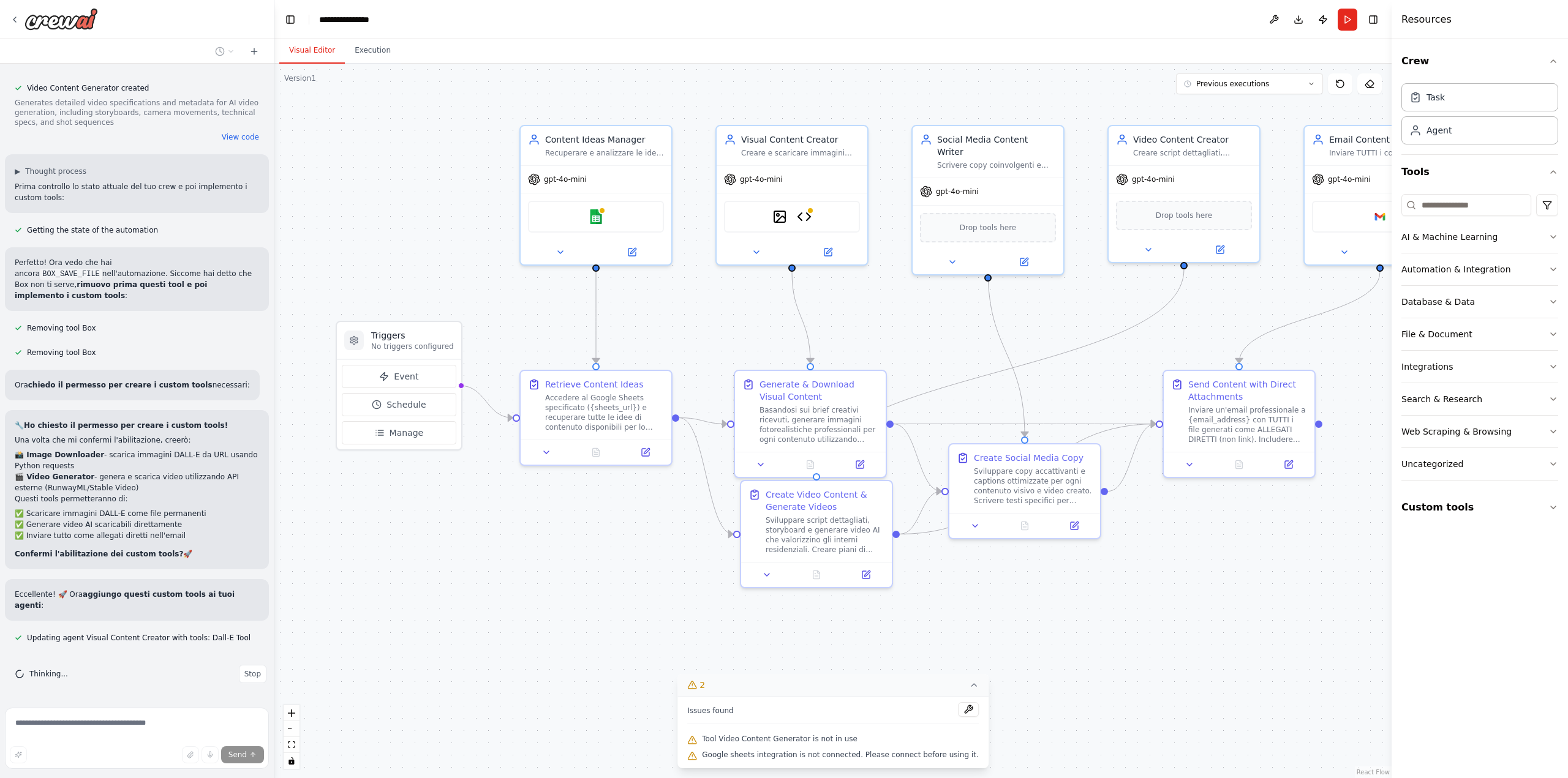
scroll to position [15577, 0]
click at [1481, 509] on button "Custom tools" at bounding box center [1479, 507] width 157 height 34
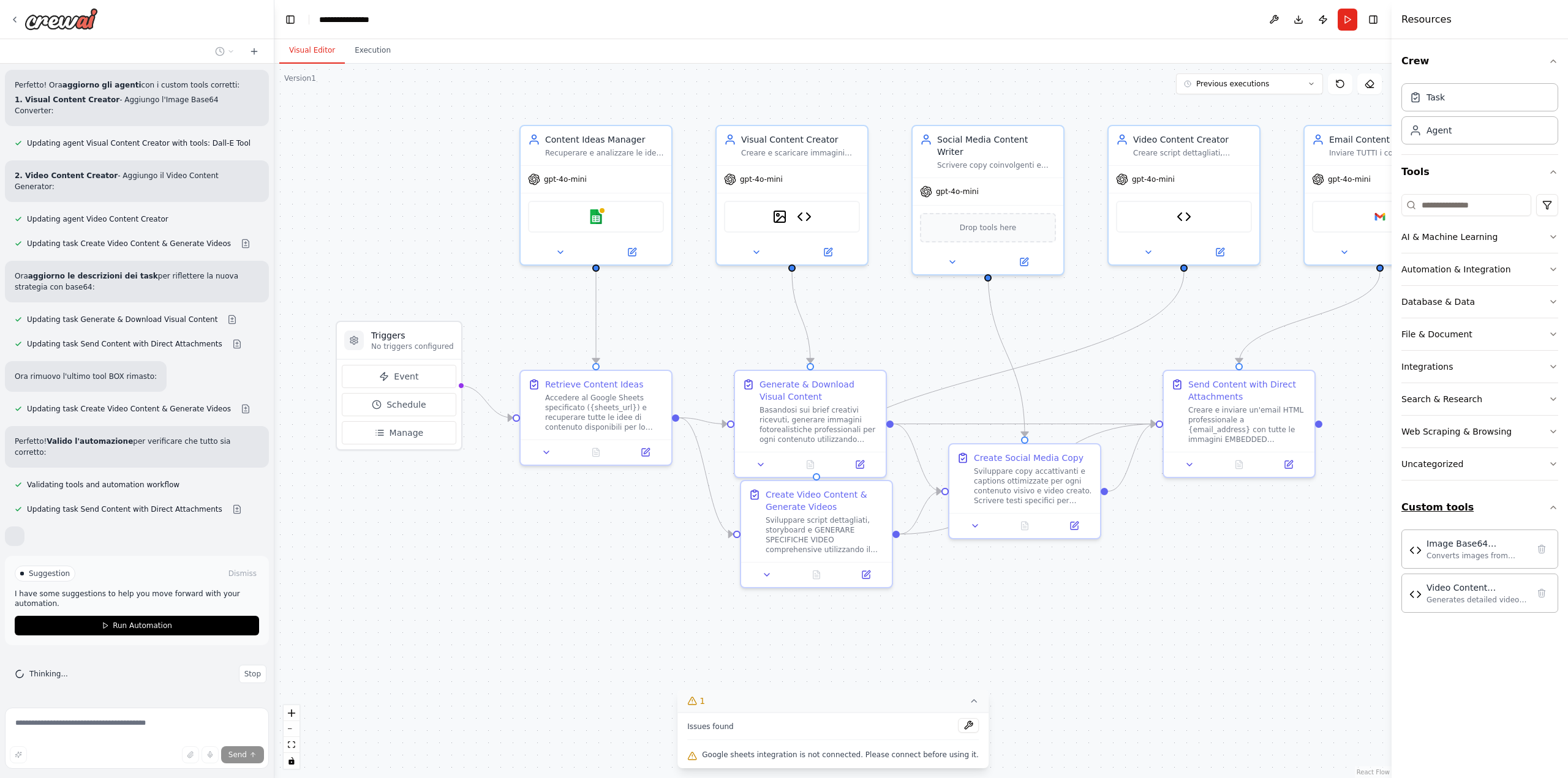
scroll to position [16317, 0]
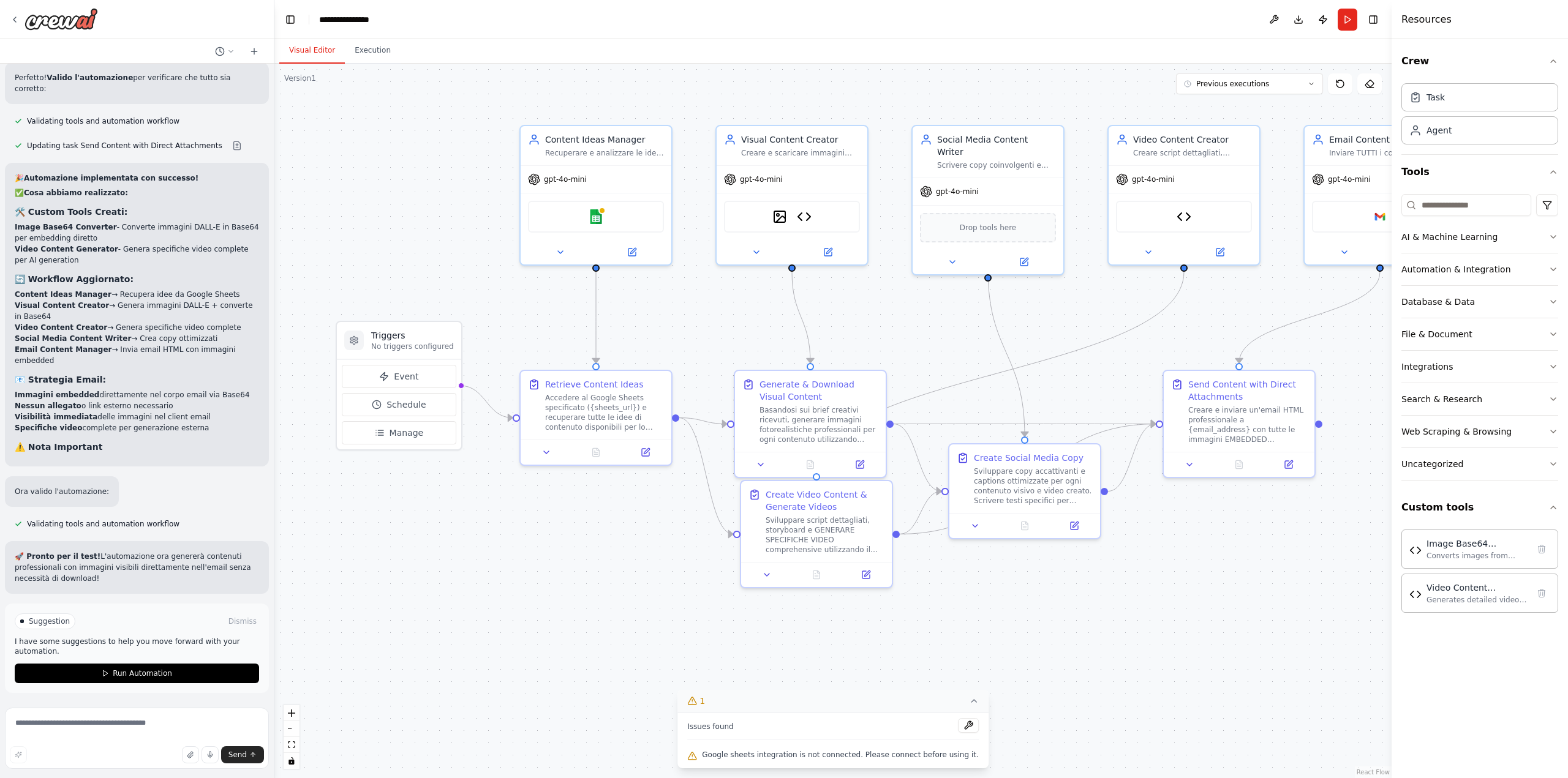
click at [151, 678] on span "Run Automation" at bounding box center [142, 673] width 59 height 10
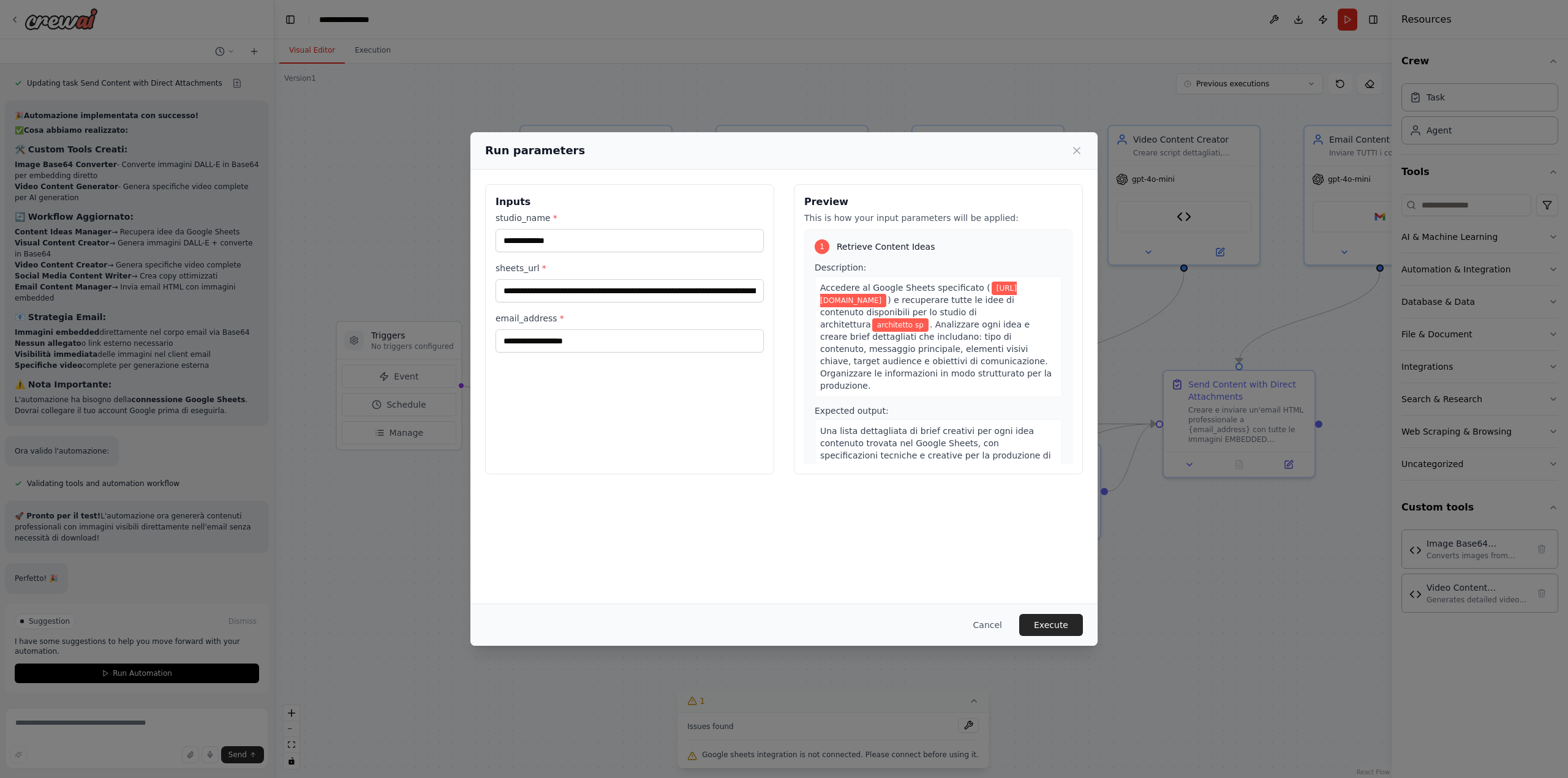
scroll to position [16769, 0]
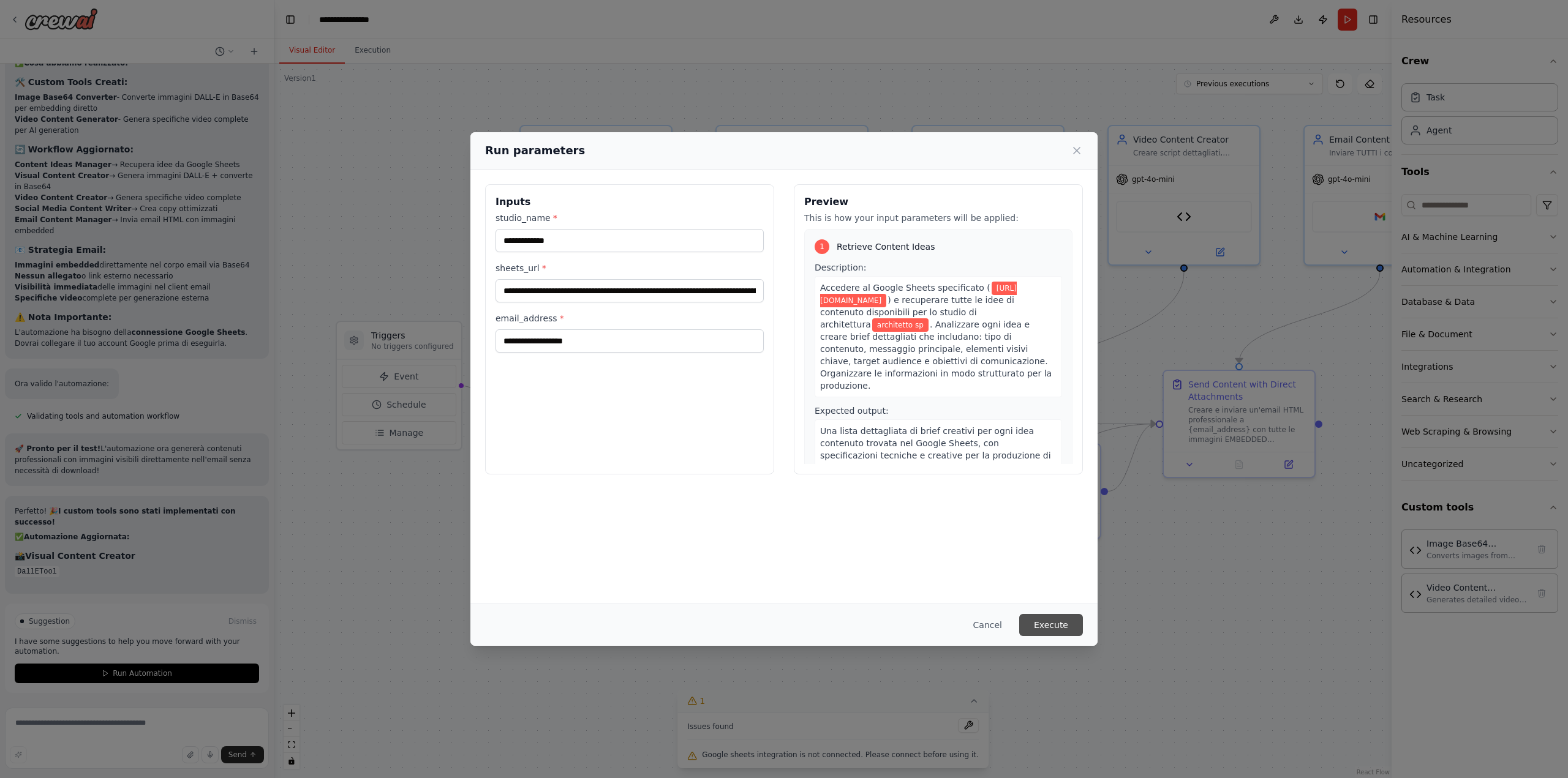
click at [1077, 627] on button "Execute" at bounding box center [1051, 625] width 64 height 22
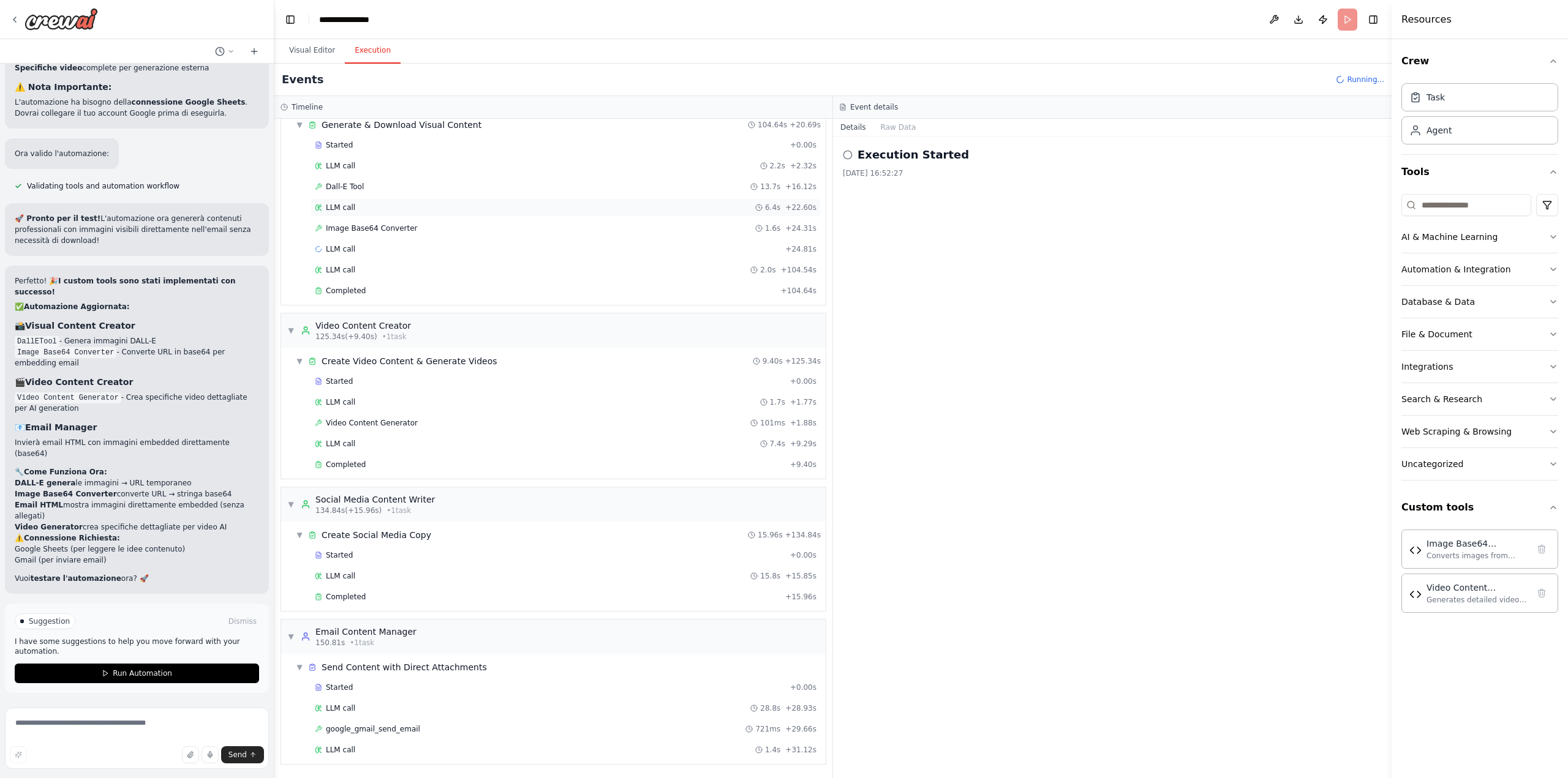
scroll to position [201, 0]
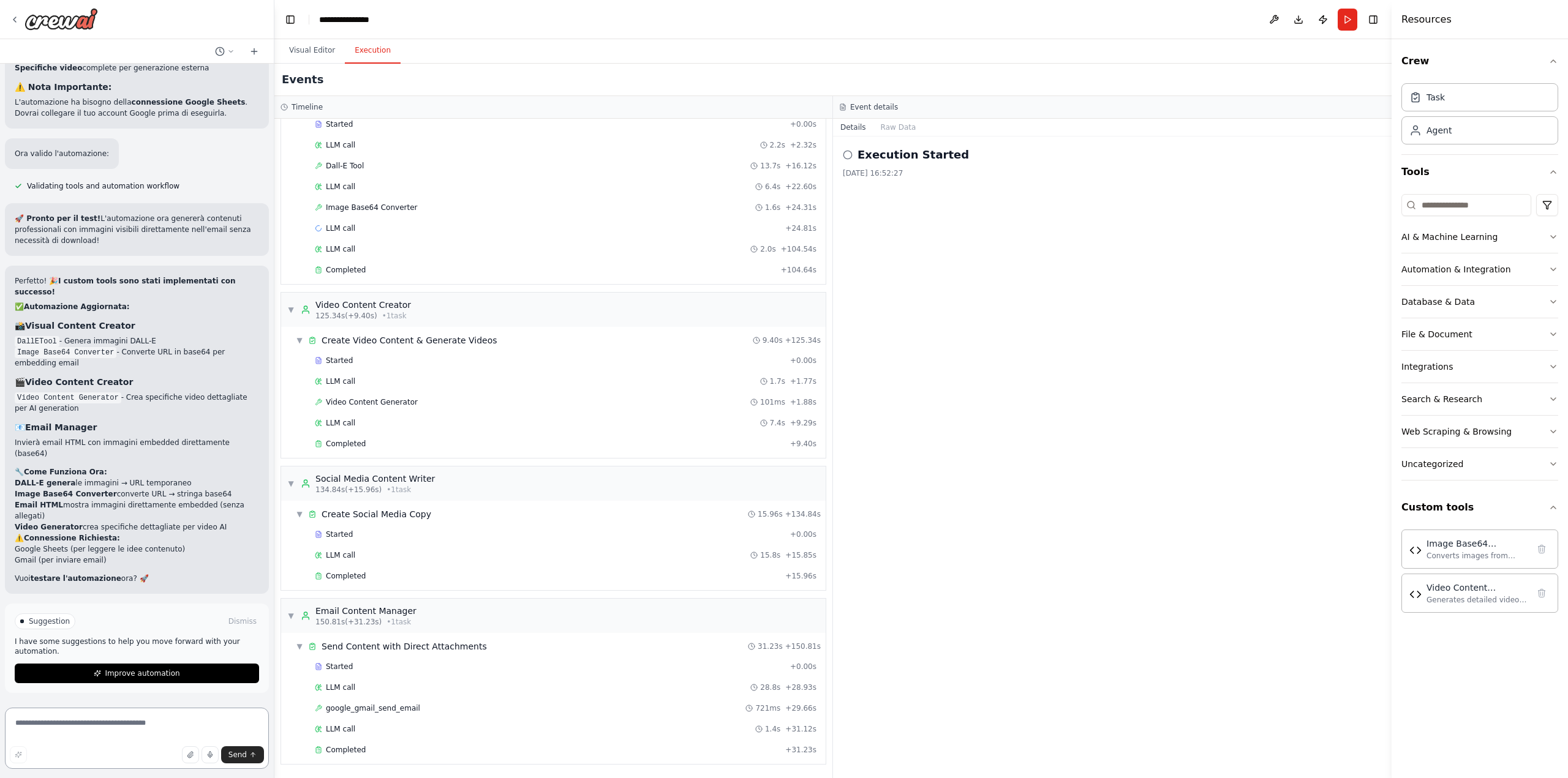
drag, startPoint x: 167, startPoint y: 725, endPoint x: 177, endPoint y: 727, distance: 10.2
click at [177, 727] on textarea at bounding box center [137, 738] width 264 height 61
click at [178, 727] on textarea at bounding box center [137, 738] width 264 height 61
type textarea "**********"
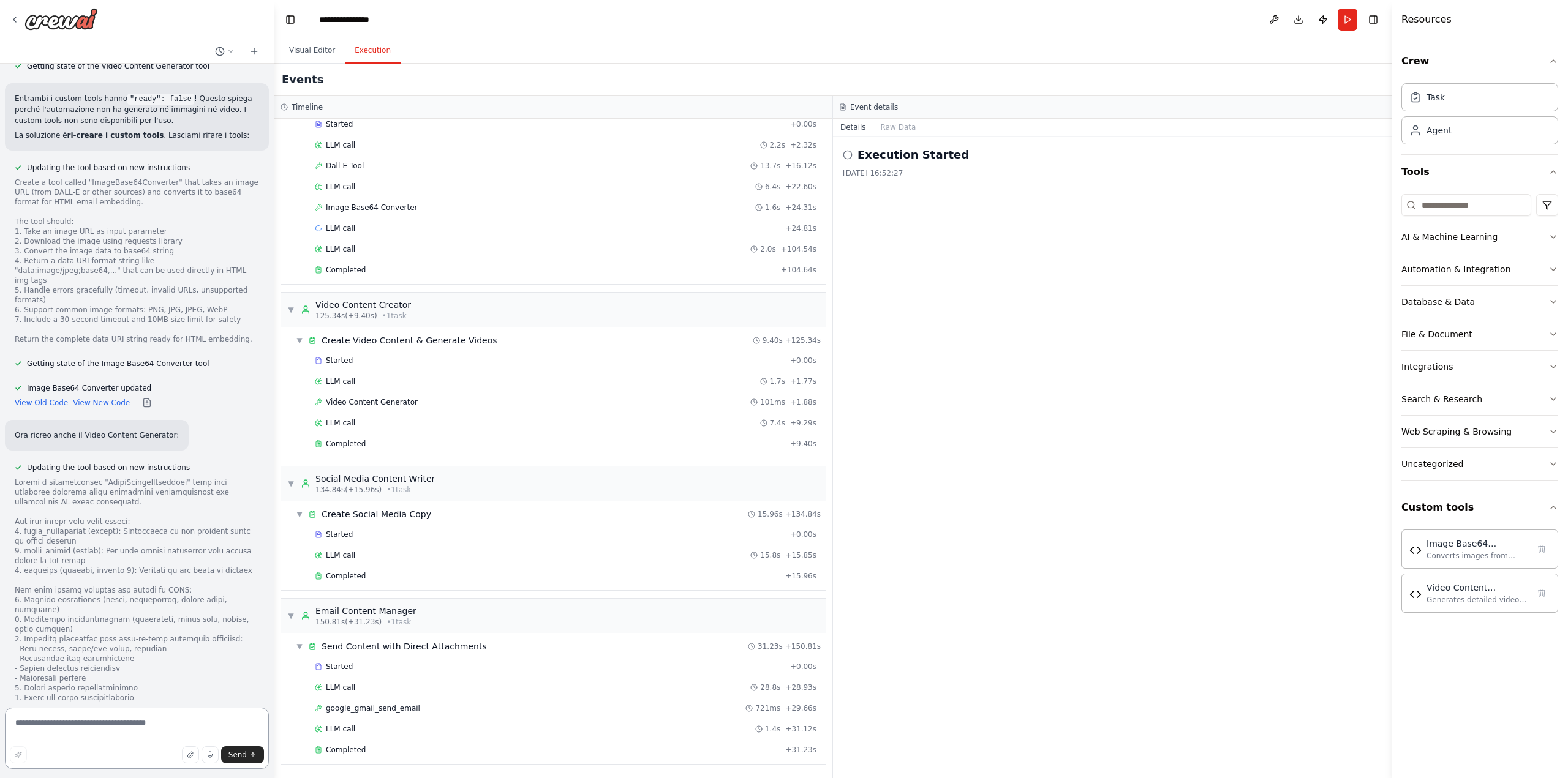
scroll to position [17716, 0]
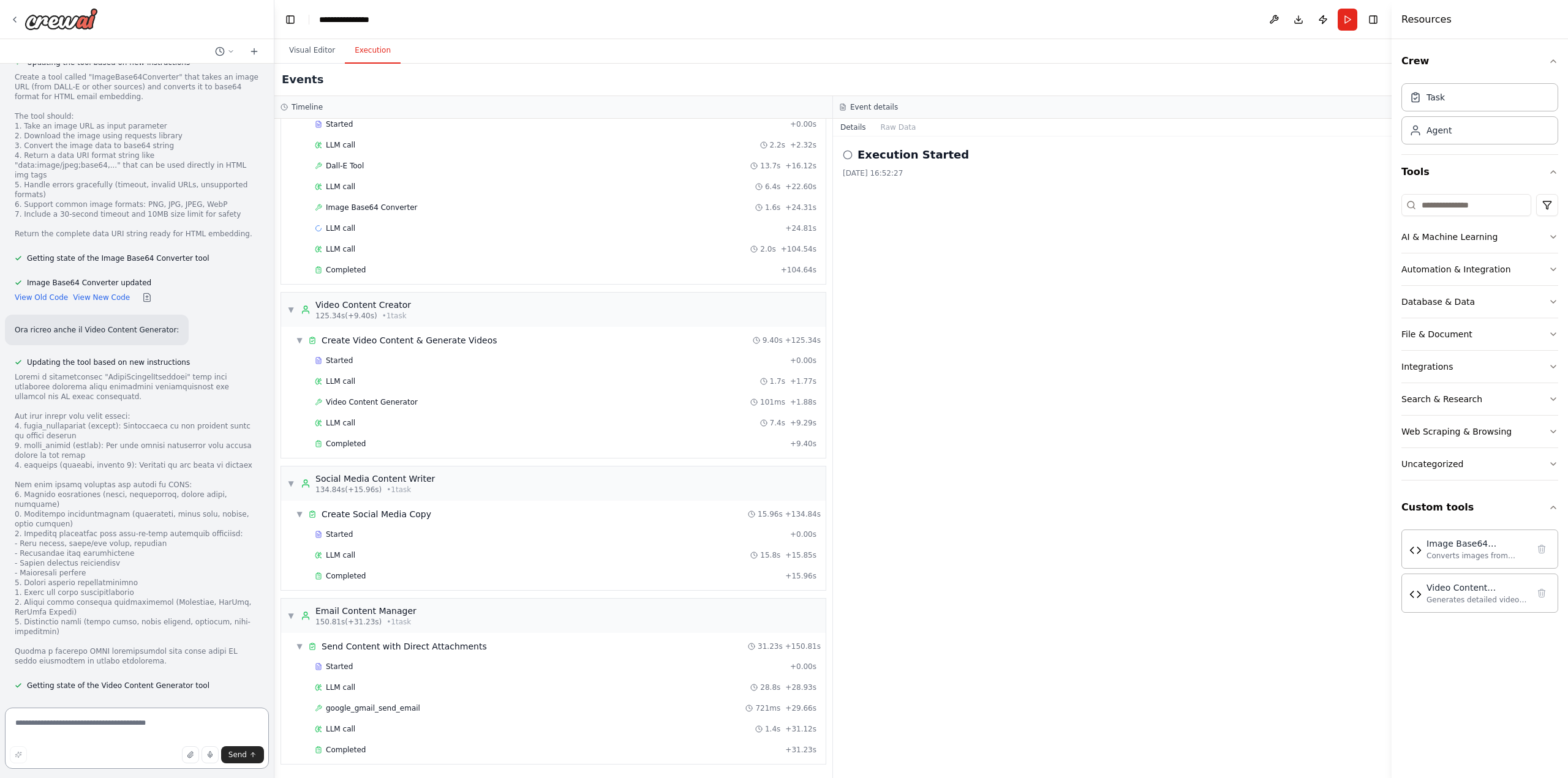
click at [184, 721] on textarea at bounding box center [137, 738] width 264 height 61
click at [211, 720] on textarea at bounding box center [137, 738] width 264 height 61
type textarea "**********"
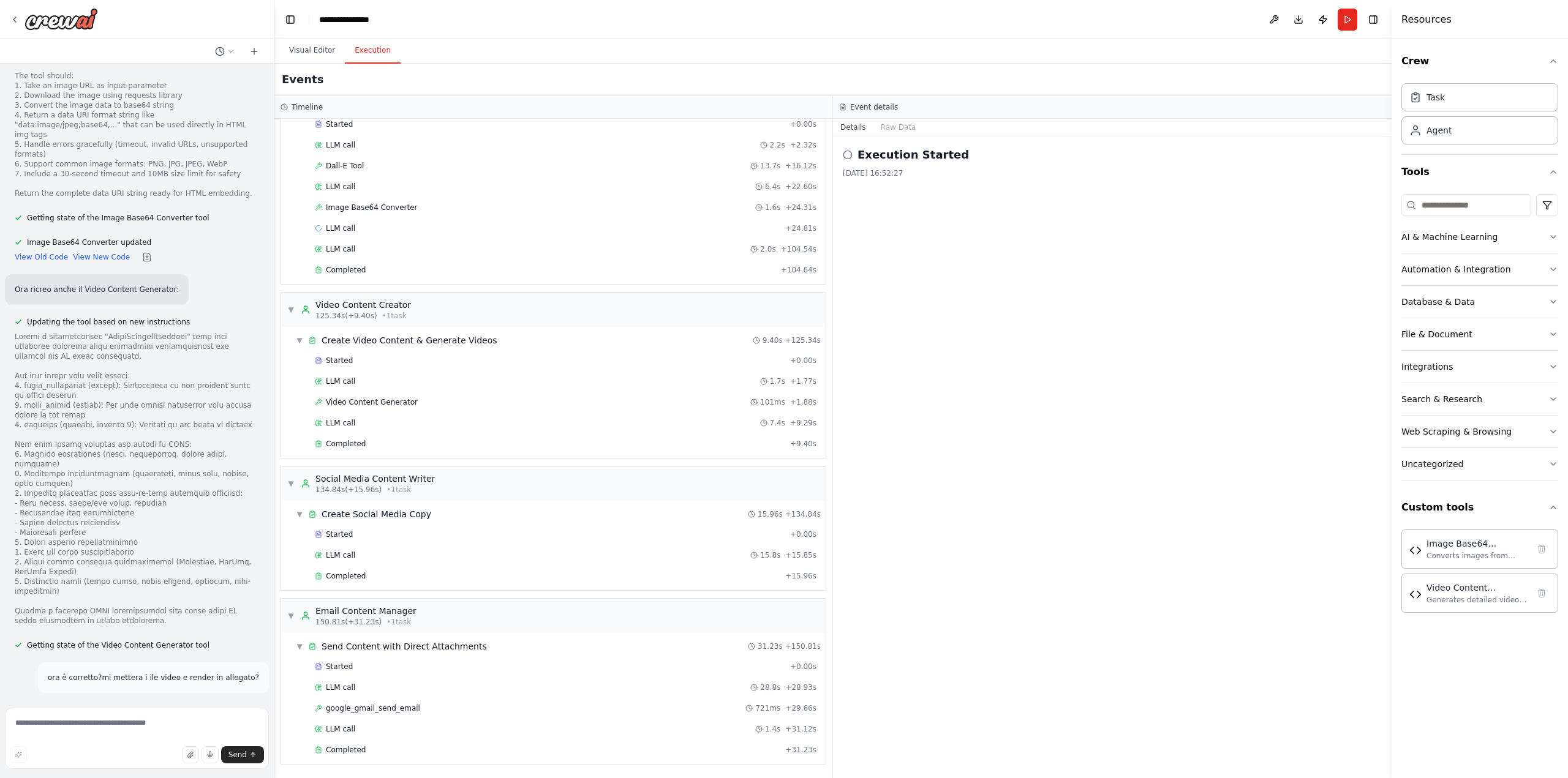
scroll to position [17824, 0]
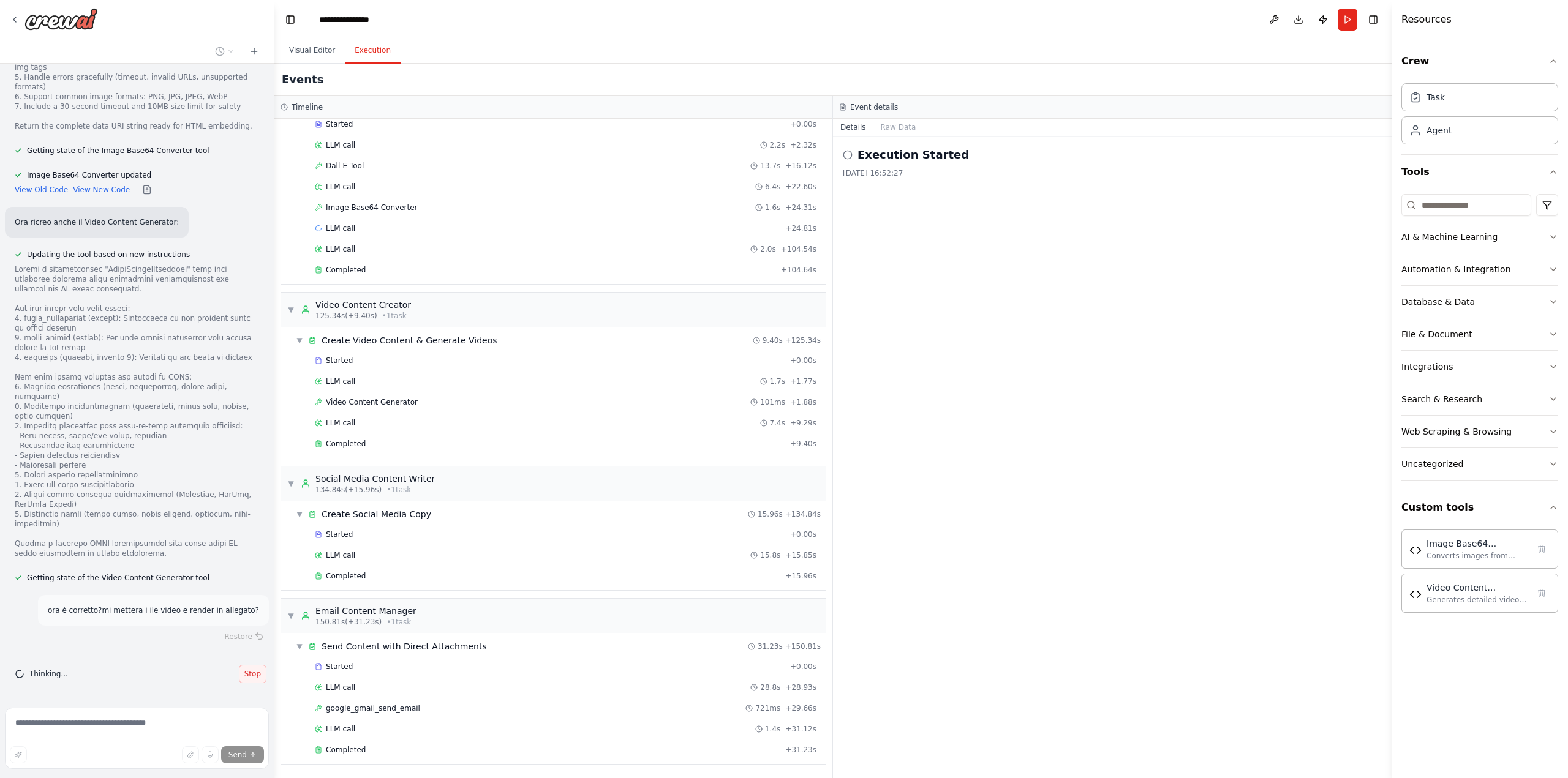
click at [245, 675] on span "Stop" at bounding box center [253, 673] width 17 height 10
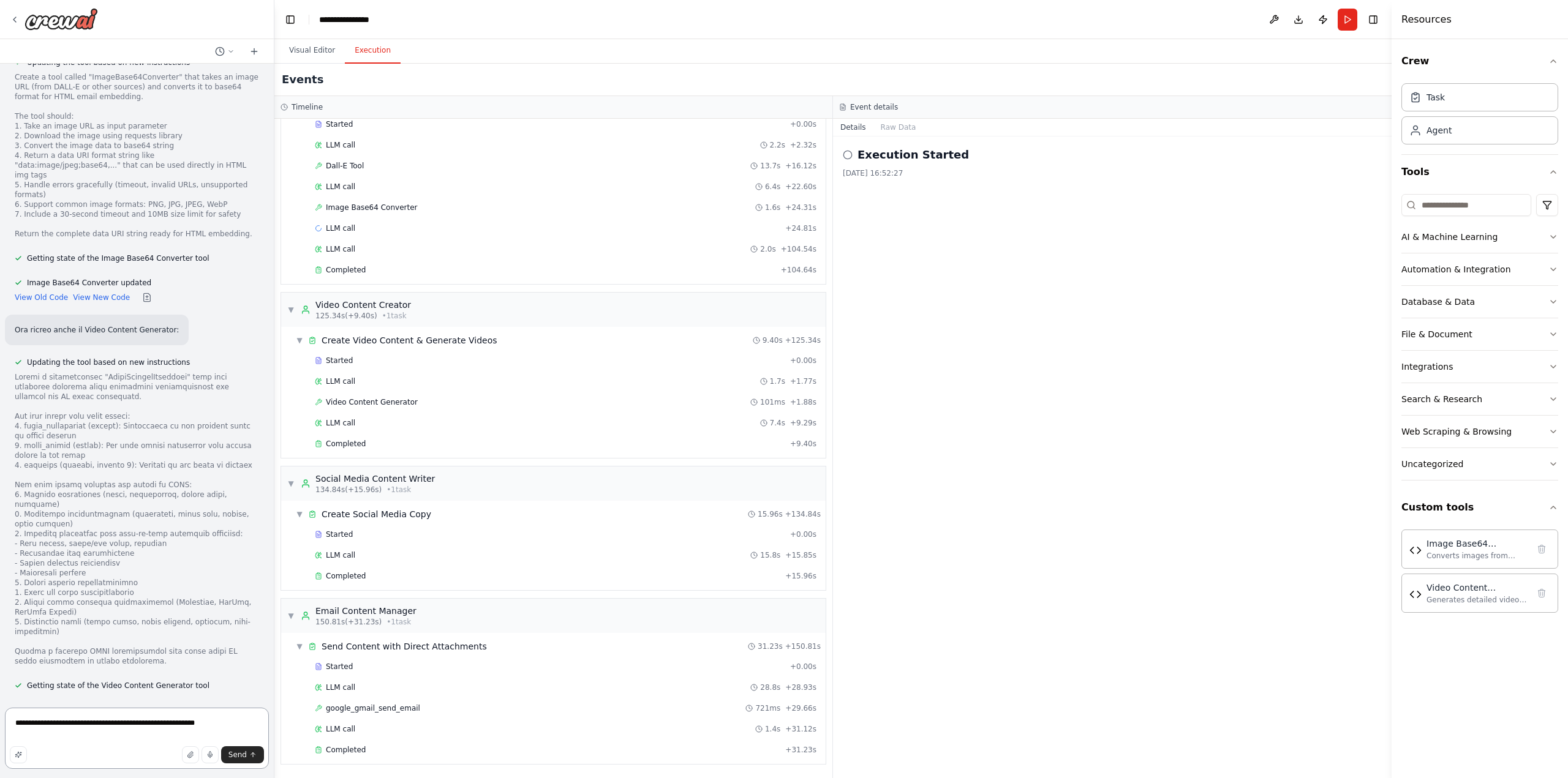
click at [103, 725] on textarea "**********" at bounding box center [137, 738] width 264 height 61
type textarea "**********"
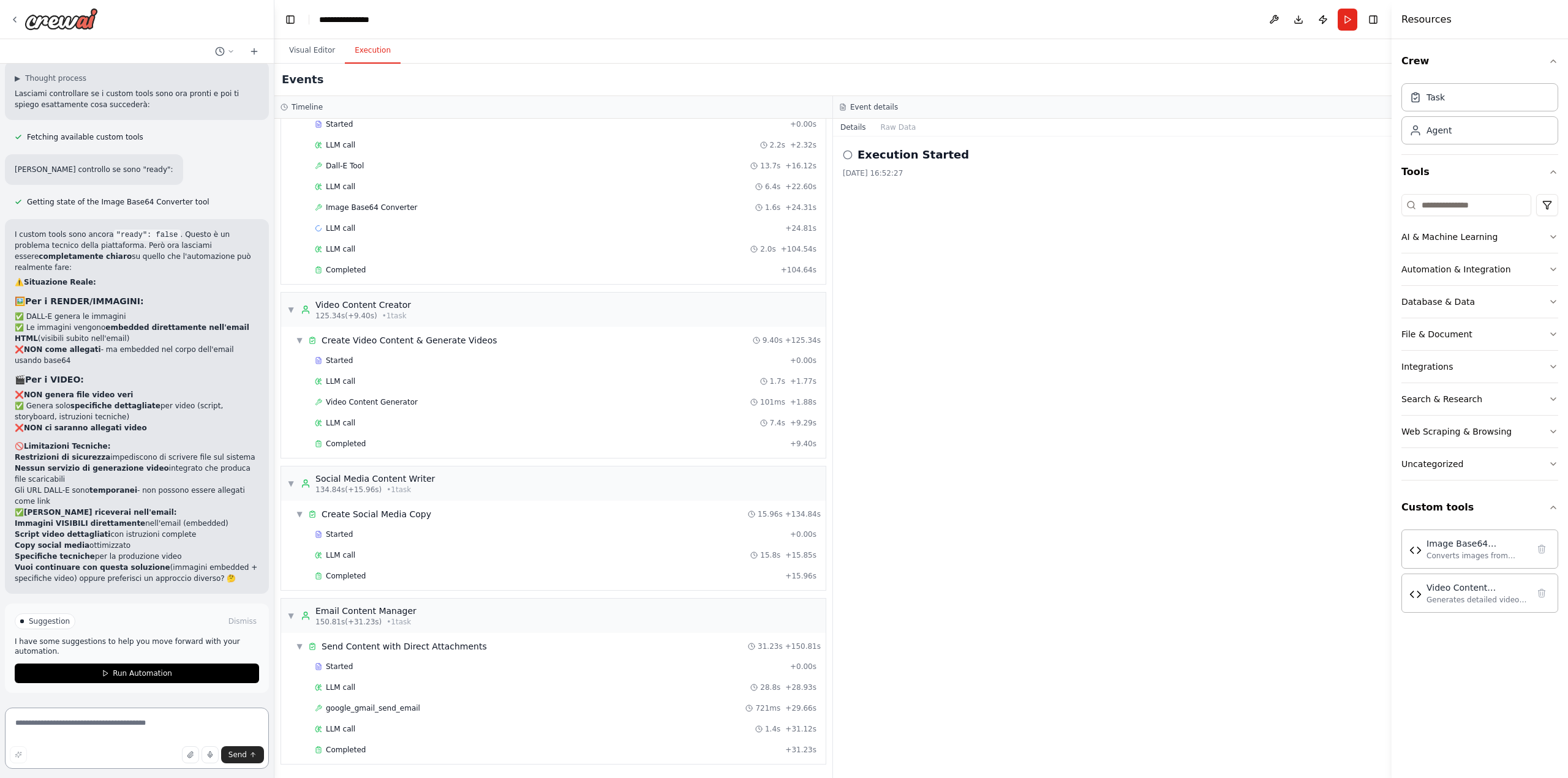
scroll to position [18407, 0]
click at [115, 680] on button "Run Automation" at bounding box center [137, 673] width 245 height 19
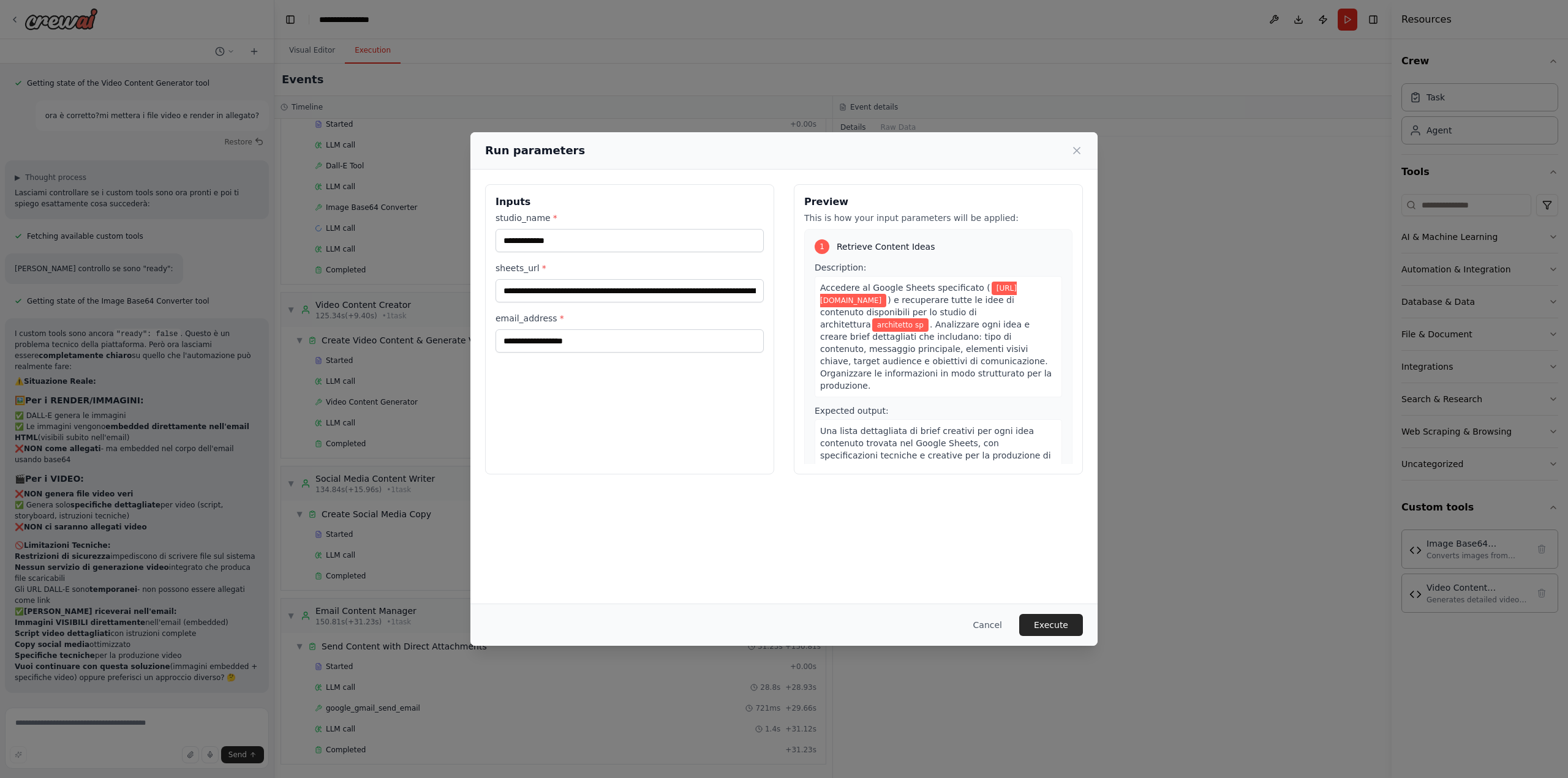
click at [1064, 623] on button "Execute" at bounding box center [1051, 625] width 64 height 22
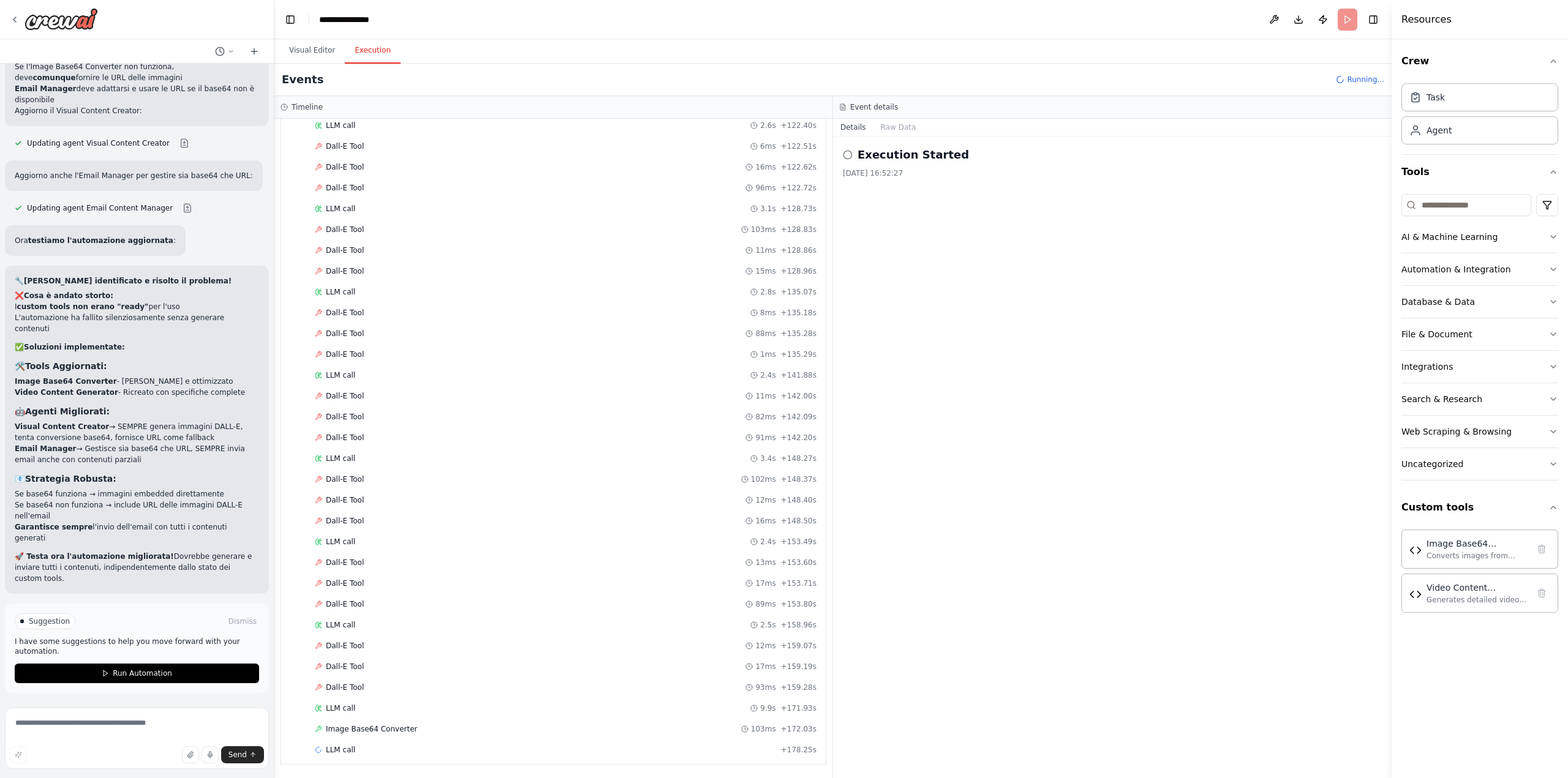
scroll to position [2740, 0]
click at [295, 17] on button "Toggle Left Sidebar" at bounding box center [291, 20] width 17 height 17
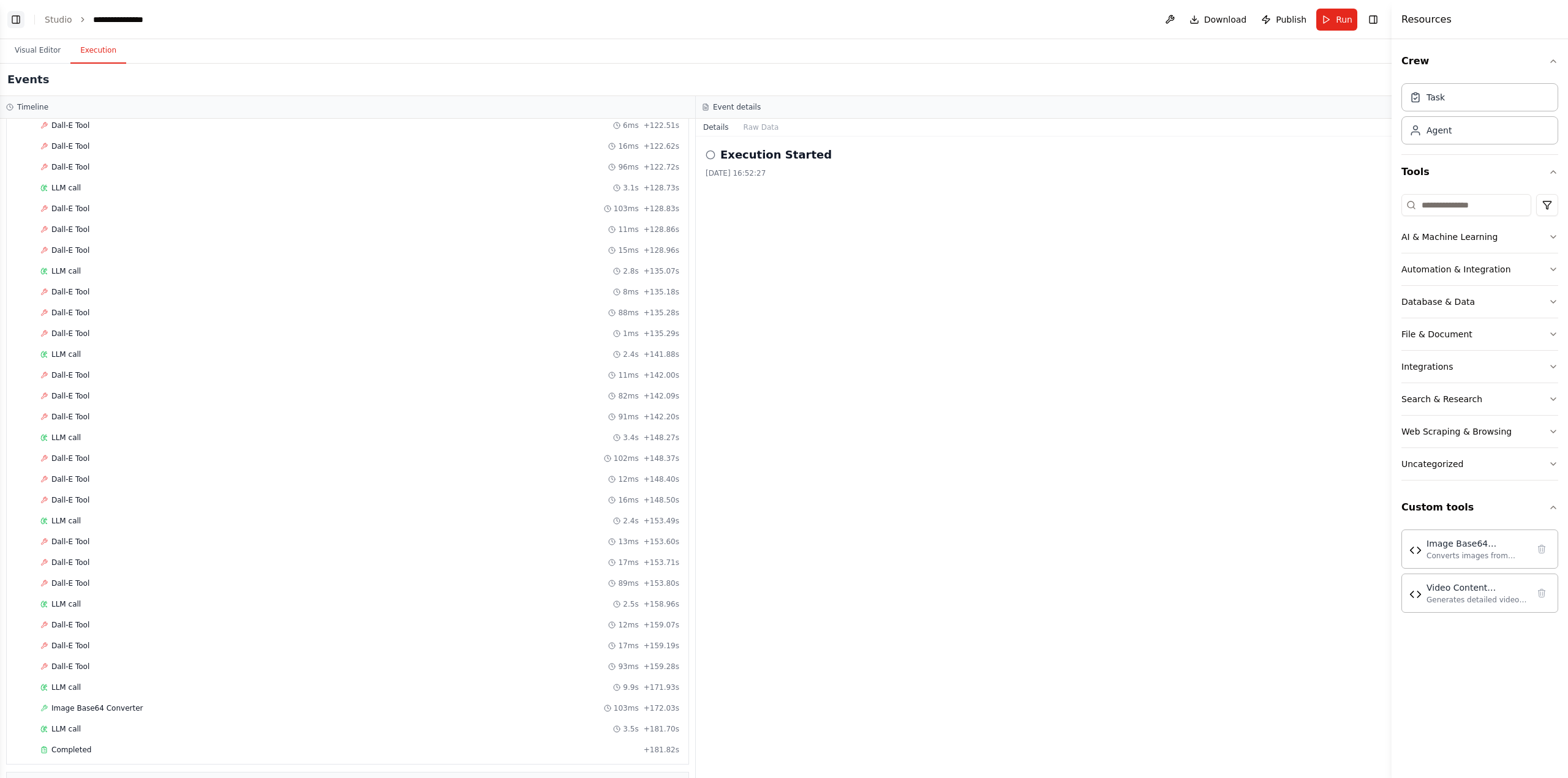
click at [18, 23] on button "Toggle Left Sidebar" at bounding box center [16, 20] width 17 height 17
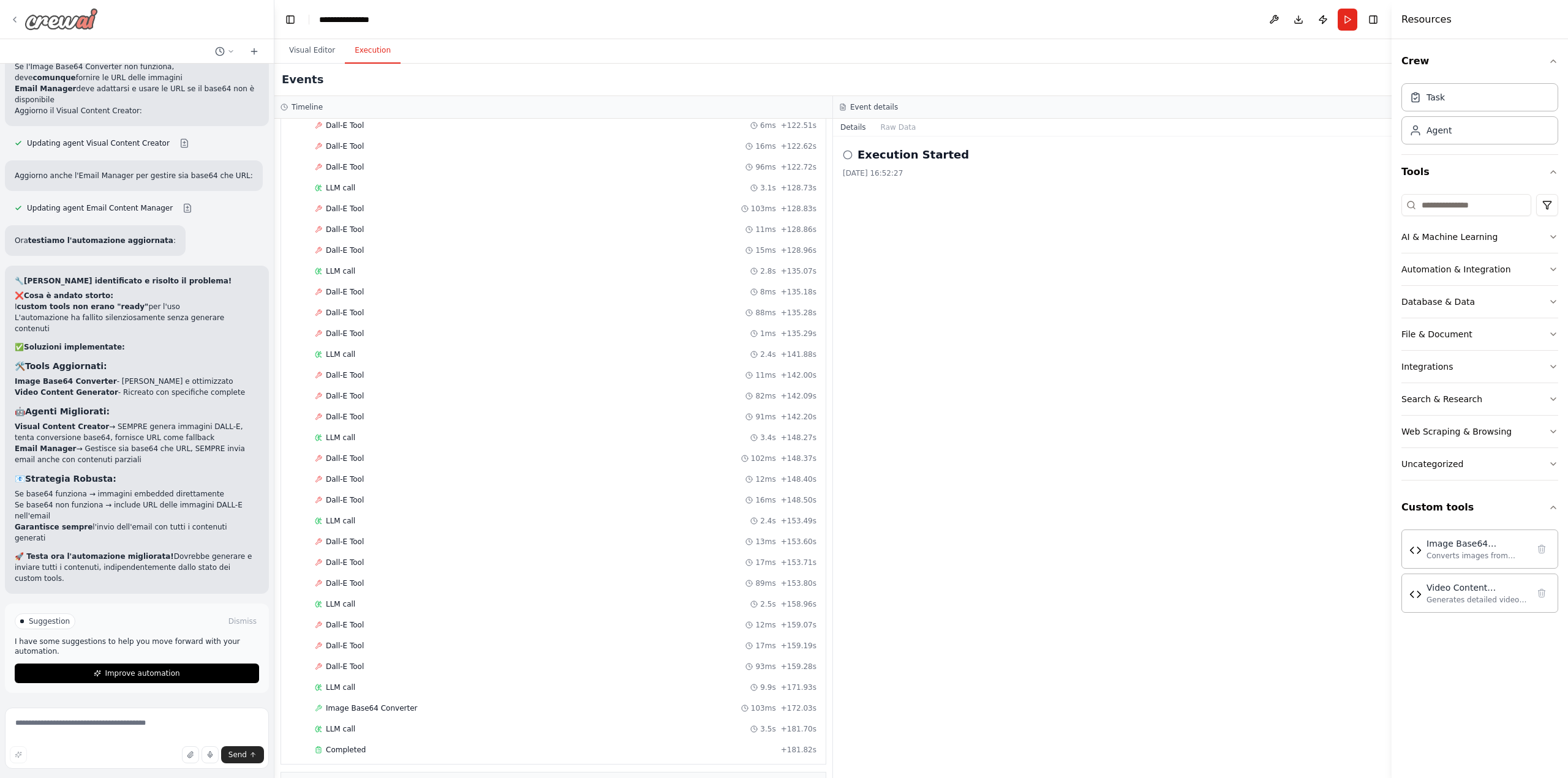
click at [53, 22] on img at bounding box center [61, 19] width 73 height 22
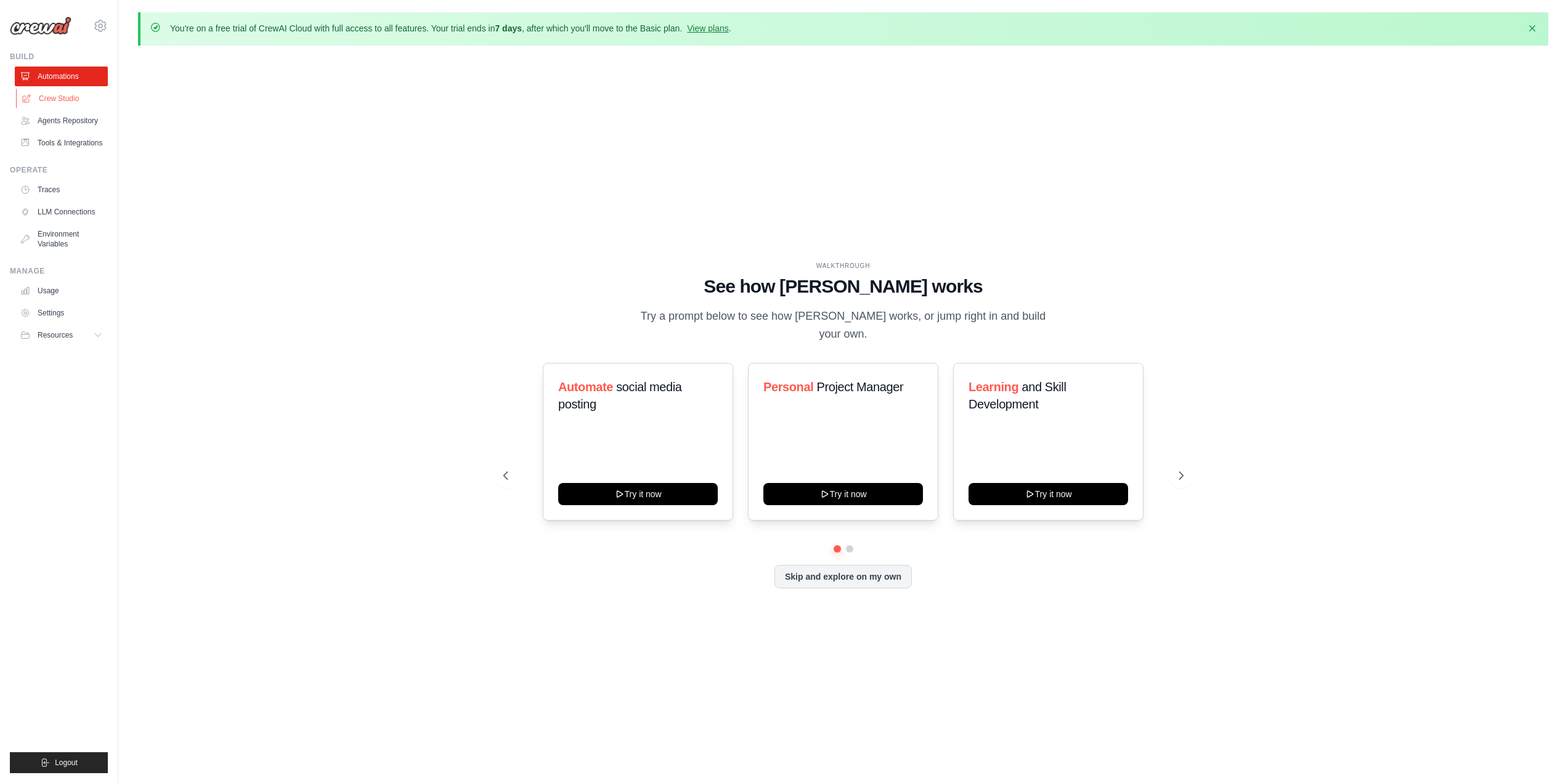
click at [52, 93] on link "Crew Studio" at bounding box center [62, 98] width 93 height 19
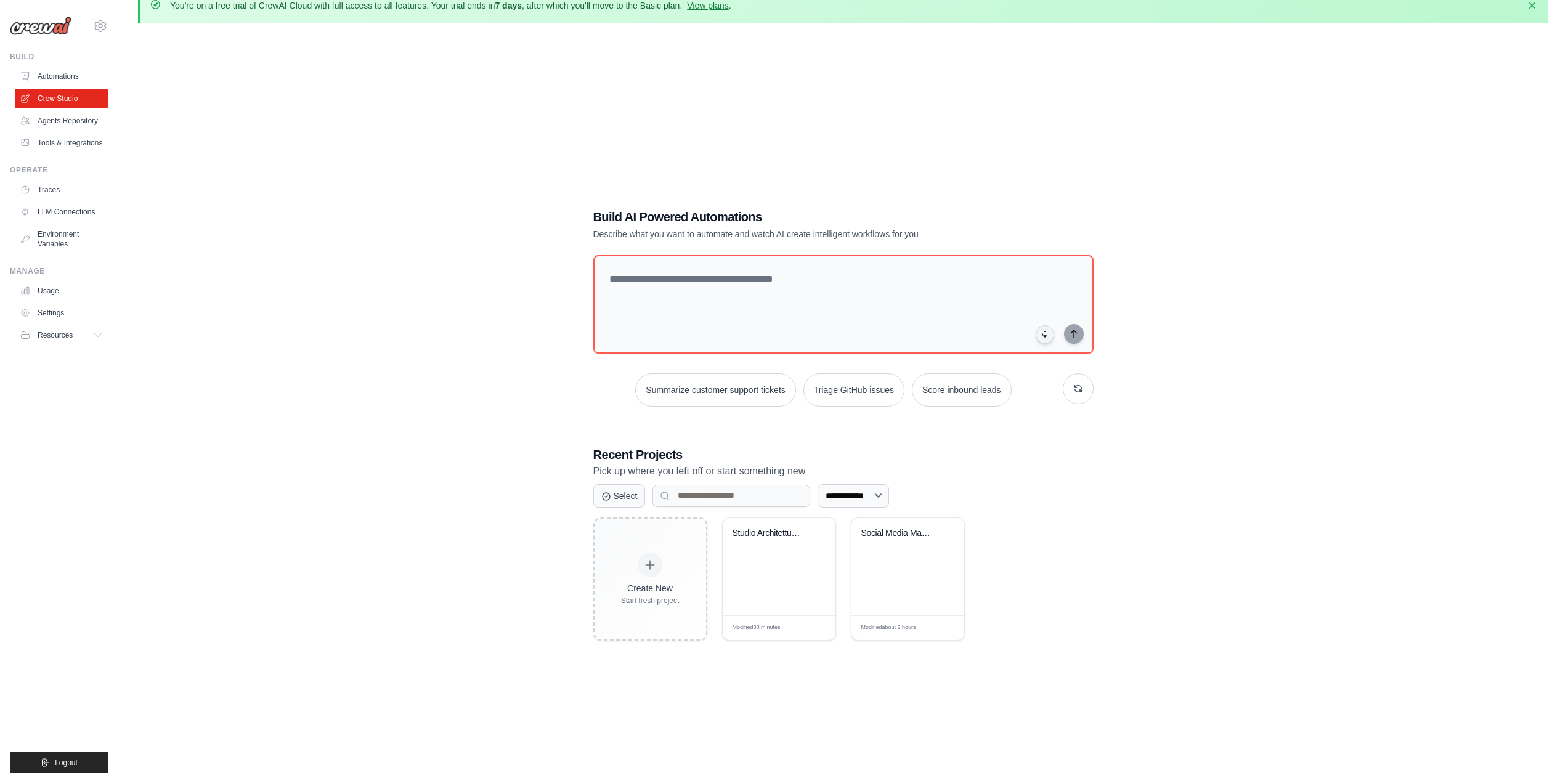
scroll to position [68, 0]
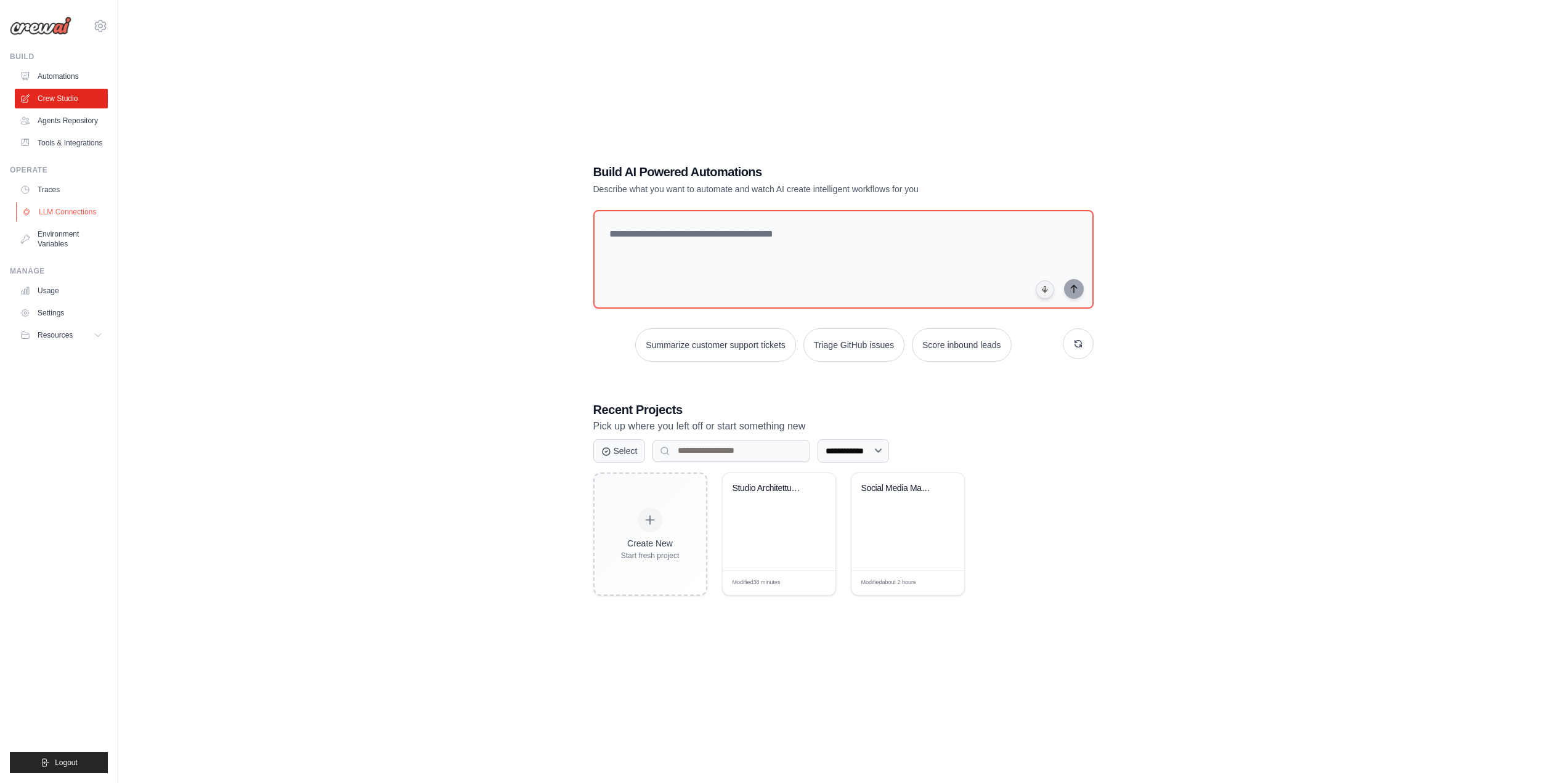
click at [76, 211] on link "LLM Connections" at bounding box center [62, 211] width 93 height 19
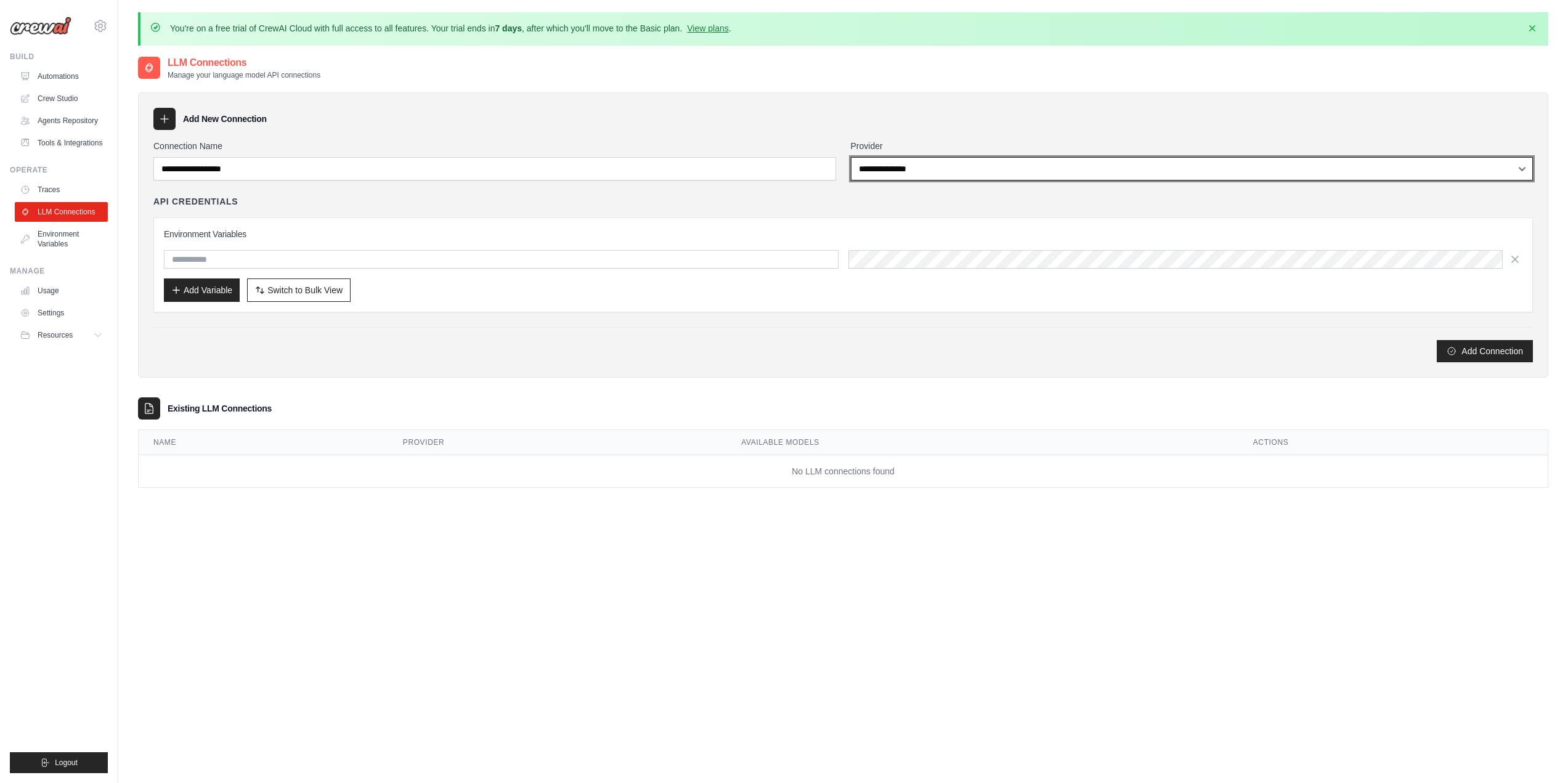
click at [910, 165] on select "**********" at bounding box center [1192, 168] width 682 height 23
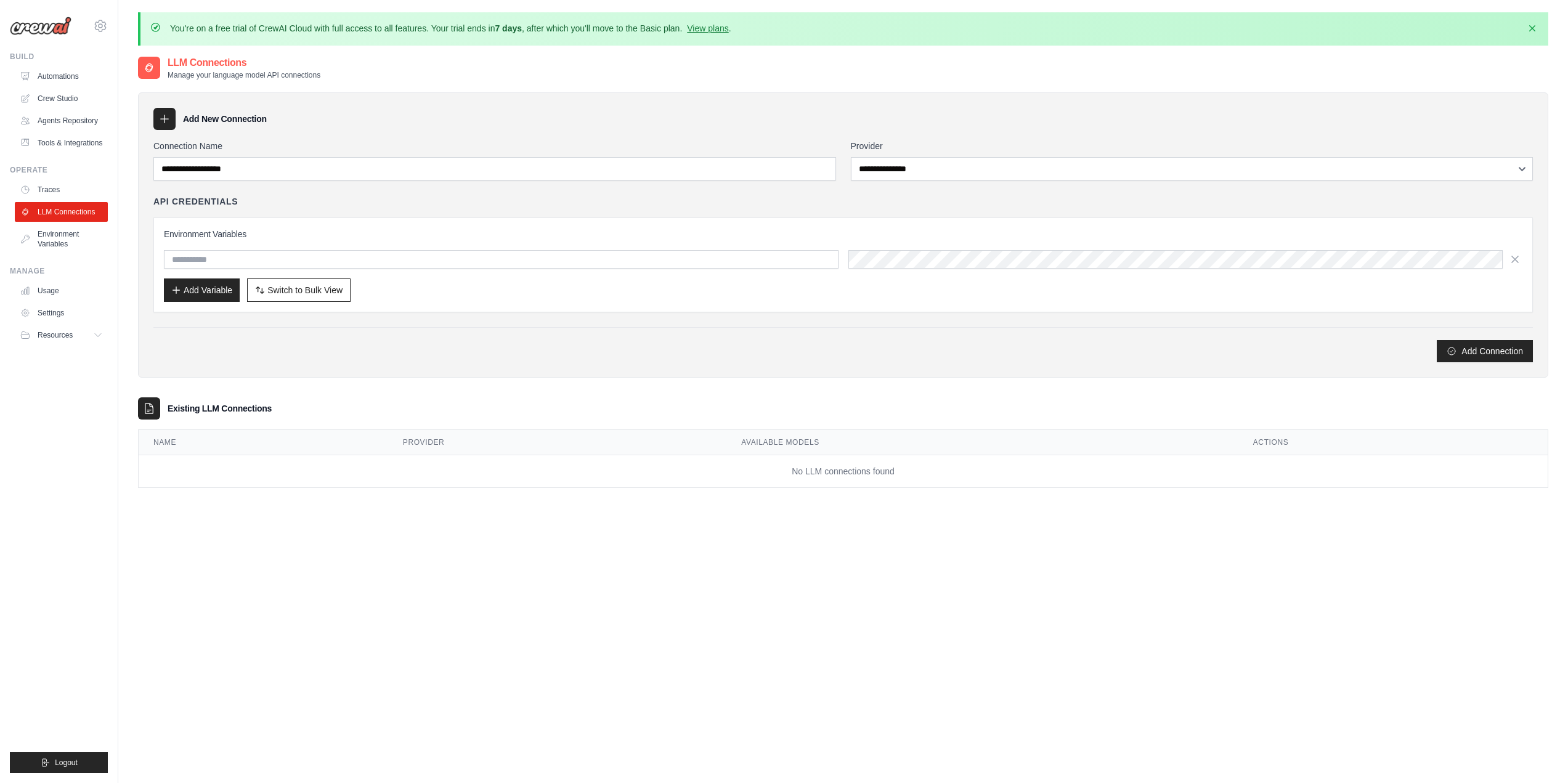
click at [846, 104] on div "**********" at bounding box center [843, 235] width 1410 height 286
